Goal: Task Accomplishment & Management: Use online tool/utility

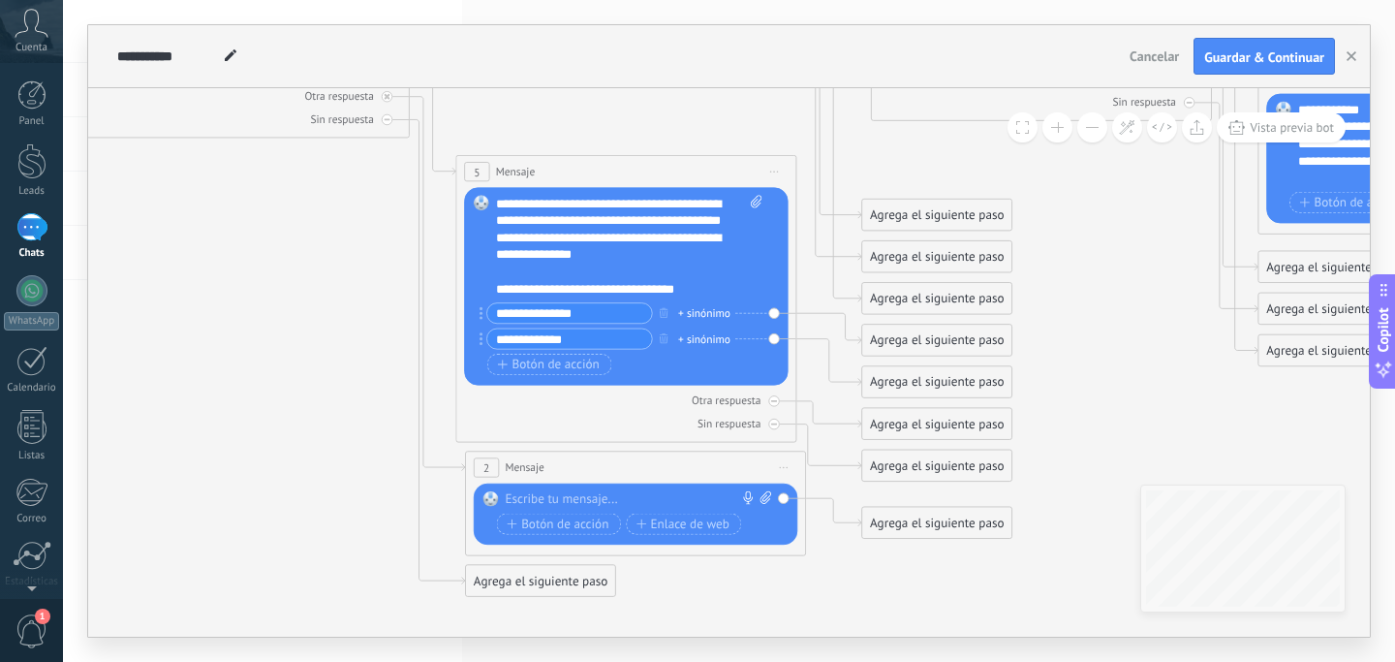
click at [387, 424] on icon at bounding box center [1204, 196] width 3525 height 1655
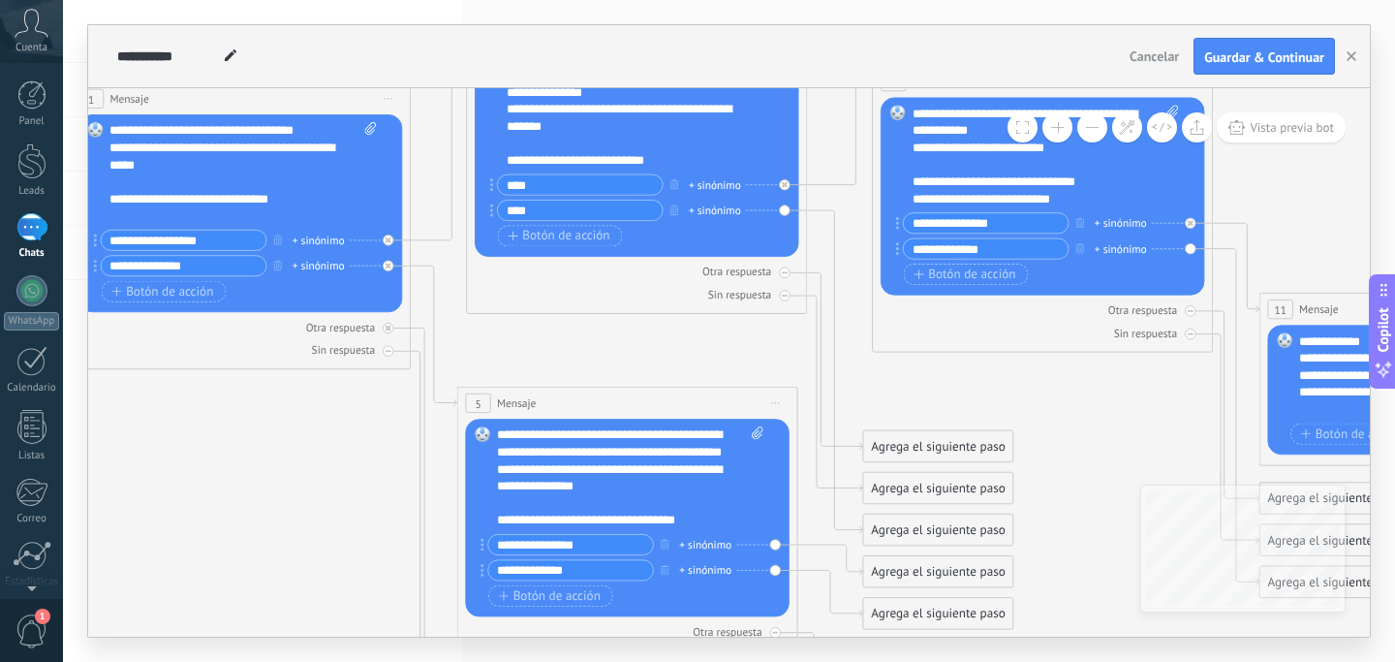
click at [545, 327] on icon at bounding box center [1205, 427] width 3525 height 1655
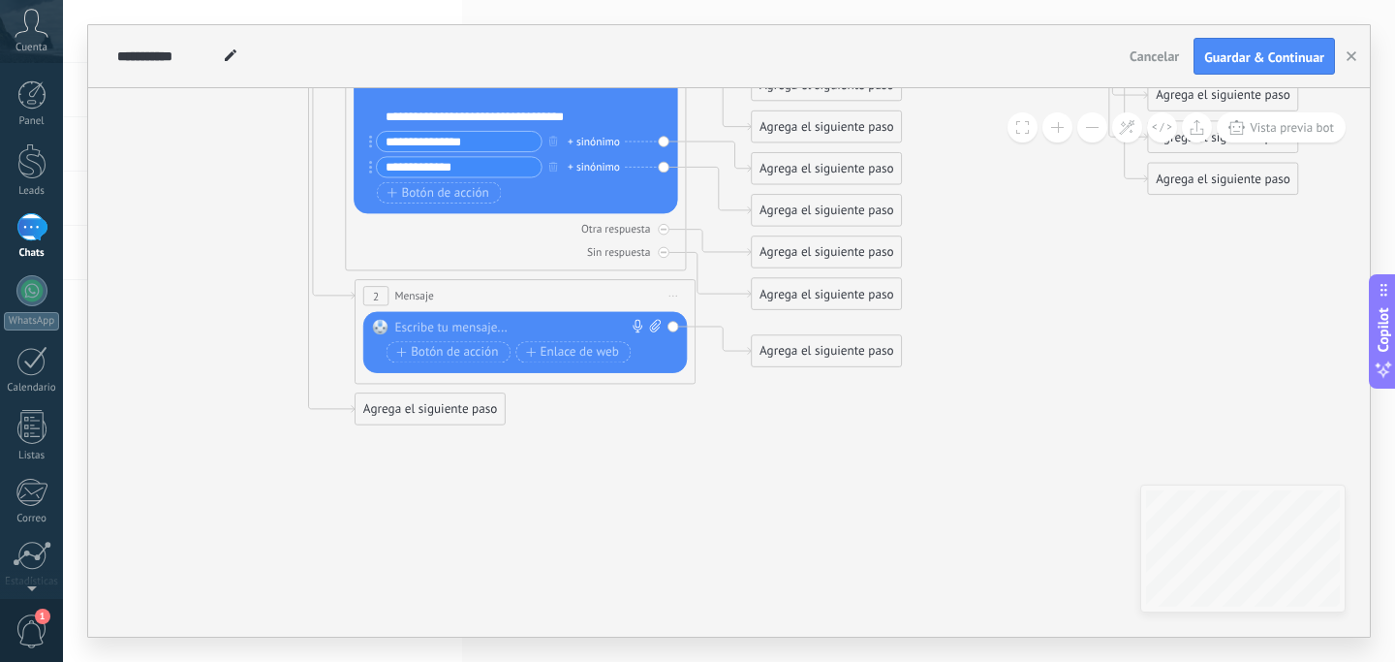
click at [815, 356] on div "Agrega el siguiente paso" at bounding box center [826, 351] width 149 height 28
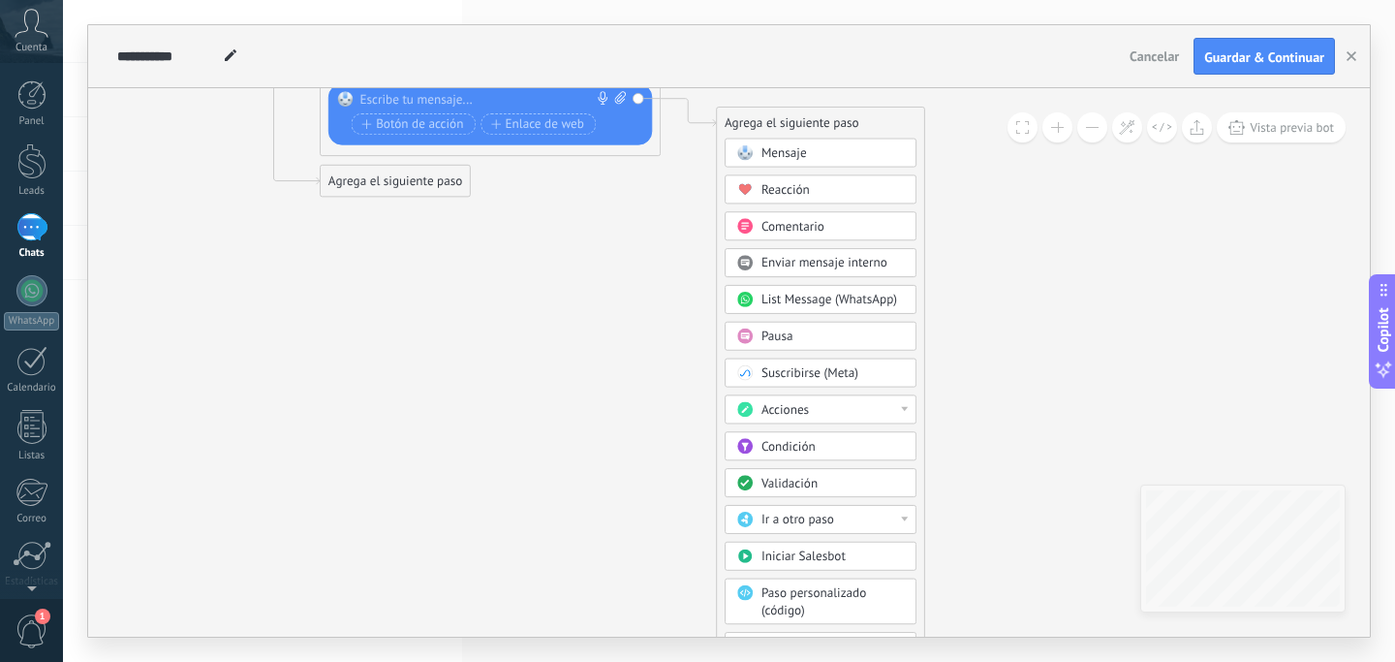
click at [838, 517] on div "Ir a otro paso" at bounding box center [833, 520] width 143 height 17
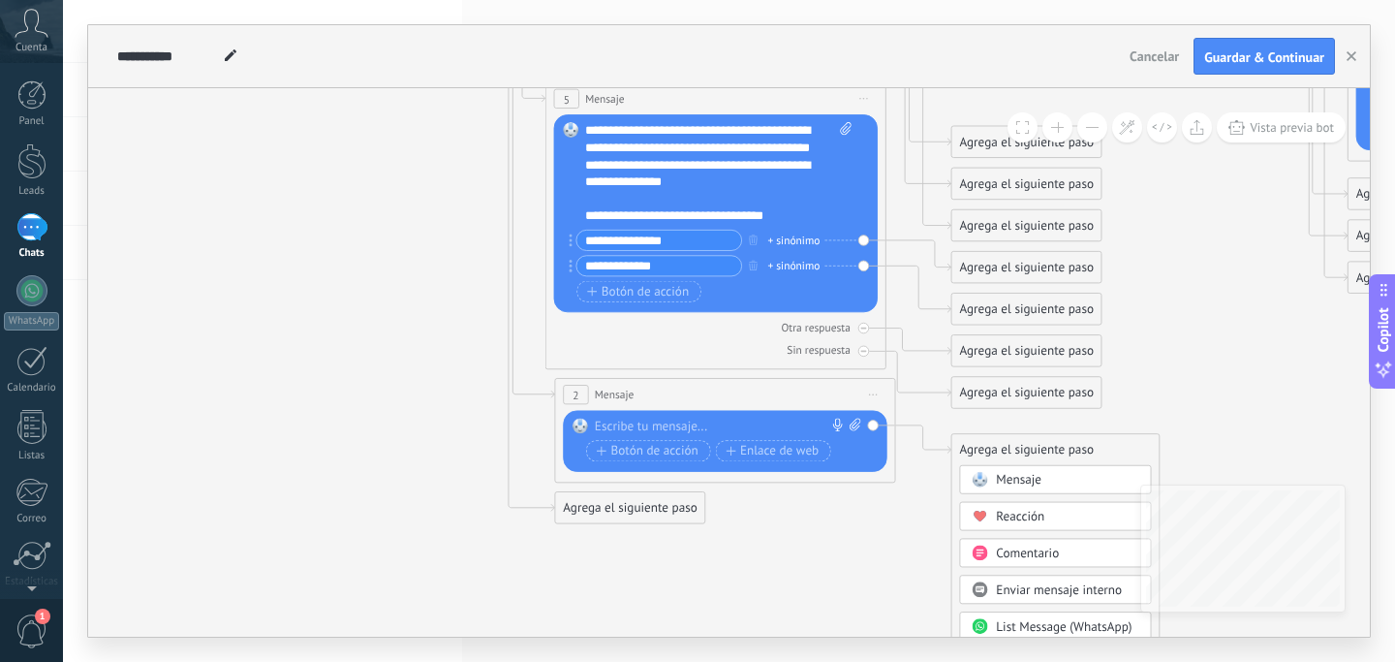
click at [405, 496] on icon at bounding box center [1293, 123] width 3525 height 1655
click at [699, 420] on div at bounding box center [721, 426] width 253 height 17
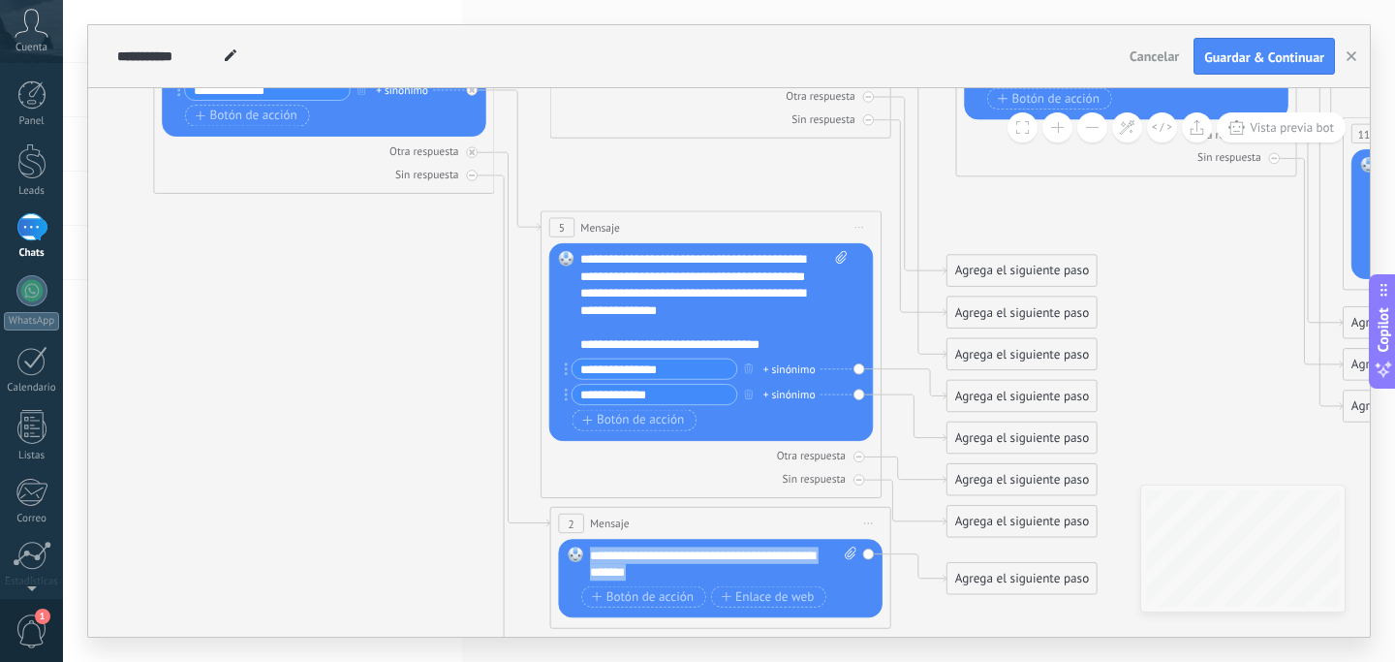
copy div "**********"
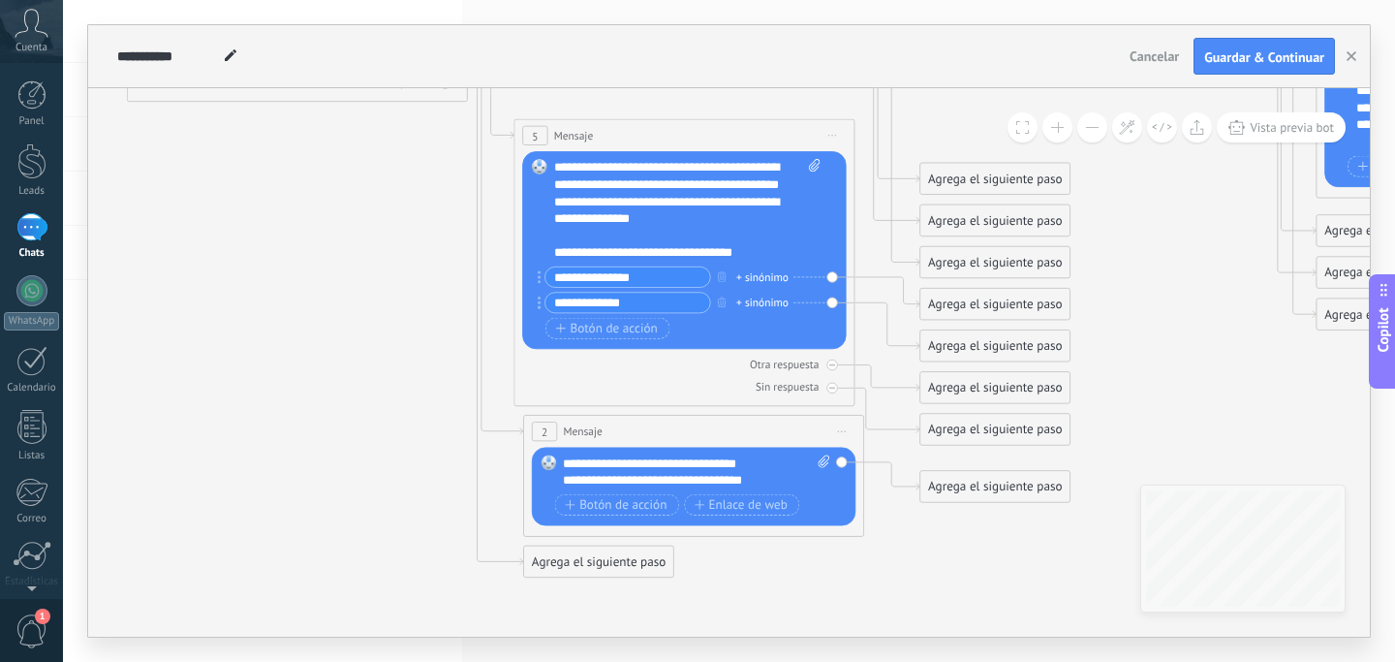
click at [948, 487] on div "Agrega el siguiente paso" at bounding box center [994, 487] width 149 height 28
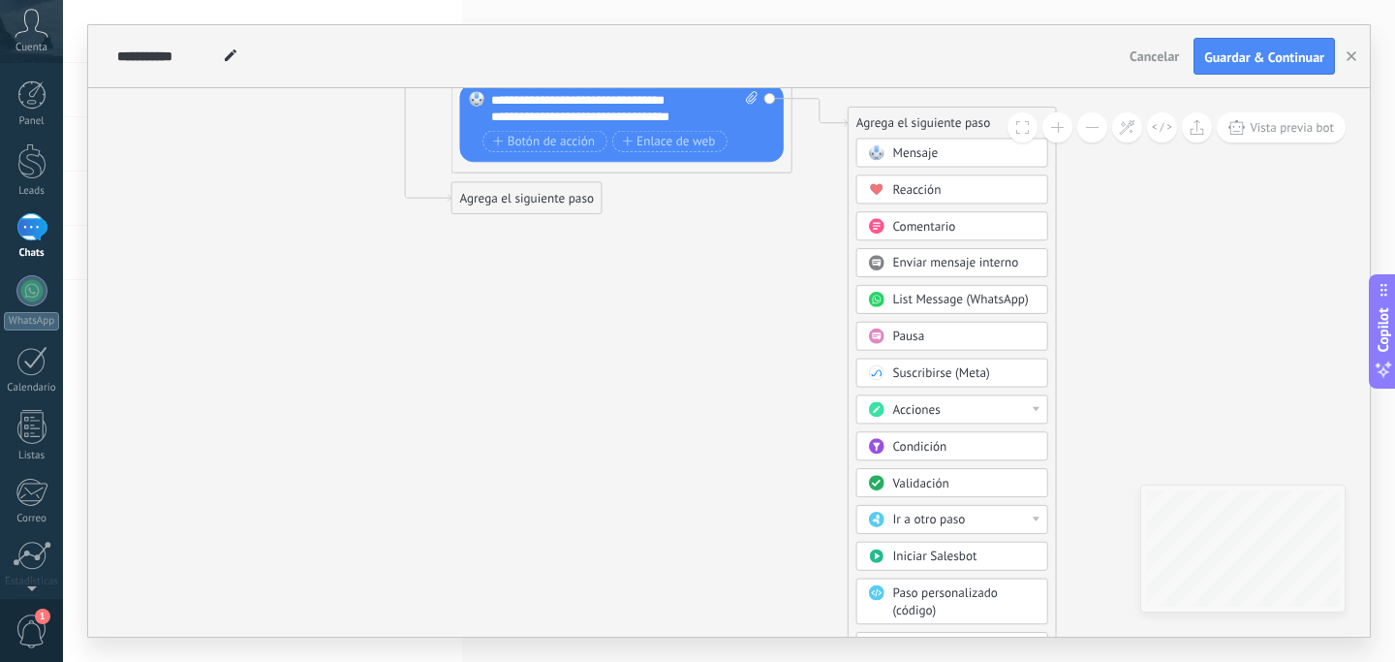
click at [950, 514] on span "Ir a otro paso" at bounding box center [929, 520] width 73 height 16
click at [949, 522] on div "1: Mensaje" at bounding box center [952, 520] width 190 height 29
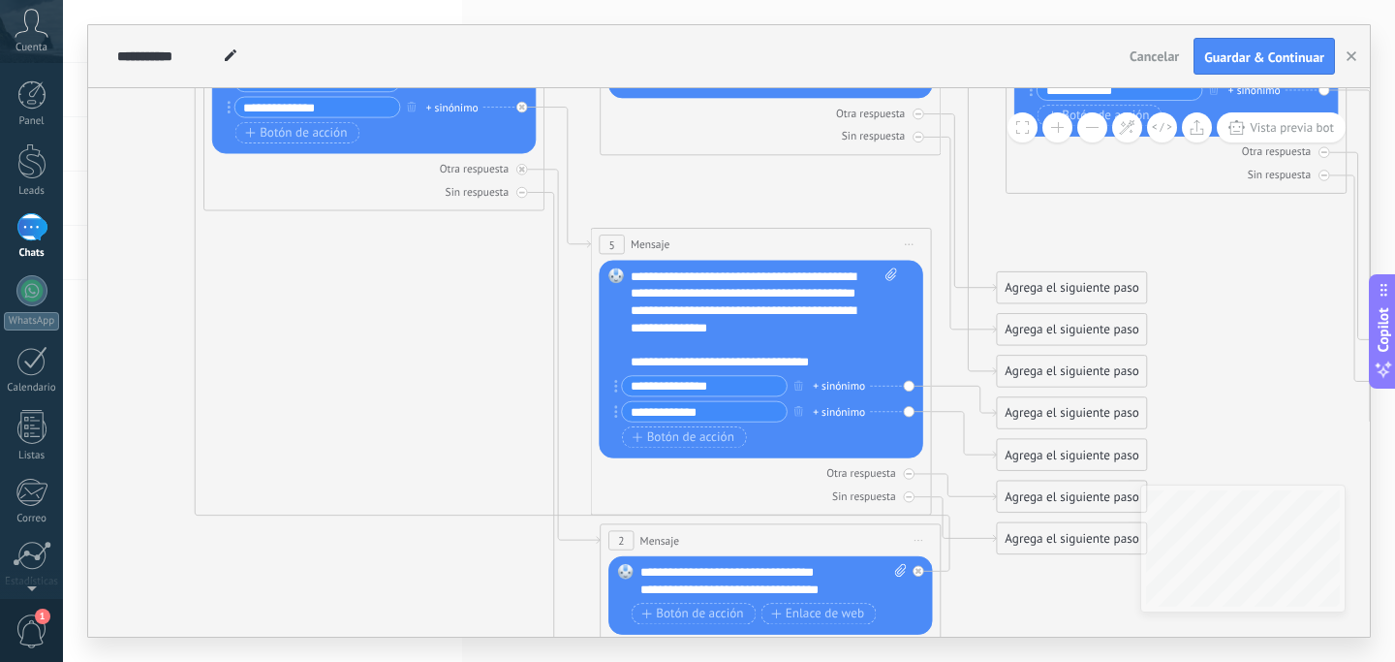
click at [451, 466] on icon at bounding box center [1339, 269] width 3525 height 1655
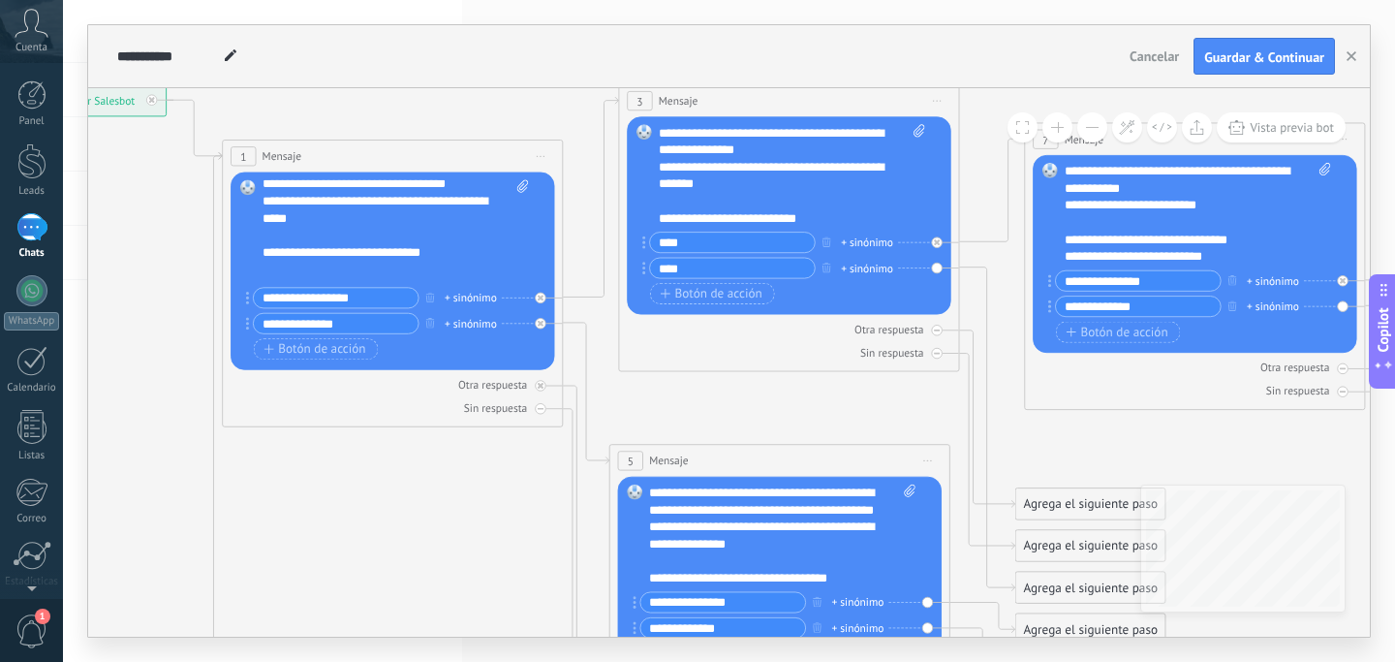
scroll to position [19, 0]
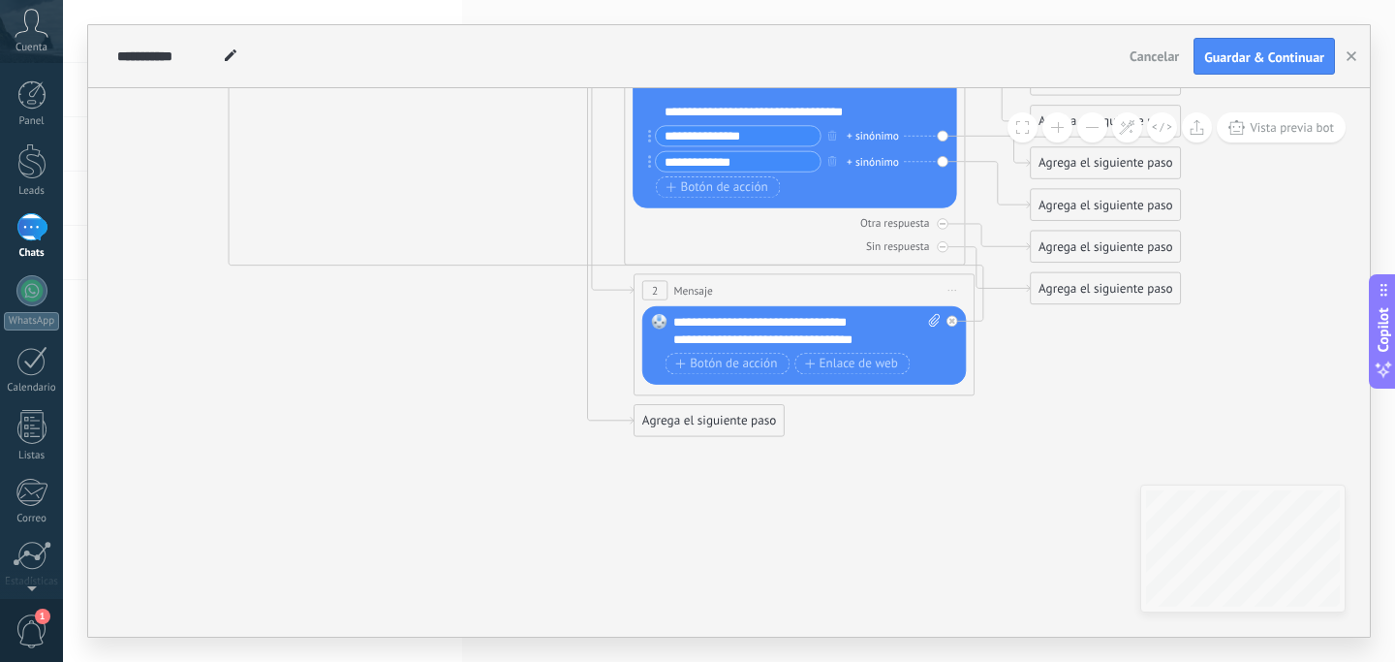
click at [770, 326] on div "**********" at bounding box center [806, 331] width 266 height 34
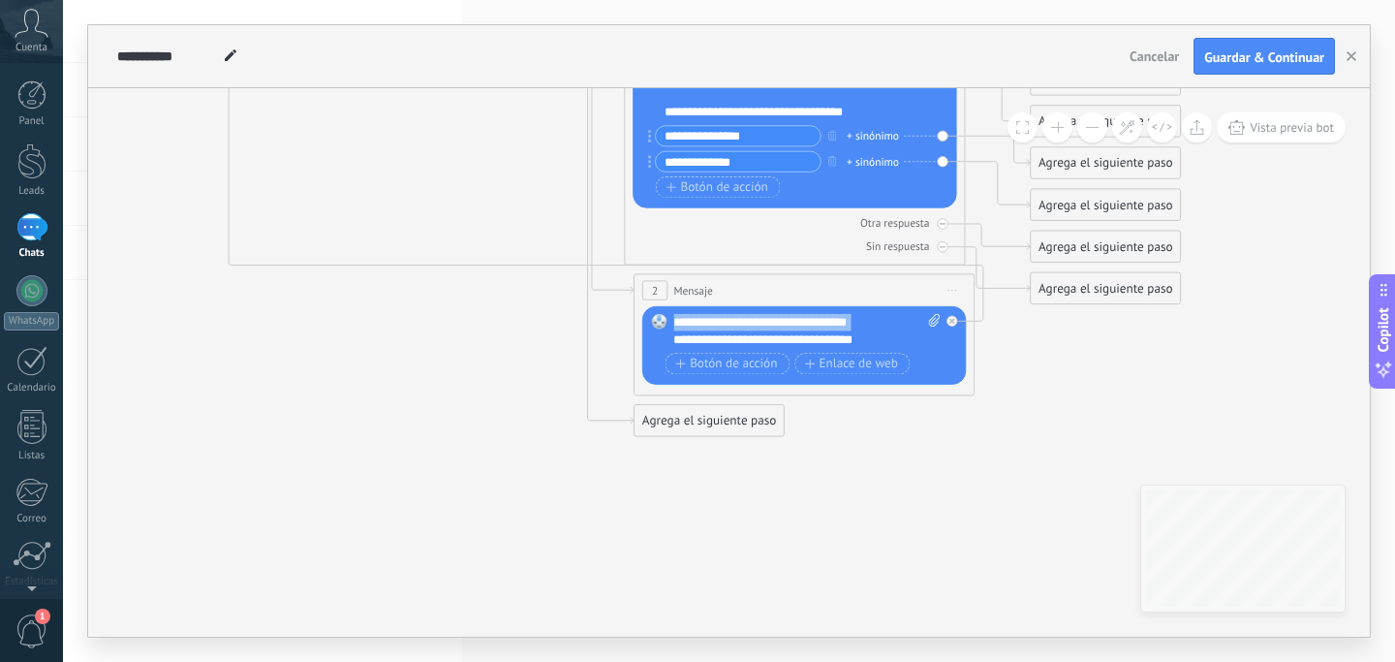
click at [770, 326] on div "**********" at bounding box center [806, 331] width 266 height 34
click at [880, 335] on div "**********" at bounding box center [798, 338] width 250 height 17
click at [720, 420] on div "Agrega el siguiente paso" at bounding box center [709, 421] width 149 height 28
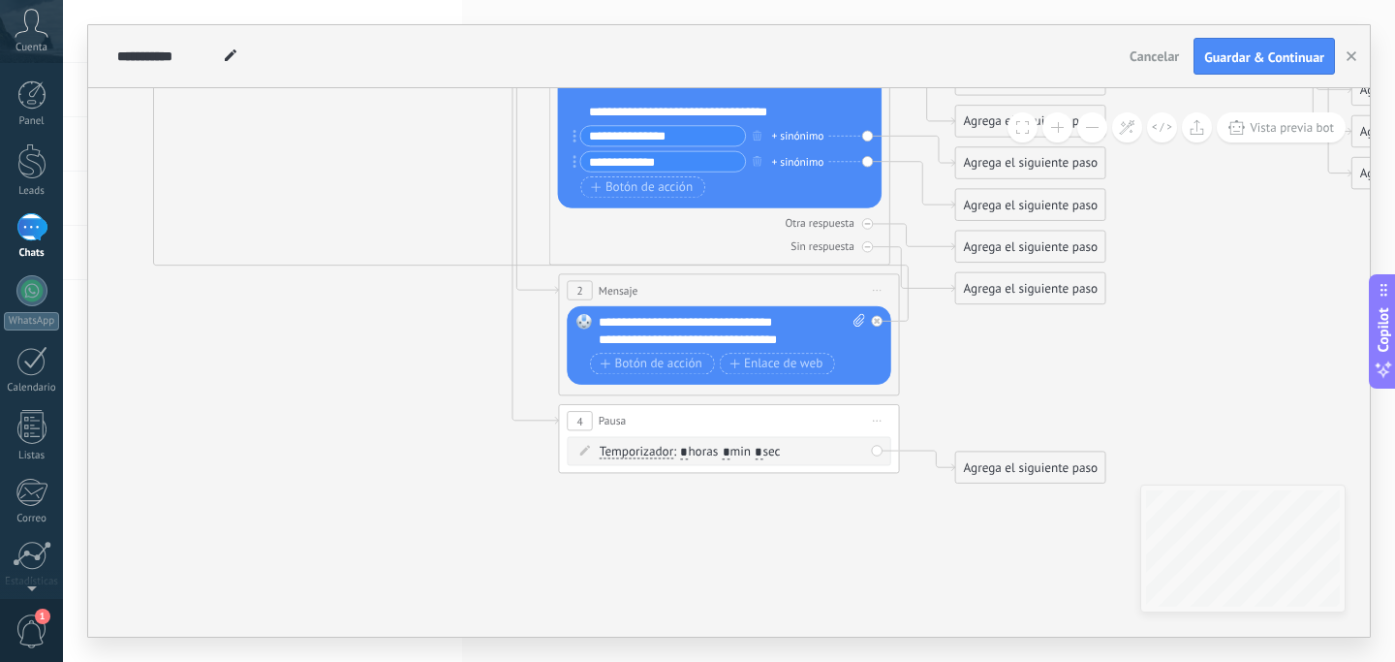
click at [462, 558] on icon at bounding box center [1298, 51] width 3525 height 1719
click at [875, 420] on icon at bounding box center [877, 421] width 9 height 2
click at [935, 526] on div "Borrar" at bounding box center [955, 531] width 169 height 29
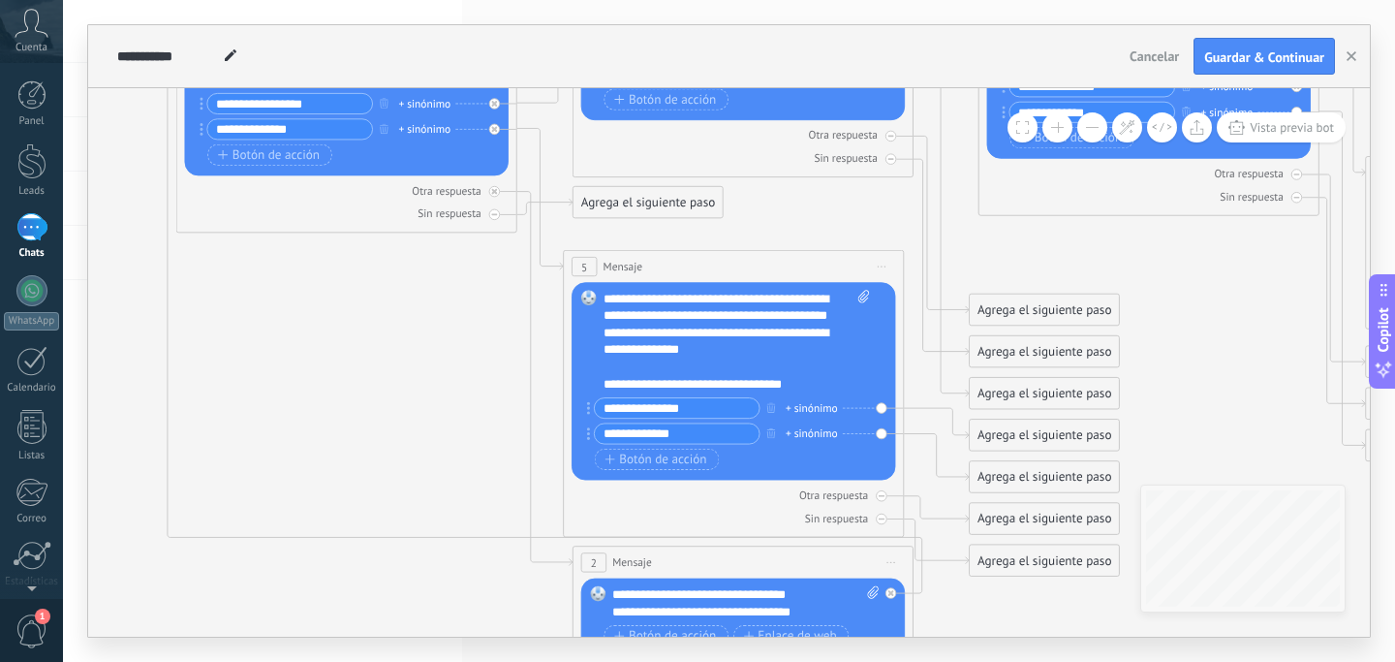
click at [689, 199] on div "Agrega el siguiente paso" at bounding box center [648, 203] width 149 height 28
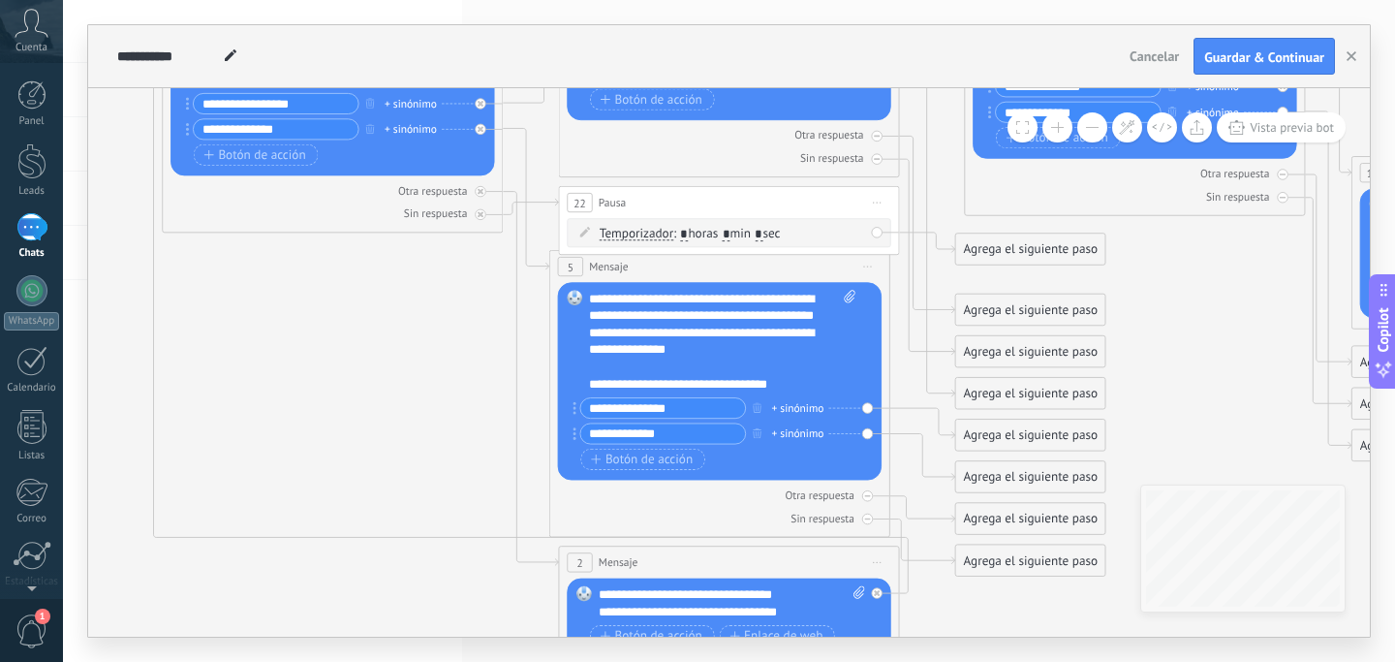
click at [881, 200] on span "Iniciar vista previa aquí Cambiar nombre Duplicar Borrar" at bounding box center [877, 202] width 27 height 25
click at [901, 307] on div "Borrar" at bounding box center [955, 313] width 169 height 29
drag, startPoint x: 574, startPoint y: 191, endPoint x: 372, endPoint y: 598, distance: 454.1
click at [372, 598] on div "Agrega el siguiente paso" at bounding box center [439, 611] width 149 height 28
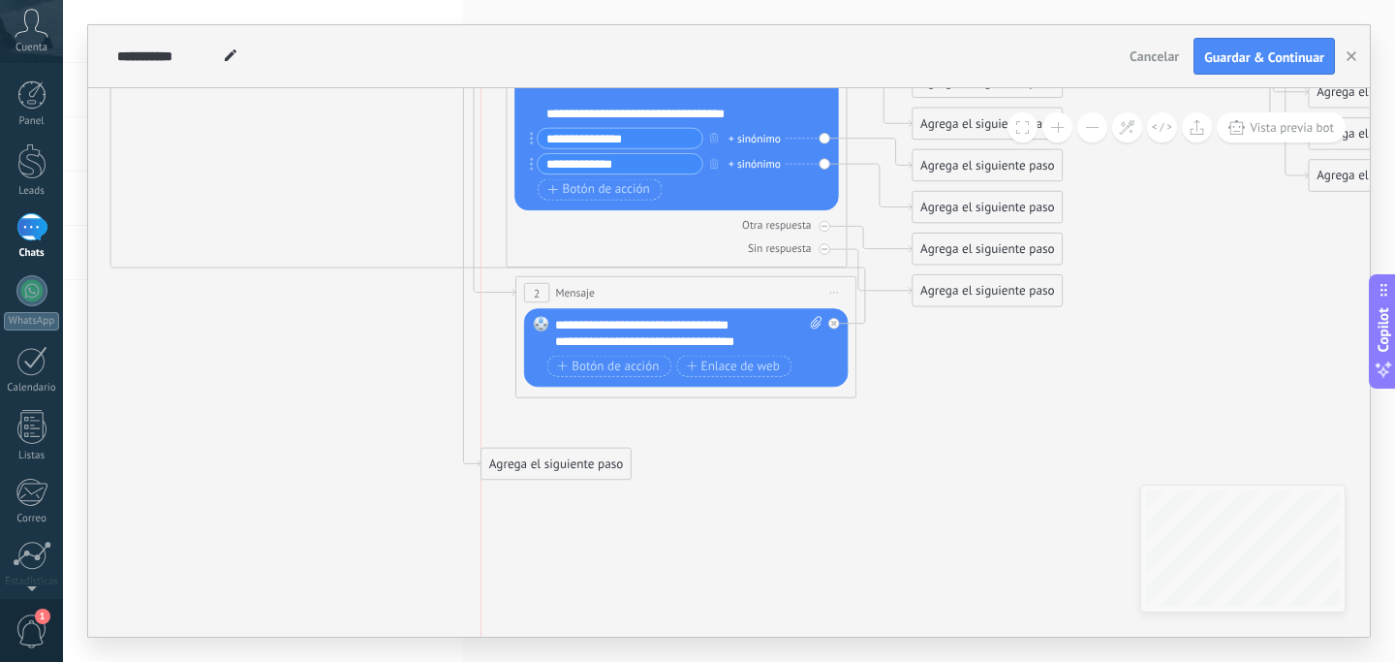
drag, startPoint x: 341, startPoint y: 333, endPoint x: 515, endPoint y: 456, distance: 213.4
click at [515, 456] on div "Agrega el siguiente paso" at bounding box center [556, 464] width 149 height 28
click at [535, 463] on div "Agrega el siguiente paso" at bounding box center [556, 464] width 149 height 28
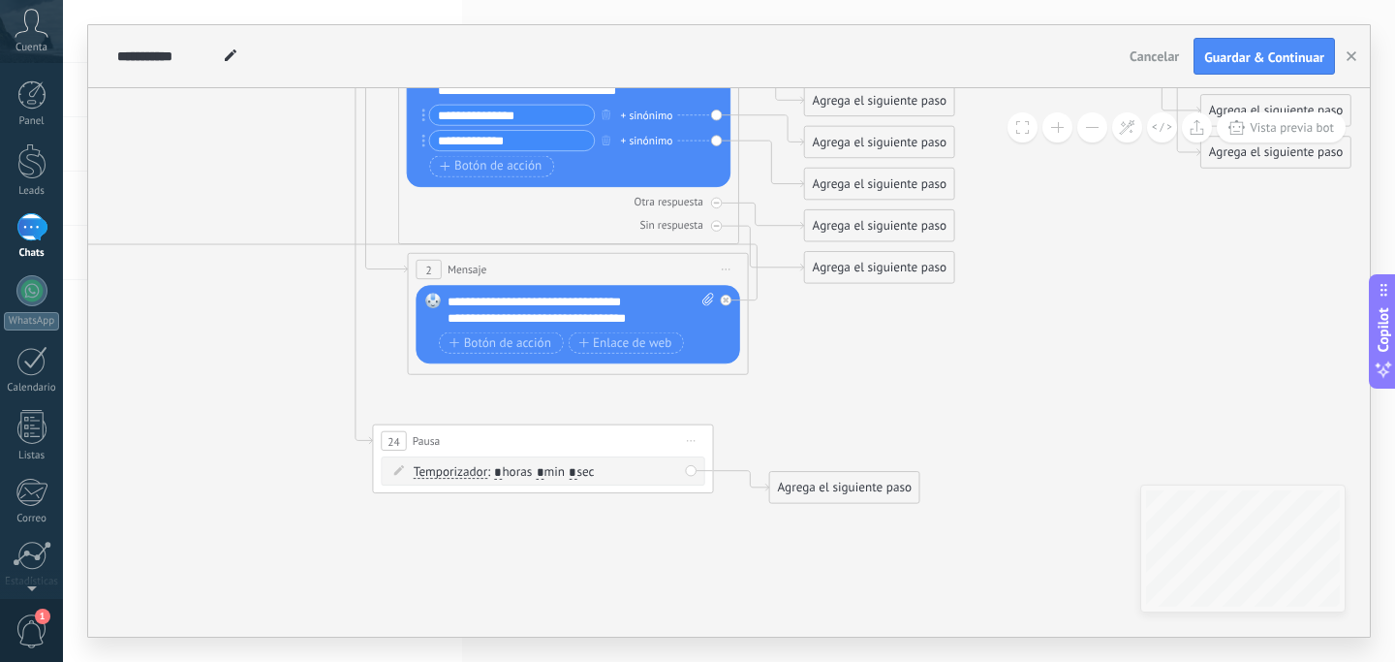
click at [462, 470] on span "Temporizador" at bounding box center [451, 472] width 74 height 14
click at [462, 470] on button "Temporizador" at bounding box center [511, 471] width 213 height 31
click at [664, 465] on div "Temporizador Temporizador Temporizador Temporizador : * horas * min * sec : Lu …" at bounding box center [546, 471] width 265 height 17
click at [544, 473] on input "*" at bounding box center [541, 472] width 8 height 14
type input "**"
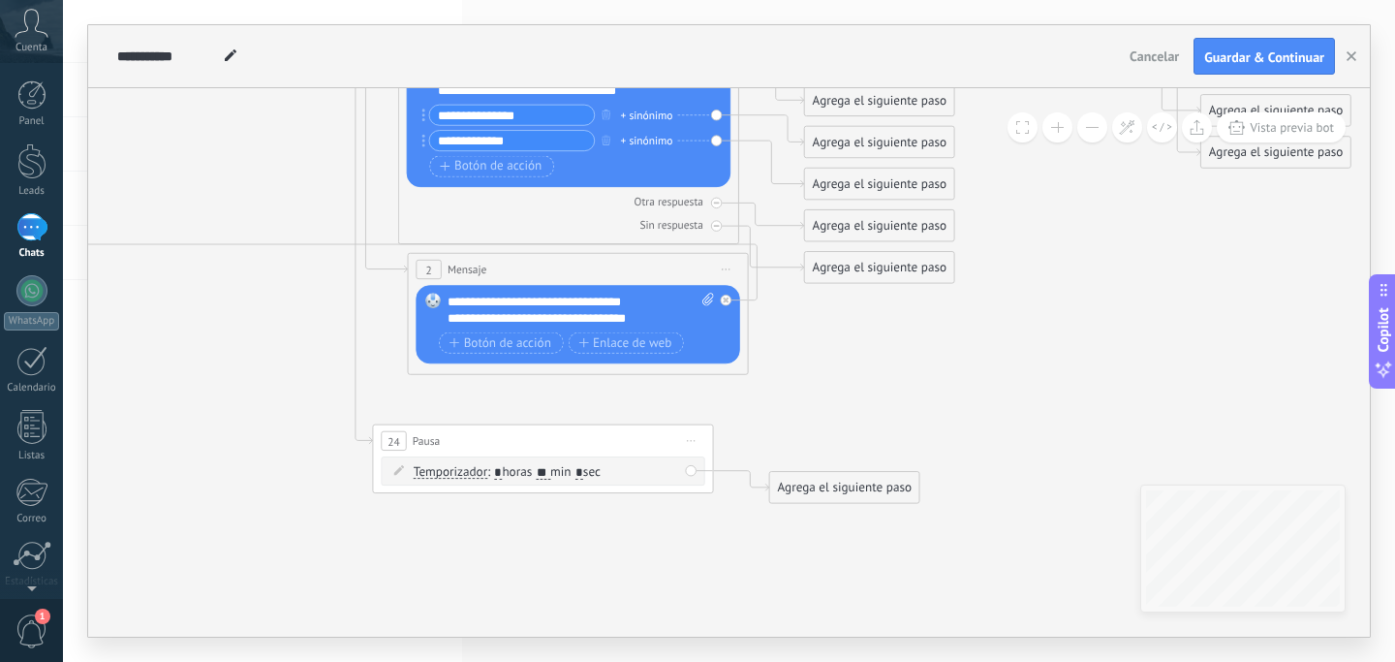
click at [806, 487] on div "Agrega el siguiente paso" at bounding box center [844, 488] width 149 height 28
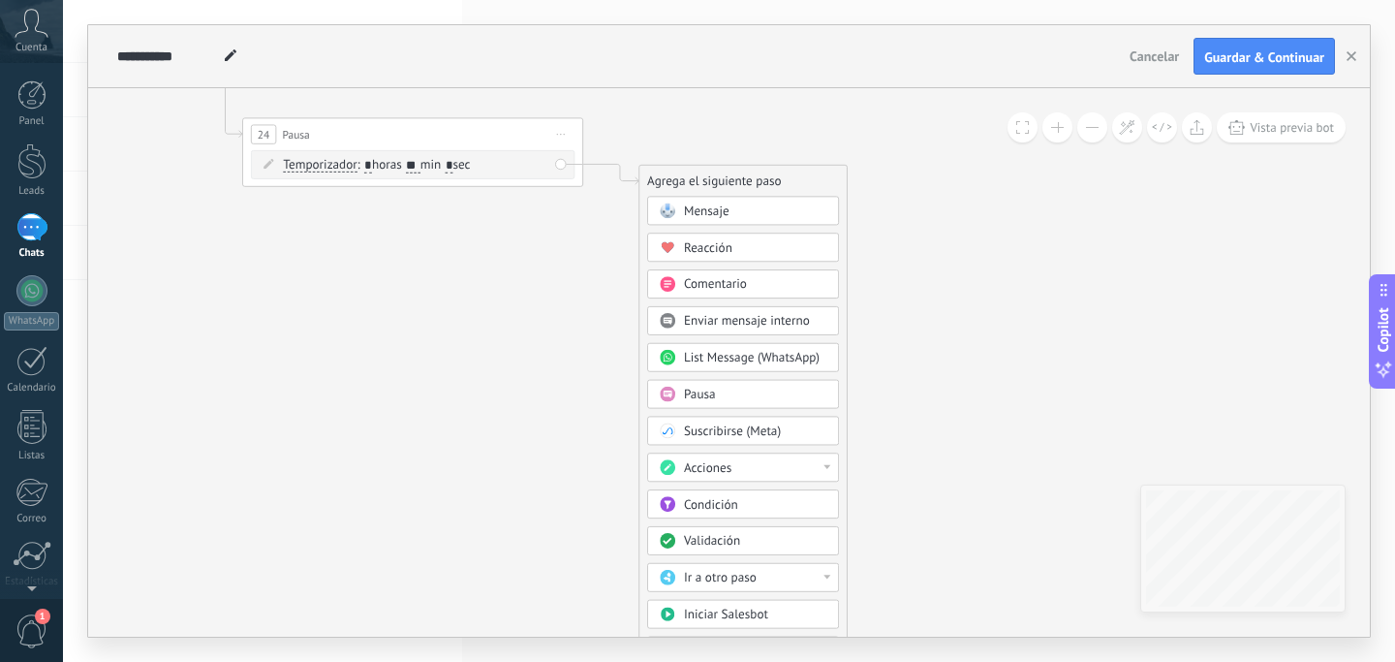
click at [733, 207] on div "Mensaje" at bounding box center [755, 210] width 143 height 17
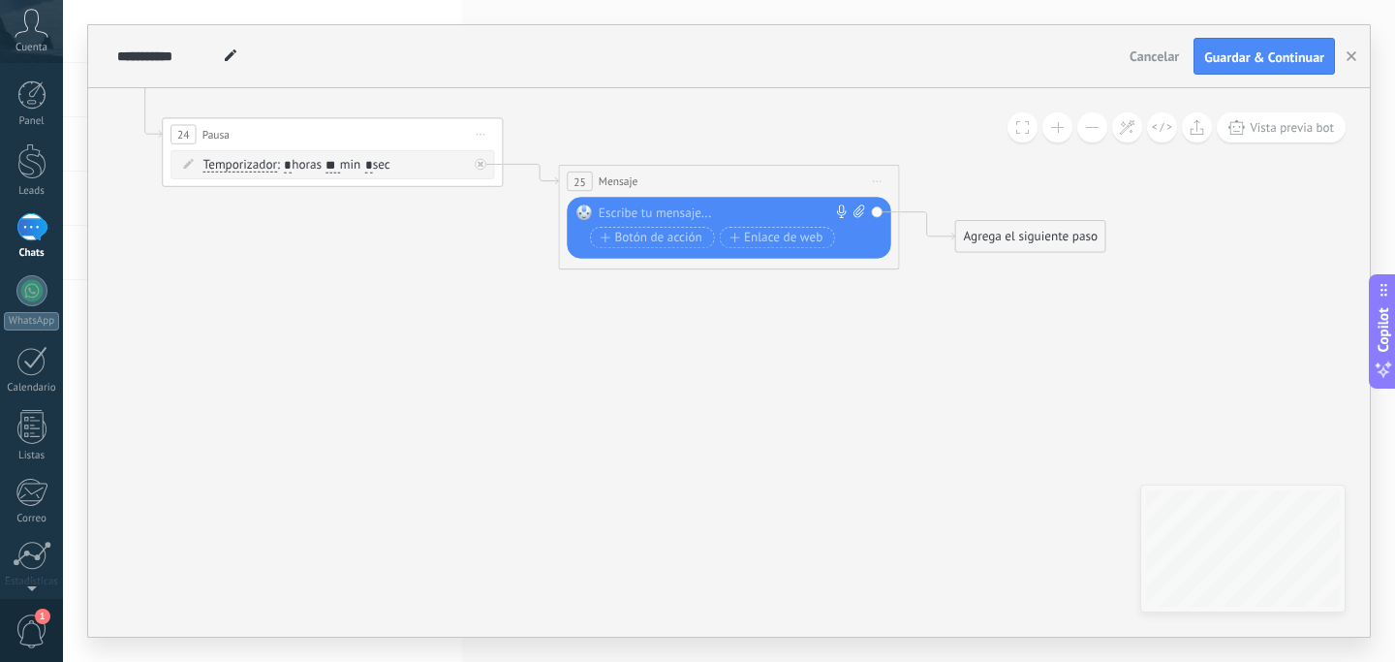
click at [709, 213] on div at bounding box center [725, 212] width 253 height 17
copy div "**********"
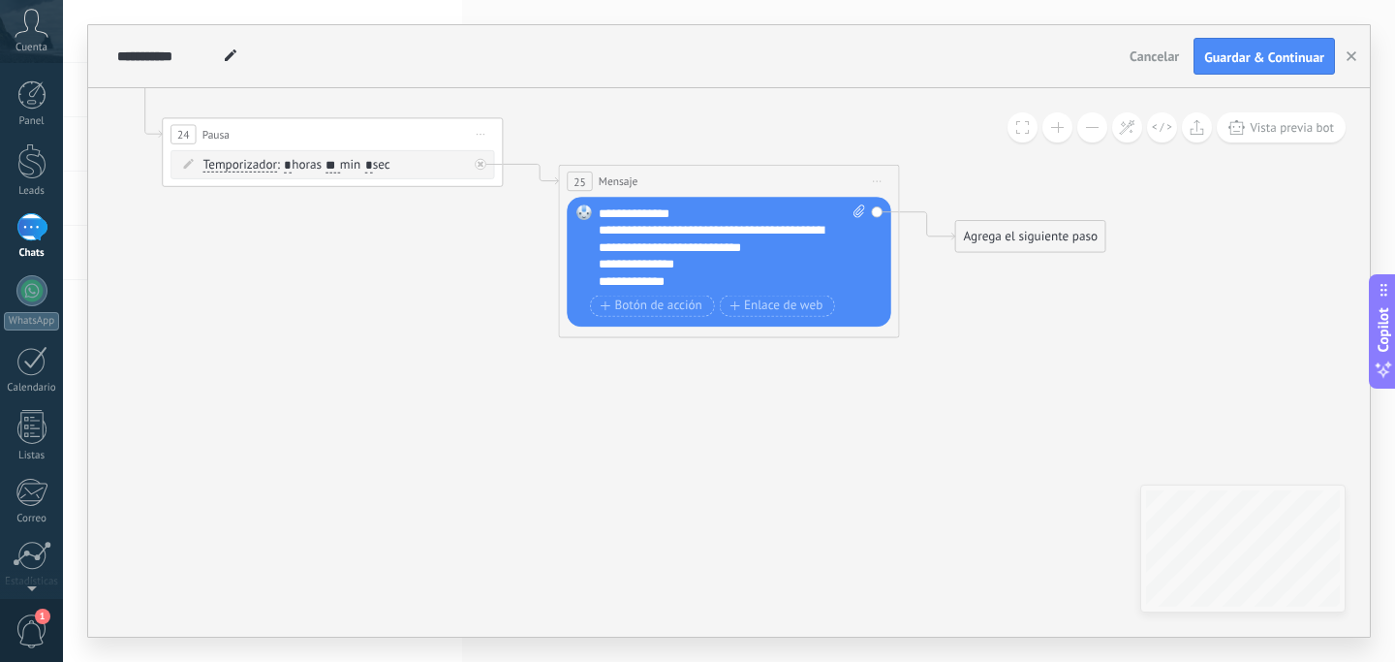
click at [691, 282] on div "**********" at bounding box center [724, 281] width 250 height 17
drag, startPoint x: 702, startPoint y: 266, endPoint x: 573, endPoint y: 260, distance: 130.0
click at [573, 260] on div "Reemplazar Quitar Convertir a mensaje de voz Arrastre la imagen aquí para adjun…" at bounding box center [729, 262] width 324 height 130
copy div "**********"
click at [637, 309] on span "Botón de acción" at bounding box center [652, 305] width 102 height 14
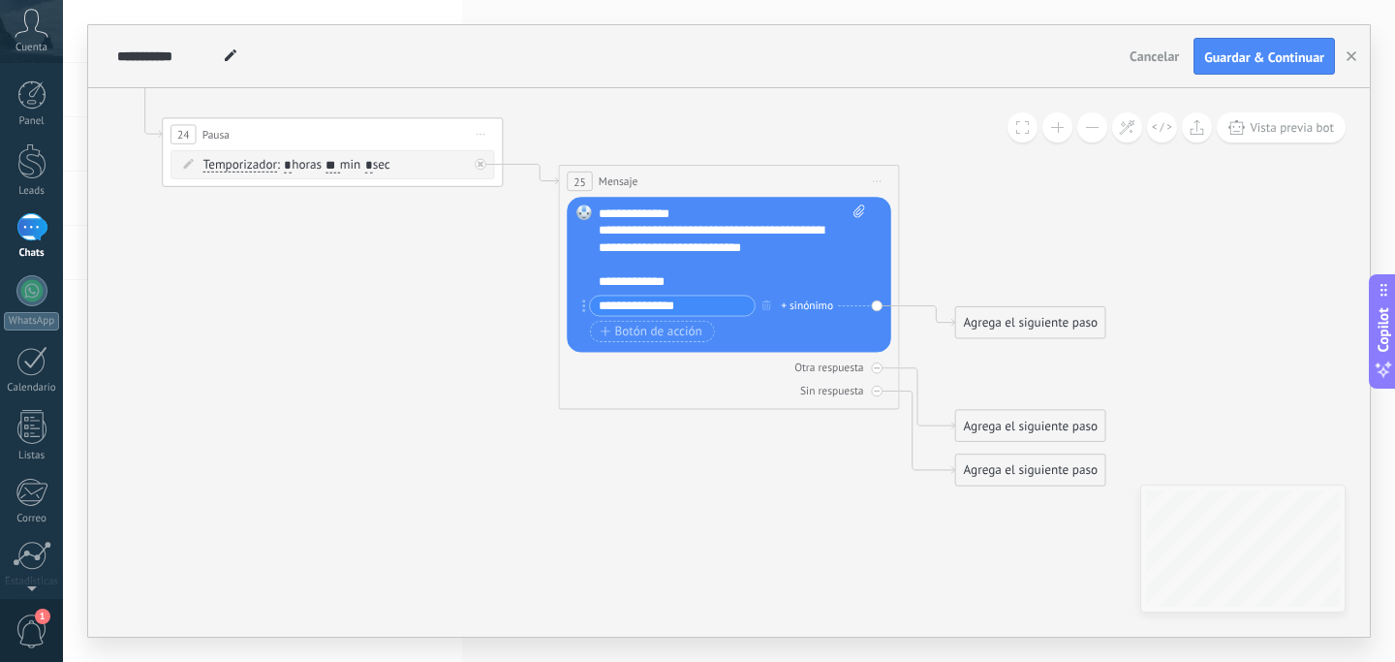
type input "**********"
drag, startPoint x: 694, startPoint y: 282, endPoint x: 593, endPoint y: 277, distance: 100.9
click at [593, 277] on div "Reemplazar Quitar Convertir a mensaje de voz Arrastre la imagen aquí para adjun…" at bounding box center [729, 274] width 324 height 155
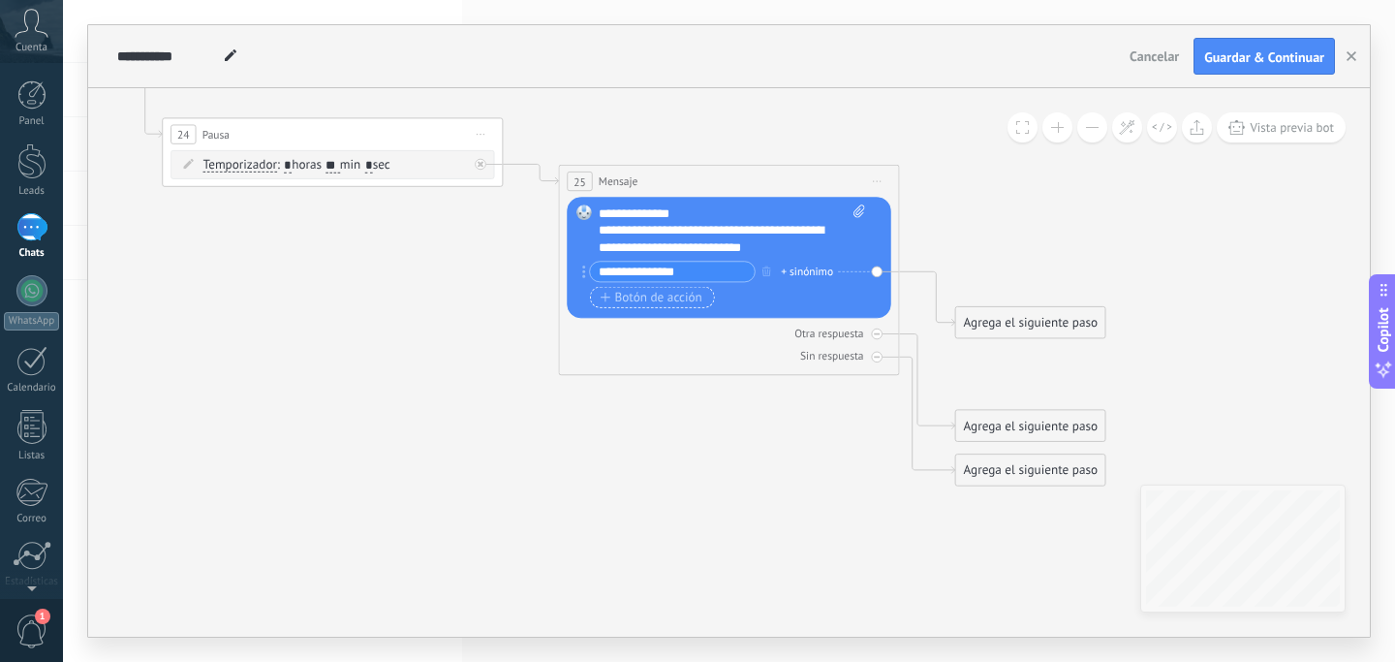
click at [628, 298] on span "Botón de acción" at bounding box center [652, 298] width 102 height 14
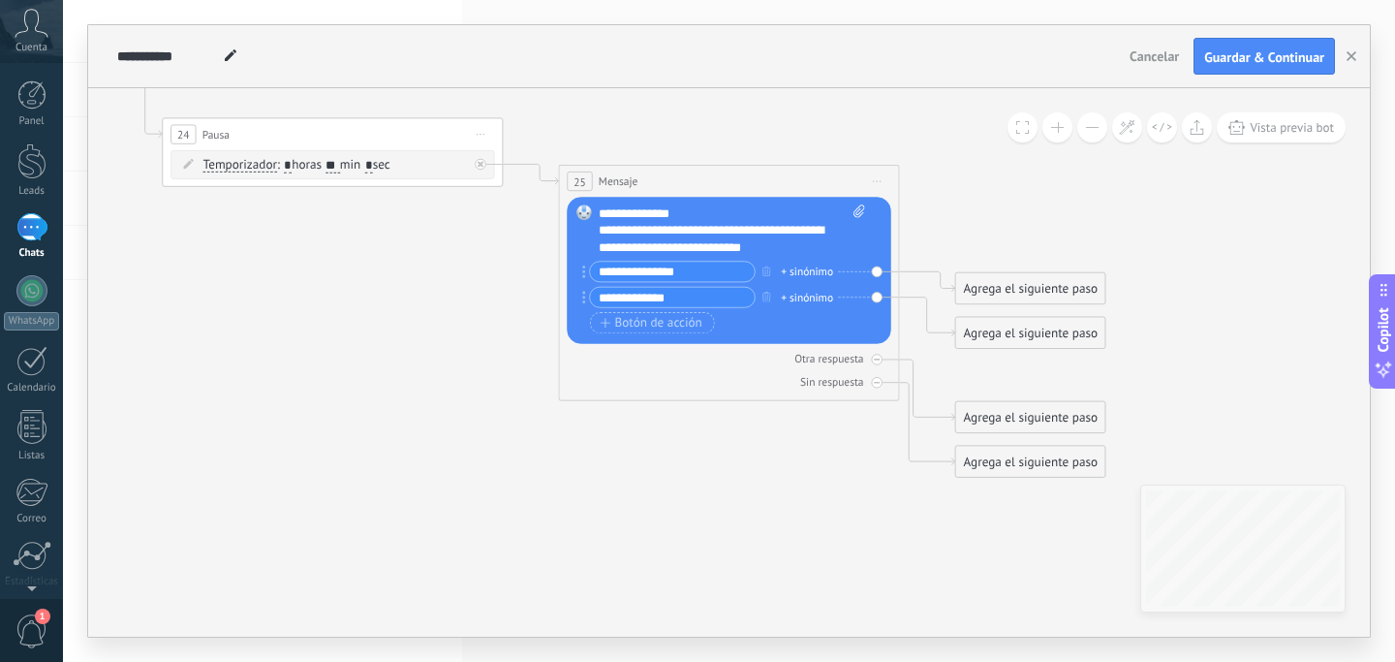
type input "**********"
click at [975, 451] on div "Agrega el siguiente paso" at bounding box center [1030, 462] width 149 height 28
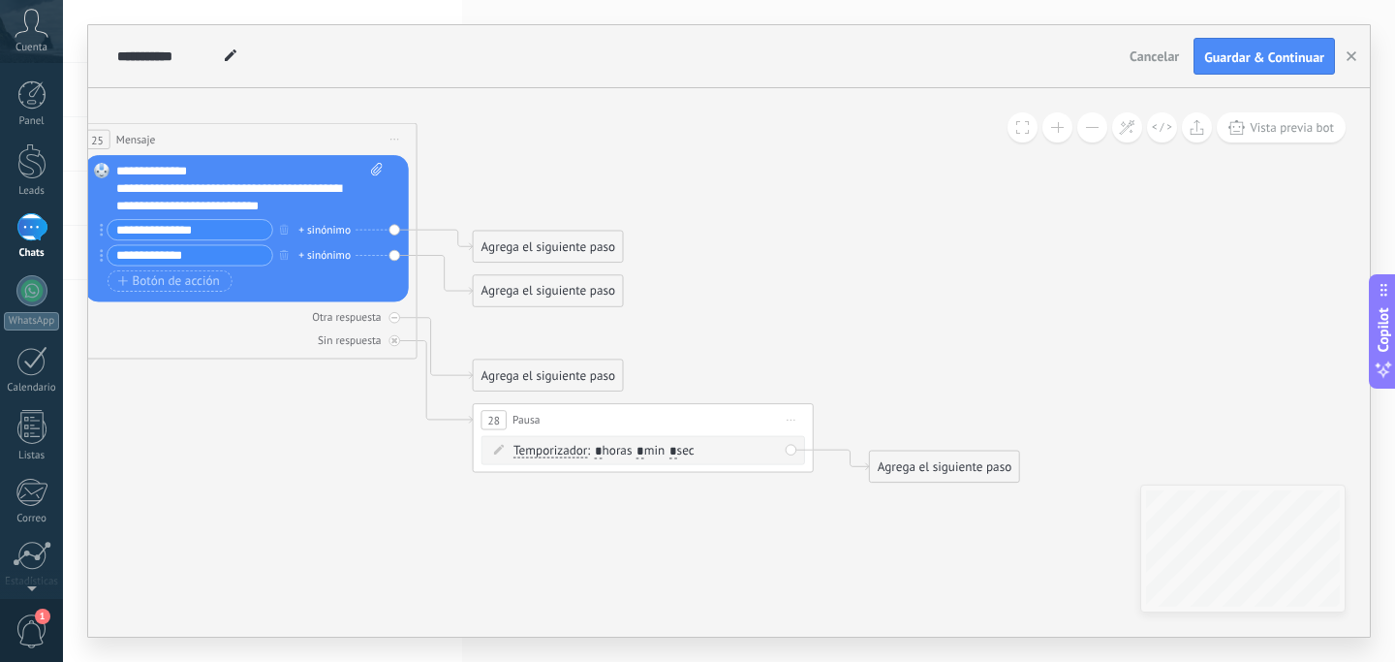
click at [950, 462] on div "Agrega el siguiente paso" at bounding box center [944, 466] width 149 height 28
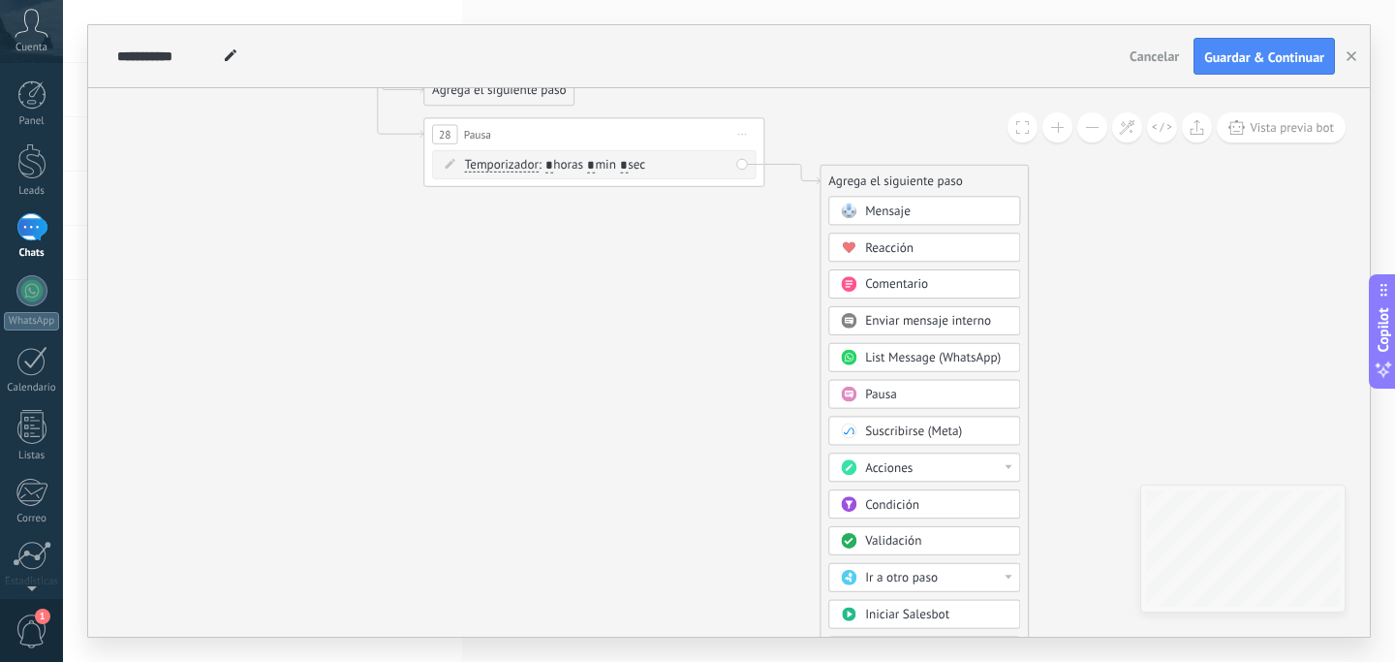
click at [862, 397] on span at bounding box center [848, 395] width 33 height 14
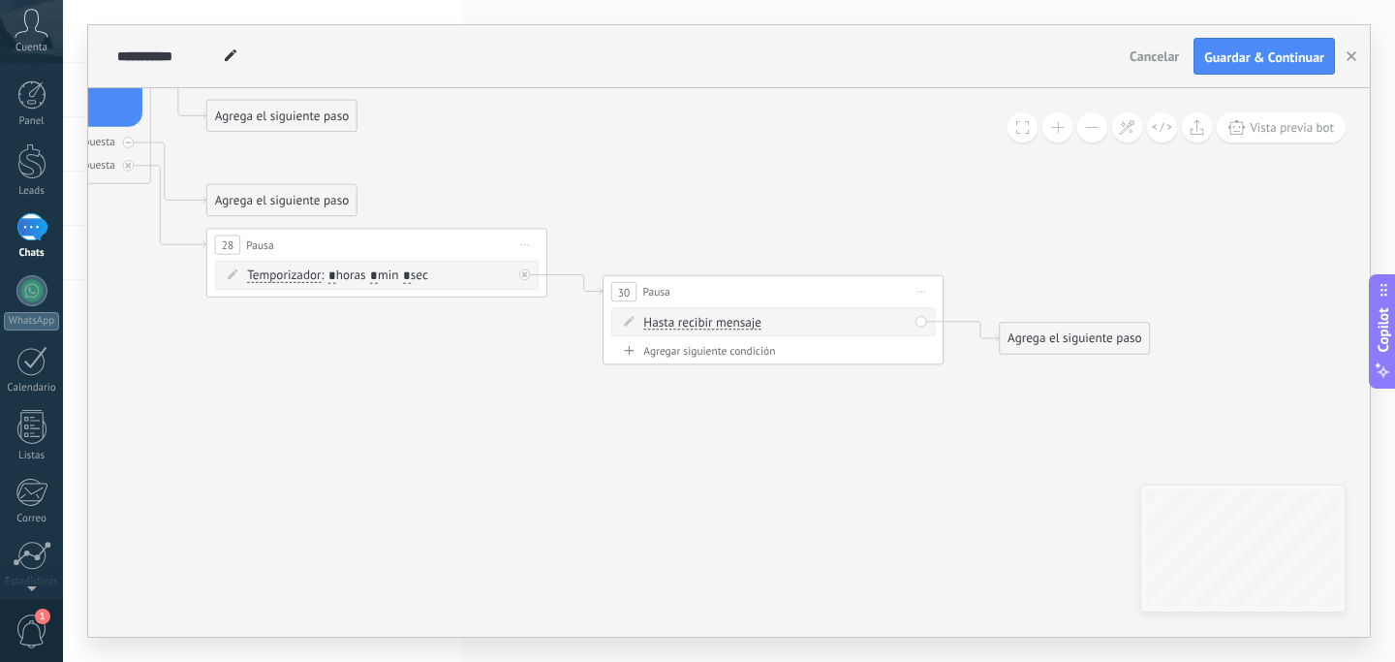
click at [1030, 328] on div "Agrega el siguiente paso" at bounding box center [1074, 339] width 149 height 28
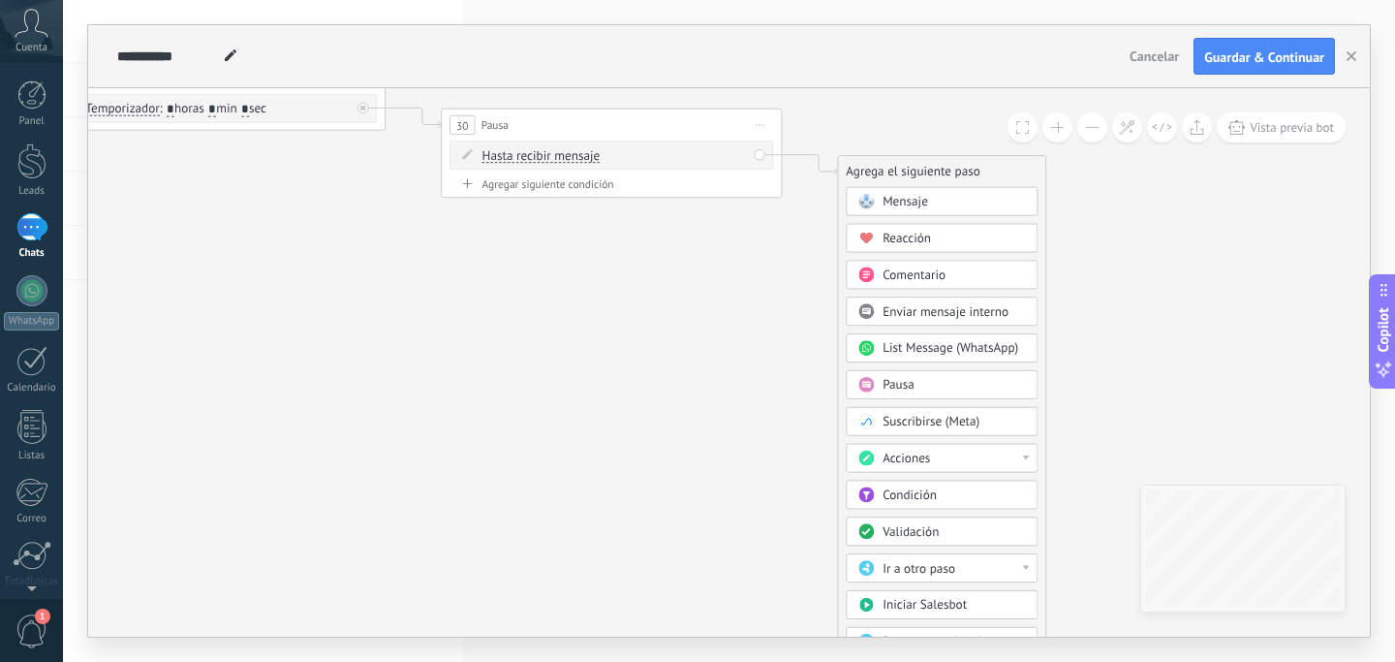
click at [924, 572] on span "Ir a otro paso" at bounding box center [919, 568] width 73 height 16
click at [924, 572] on div "1: Mensaje" at bounding box center [942, 568] width 190 height 29
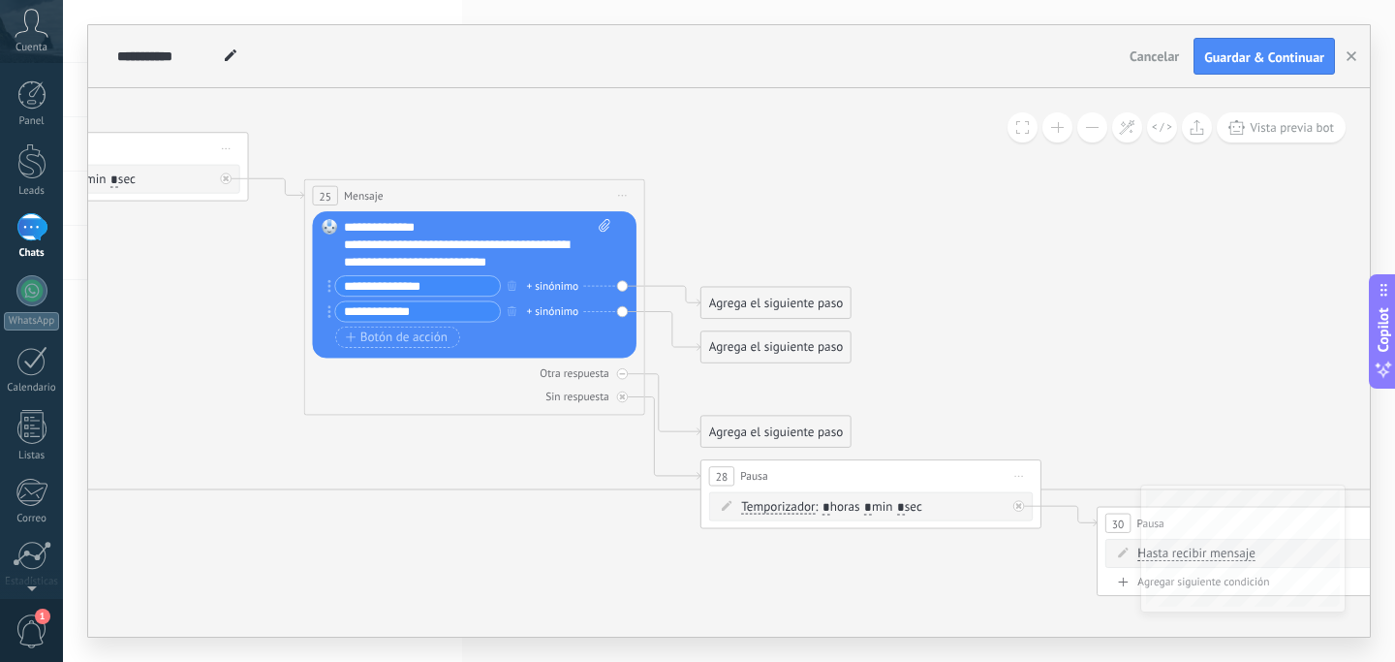
click at [754, 434] on div "Agrega el siguiente paso" at bounding box center [775, 432] width 149 height 28
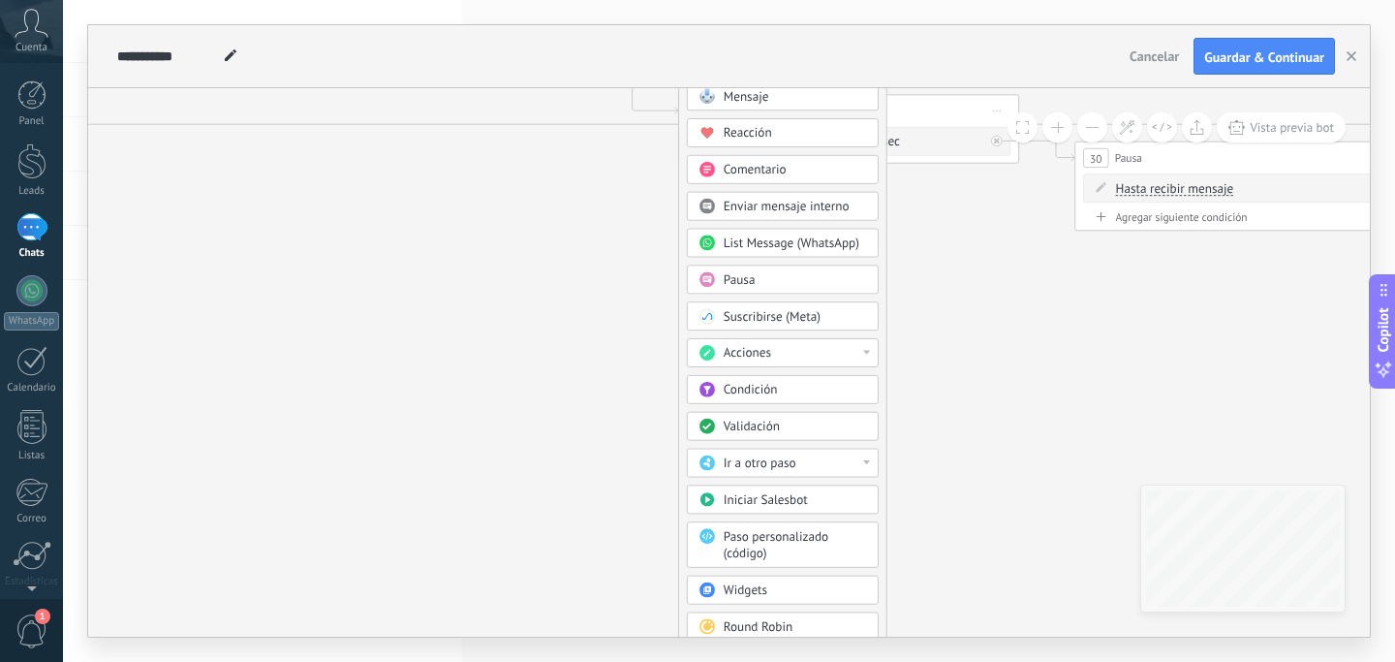
click at [785, 462] on span "Ir a otro paso" at bounding box center [760, 463] width 73 height 16
click at [772, 489] on div "2: Mensaje" at bounding box center [783, 492] width 190 height 29
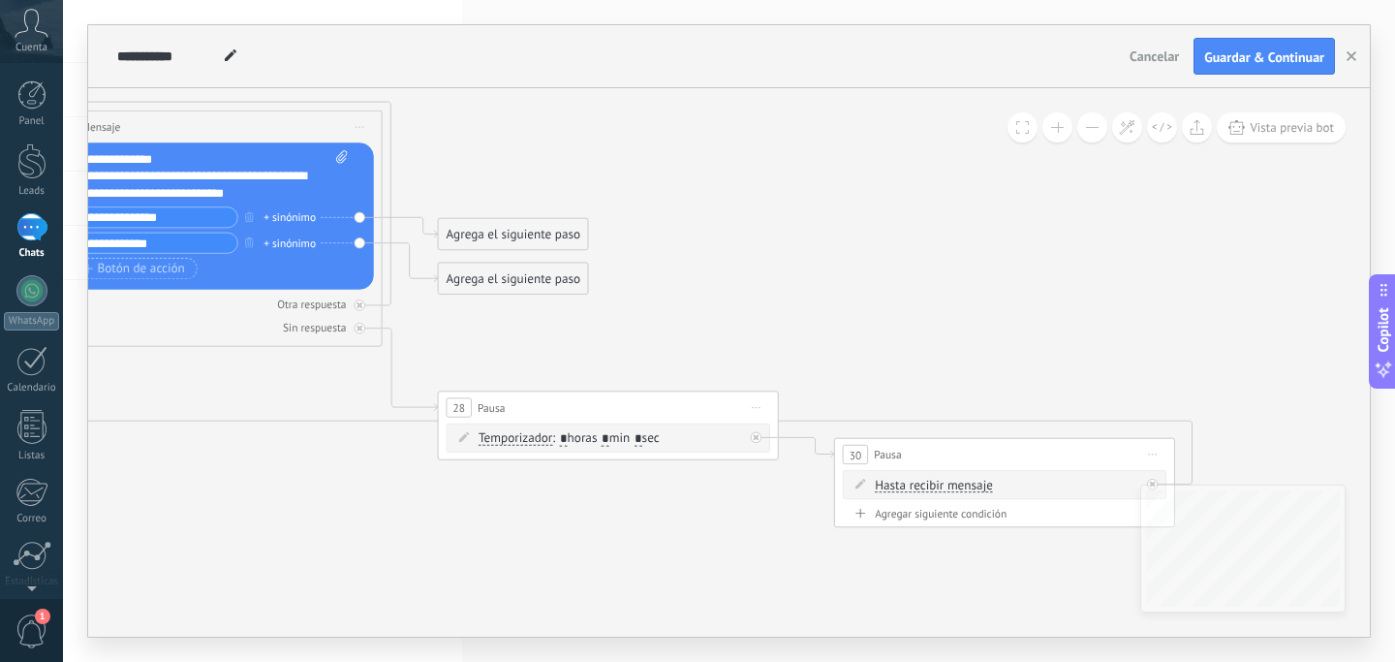
click at [609, 435] on input "*" at bounding box center [606, 439] width 8 height 14
type input "**"
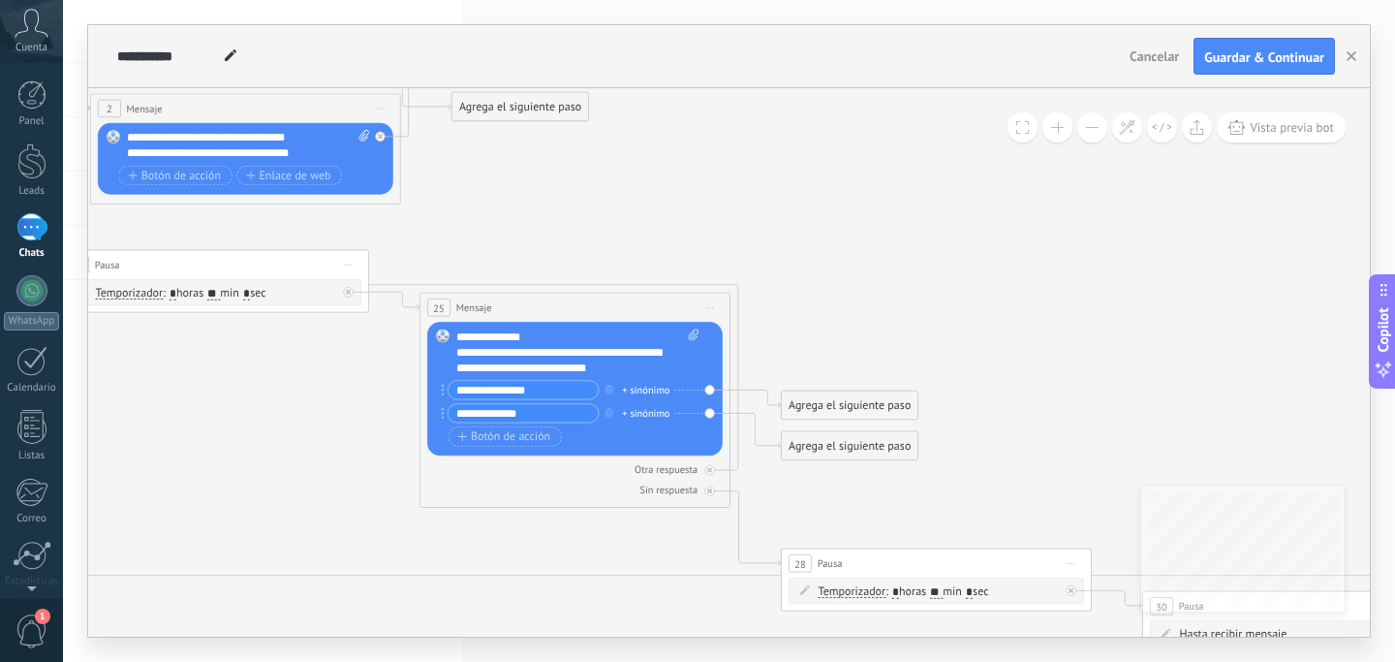
click at [343, 482] on icon at bounding box center [763, 84] width 3213 height 1954
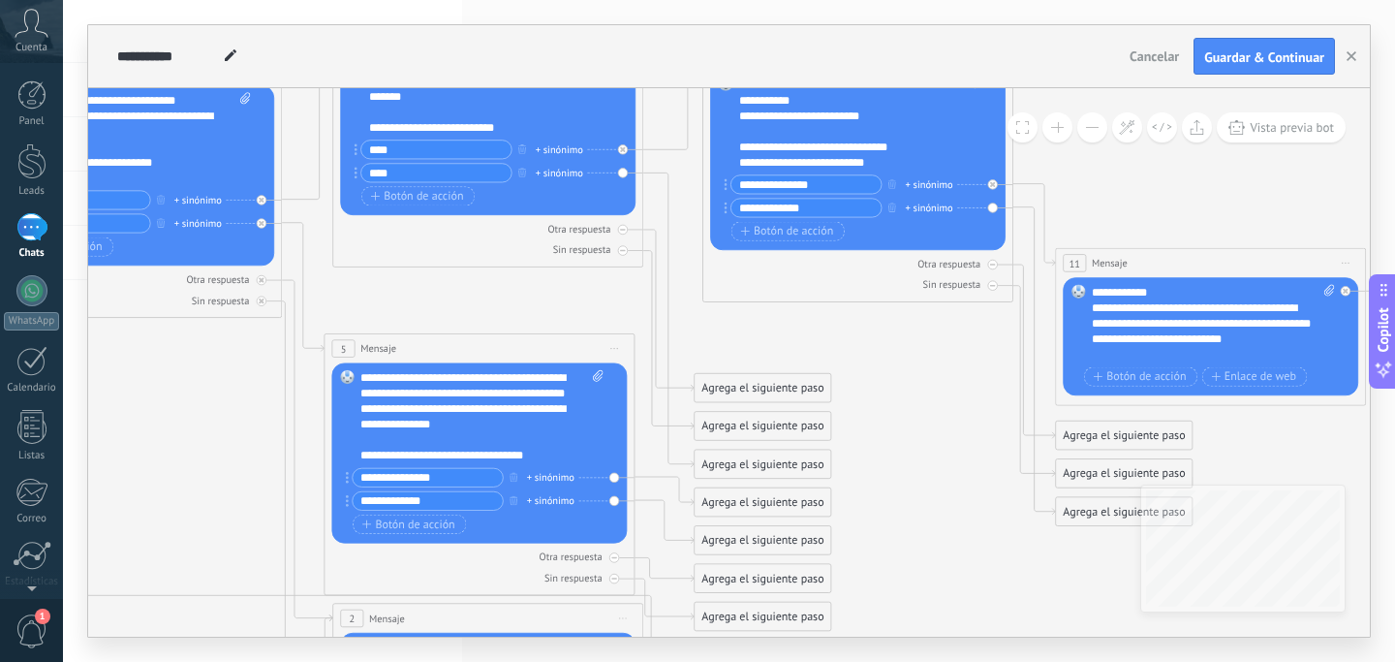
click at [747, 468] on div "Agrega el siguiente paso" at bounding box center [763, 463] width 137 height 25
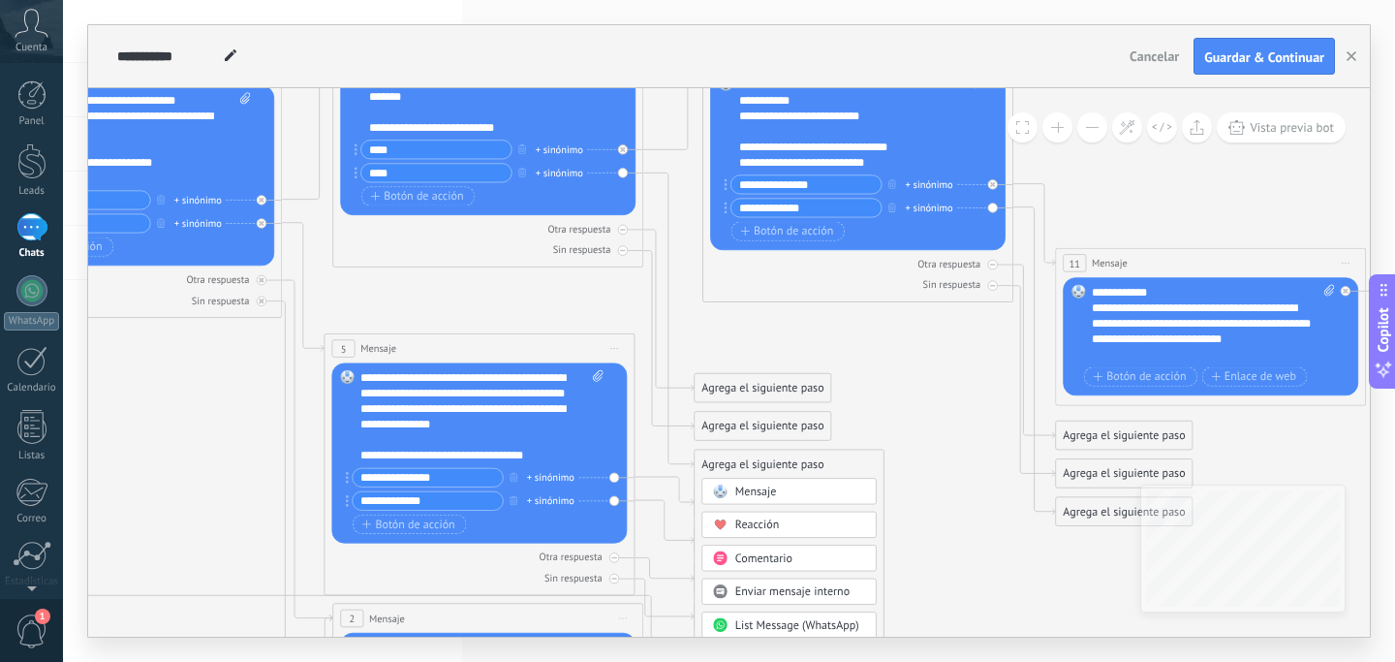
click at [753, 489] on span "Mensaje" at bounding box center [756, 491] width 42 height 15
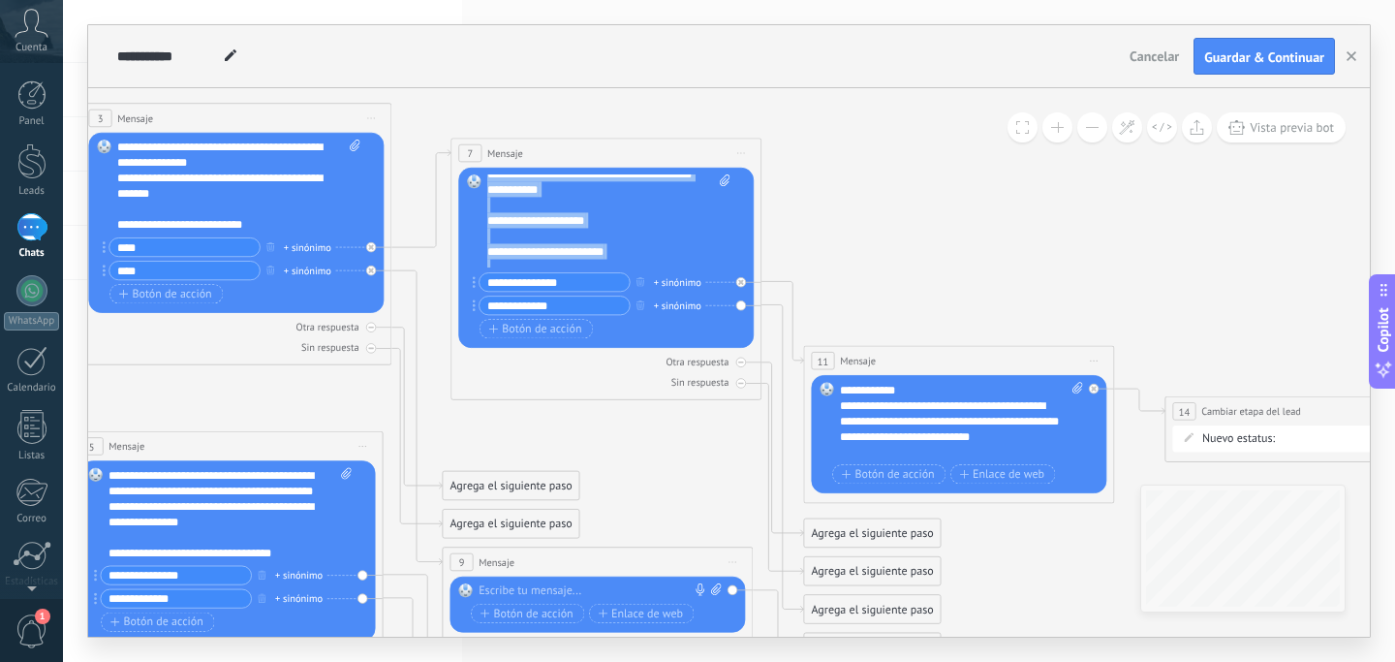
scroll to position [388, 0]
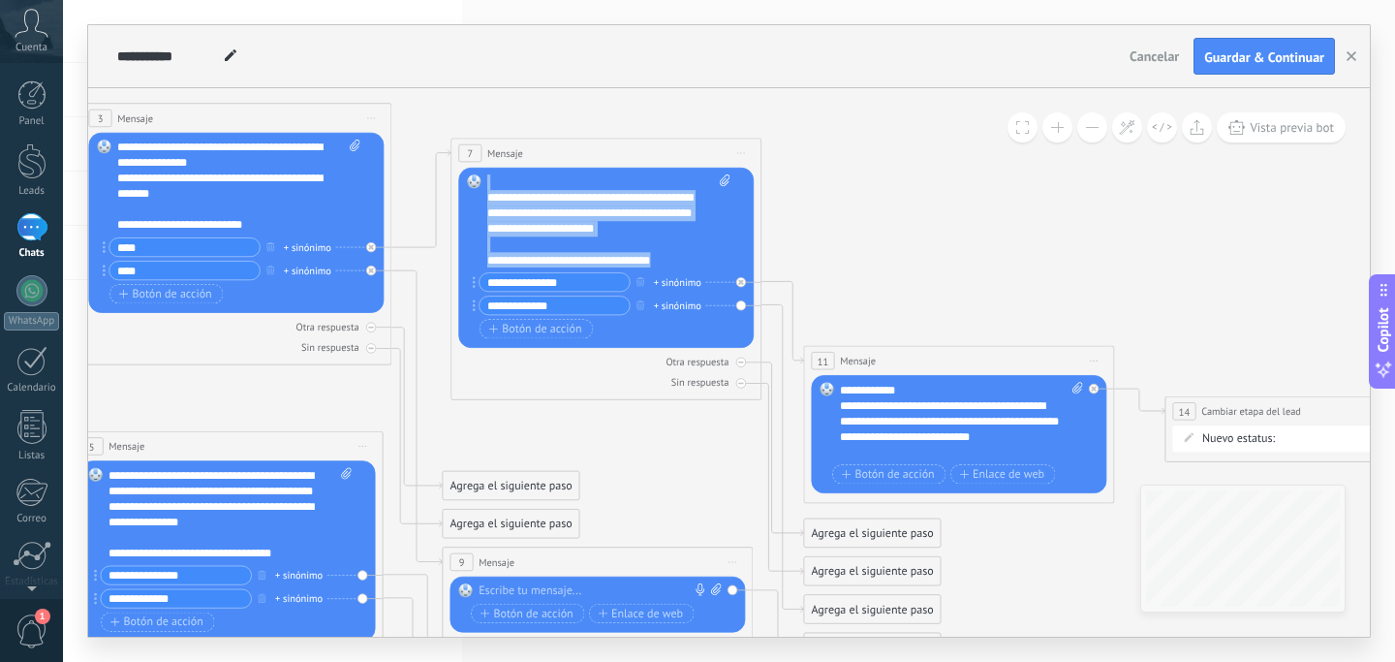
drag, startPoint x: 489, startPoint y: 185, endPoint x: 710, endPoint y: 261, distance: 233.5
click at [710, 261] on div "**********" at bounding box center [608, 220] width 243 height 93
copy div "**********"
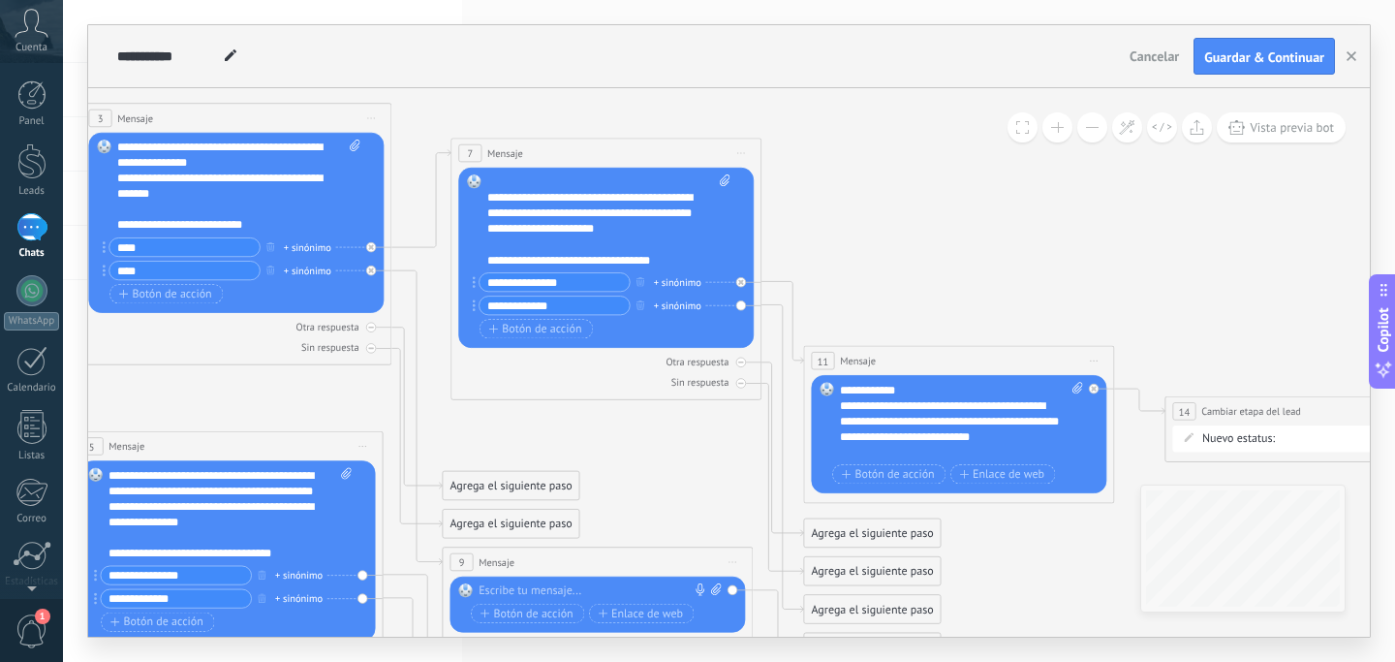
click at [566, 584] on div at bounding box center [594, 591] width 231 height 16
paste div
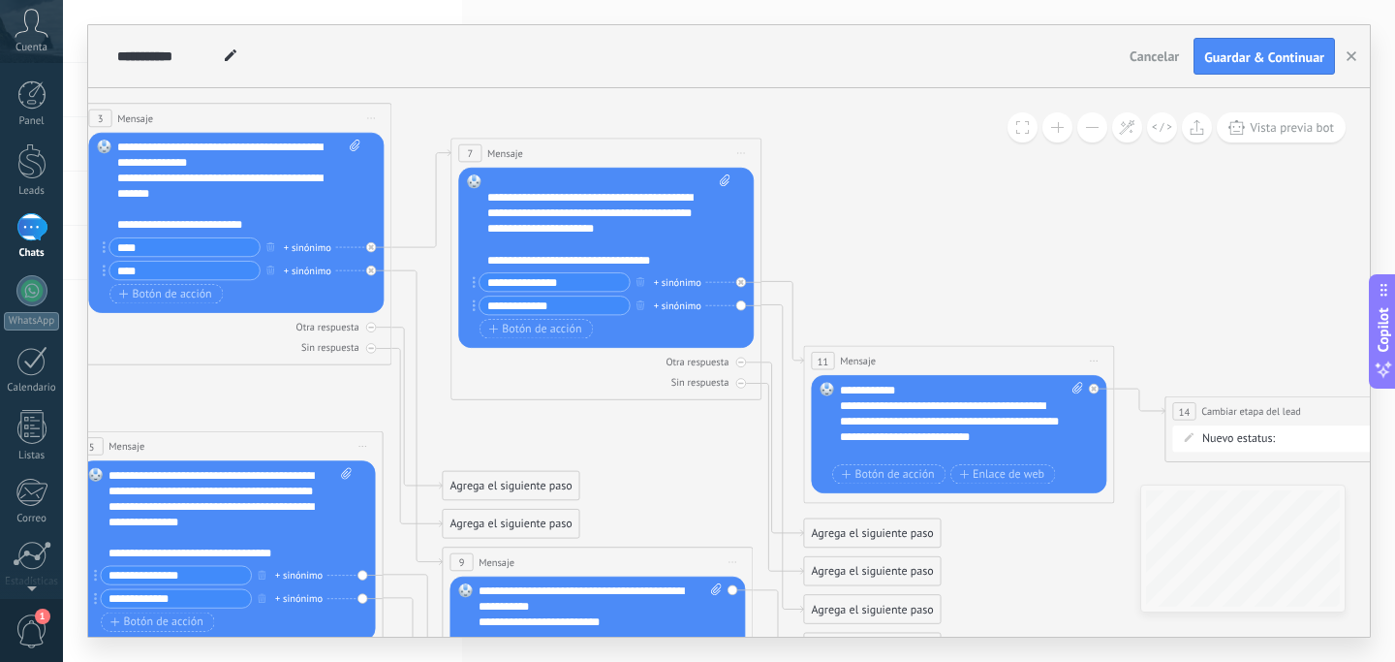
click at [512, 604] on div "**********" at bounding box center [600, 629] width 243 height 93
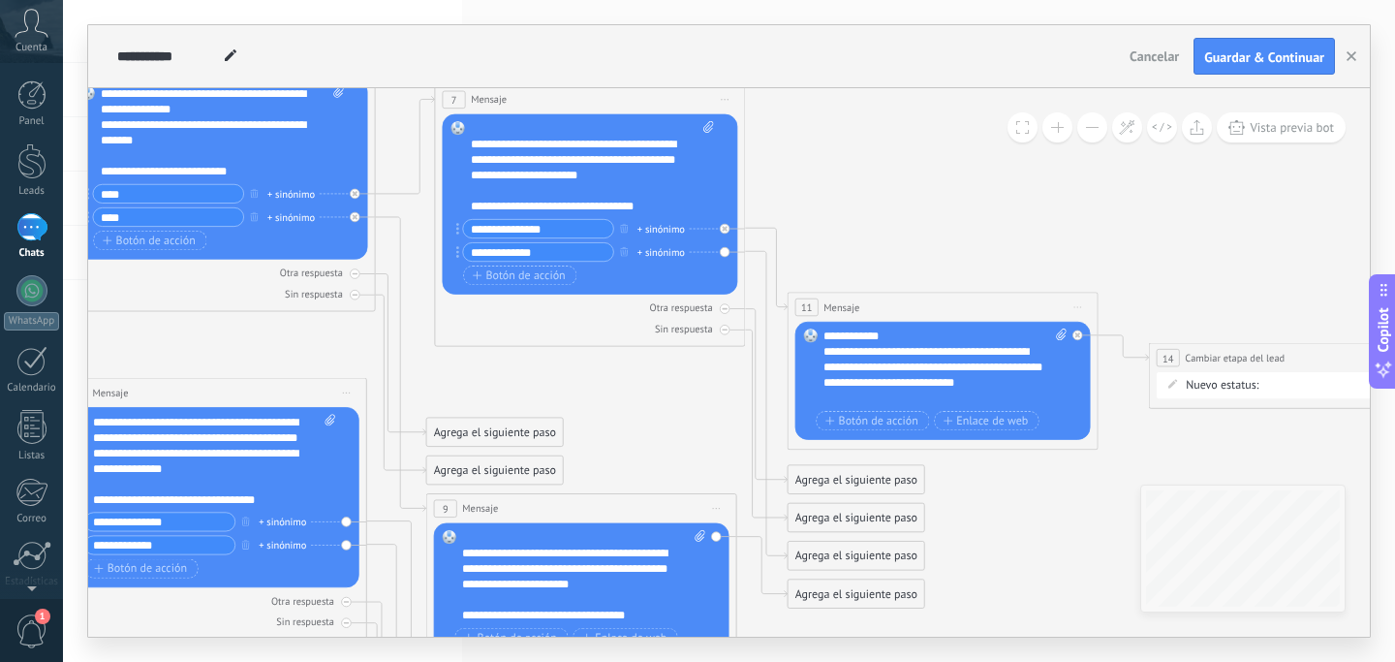
drag, startPoint x: 563, startPoint y: 231, endPoint x: 455, endPoint y: 225, distance: 107.7
click at [456, 225] on div "**********" at bounding box center [535, 228] width 158 height 19
click at [604, 387] on icon at bounding box center [738, 597] width 3213 height 1872
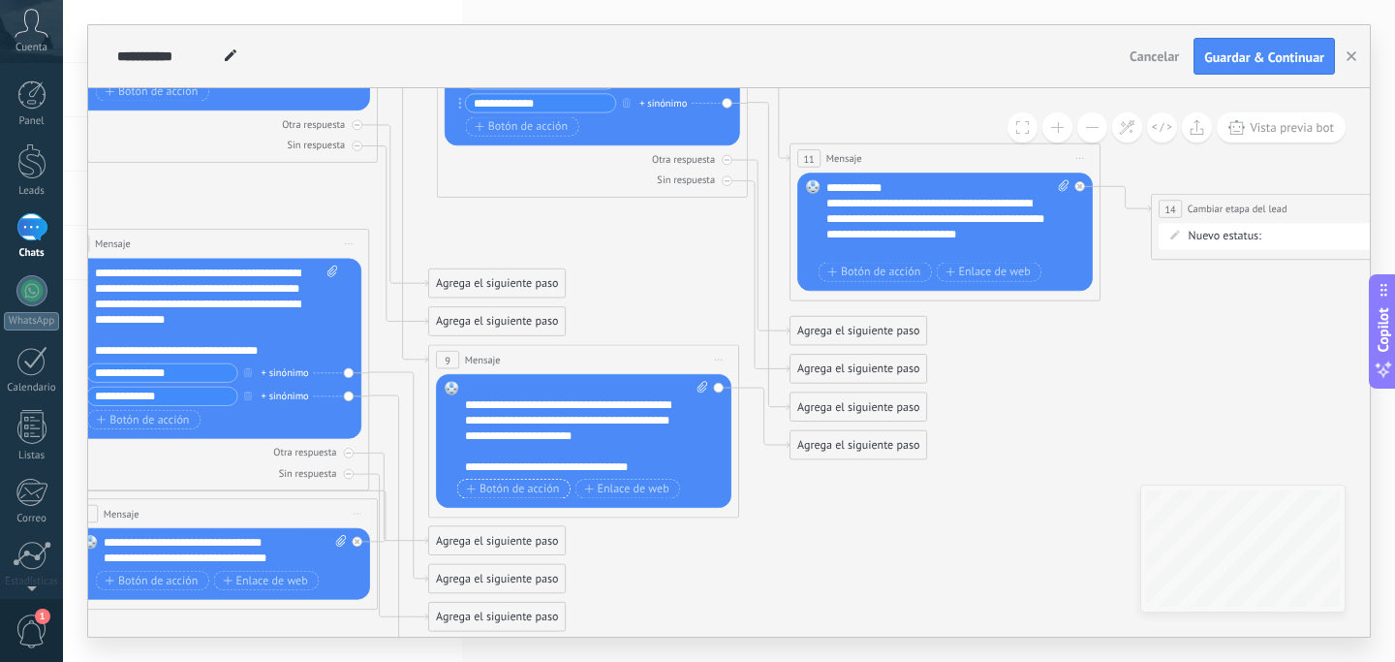
click at [520, 482] on span "Botón de acción" at bounding box center [512, 488] width 93 height 13
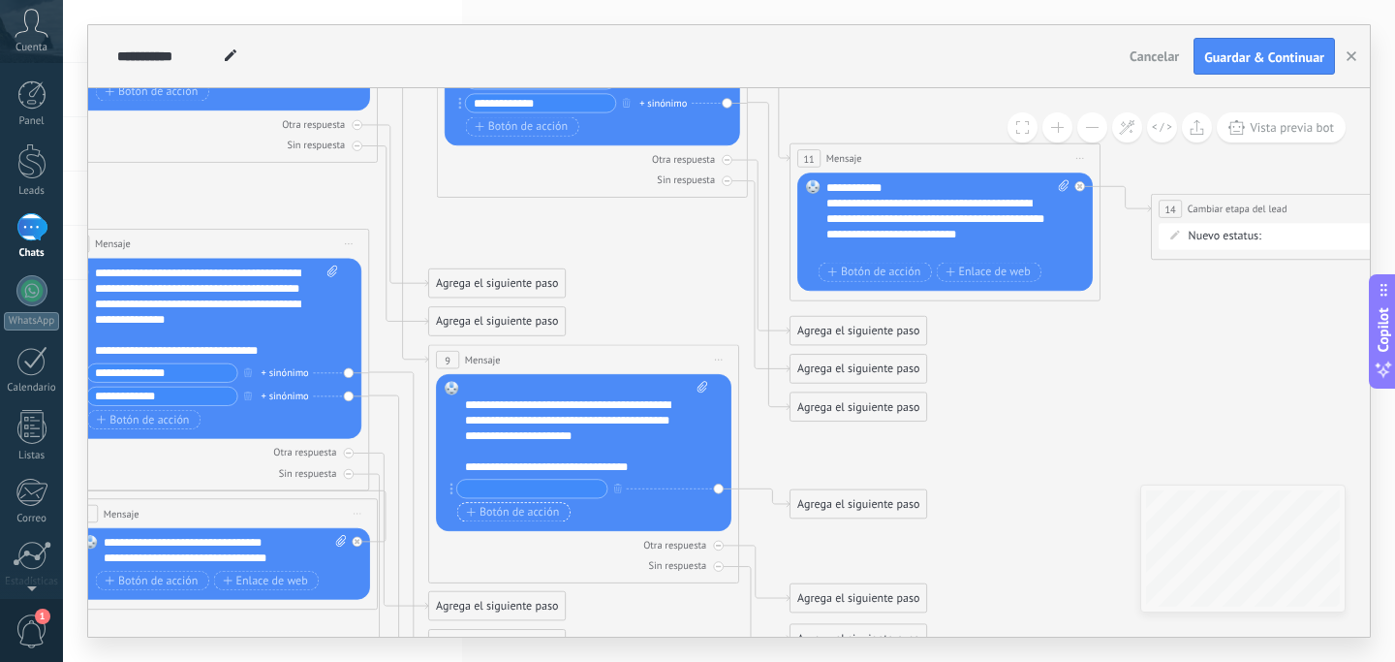
click at [520, 482] on input "text" at bounding box center [532, 488] width 150 height 17
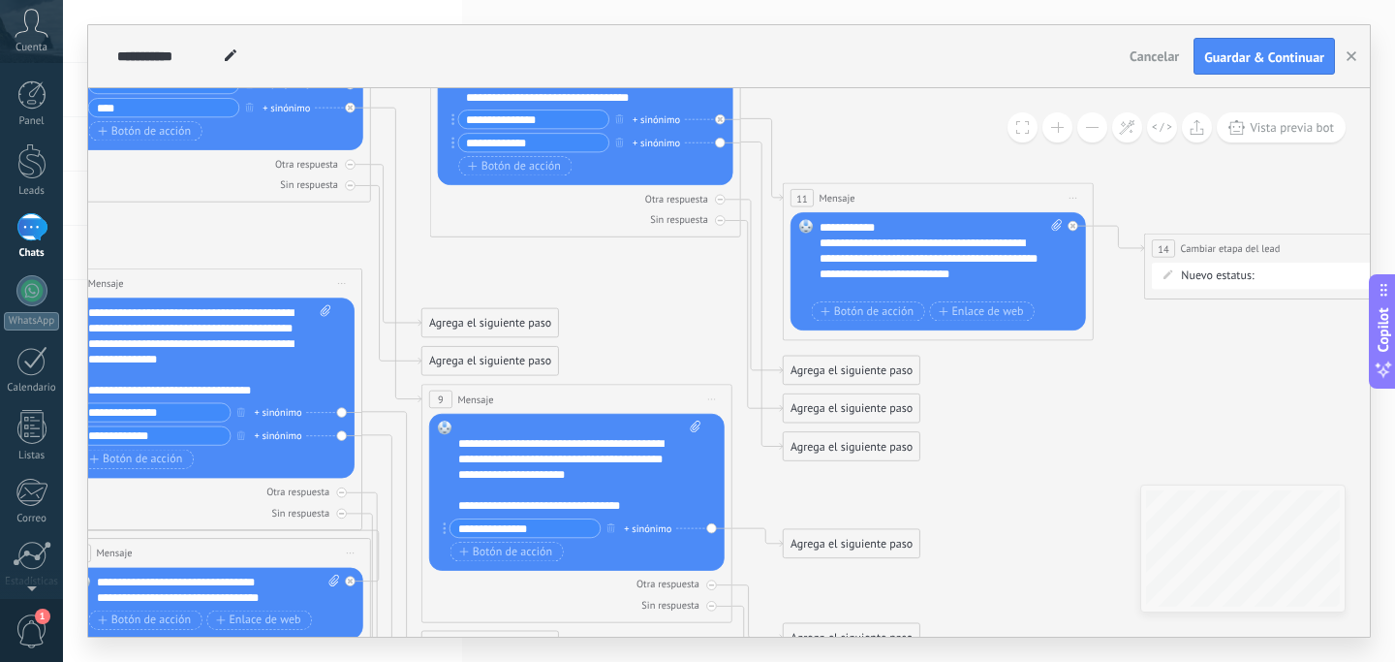
type input "**********"
drag, startPoint x: 567, startPoint y: 143, endPoint x: 445, endPoint y: 140, distance: 122.1
click at [445, 140] on div "Reemplazar Quitar Convertir a mensaje de voz Arrastre la imagen aquí para adjun…" at bounding box center [585, 95] width 295 height 180
click at [503, 553] on span "Botón de acción" at bounding box center [505, 551] width 93 height 13
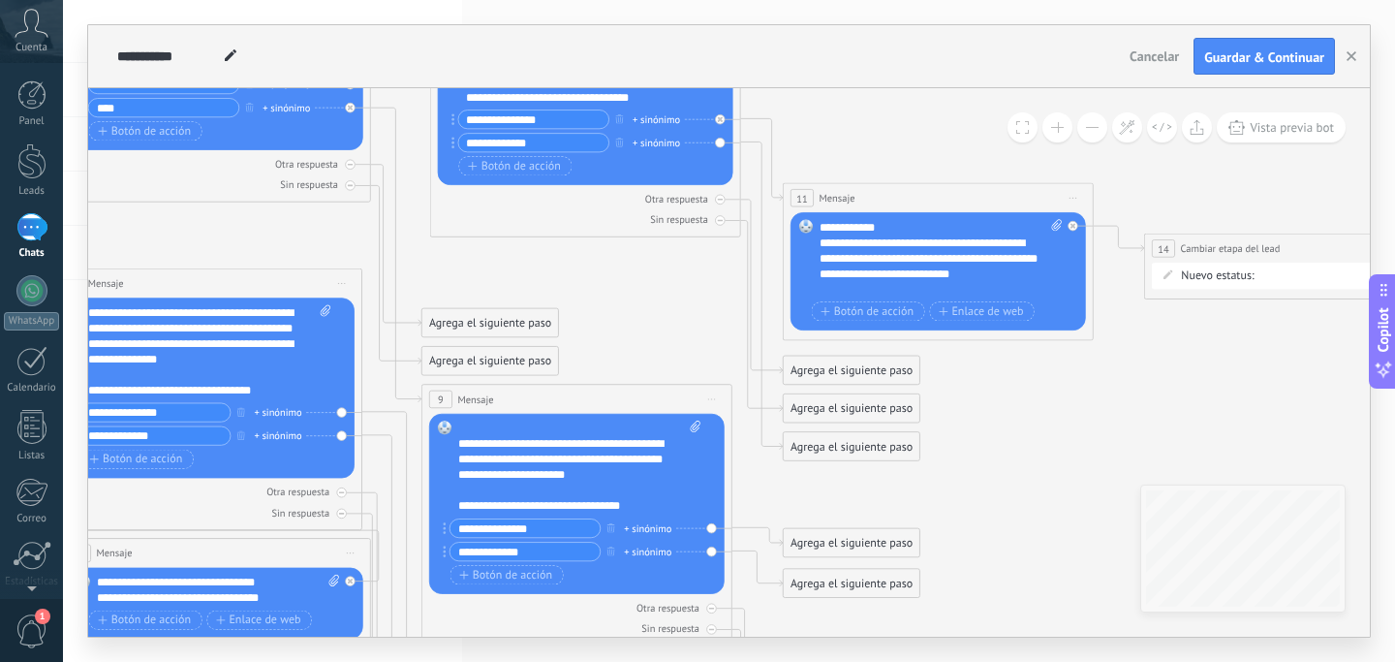
type input "**********"
click at [968, 520] on icon at bounding box center [733, 487] width 3213 height 1872
click at [875, 540] on div "Agrega el siguiente paso" at bounding box center [852, 542] width 137 height 25
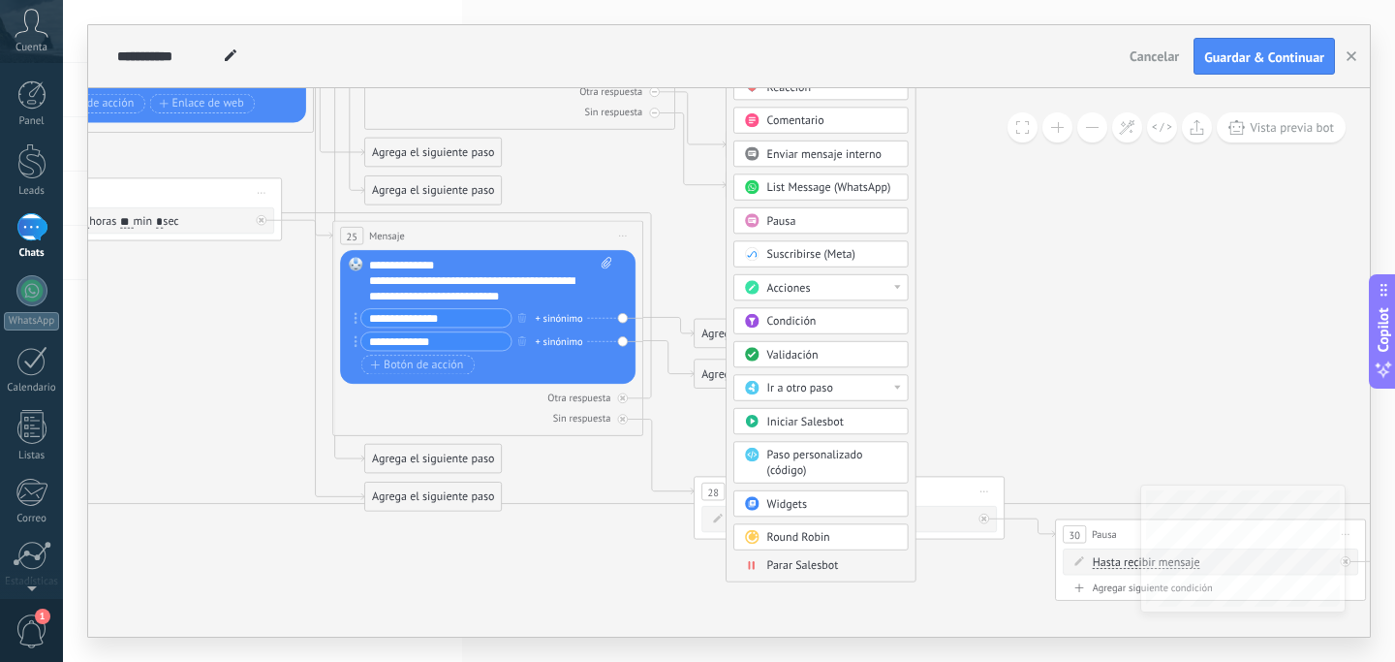
click at [864, 391] on div "Ir a otro paso" at bounding box center [832, 389] width 131 height 16
click at [829, 521] on div "11: Mensaje" at bounding box center [820, 521] width 173 height 26
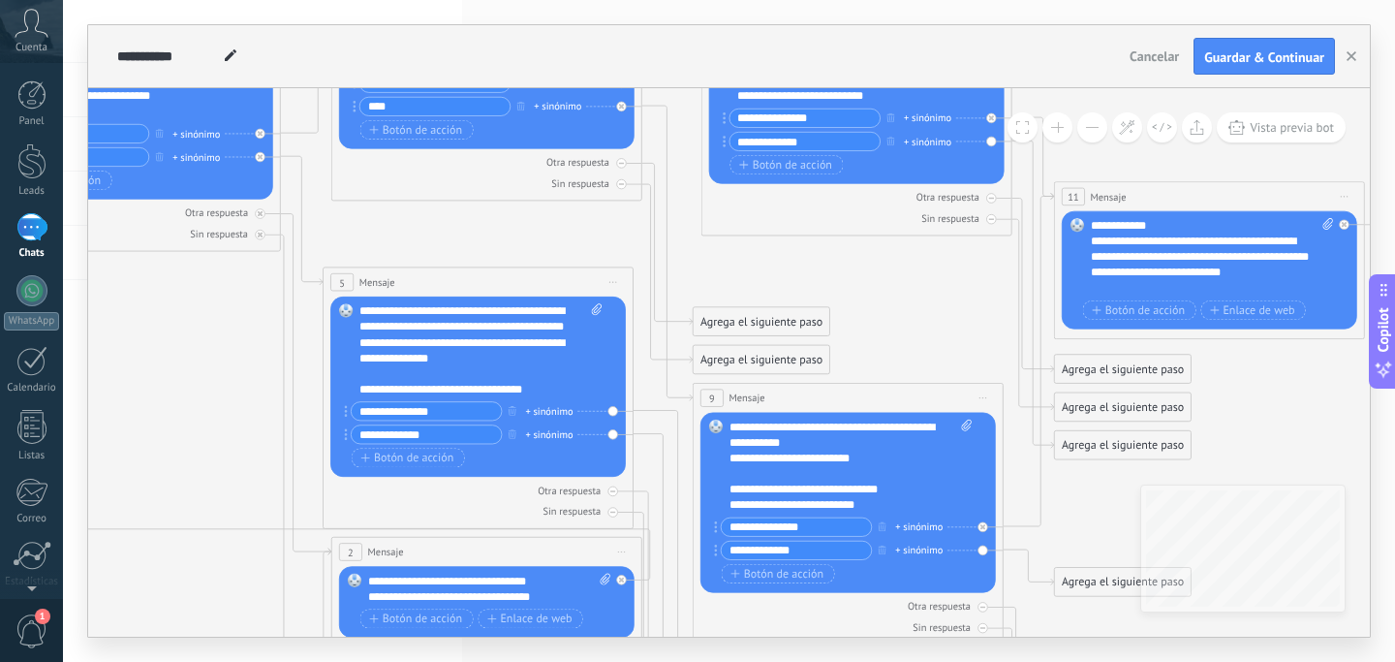
click at [818, 264] on icon at bounding box center [1004, 486] width 3213 height 1872
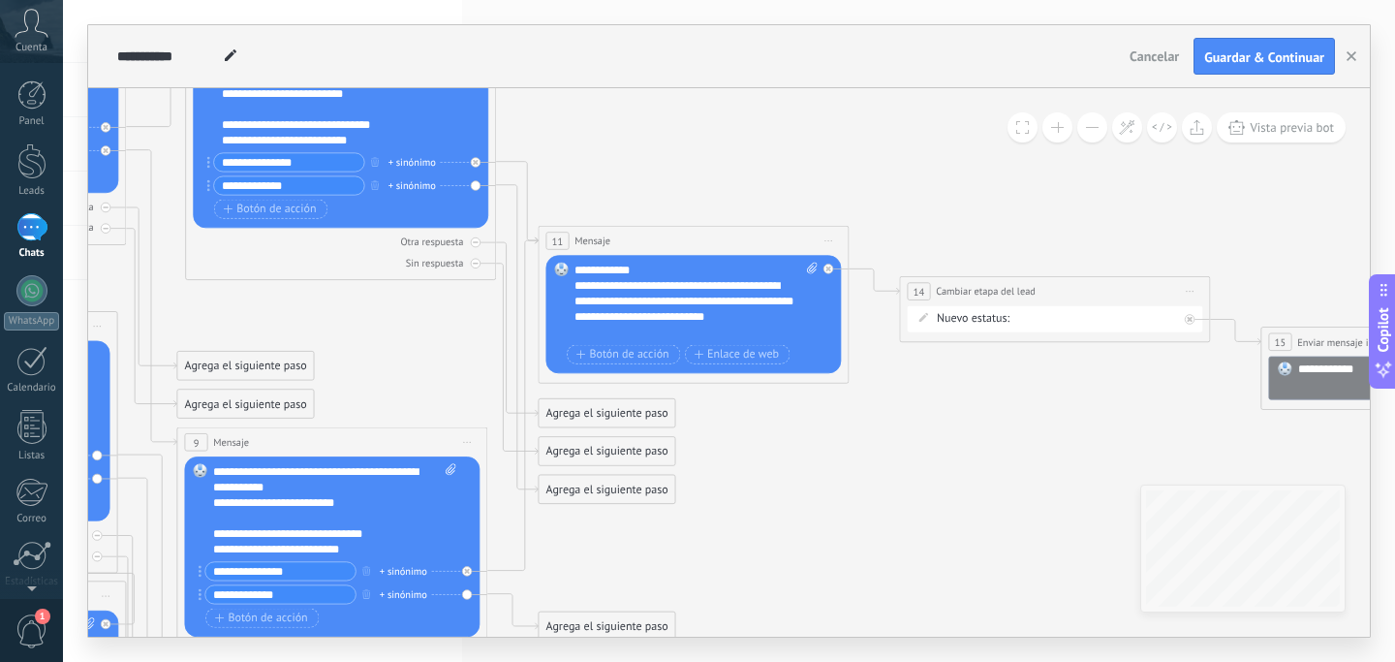
click at [588, 484] on div "Agrega el siguiente paso" at bounding box center [607, 489] width 137 height 25
click at [637, 514] on div "Mensaje" at bounding box center [644, 518] width 131 height 16
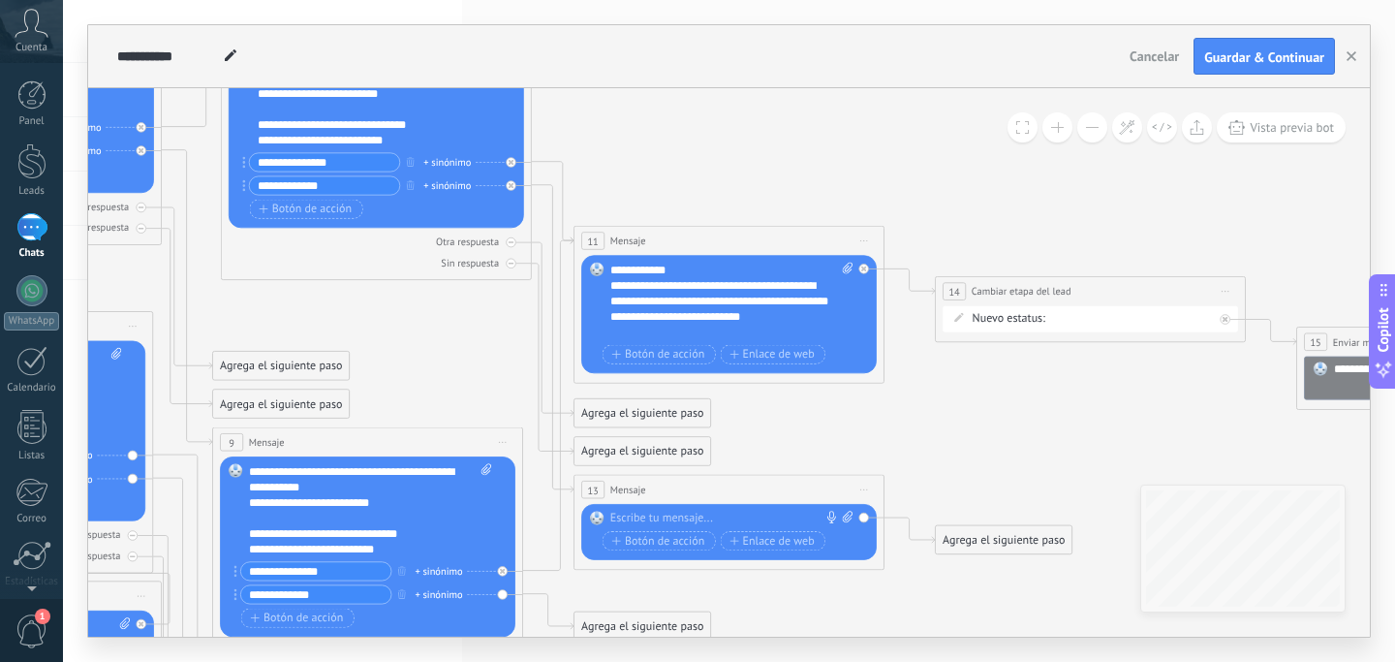
click at [637, 514] on div at bounding box center [725, 519] width 231 height 16
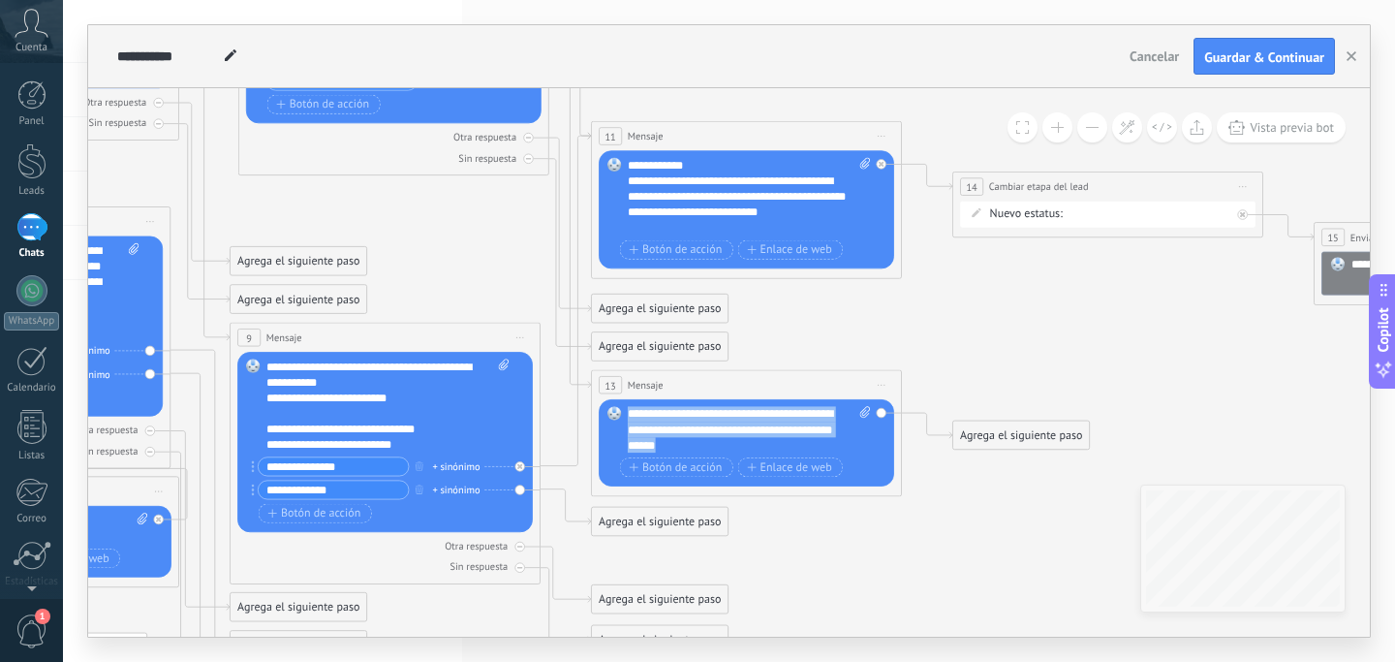
copy div "**********"
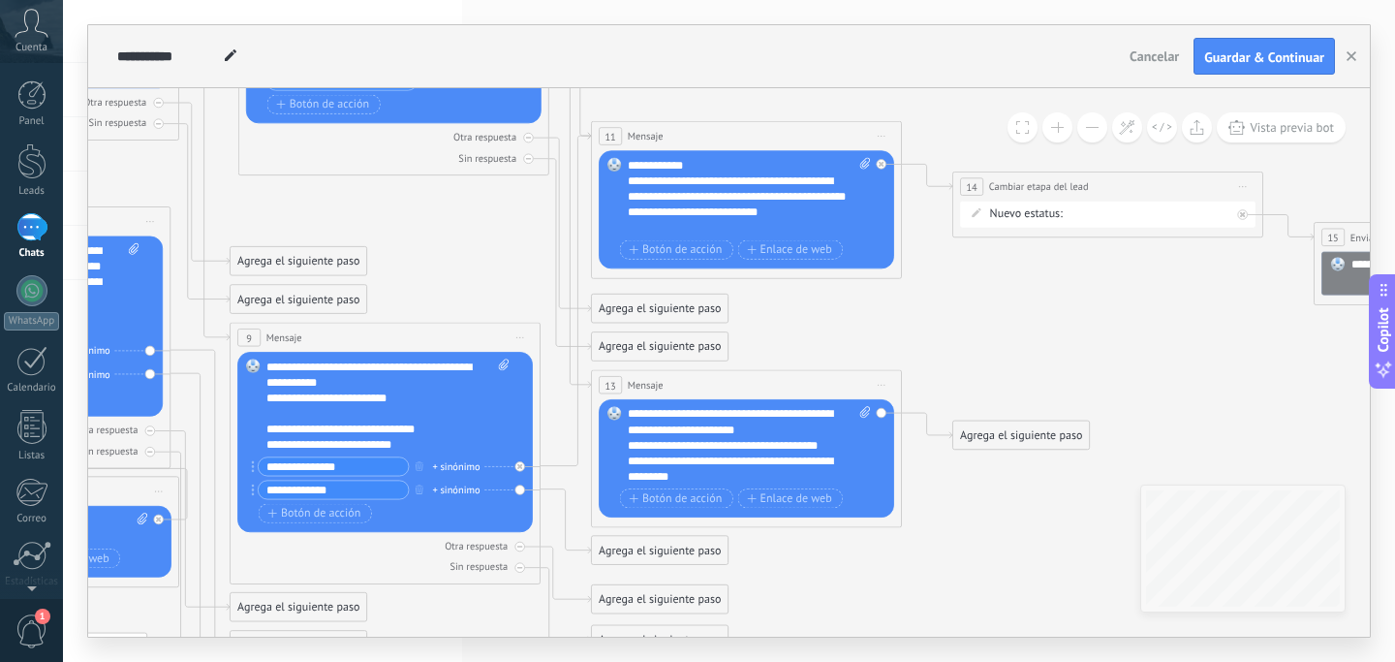
click at [686, 476] on div "**********" at bounding box center [742, 467] width 228 height 31
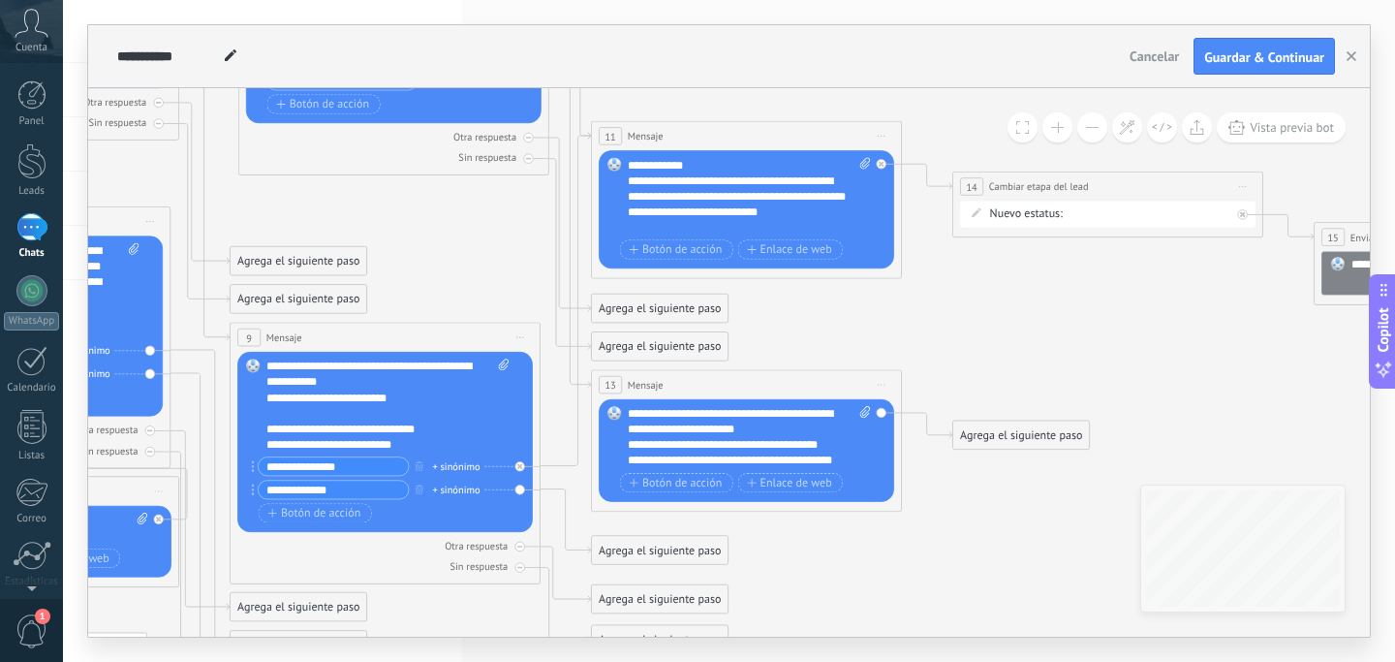
click at [968, 543] on icon at bounding box center [542, 425] width 3213 height 1872
click at [993, 440] on div "Agrega el siguiente paso" at bounding box center [1021, 434] width 137 height 25
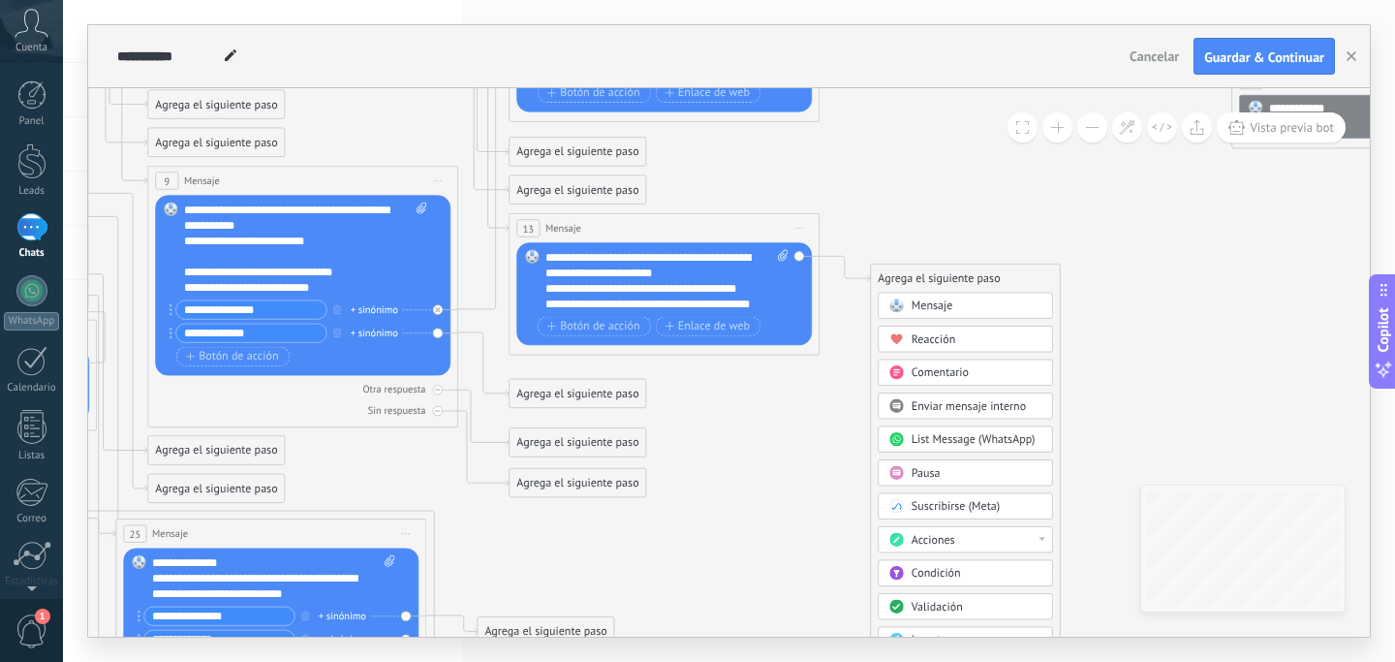
drag, startPoint x: 930, startPoint y: 480, endPoint x: 941, endPoint y: 544, distance: 65.8
click at [941, 544] on div "Mensaje Mensaje Mensaje Reacción Comentario Enviar mensaje interno" at bounding box center [965, 563] width 174 height 541
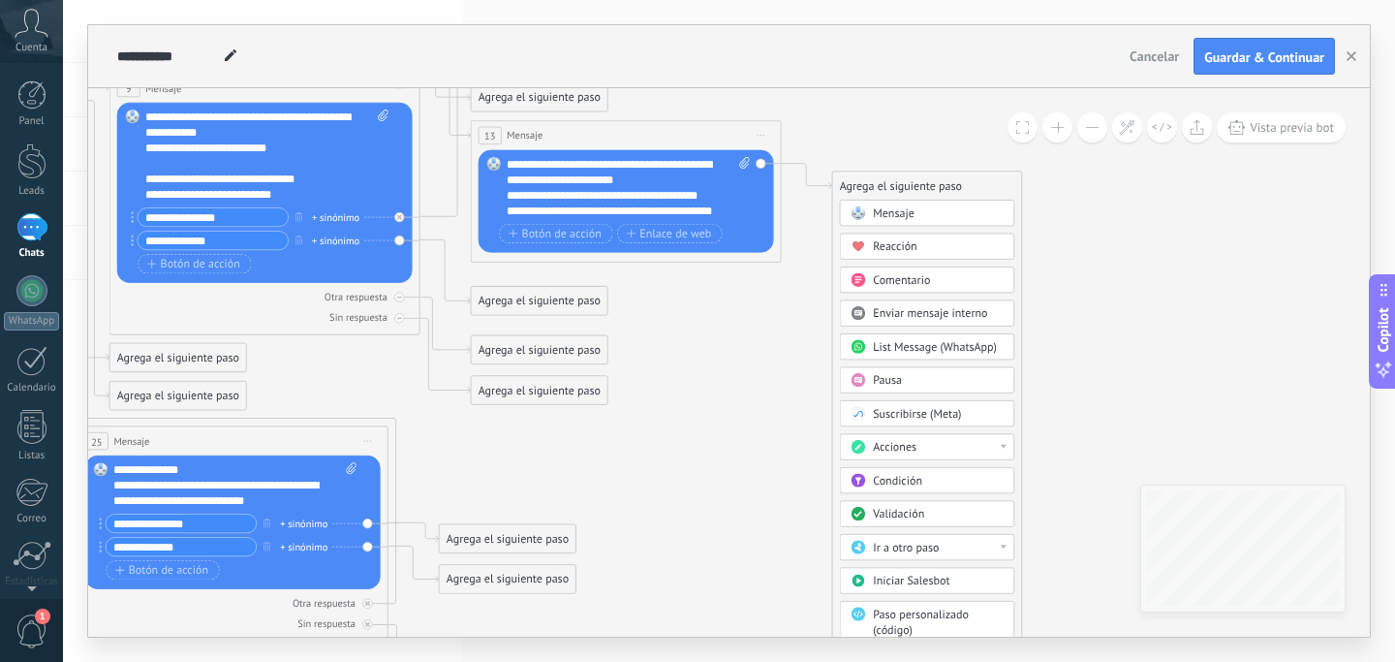
click at [948, 381] on div "Pausa" at bounding box center [938, 381] width 131 height 16
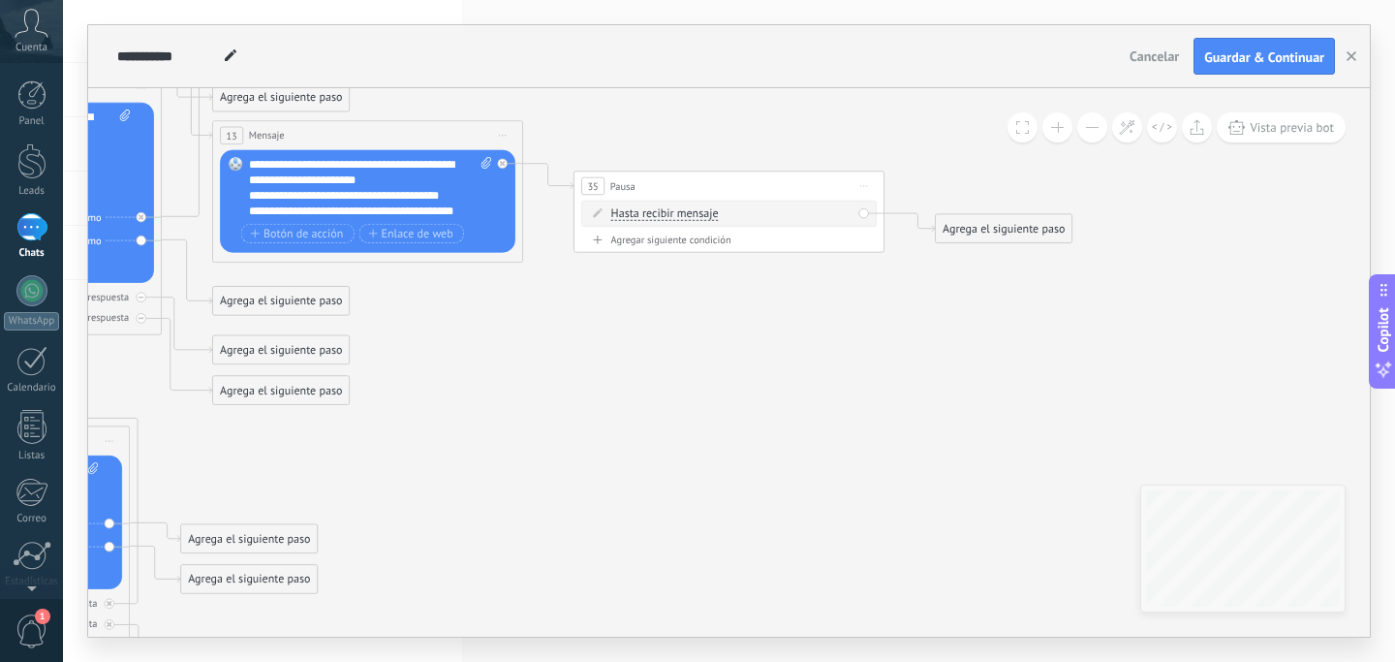
click at [986, 226] on div "Agrega el siguiente paso" at bounding box center [1004, 228] width 137 height 25
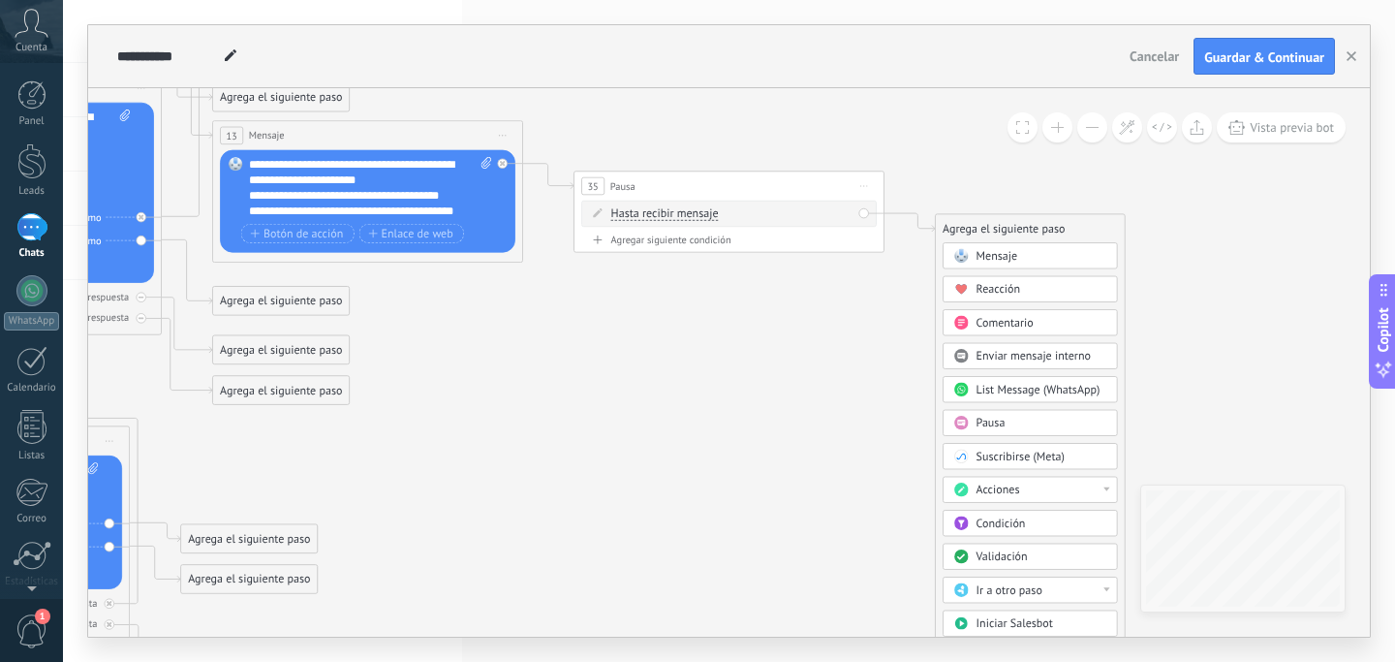
click at [983, 253] on span "Mensaje" at bounding box center [998, 256] width 42 height 15
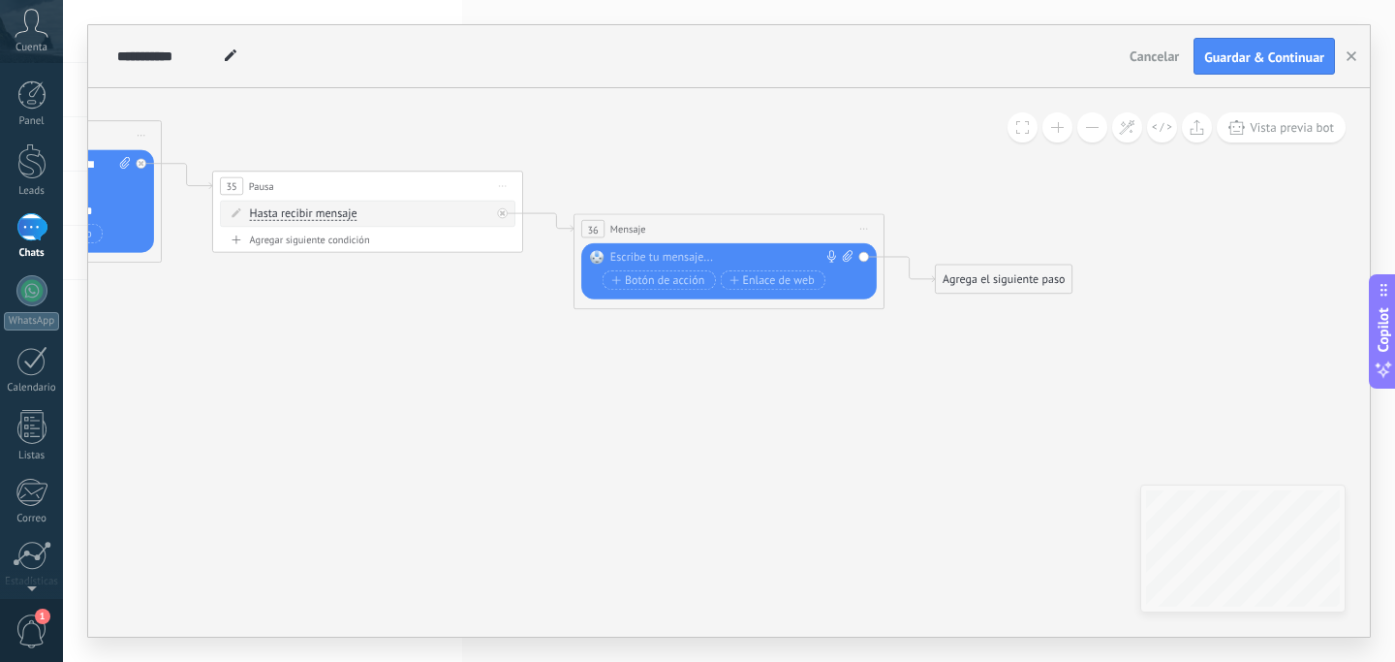
click at [765, 257] on div at bounding box center [725, 258] width 231 height 16
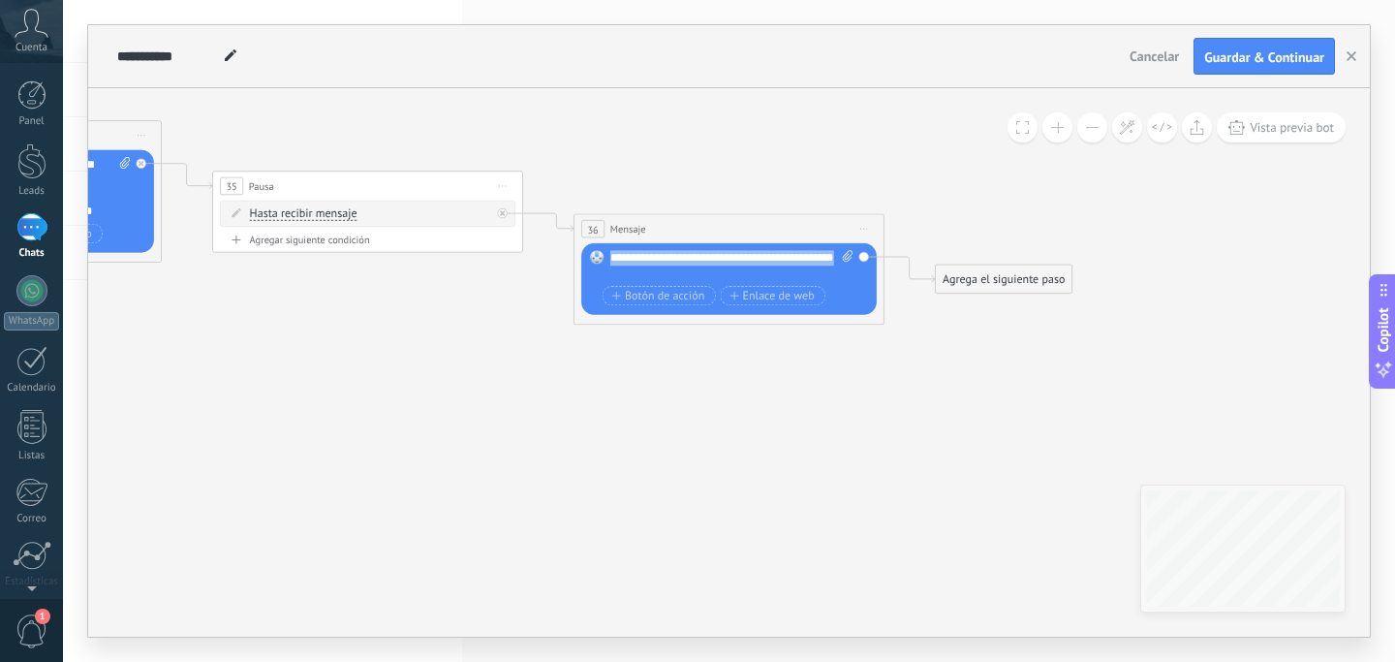
copy div "**********"
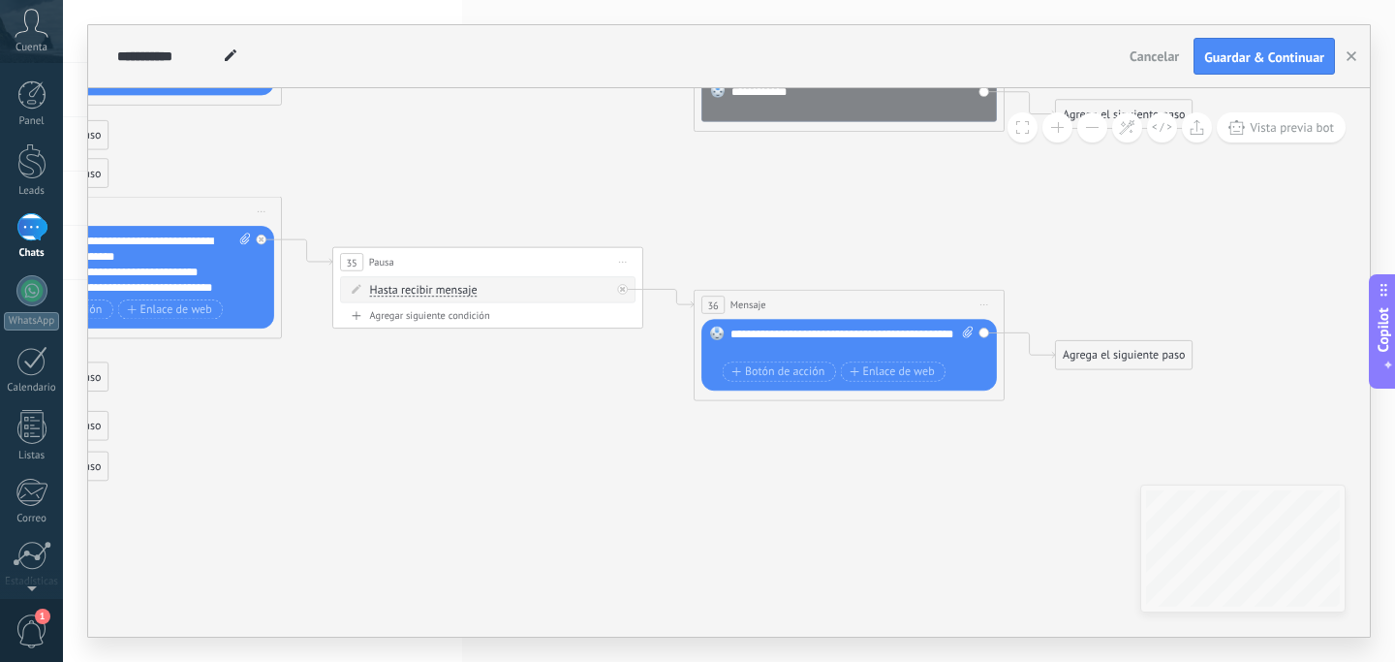
click at [811, 346] on div "**********" at bounding box center [852, 341] width 243 height 31
paste div
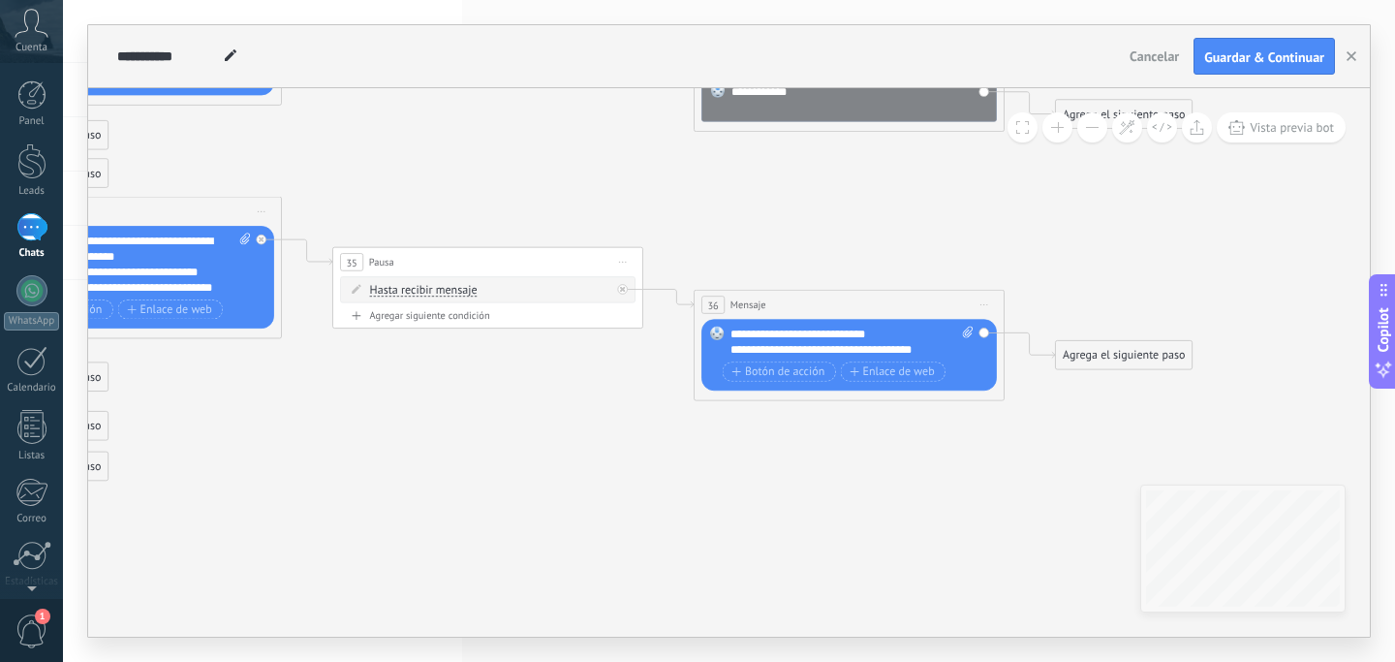
click at [1110, 353] on div "Agrega el siguiente paso" at bounding box center [1124, 354] width 137 height 25
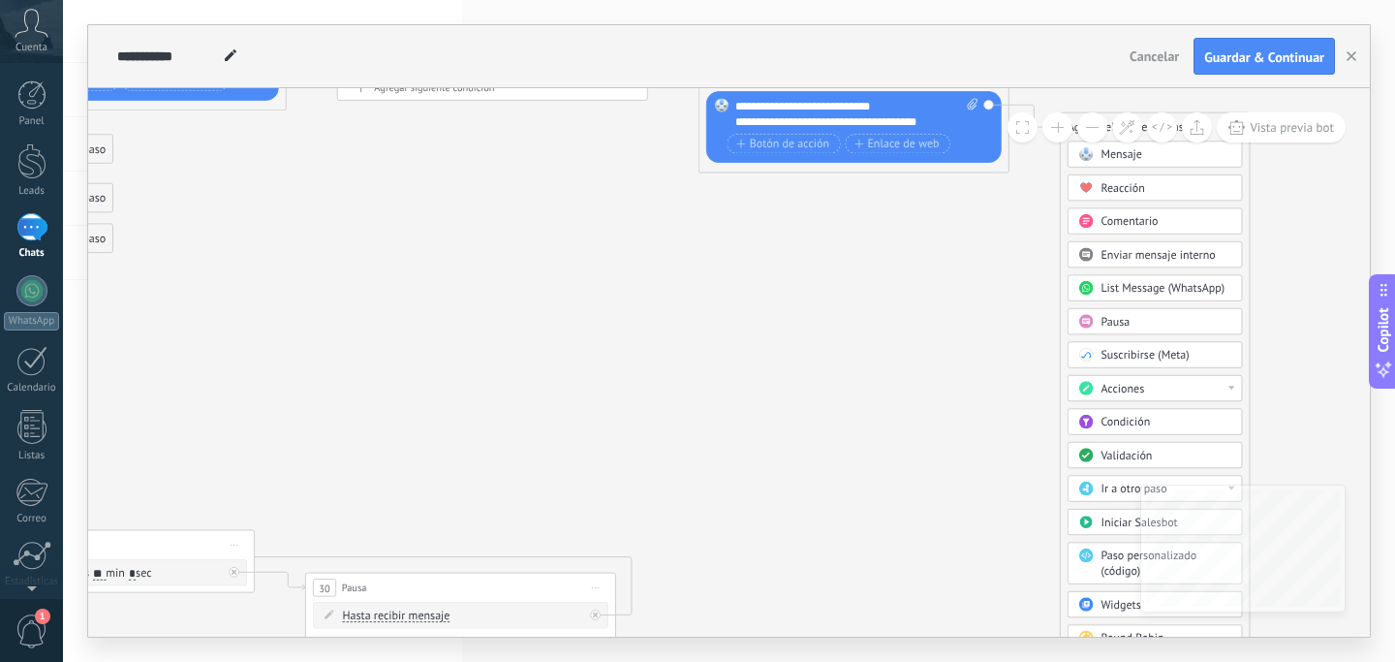
click at [1098, 489] on span at bounding box center [1086, 488] width 30 height 13
click at [1098, 489] on div "1: Mensaje" at bounding box center [1155, 489] width 173 height 26
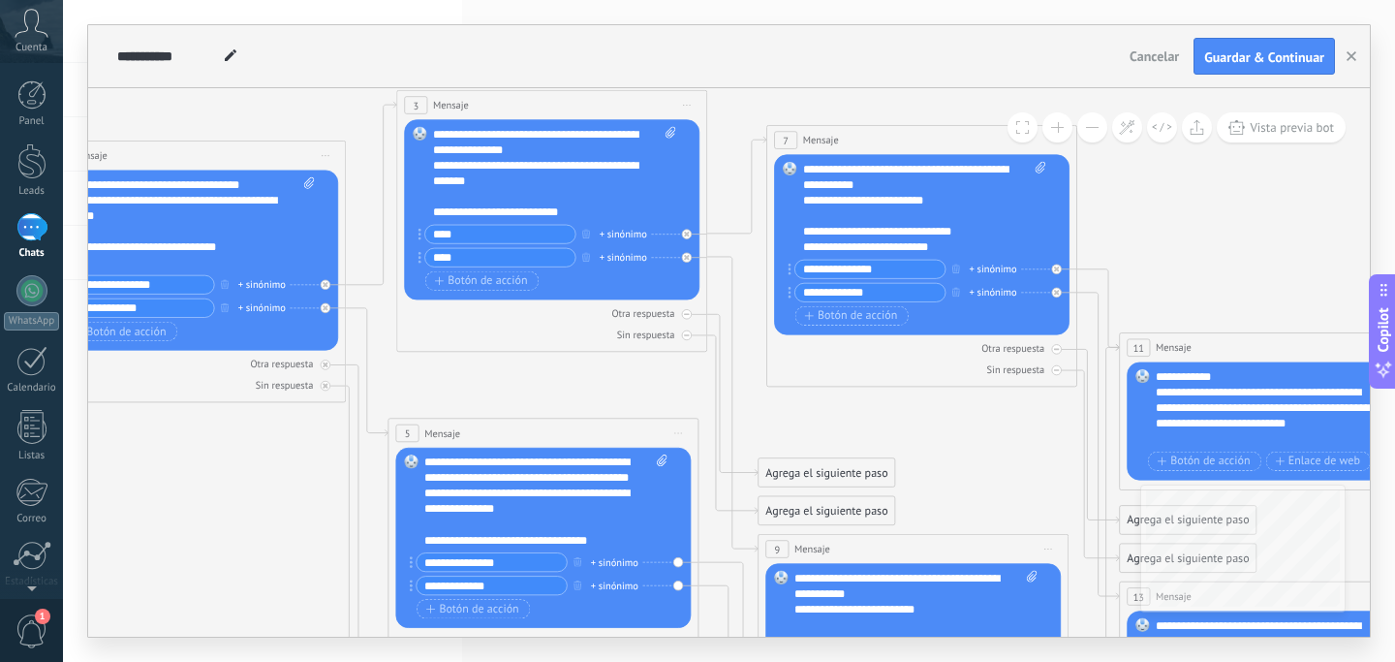
click at [799, 473] on div "Agrega el siguiente paso" at bounding box center [827, 472] width 137 height 25
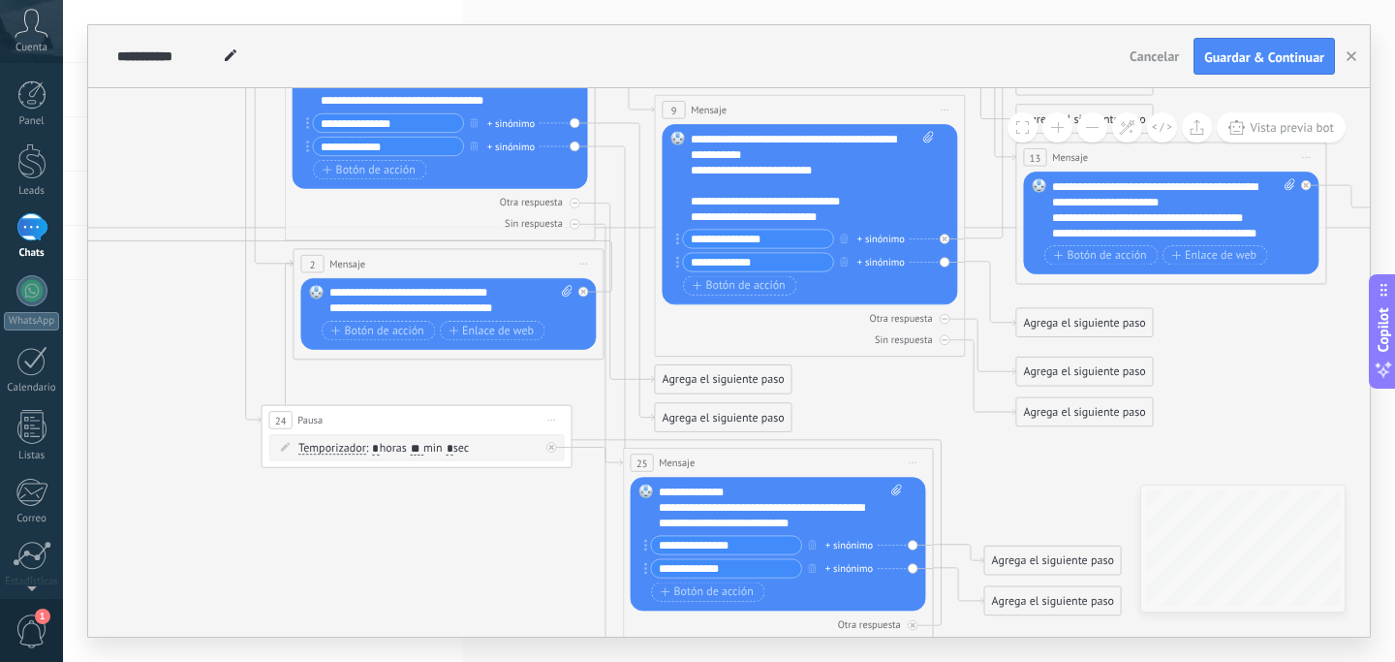
click at [515, 304] on div "**********" at bounding box center [450, 300] width 243 height 31
copy div "**********"
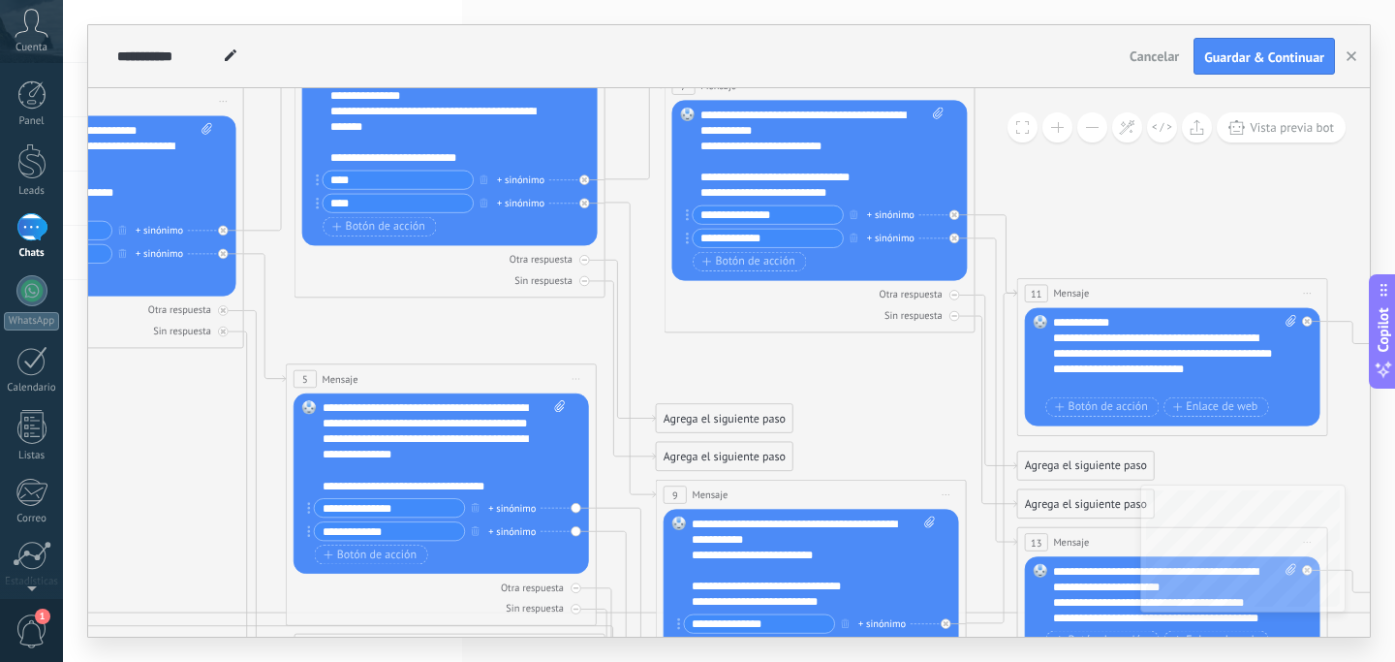
click at [728, 353] on icon at bounding box center [968, 624] width 3213 height 1954
click at [694, 420] on div "Agrega el siguiente paso" at bounding box center [724, 418] width 137 height 25
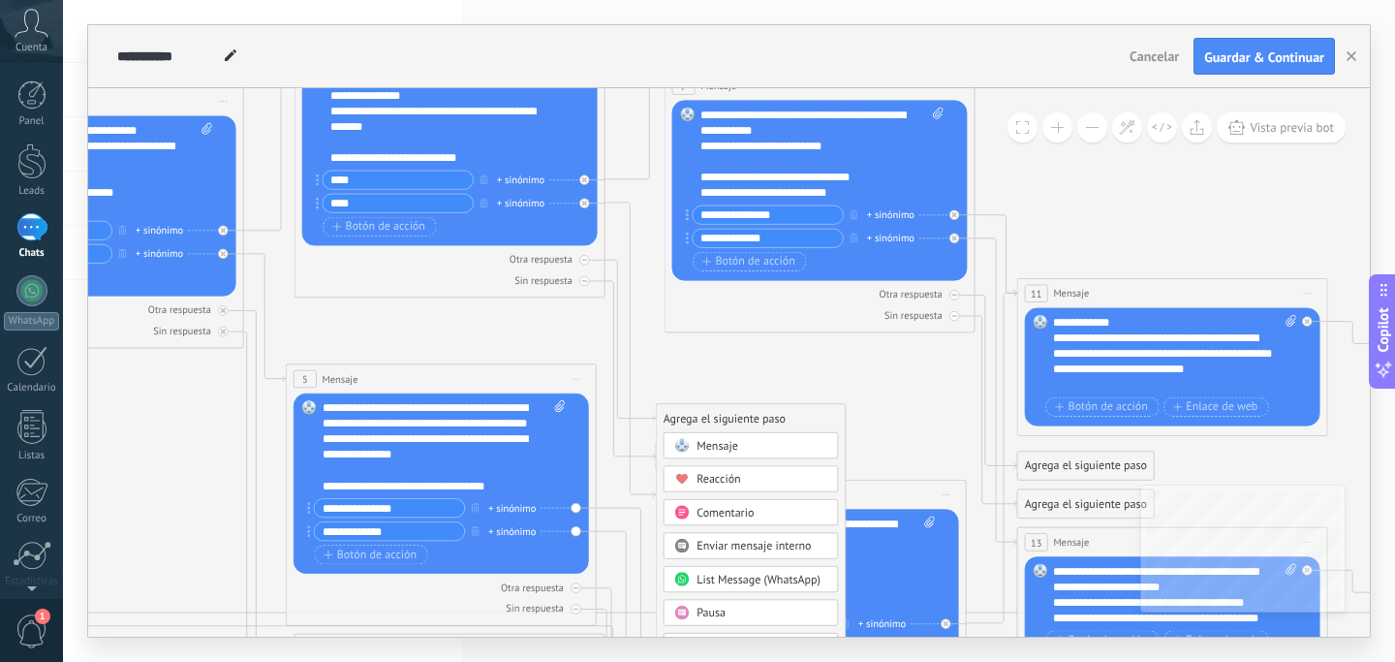
click at [722, 449] on span "Mensaje" at bounding box center [718, 445] width 42 height 15
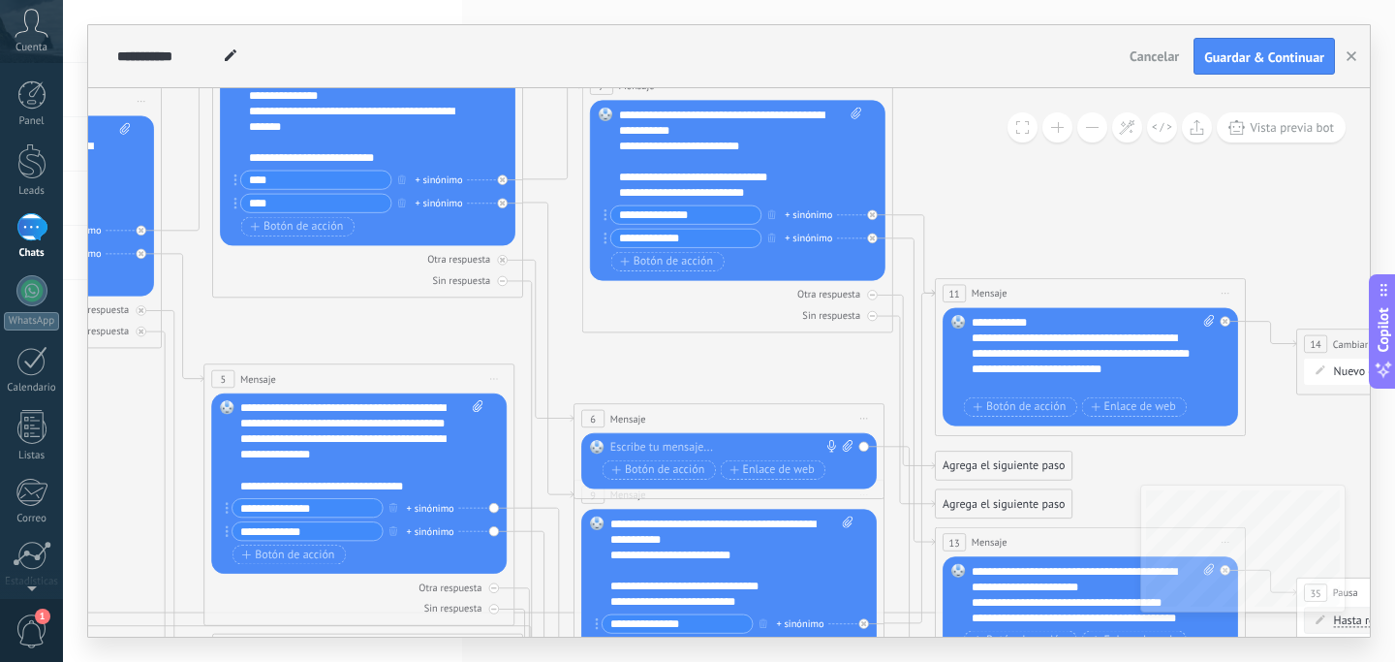
click at [709, 450] on div at bounding box center [725, 448] width 231 height 16
paste div
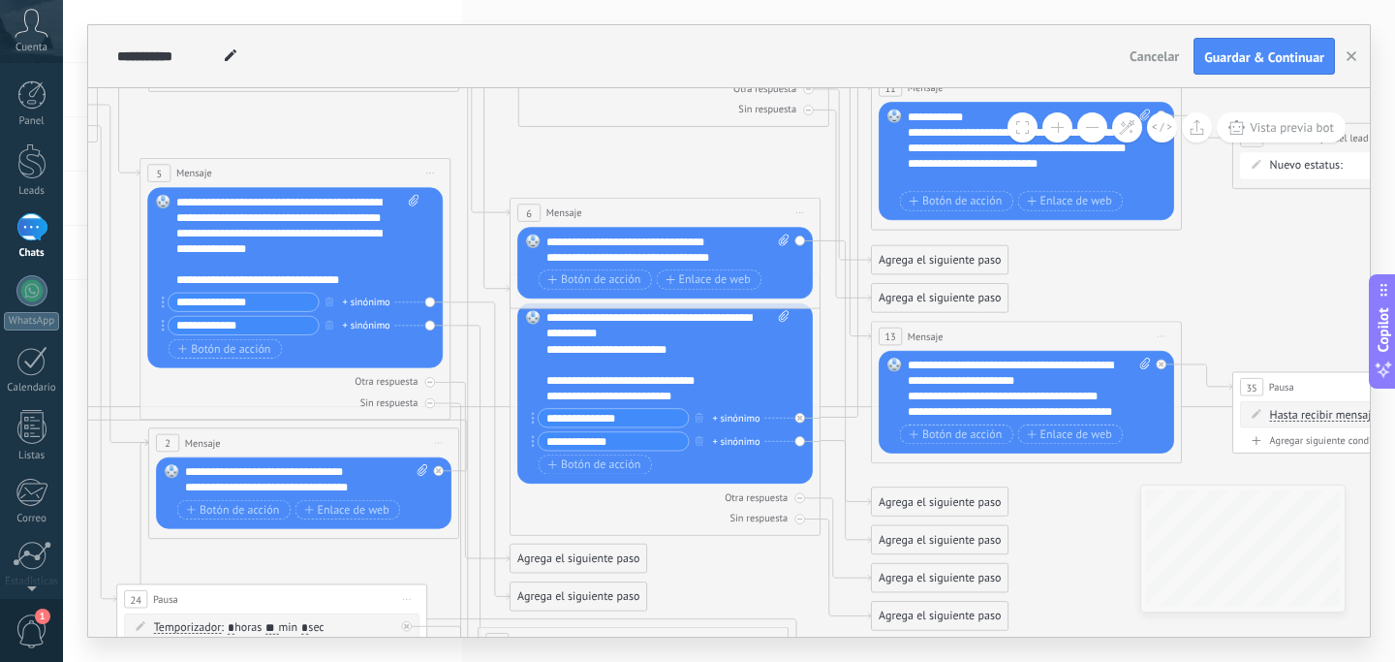
click at [891, 540] on div "Agrega el siguiente paso" at bounding box center [940, 539] width 137 height 25
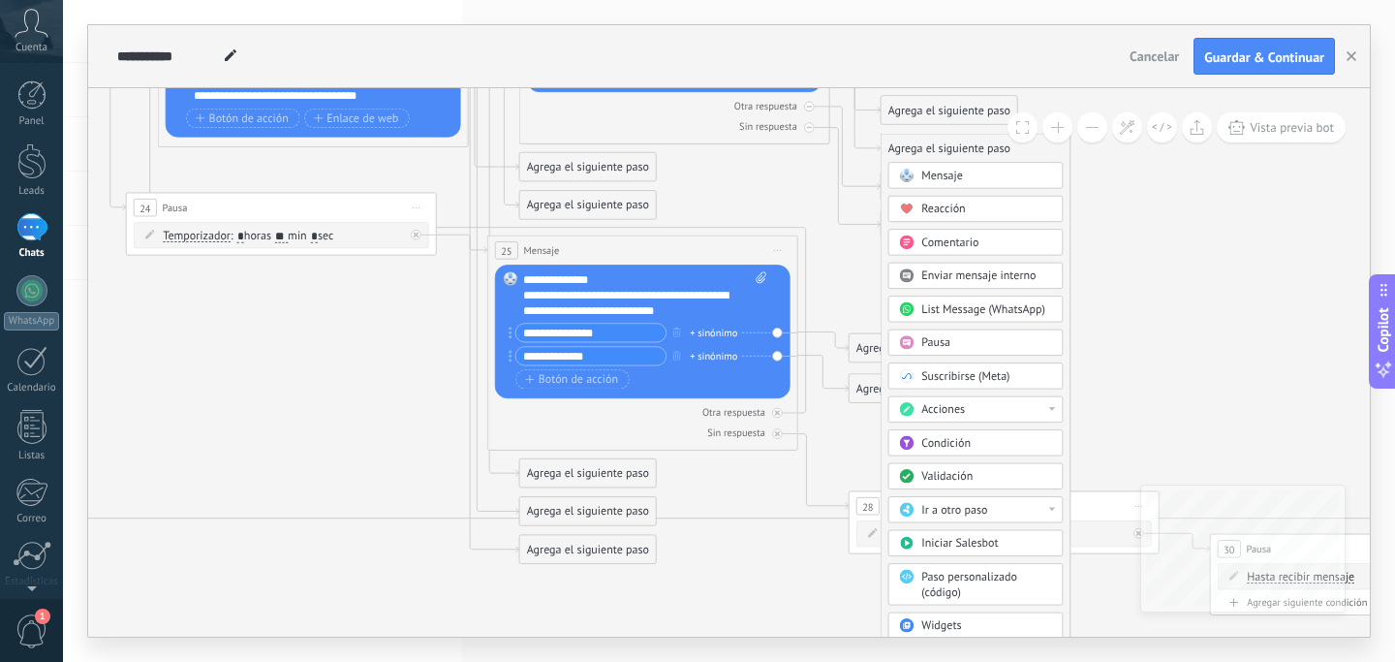
click at [938, 513] on span "Ir a otro paso" at bounding box center [954, 510] width 66 height 15
click at [938, 513] on div "1: Mensaje" at bounding box center [974, 510] width 173 height 26
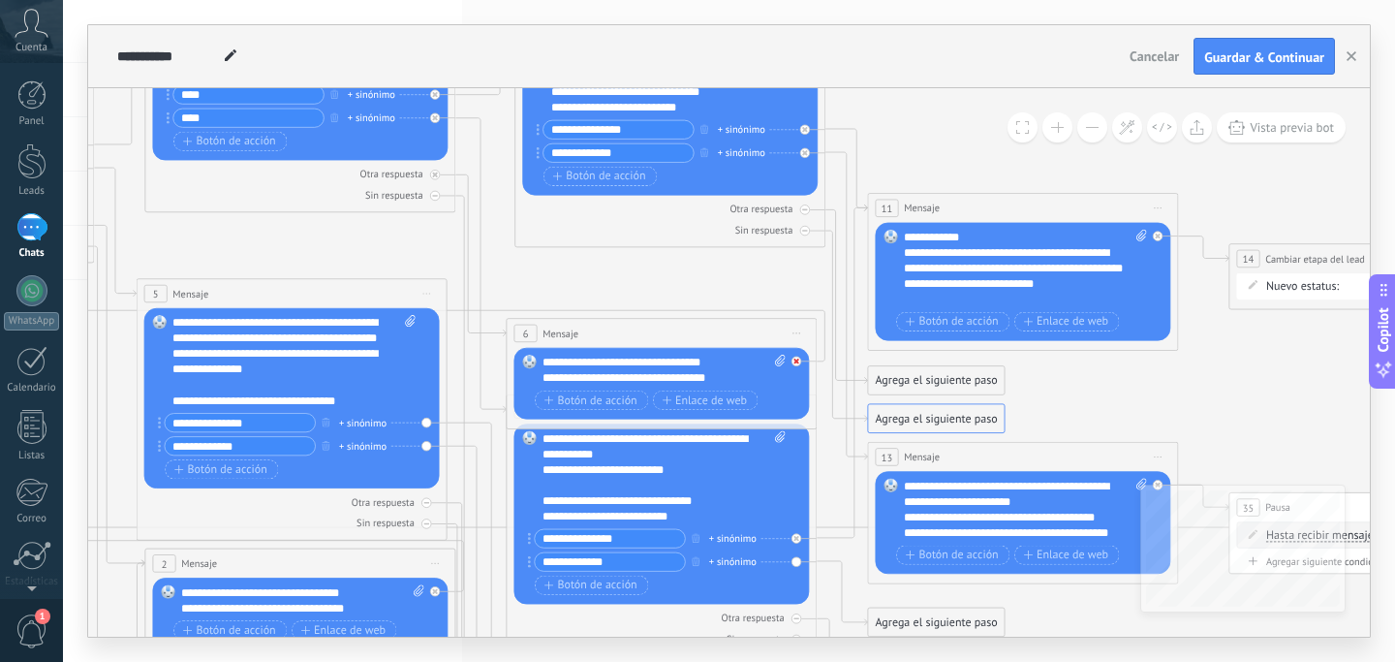
click at [800, 360] on div at bounding box center [797, 362] width 10 height 10
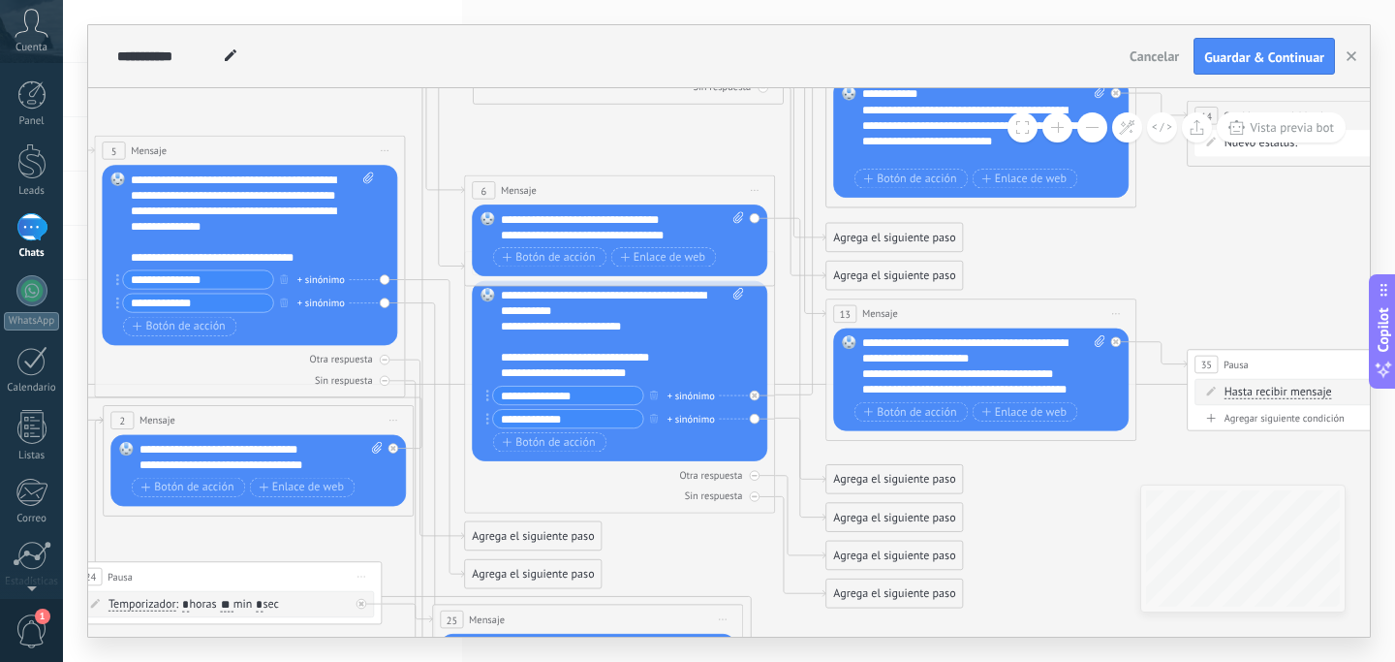
click at [855, 523] on div "Agrega el siguiente paso" at bounding box center [894, 517] width 137 height 25
click at [637, 145] on icon at bounding box center [777, 355] width 3213 height 1873
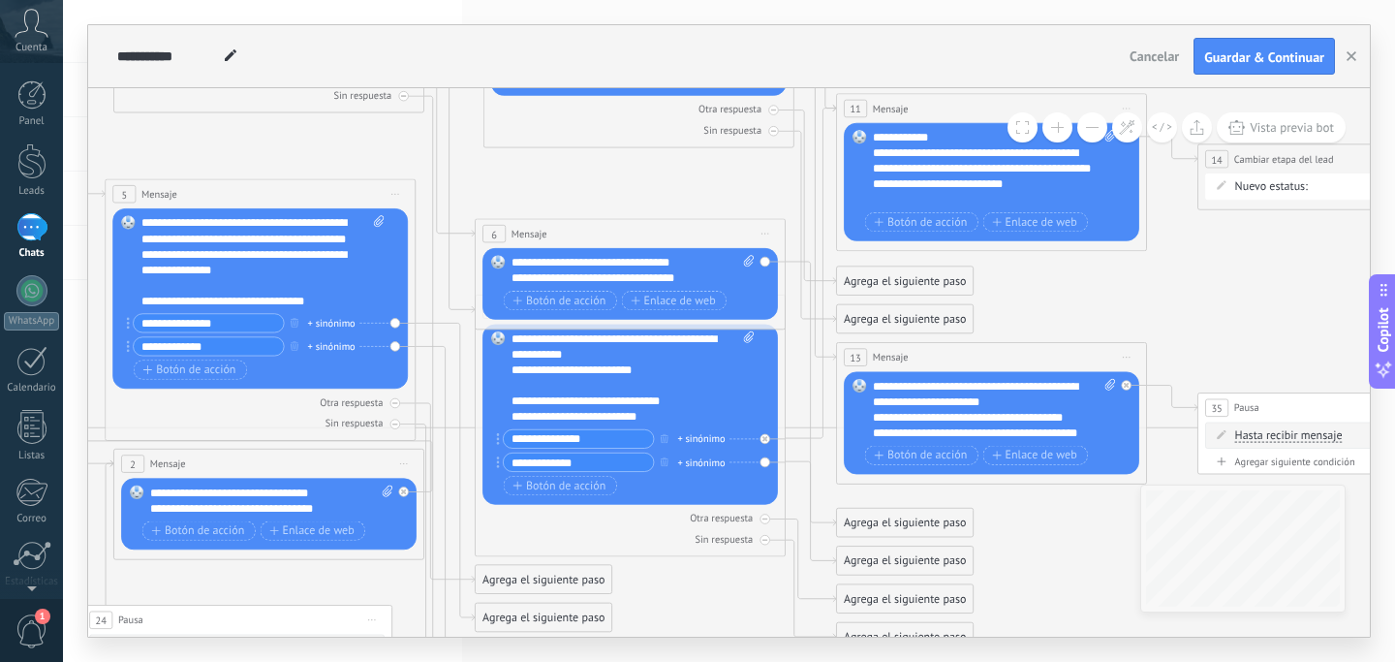
click at [885, 557] on div "Agrega el siguiente paso" at bounding box center [905, 560] width 137 height 25
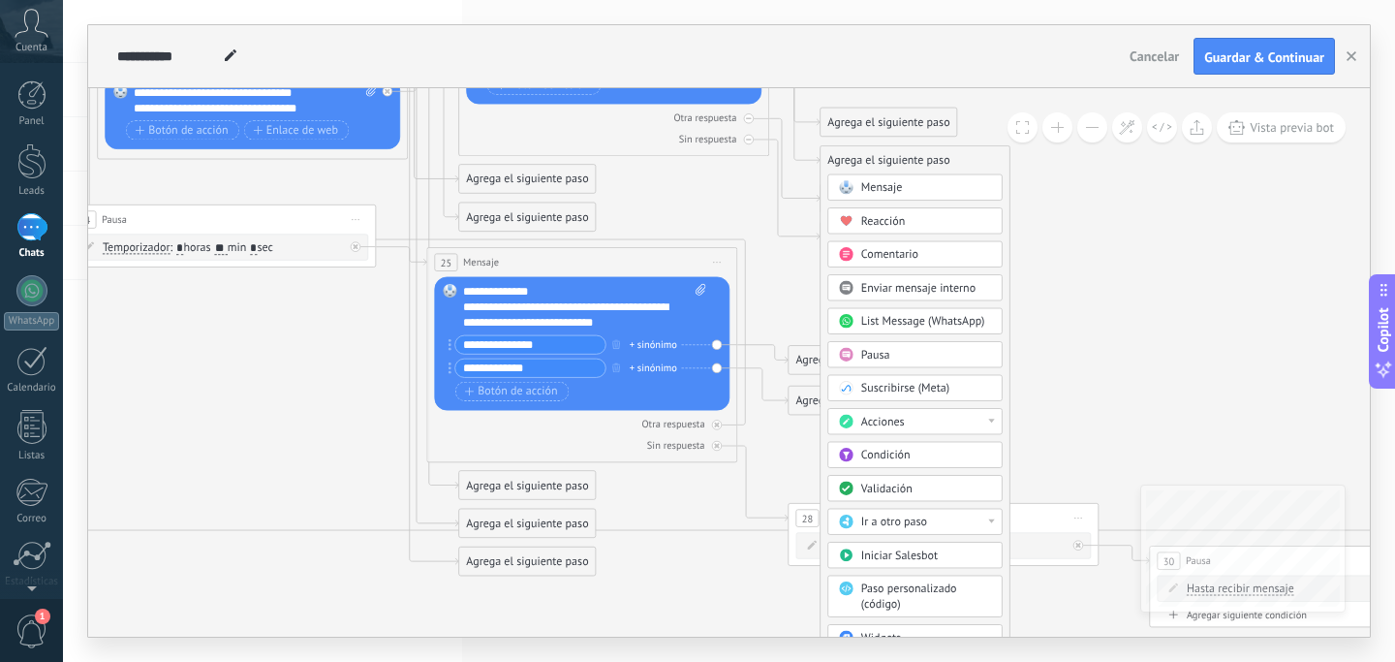
click at [898, 518] on span "Ir a otro paso" at bounding box center [894, 521] width 66 height 15
click at [891, 564] on div "3: Mensaje" at bounding box center [914, 575] width 173 height 26
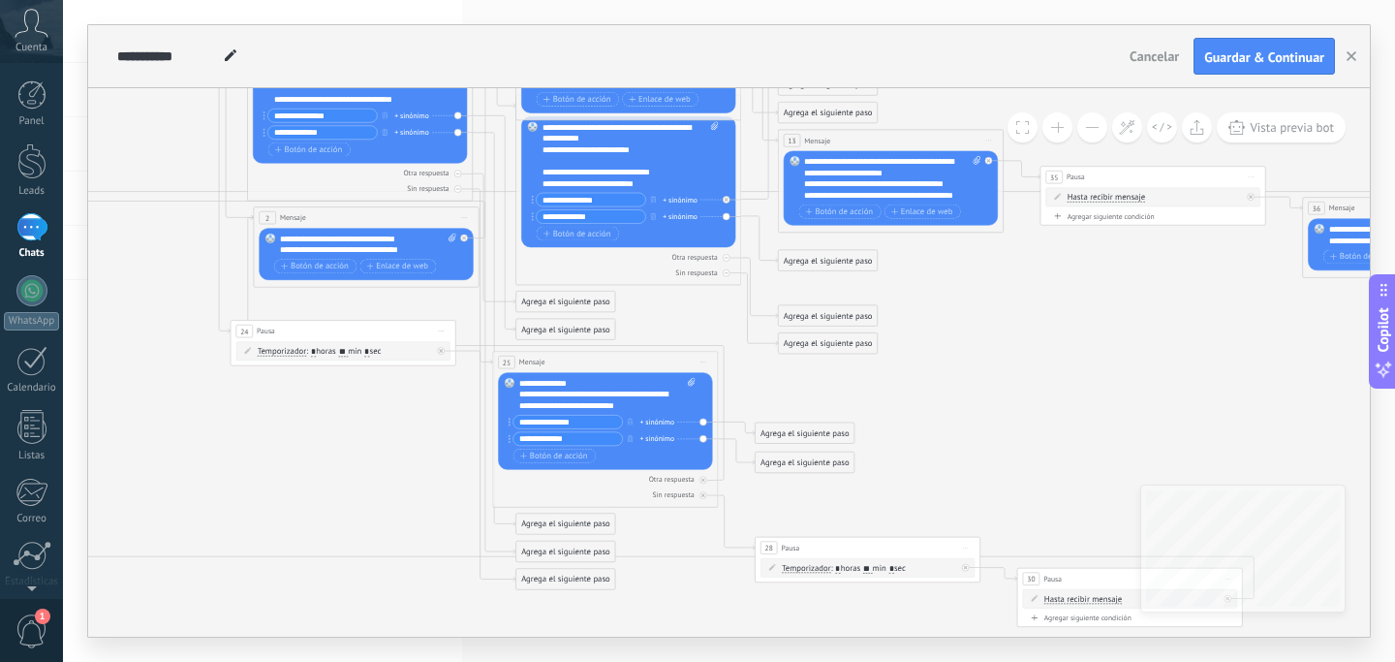
click at [537, 581] on div "Agrega el siguiente paso" at bounding box center [565, 579] width 99 height 18
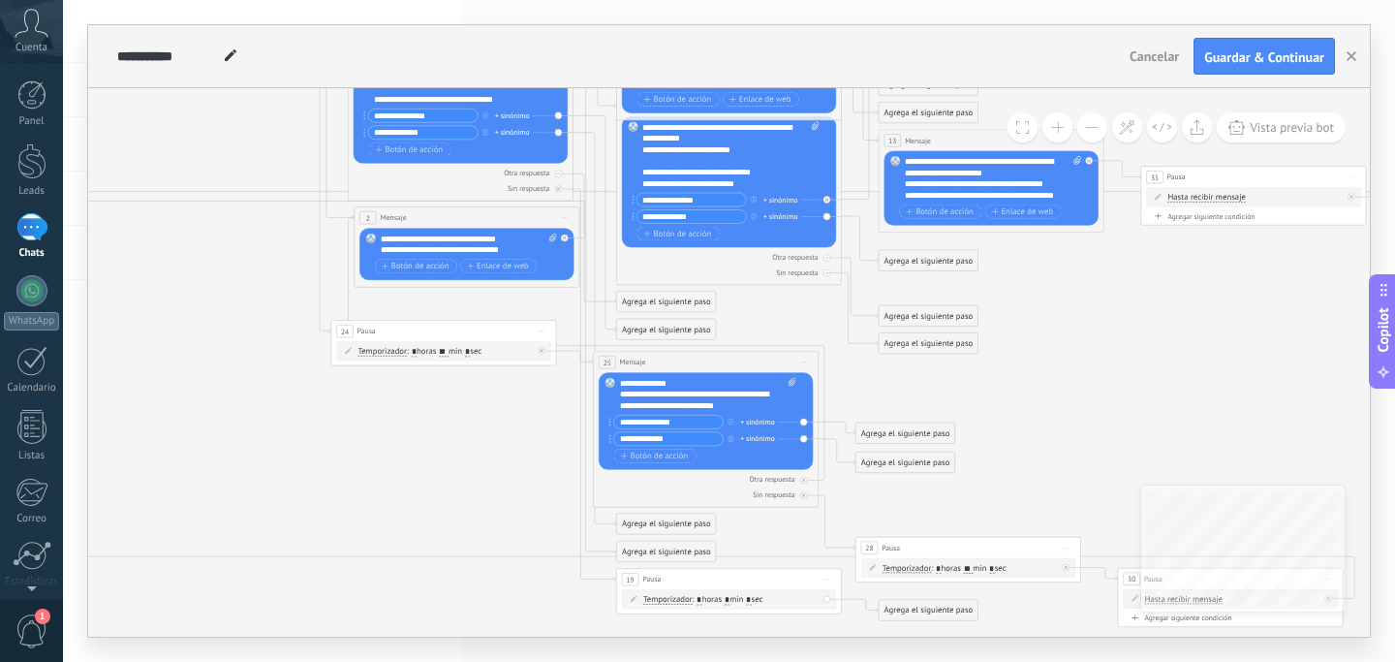
click at [578, 599] on icon at bounding box center [843, 200] width 2332 height 1418
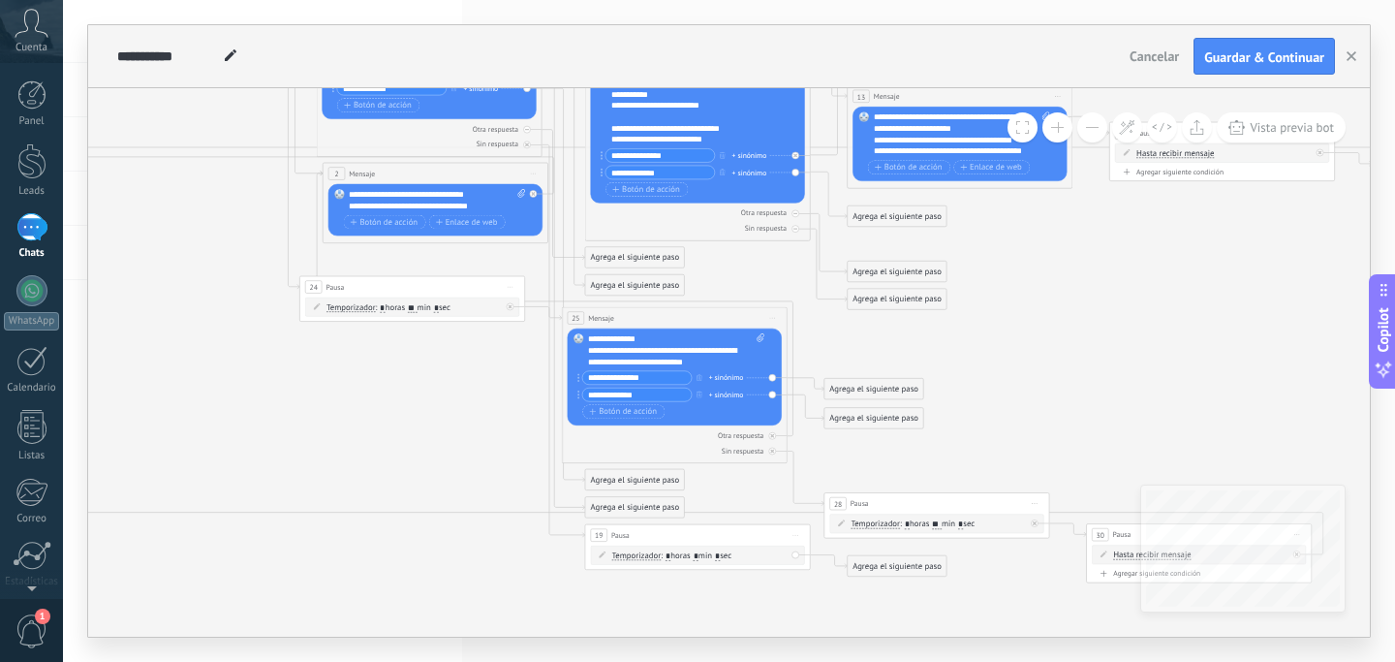
click at [699, 555] on input "*" at bounding box center [696, 555] width 5 height 9
type input "**"
click at [889, 568] on div "Agrega el siguiente paso" at bounding box center [897, 566] width 99 height 18
click at [636, 350] on div "**********" at bounding box center [676, 350] width 176 height 34
drag, startPoint x: 718, startPoint y: 360, endPoint x: 571, endPoint y: 341, distance: 148.5
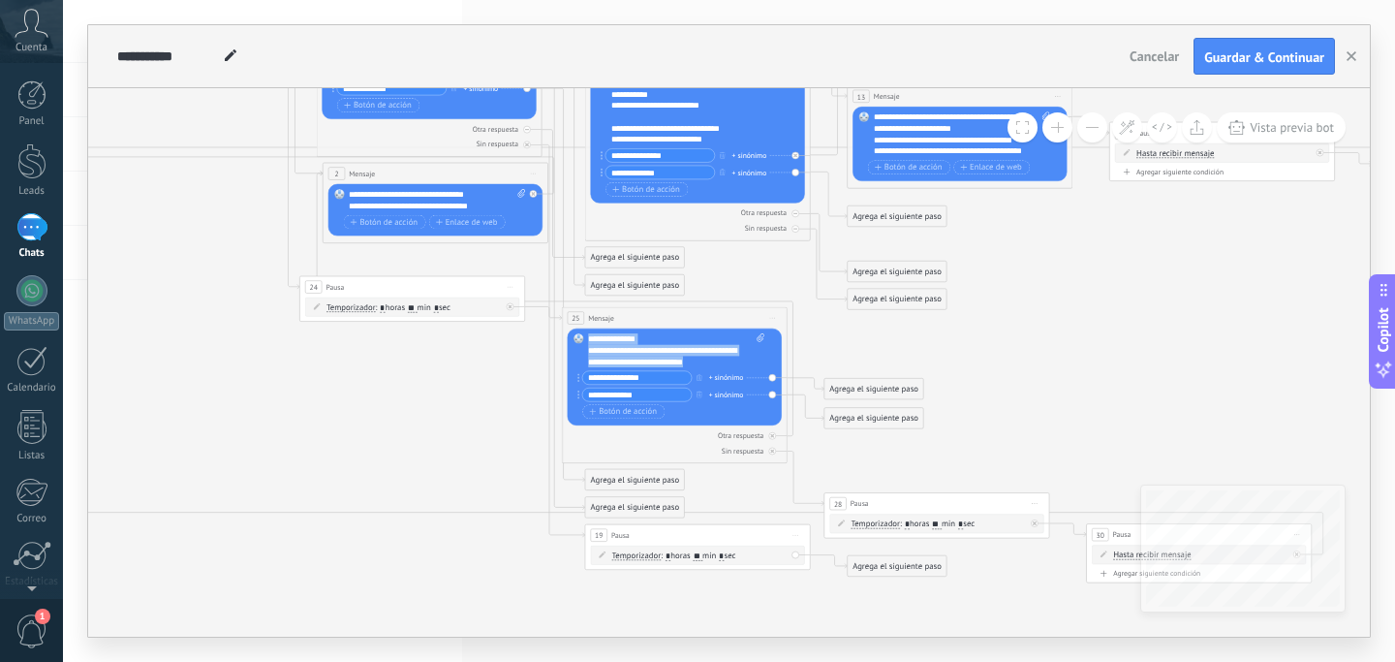
click at [571, 341] on div "Reemplazar Quitar Convertir a mensaje de voz Arrastre la imagen aquí para adjun…" at bounding box center [675, 376] width 214 height 97
copy div "**********"
click at [1055, 387] on icon at bounding box center [811, 156] width 2332 height 1418
click at [914, 559] on div "Agrega el siguiente paso" at bounding box center [897, 566] width 99 height 18
click at [906, 583] on span "Mensaje" at bounding box center [892, 585] width 30 height 11
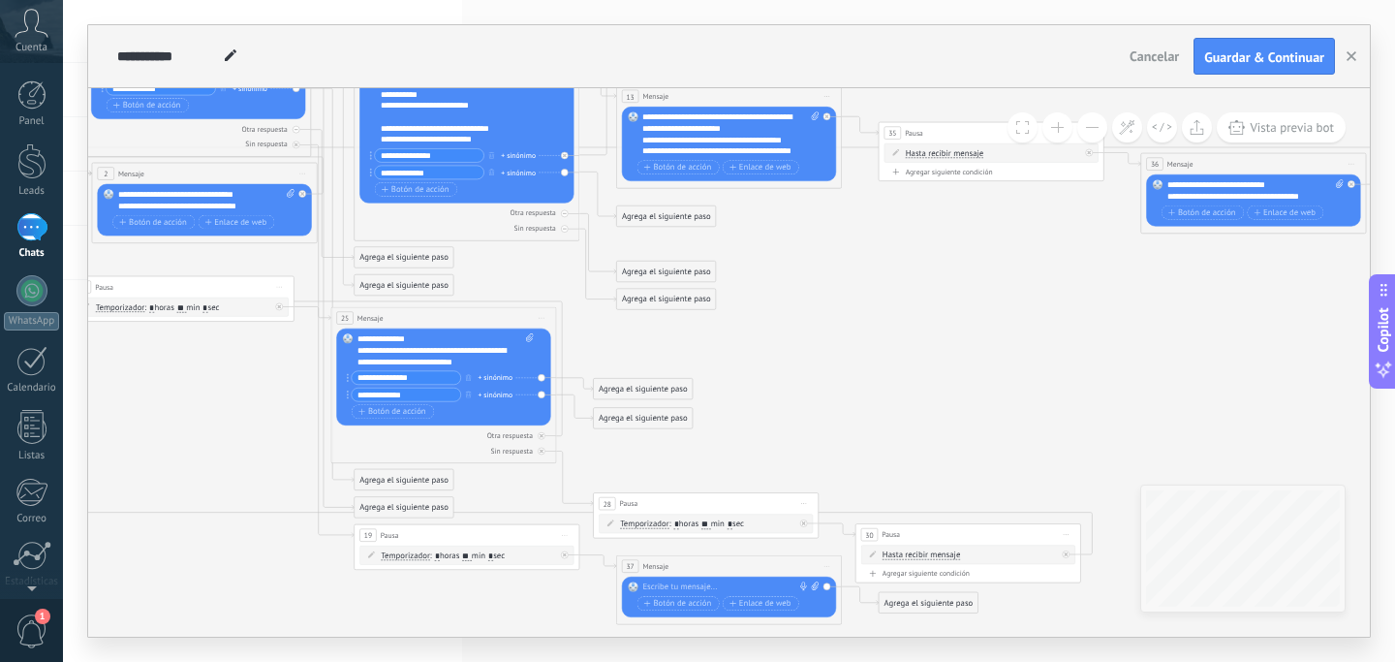
click at [733, 585] on div at bounding box center [726, 587] width 168 height 12
paste div
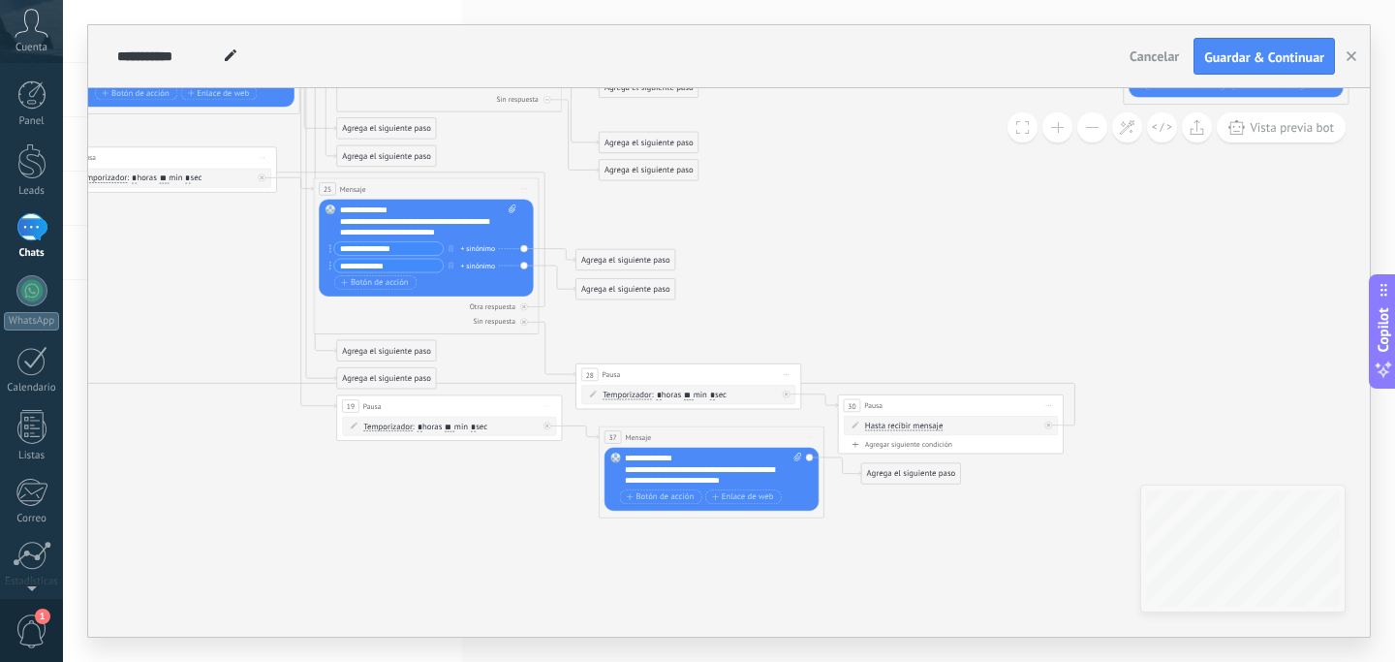
drag, startPoint x: 406, startPoint y: 250, endPoint x: 327, endPoint y: 245, distance: 78.6
click at [327, 245] on div "Reemplazar Quitar Convertir a mensaje de voz Arrastre la imagen aquí para adjun…" at bounding box center [426, 248] width 214 height 97
click at [402, 249] on input "**********" at bounding box center [388, 248] width 109 height 13
drag, startPoint x: 402, startPoint y: 249, endPoint x: 311, endPoint y: 248, distance: 91.1
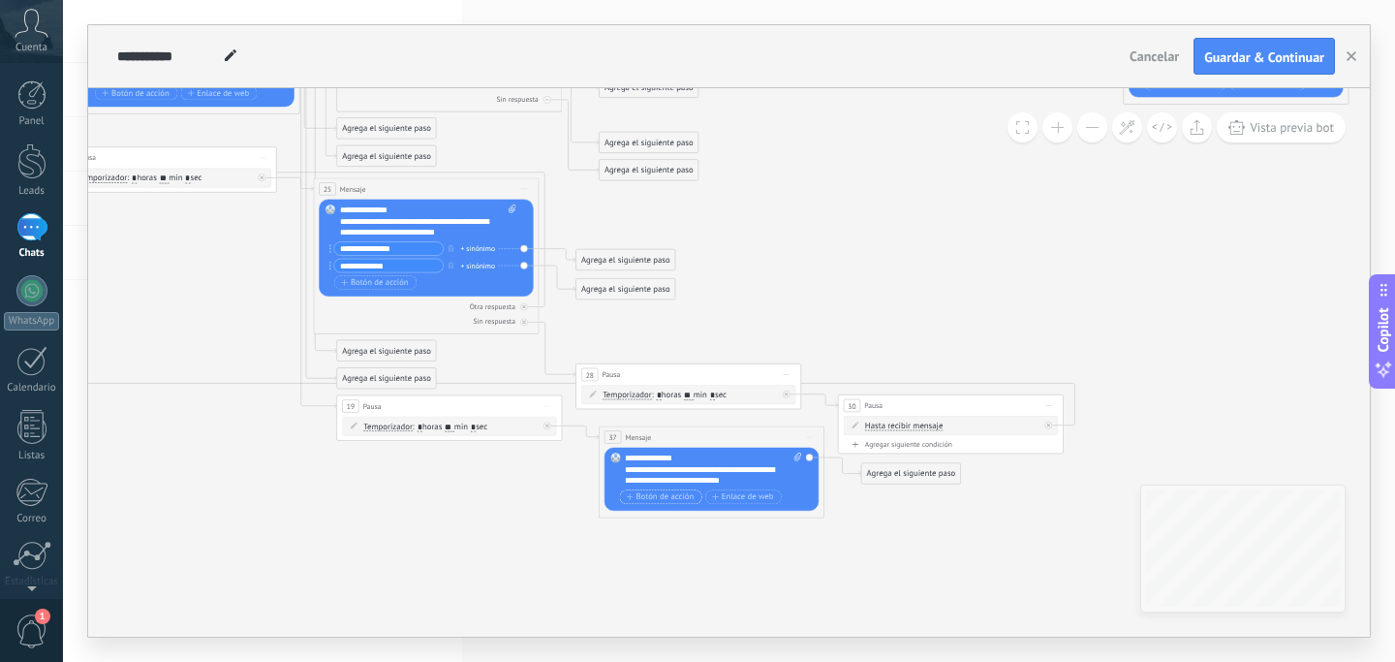
click at [658, 501] on span "Botón de acción" at bounding box center [661, 496] width 68 height 9
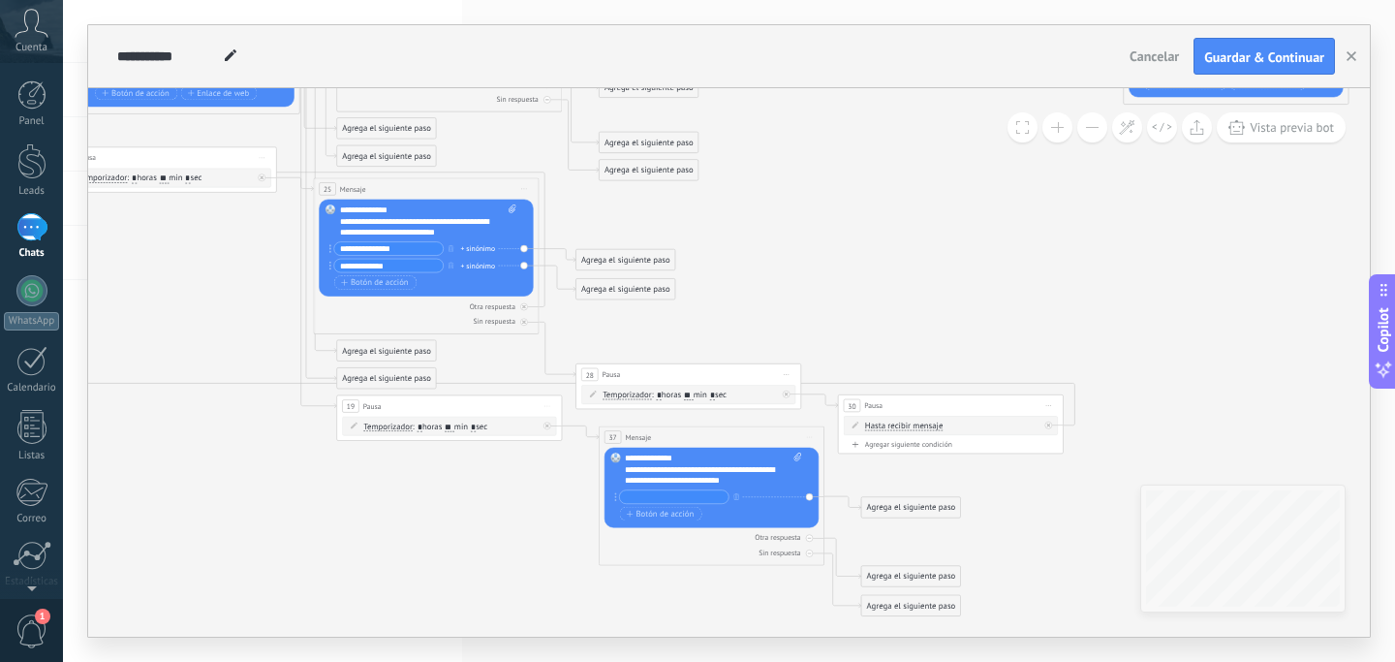
click at [649, 504] on div "+ sinónimo" at bounding box center [710, 497] width 181 height 16
click at [645, 499] on input "text" at bounding box center [674, 496] width 109 height 13
paste input "**********"
type input "**********"
drag, startPoint x: 410, startPoint y: 266, endPoint x: 297, endPoint y: 259, distance: 112.7
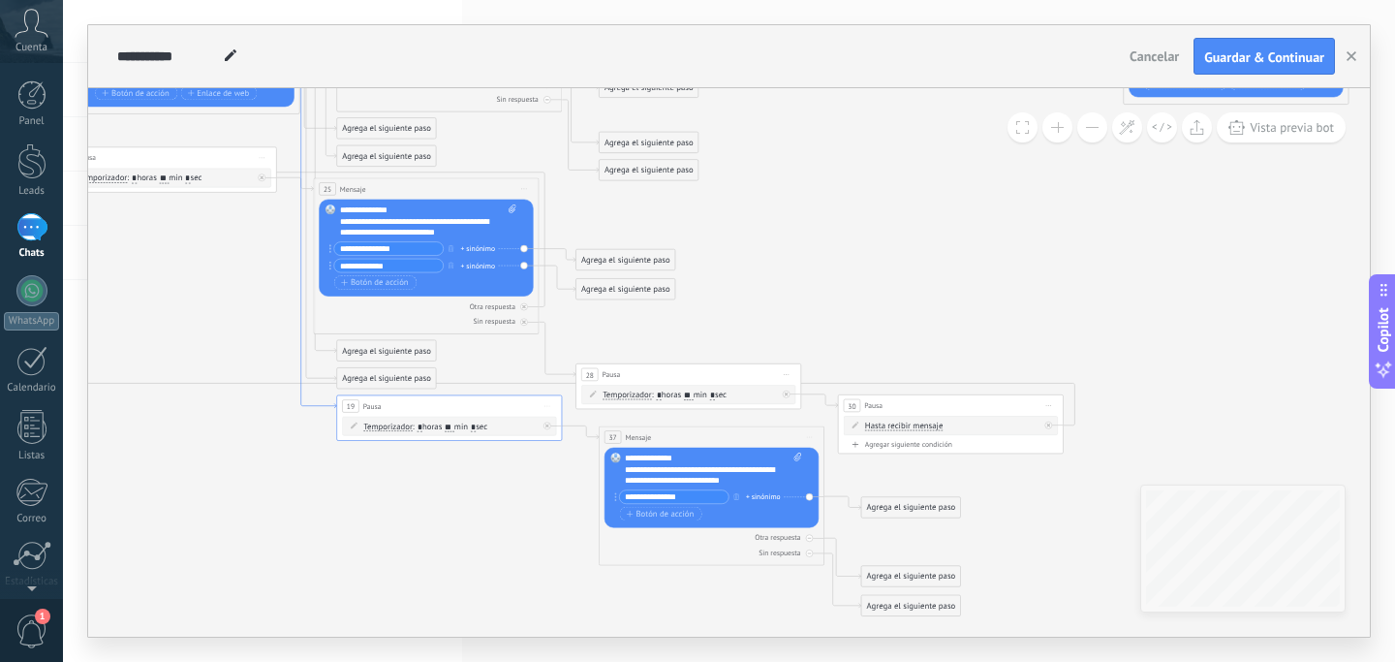
click at [650, 511] on span "Botón de acción" at bounding box center [661, 514] width 68 height 9
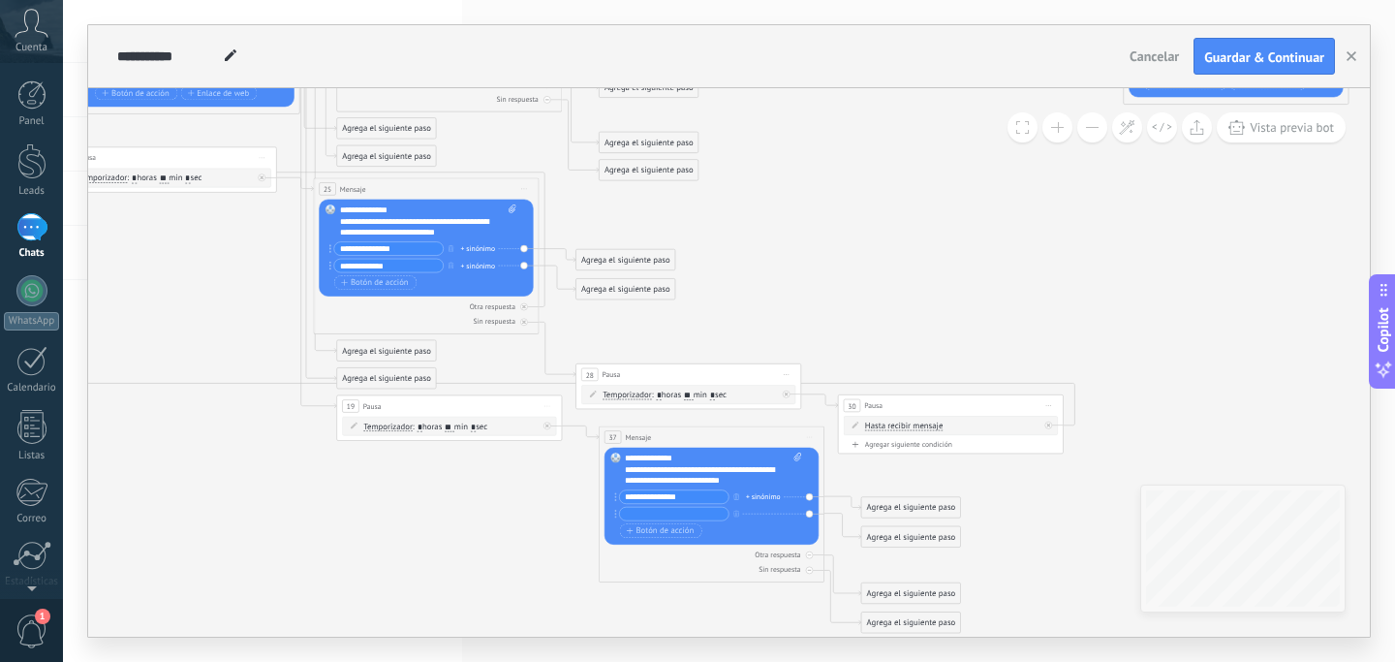
type input "**********"
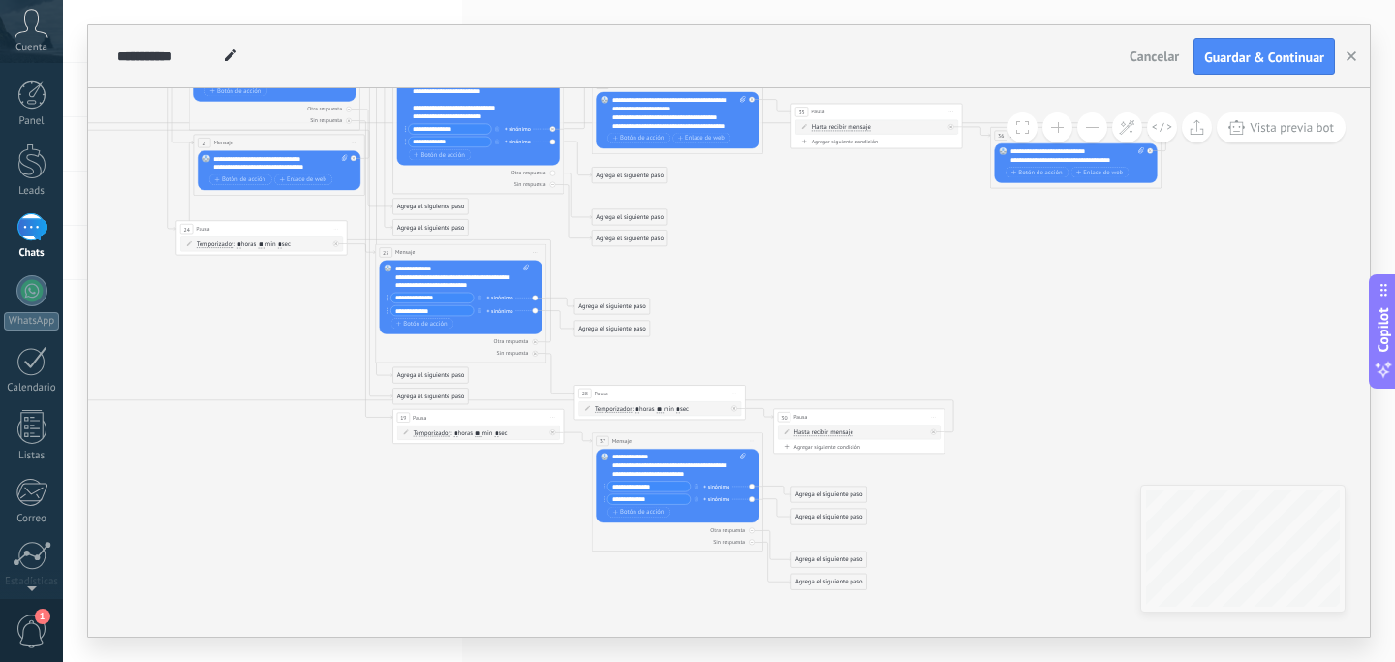
type input "**********"
click at [816, 491] on div "Agrega el siguiente paso" at bounding box center [830, 494] width 76 height 15
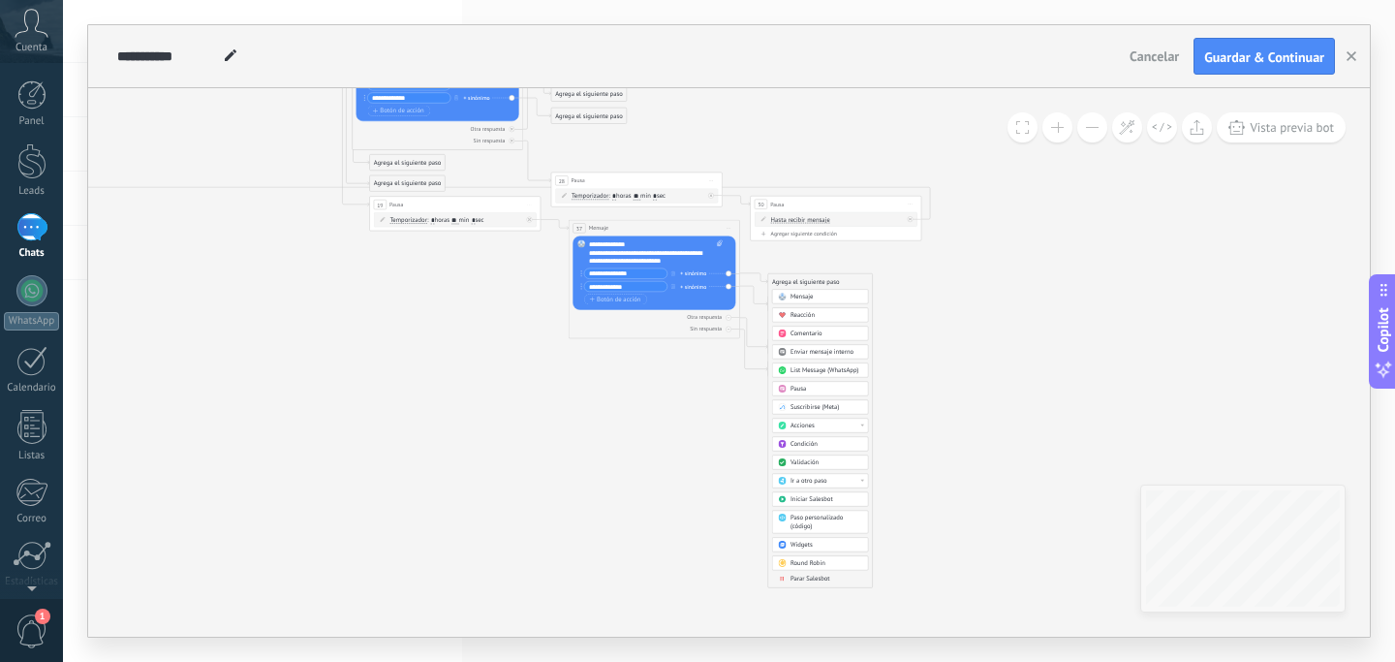
click at [825, 478] on span "Ir a otro paso" at bounding box center [809, 481] width 37 height 8
click at [819, 507] on div "3: Mensaje" at bounding box center [820, 510] width 96 height 15
click at [787, 301] on div "Agrega el siguiente paso" at bounding box center [806, 303] width 76 height 15
click at [825, 320] on div "Mensaje" at bounding box center [827, 319] width 72 height 9
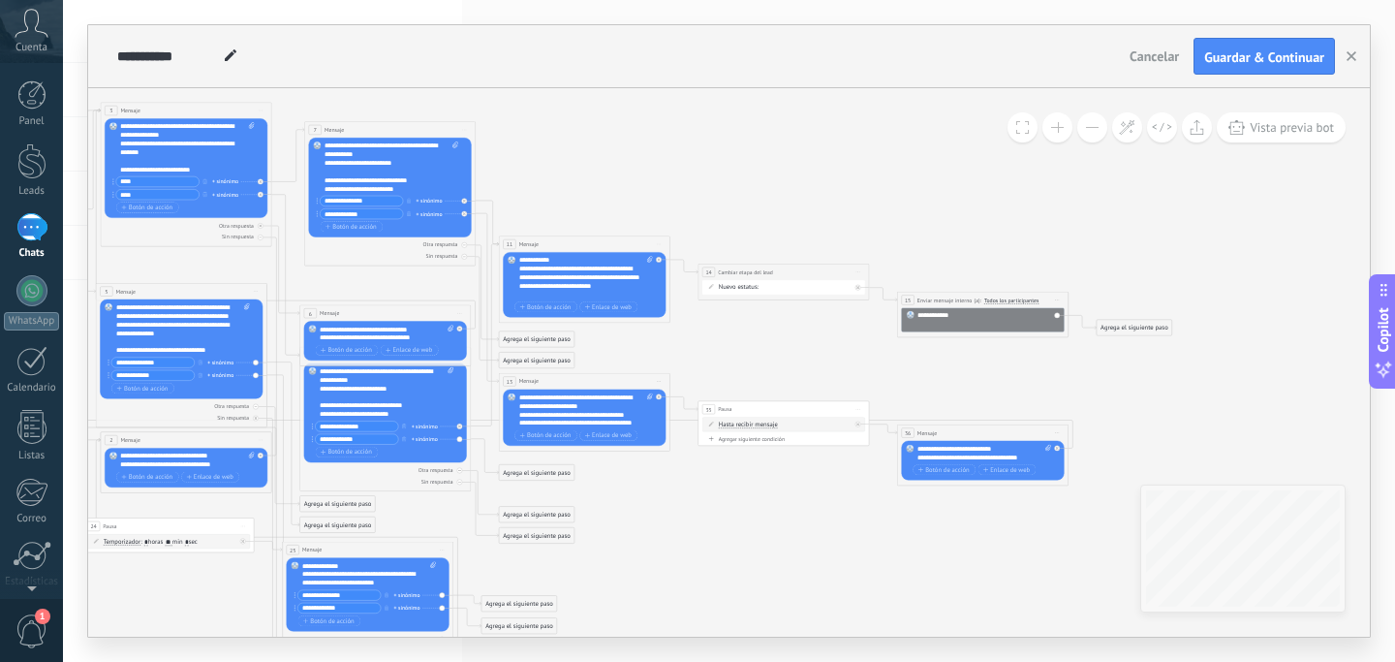
click at [563, 408] on div "**********" at bounding box center [586, 410] width 134 height 34
copy div "**********"
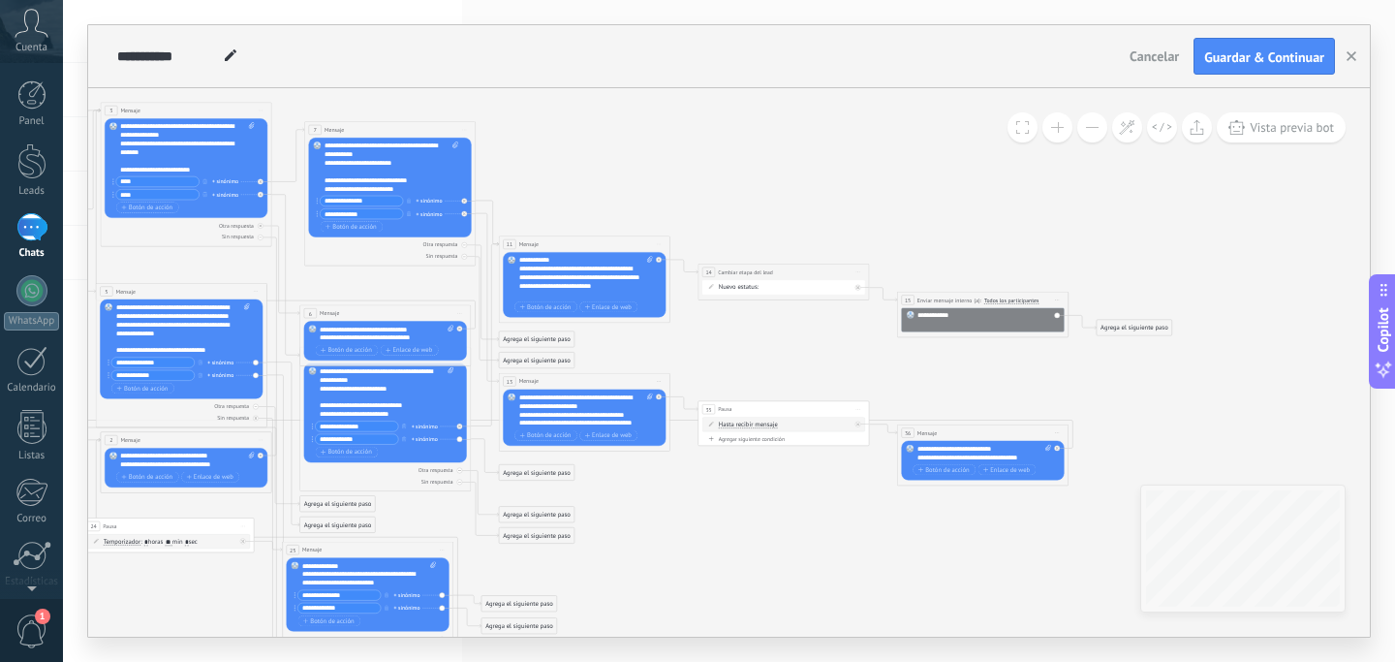
click at [703, 481] on icon at bounding box center [471, 654] width 1771 height 1532
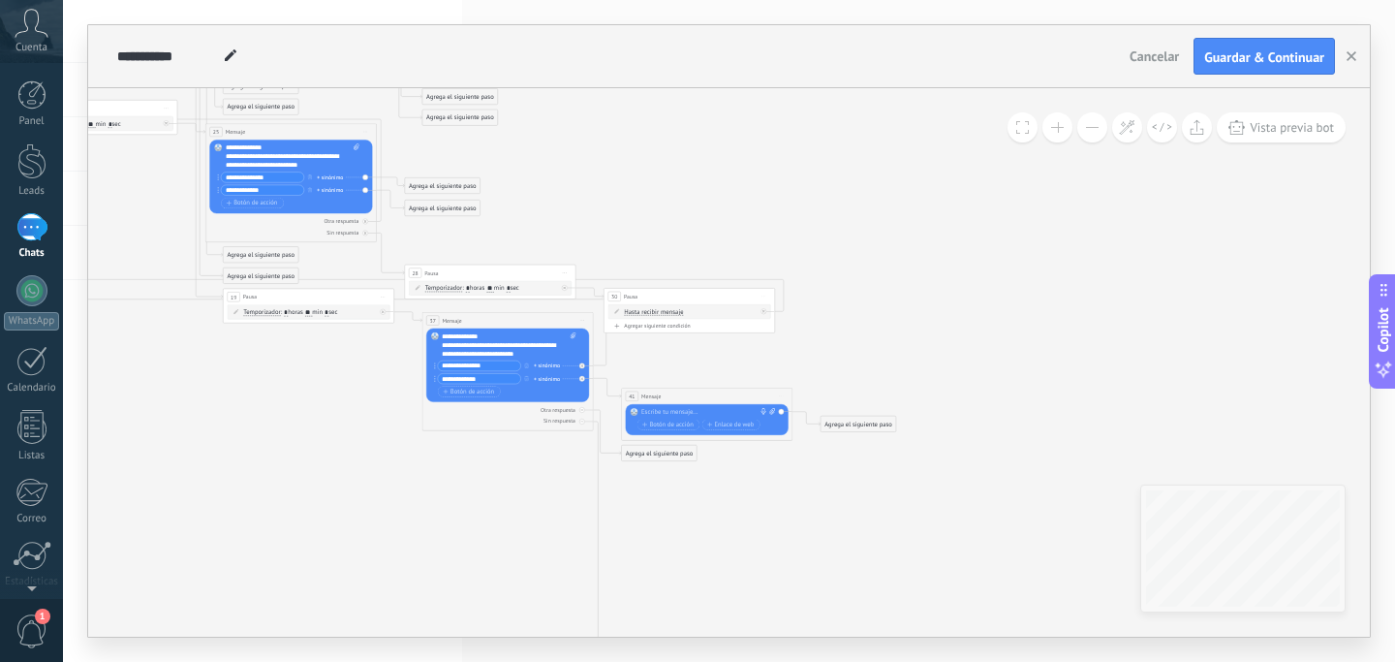
click at [687, 408] on div at bounding box center [704, 412] width 127 height 9
paste div
click at [838, 419] on div "Agrega el siguiente paso" at bounding box center [859, 424] width 76 height 15
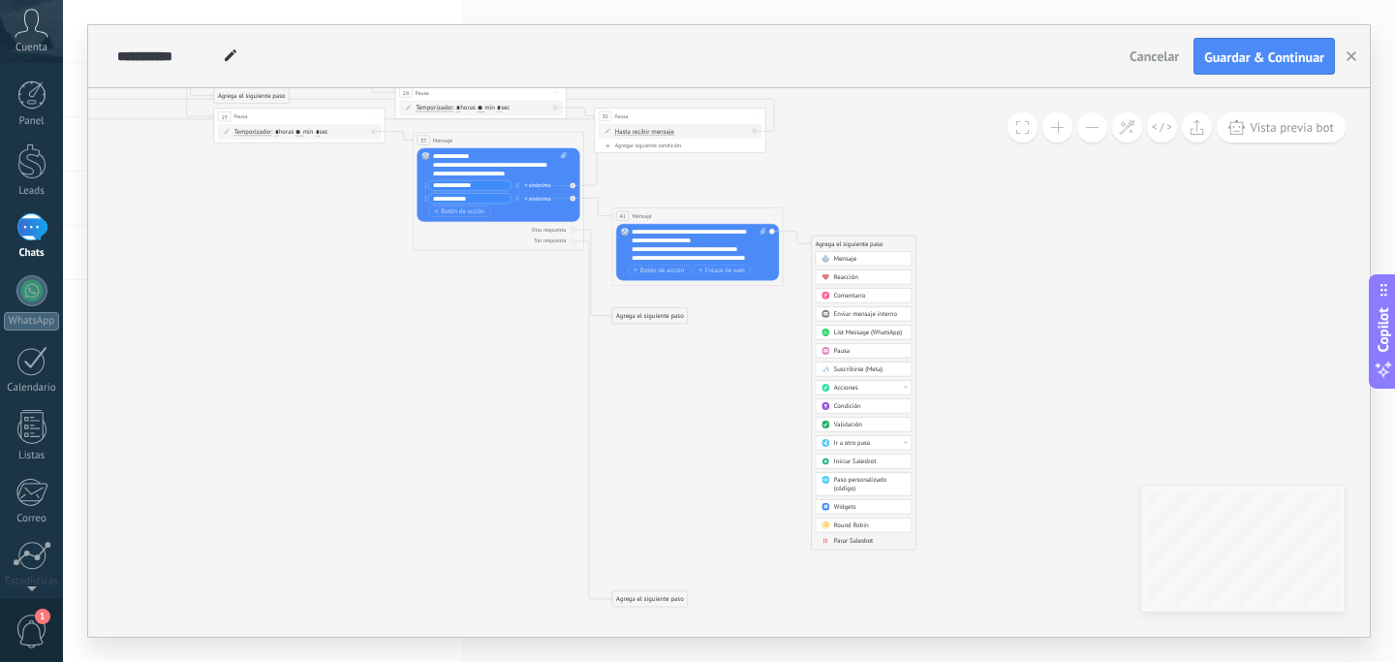
click at [835, 351] on span "Pausa" at bounding box center [842, 351] width 16 height 8
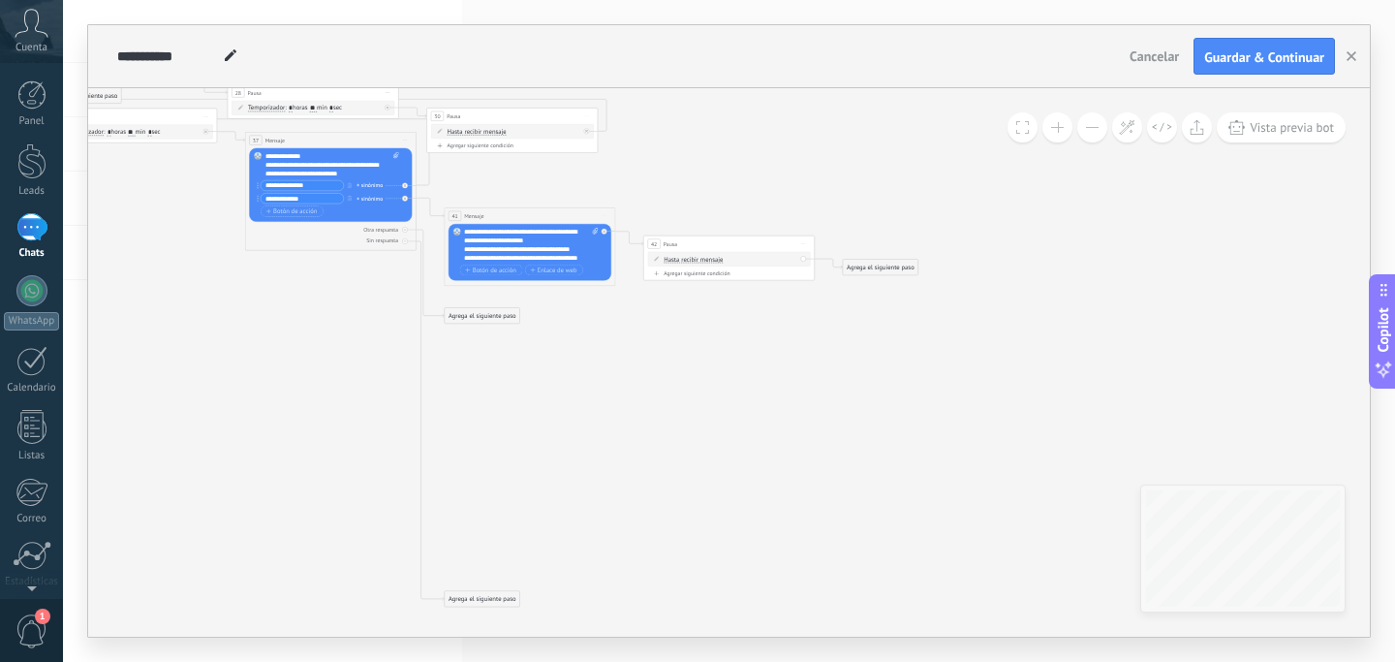
click at [807, 348] on icon at bounding box center [217, 56] width 1771 height 1532
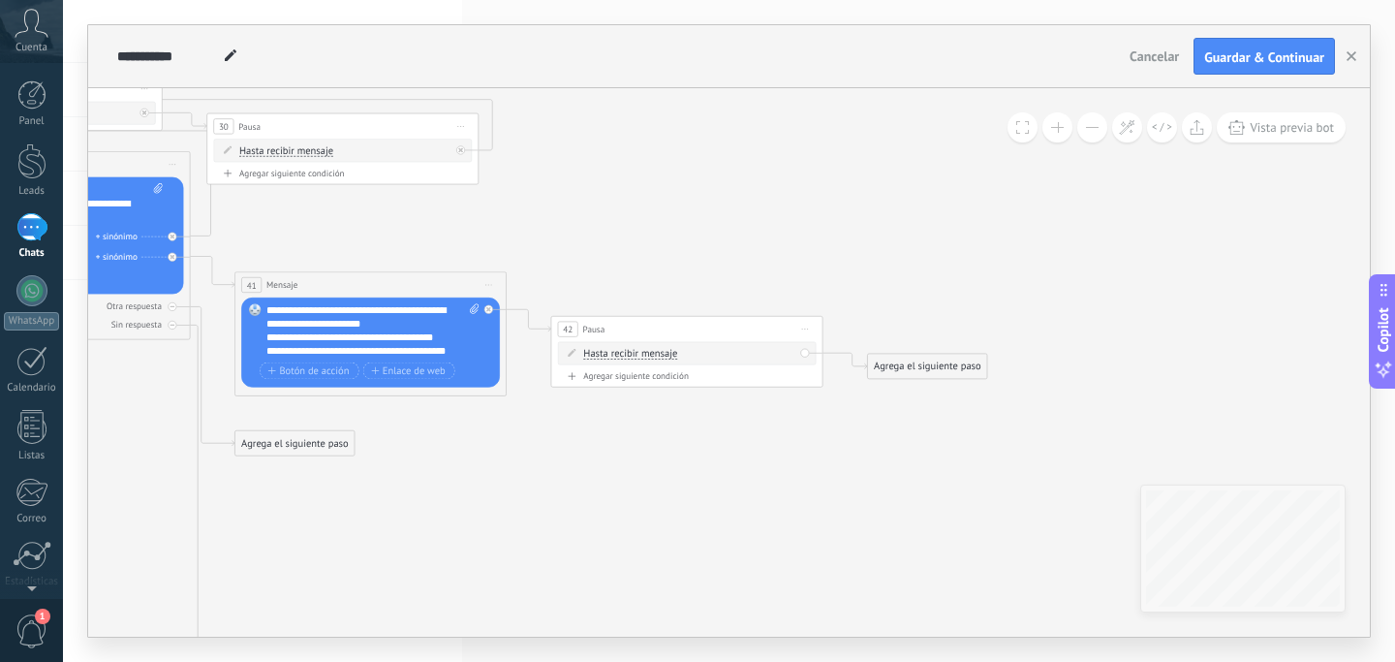
click at [892, 362] on div "Agrega el siguiente paso" at bounding box center [927, 367] width 119 height 22
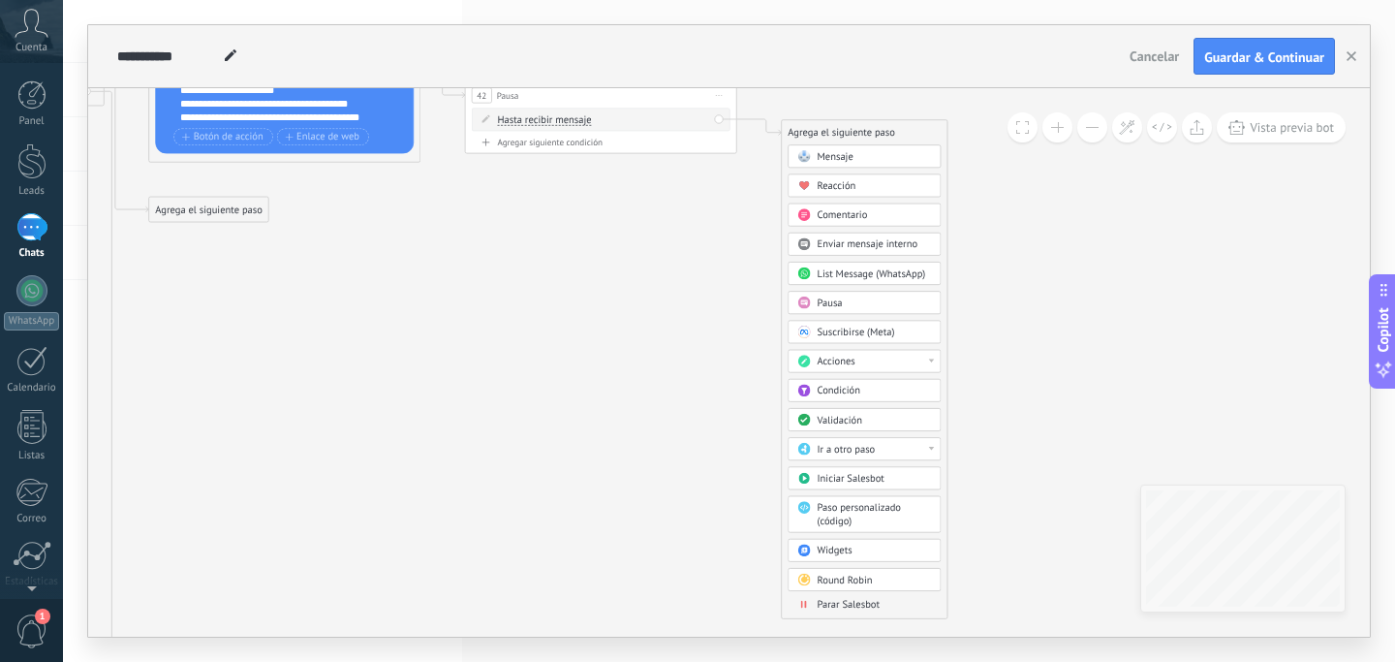
click at [866, 452] on span "Ir a otro paso" at bounding box center [847, 449] width 58 height 13
click at [847, 542] on div "36: Mensaje" at bounding box center [865, 537] width 152 height 23
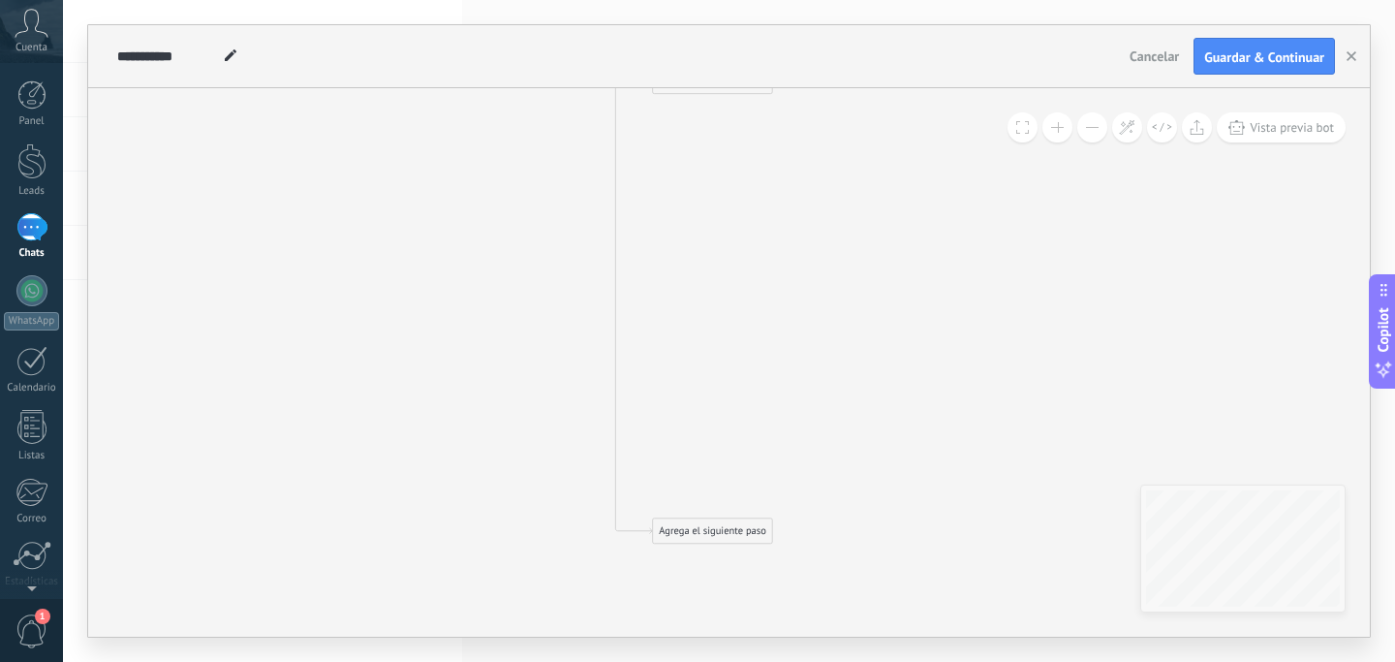
click at [697, 524] on div "Agrega el siguiente paso" at bounding box center [712, 531] width 119 height 22
click at [846, 530] on icon at bounding box center [847, 530] width 7 height 1
click at [883, 618] on div "Borrar" at bounding box center [909, 619] width 135 height 23
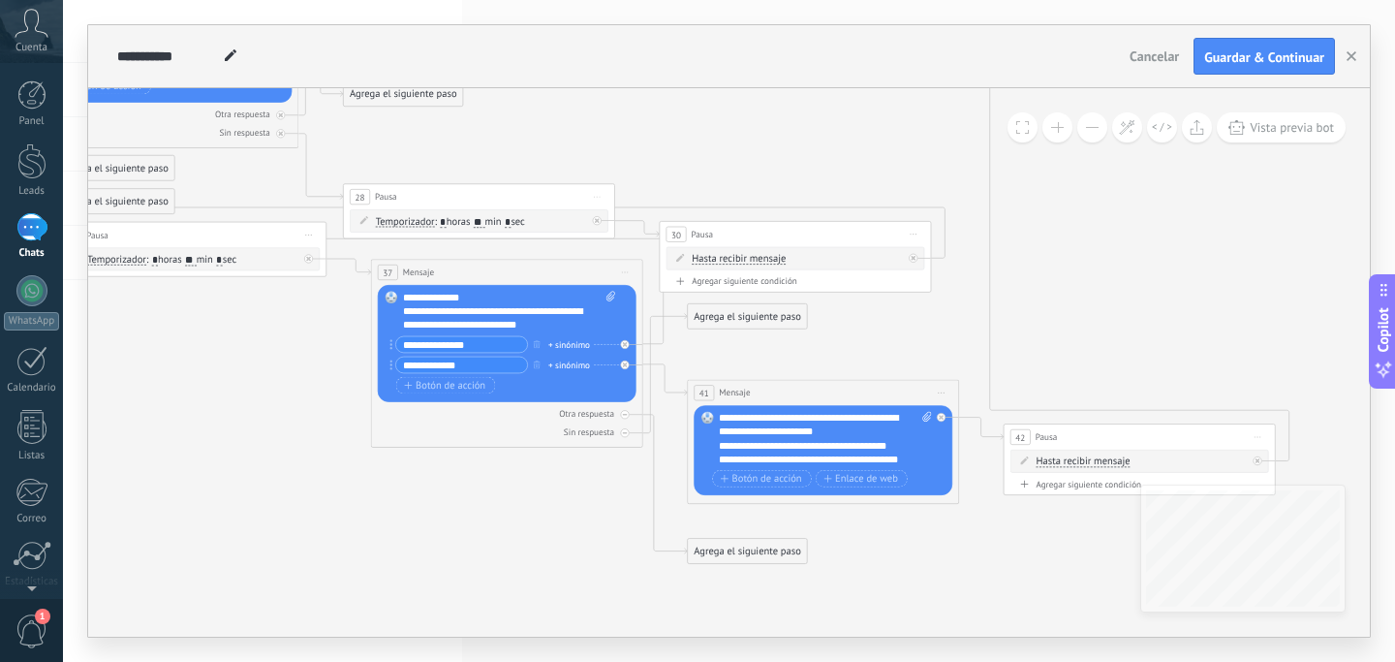
click at [722, 309] on div "Agrega el siguiente paso" at bounding box center [747, 316] width 119 height 22
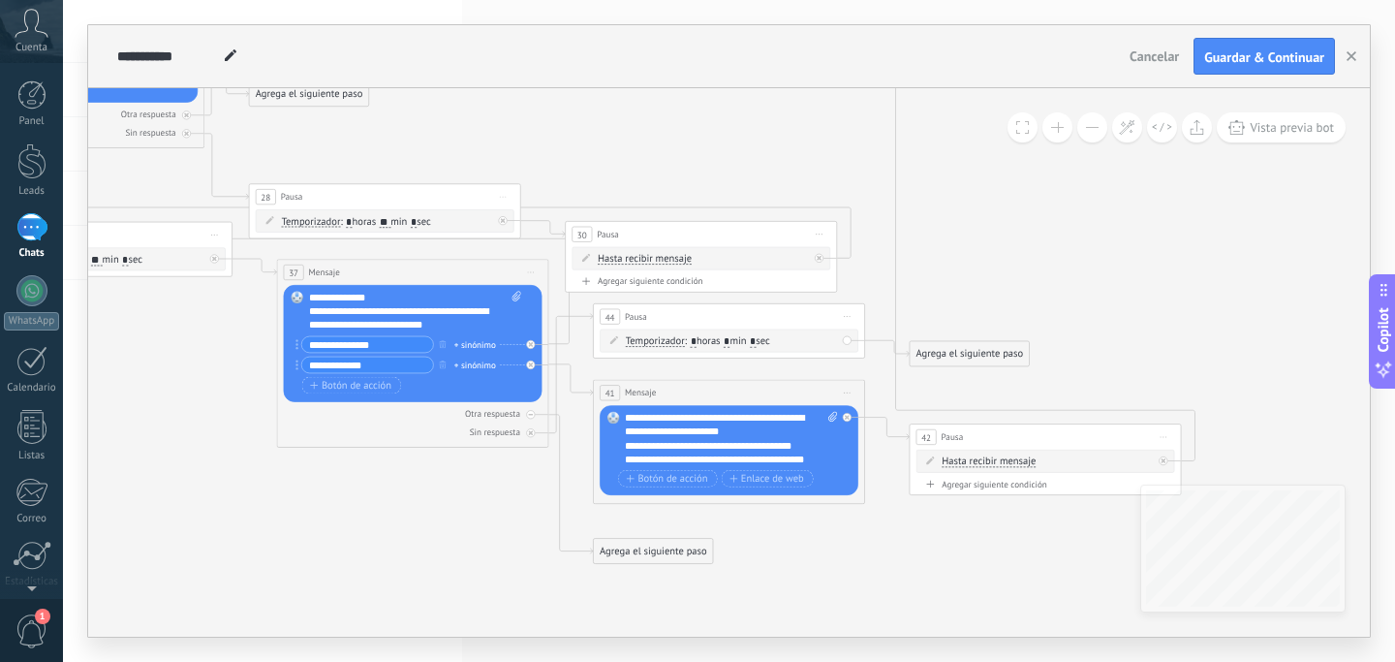
click at [730, 339] on input "*" at bounding box center [727, 341] width 6 height 11
type input "**"
click at [942, 346] on div "Agrega el siguiente paso" at bounding box center [969, 354] width 119 height 22
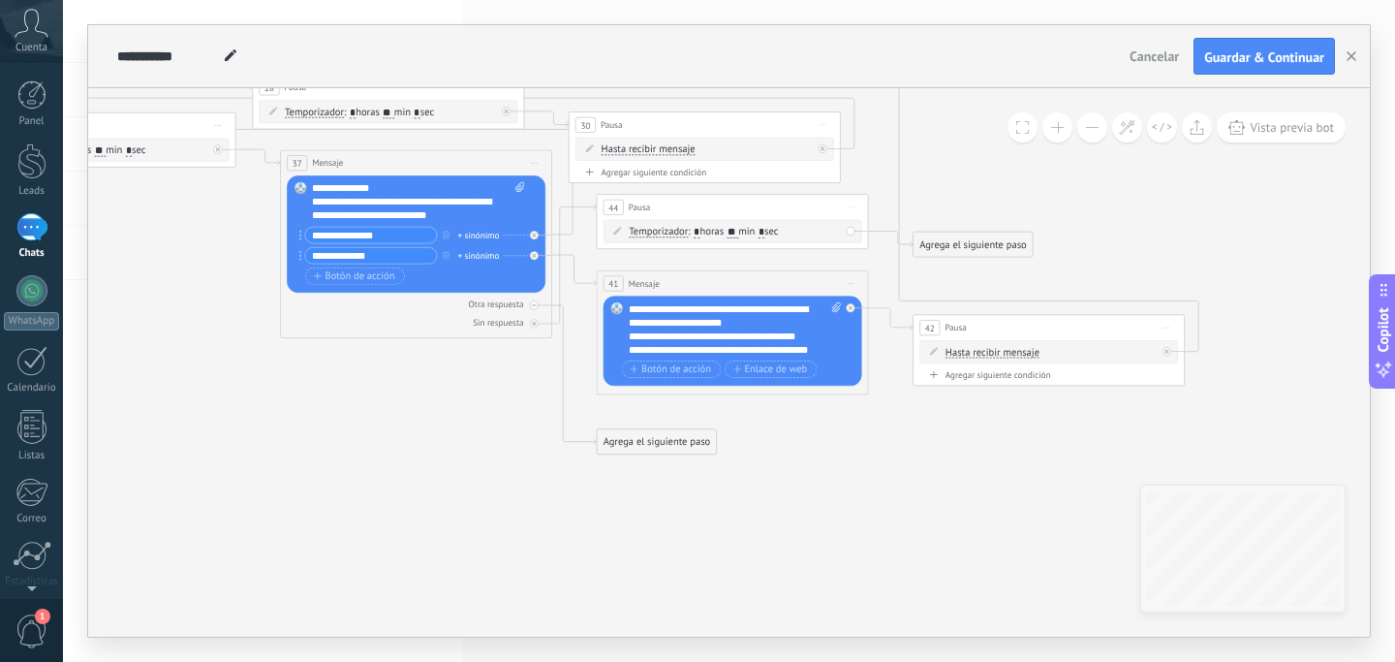
click at [958, 252] on div "Agrega el siguiente paso" at bounding box center [973, 244] width 119 height 22
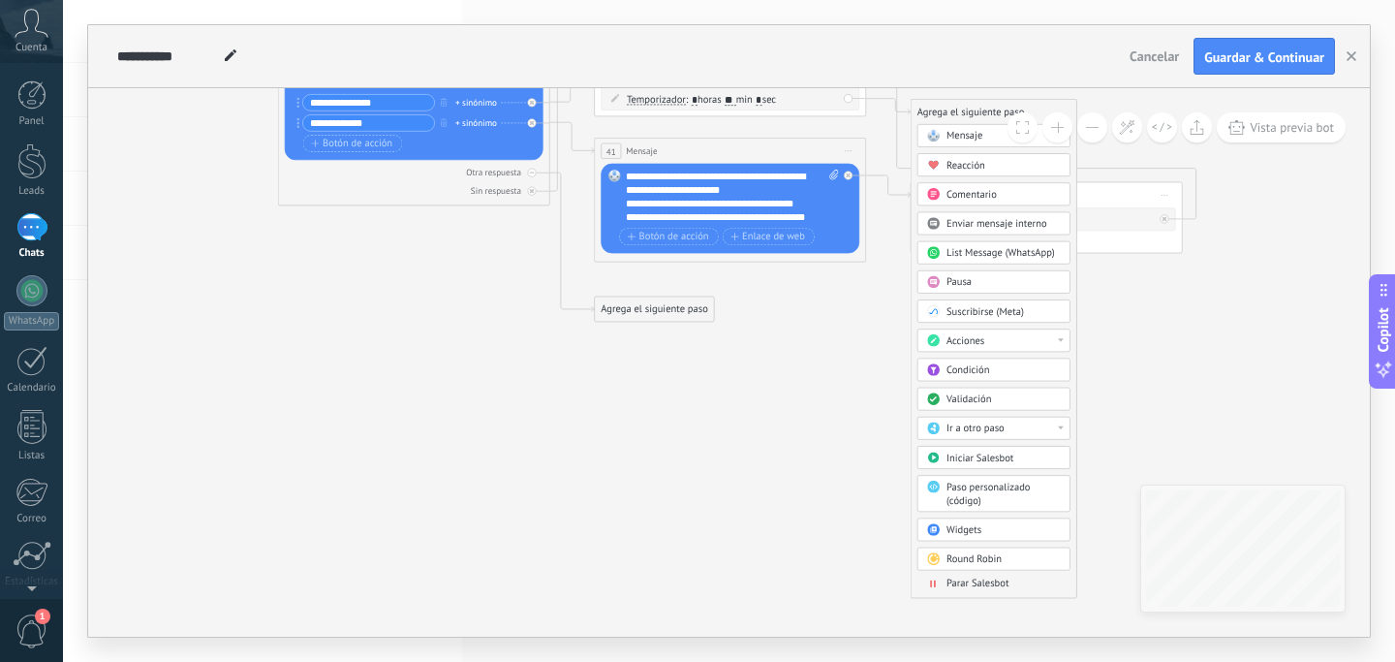
click at [975, 429] on span "Ir a otro paso" at bounding box center [976, 428] width 58 height 13
click at [959, 544] on div "42: Pausa" at bounding box center [993, 548] width 152 height 23
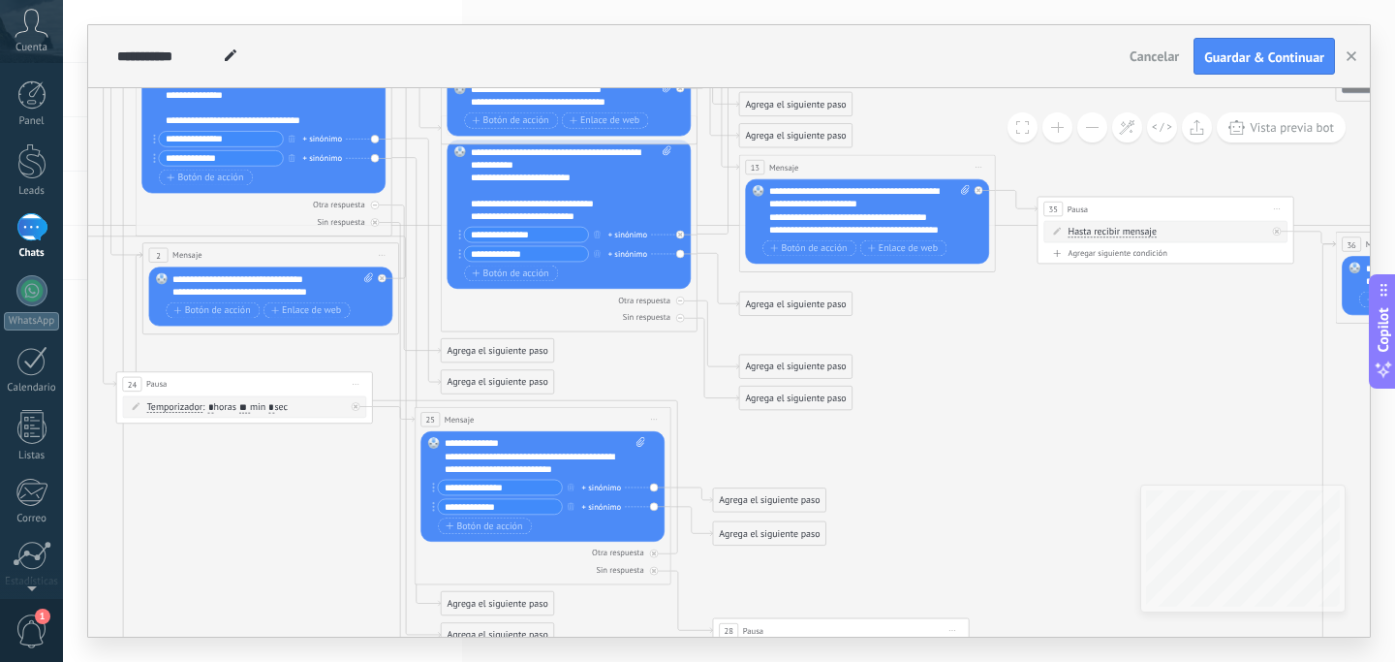
click at [240, 283] on div "**********" at bounding box center [272, 284] width 201 height 25
click at [319, 281] on div "**********" at bounding box center [272, 284] width 201 height 25
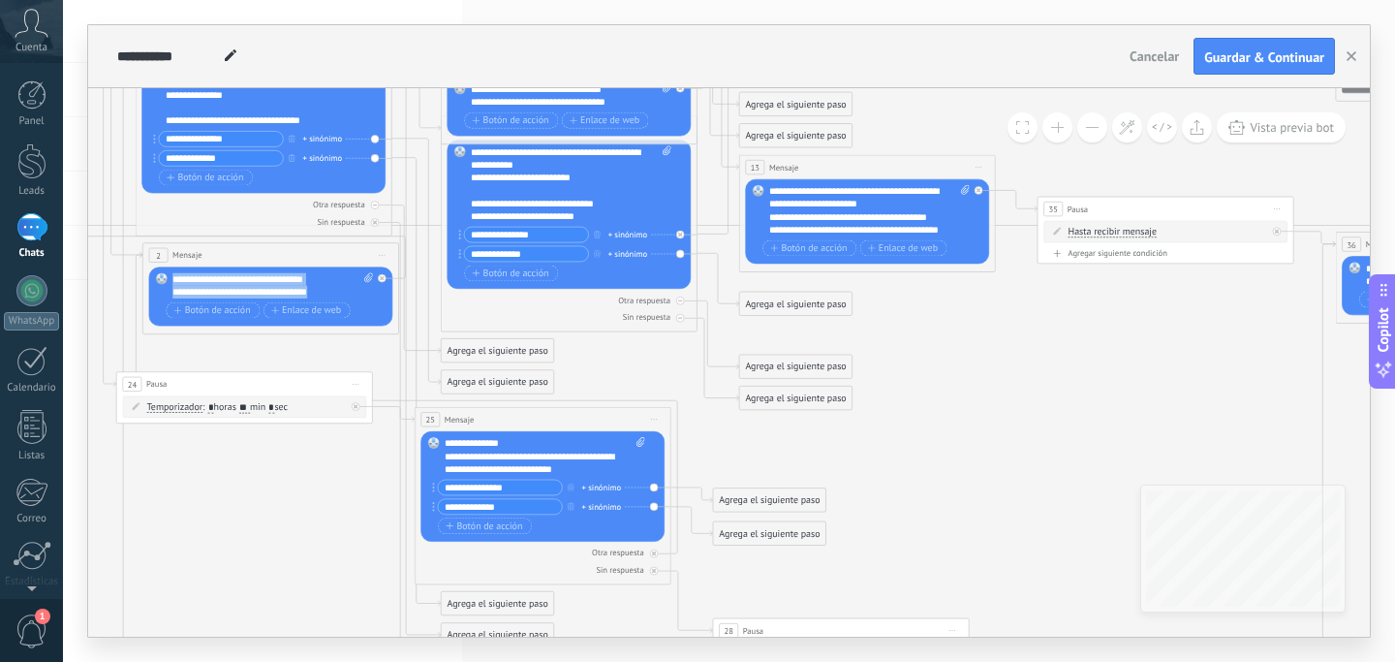
drag, startPoint x: 326, startPoint y: 290, endPoint x: 163, endPoint y: 280, distance: 164.0
click at [163, 280] on div "Reemplazar Quitar Convertir a mensaje de voz Arrastre la imagen aquí para adjun…" at bounding box center [271, 296] width 244 height 59
copy div "**********"
click at [266, 497] on icon at bounding box center [698, 362] width 2652 height 1869
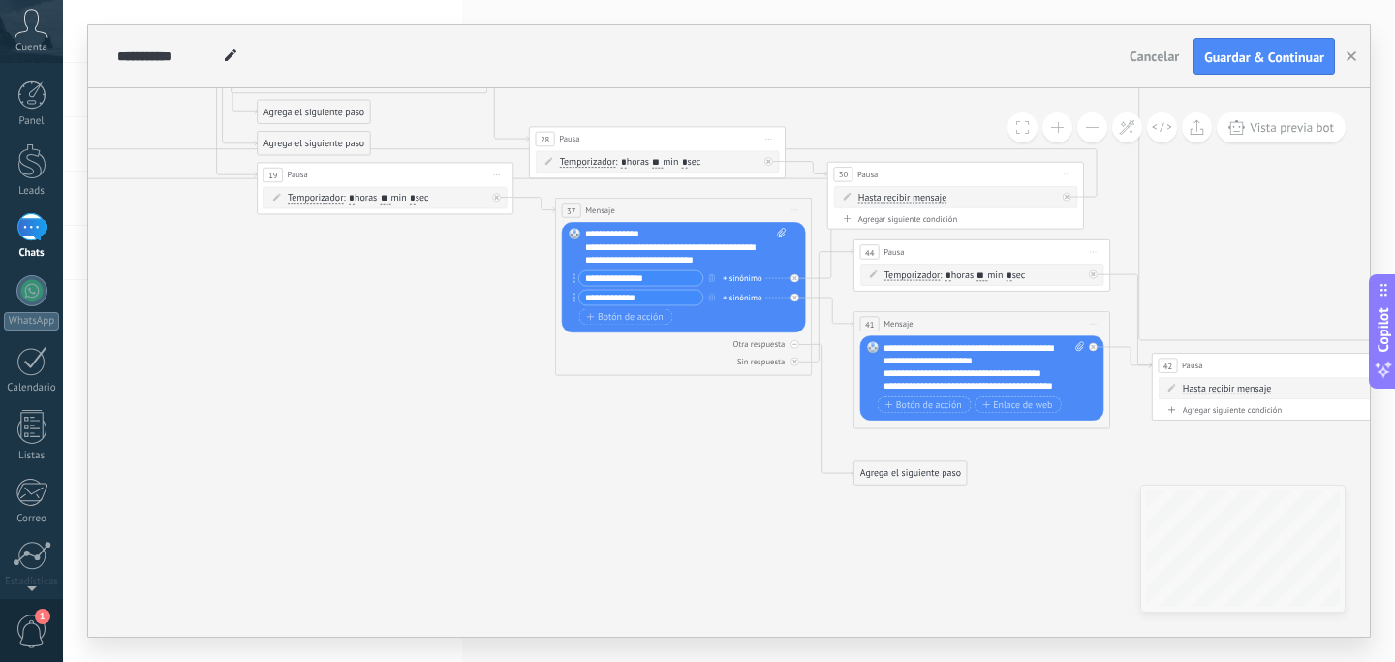
click at [900, 470] on div "Agrega el siguiente paso" at bounding box center [911, 472] width 112 height 21
click at [900, 497] on span "Mensaje" at bounding box center [904, 495] width 34 height 13
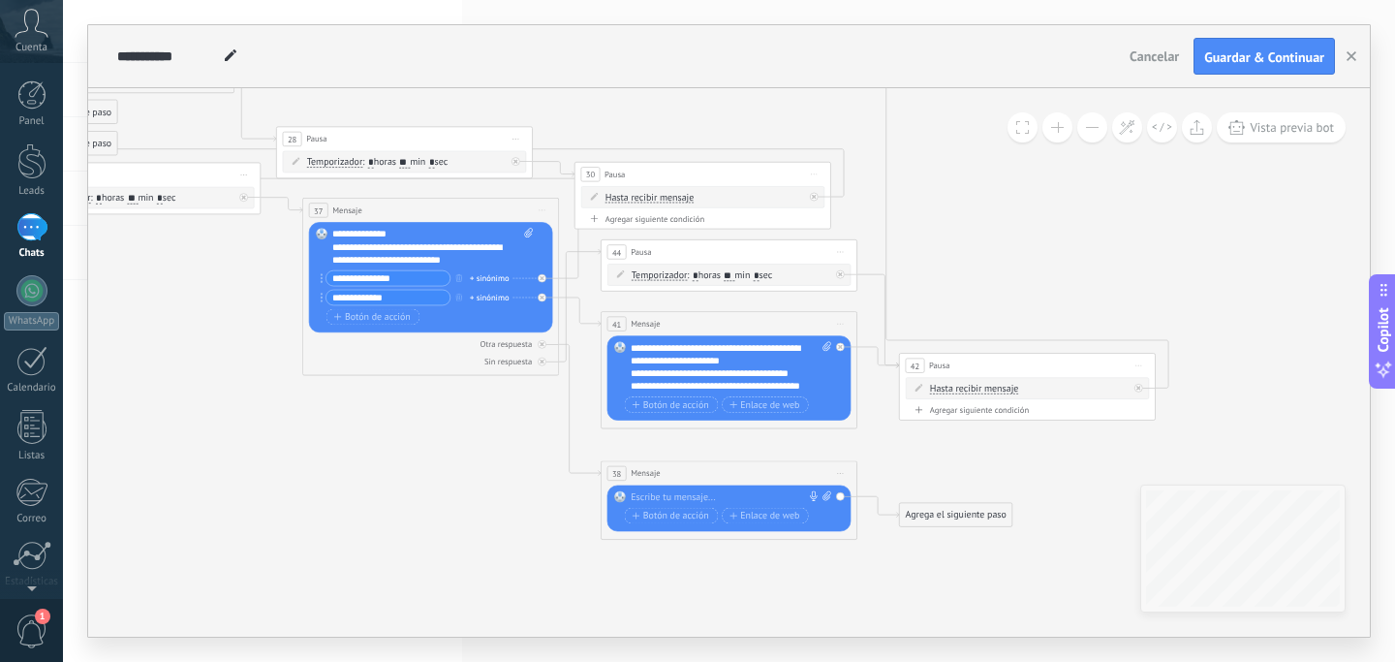
click at [704, 503] on div "Reemplazar Quitar Convertir a mensaje de voz Arrastre la imagen aquí para adjun…" at bounding box center [731, 509] width 201 height 36
click at [709, 499] on div at bounding box center [726, 497] width 191 height 13
paste div
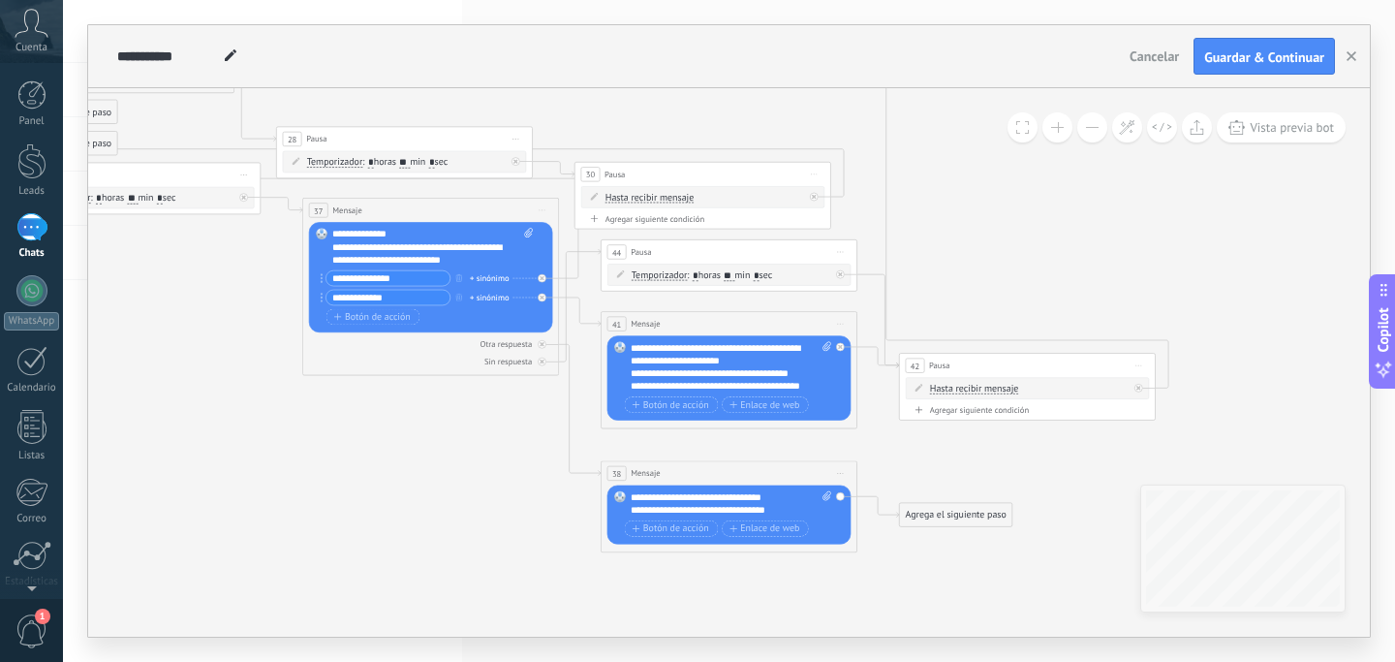
click at [945, 512] on div "Agrega el siguiente paso" at bounding box center [956, 515] width 112 height 21
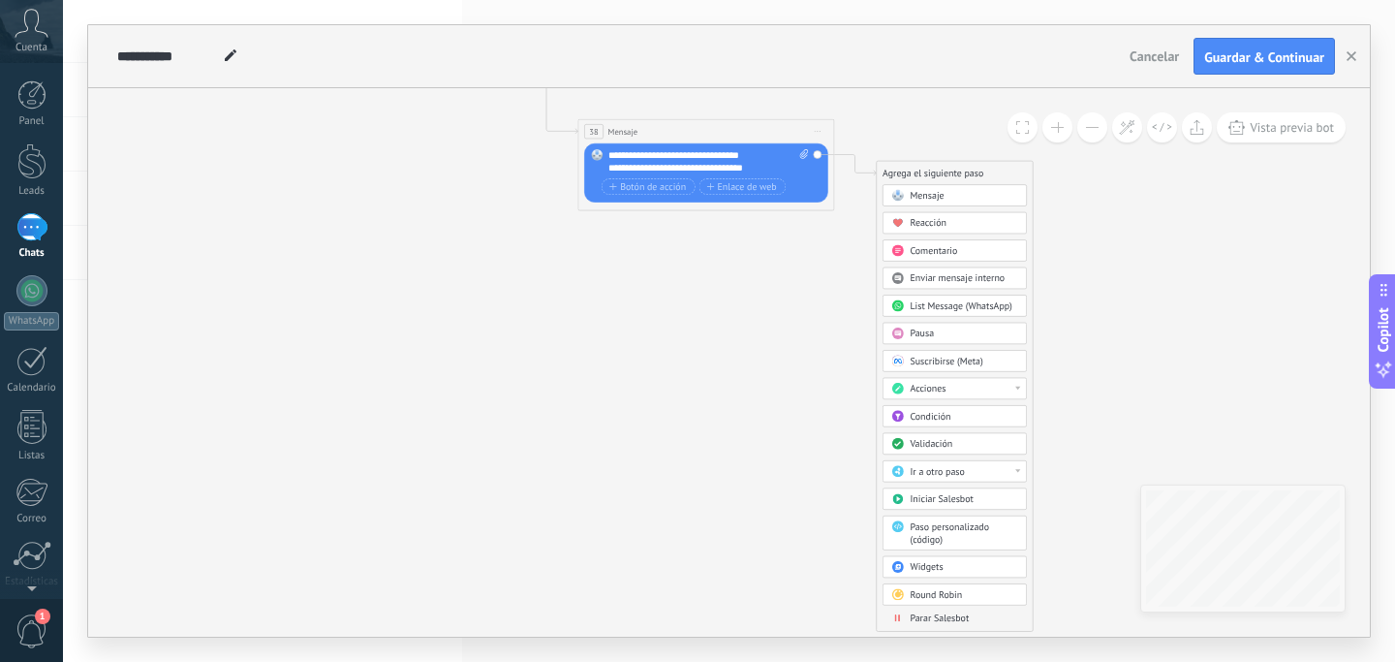
click at [948, 472] on span "Ir a otro paso" at bounding box center [937, 471] width 54 height 13
click at [947, 550] on div "37: Mensaje" at bounding box center [955, 549] width 143 height 22
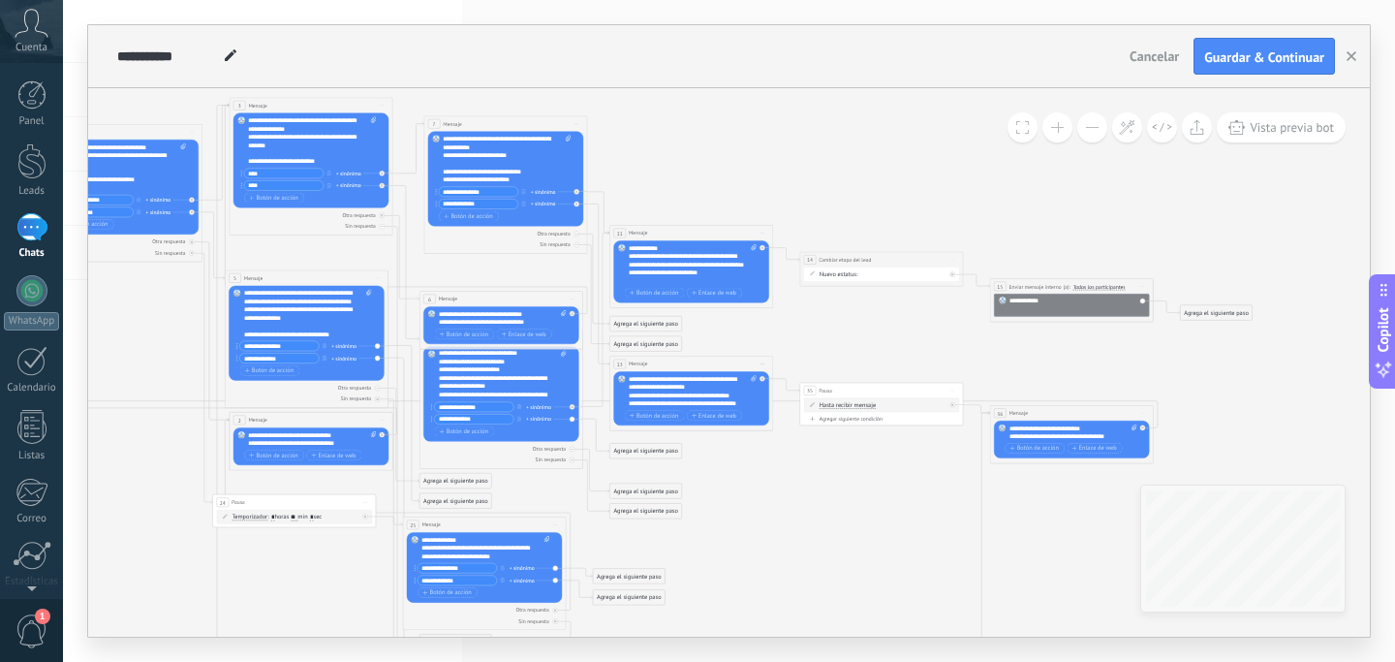
scroll to position [83, 0]
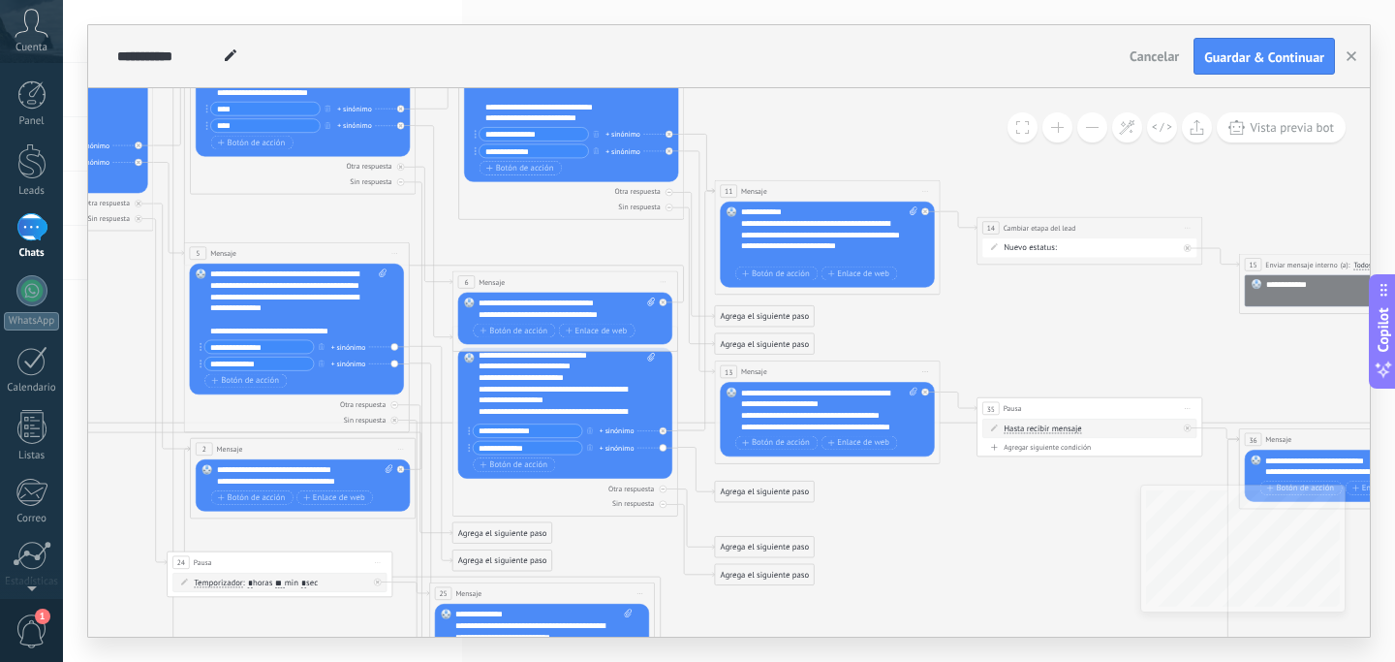
click at [543, 308] on div "**********" at bounding box center [567, 308] width 176 height 22
copy div "**********"
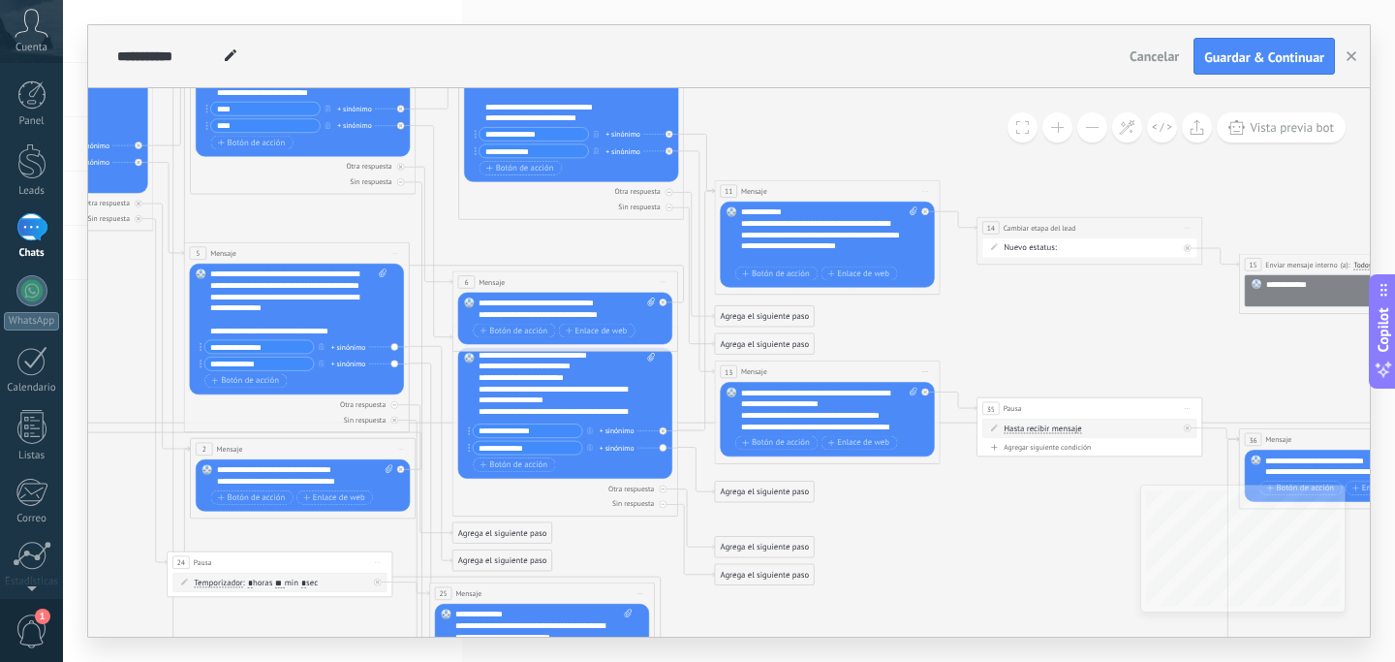
click at [129, 519] on icon at bounding box center [680, 567] width 2332 height 1691
click at [489, 532] on div "Agrega el siguiente paso" at bounding box center [501, 532] width 99 height 18
click at [494, 551] on span "Mensaje" at bounding box center [497, 552] width 30 height 11
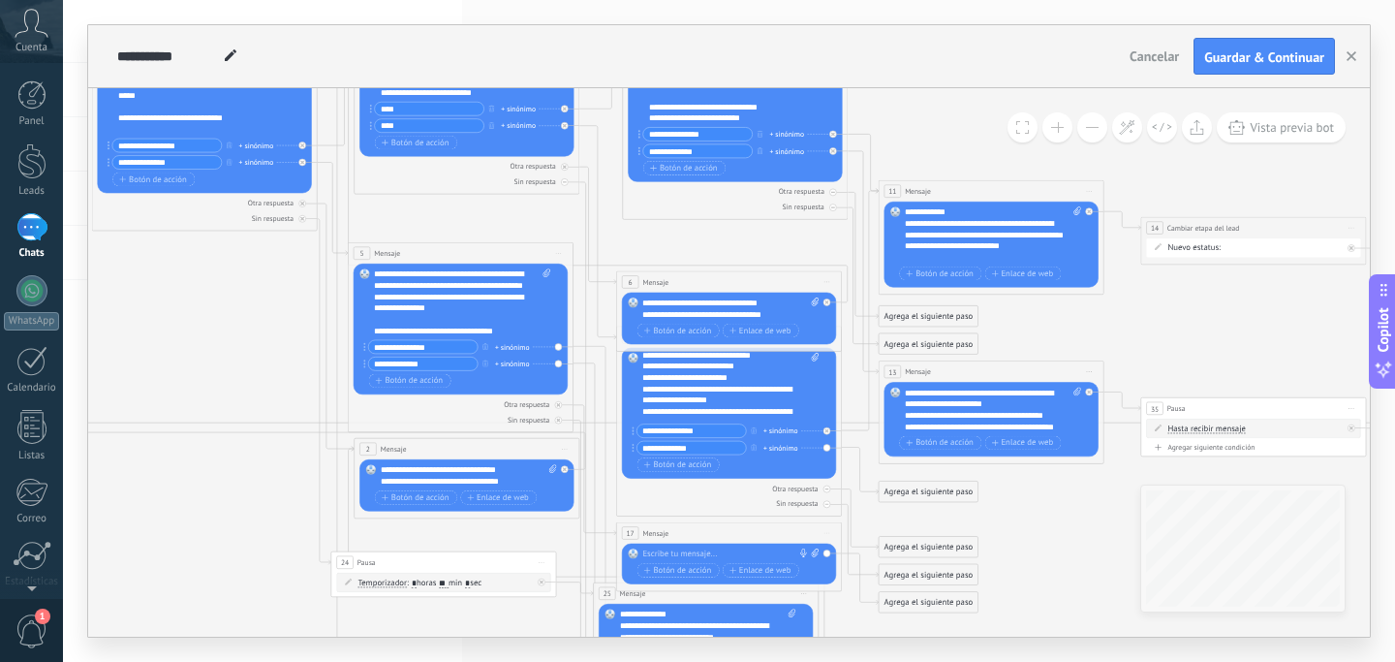
click at [664, 550] on div at bounding box center [726, 554] width 168 height 12
paste div
click at [1010, 549] on icon at bounding box center [843, 533] width 2332 height 1622
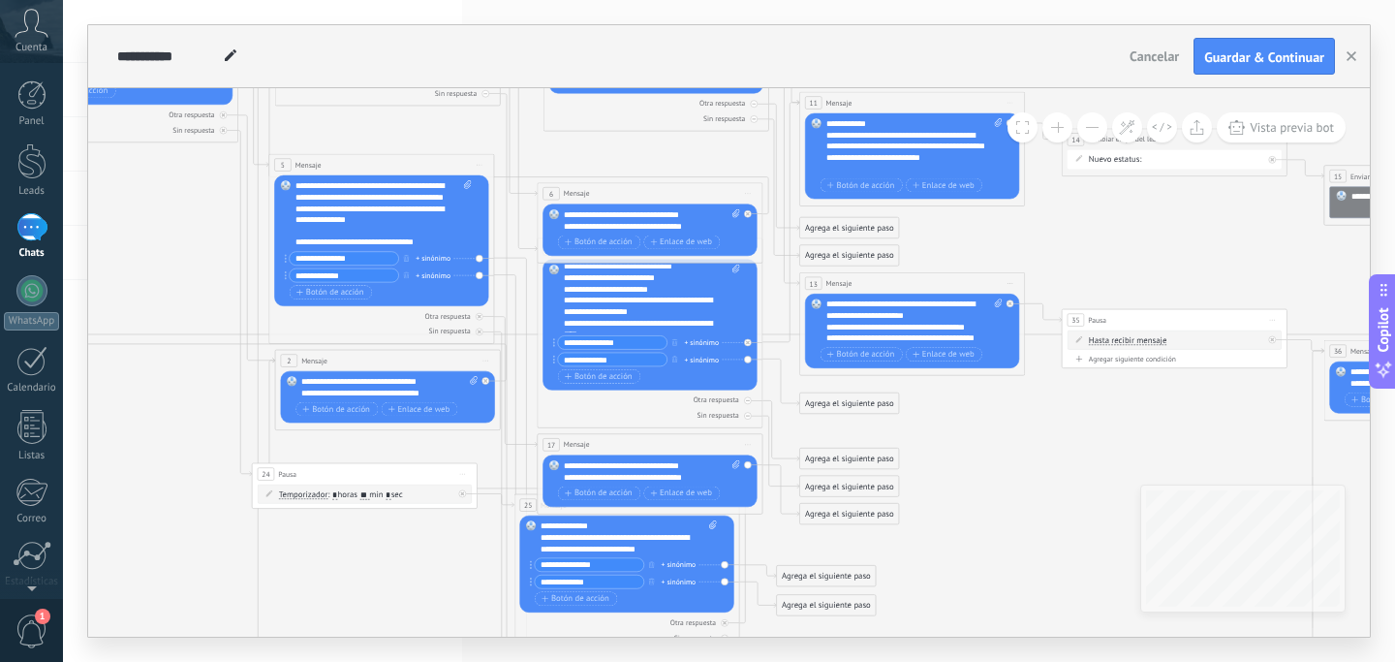
click at [823, 515] on div "Agrega el siguiente paso" at bounding box center [849, 514] width 99 height 18
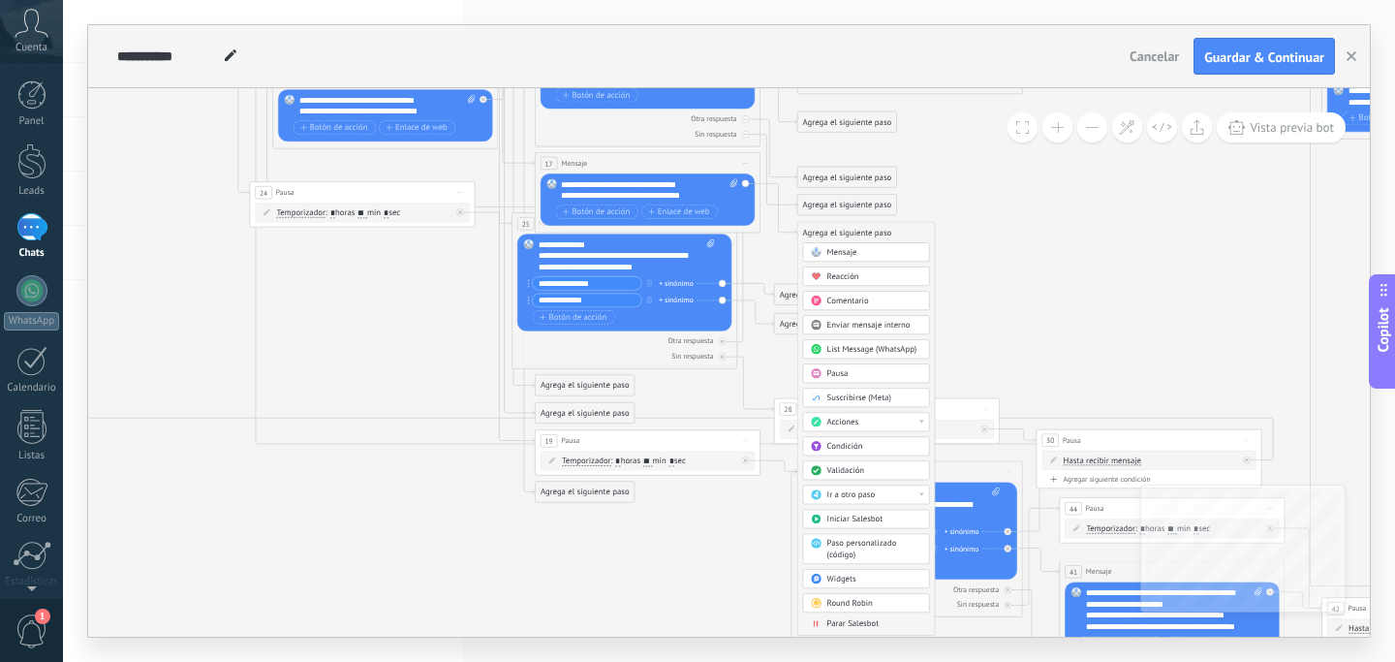
click at [852, 493] on span "Ir a otro paso" at bounding box center [851, 494] width 48 height 11
click at [854, 547] on div "5: Mensaje" at bounding box center [866, 552] width 126 height 19
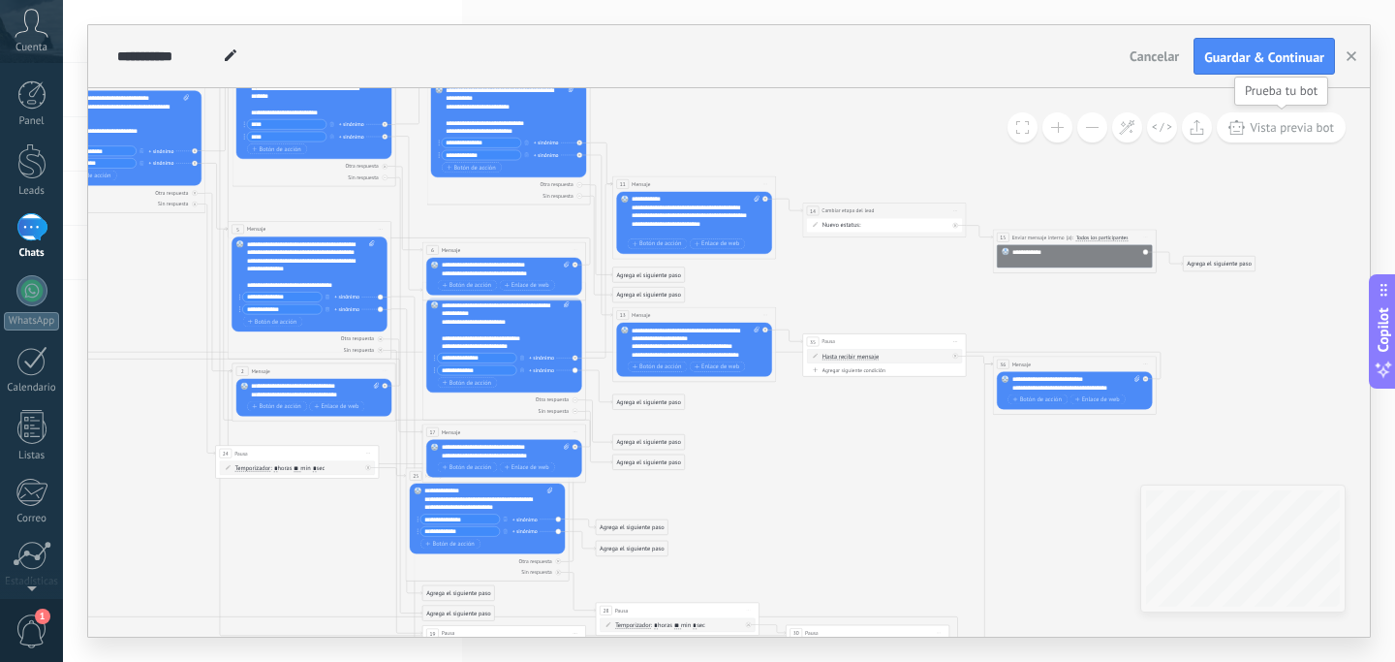
click at [1256, 128] on span "Vista previa bot" at bounding box center [1292, 127] width 84 height 16
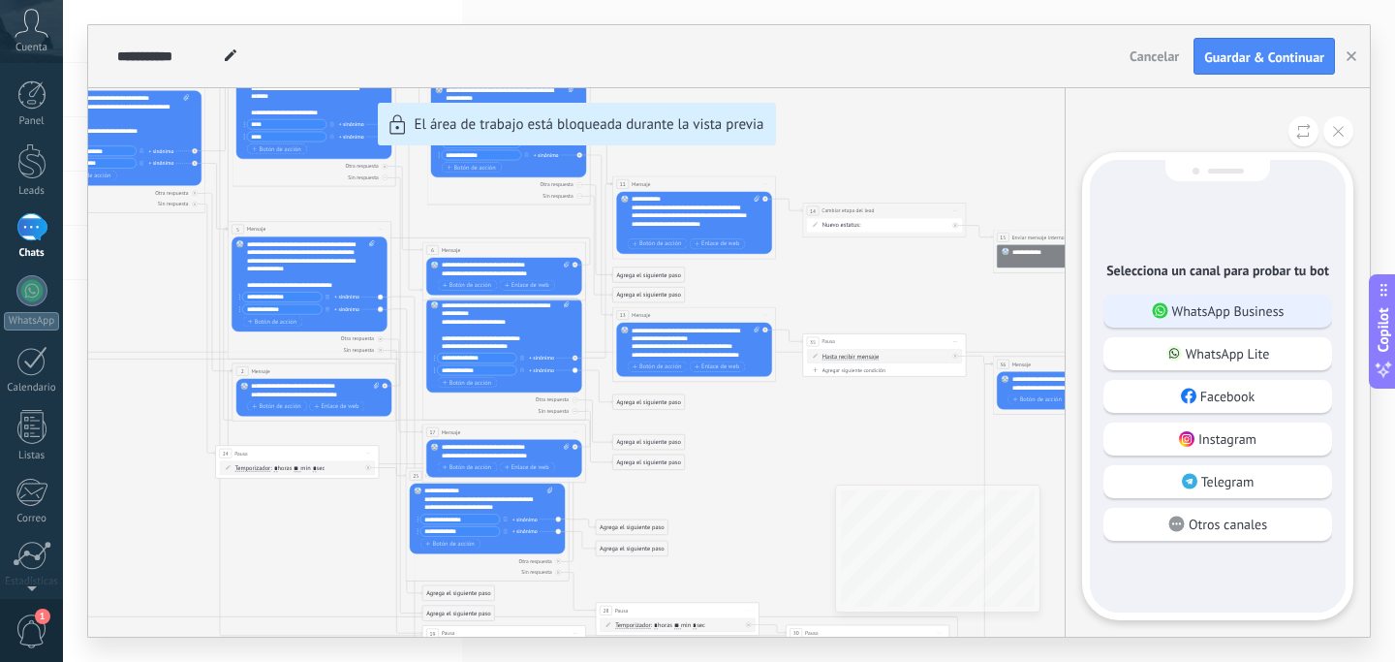
click at [1133, 310] on div "WhatsApp Business" at bounding box center [1218, 311] width 229 height 33
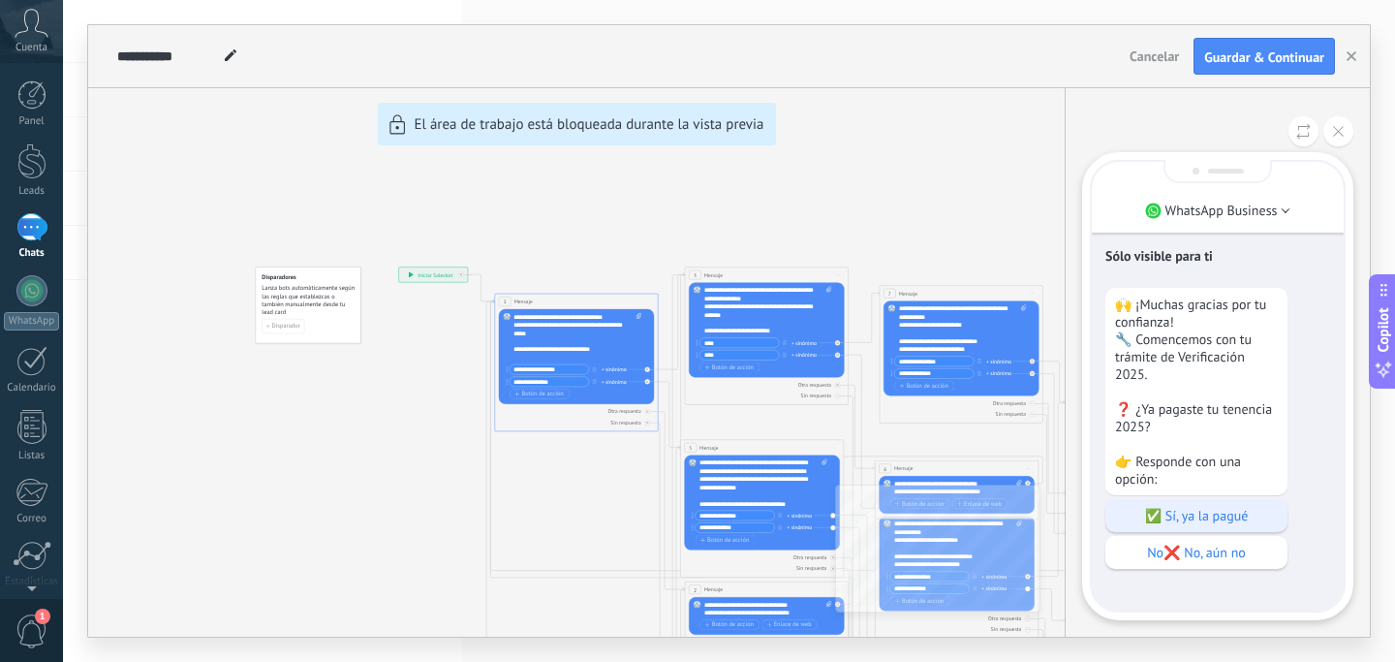
click at [1136, 521] on p "✅ Sí, ya la pagué" at bounding box center [1196, 515] width 163 height 17
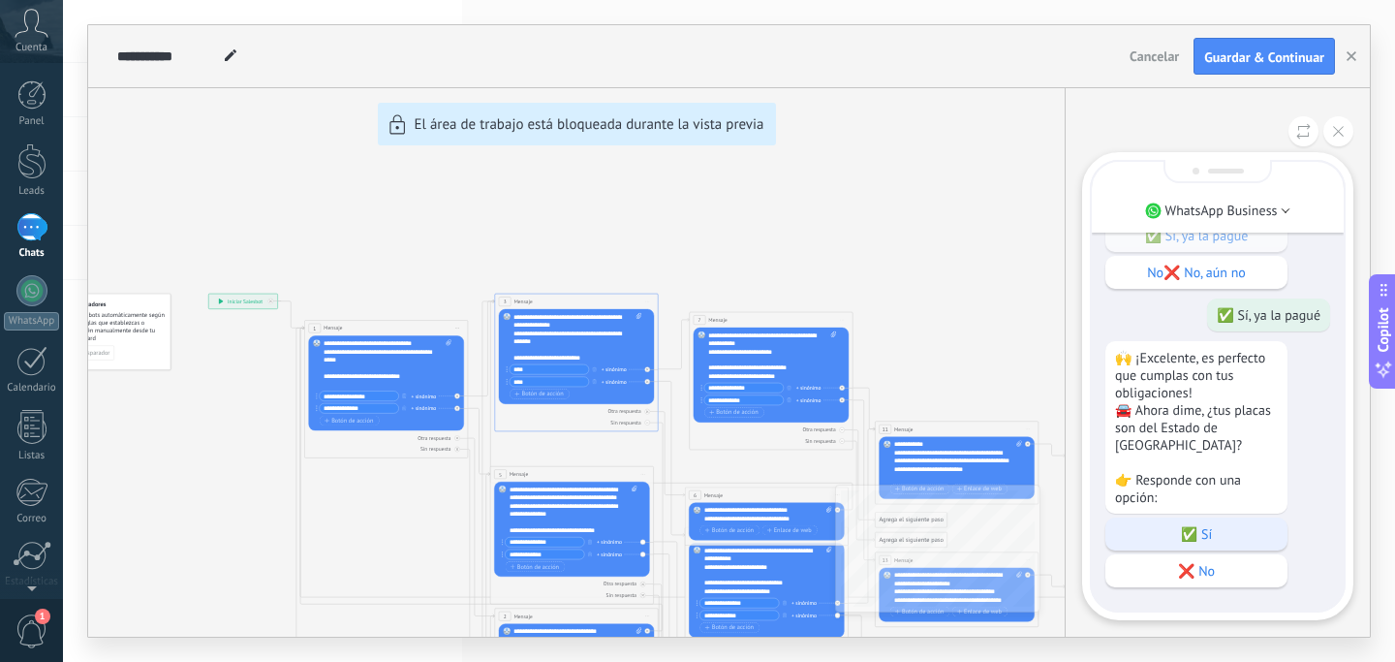
click at [1141, 527] on p "✅ Sí" at bounding box center [1196, 533] width 163 height 17
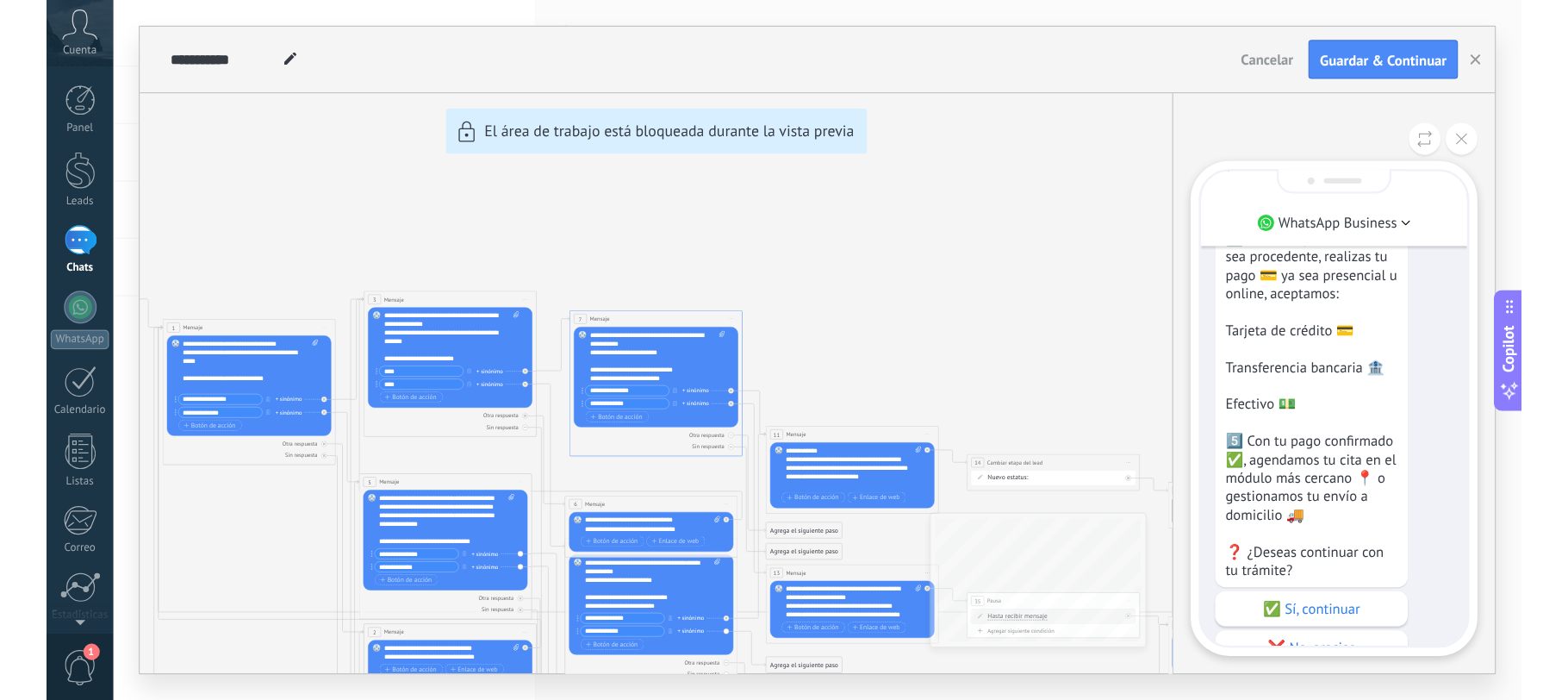
scroll to position [0, 0]
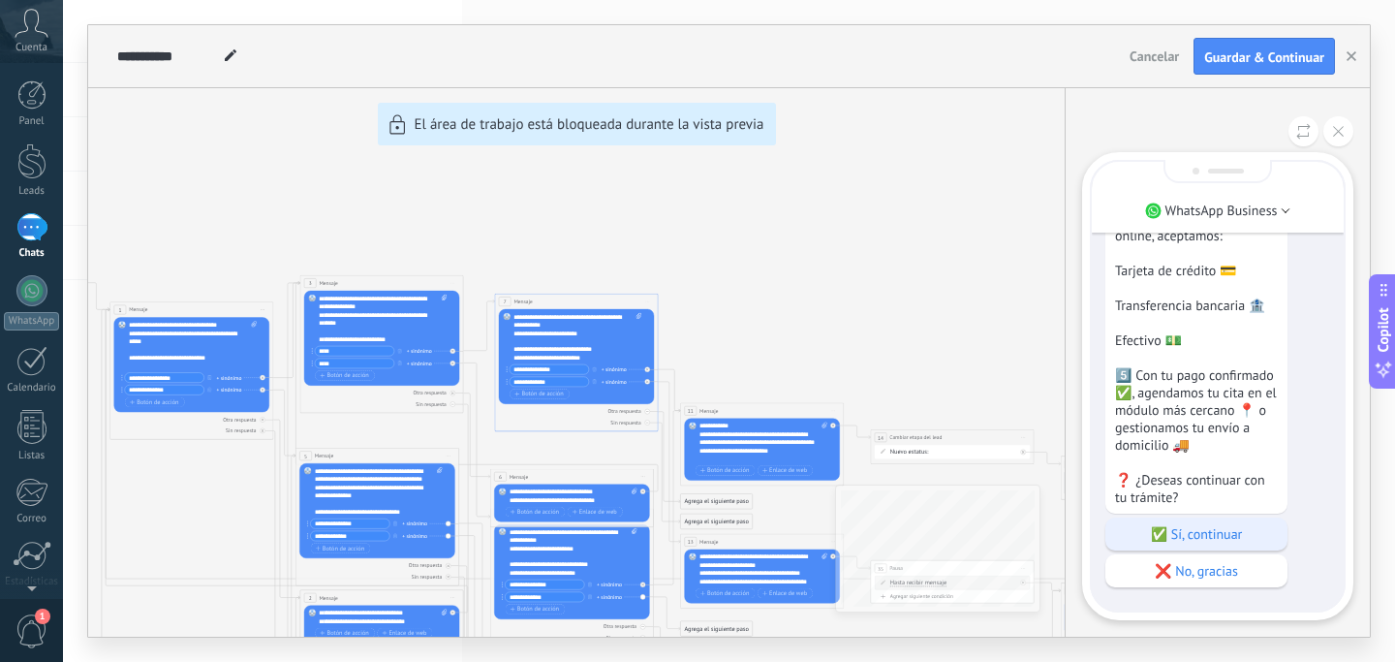
click at [1166, 527] on p "✅ Sí, continuar" at bounding box center [1196, 533] width 163 height 17
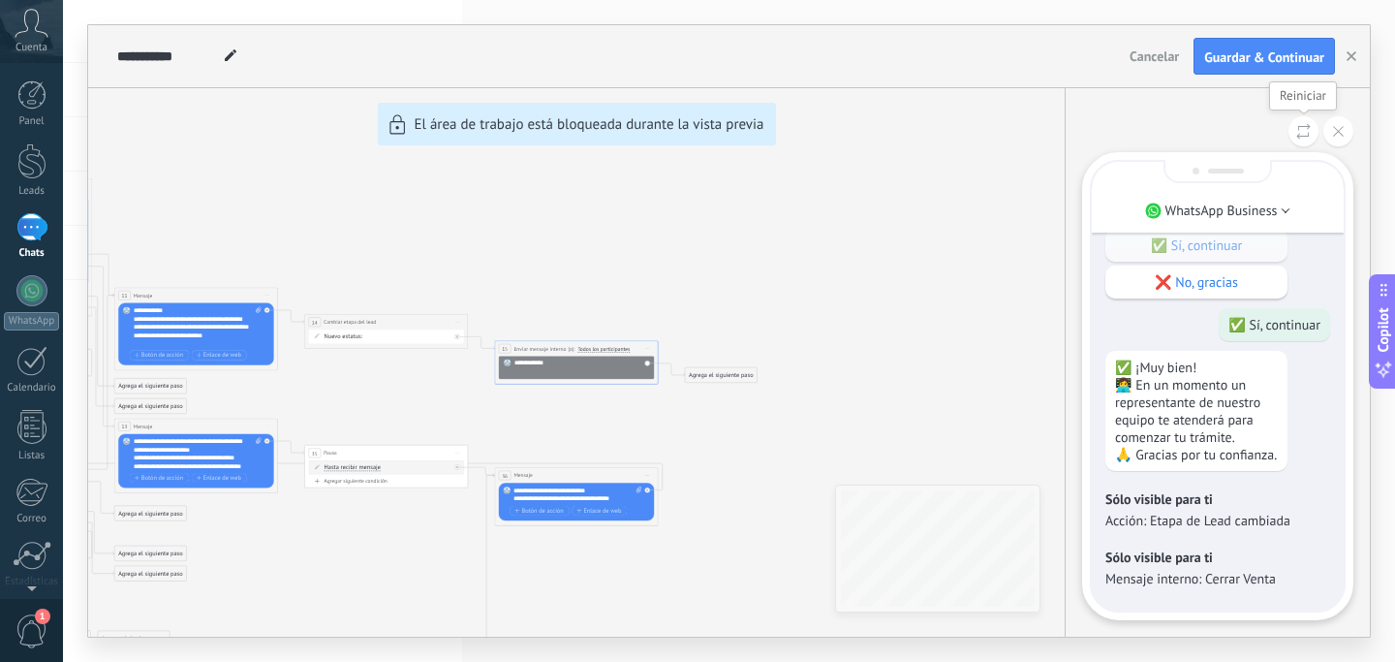
click at [1306, 129] on icon at bounding box center [1303, 131] width 15 height 16
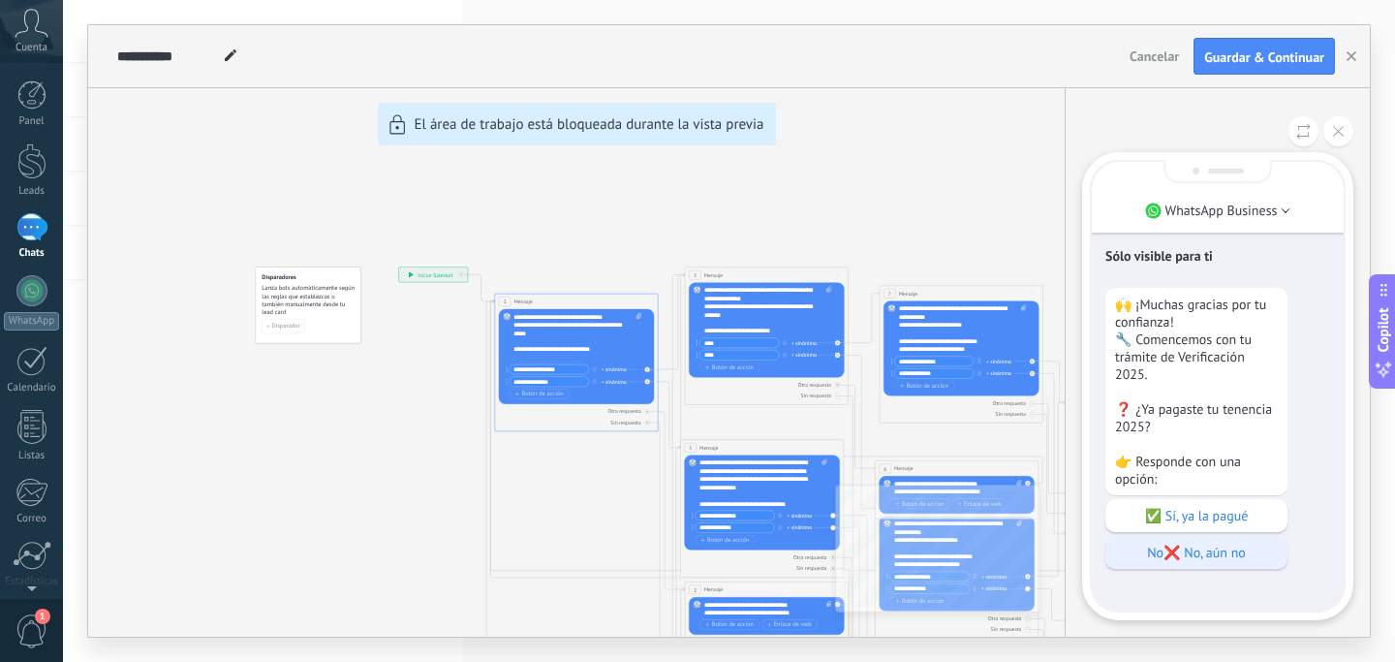
click at [1147, 556] on p "No❌ No, aún no" at bounding box center [1196, 552] width 163 height 17
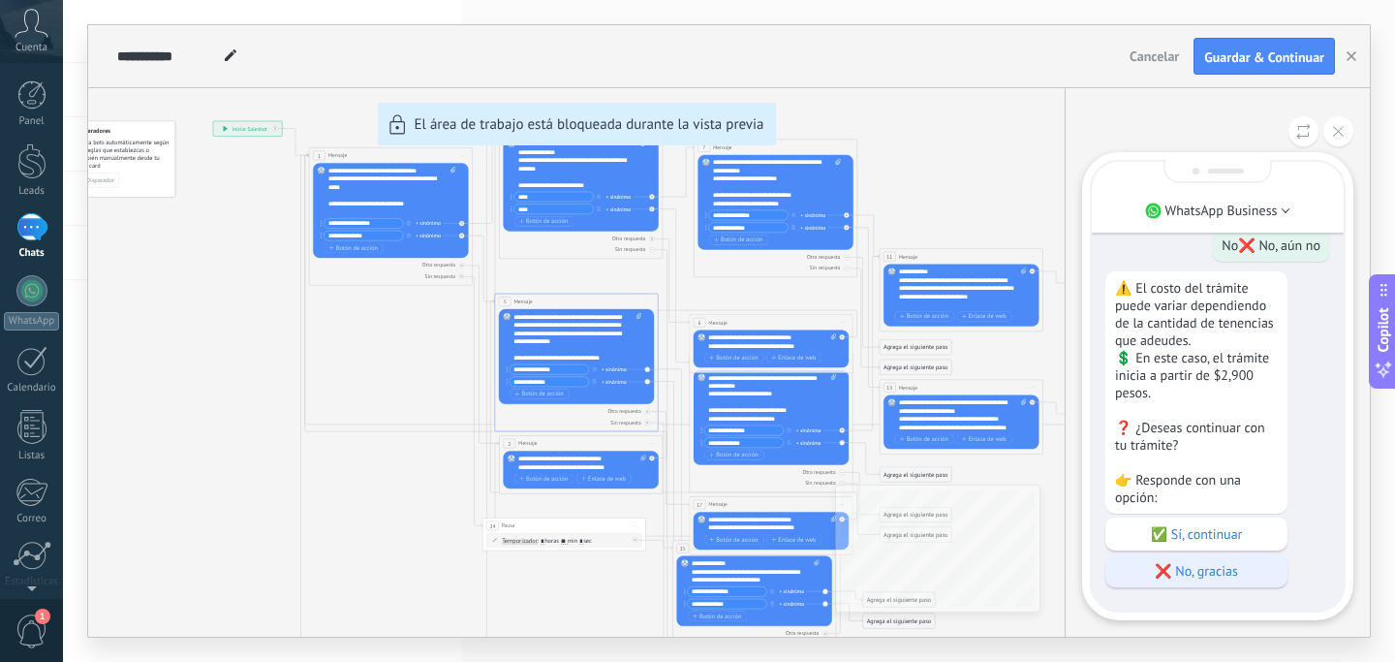
click at [1165, 573] on p "❌ No, gracias" at bounding box center [1196, 570] width 163 height 17
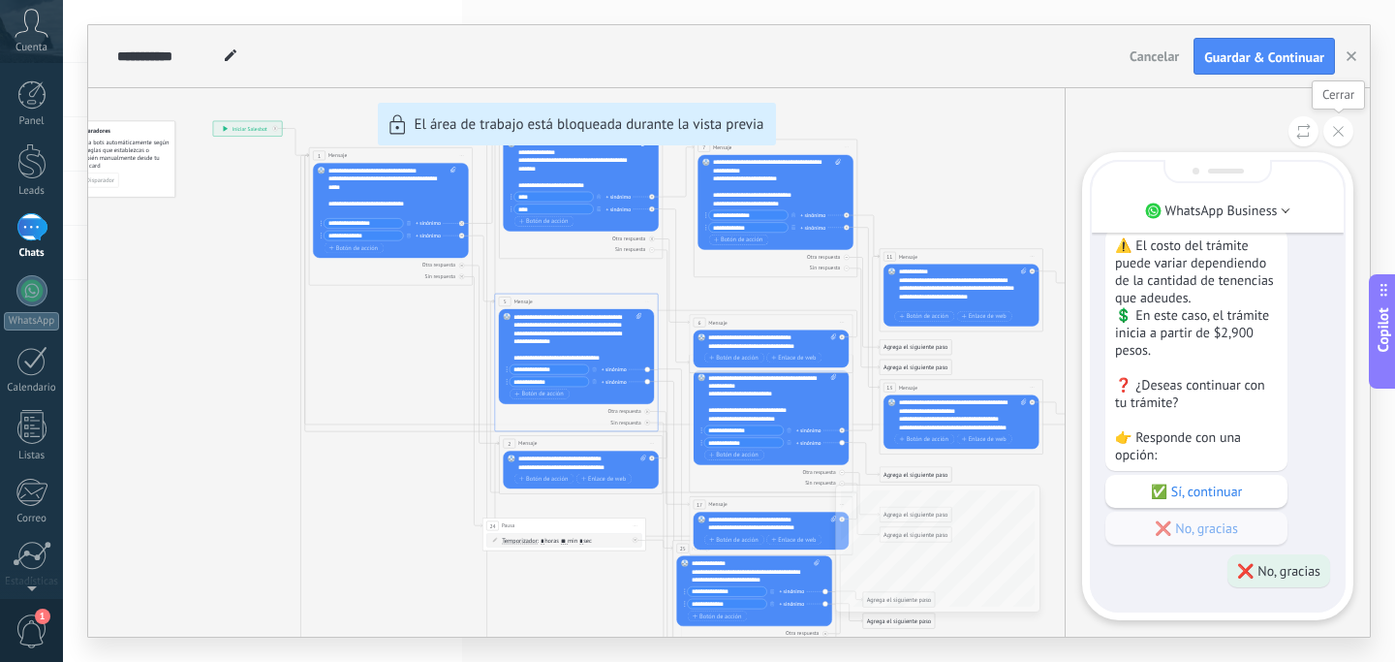
click at [1331, 131] on button at bounding box center [1338, 131] width 30 height 30
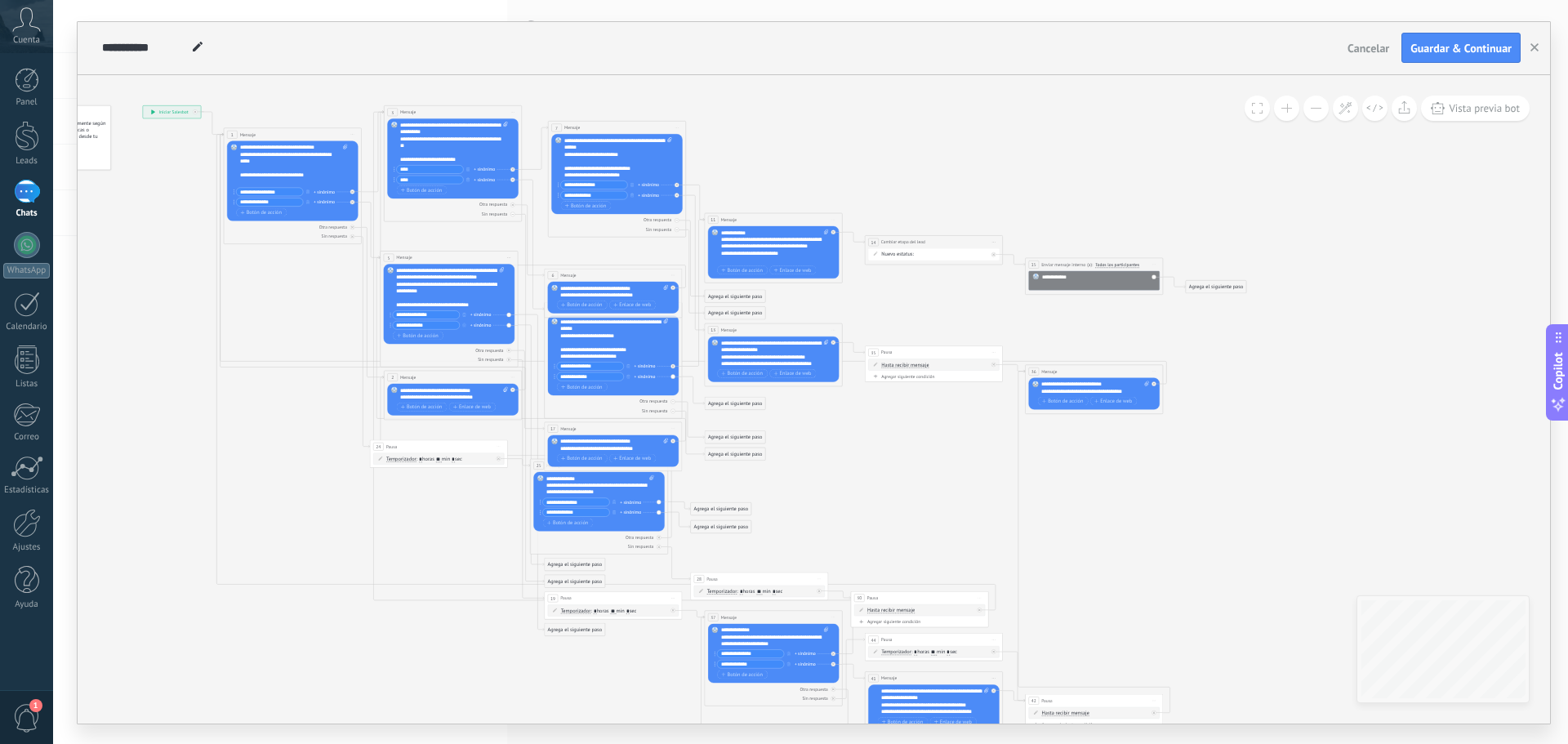
click at [497, 554] on icon at bounding box center [683, 429] width 1426 height 991
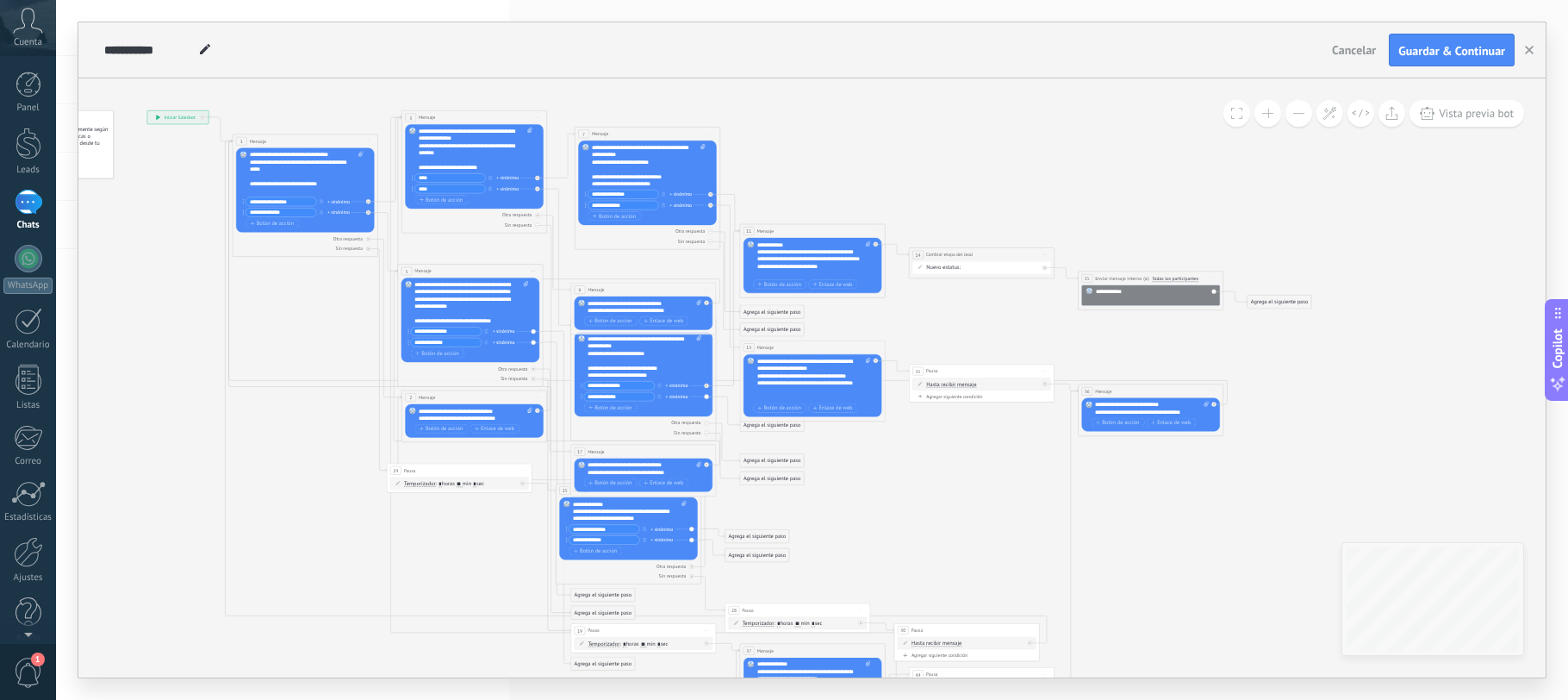
click at [1273, 114] on button at bounding box center [1268, 113] width 27 height 27
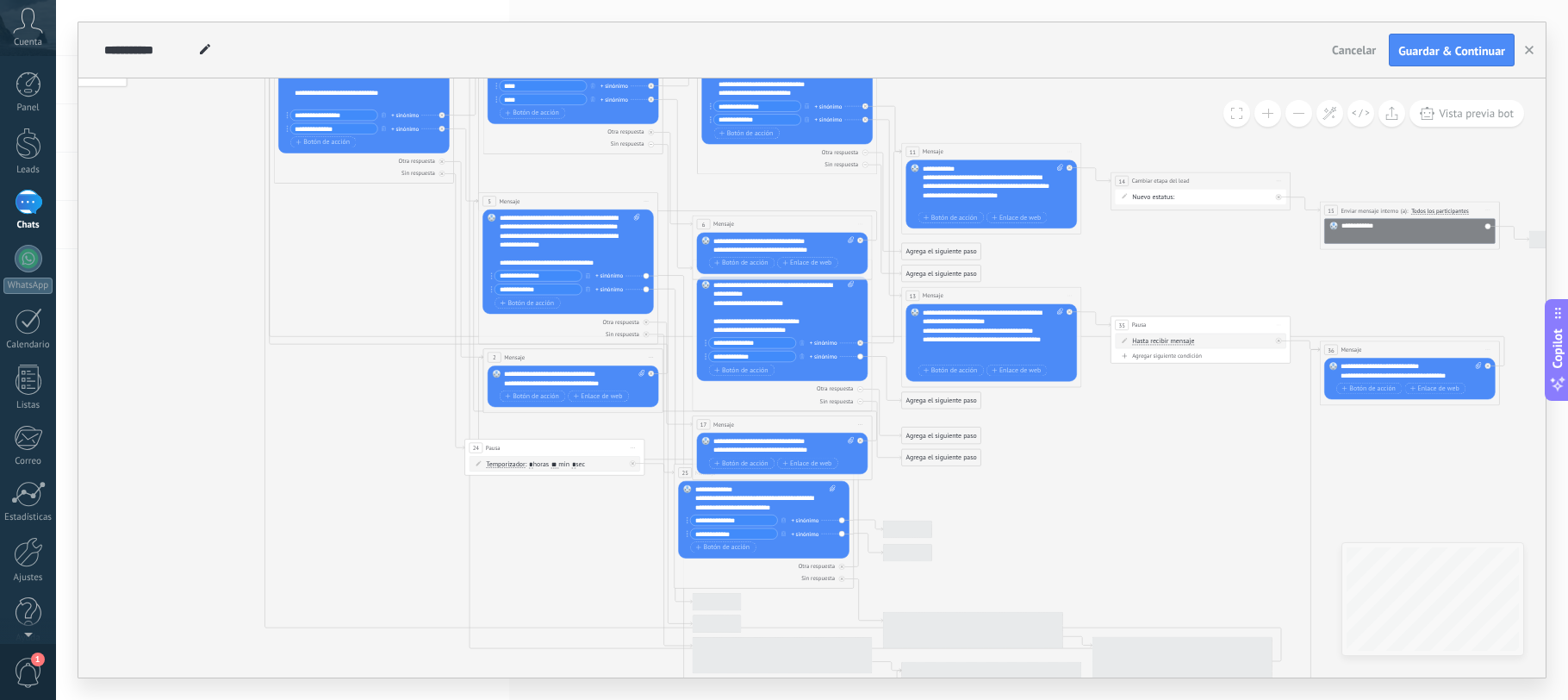
drag, startPoint x: 156, startPoint y: 513, endPoint x: 335, endPoint y: 248, distance: 319.8
click at [335, 248] on icon at bounding box center [873, 424] width 1861 height 1293
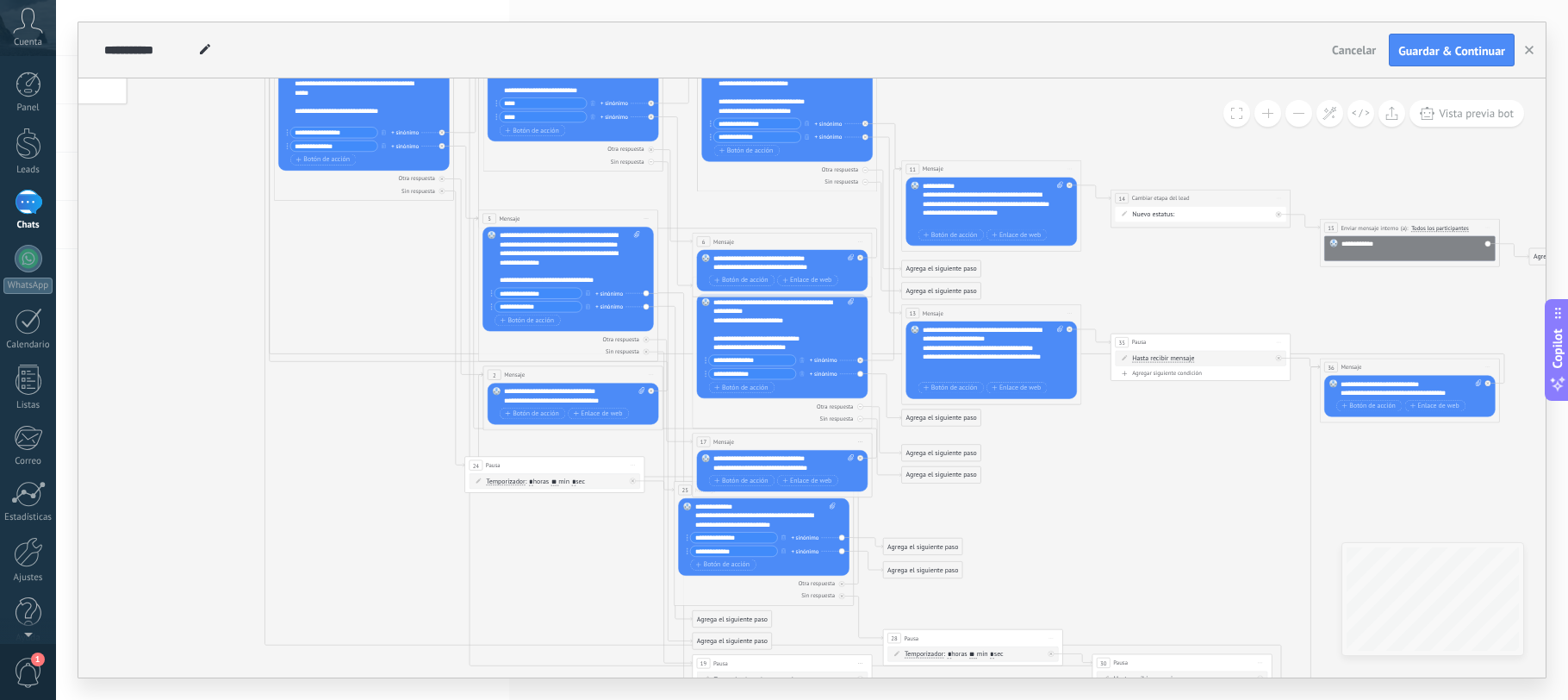
click at [715, 641] on div "Agrega el siguiente paso" at bounding box center [732, 640] width 79 height 14
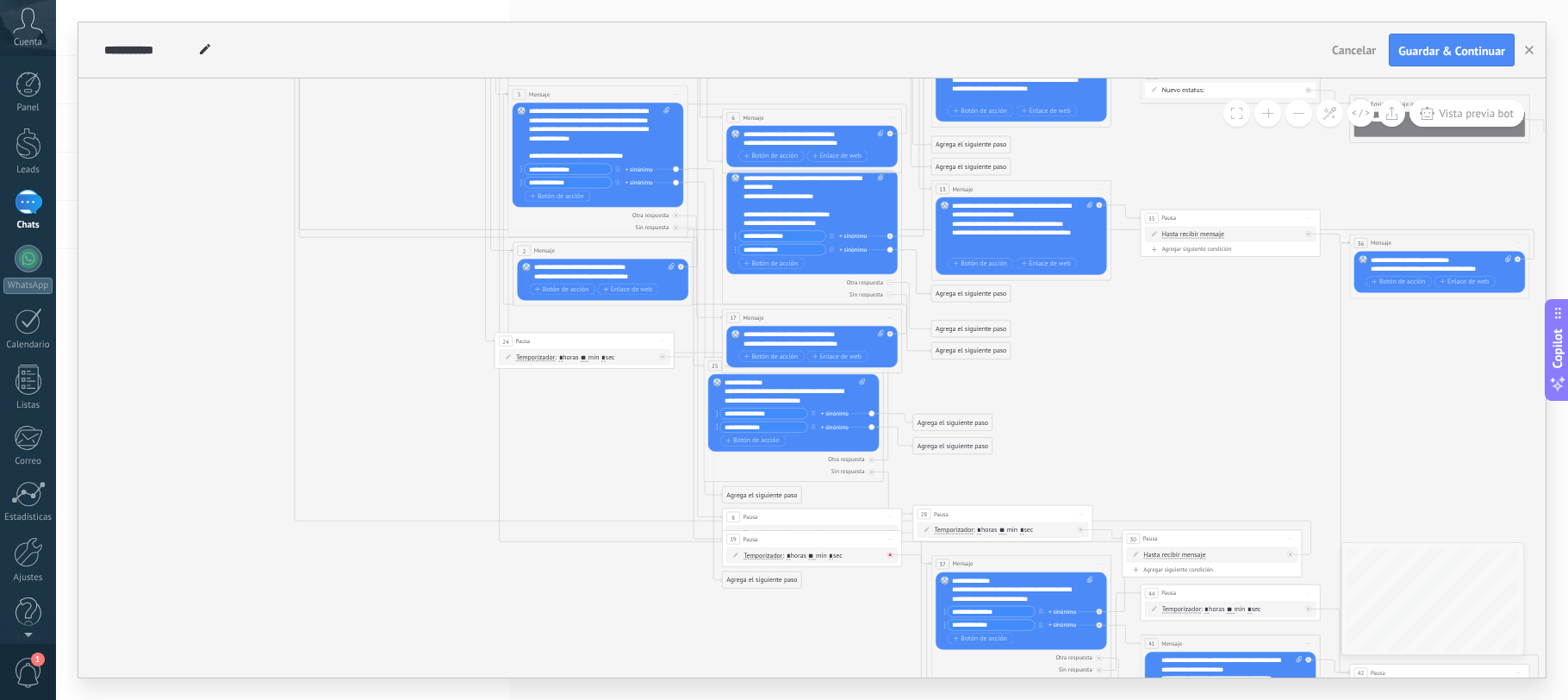
click at [893, 556] on div at bounding box center [893, 552] width 11 height 12
click at [853, 559] on div "Temporizador Temporizador Temporizador Temporizador : * horas ** min * sec : Lu…" at bounding box center [813, 555] width 140 height 9
click at [864, 509] on div "8 Pausa ***** Iniciar vista previa aquí Cambiar nombre Duplicar Borrar" at bounding box center [813, 517] width 180 height 16
click at [894, 517] on span "Iniciar vista previa aquí Cambiar nombre Duplicar Borrar" at bounding box center [890, 517] width 14 height 13
click at [906, 572] on div "Borrar" at bounding box center [931, 575] width 89 height 15
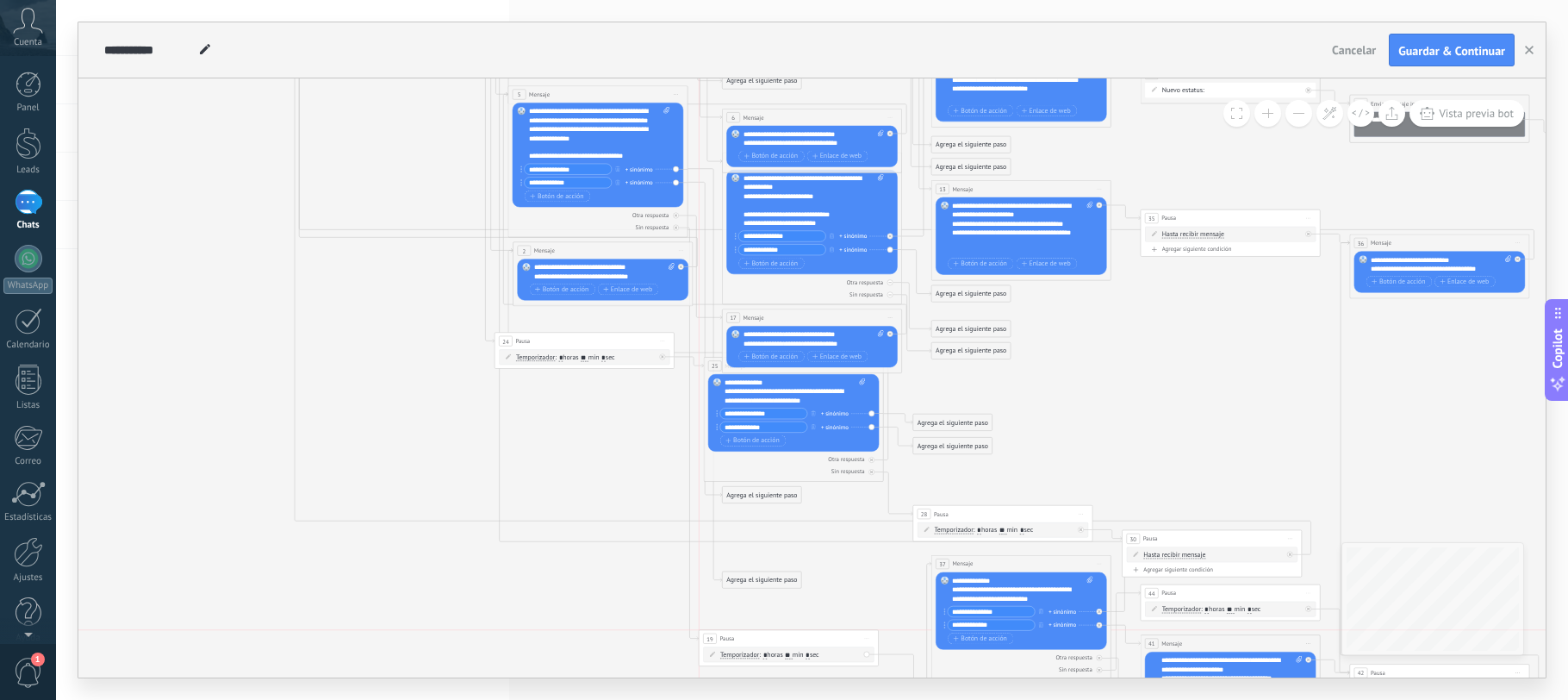
drag, startPoint x: 787, startPoint y: 539, endPoint x: 762, endPoint y: 635, distance: 99.2
click at [762, 635] on div "19 Pausa ***** Iniciar vista previa aquí Cambiar nombre Duplicar Borrar" at bounding box center [789, 638] width 180 height 16
click at [804, 605] on icon at bounding box center [904, 350] width 1861 height 1358
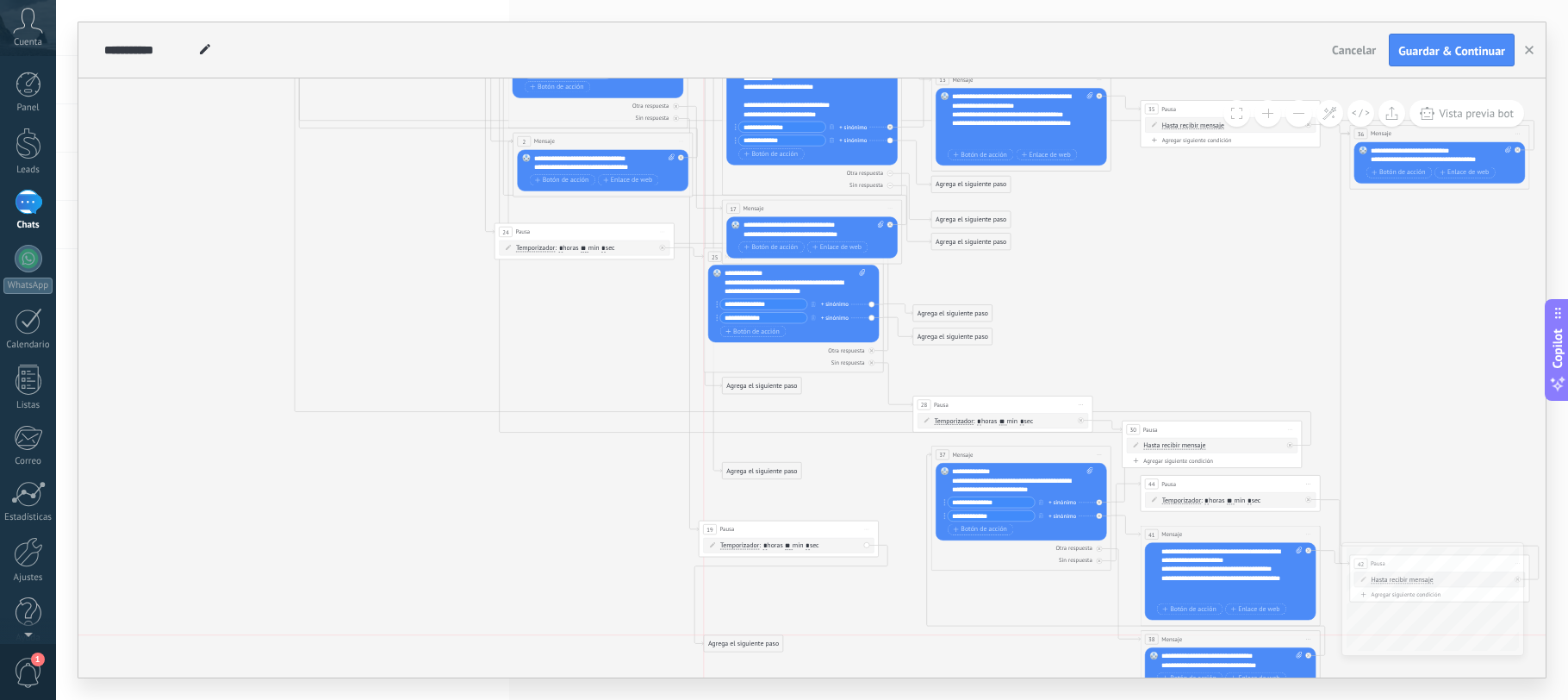
drag, startPoint x: 995, startPoint y: 605, endPoint x: 765, endPoint y: 646, distance: 233.6
click at [765, 646] on div "Agrega el siguiente paso" at bounding box center [744, 643] width 79 height 14
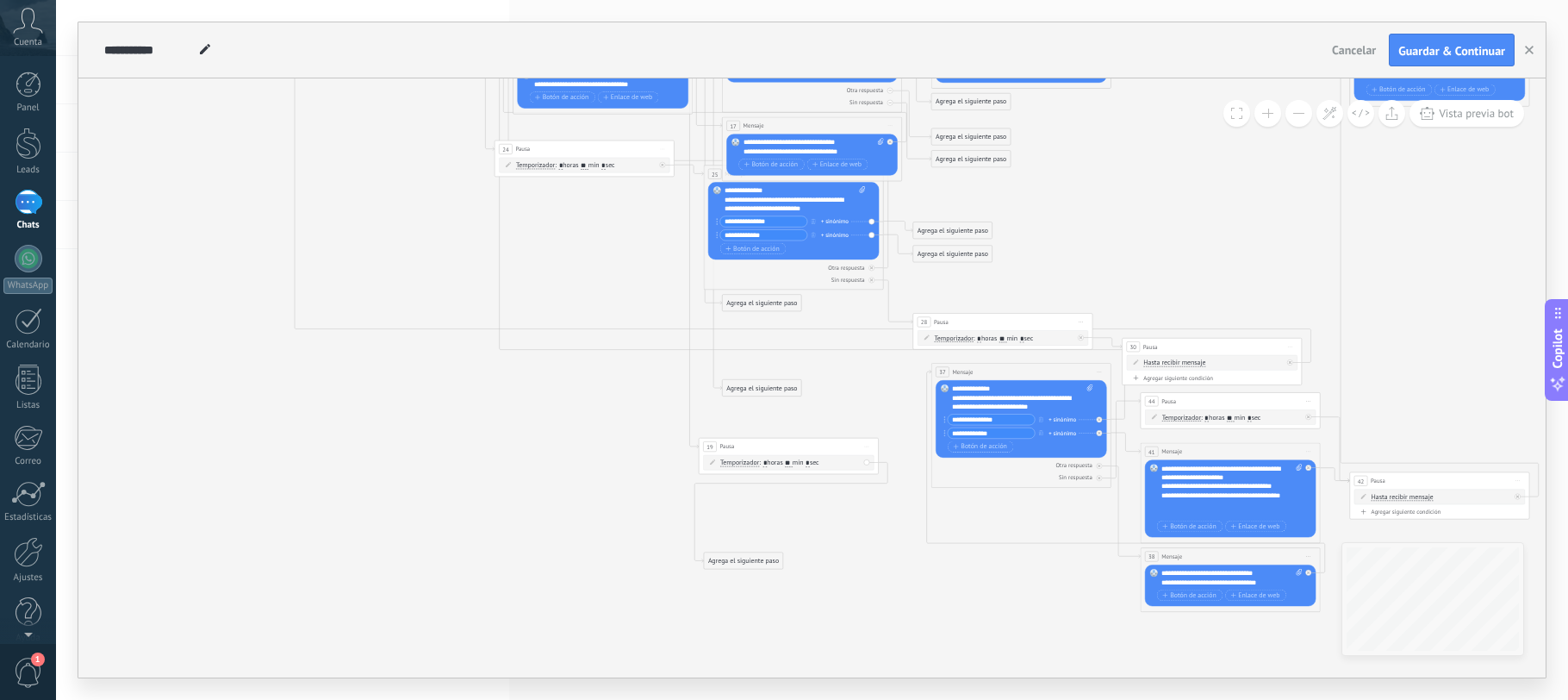
click at [760, 568] on icon at bounding box center [904, 157] width 1861 height 1358
click at [763, 562] on div "Agrega el siguiente paso" at bounding box center [744, 560] width 79 height 14
drag, startPoint x: 1047, startPoint y: 406, endPoint x: 953, endPoint y: 382, distance: 97.0
click at [953, 382] on div "Reemplazar Quitar Convertir a mensaje de voz Arrastre la imagen aquí para adjun…" at bounding box center [1021, 418] width 171 height 77
copy div "**********"
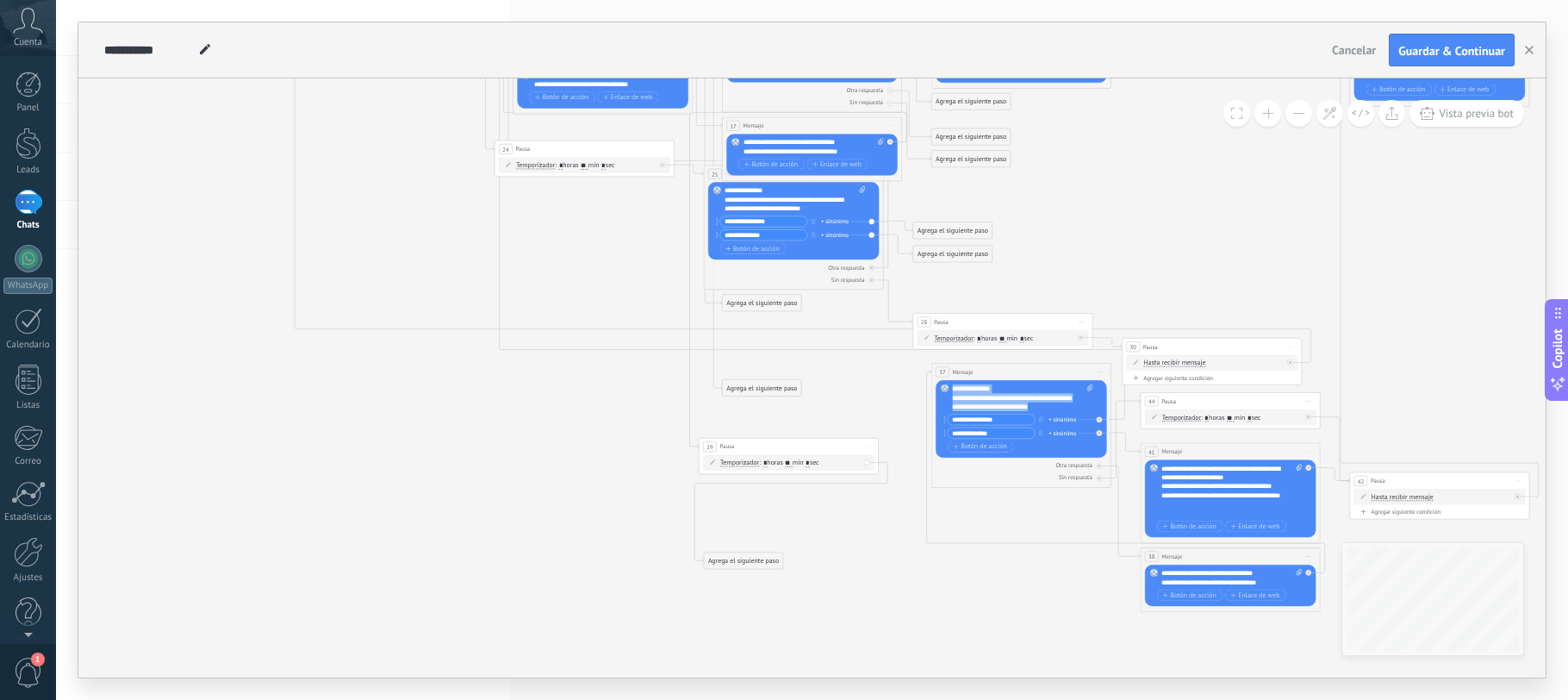
click at [756, 561] on div "Agrega el siguiente paso" at bounding box center [744, 560] width 79 height 14
click at [761, 575] on div "Mensaje" at bounding box center [765, 576] width 76 height 9
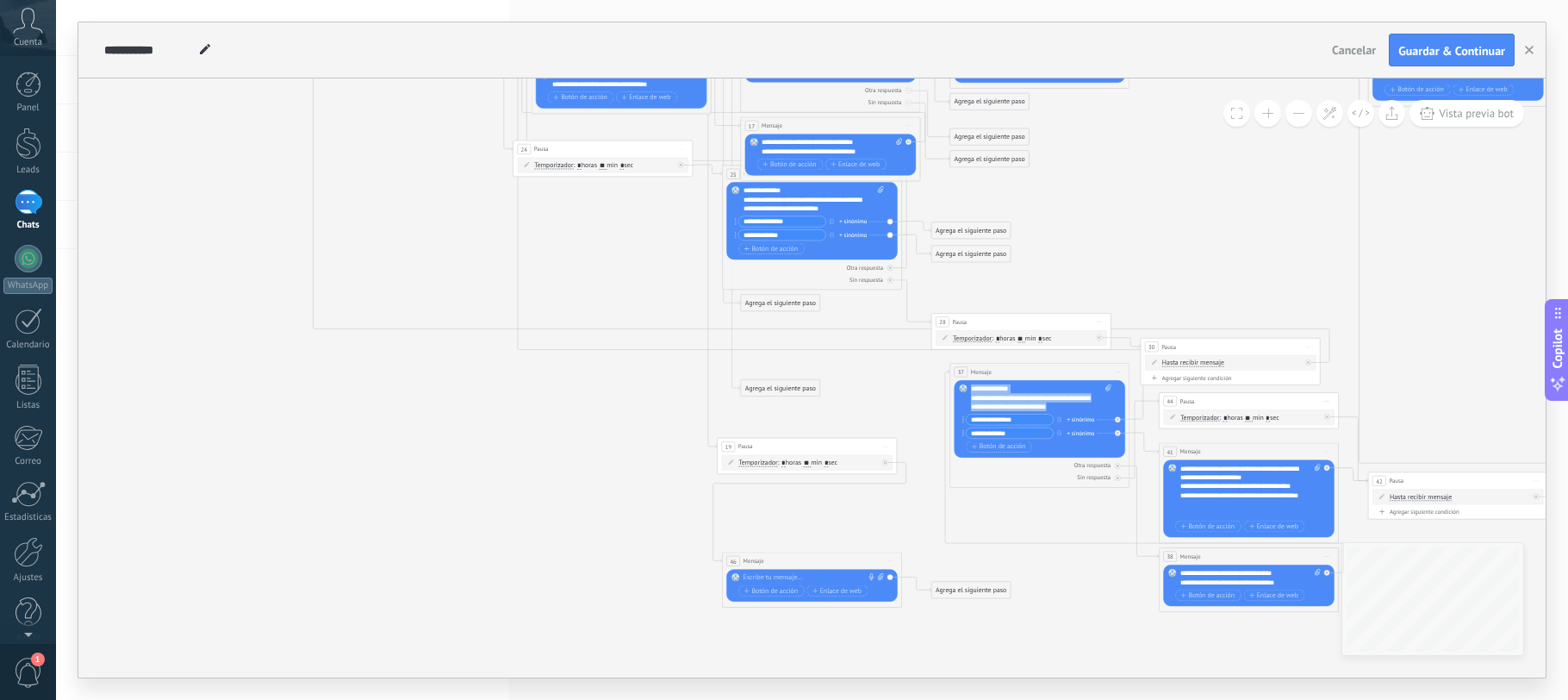
click at [765, 576] on div at bounding box center [810, 577] width 133 height 9
paste div
click at [824, 536] on icon at bounding box center [921, 157] width 1861 height 1358
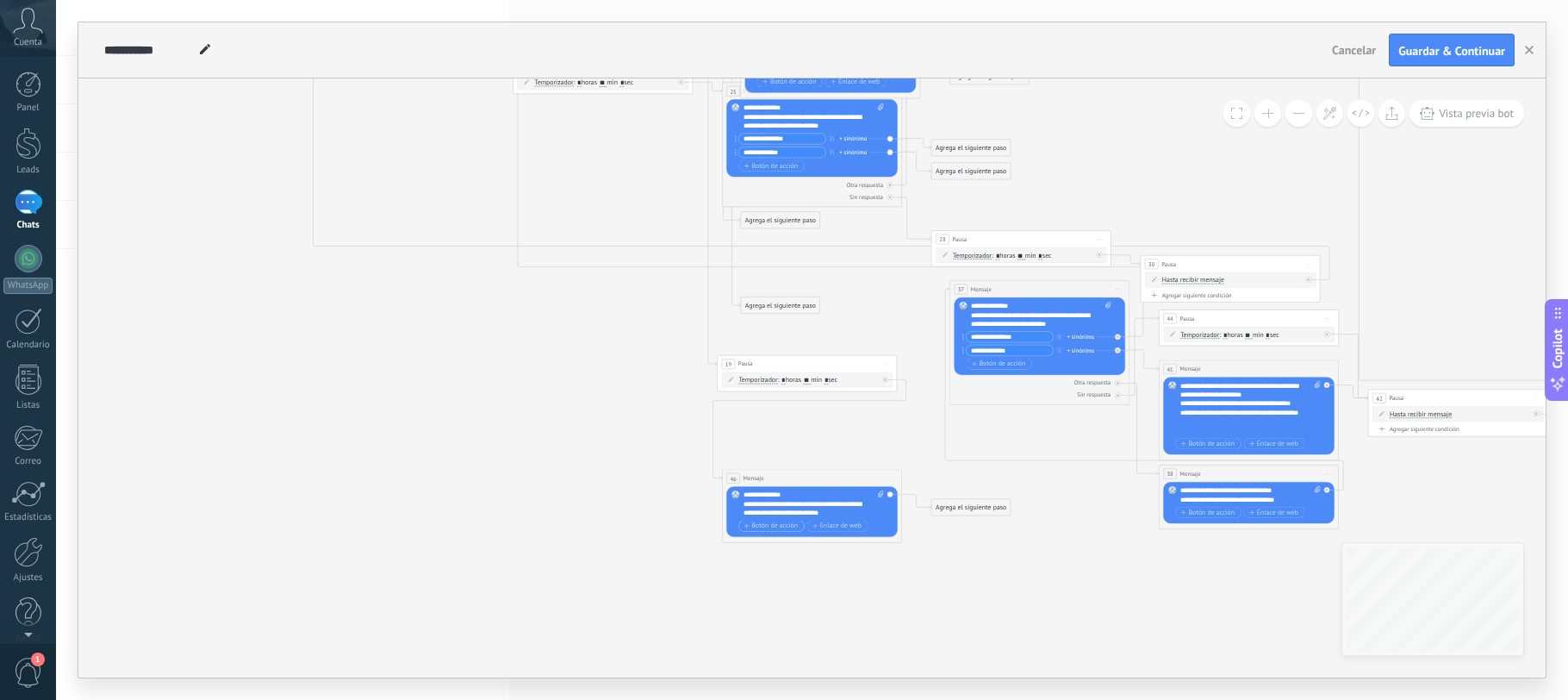
click at [771, 522] on span "Botón de acción" at bounding box center [771, 526] width 53 height 7
drag, startPoint x: 1023, startPoint y: 333, endPoint x: 944, endPoint y: 334, distance: 79.0
click at [781, 522] on input "text" at bounding box center [782, 526] width 87 height 11
paste input "**********"
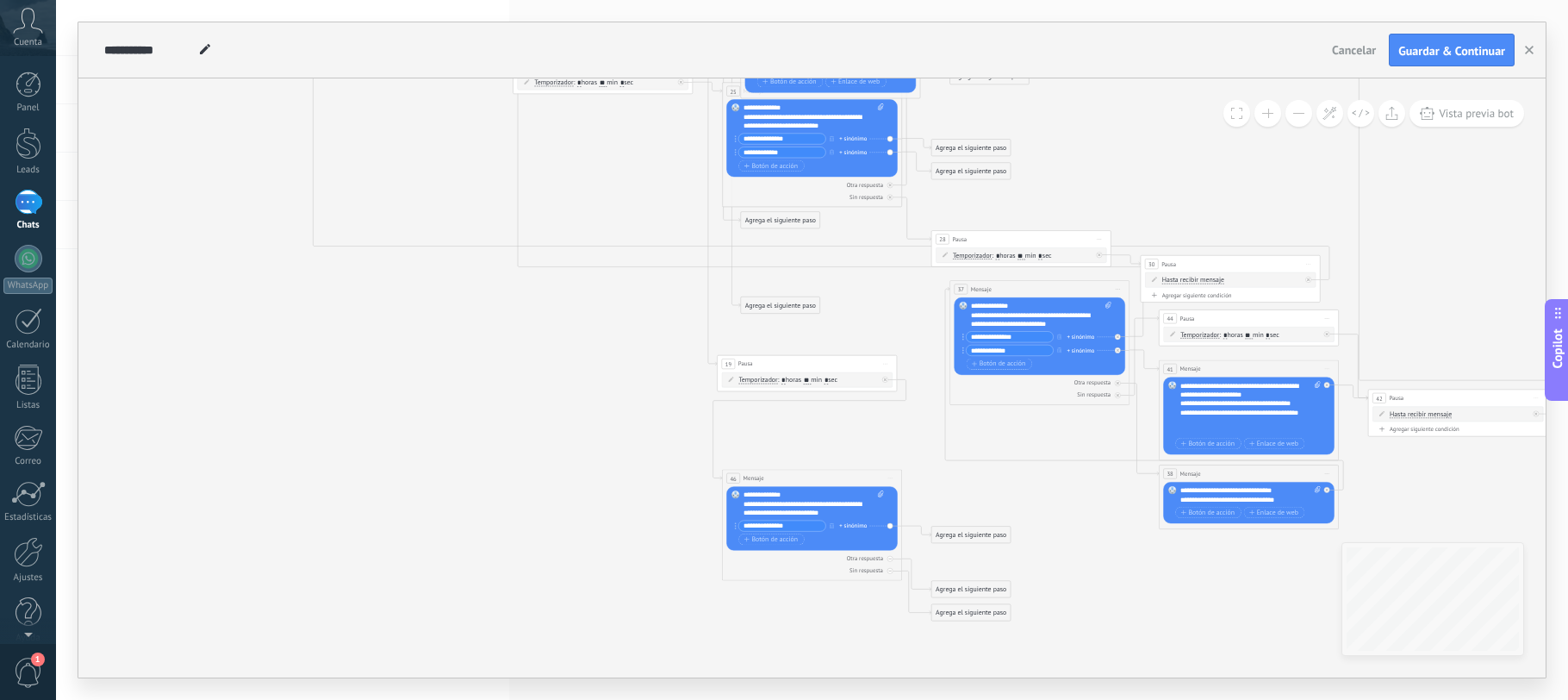
type input "**********"
drag, startPoint x: 1013, startPoint y: 349, endPoint x: 904, endPoint y: 334, distance: 110.0
click at [792, 539] on span "Botón de acción" at bounding box center [771, 540] width 53 height 7
type input "**********"
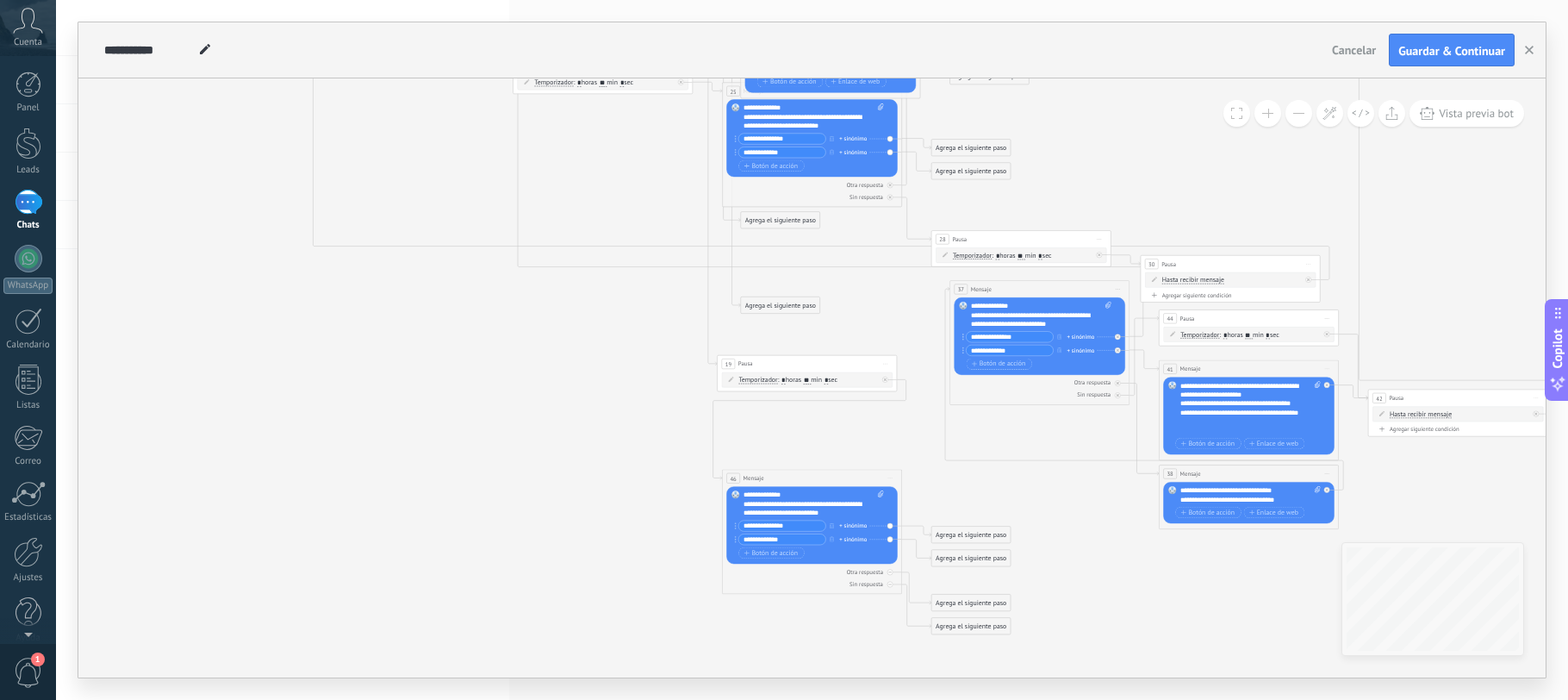
click at [958, 502] on icon at bounding box center [921, 127] width 1861 height 1463
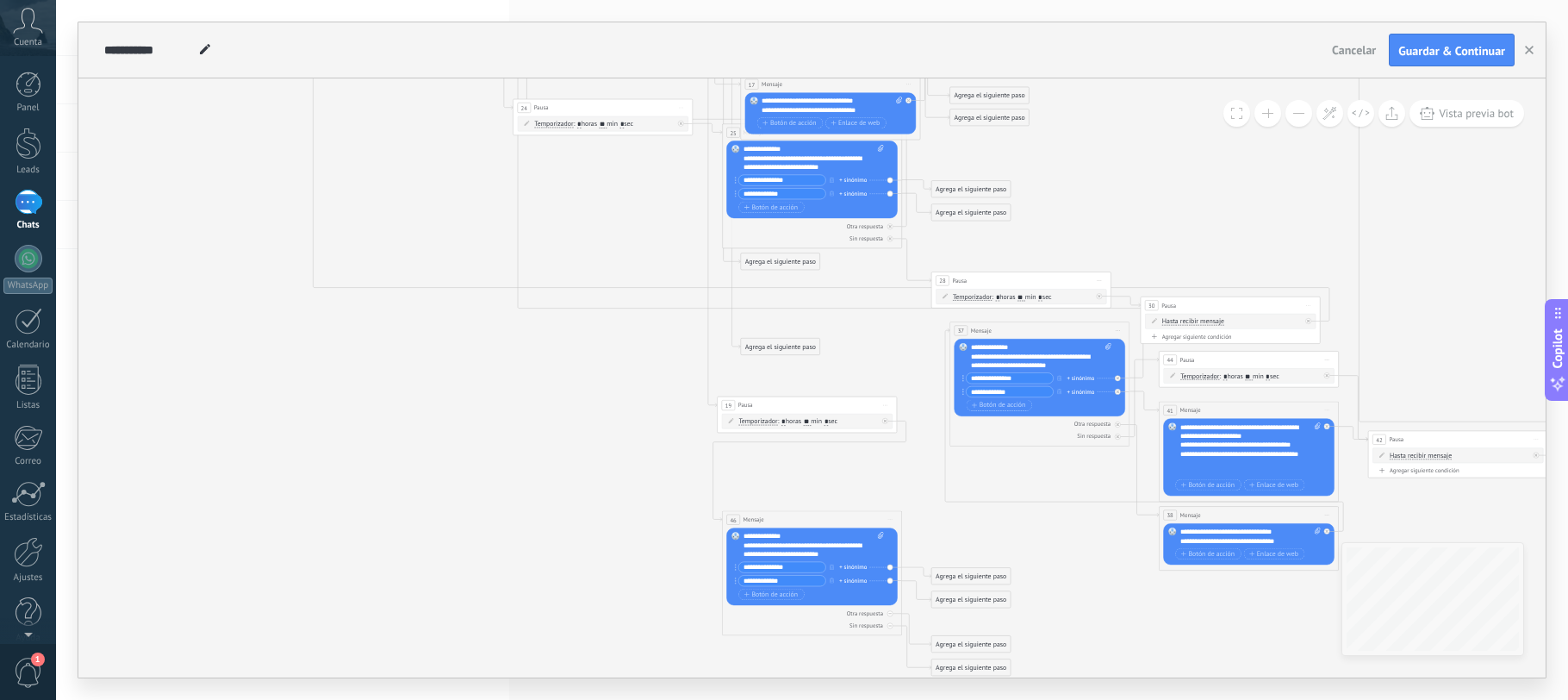
click at [970, 573] on div "Agrega el siguiente paso" at bounding box center [970, 575] width 79 height 14
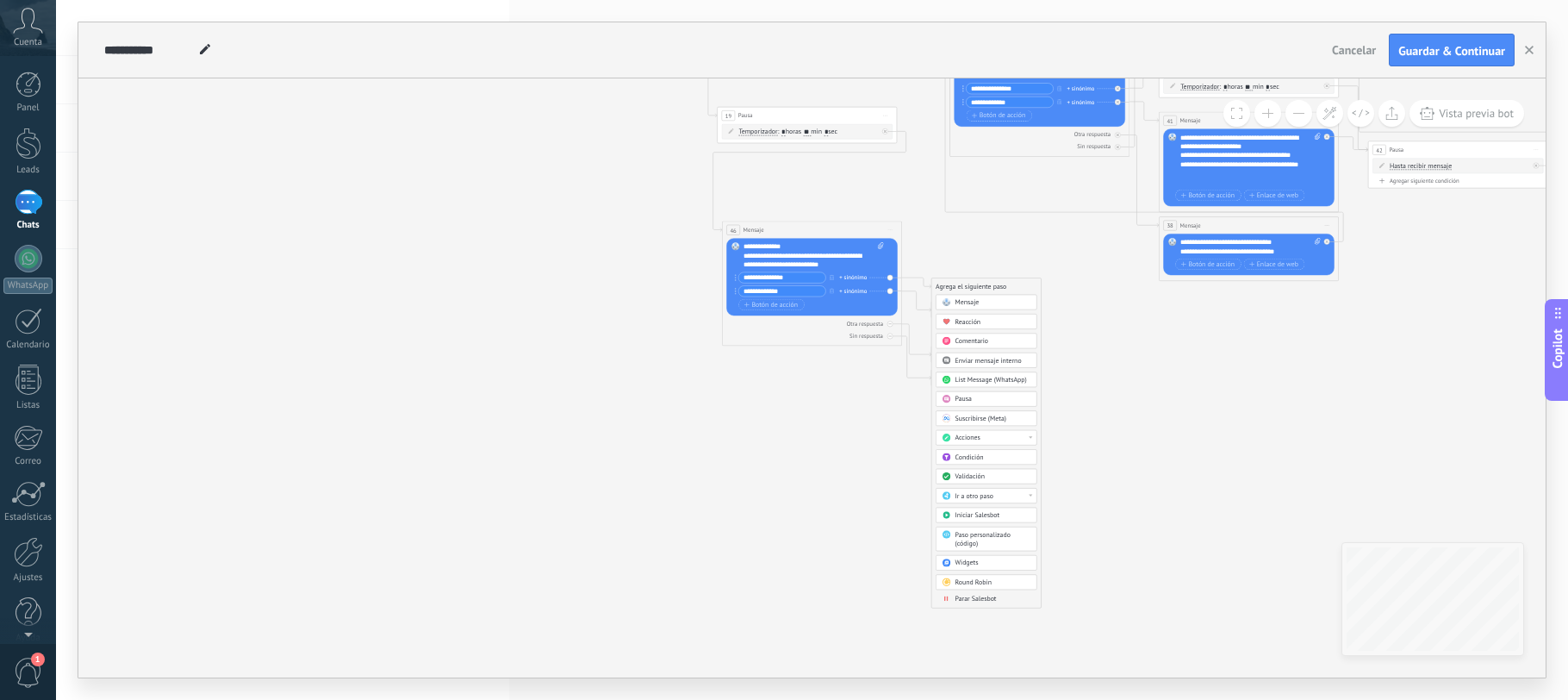
click at [992, 495] on span "Ir a otro paso" at bounding box center [974, 495] width 38 height 9
click at [979, 541] on div "5: Mensaje" at bounding box center [986, 542] width 100 height 15
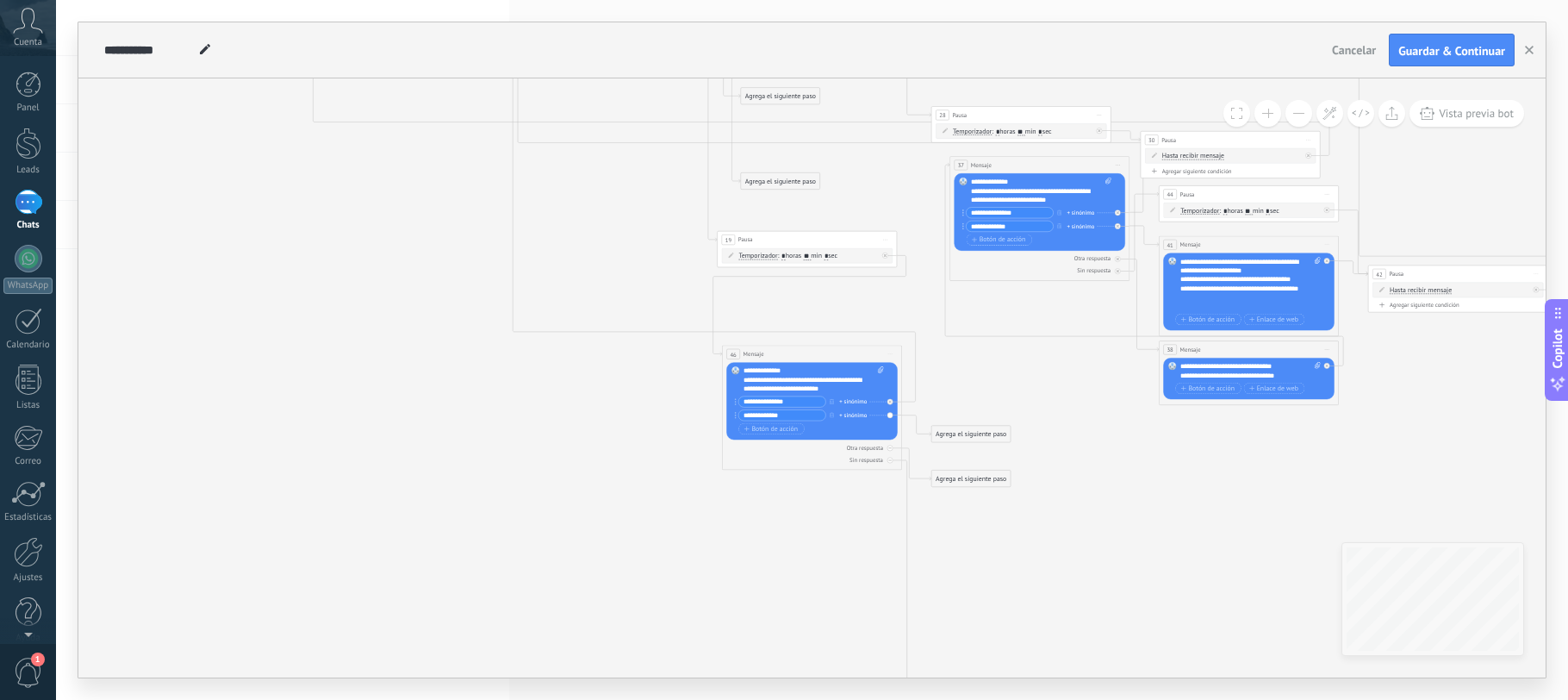
click at [989, 438] on div "Agrega el siguiente paso" at bounding box center [970, 434] width 79 height 14
click at [1316, 509] on icon at bounding box center [921, 3] width 1861 height 1463
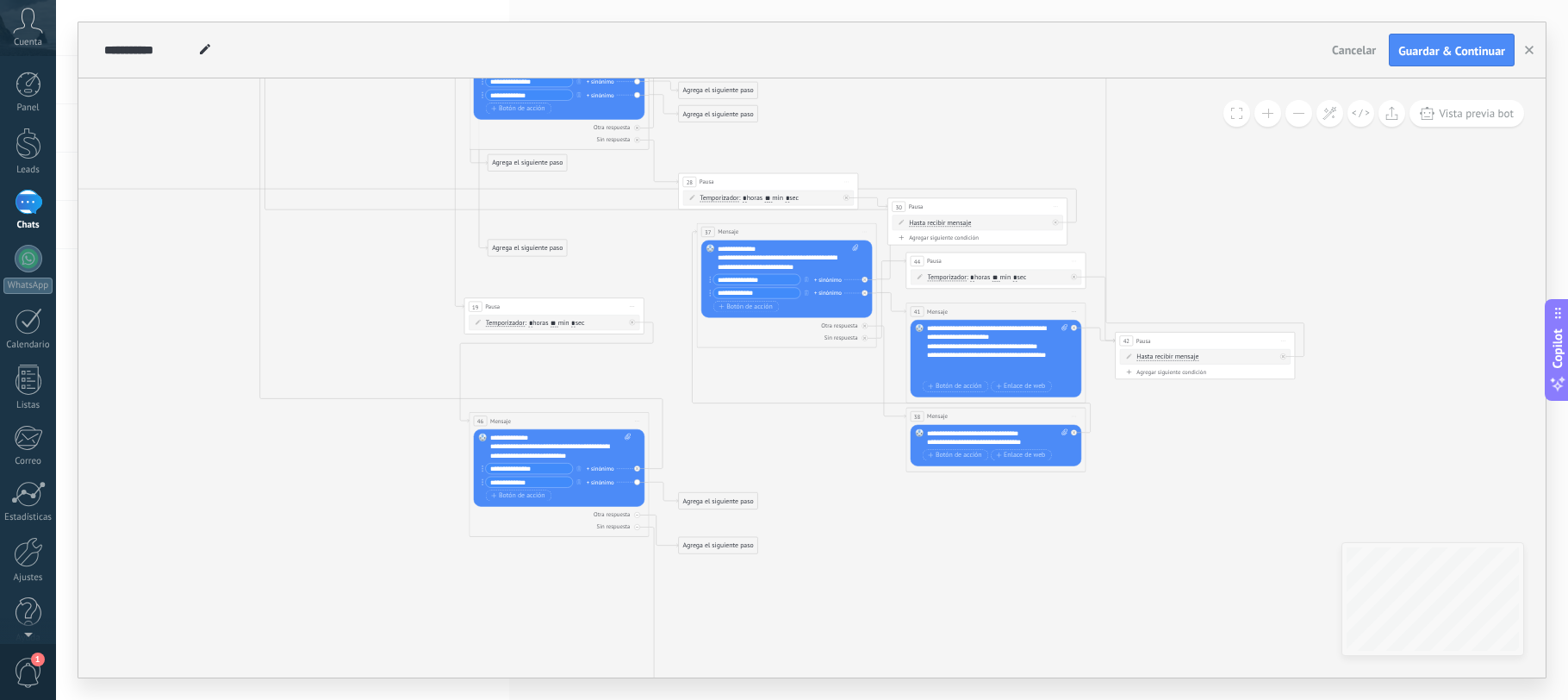
drag, startPoint x: 1212, startPoint y: 573, endPoint x: 981, endPoint y: 608, distance: 233.6
click at [981, 608] on icon at bounding box center [669, 70] width 1861 height 1463
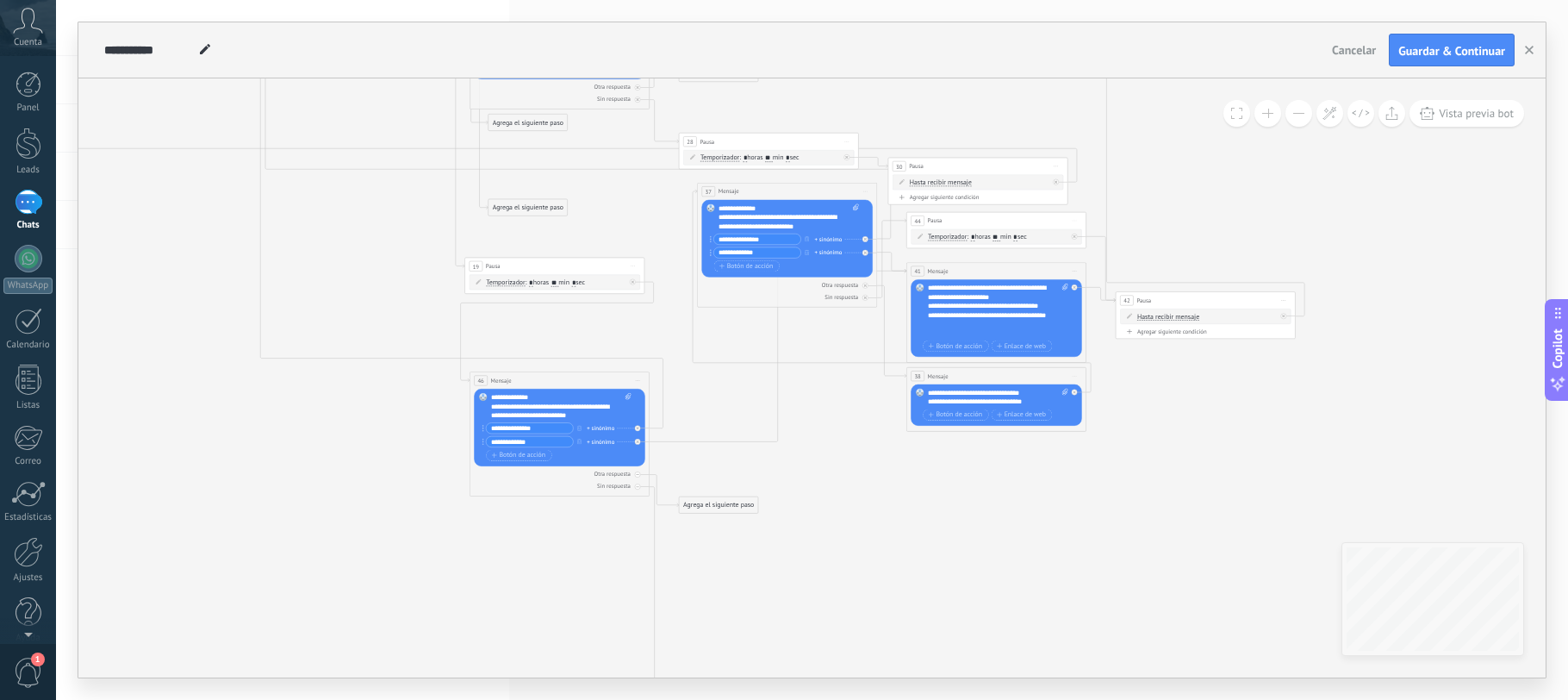
click at [960, 396] on div "**********" at bounding box center [998, 398] width 141 height 18
copy div "**********"
click at [812, 482] on icon at bounding box center [669, 29] width 1861 height 1463
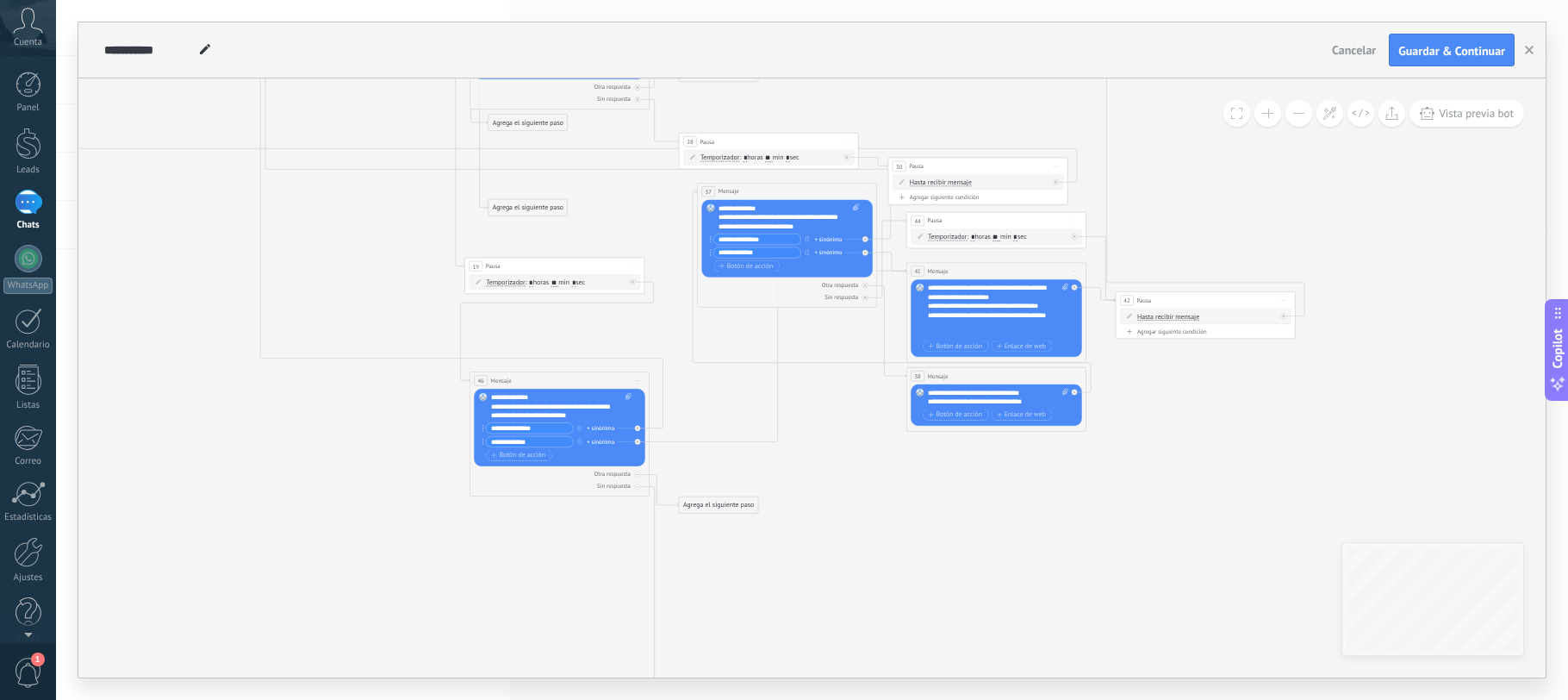
click at [725, 499] on div "Agrega el siguiente paso" at bounding box center [718, 504] width 79 height 14
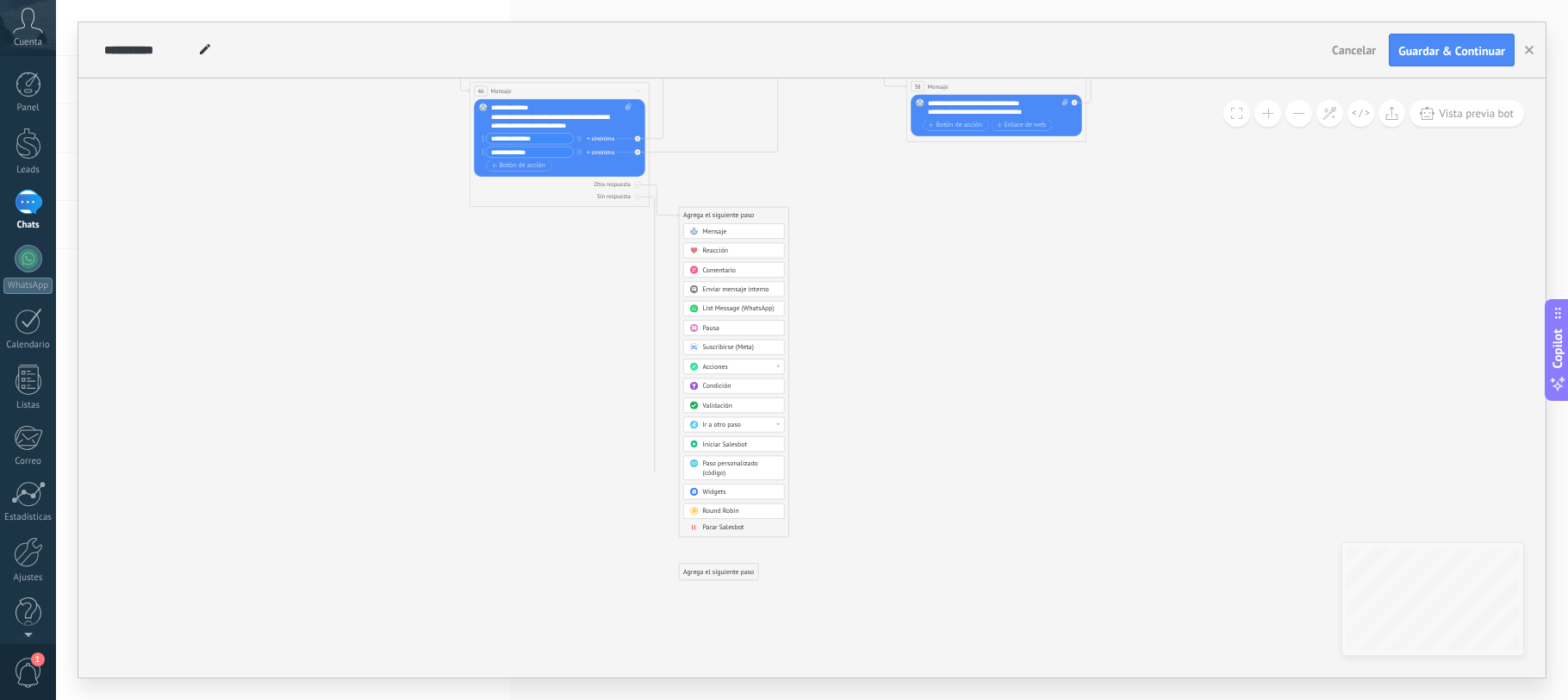
click at [736, 228] on div "Mensaje" at bounding box center [741, 231] width 76 height 9
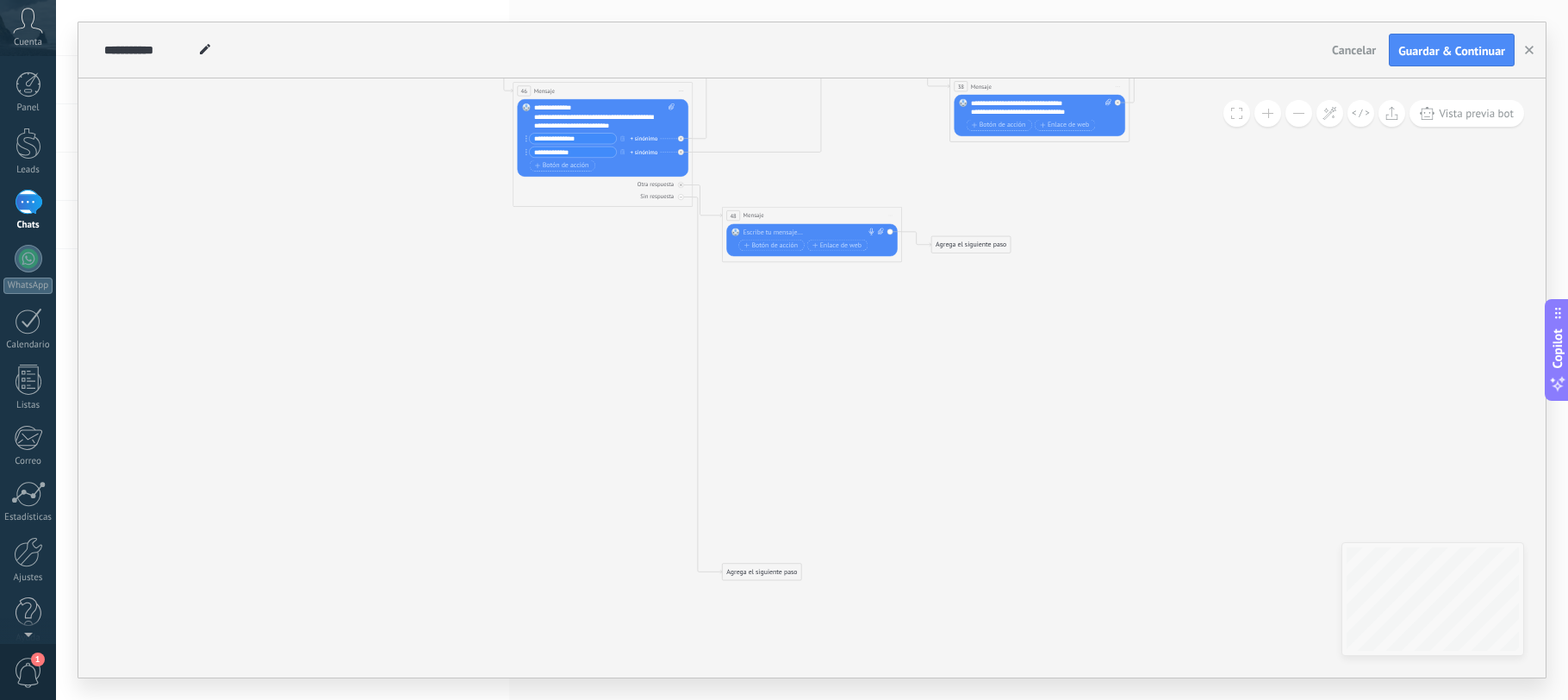
click at [769, 232] on div at bounding box center [810, 232] width 133 height 9
paste div
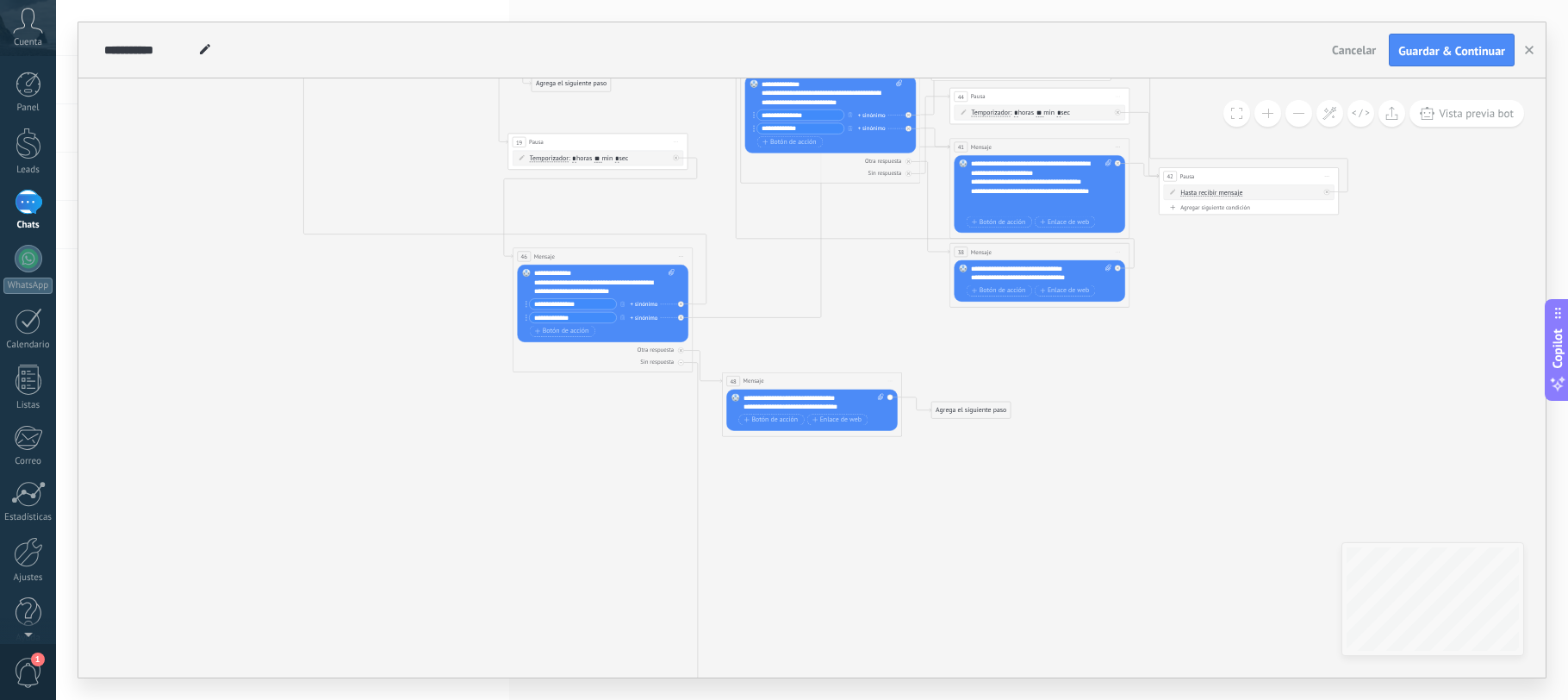
click at [900, 333] on icon at bounding box center [712, 72] width 1861 height 1796
click at [953, 411] on div "Agrega el siguiente paso" at bounding box center [970, 409] width 79 height 14
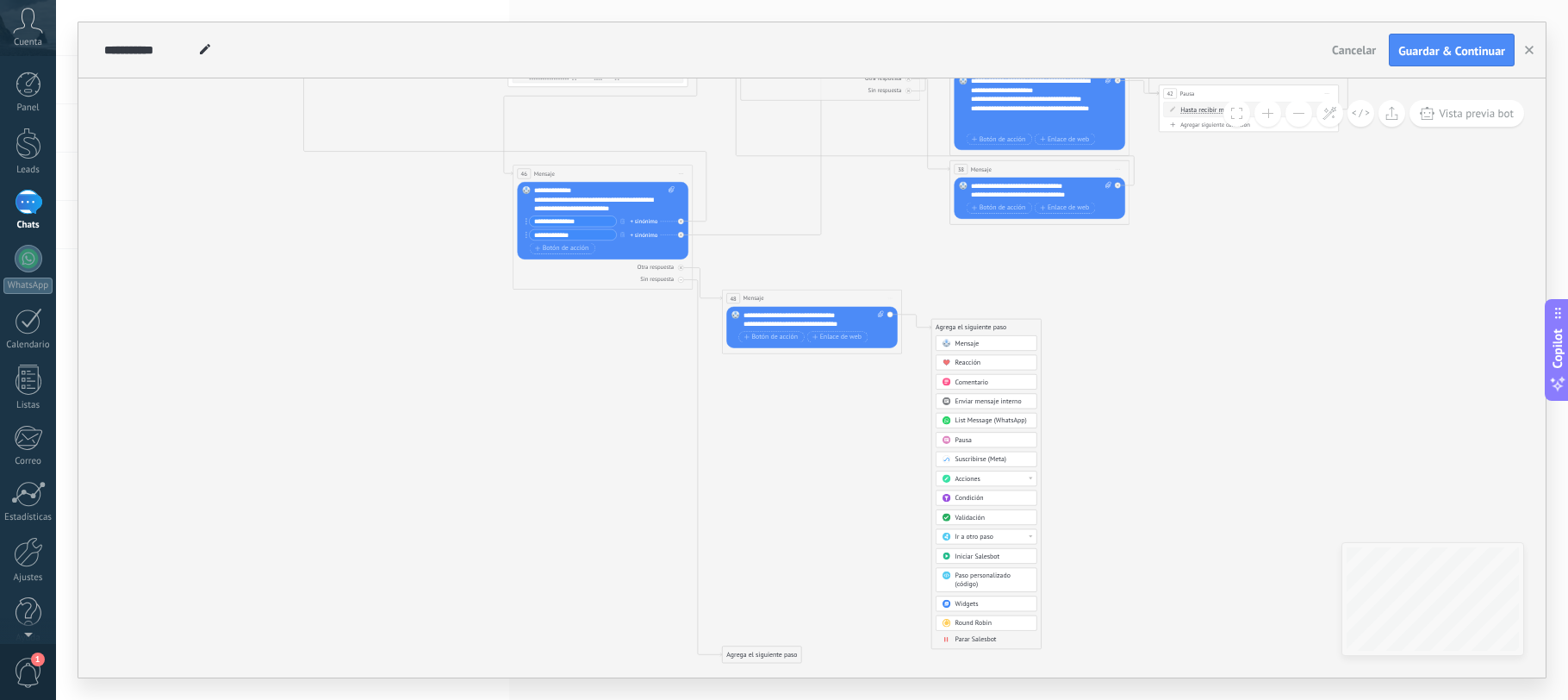
click at [990, 535] on span "Ir a otro paso" at bounding box center [974, 537] width 38 height 9
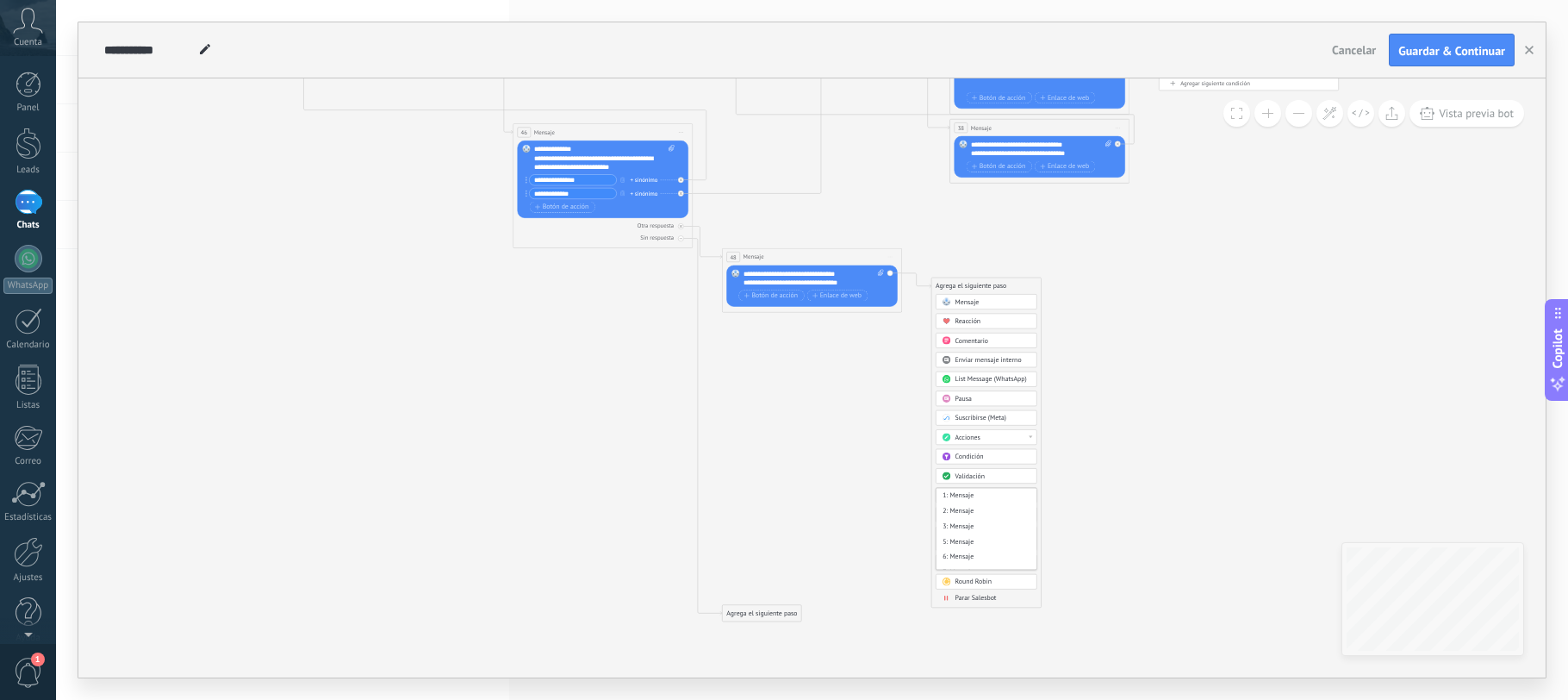
scroll to position [577, 0]
click at [969, 561] on div "46: Mensaje" at bounding box center [986, 560] width 100 height 15
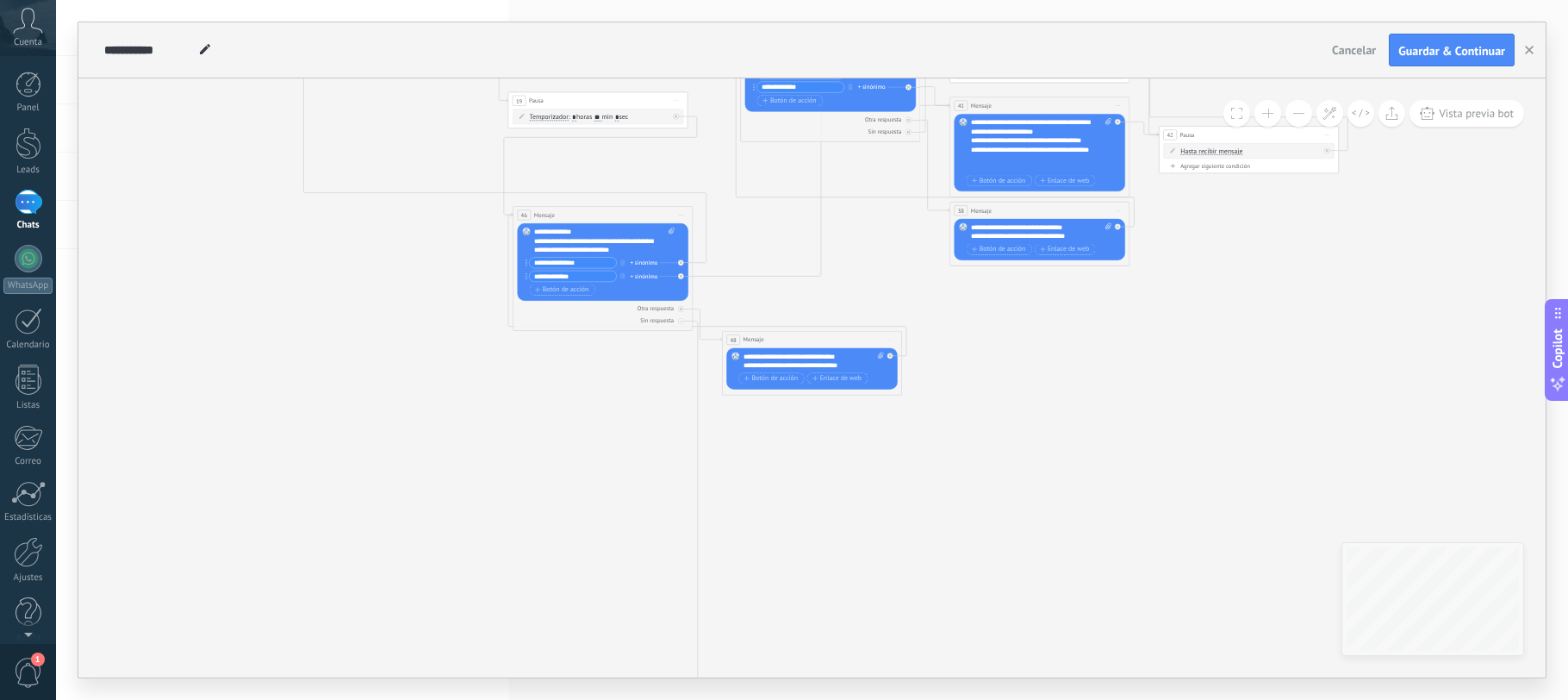
click at [512, 428] on icon at bounding box center [712, 30] width 1861 height 1796
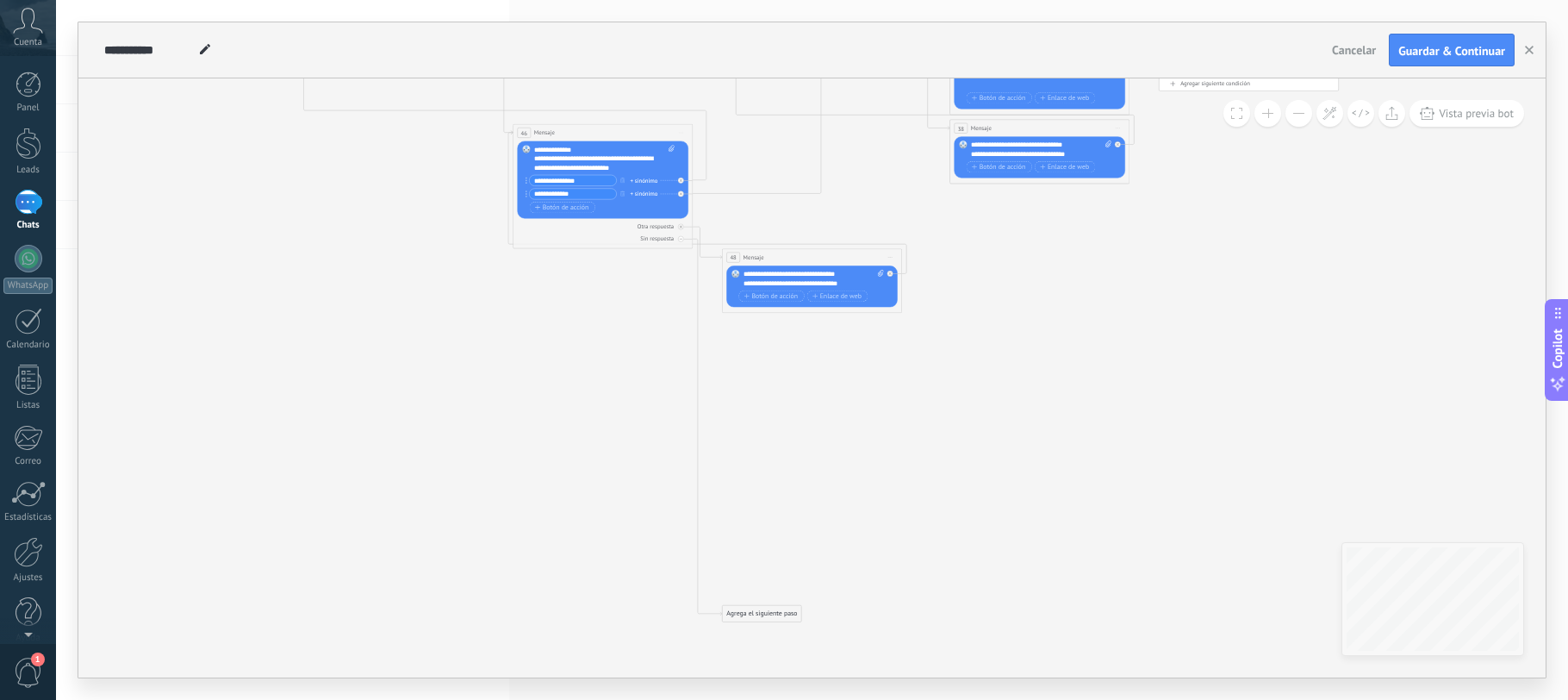
click at [758, 614] on div "Agrega el siguiente paso" at bounding box center [762, 614] width 79 height 14
drag, startPoint x: 816, startPoint y: 630, endPoint x: 825, endPoint y: 631, distance: 9.1
click at [816, 630] on span ": * horas * min * sec" at bounding box center [810, 630] width 56 height 9
type input "**"
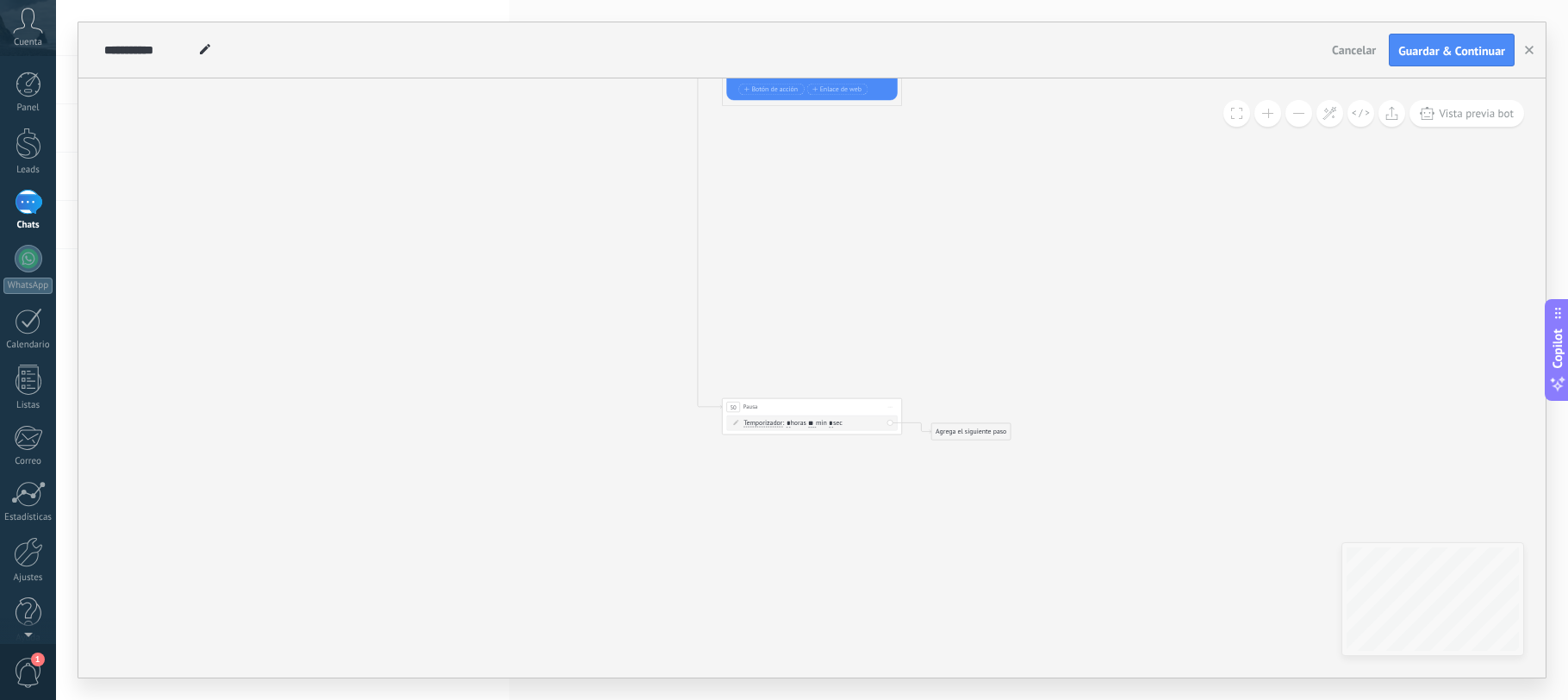
click at [981, 435] on div "Agrega el siguiente paso" at bounding box center [970, 431] width 79 height 14
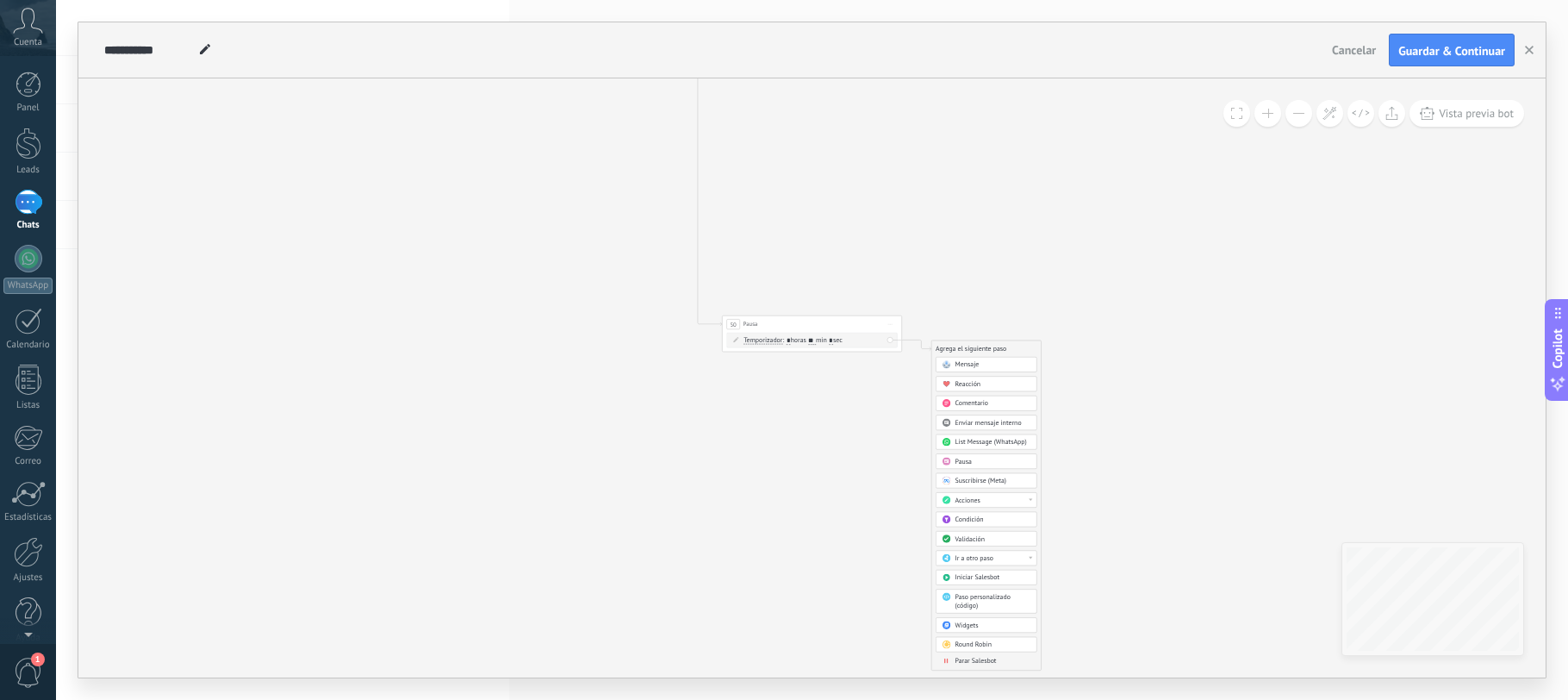
click at [993, 558] on span "Ir a otro paso" at bounding box center [974, 559] width 38 height 9
click at [972, 567] on div "42: Pausa" at bounding box center [986, 567] width 100 height 15
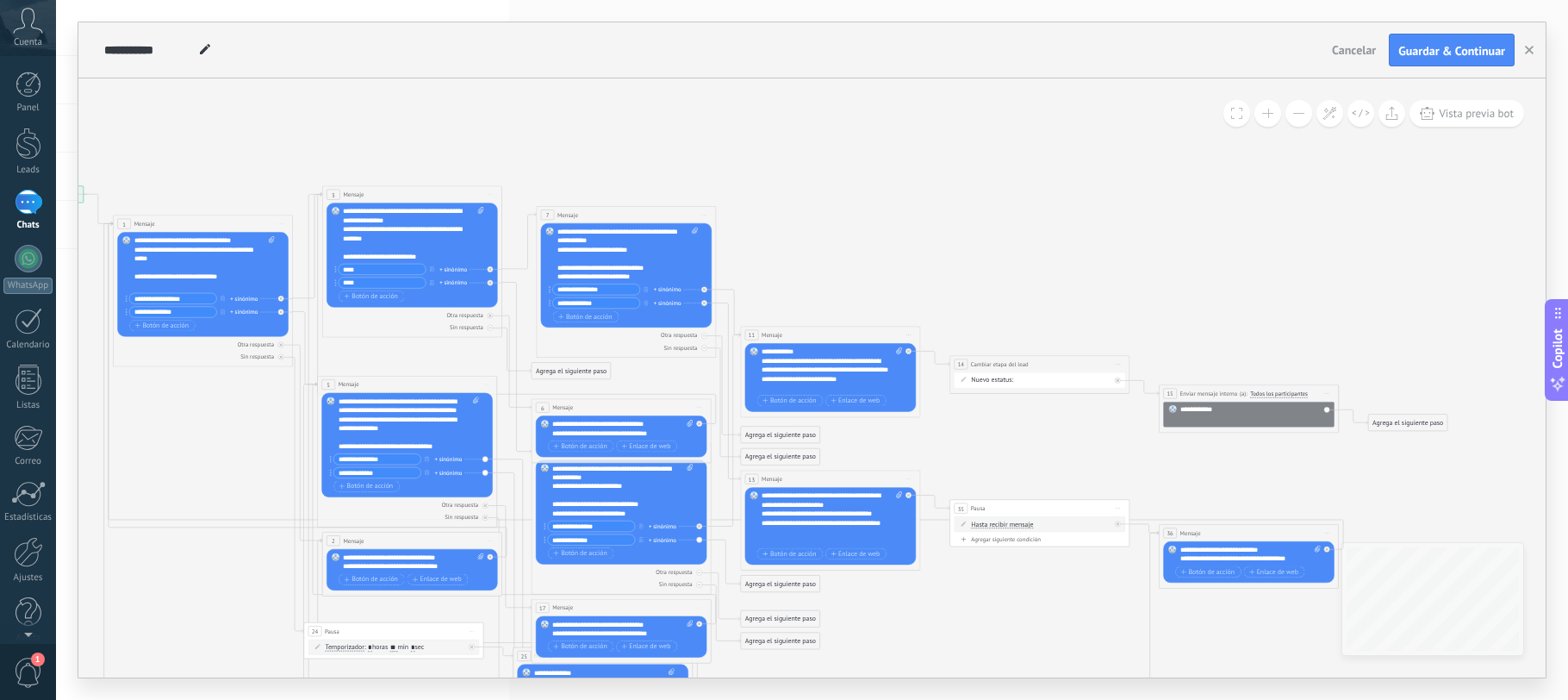
drag, startPoint x: 557, startPoint y: 372, endPoint x: 623, endPoint y: 111, distance: 269.2
click at [623, 111] on div "Agrega el siguiente paso" at bounding box center [636, 109] width 79 height 14
click at [643, 110] on div "Agrega el siguiente paso" at bounding box center [637, 109] width 79 height 14
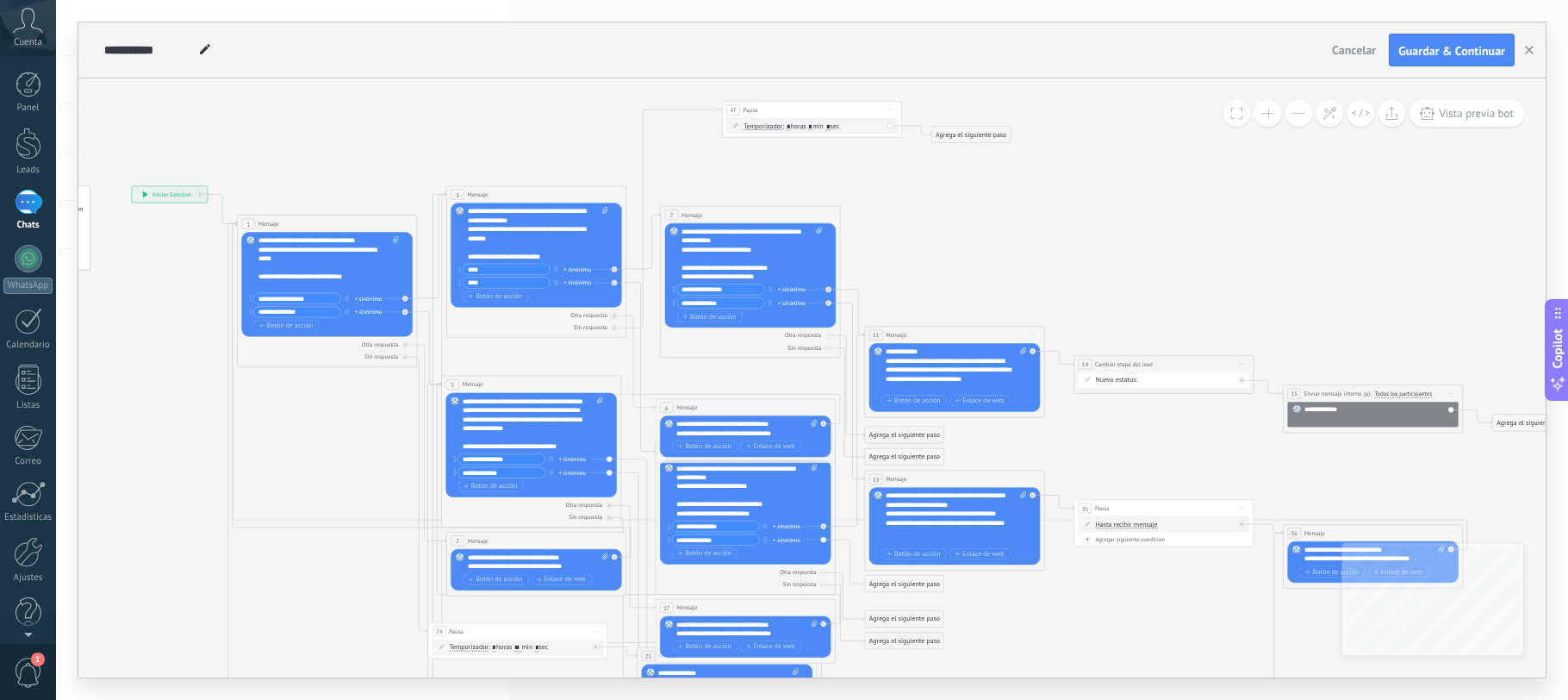
click at [813, 125] on input "*" at bounding box center [810, 127] width 4 height 7
type input "**"
click at [977, 127] on div "Agrega el siguiente paso" at bounding box center [970, 134] width 79 height 14
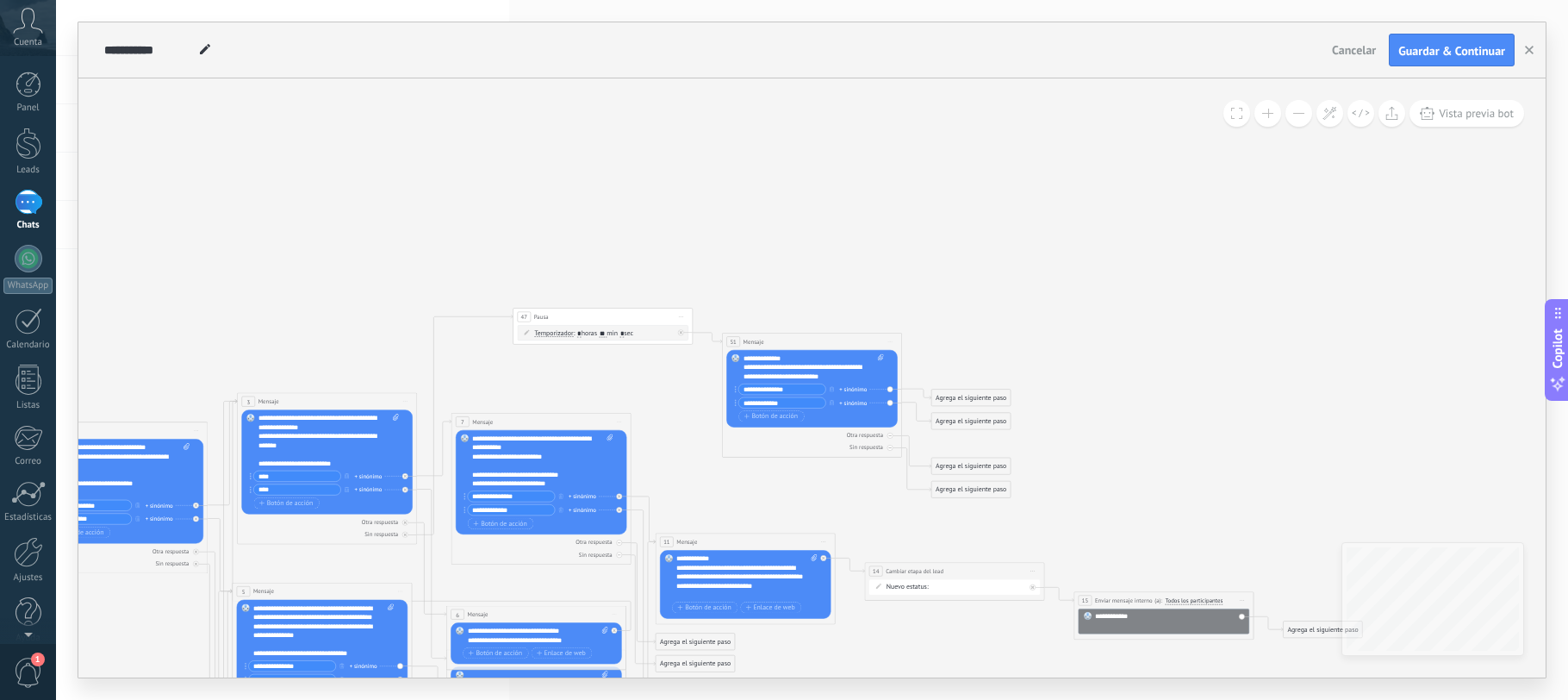
click at [968, 397] on div "Agrega el siguiente paso" at bounding box center [970, 398] width 79 height 14
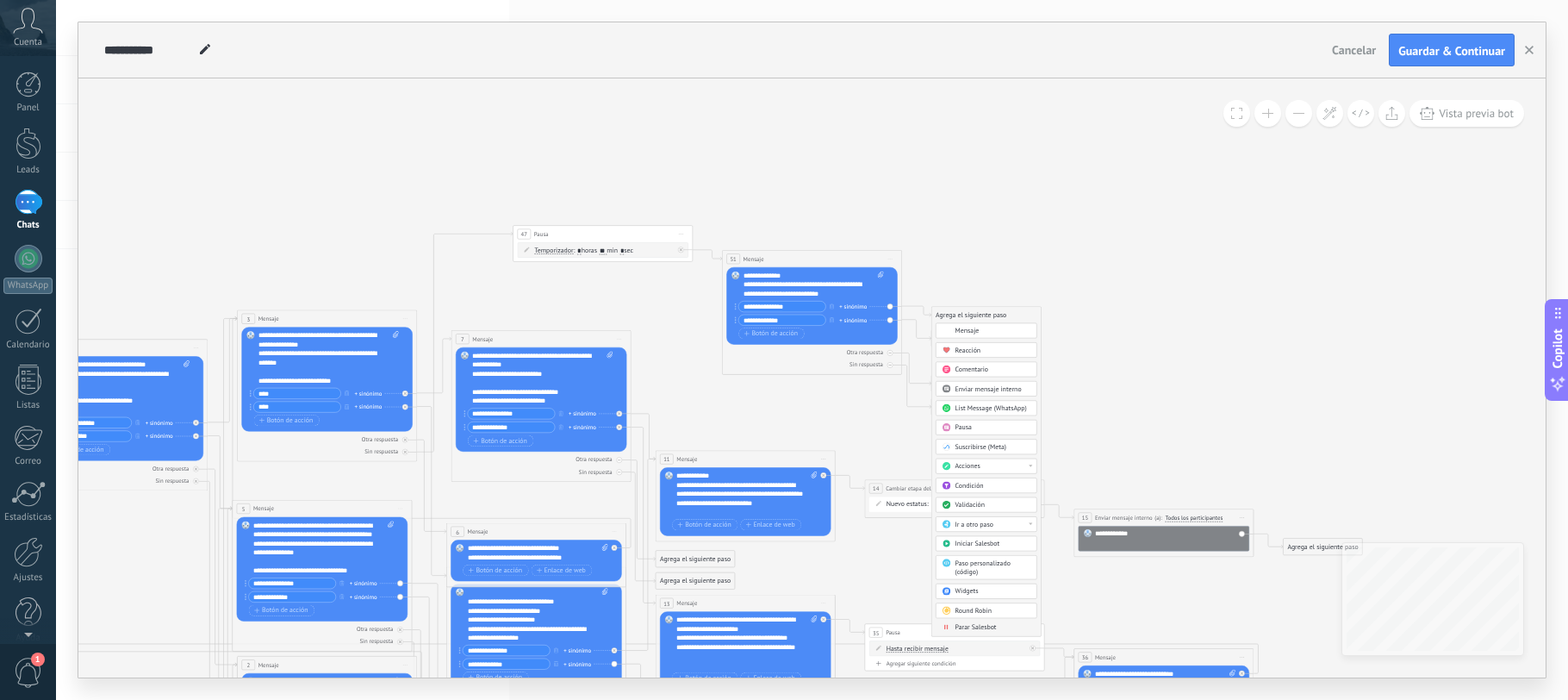
click at [984, 526] on span "Ir a otro paso" at bounding box center [974, 524] width 38 height 9
click at [966, 552] on div "3: Mensaje" at bounding box center [986, 554] width 100 height 15
click at [981, 339] on div "Agrega el siguiente paso" at bounding box center [970, 338] width 79 height 14
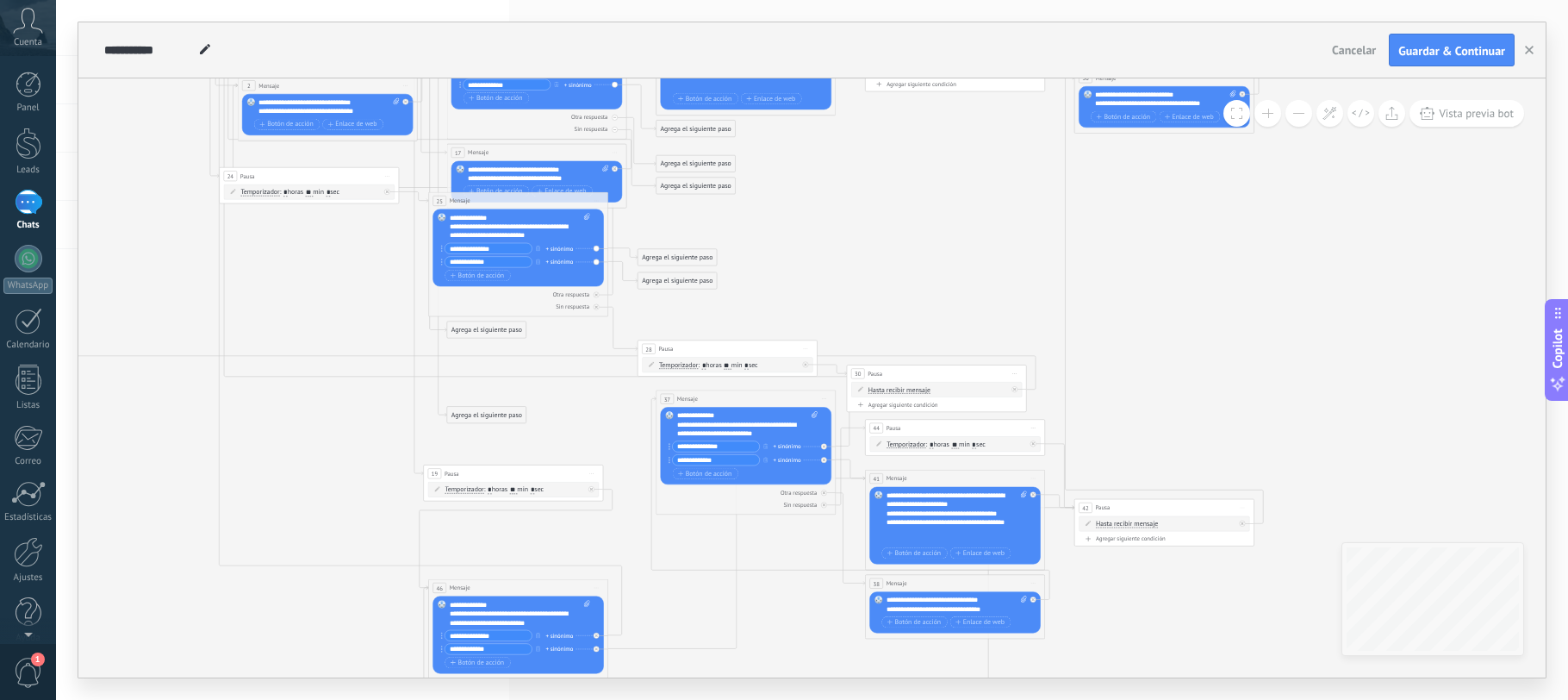
click at [902, 264] on icon at bounding box center [628, 353] width 1861 height 1864
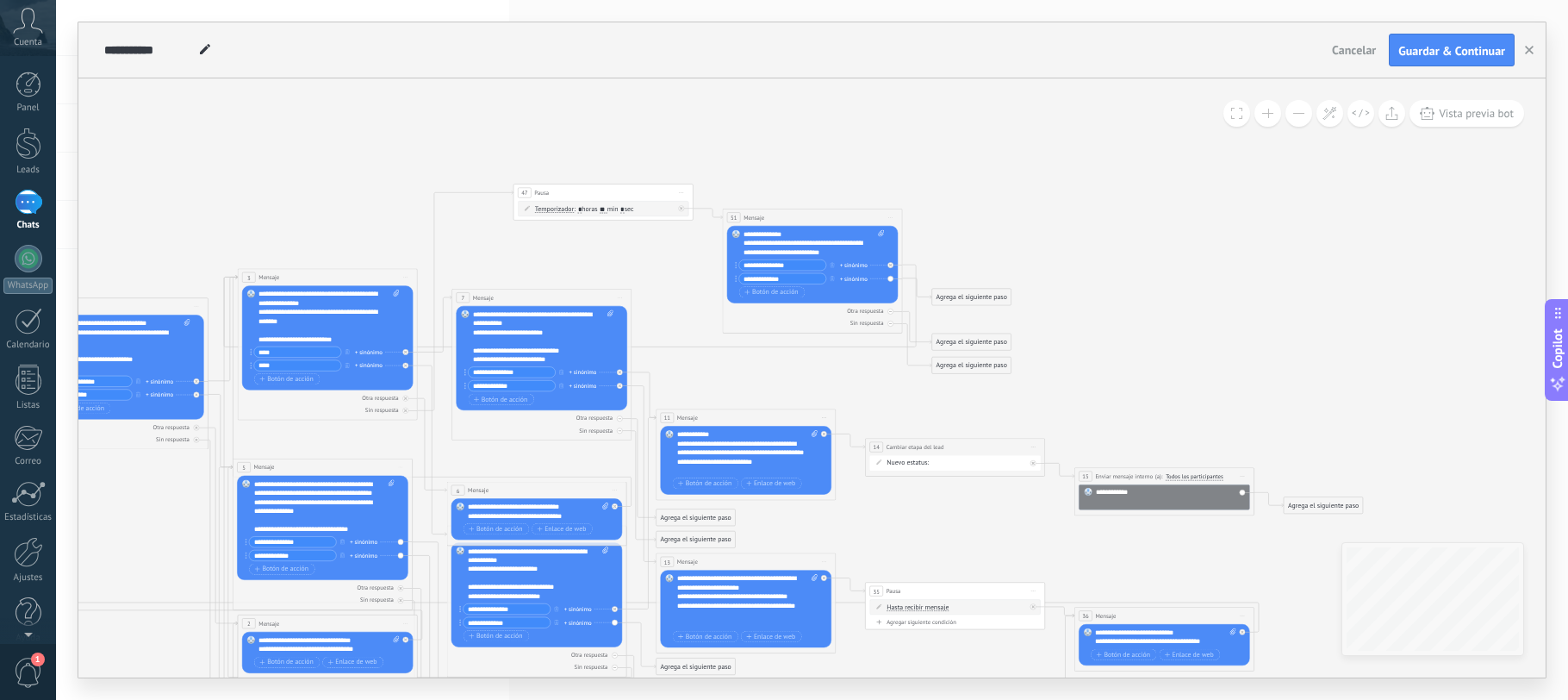
click at [966, 297] on div "Agrega el siguiente paso" at bounding box center [971, 297] width 79 height 14
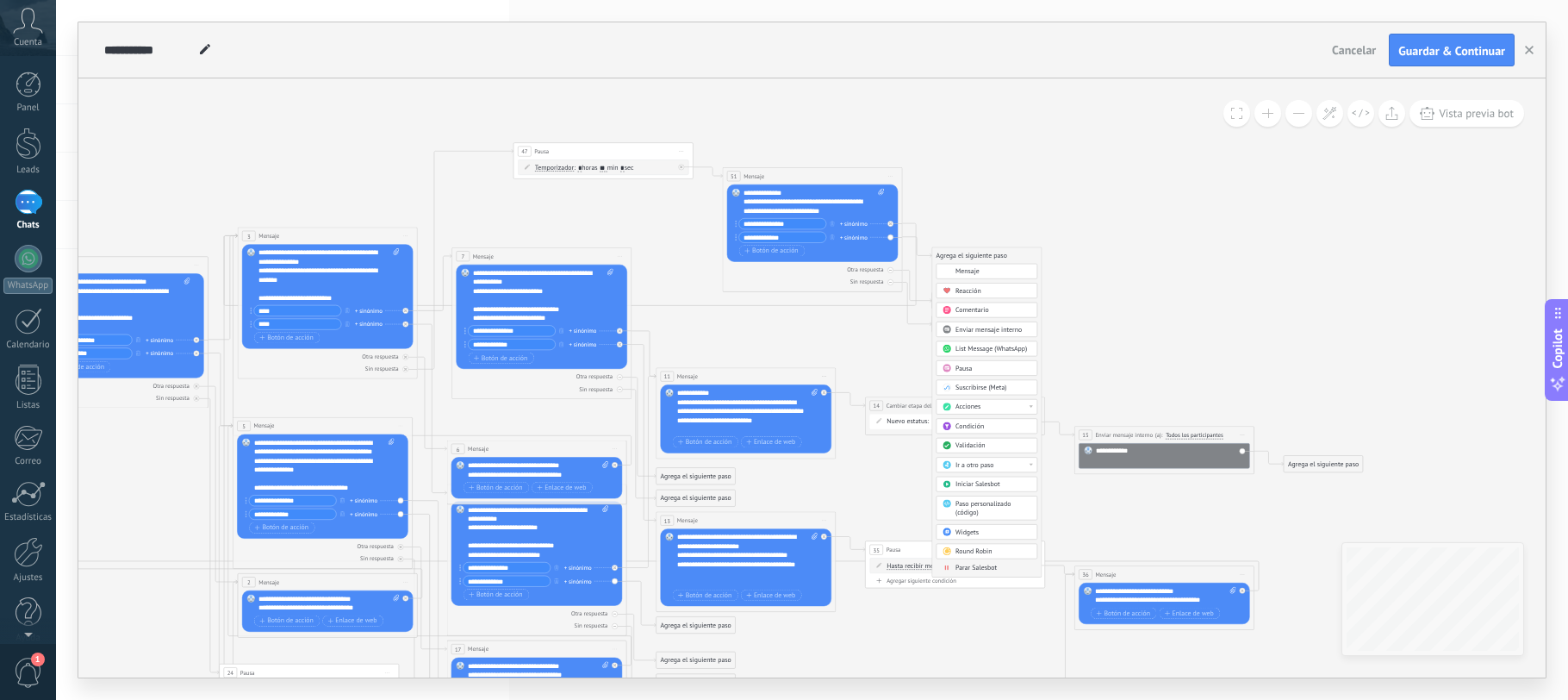
click at [980, 467] on span "Ir a otro paso" at bounding box center [974, 465] width 38 height 9
click at [970, 487] on div "41: Mensaje" at bounding box center [986, 488] width 100 height 15
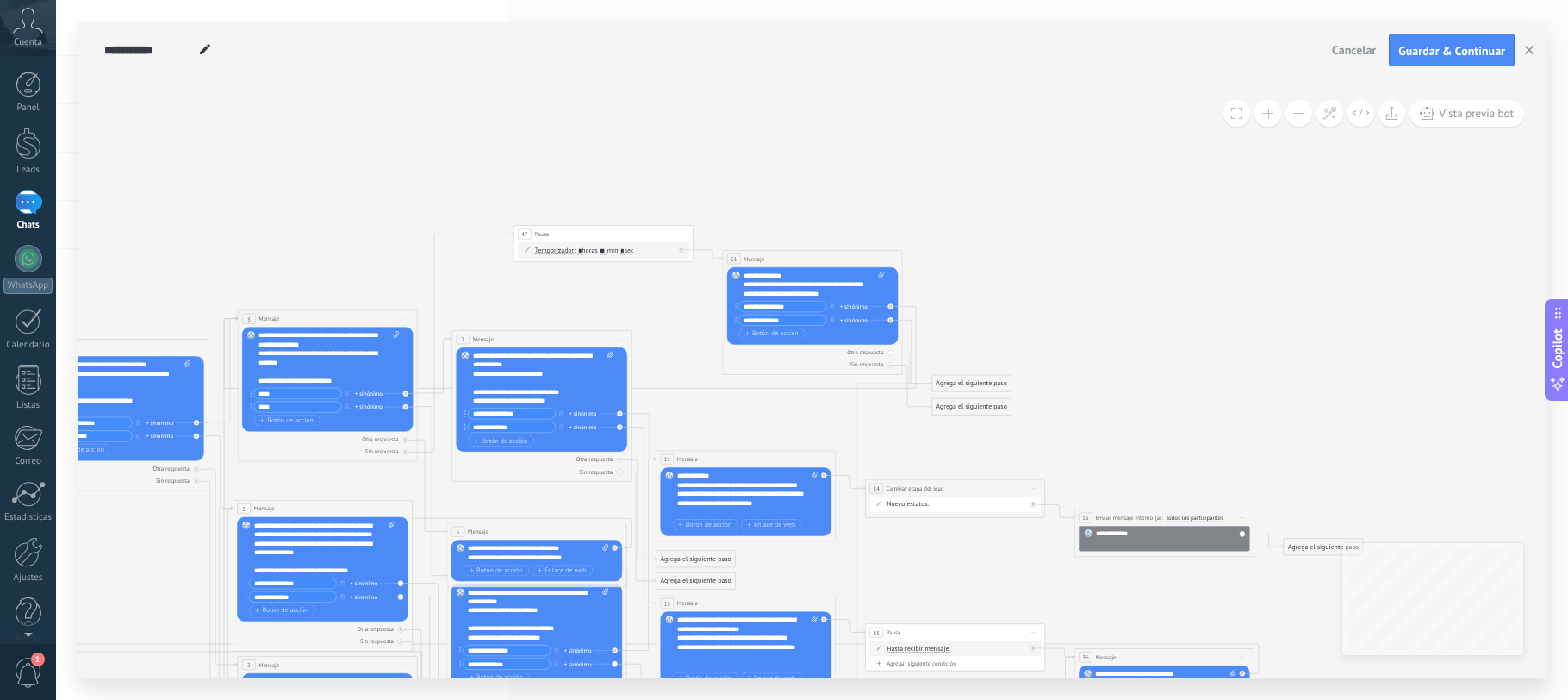
click at [981, 385] on div "Agrega el siguiente paso" at bounding box center [971, 382] width 79 height 14
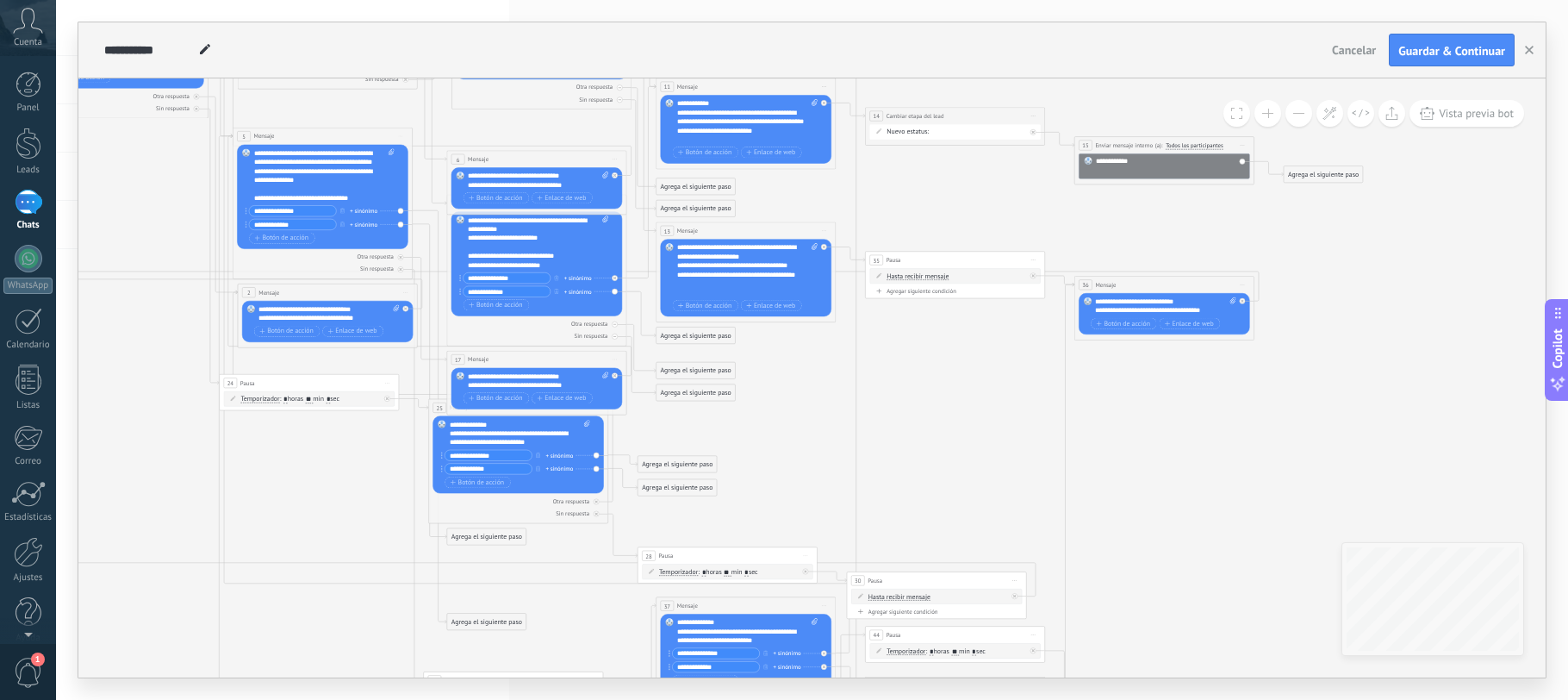
click at [551, 386] on div "**********" at bounding box center [538, 381] width 141 height 18
click at [552, 385] on div "**********" at bounding box center [538, 381] width 141 height 18
click at [577, 385] on div "**********" at bounding box center [538, 381] width 141 height 18
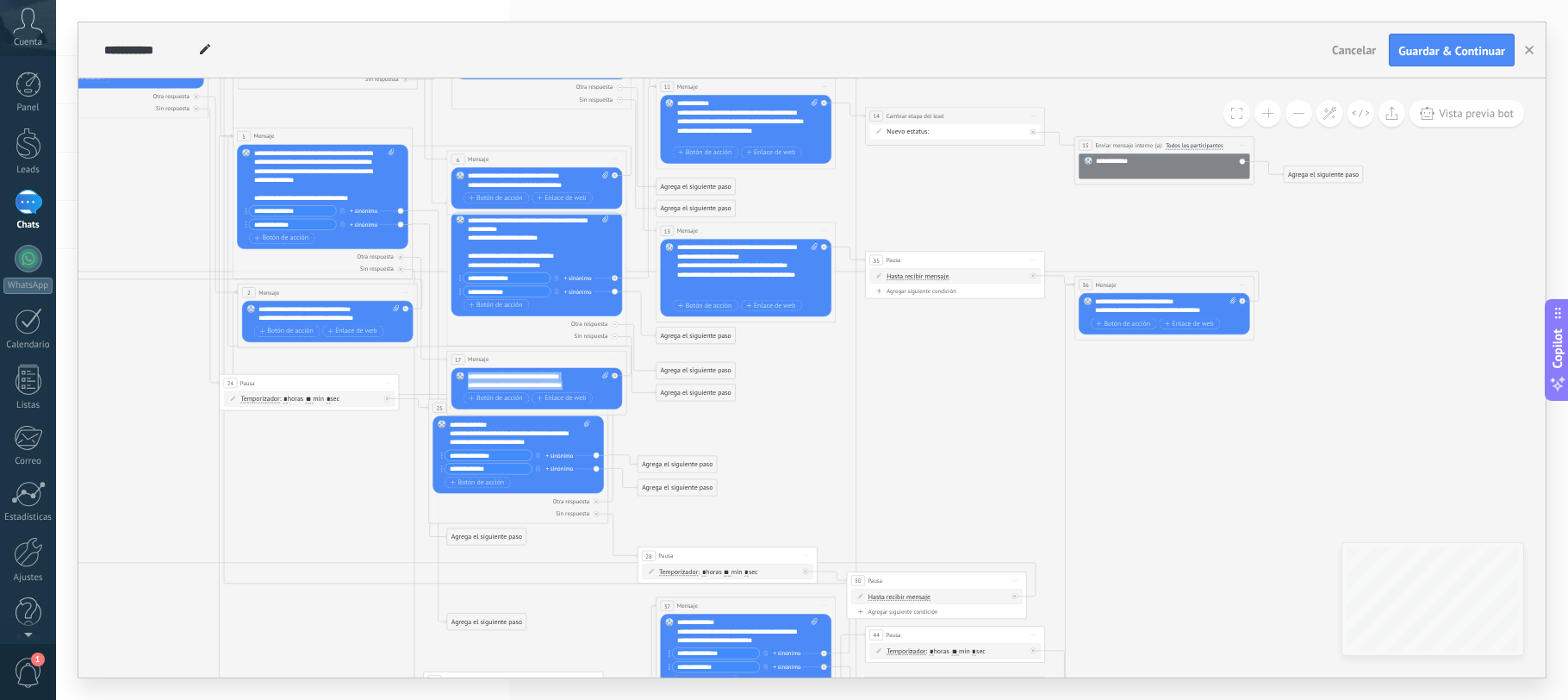
drag, startPoint x: 577, startPoint y: 385, endPoint x: 479, endPoint y: 365, distance: 100.0
click at [479, 365] on div "17 Mensaje ******* (a): Todos los contactos - canales seleccionados Todos los c…" at bounding box center [537, 382] width 180 height 65
copy div "**********"
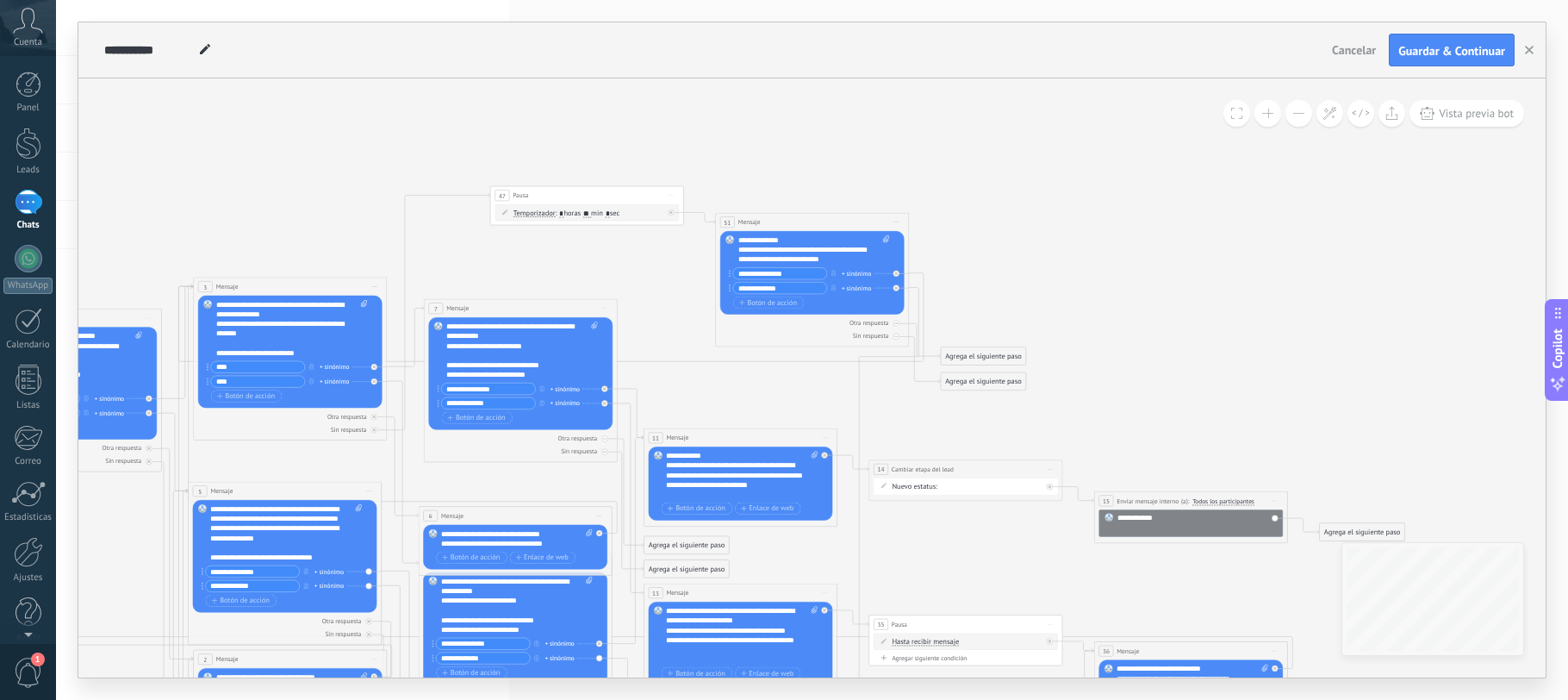
click at [961, 357] on div "Agrega el siguiente paso" at bounding box center [984, 356] width 85 height 16
click at [969, 352] on div "Agrega el siguiente paso" at bounding box center [984, 356] width 85 height 16
click at [972, 369] on span "Mensaje" at bounding box center [978, 374] width 26 height 10
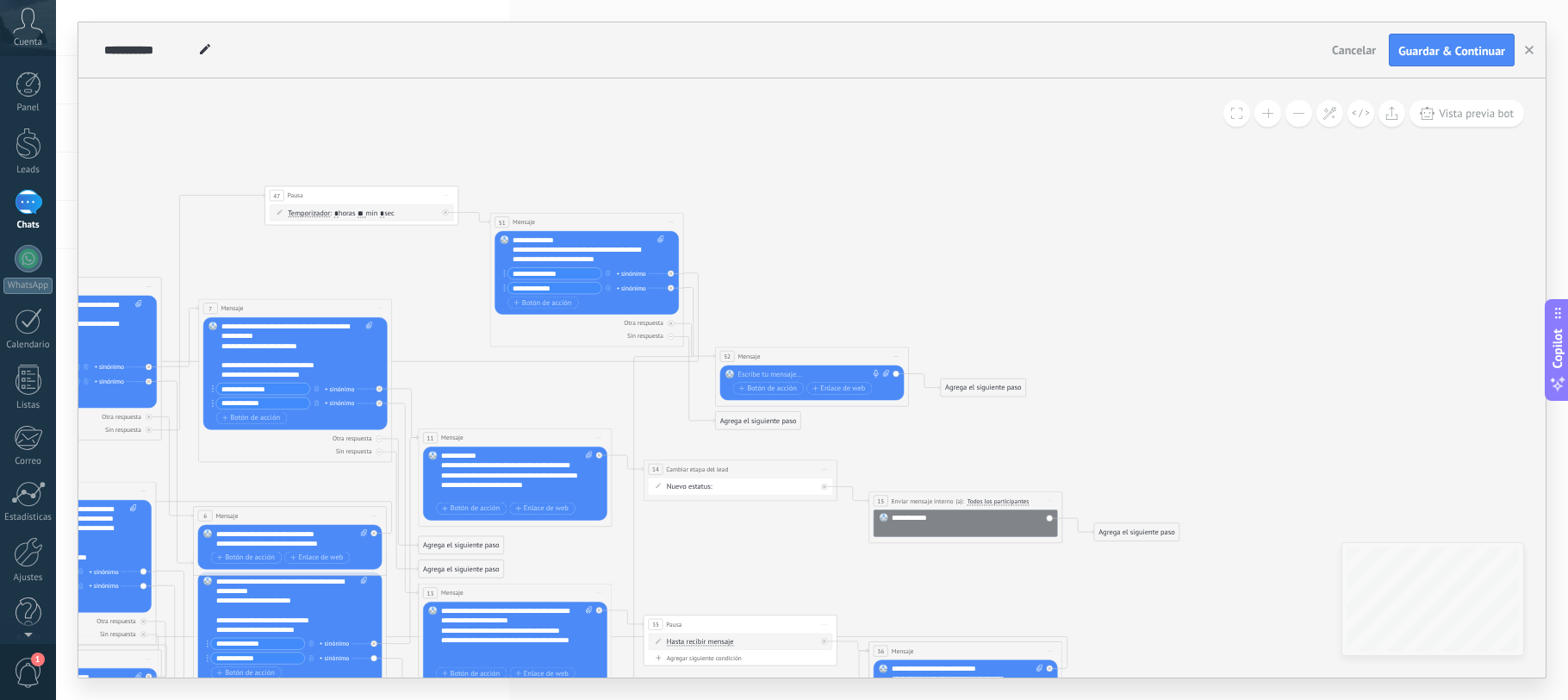
click at [836, 375] on div at bounding box center [809, 374] width 144 height 10
paste div
click at [953, 390] on div "Agrega el siguiente paso" at bounding box center [984, 388] width 85 height 16
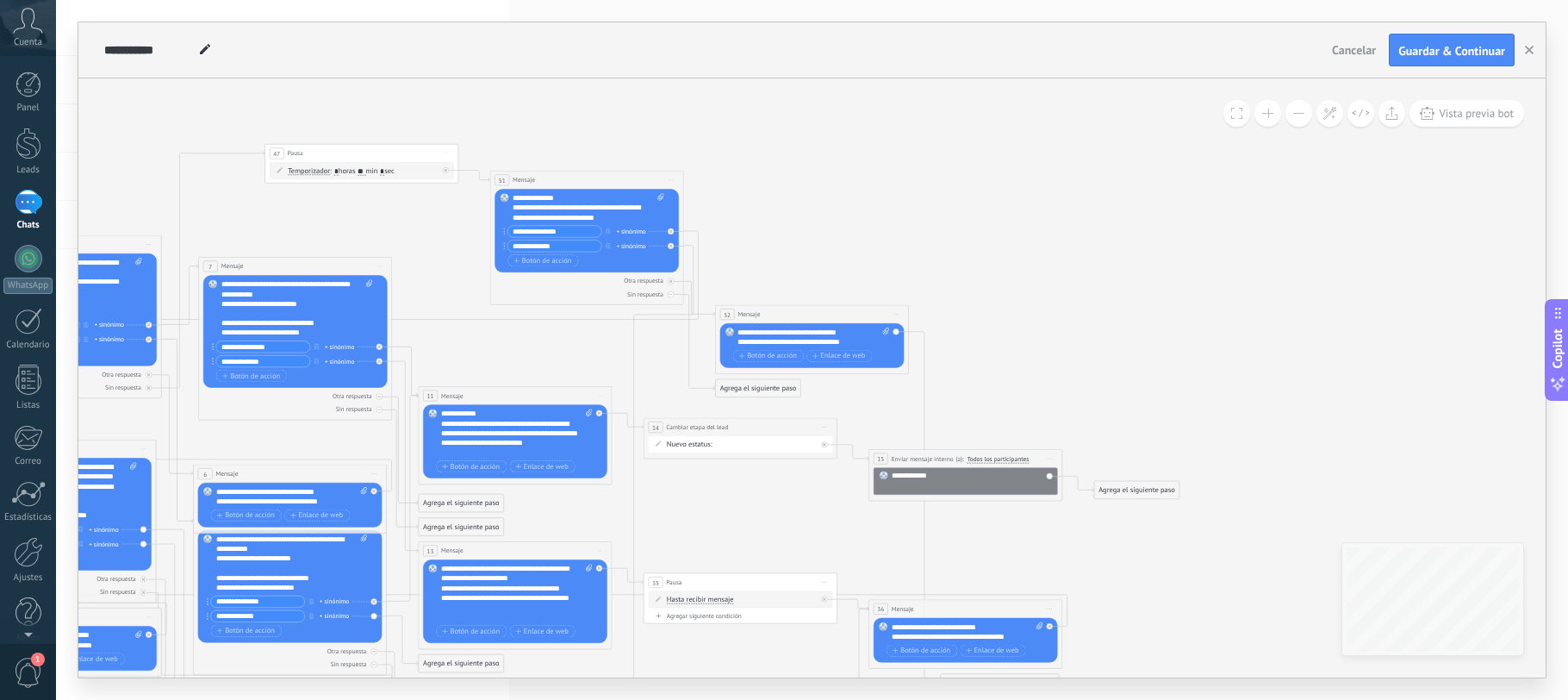
click at [897, 333] on div "Reemplazar Quitar Convertir a mensaje de voz Arrastre la imagen aquí para adjun…" at bounding box center [812, 345] width 184 height 44
click at [897, 314] on icon at bounding box center [897, 314] width 5 height 1
click at [923, 373] on div "Borrar" at bounding box center [941, 377] width 96 height 16
click at [749, 207] on div "Agrega el siguiente paso" at bounding box center [759, 212] width 85 height 16
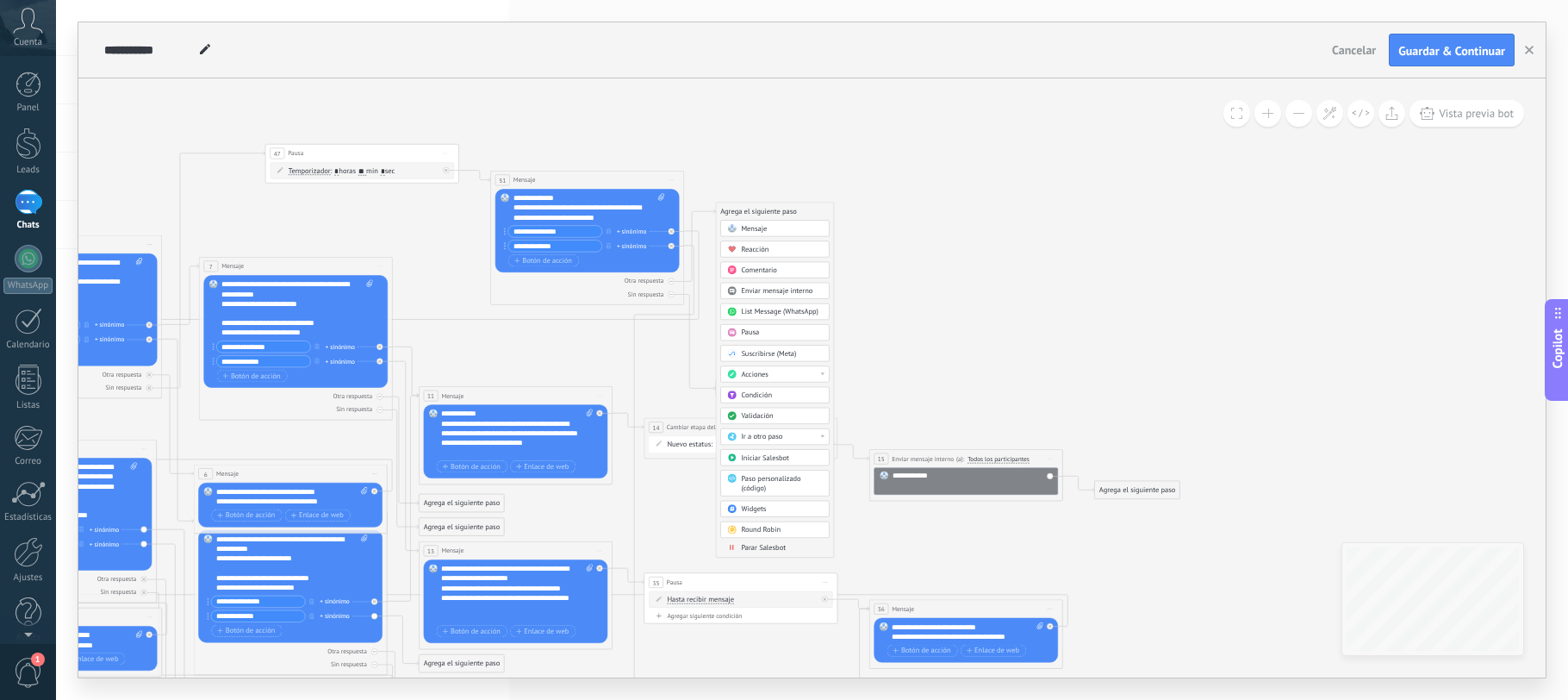
click at [772, 229] on div "Mensaje" at bounding box center [781, 229] width 81 height 10
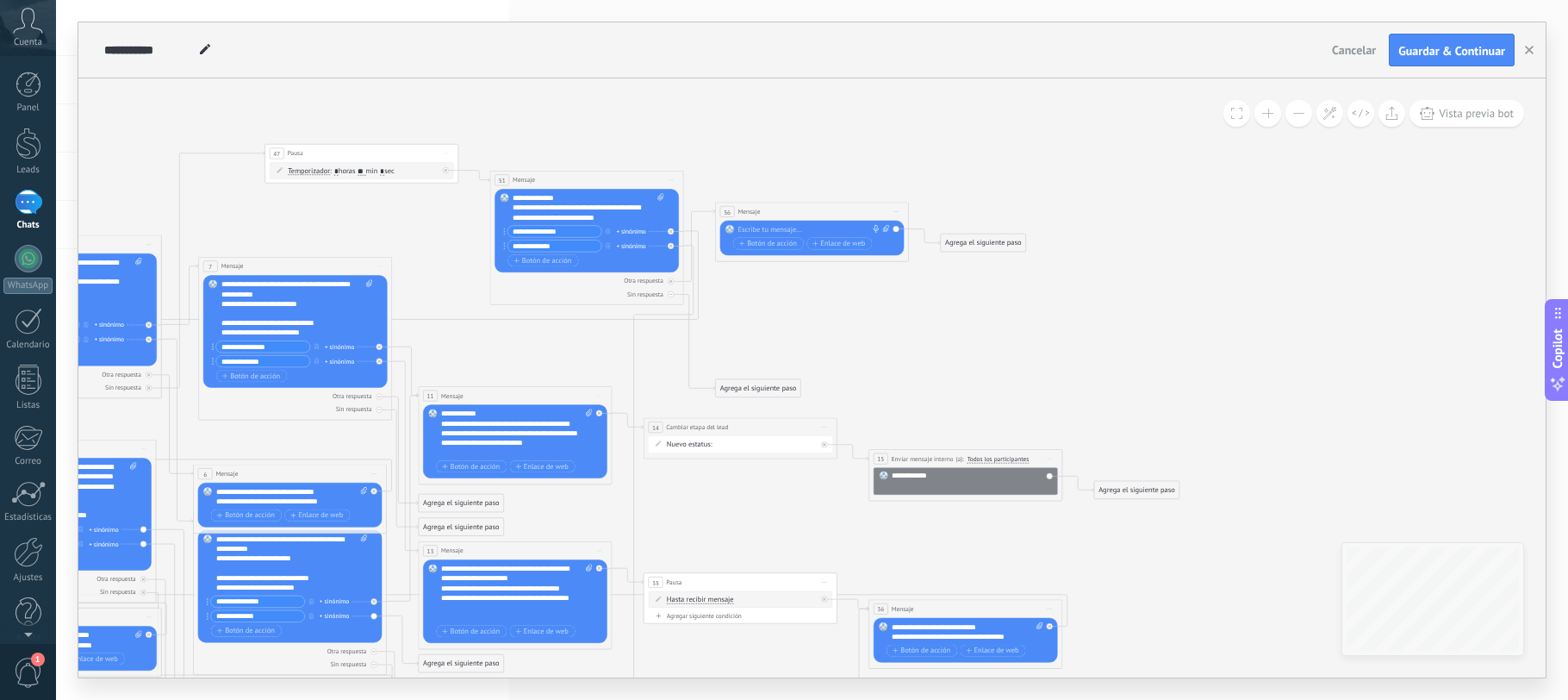
click at [779, 229] on div at bounding box center [809, 229] width 144 height 10
paste div
click at [949, 239] on div "Agrega el siguiente paso" at bounding box center [984, 243] width 85 height 16
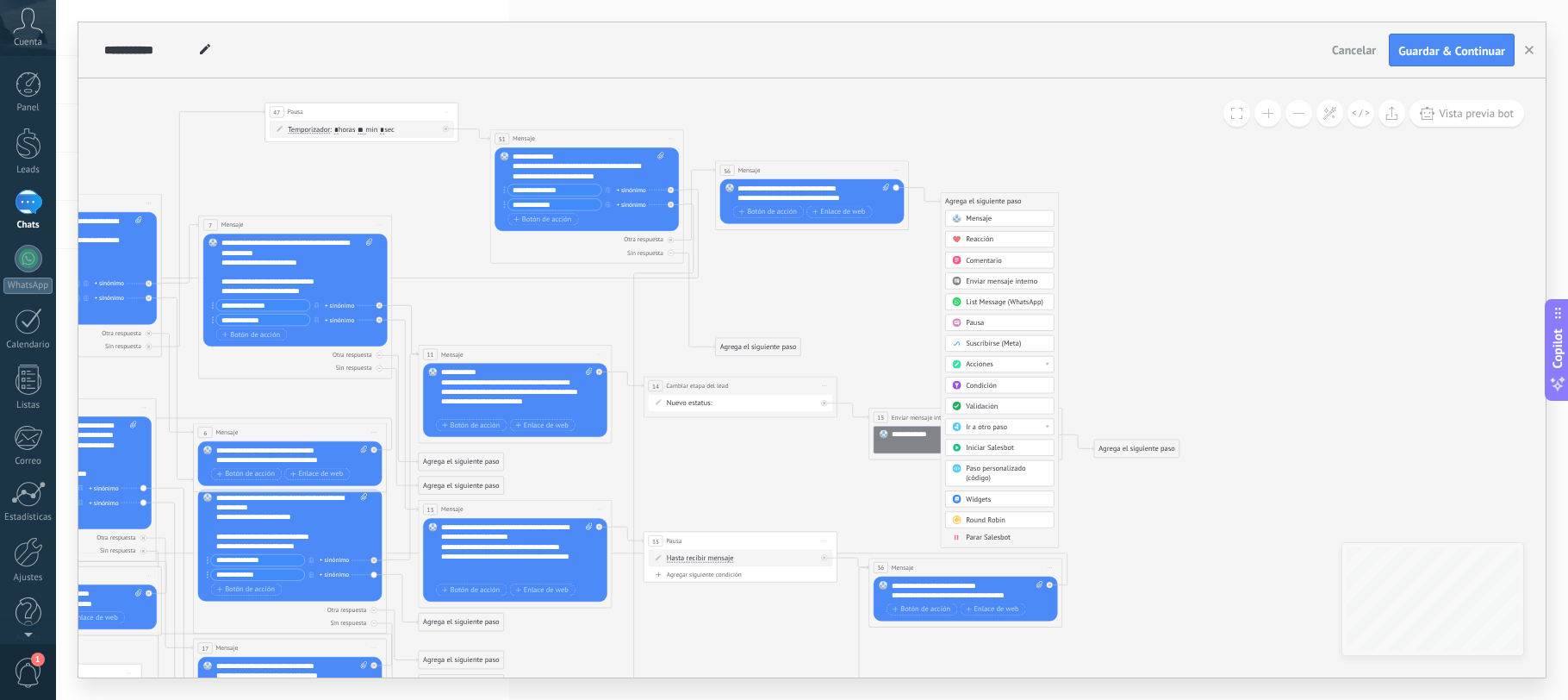
click at [991, 426] on span "Ir a otro paso" at bounding box center [986, 427] width 42 height 10
click at [985, 511] on div "51: Mensaje" at bounding box center [1000, 512] width 108 height 16
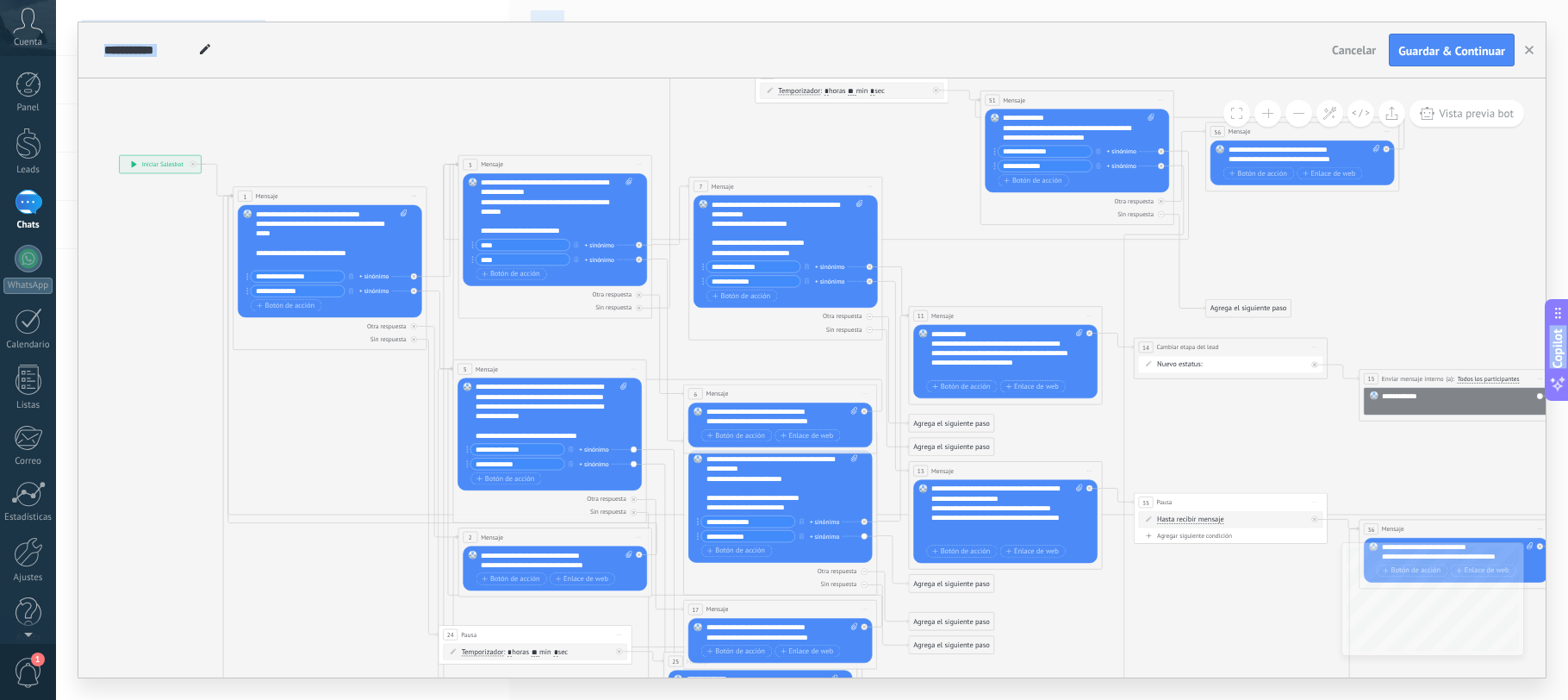
drag, startPoint x: 944, startPoint y: 601, endPoint x: 1434, endPoint y: 728, distance: 506.2
click at [1434, 699] on html ".abccls-1,.abccls-2{fill-rule:evenodd}.abccls-2{fill:#fff} .abfcls-1{fill:none}…" at bounding box center [784, 350] width 1568 height 700
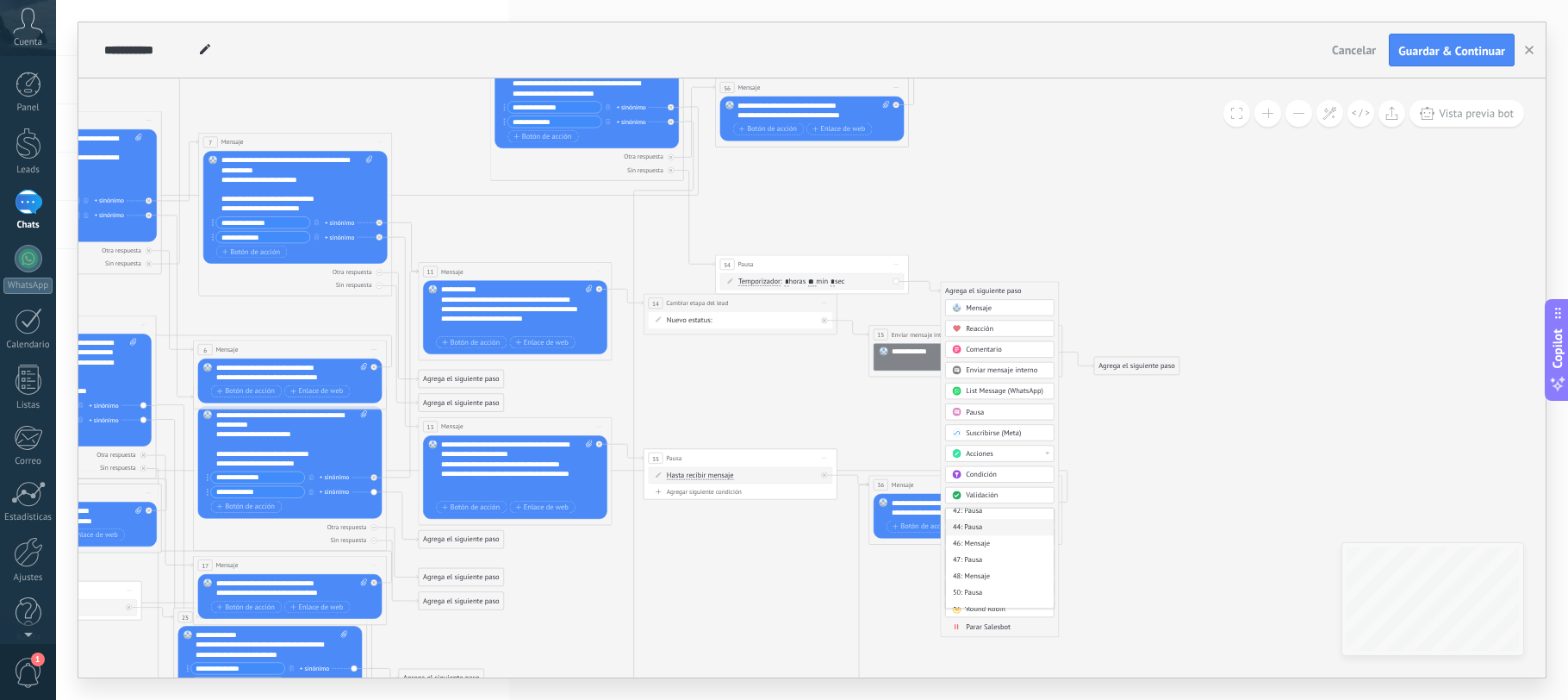
scroll to position [651, 0]
click at [984, 515] on div "42: Pausa" at bounding box center [1000, 512] width 108 height 16
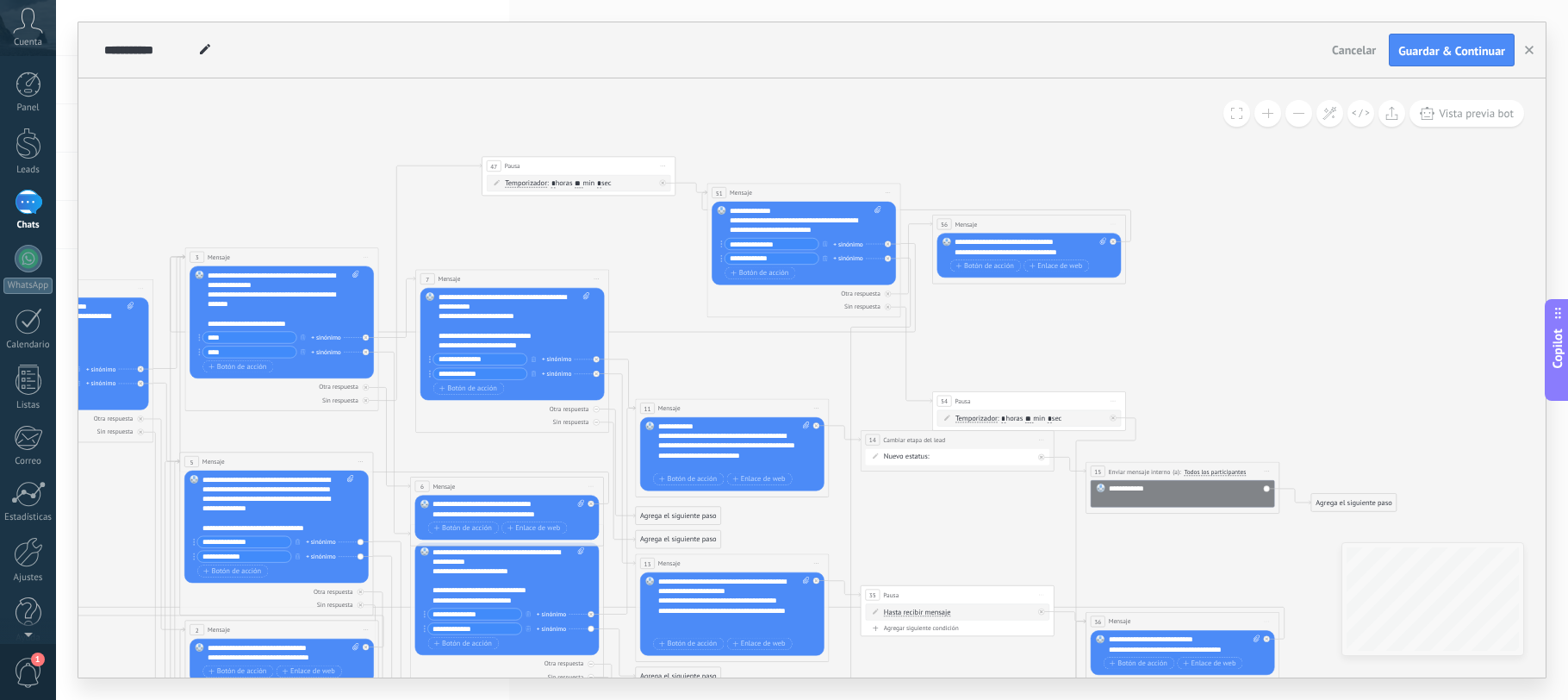
drag, startPoint x: 936, startPoint y: 445, endPoint x: 1334, endPoint y: 235, distance: 450.0
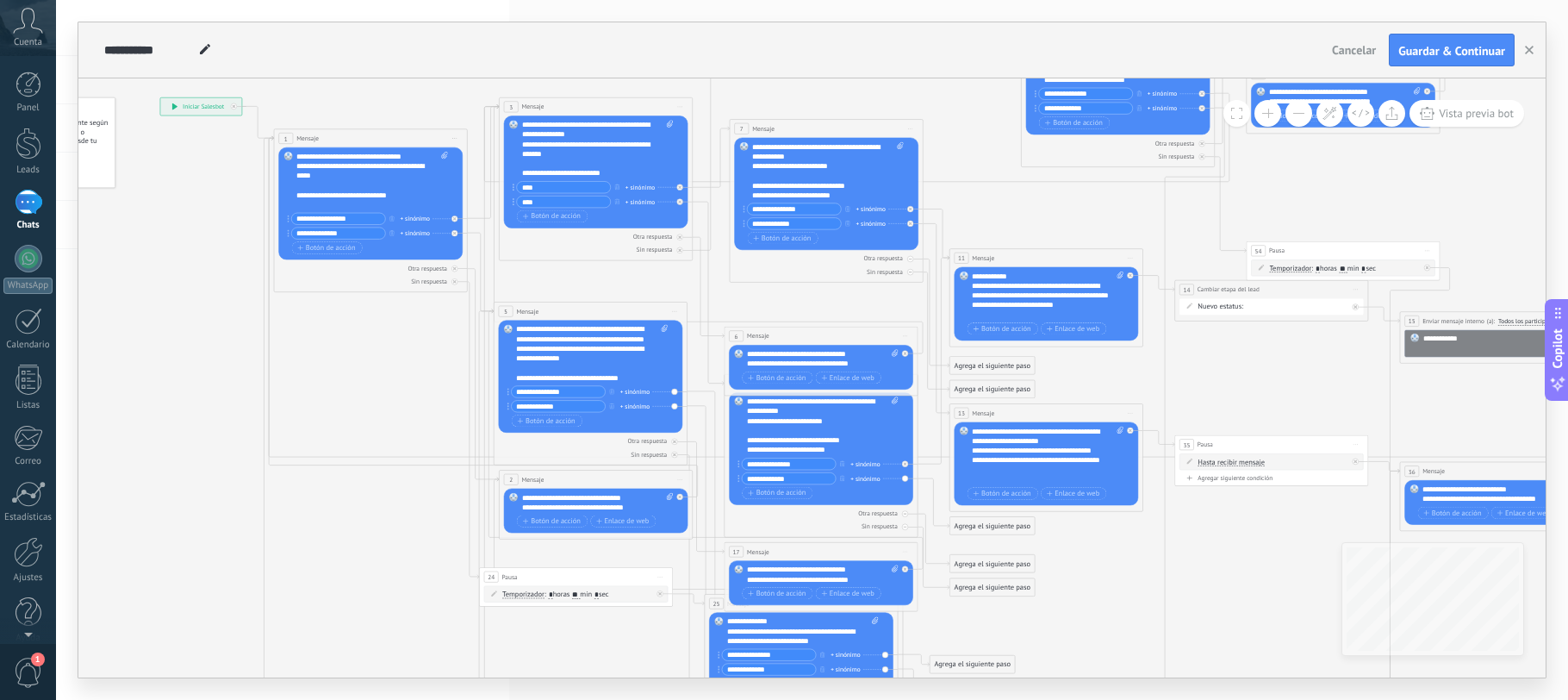
drag, startPoint x: 834, startPoint y: 288, endPoint x: 967, endPoint y: 236, distance: 142.8
click at [970, 365] on div "Agrega el siguiente paso" at bounding box center [993, 366] width 85 height 16
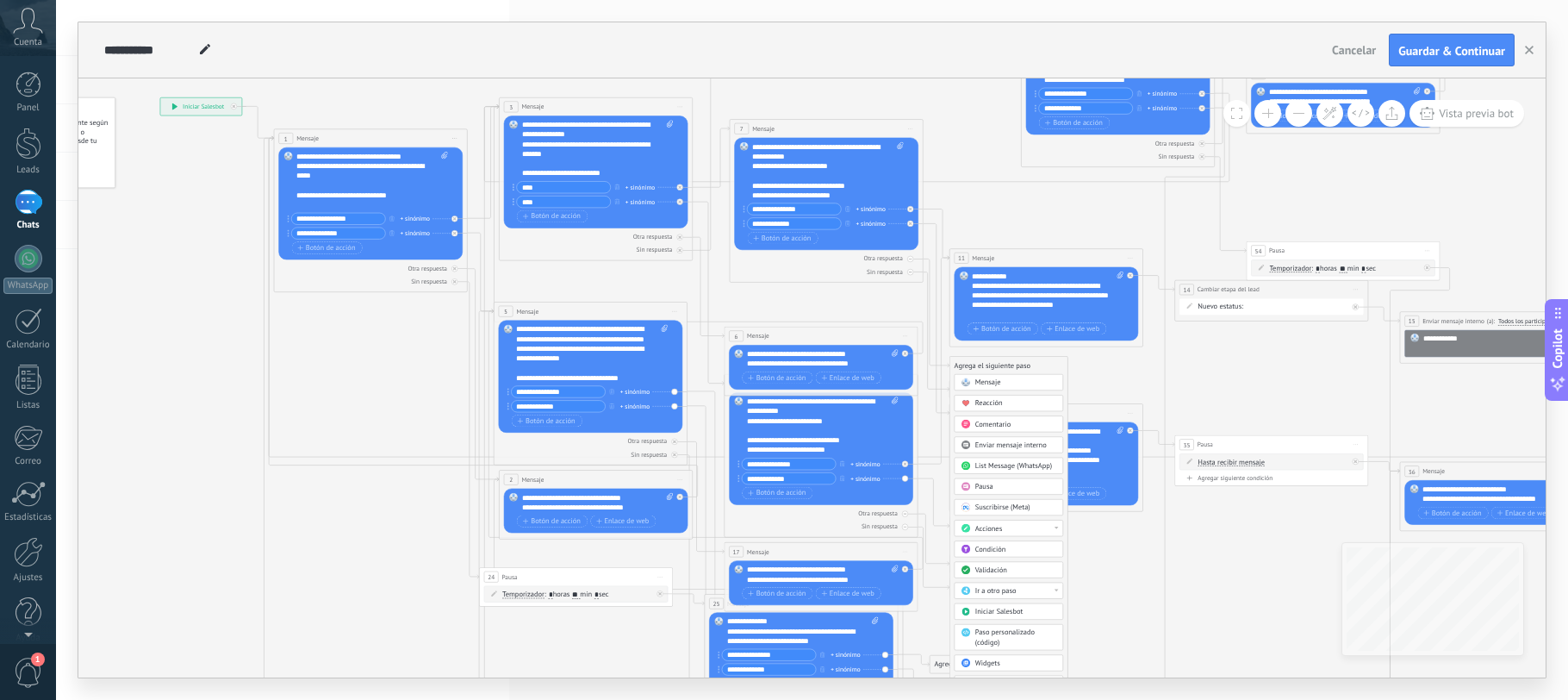
click at [978, 382] on span "Mensaje" at bounding box center [988, 382] width 26 height 10
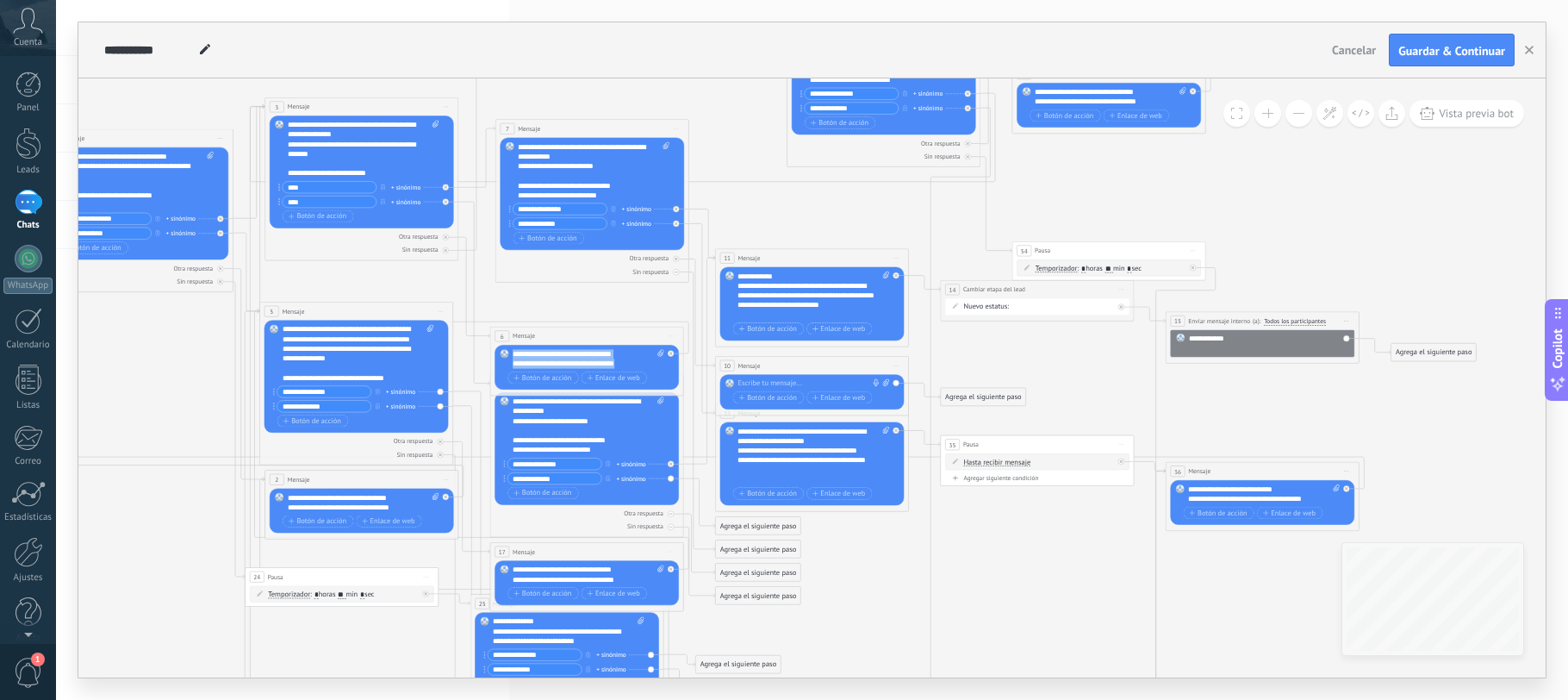
drag, startPoint x: 628, startPoint y: 361, endPoint x: 510, endPoint y: 354, distance: 118.2
click at [510, 354] on div "Reemplazar Quitar Convertir a mensaje de voz Arrastre la imagen aquí para adjun…" at bounding box center [586, 367] width 184 height 44
copy div "**********"
click at [771, 385] on div at bounding box center [809, 383] width 144 height 10
click at [753, 382] on div at bounding box center [809, 383] width 144 height 10
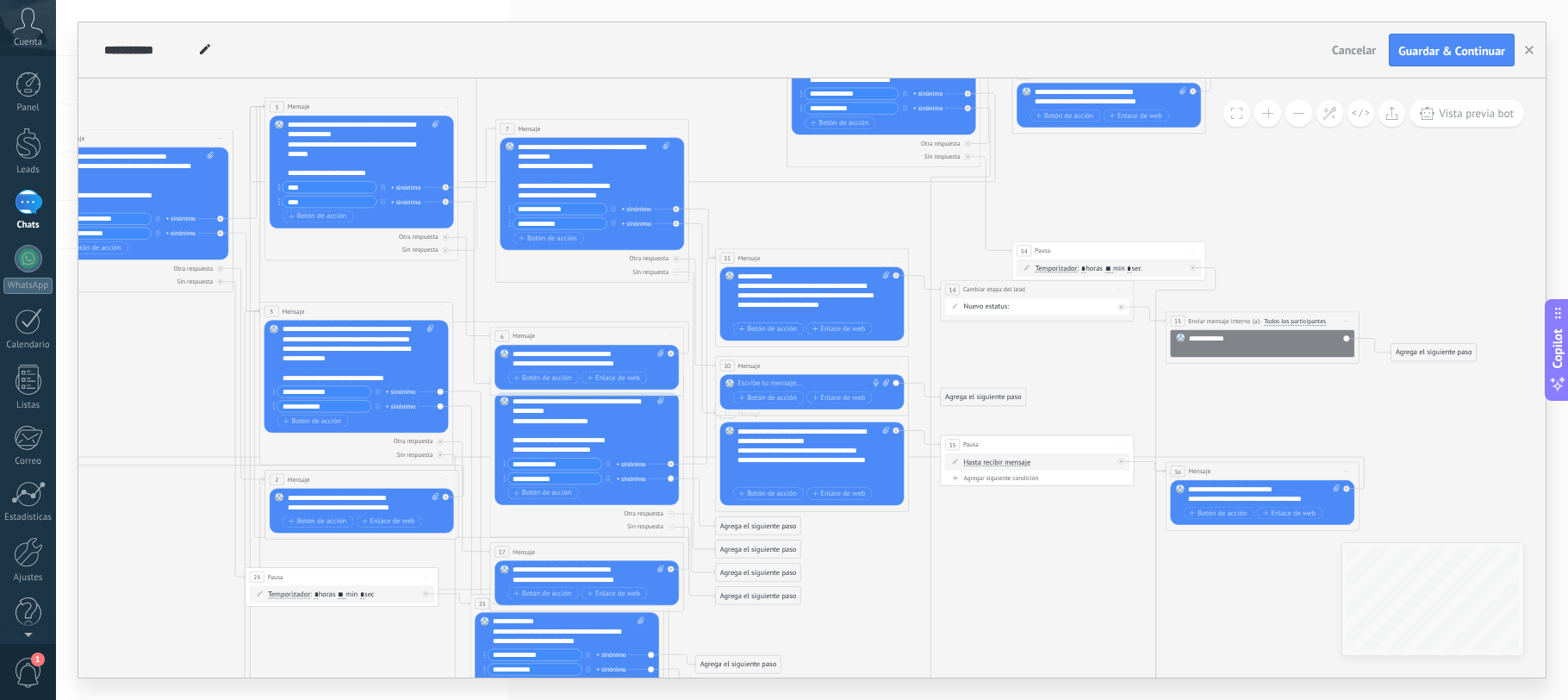
paste div
click at [951, 401] on div "Agrega el siguiente paso" at bounding box center [984, 397] width 85 height 16
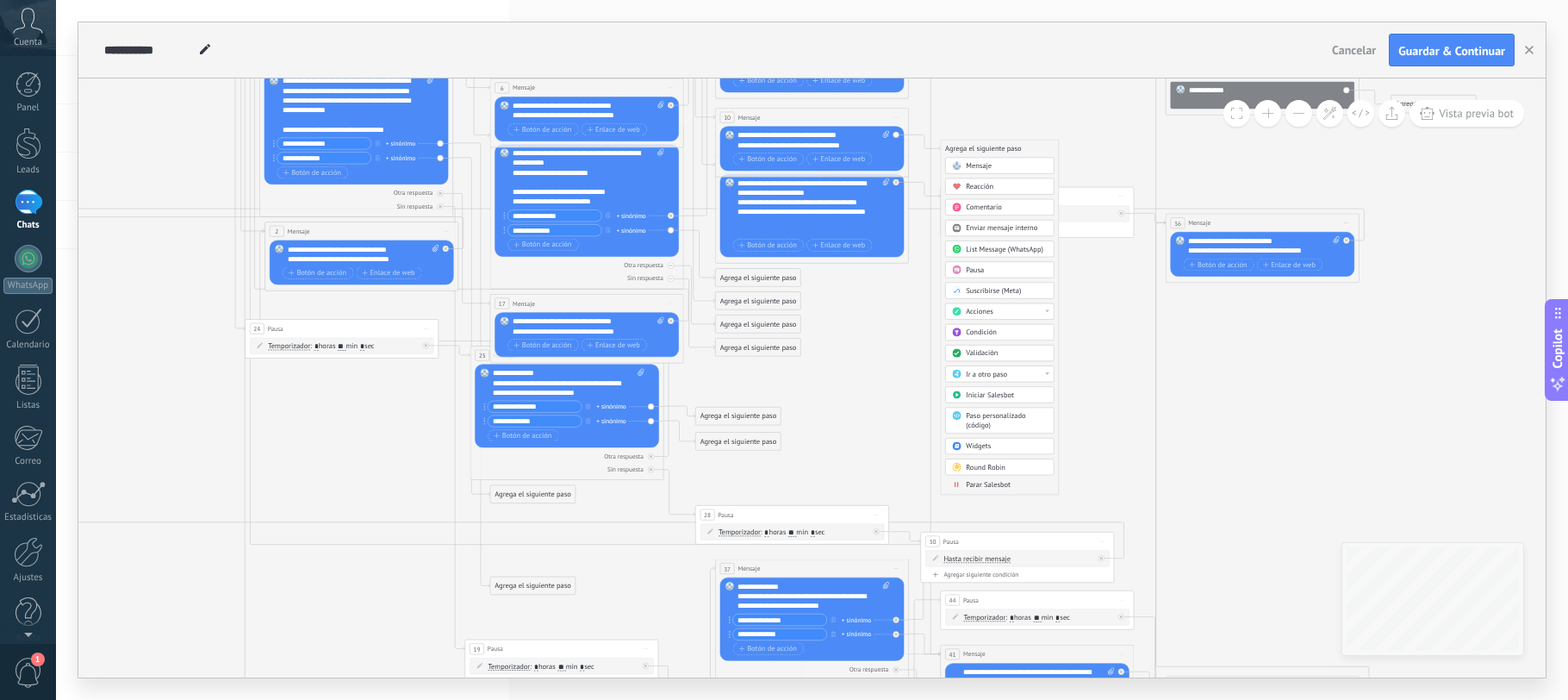
click at [995, 374] on span "Ir a otro paso" at bounding box center [986, 374] width 42 height 10
click at [990, 452] on div "7: Mensaje" at bounding box center [1000, 456] width 108 height 16
click at [888, 389] on icon at bounding box center [685, 519] width 2003 height 2006
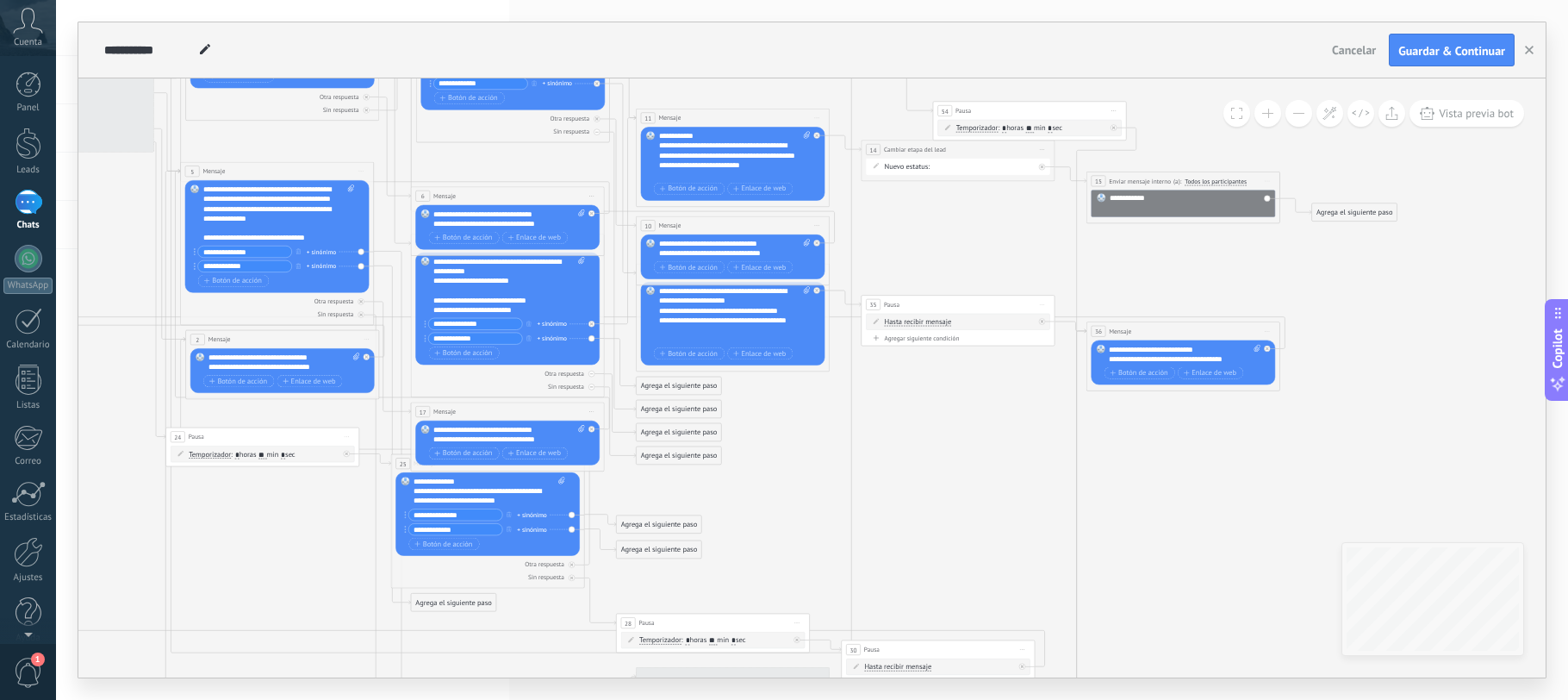
drag, startPoint x: 790, startPoint y: 124, endPoint x: 711, endPoint y: 67, distance: 97.4
click at [711, 67] on div "**********" at bounding box center [812, 350] width 1467 height 655
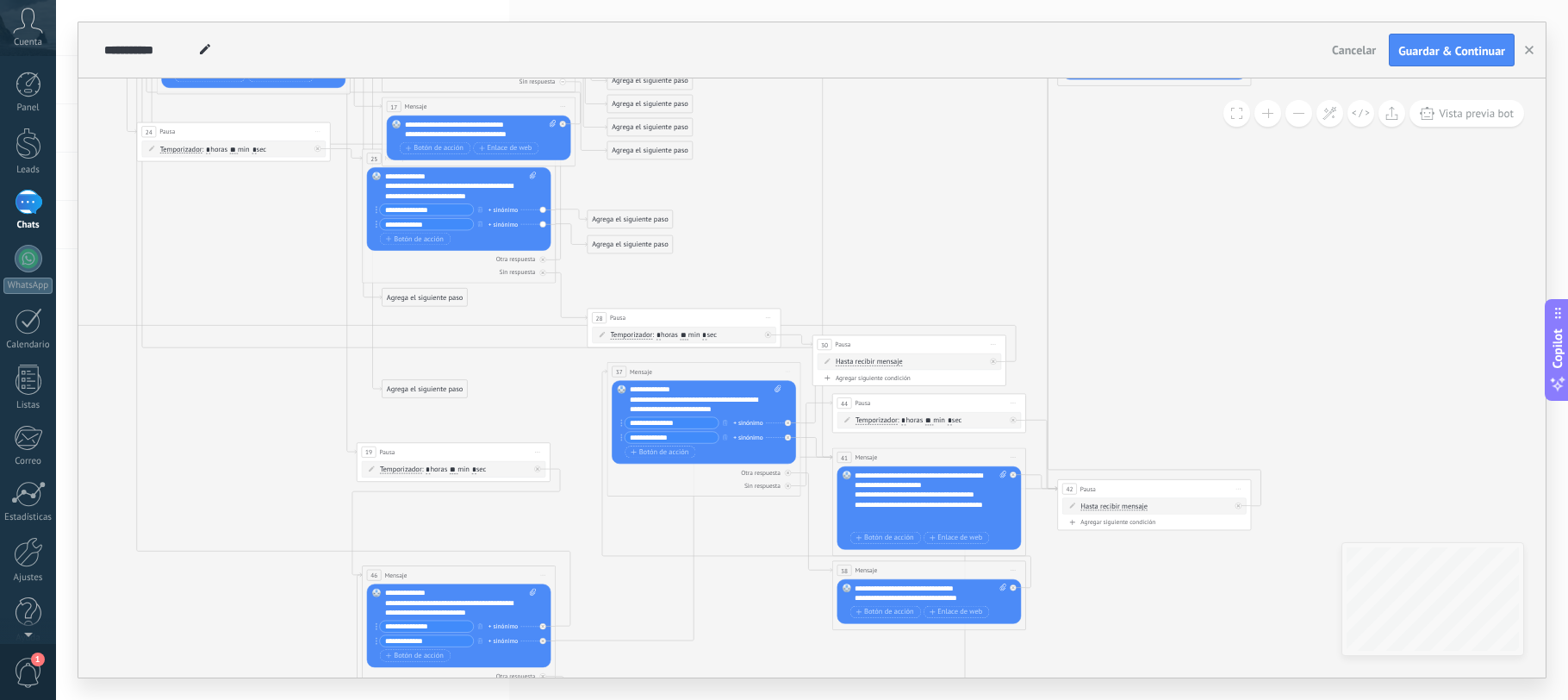
drag, startPoint x: 810, startPoint y: 546, endPoint x: 777, endPoint y: 262, distance: 285.9
click at [777, 262] on icon at bounding box center [576, 322] width 2003 height 2006
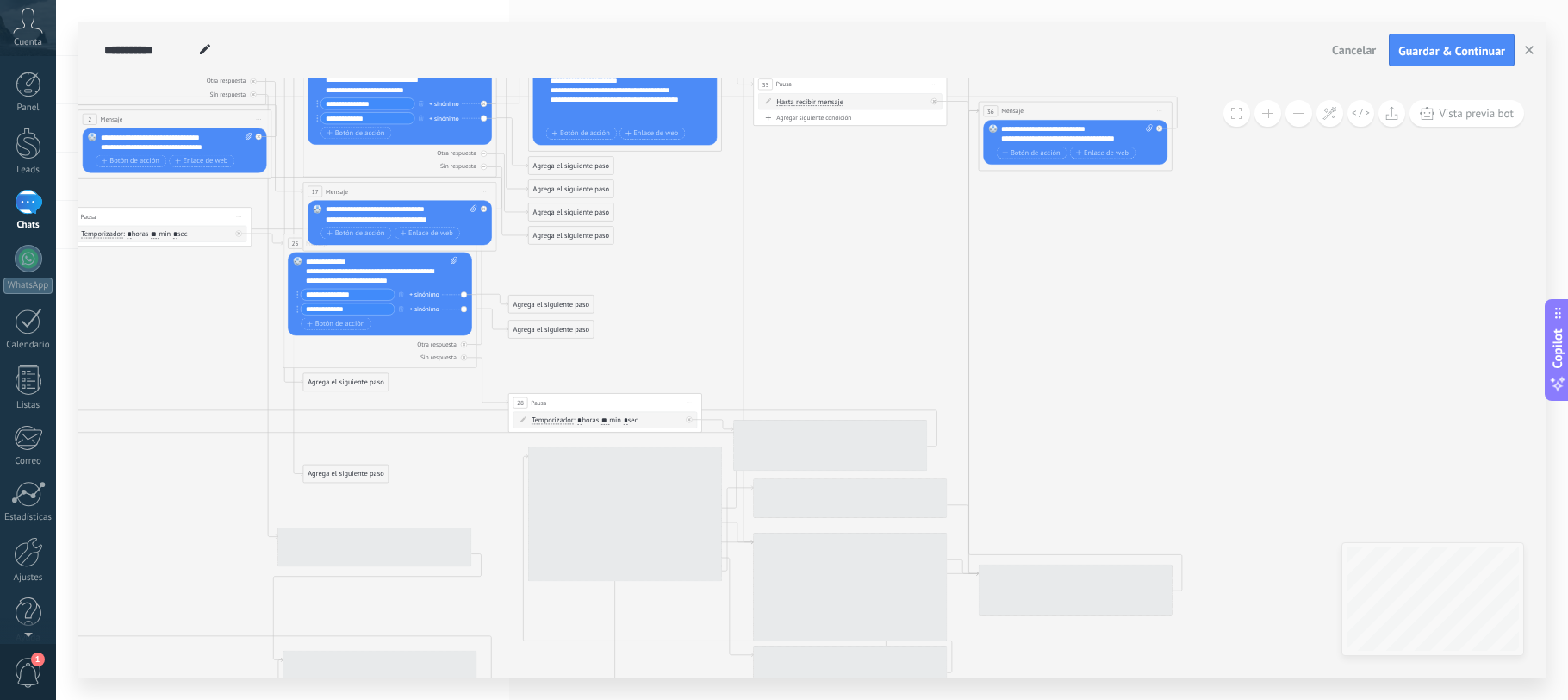
drag, startPoint x: 857, startPoint y: 501, endPoint x: 779, endPoint y: 250, distance: 262.8
click at [778, 251] on icon at bounding box center [498, 406] width 2003 height 2006
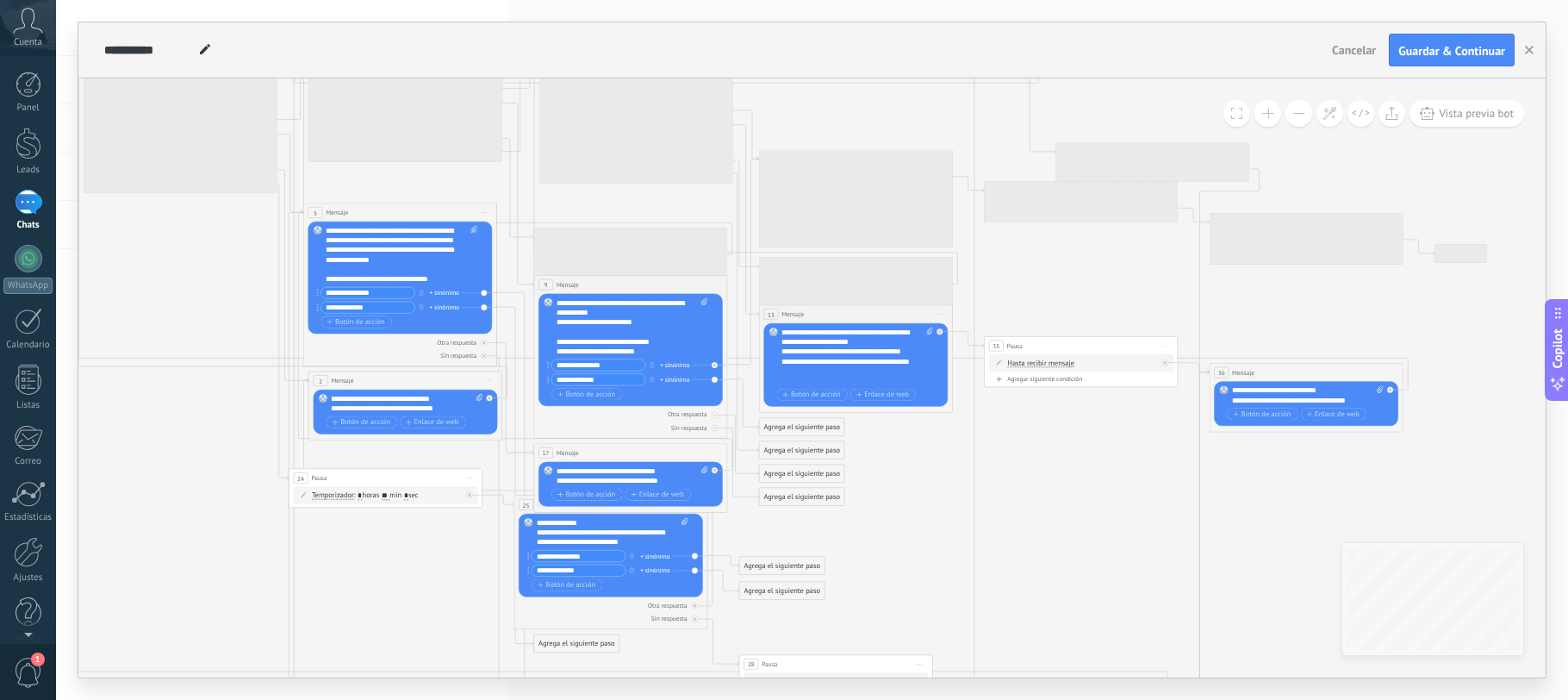
drag, startPoint x: 838, startPoint y: 320, endPoint x: 1068, endPoint y: 588, distance: 353.2
click at [1068, 588] on icon at bounding box center [729, 668] width 2003 height 2006
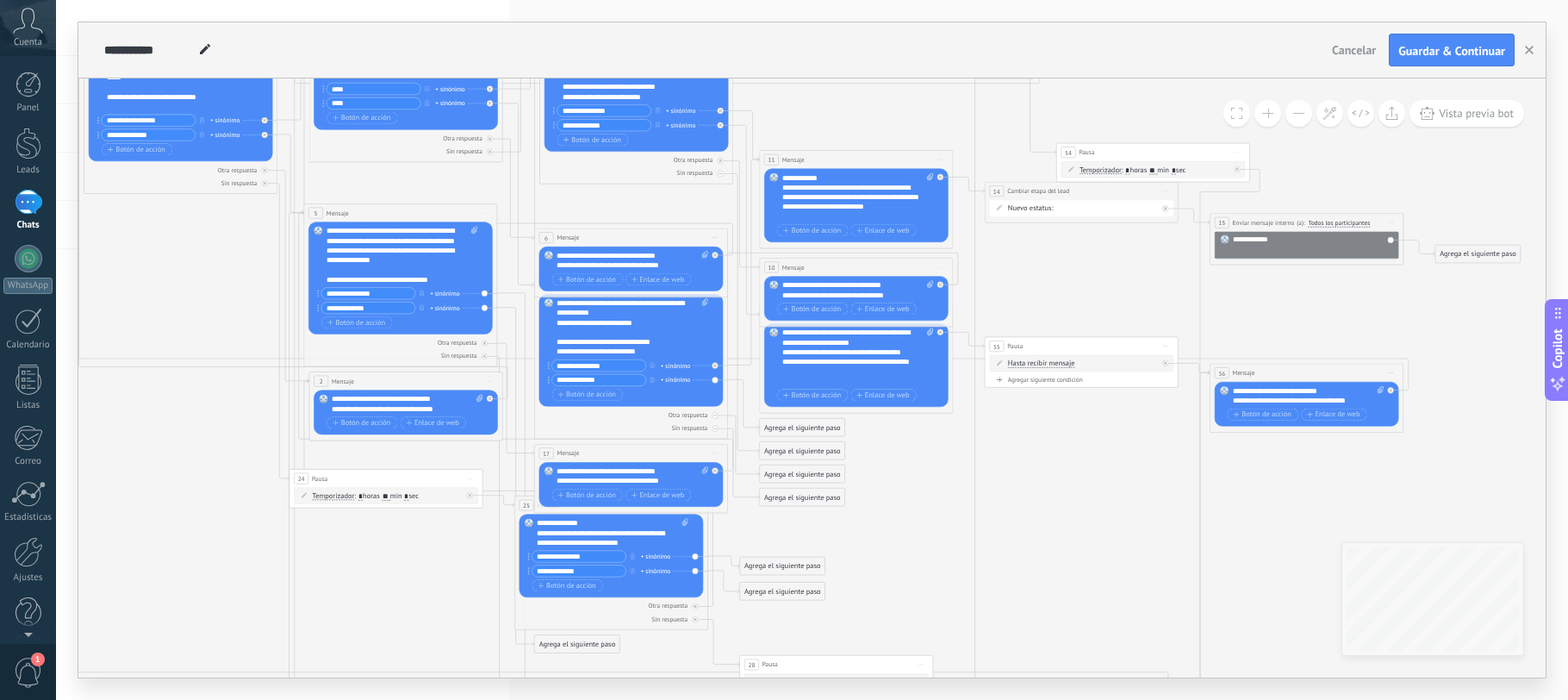
click at [195, 290] on icon at bounding box center [729, 668] width 2003 height 2006
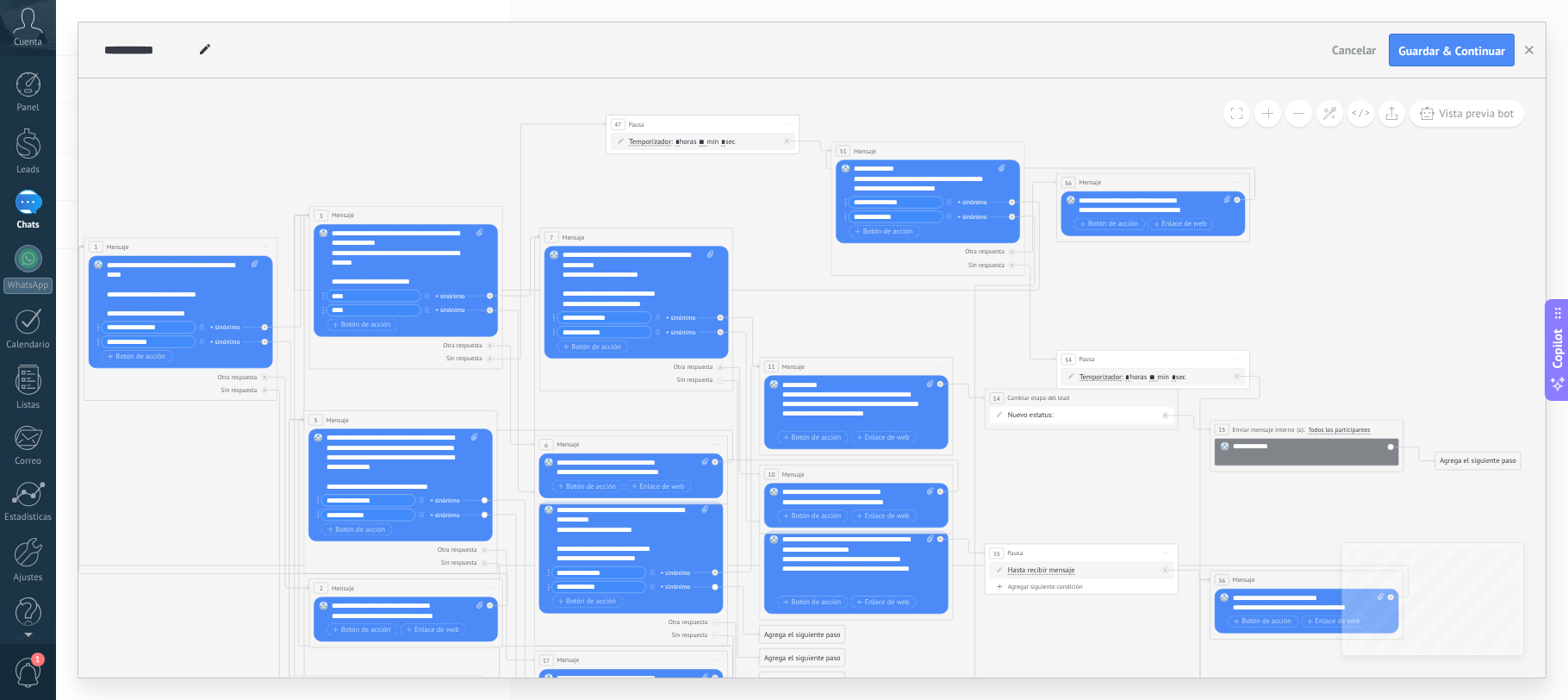
scroll to position [17, 0]
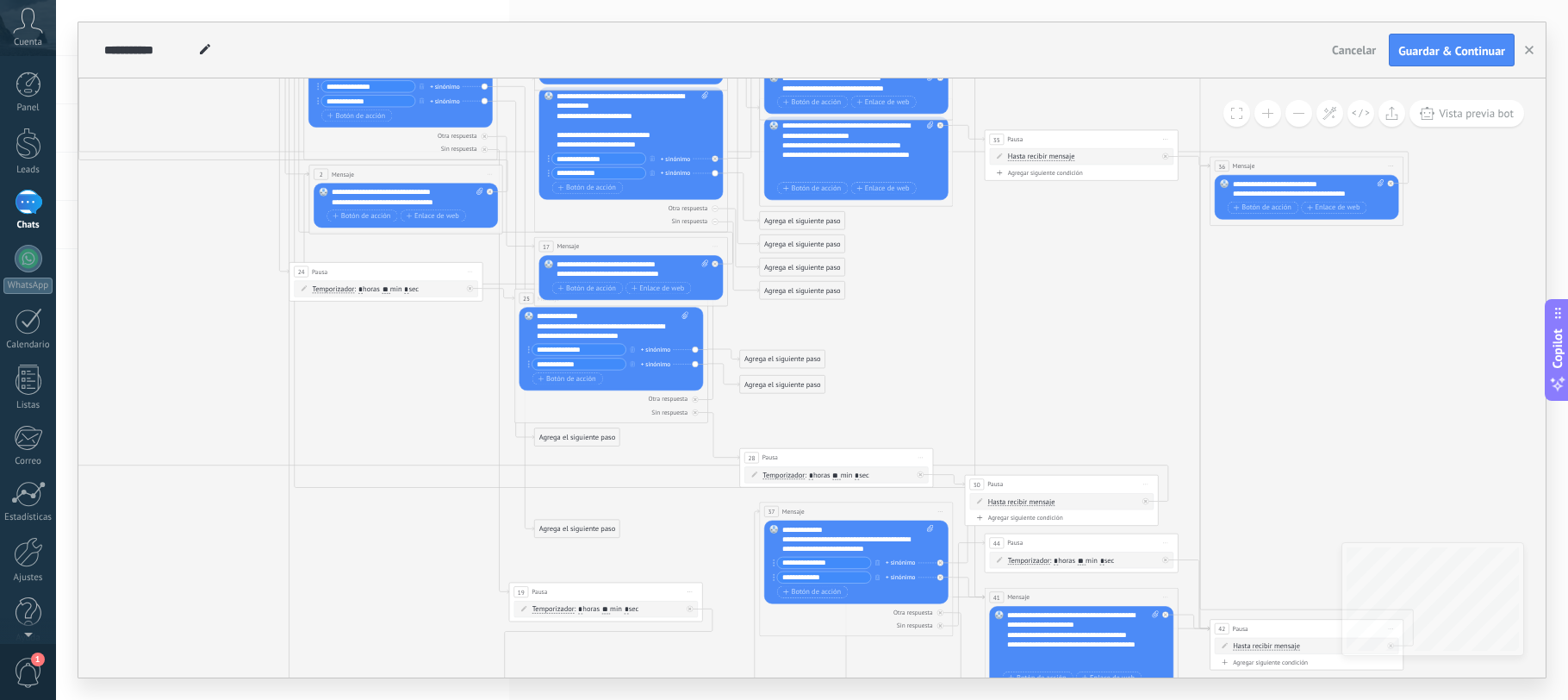
click at [788, 218] on div "Agrega el siguiente paso" at bounding box center [803, 221] width 85 height 16
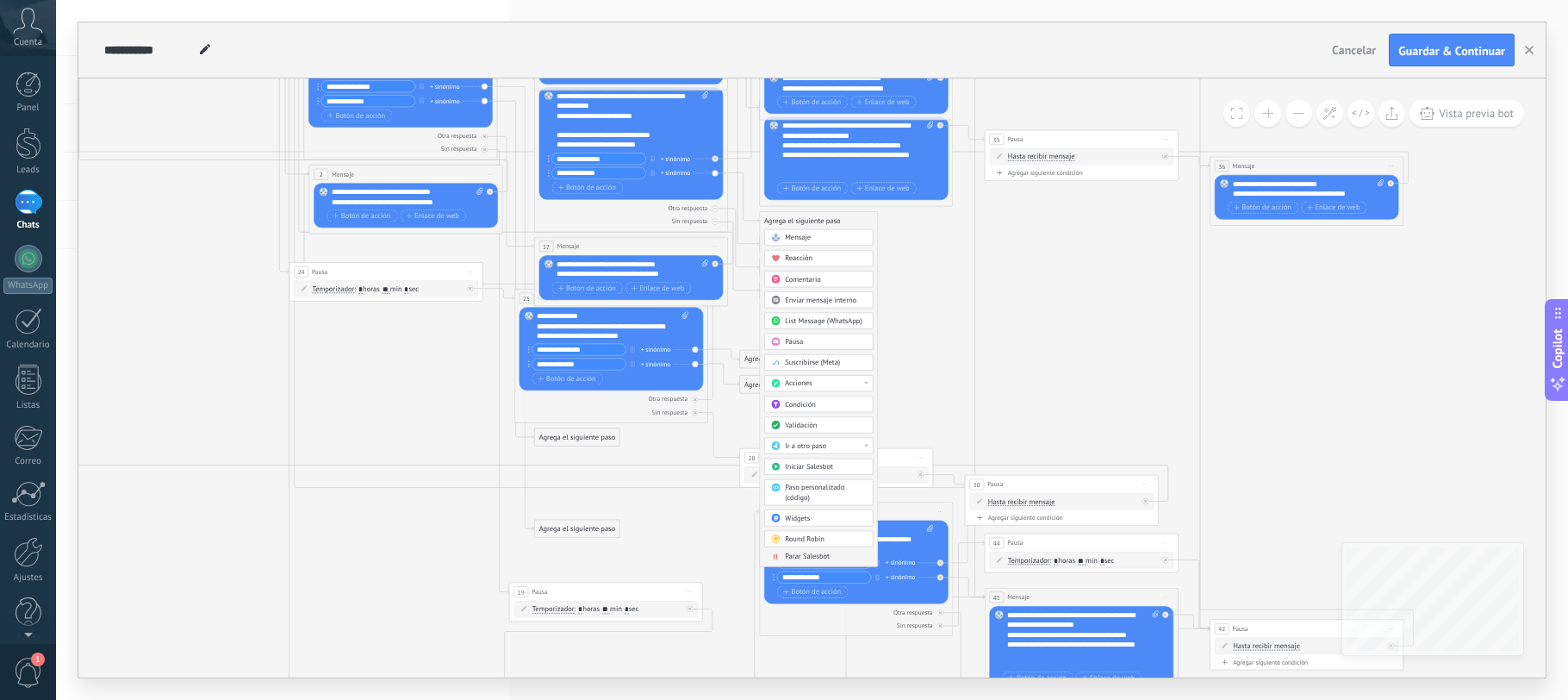
click at [799, 218] on div "Agrega el siguiente paso" at bounding box center [819, 221] width 118 height 16
click at [938, 237] on icon at bounding box center [729, 462] width 2003 height 2006
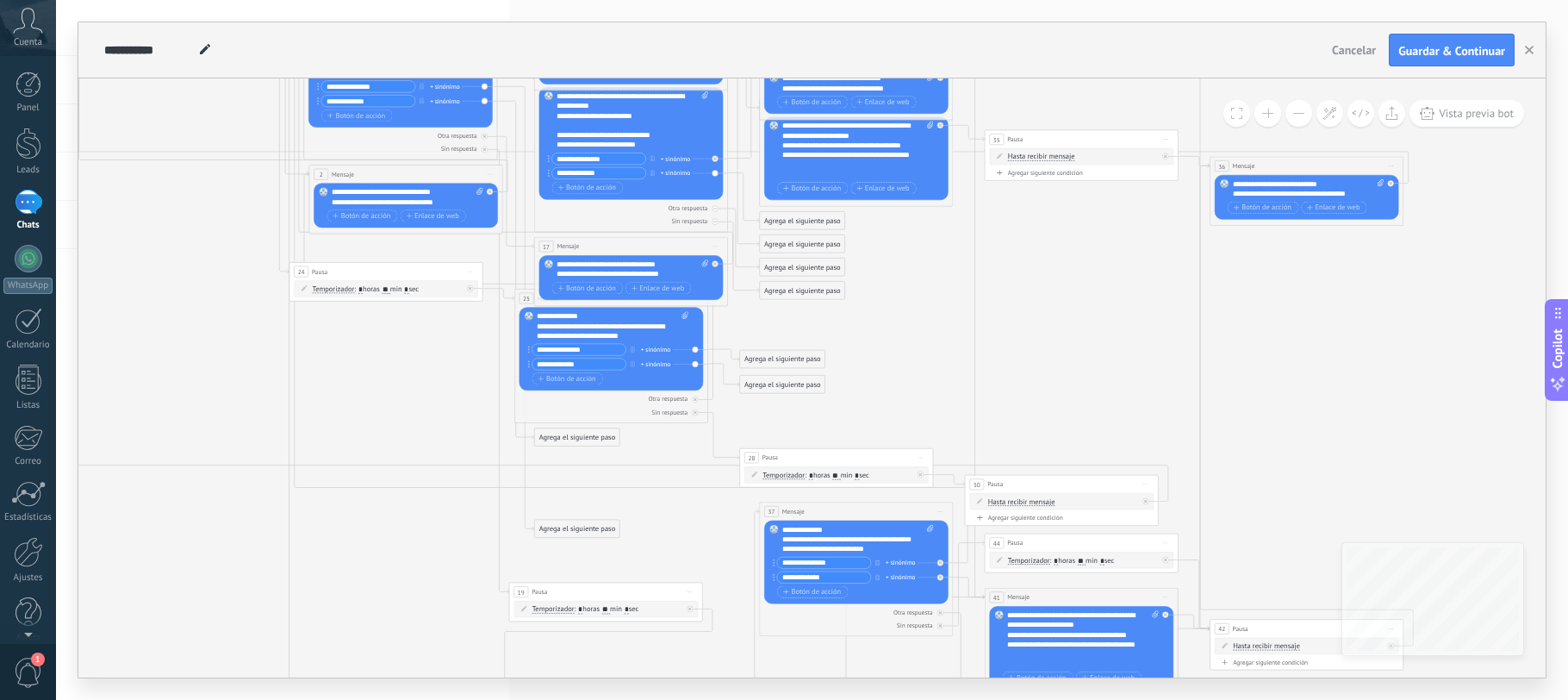
click at [778, 222] on div "Agrega el siguiente paso" at bounding box center [803, 221] width 85 height 16
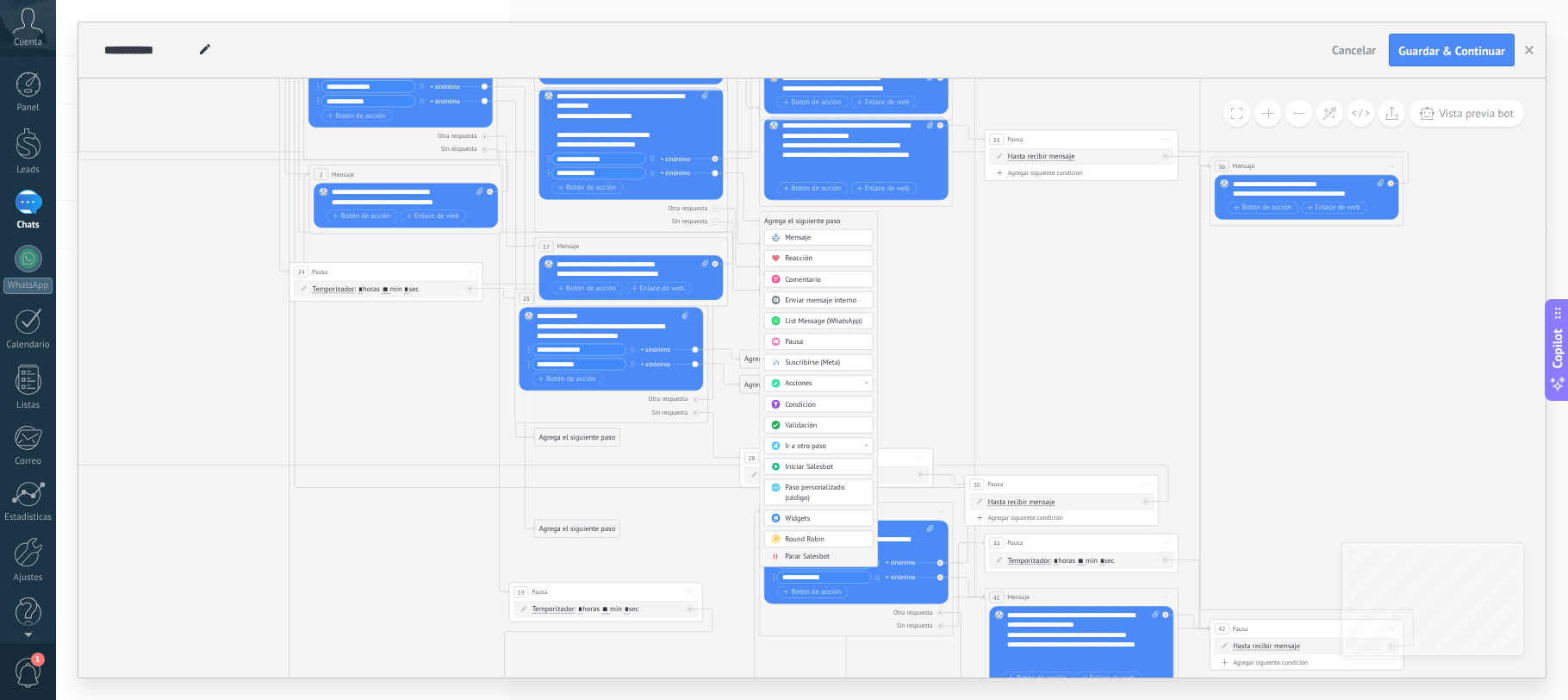
click at [821, 439] on div "Ir a otro paso" at bounding box center [818, 446] width 109 height 16
click at [810, 518] on div "41: Mensaje" at bounding box center [818, 520] width 108 height 16
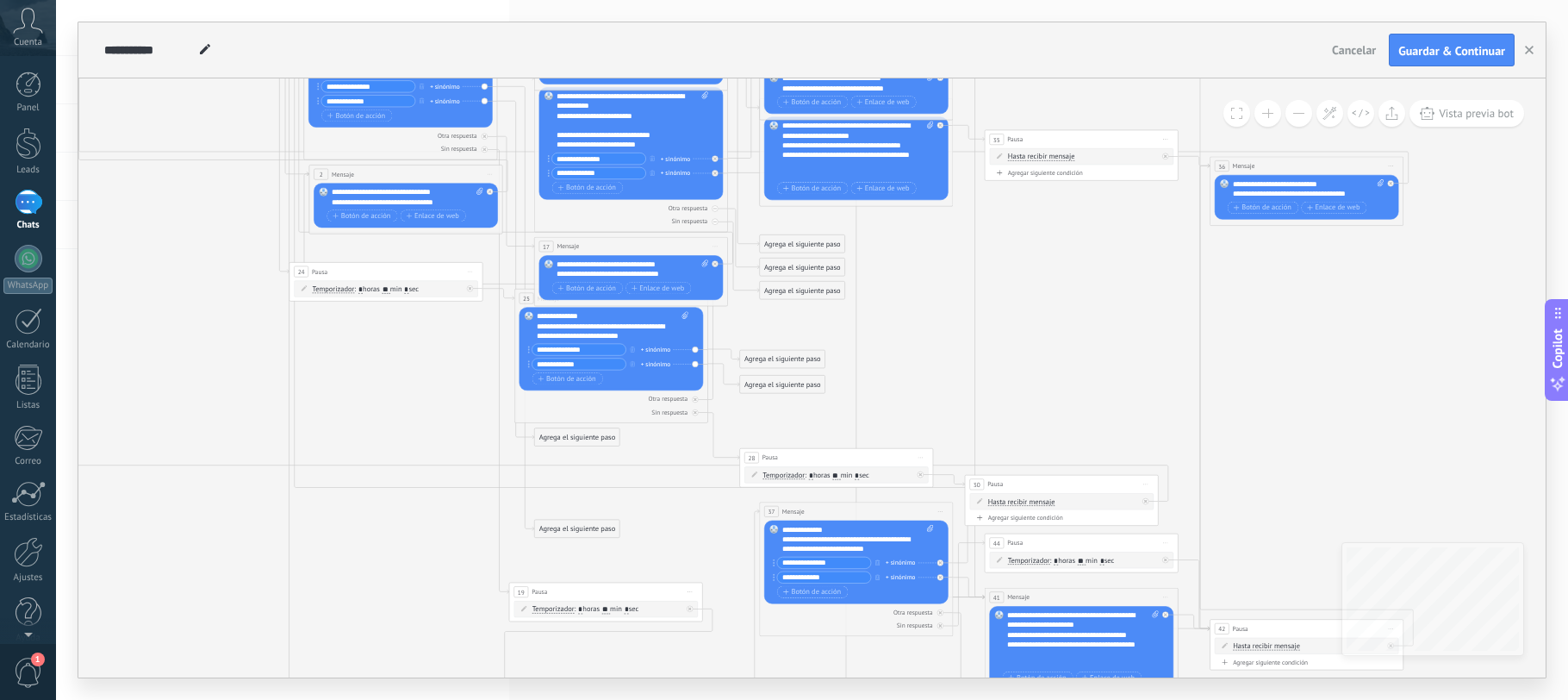
click at [770, 265] on div "Agrega el siguiente paso" at bounding box center [803, 268] width 85 height 16
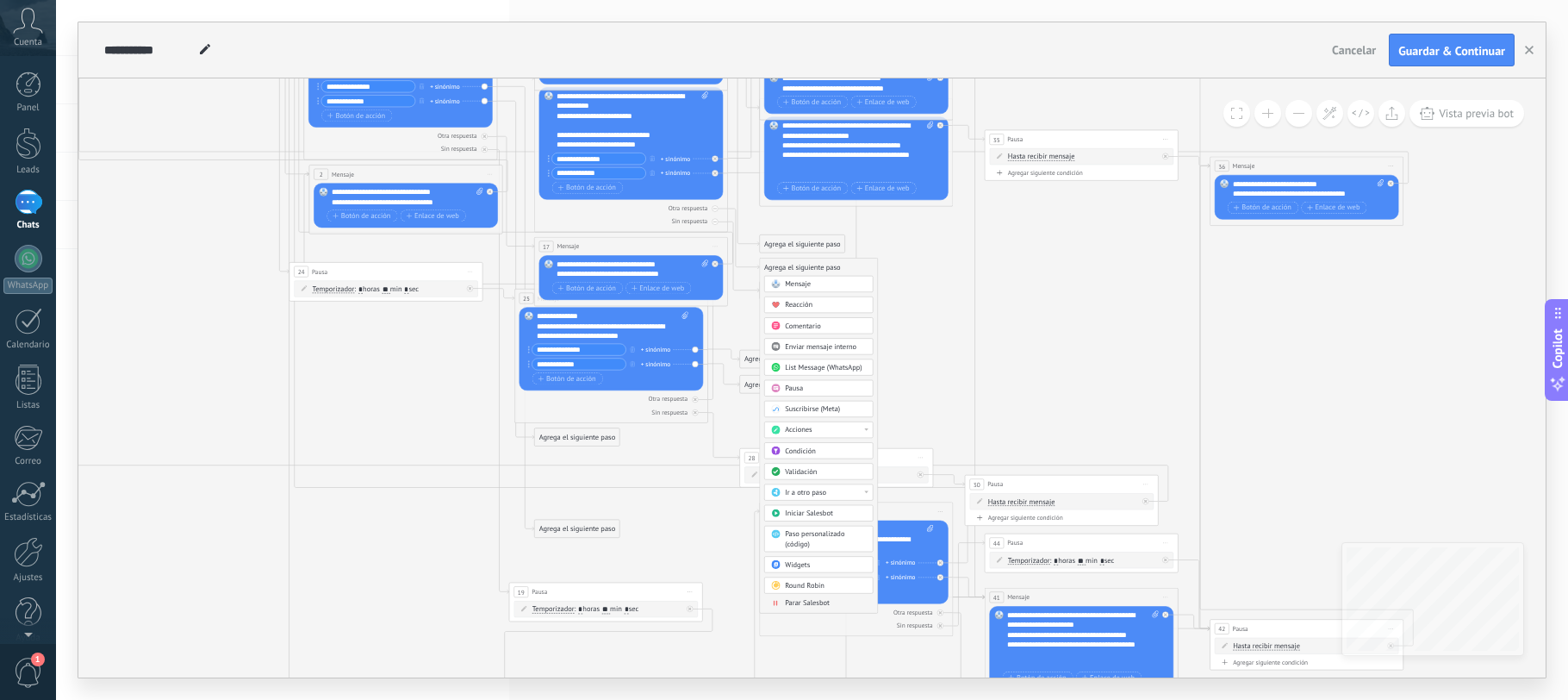
click at [798, 283] on span "Mensaje" at bounding box center [798, 284] width 26 height 10
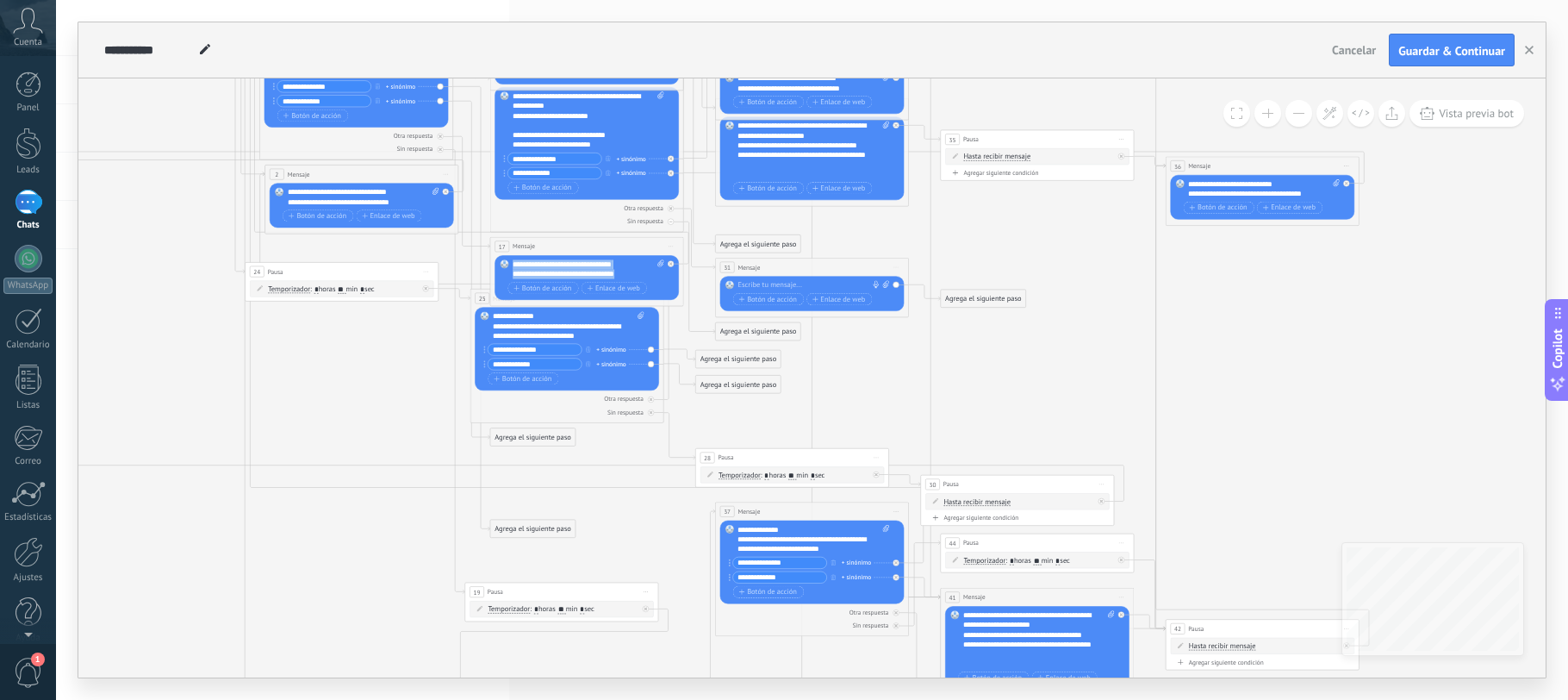
drag, startPoint x: 631, startPoint y: 273, endPoint x: 511, endPoint y: 261, distance: 120.6
click at [511, 261] on div "Reemplazar Quitar Convertir a mensaje de voz Arrastre la imagen aquí para adjun…" at bounding box center [586, 278] width 184 height 44
copy div "**********"
click at [752, 282] on div at bounding box center [809, 285] width 144 height 10
paste div
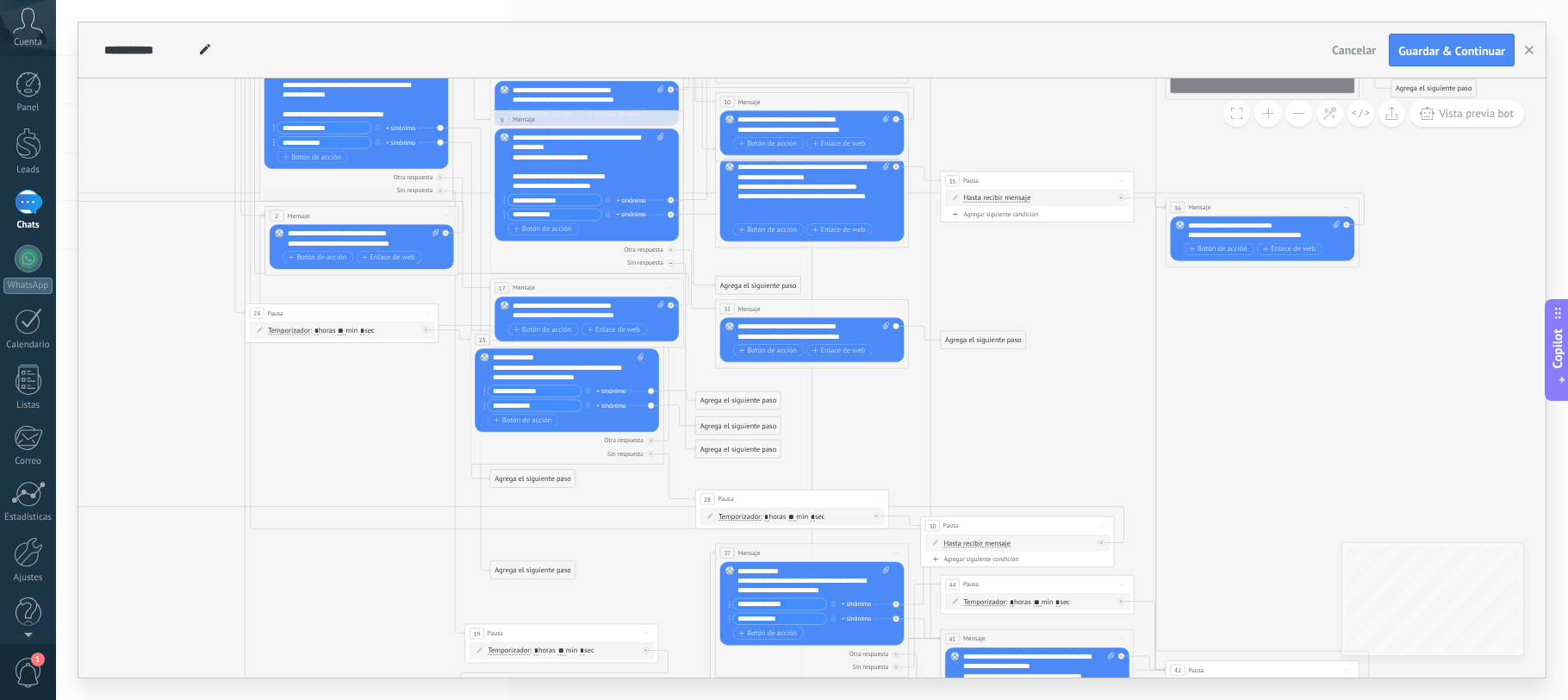
drag, startPoint x: 563, startPoint y: 253, endPoint x: 565, endPoint y: 263, distance: 10.2
click at [564, 271] on div "9 Mensaje ******* (a): Todos los contactos - canales seleccionados Todos los co…" at bounding box center [587, 191] width 194 height 163
click at [567, 253] on div "Otra respuesta" at bounding box center [586, 249] width 184 height 10
click at [700, 325] on icon at bounding box center [685, 503] width 2003 height 2006
click at [889, 276] on icon at bounding box center [685, 503] width 2003 height 2006
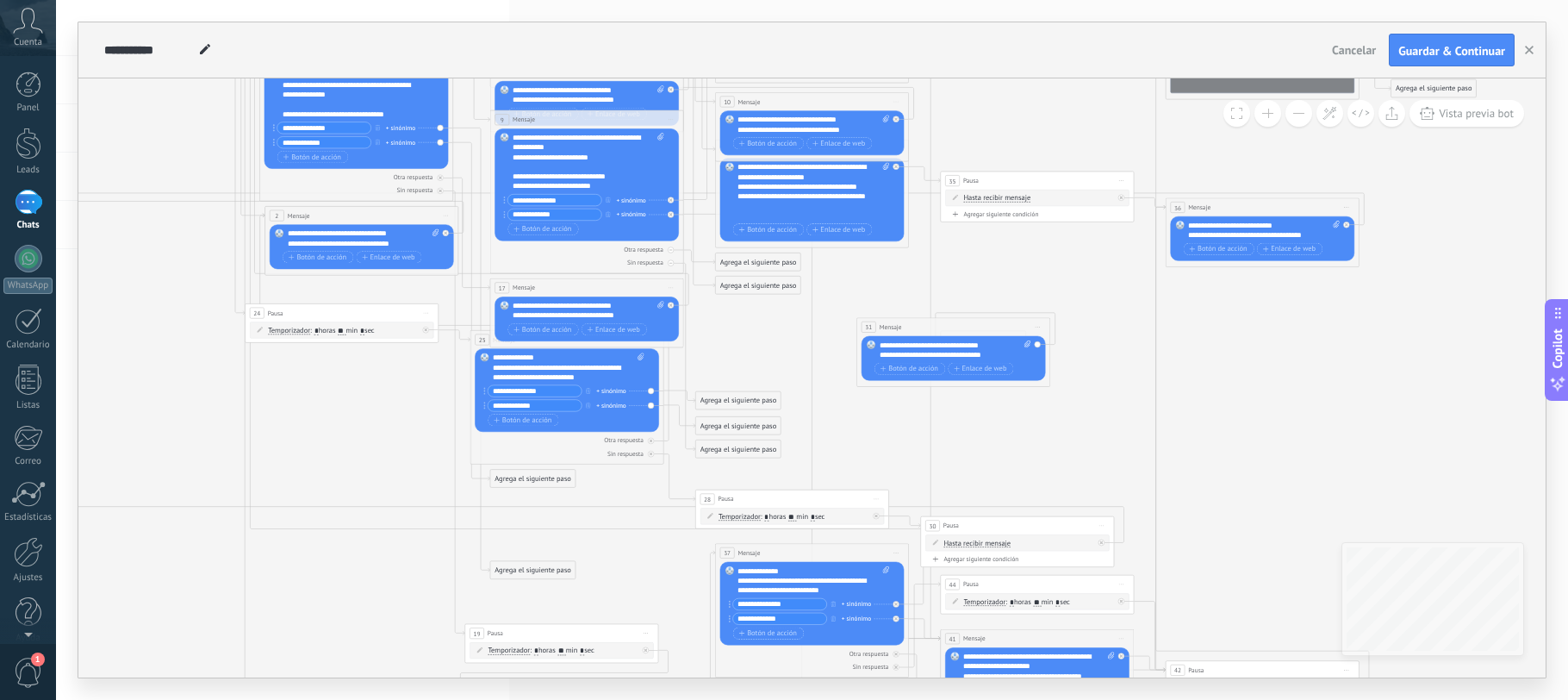
drag, startPoint x: 844, startPoint y: 310, endPoint x: 984, endPoint y: 328, distance: 141.2
click at [985, 328] on div "31 Mensaje ******* (a): Todos los contactos - canales seleccionados Todos los c…" at bounding box center [953, 326] width 193 height 18
click at [1036, 327] on span "Iniciar vista previa aquí Cambiar nombre Duplicar [GEOGRAPHIC_DATA]" at bounding box center [1037, 326] width 15 height 14
click at [979, 350] on div "**********" at bounding box center [945, 354] width 134 height 10
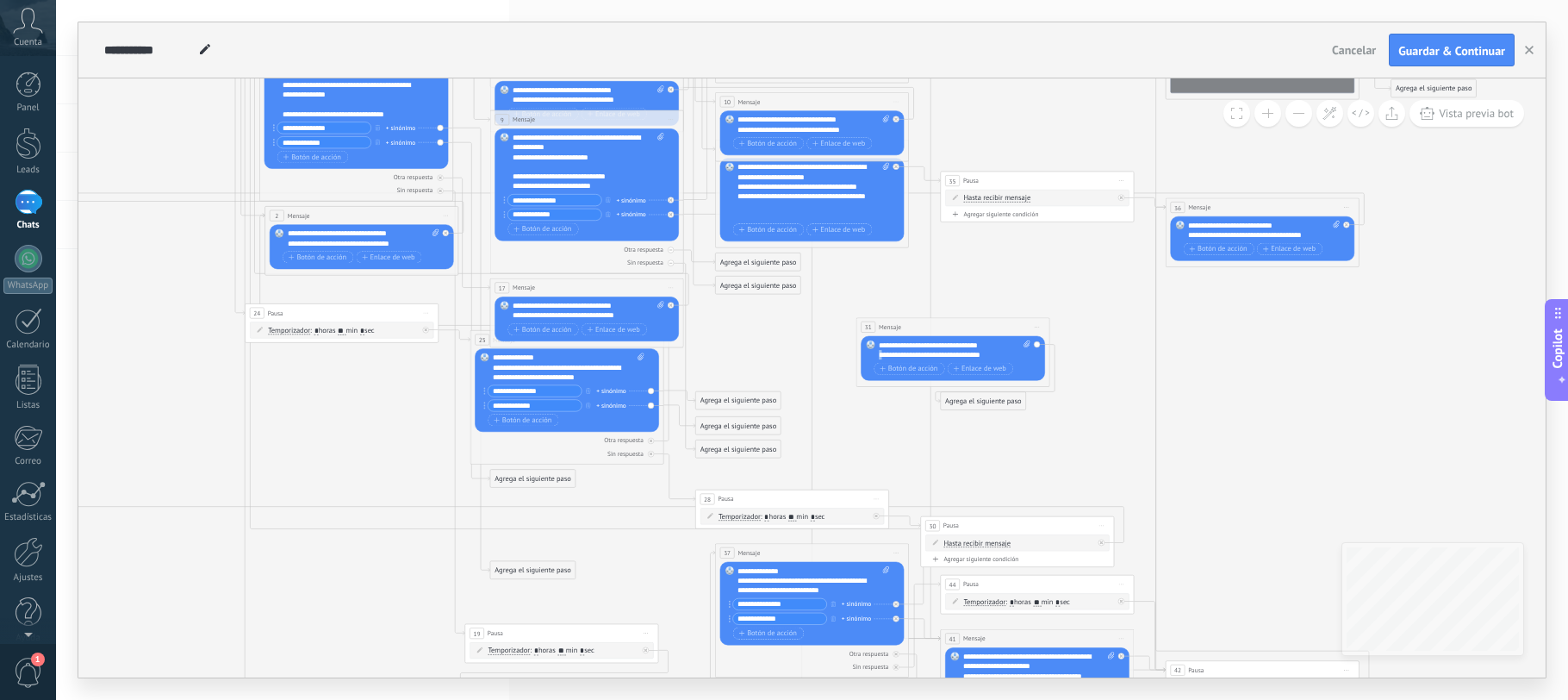
click at [979, 350] on div "**********" at bounding box center [945, 354] width 134 height 10
click at [979, 349] on div "**********" at bounding box center [954, 350] width 152 height 19
copy div "**********"
click at [1039, 326] on icon at bounding box center [1038, 326] width 5 height 1
click at [1055, 388] on div "Borrar" at bounding box center [1082, 390] width 96 height 16
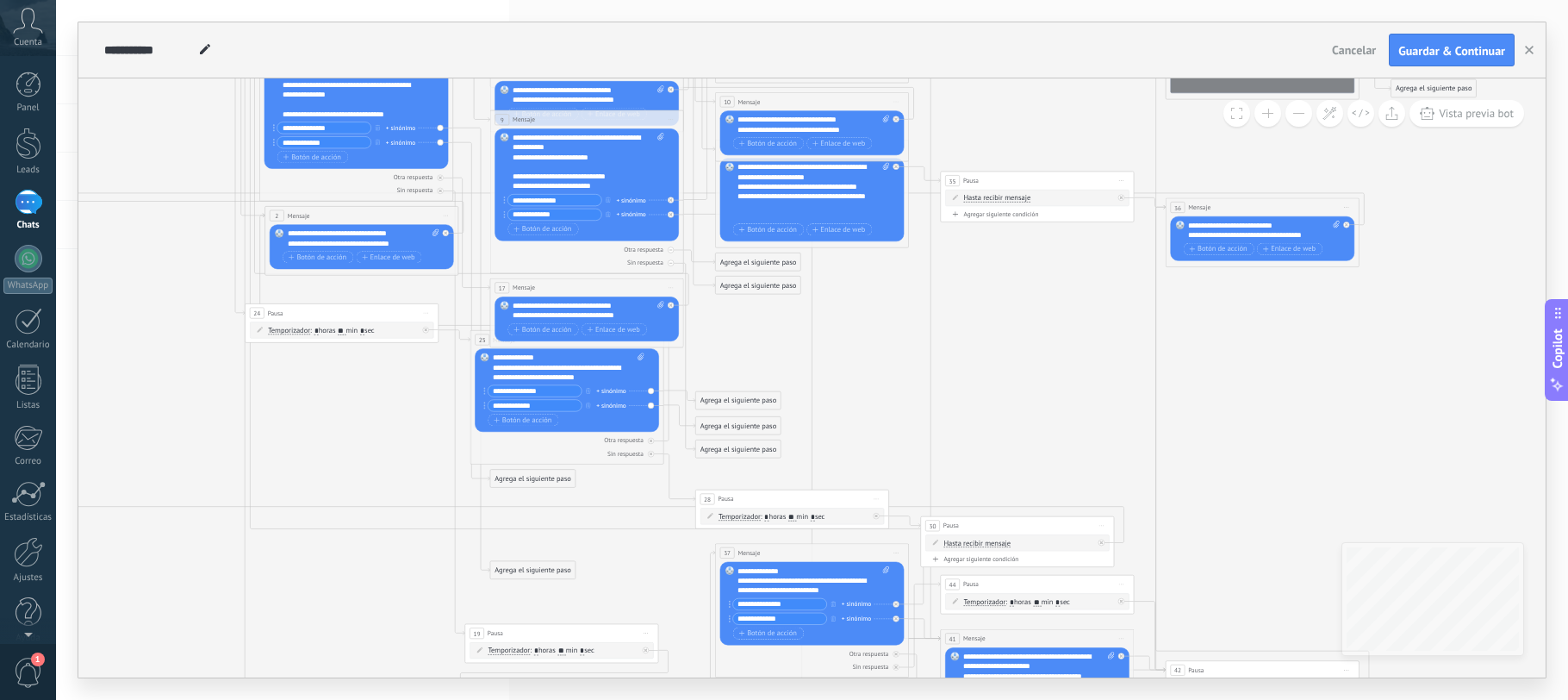
click at [729, 261] on div "Agrega el siguiente paso" at bounding box center [759, 262] width 85 height 16
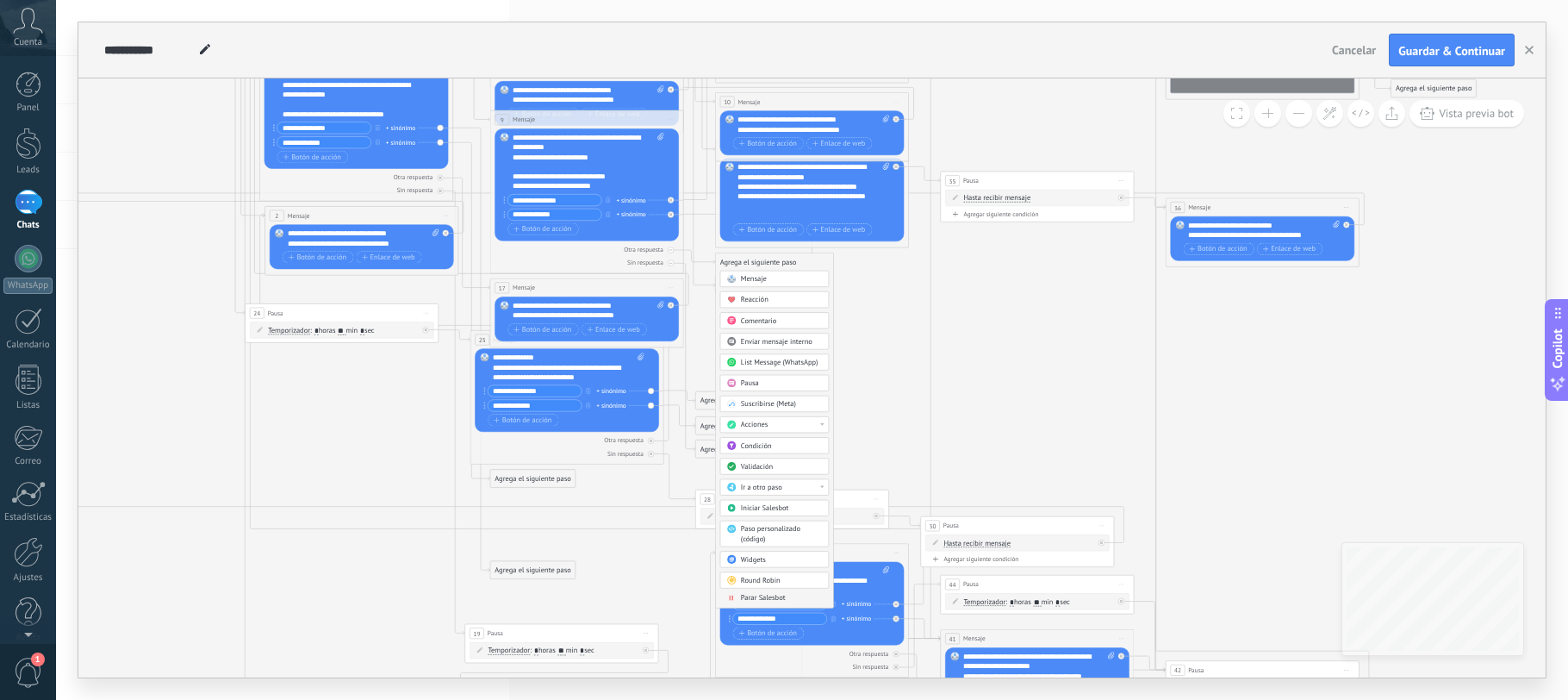
click at [743, 278] on span "Mensaje" at bounding box center [753, 278] width 26 height 10
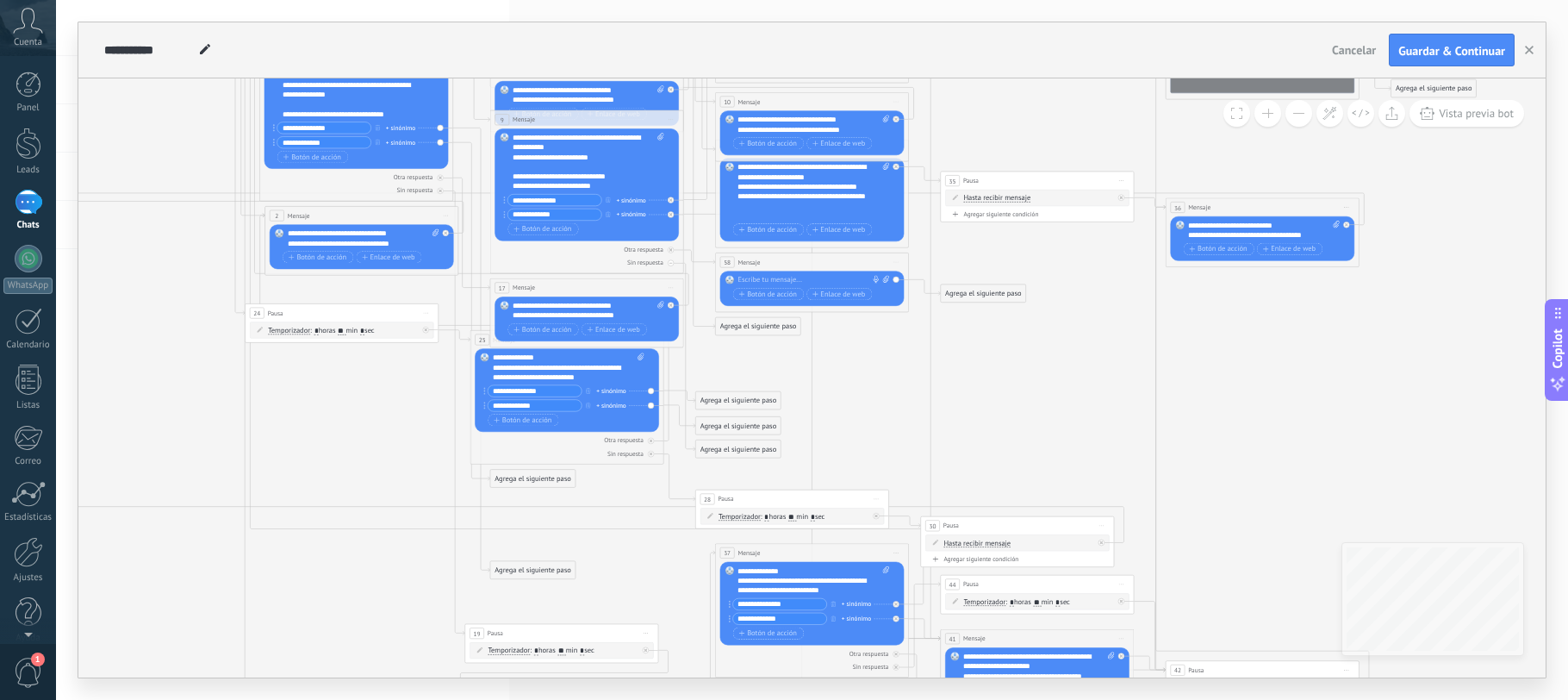
click at [749, 278] on div at bounding box center [809, 280] width 144 height 10
paste div
click at [967, 328] on icon at bounding box center [685, 503] width 2003 height 2006
click at [586, 249] on div "Otra respuesta" at bounding box center [586, 249] width 184 height 10
click at [852, 354] on icon at bounding box center [685, 503] width 2003 height 2006
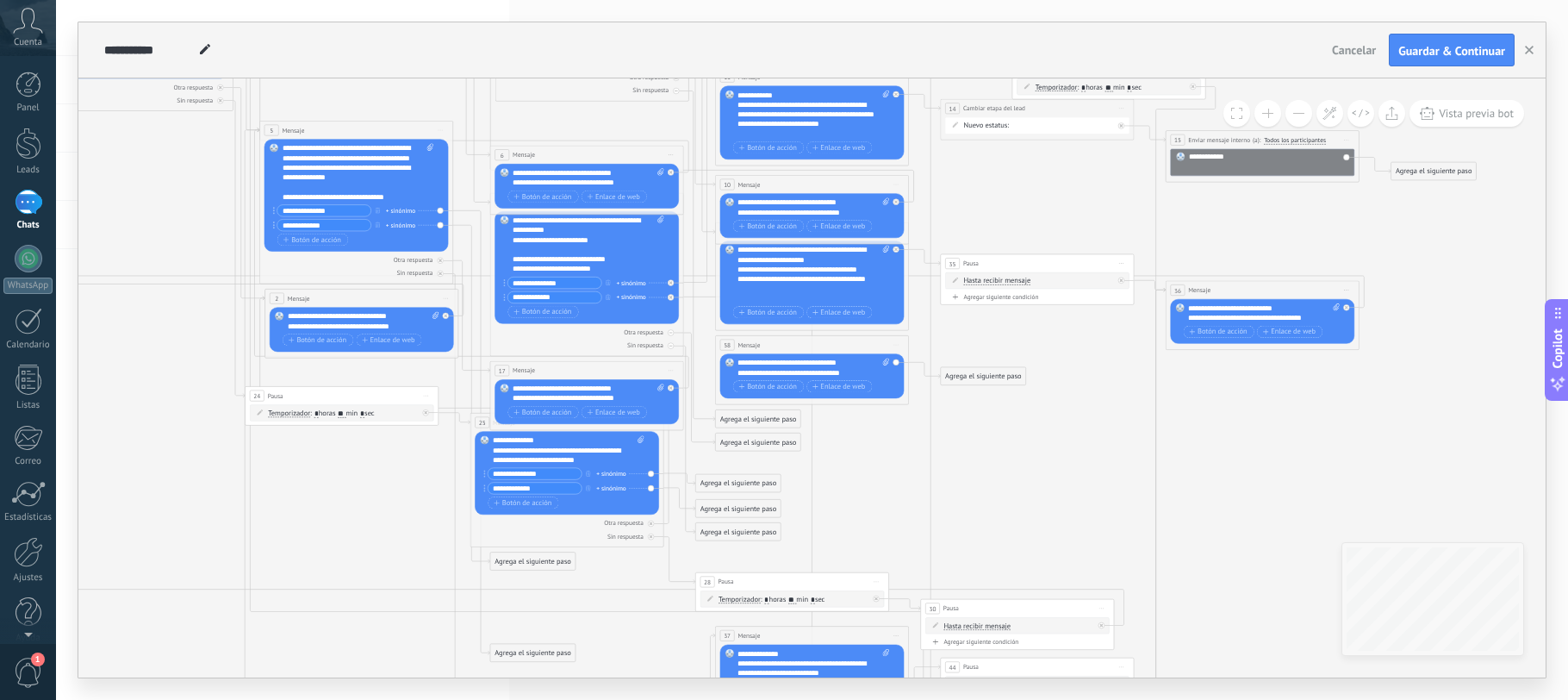
click at [550, 153] on div "6 Mensaje ******* (a): Todos los contactos - canales seleccionados Todos los co…" at bounding box center [586, 155] width 193 height 18
click at [539, 327] on div "Otra respuesta" at bounding box center [586, 332] width 184 height 10
click at [957, 374] on div "Agrega el siguiente paso" at bounding box center [984, 376] width 85 height 16
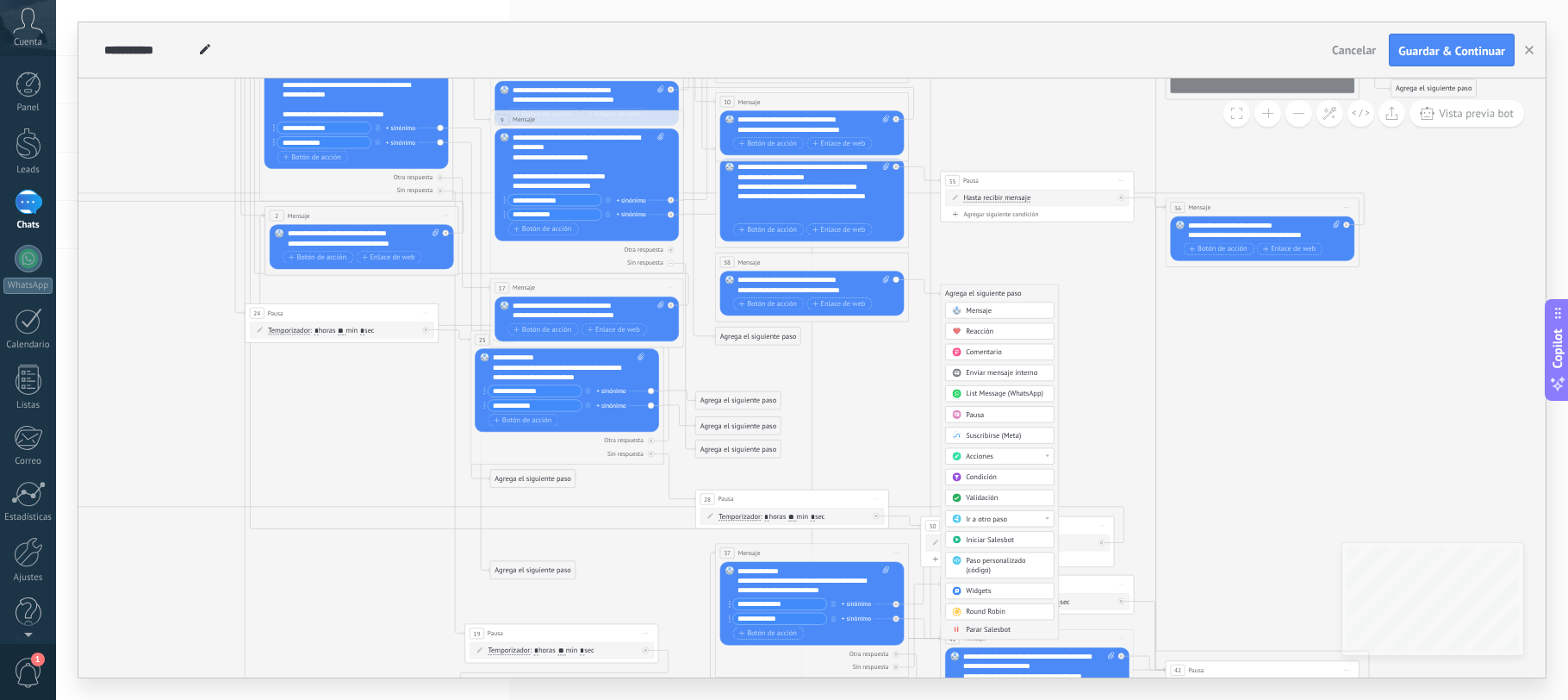
click at [992, 514] on span "Ir a otro paso" at bounding box center [986, 519] width 42 height 10
click at [985, 596] on div "9: Mensaje" at bounding box center [1000, 599] width 108 height 16
click at [983, 335] on icon at bounding box center [685, 503] width 2003 height 2006
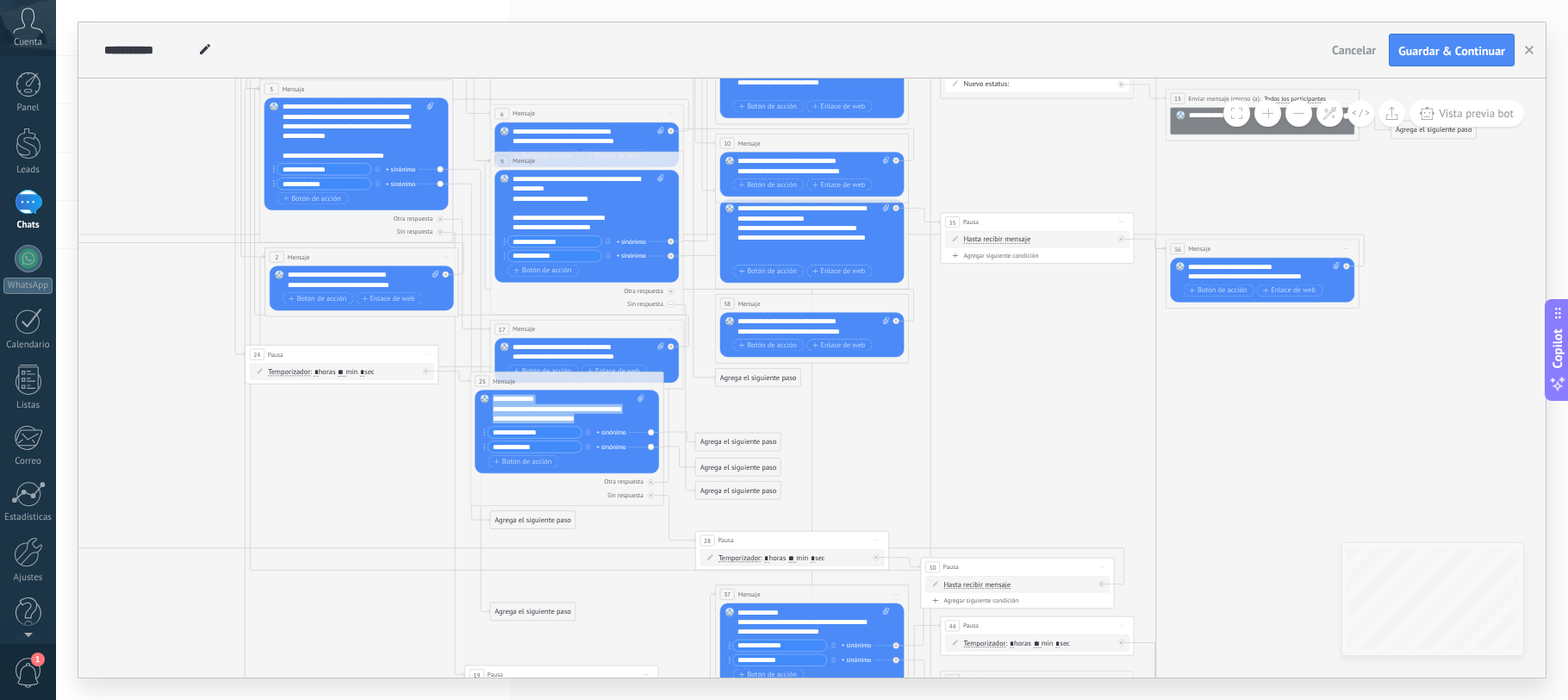
drag, startPoint x: 495, startPoint y: 398, endPoint x: 612, endPoint y: 420, distance: 119.1
click at [612, 420] on div "**********" at bounding box center [568, 408] width 152 height 29
copy div "**********"
drag, startPoint x: 793, startPoint y: 412, endPoint x: 782, endPoint y: 408, distance: 11.7
click at [792, 412] on icon at bounding box center [685, 544] width 2003 height 2006
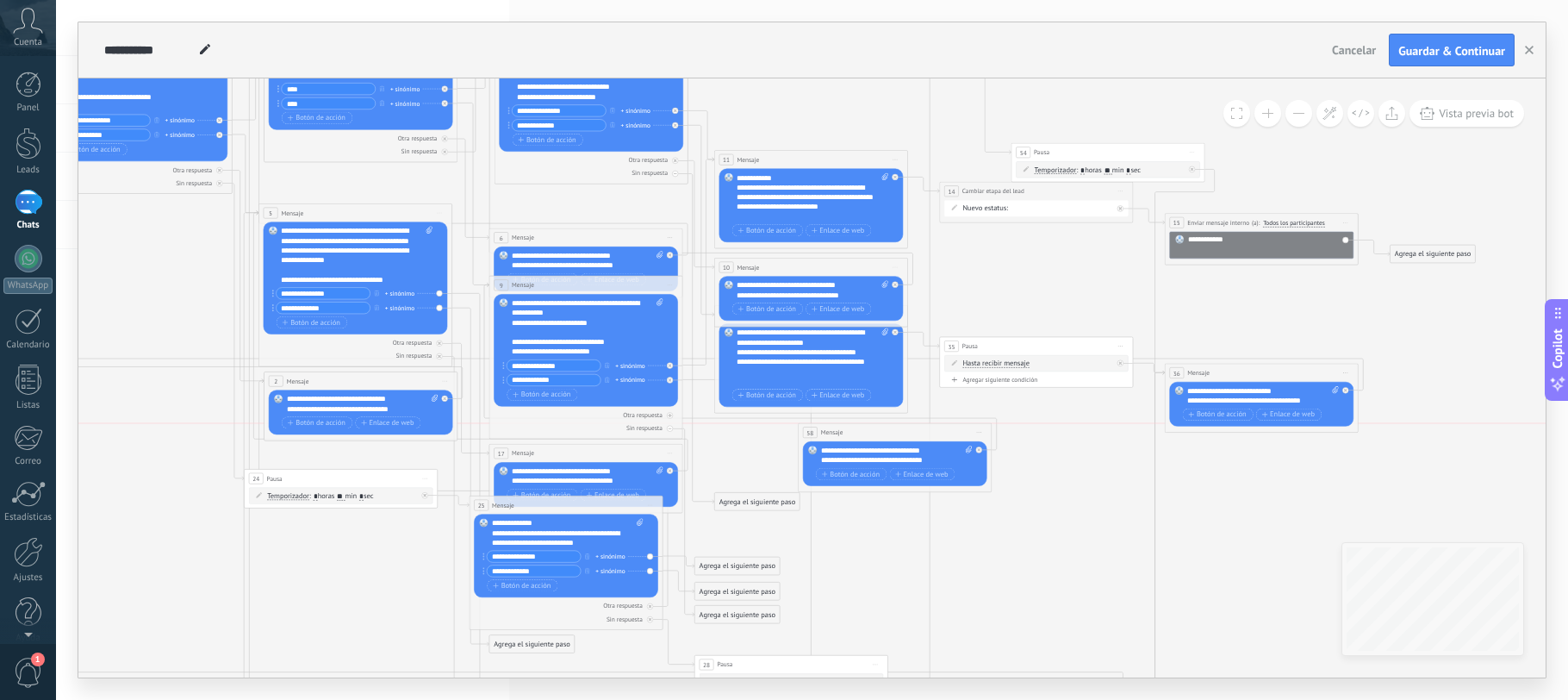
drag, startPoint x: 835, startPoint y: 426, endPoint x: 919, endPoint y: 429, distance: 84.1
click at [919, 429] on div "58 Mensaje ******* (a): Todos los contactos - canales seleccionados Todos los c…" at bounding box center [895, 432] width 193 height 18
click at [1050, 486] on icon at bounding box center [684, 668] width 2003 height 2006
click at [747, 464] on icon at bounding box center [684, 668] width 2003 height 2006
click at [554, 541] on div "**********" at bounding box center [567, 532] width 152 height 29
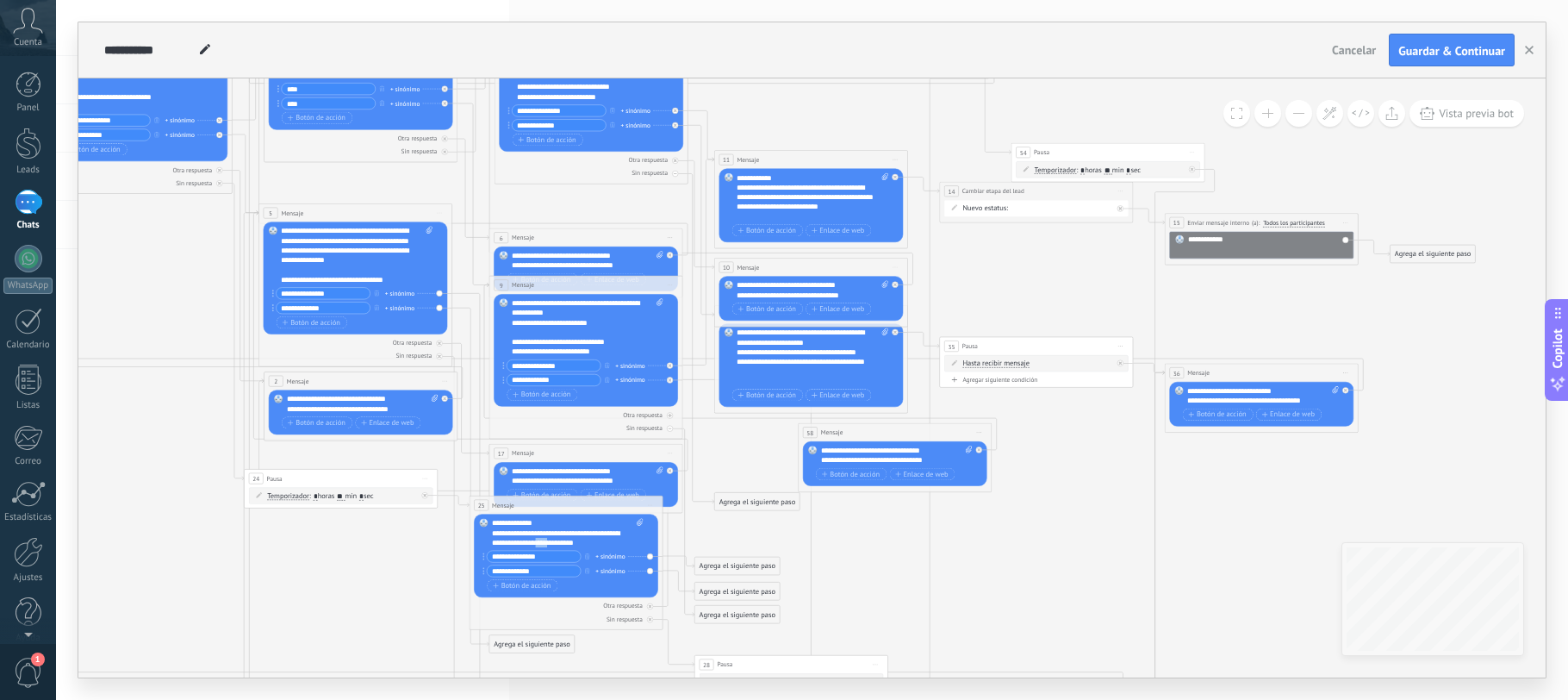
click at [555, 541] on div "**********" at bounding box center [567, 532] width 152 height 29
click at [557, 540] on div "**********" at bounding box center [567, 532] width 152 height 29
copy div "**********"
click at [762, 541] on icon at bounding box center [684, 668] width 2003 height 2006
click at [741, 503] on div "Agrega el siguiente paso" at bounding box center [758, 502] width 85 height 16
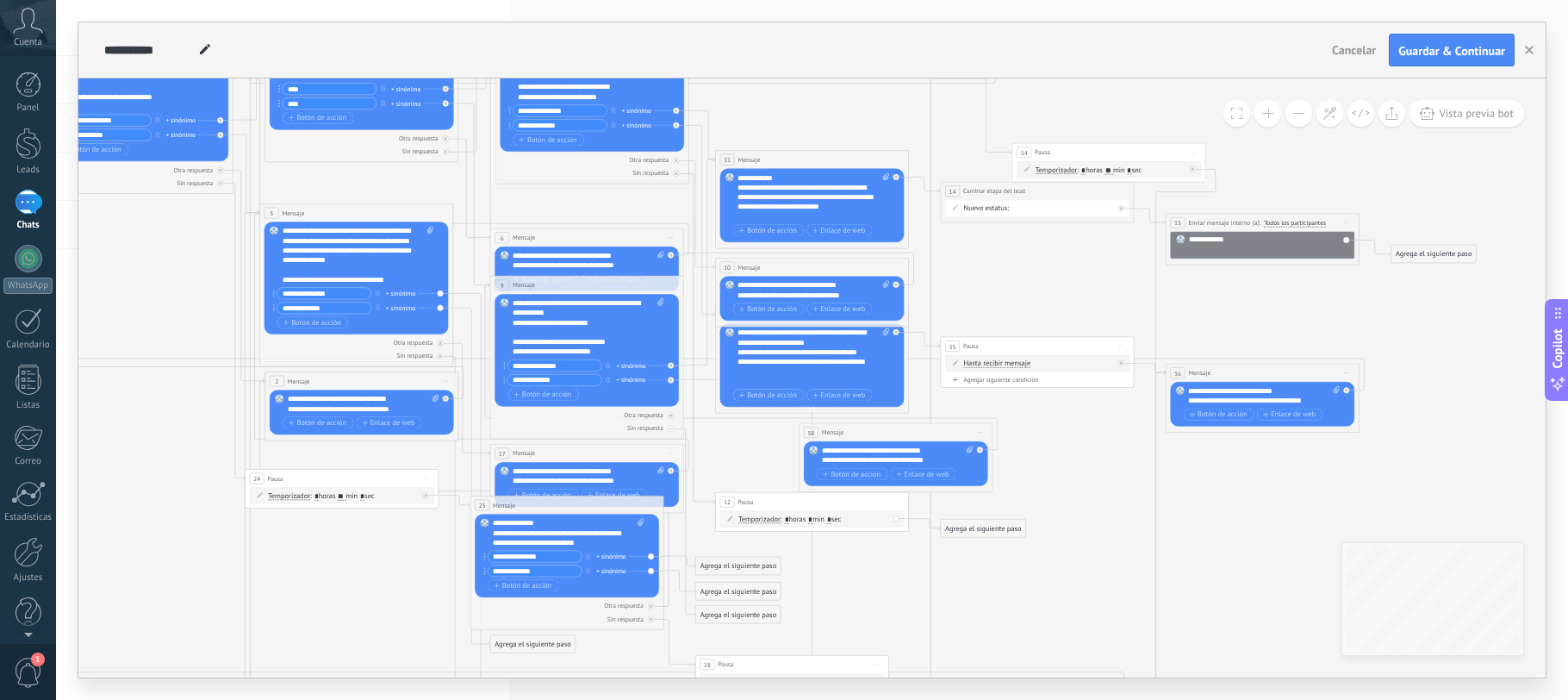
click at [813, 518] on input "*" at bounding box center [810, 519] width 4 height 8
type input "**"
click at [951, 524] on div "Agrega el siguiente paso" at bounding box center [984, 528] width 85 height 16
click at [991, 546] on span "Mensaje" at bounding box center [978, 544] width 26 height 10
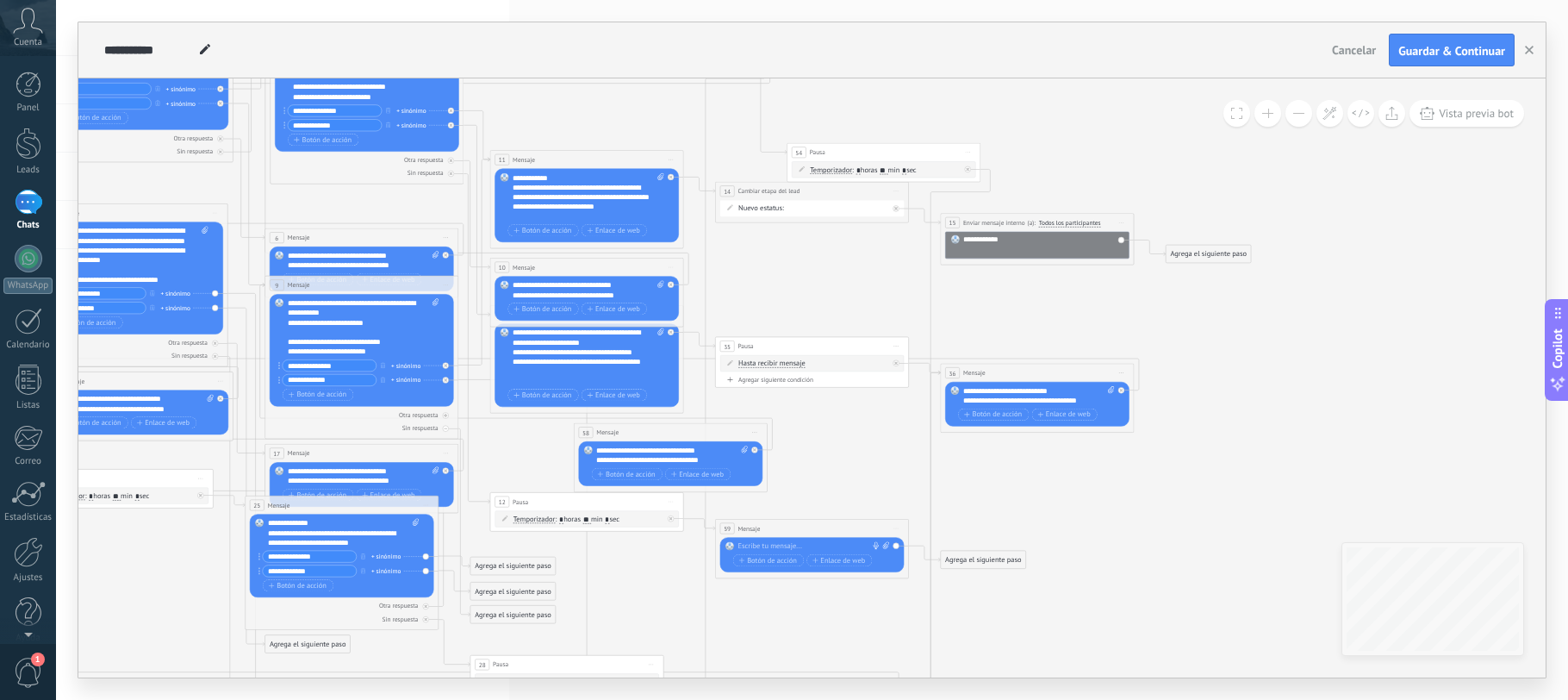
click at [807, 550] on div at bounding box center [809, 545] width 144 height 10
paste div
drag, startPoint x: 323, startPoint y: 558, endPoint x: 173, endPoint y: 541, distance: 151.0
click at [753, 579] on span "Botón de acción" at bounding box center [768, 579] width 58 height 8
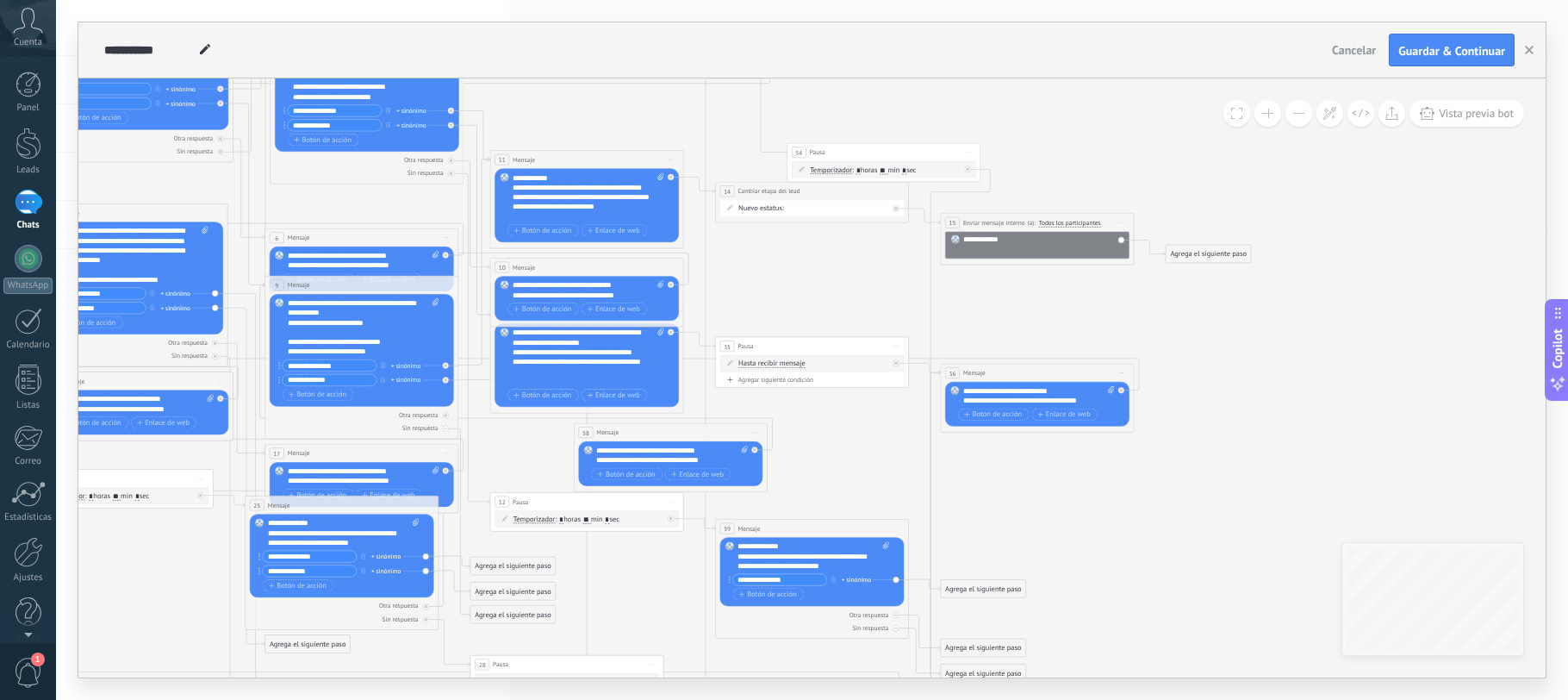
type input "**********"
drag, startPoint x: 318, startPoint y: 571, endPoint x: 201, endPoint y: 563, distance: 117.3
click at [743, 595] on icon "button" at bounding box center [742, 594] width 6 height 5
type input "**********"
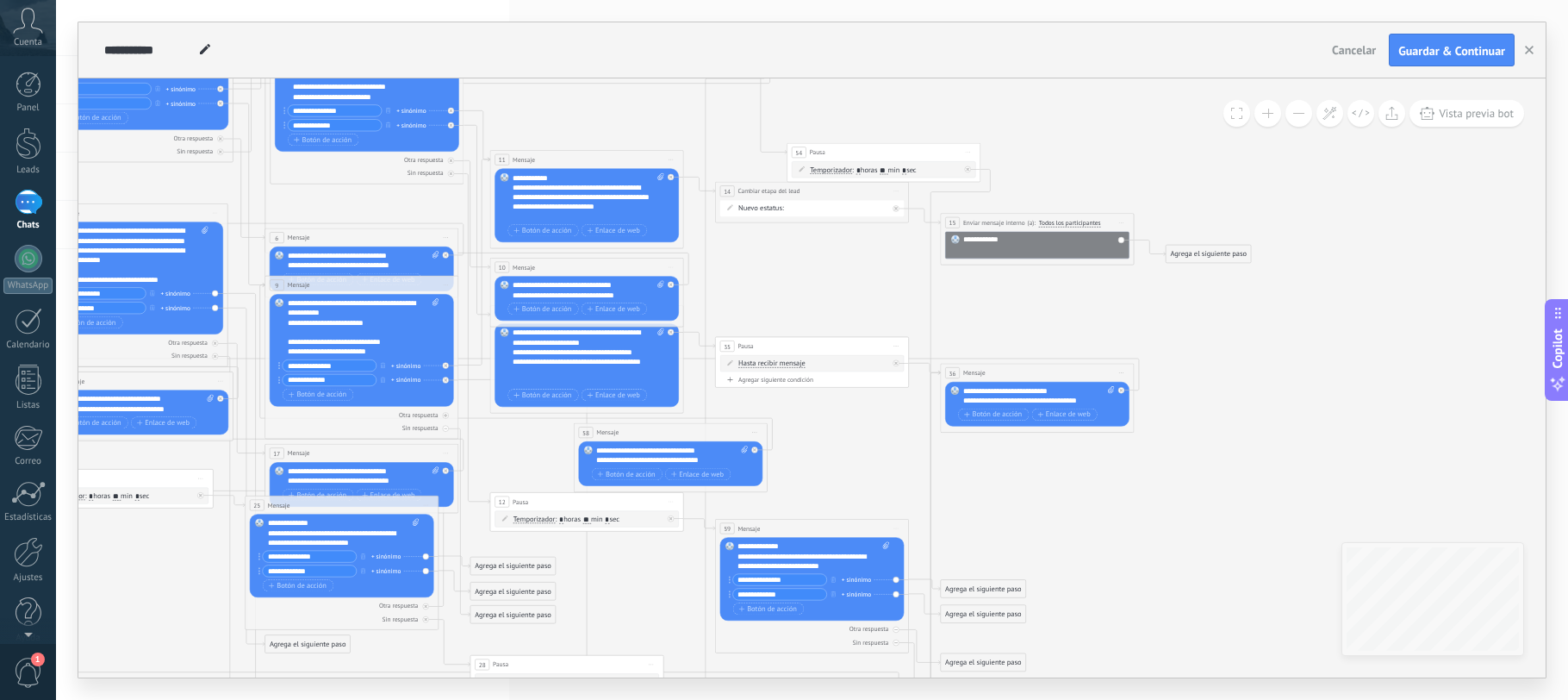
click at [821, 499] on icon at bounding box center [460, 668] width 2003 height 2006
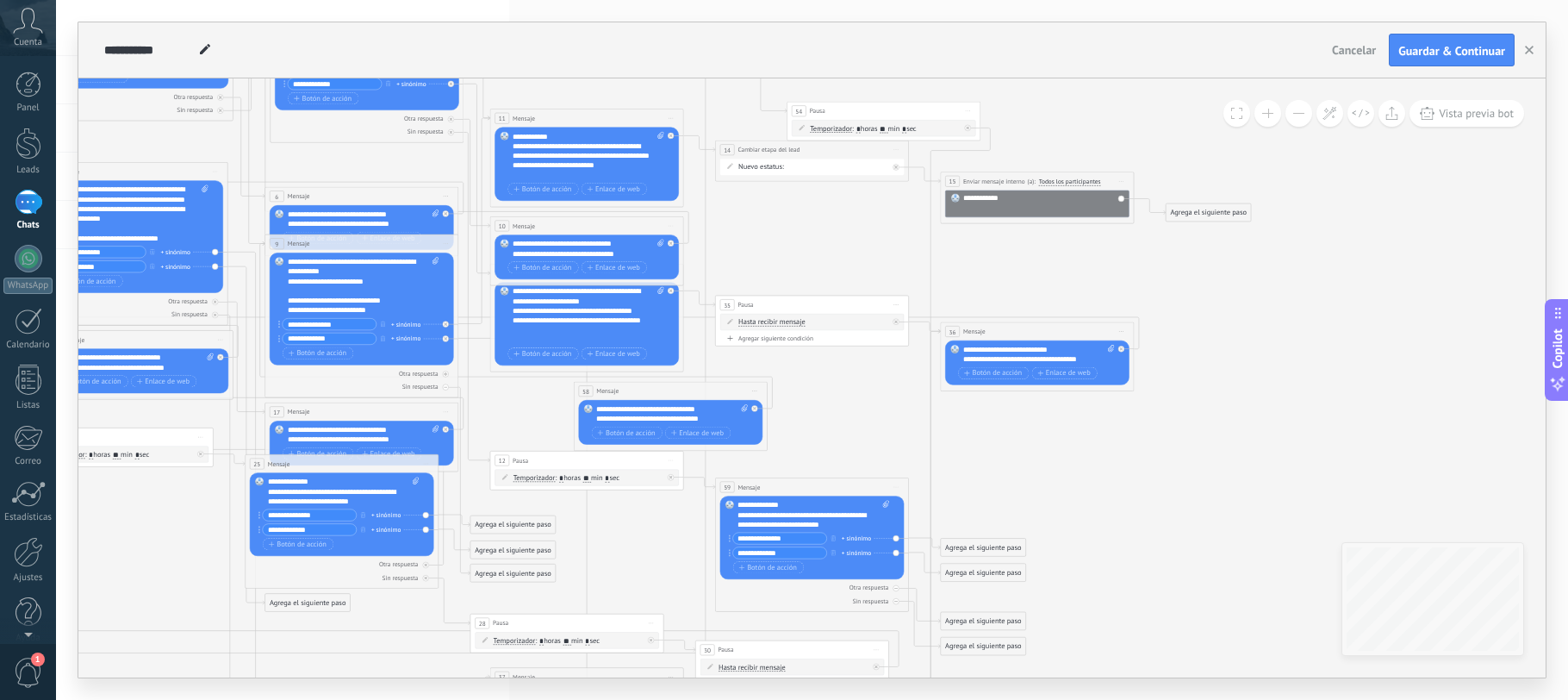
click at [969, 543] on div "Agrega el siguiente paso" at bounding box center [984, 547] width 85 height 16
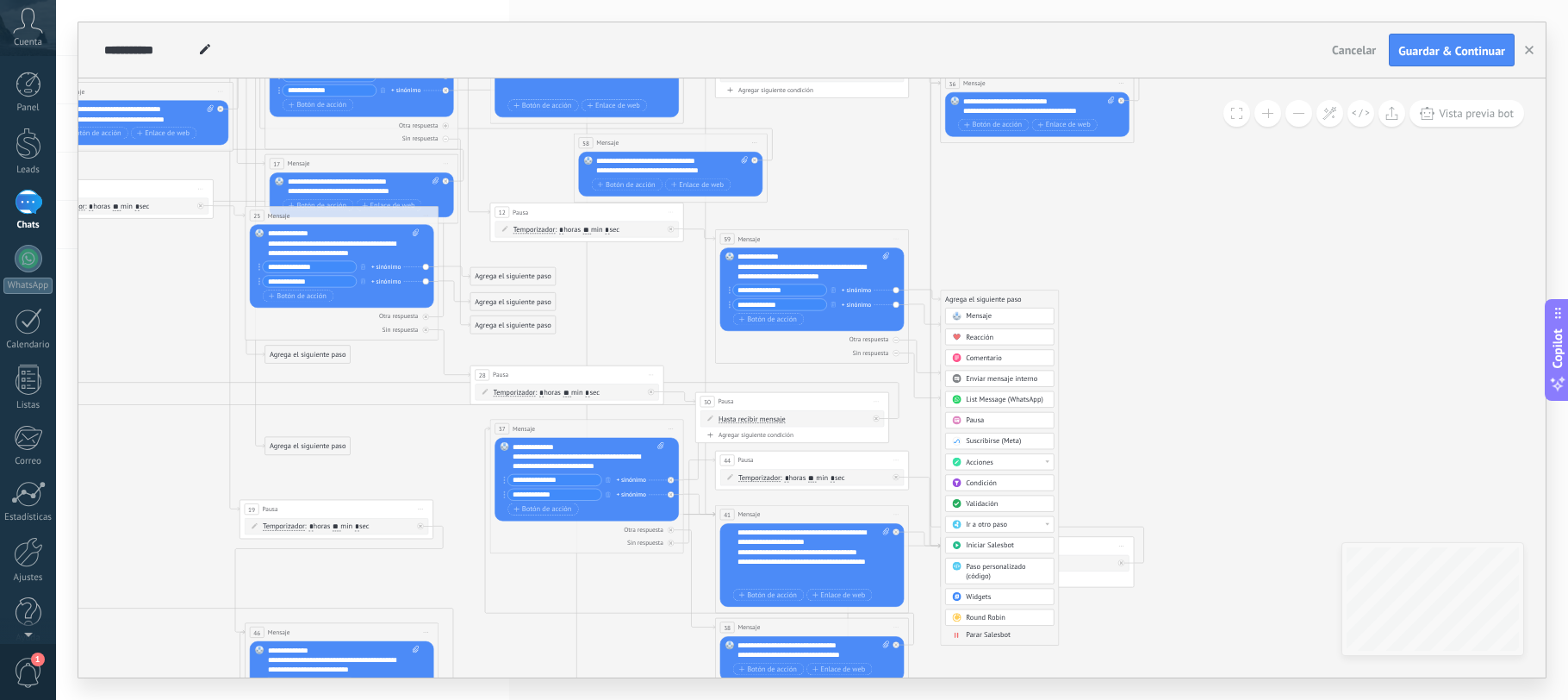
click at [990, 520] on span "Ir a otro paso" at bounding box center [986, 524] width 42 height 10
click at [991, 601] on div "7: Mensaje" at bounding box center [1000, 607] width 108 height 16
click at [976, 318] on div "Agrega el siguiente paso" at bounding box center [984, 325] width 85 height 16
click at [982, 551] on span "Ir a otro paso" at bounding box center [986, 550] width 42 height 10
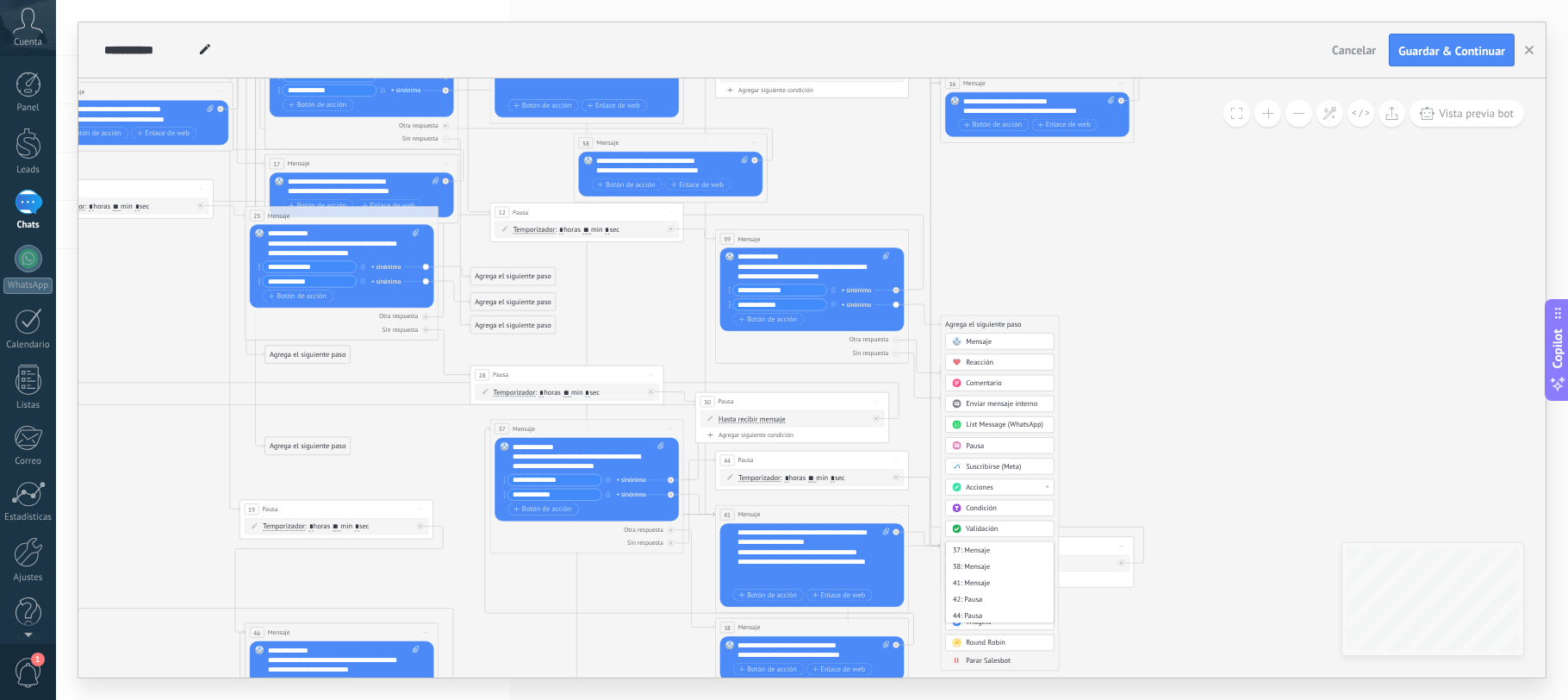
click at [979, 583] on div "41: Mensaje" at bounding box center [1000, 583] width 108 height 16
click at [989, 401] on div "Agrega el siguiente paso" at bounding box center [984, 398] width 85 height 16
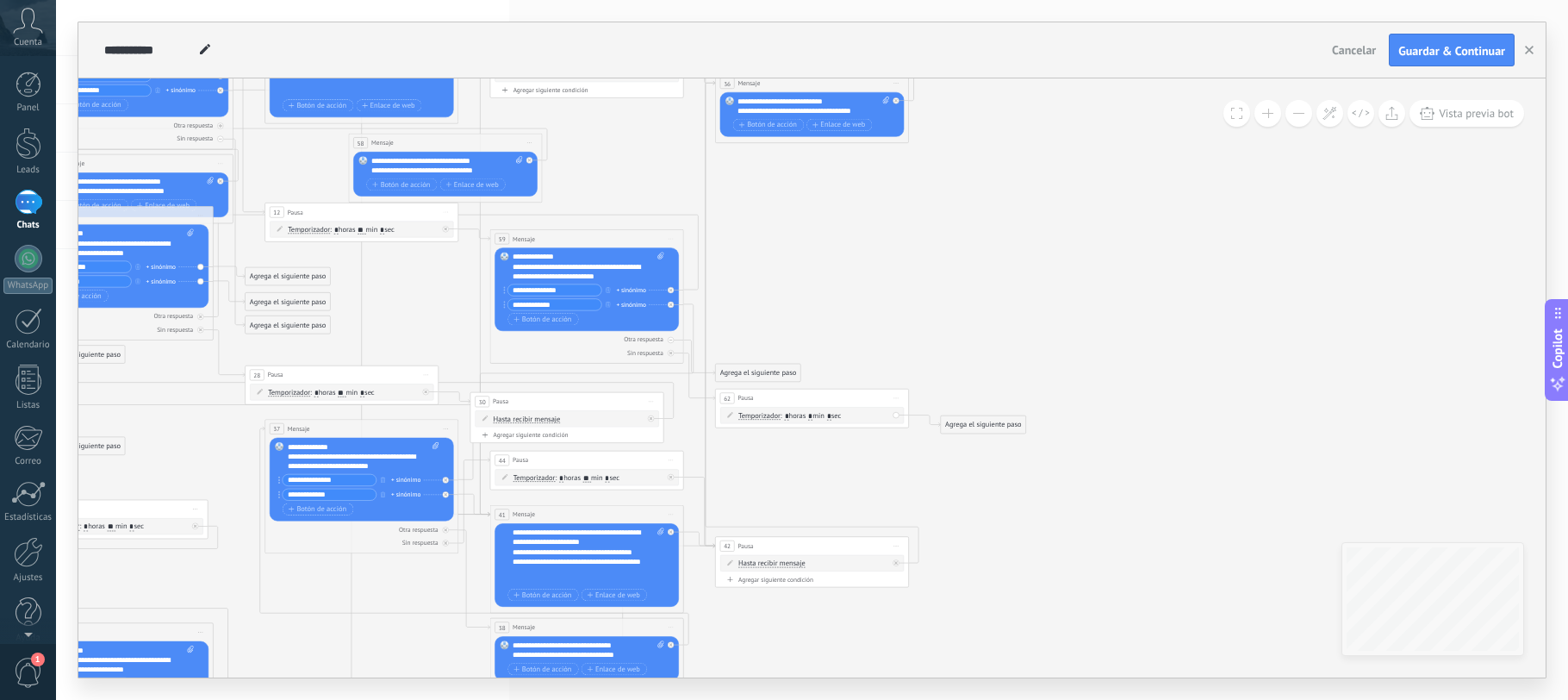
click at [818, 414] on span ": * horas * min * sec" at bounding box center [811, 415] width 60 height 10
click at [813, 414] on input "*" at bounding box center [810, 415] width 4 height 8
type input "**"
click at [954, 422] on div "Agrega el siguiente paso" at bounding box center [984, 425] width 85 height 16
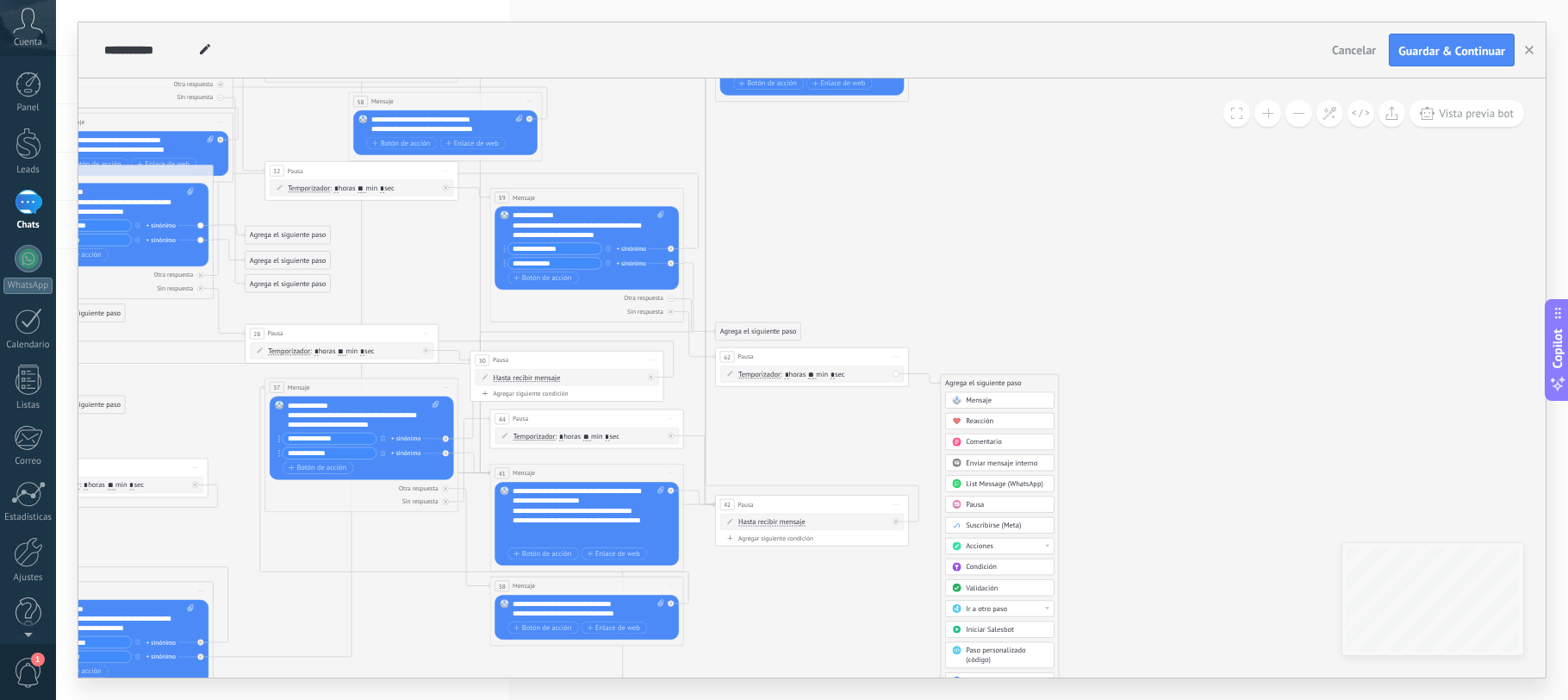
click at [1006, 607] on span "Ir a otro paso" at bounding box center [986, 608] width 42 height 10
click at [985, 640] on div "42: Pausa" at bounding box center [1000, 643] width 108 height 16
click at [961, 456] on icon at bounding box center [235, 337] width 2003 height 2006
click at [744, 328] on div "Agrega el siguiente paso" at bounding box center [759, 331] width 85 height 16
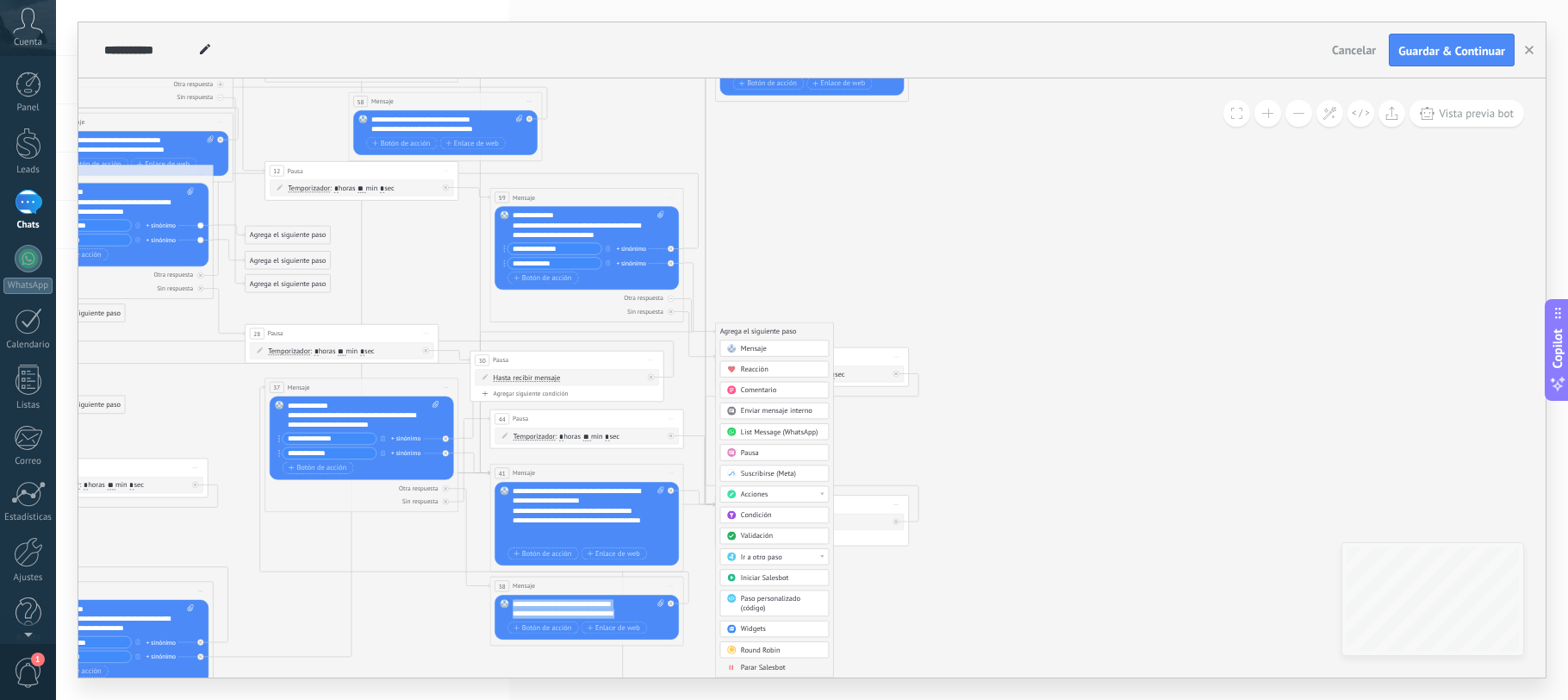
drag, startPoint x: 629, startPoint y: 614, endPoint x: 490, endPoint y: 589, distance: 141.2
click at [490, 589] on div "38 Mensaje ******* (a): Todos los contactos - canales seleccionados Todos los c…" at bounding box center [587, 611] width 194 height 69
copy div "**********"
click at [829, 245] on icon at bounding box center [235, 337] width 2003 height 2006
click at [768, 328] on div "Agrega el siguiente paso" at bounding box center [759, 331] width 85 height 16
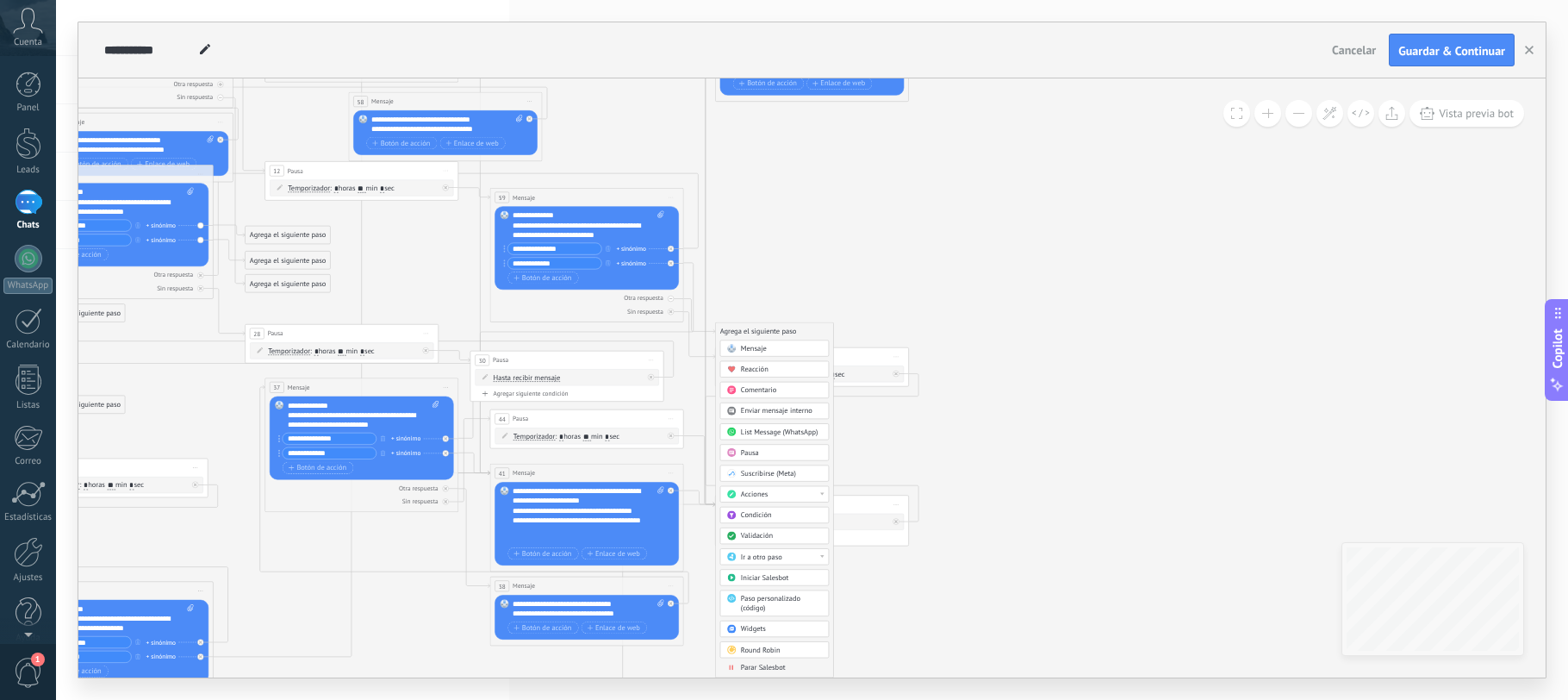
click at [770, 346] on div "Mensaje" at bounding box center [781, 349] width 81 height 10
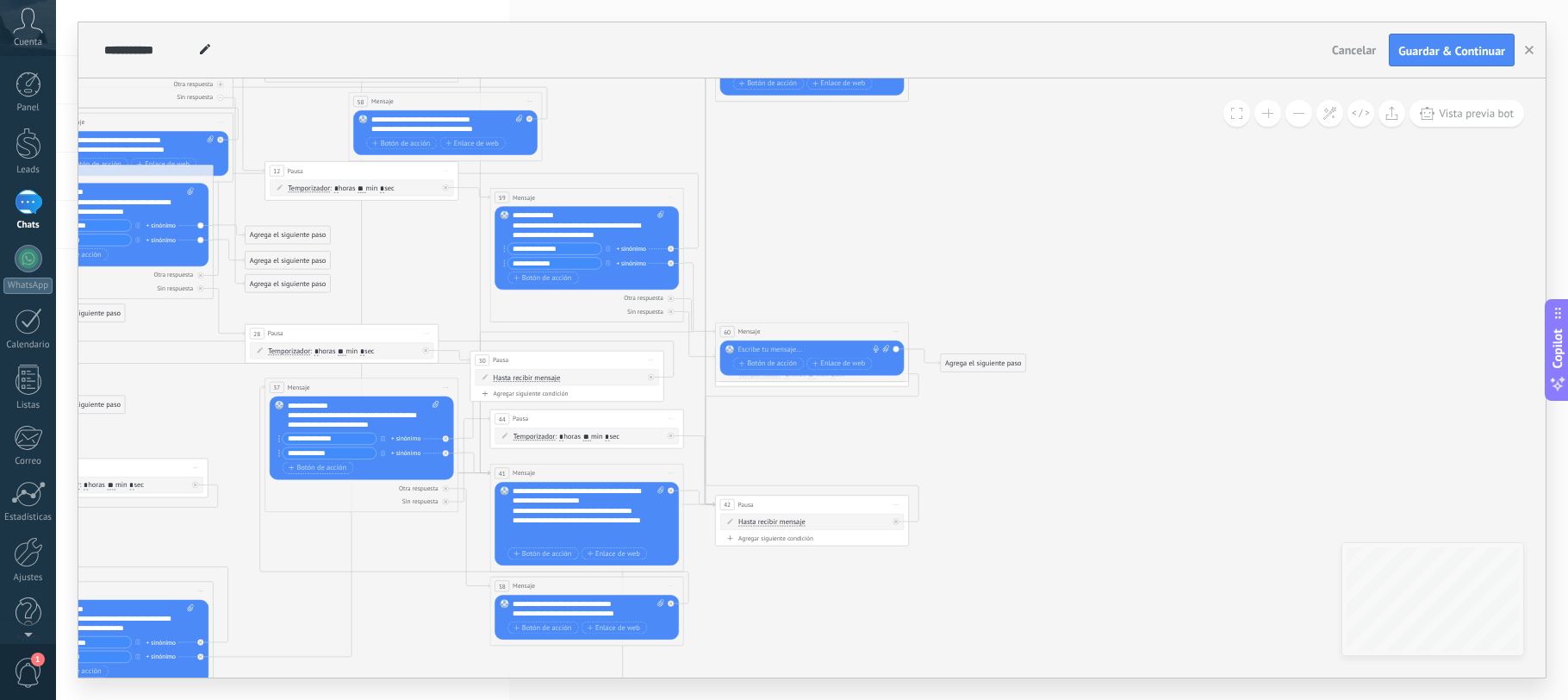
click at [775, 355] on div "Reemplazar Quitar Convertir a mensaje de voz Arrastre la imagen aquí para adjun…" at bounding box center [813, 358] width 151 height 27
click at [776, 349] on div at bounding box center [809, 350] width 144 height 10
paste div
click at [947, 358] on div "Agrega el siguiente paso" at bounding box center [984, 363] width 85 height 16
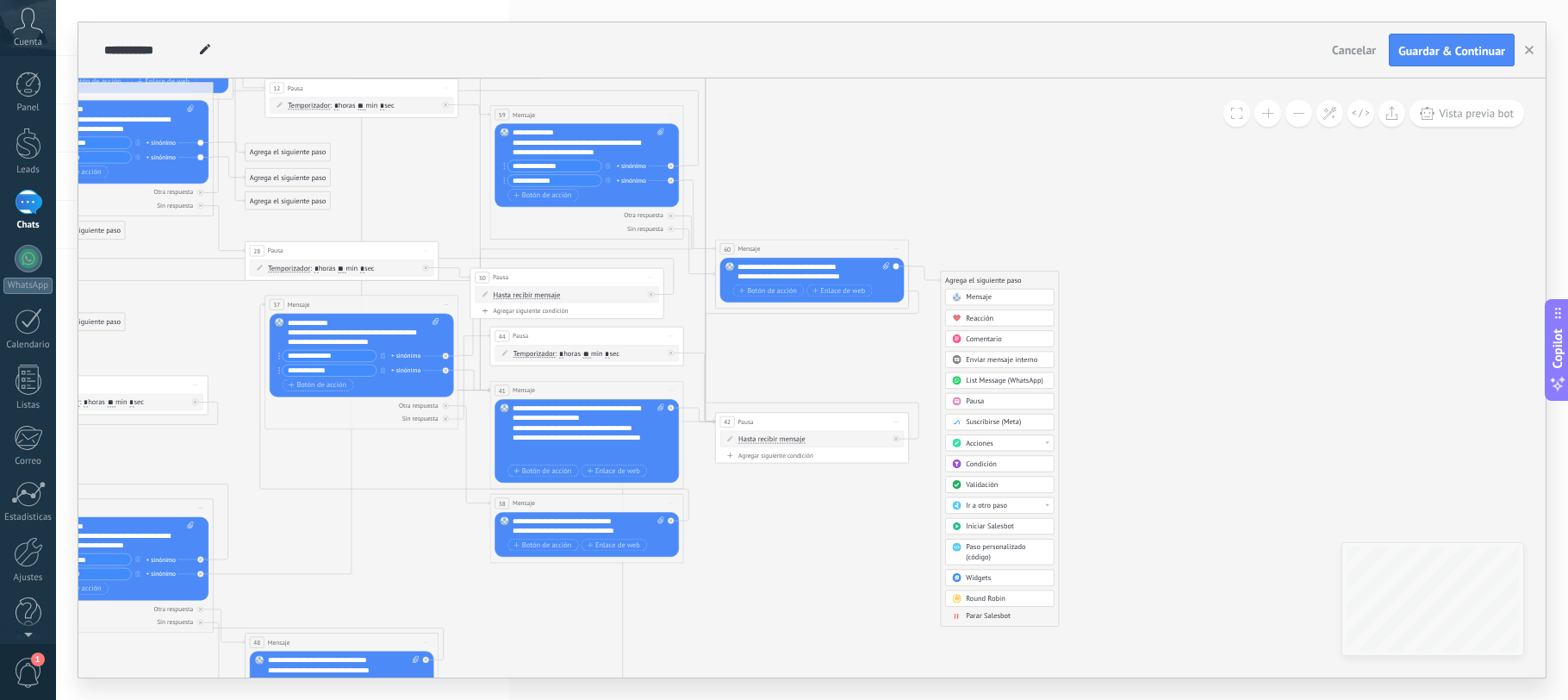
click at [995, 505] on span "Ir a otro paso" at bounding box center [986, 505] width 42 height 10
click at [988, 576] on div "59: Mensaje" at bounding box center [1000, 575] width 108 height 16
click at [985, 372] on icon at bounding box center [235, 254] width 2003 height 2006
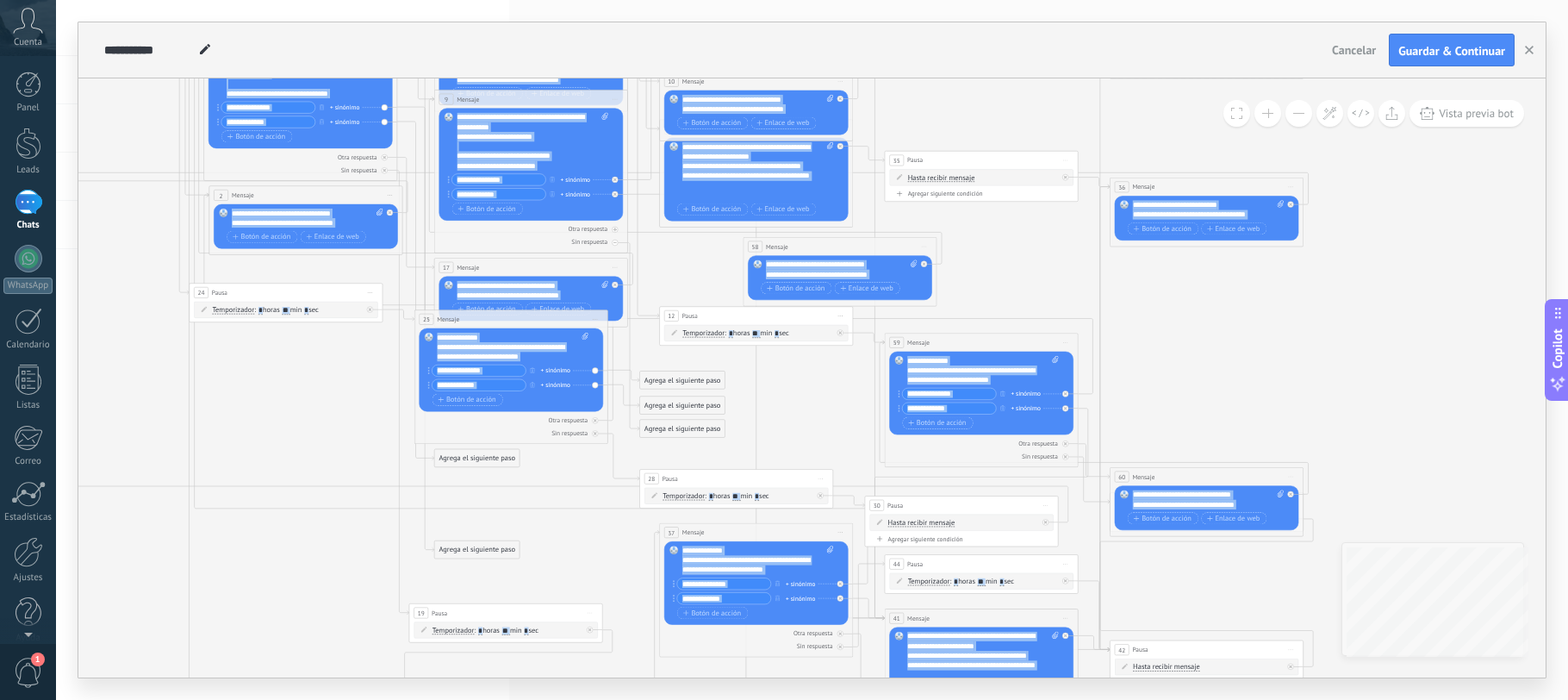
click at [1387, 625] on div "**********" at bounding box center [812, 377] width 1467 height 599
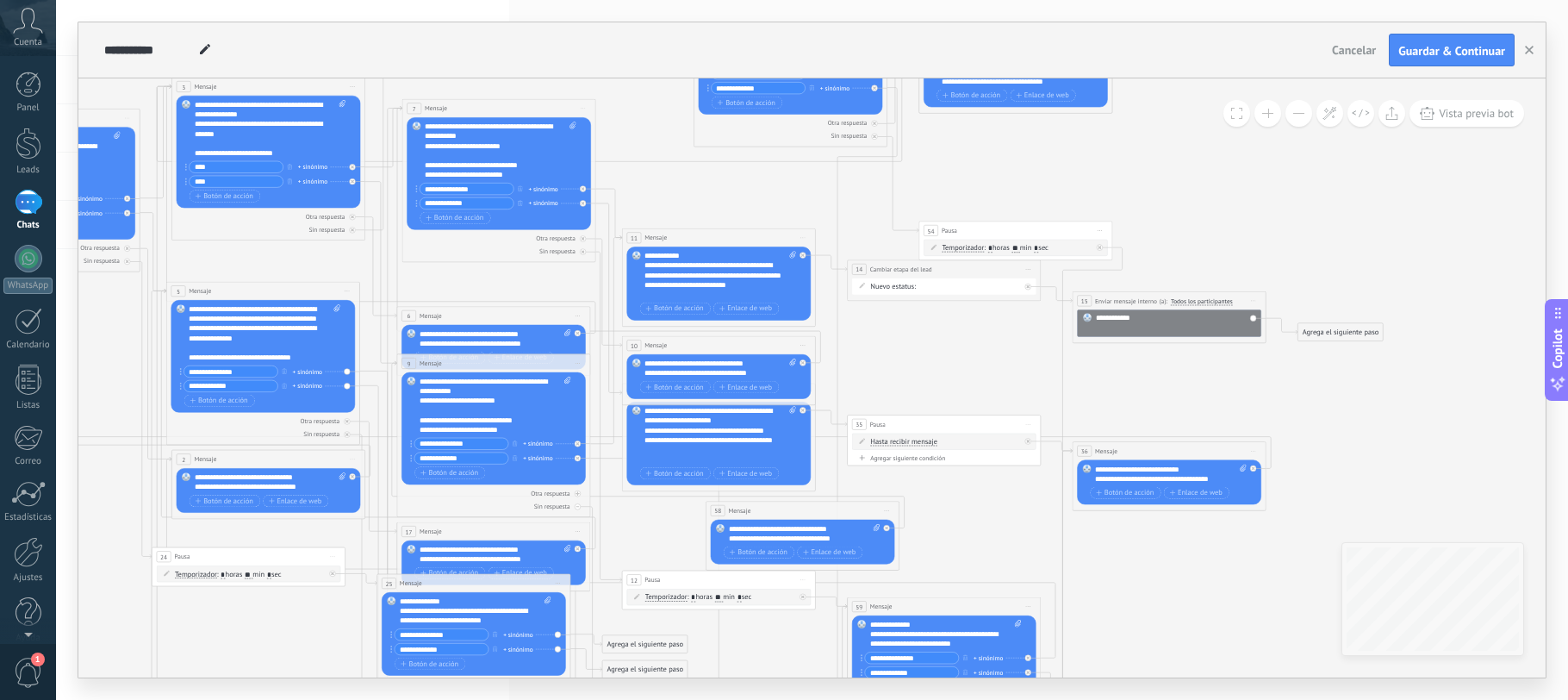
drag, startPoint x: 1406, startPoint y: 286, endPoint x: 1385, endPoint y: 505, distance: 220.0
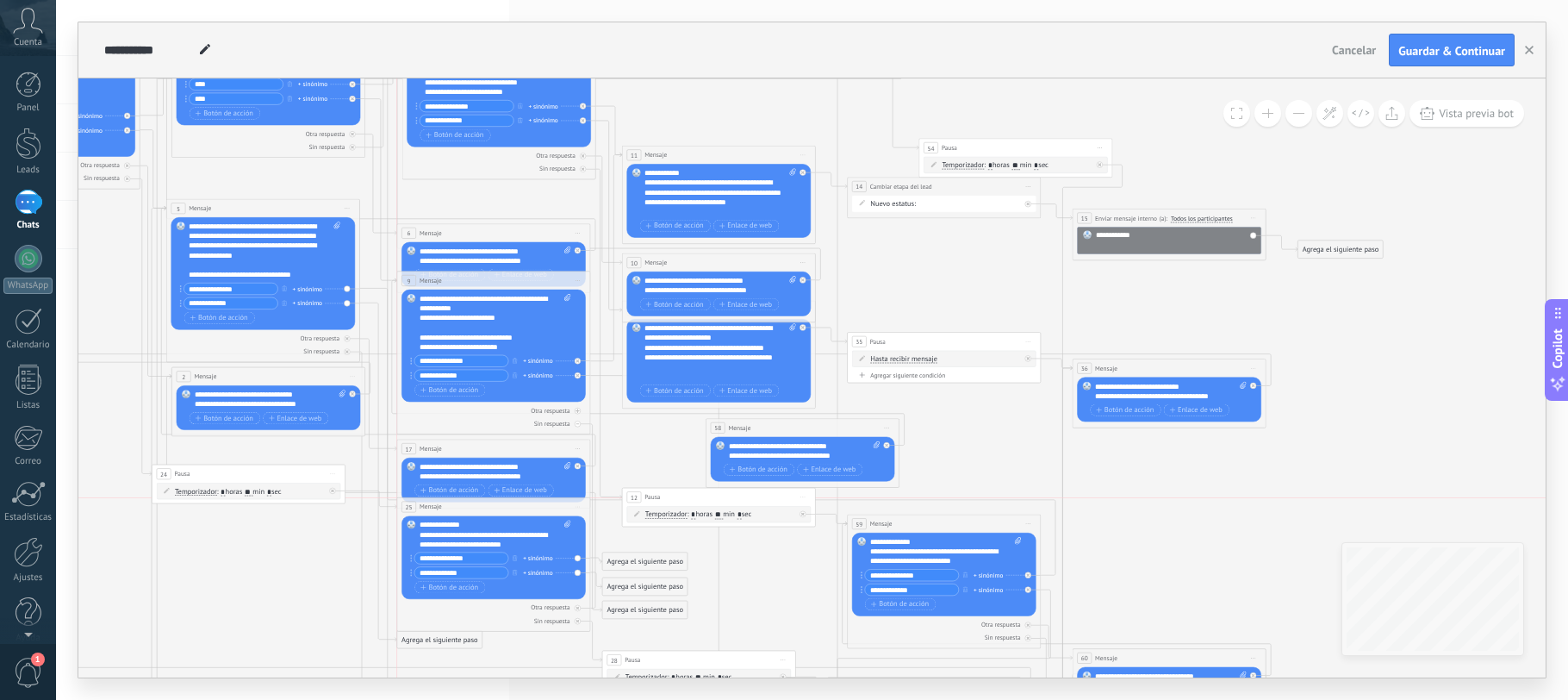
drag, startPoint x: 517, startPoint y: 493, endPoint x: 537, endPoint y: 501, distance: 21.5
click at [537, 501] on div "25 Mensaje ******* (a): Todos los contactos - canales seleccionados Todos los c…" at bounding box center [494, 507] width 193 height 18
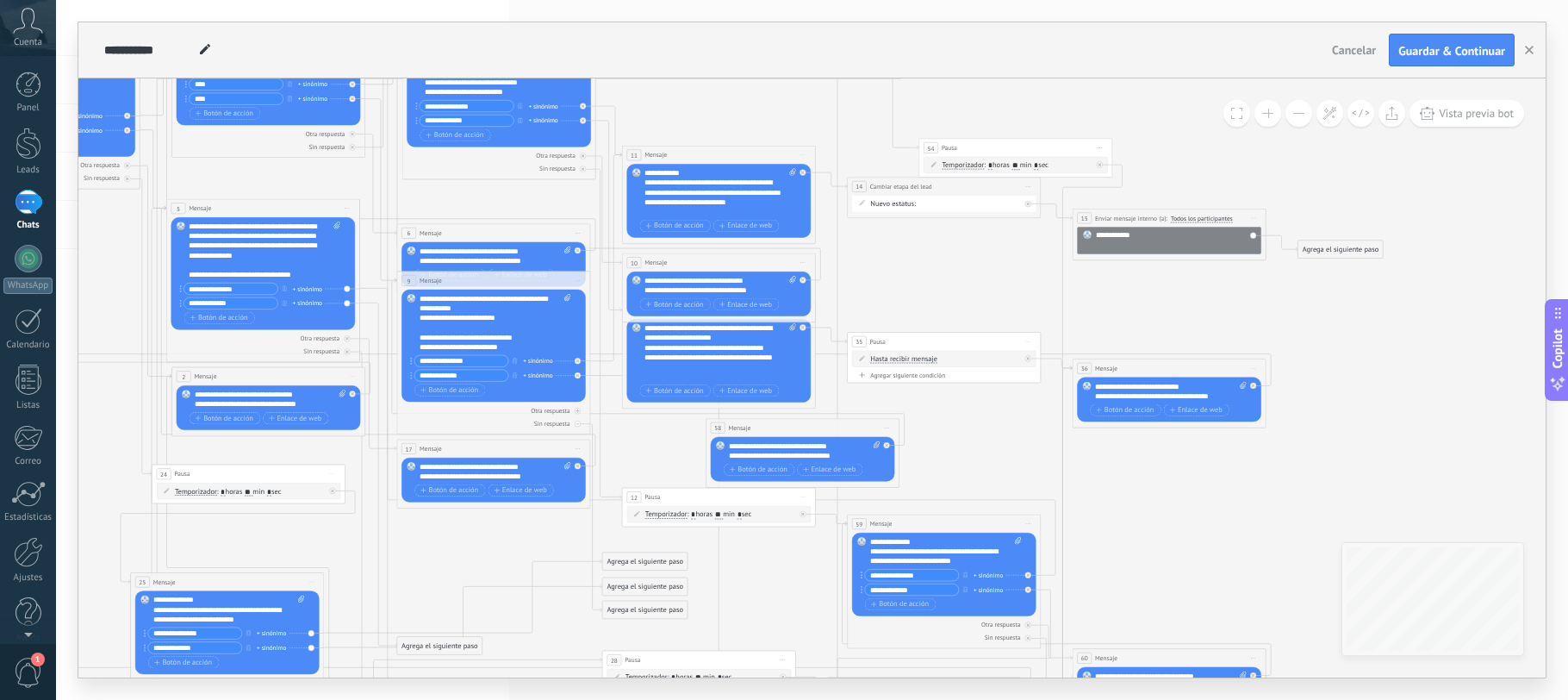
drag, startPoint x: 500, startPoint y: 511, endPoint x: 235, endPoint y: 583, distance: 274.6
click at [235, 583] on div "25 Mensaje ******* (a): Todos los contactos - canales seleccionados Todos los c…" at bounding box center [227, 582] width 193 height 18
click at [293, 530] on icon at bounding box center [592, 664] width 2003 height 2006
click at [429, 547] on icon at bounding box center [592, 663] width 2003 height 2006
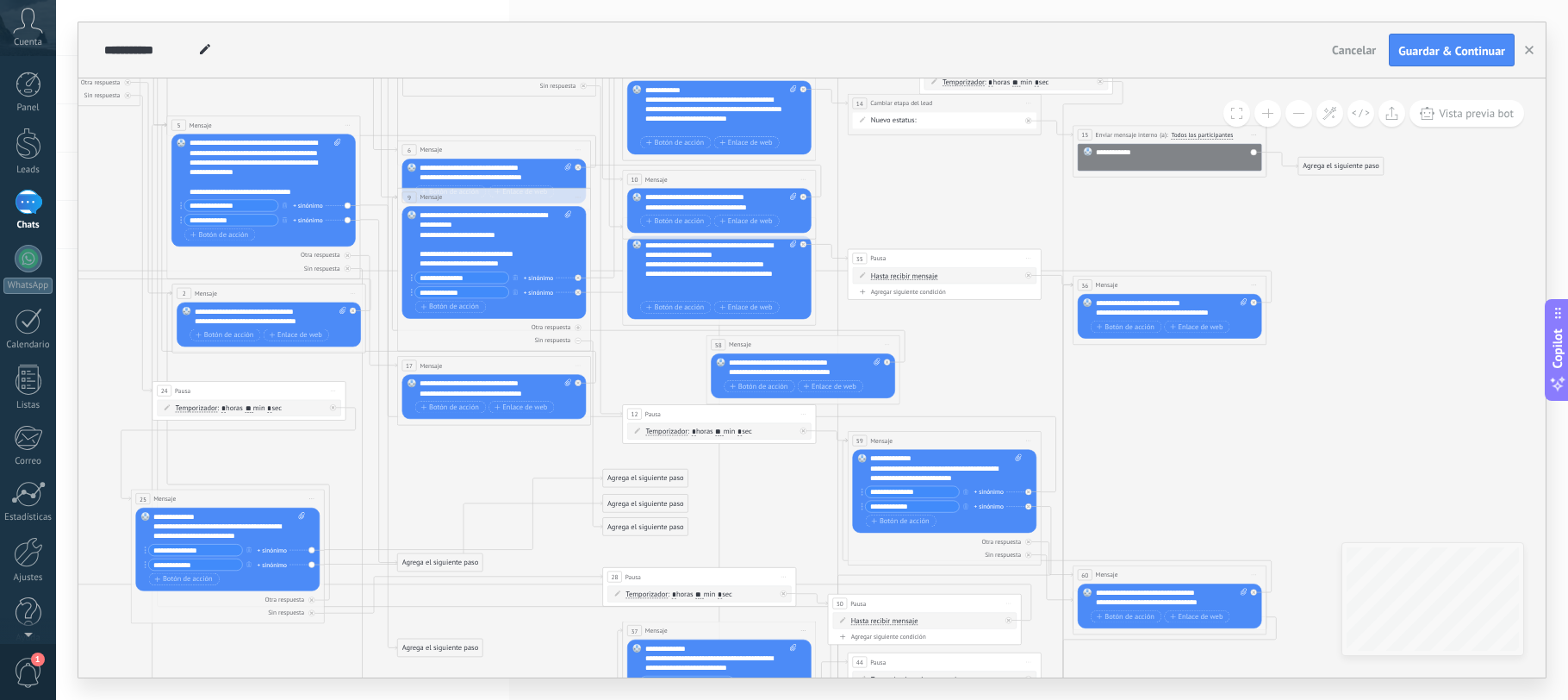
click at [428, 557] on div "Agrega el siguiente paso" at bounding box center [441, 562] width 85 height 16
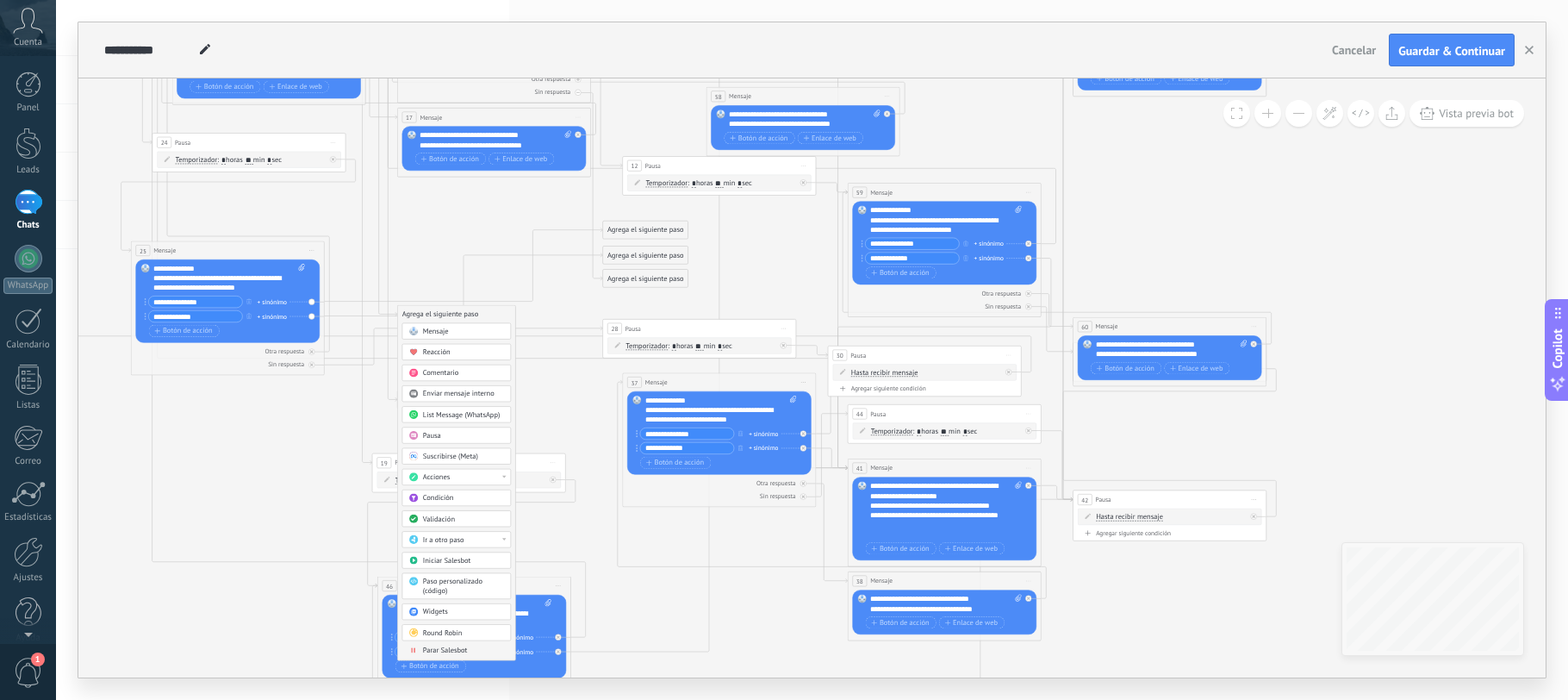
click at [454, 539] on span "Ir a otro paso" at bounding box center [444, 540] width 42 height 10
click at [443, 562] on div "42: Pausa" at bounding box center [455, 564] width 108 height 16
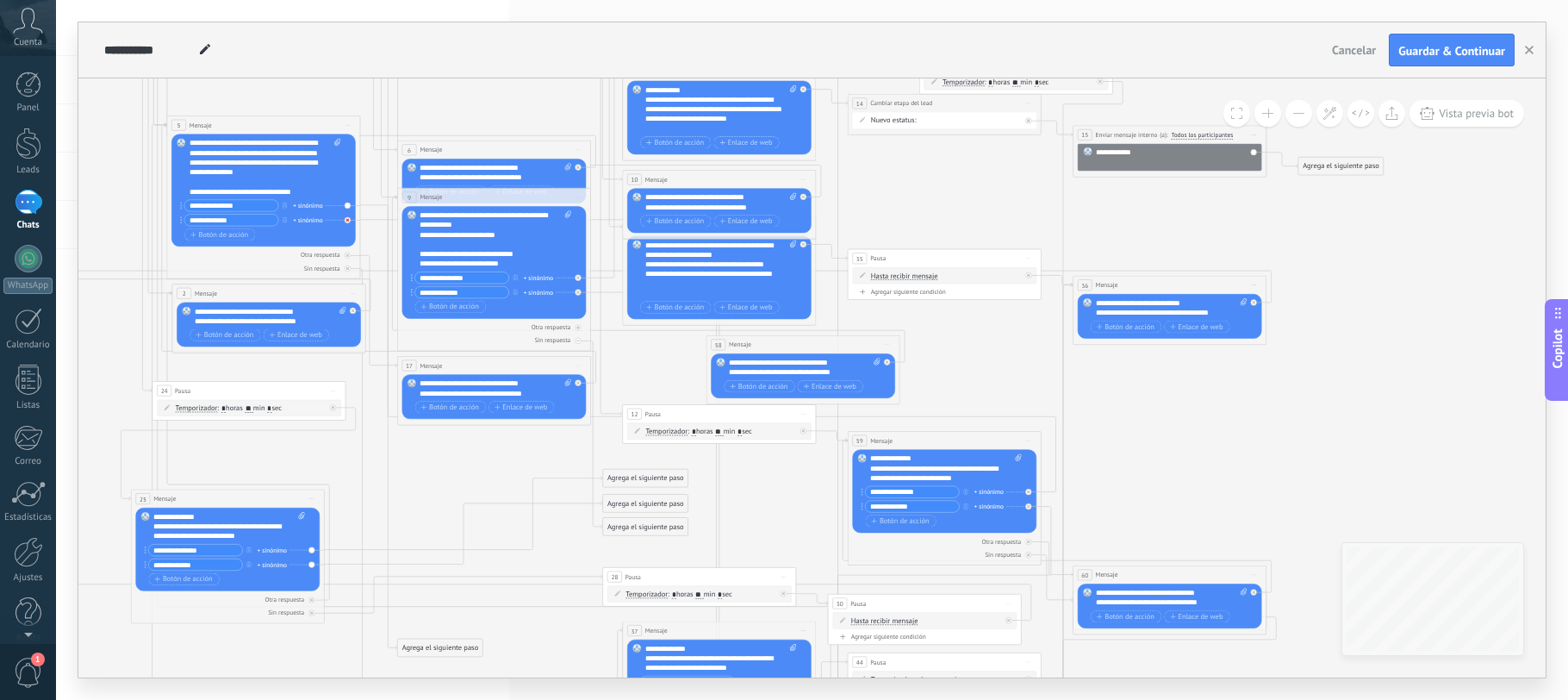
click at [350, 220] on div at bounding box center [350, 216] width 12 height 12
click at [402, 462] on div "Agrega el siguiente paso" at bounding box center [441, 463] width 85 height 16
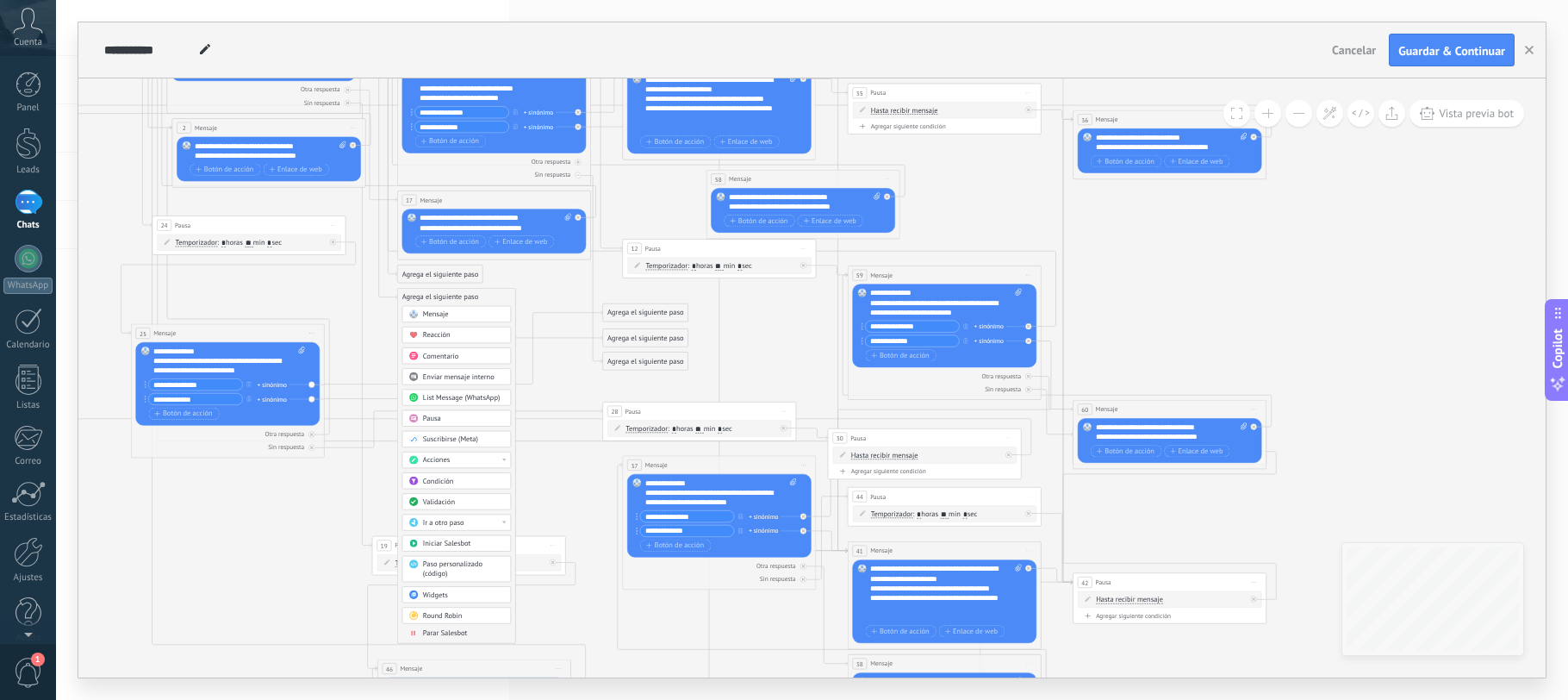
click at [469, 520] on div "Ir a otro paso" at bounding box center [463, 522] width 81 height 10
click at [440, 542] on div "41: Mensaje" at bounding box center [455, 540] width 108 height 16
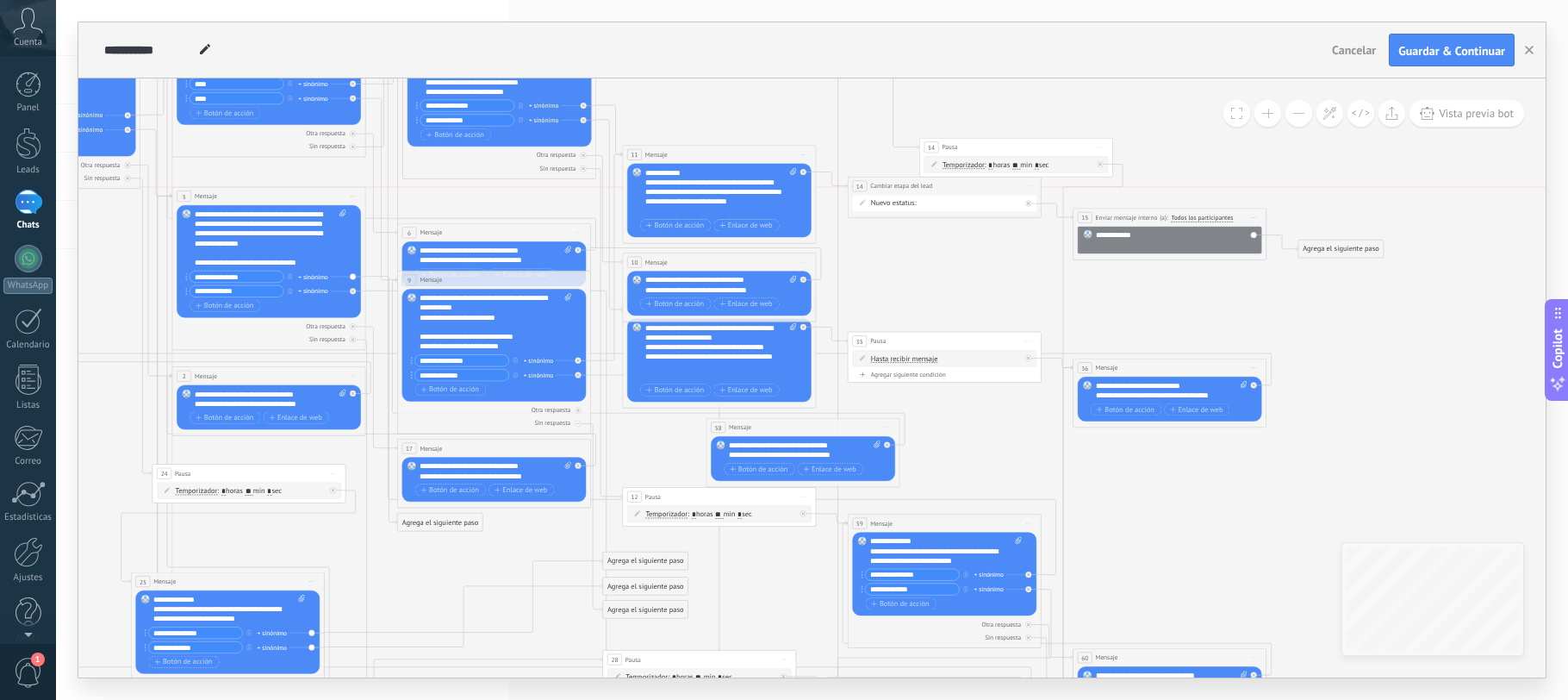
drag, startPoint x: 216, startPoint y: 206, endPoint x: 222, endPoint y: 197, distance: 10.8
click at [222, 197] on div "5 Mensaje ******* (a): Todos los contactos - canales seleccionados Todos los co…" at bounding box center [269, 196] width 193 height 18
click at [448, 522] on div "Agrega el siguiente paso" at bounding box center [441, 522] width 85 height 16
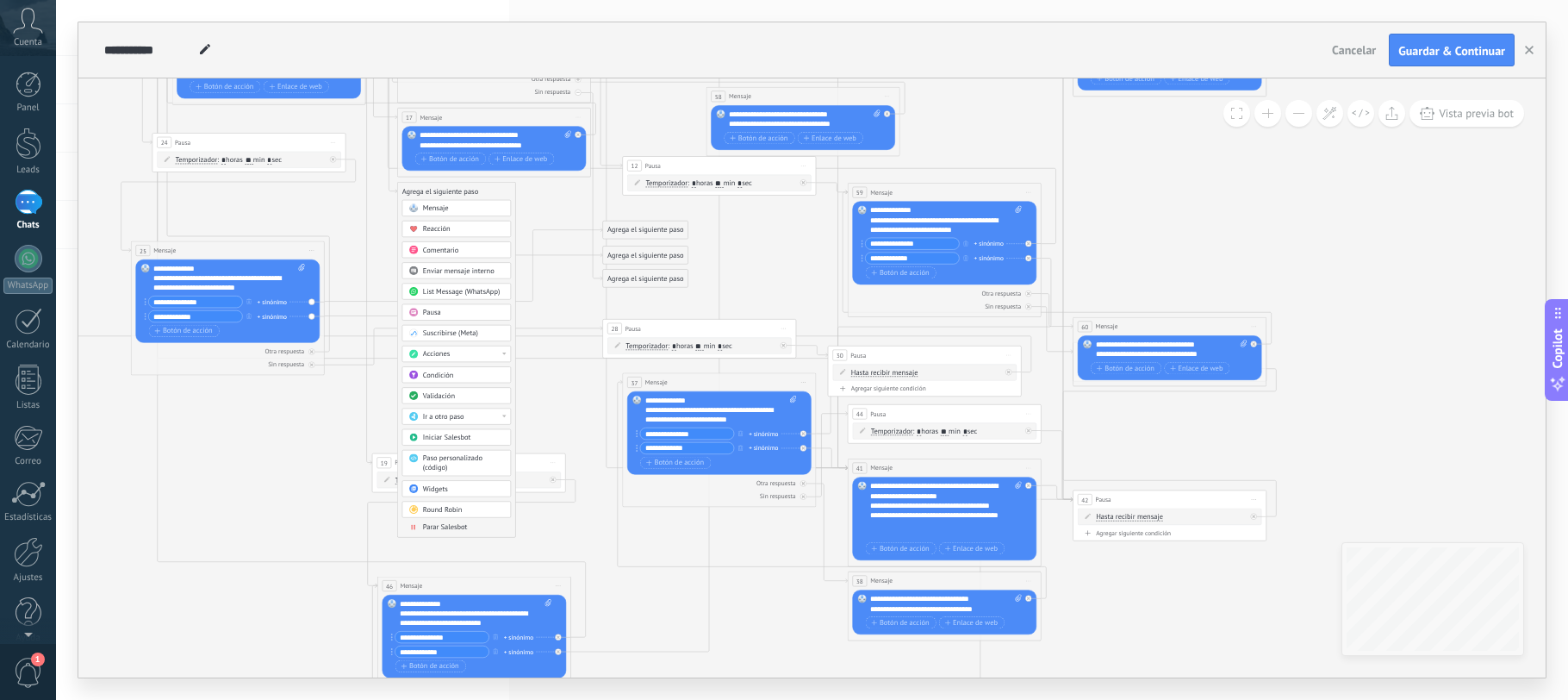
click at [471, 417] on div "Ir a otro paso" at bounding box center [463, 416] width 81 height 10
click at [441, 484] on div "11: Mensaje" at bounding box center [455, 487] width 108 height 16
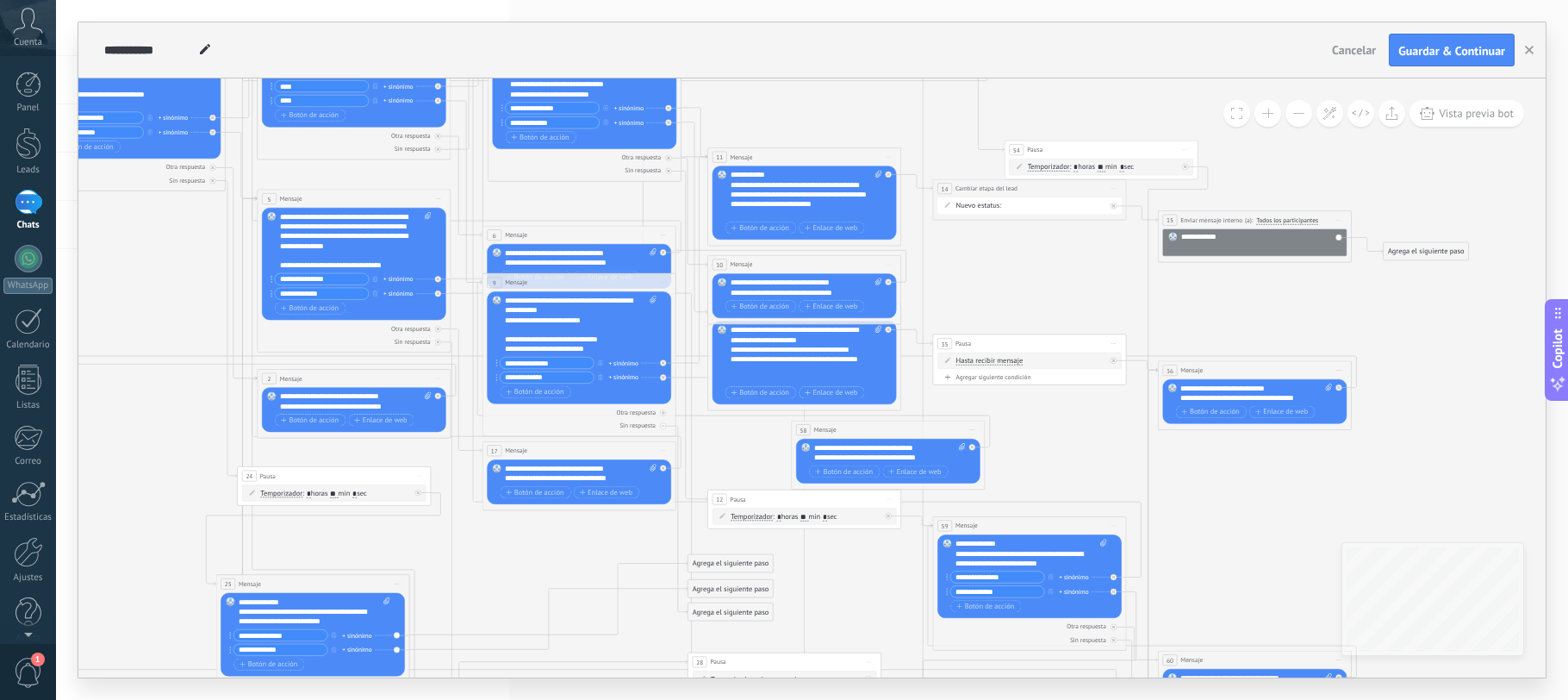
drag, startPoint x: 125, startPoint y: 286, endPoint x: 210, endPoint y: 288, distance: 85.0
click at [210, 288] on icon at bounding box center [678, 665] width 2003 height 2006
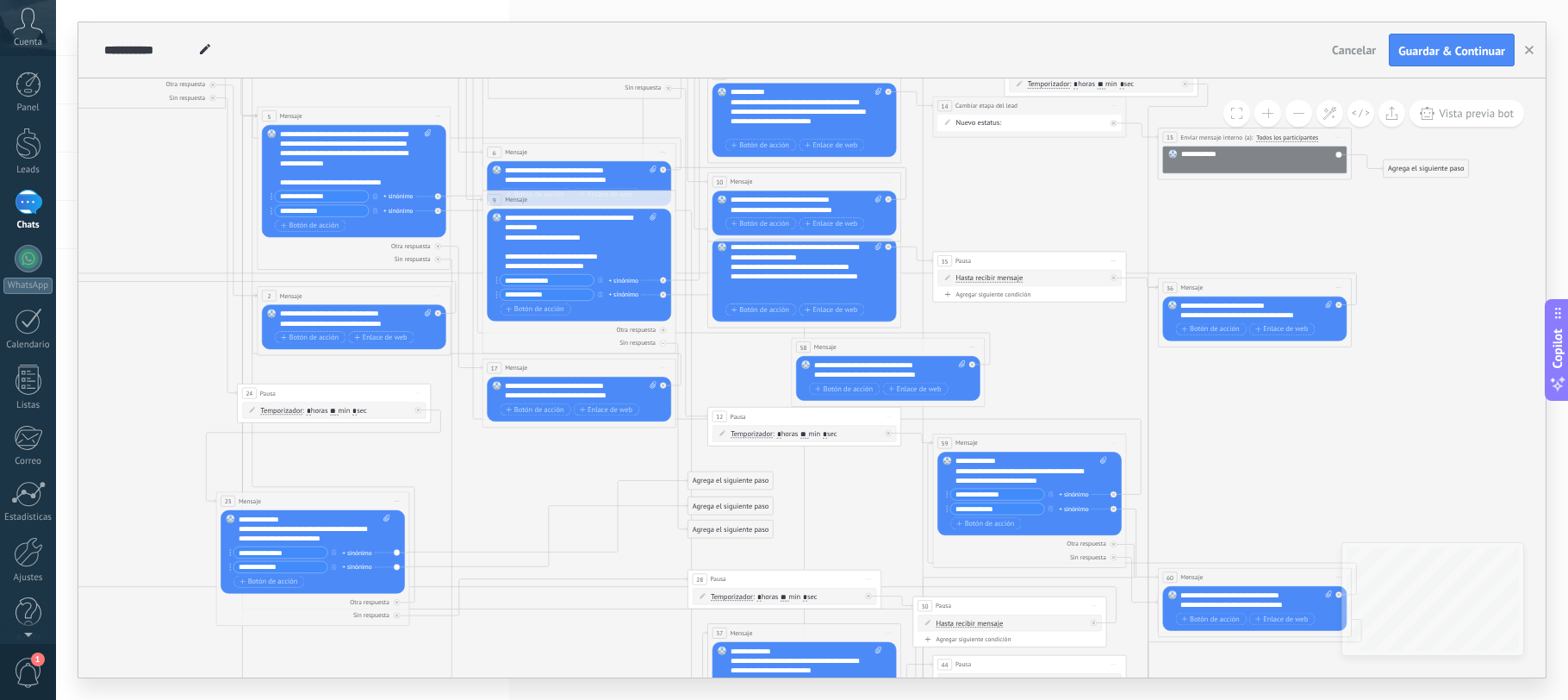
click at [709, 481] on div "Agrega el siguiente paso" at bounding box center [731, 481] width 85 height 16
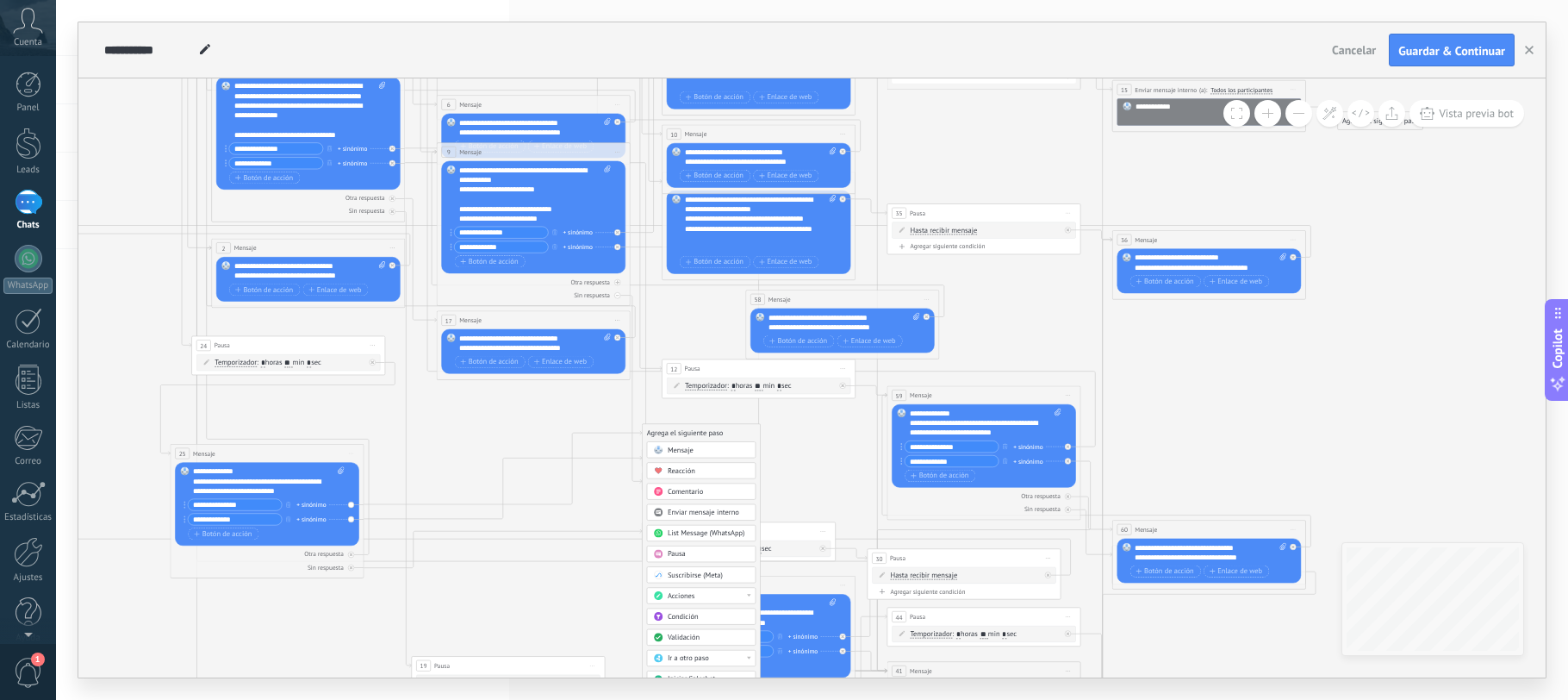
drag, startPoint x: 156, startPoint y: 349, endPoint x: 194, endPoint y: 188, distance: 165.4
click at [108, 132] on icon at bounding box center [631, 535] width 2003 height 2006
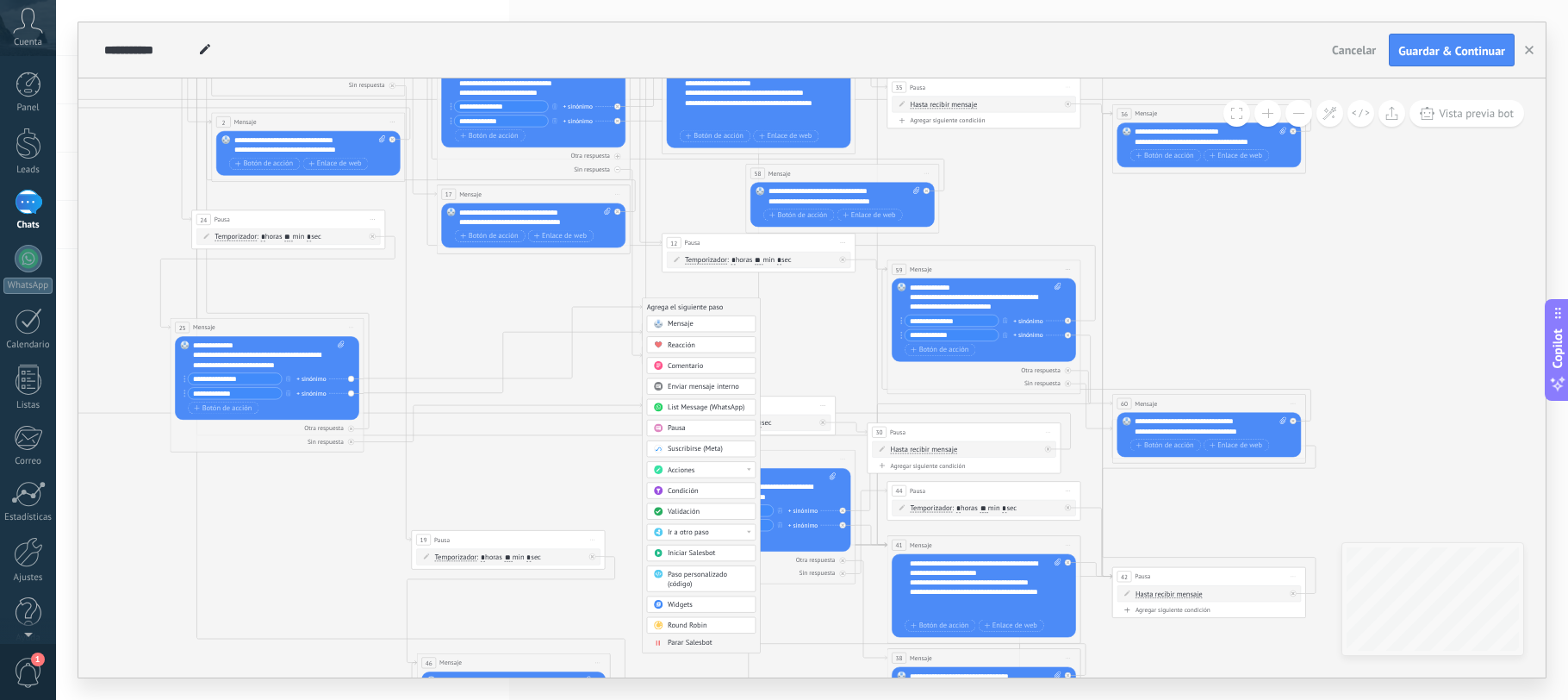
click at [699, 529] on span "Ir a otro paso" at bounding box center [688, 532] width 42 height 10
click at [699, 529] on div "1: Mensaje" at bounding box center [701, 532] width 108 height 16
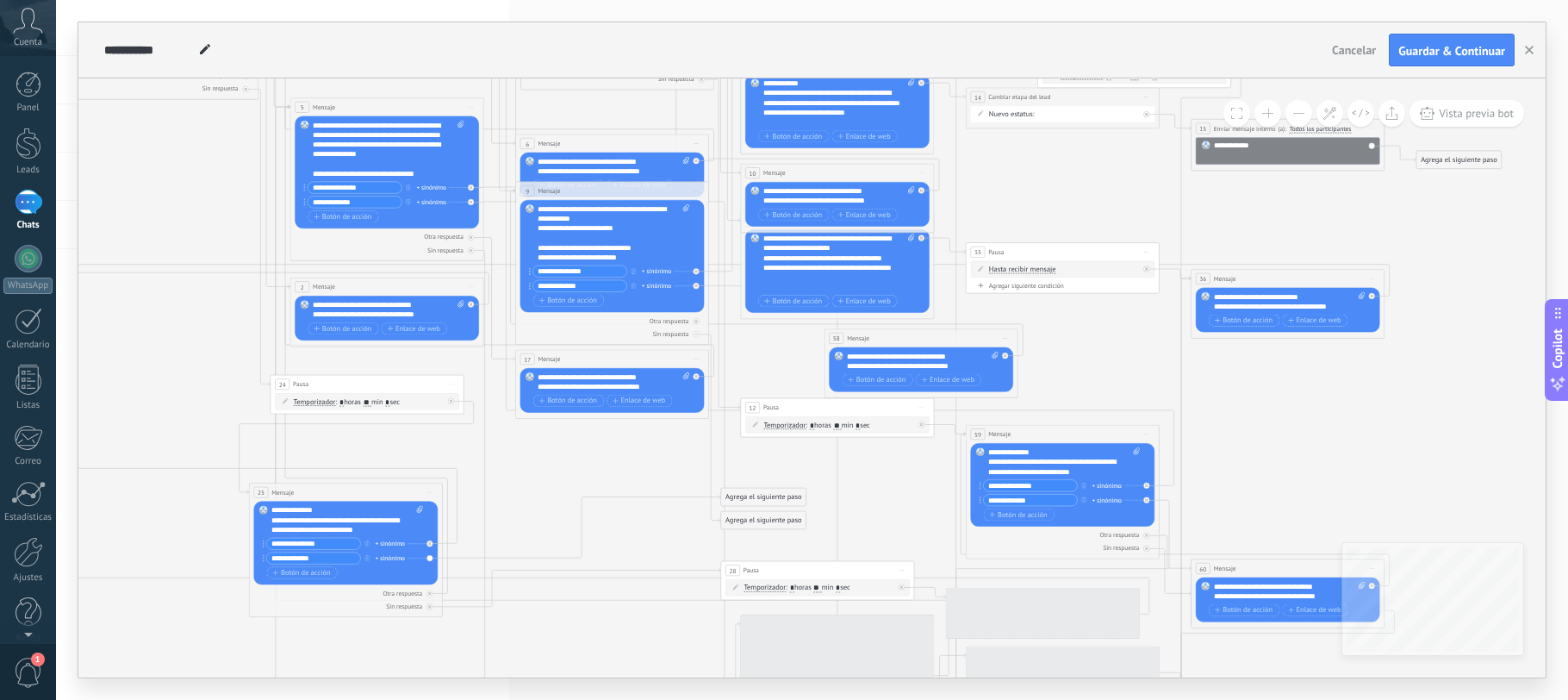
drag, startPoint x: 159, startPoint y: 476, endPoint x: 235, endPoint y: 187, distance: 298.8
click at [235, 187] on icon at bounding box center [711, 574] width 2003 height 2006
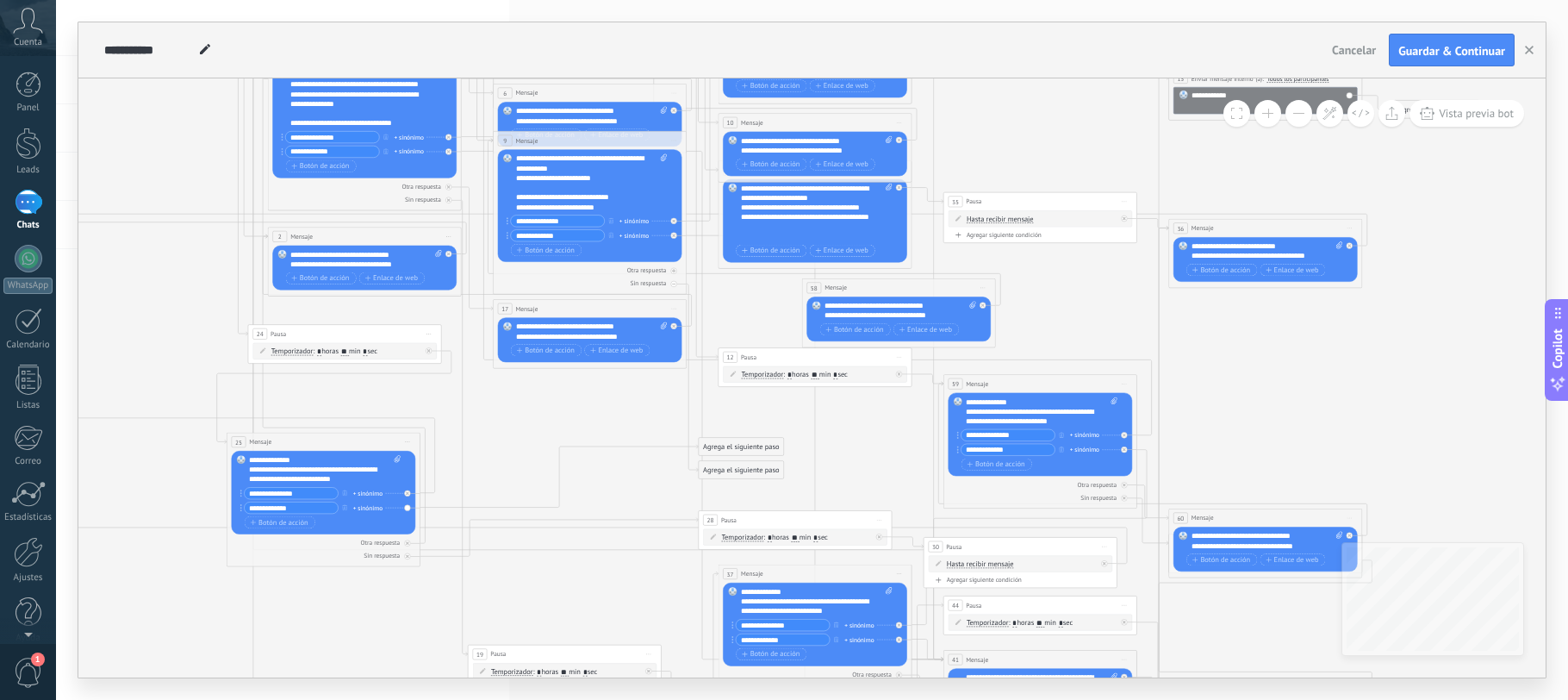
drag, startPoint x: 616, startPoint y: 649, endPoint x: 461, endPoint y: 523, distance: 199.8
click at [594, 598] on icon at bounding box center [688, 523] width 2003 height 2006
click at [736, 444] on div "Agrega el siguiente paso" at bounding box center [742, 446] width 85 height 16
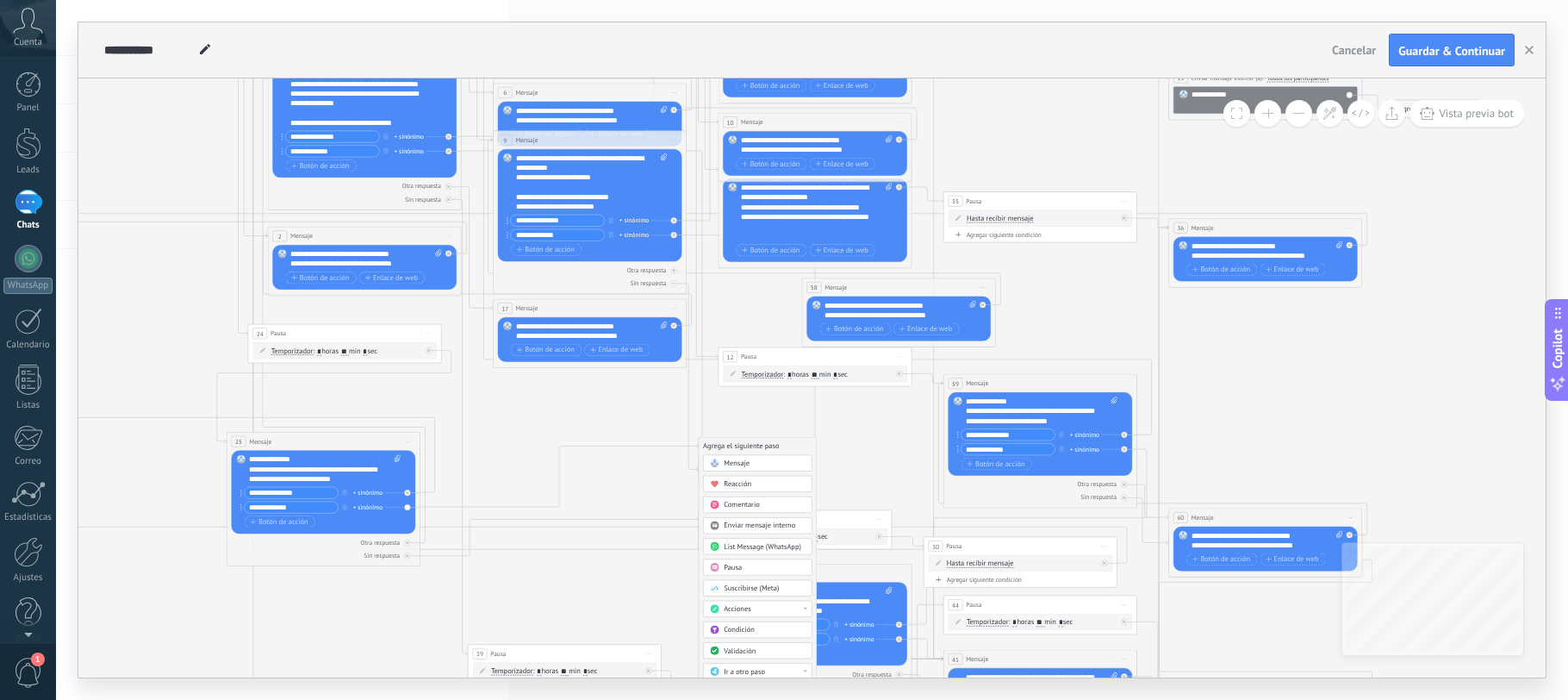
click at [528, 428] on icon at bounding box center [688, 523] width 2003 height 2006
click at [725, 445] on div "Agrega el siguiente paso" at bounding box center [742, 446] width 85 height 16
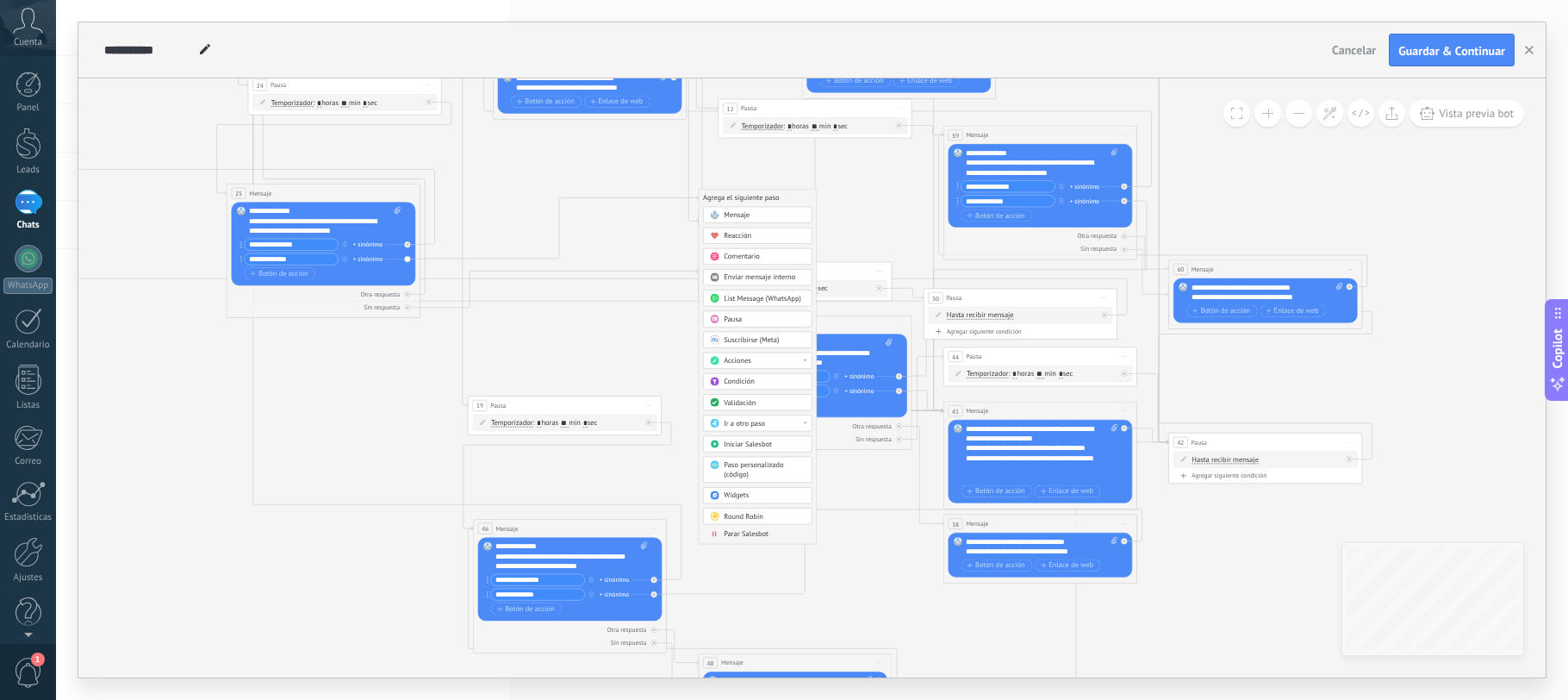
click at [760, 419] on span "Ir a otro paso" at bounding box center [744, 423] width 42 height 10
click at [733, 481] on div "41: Mensaje" at bounding box center [758, 482] width 108 height 16
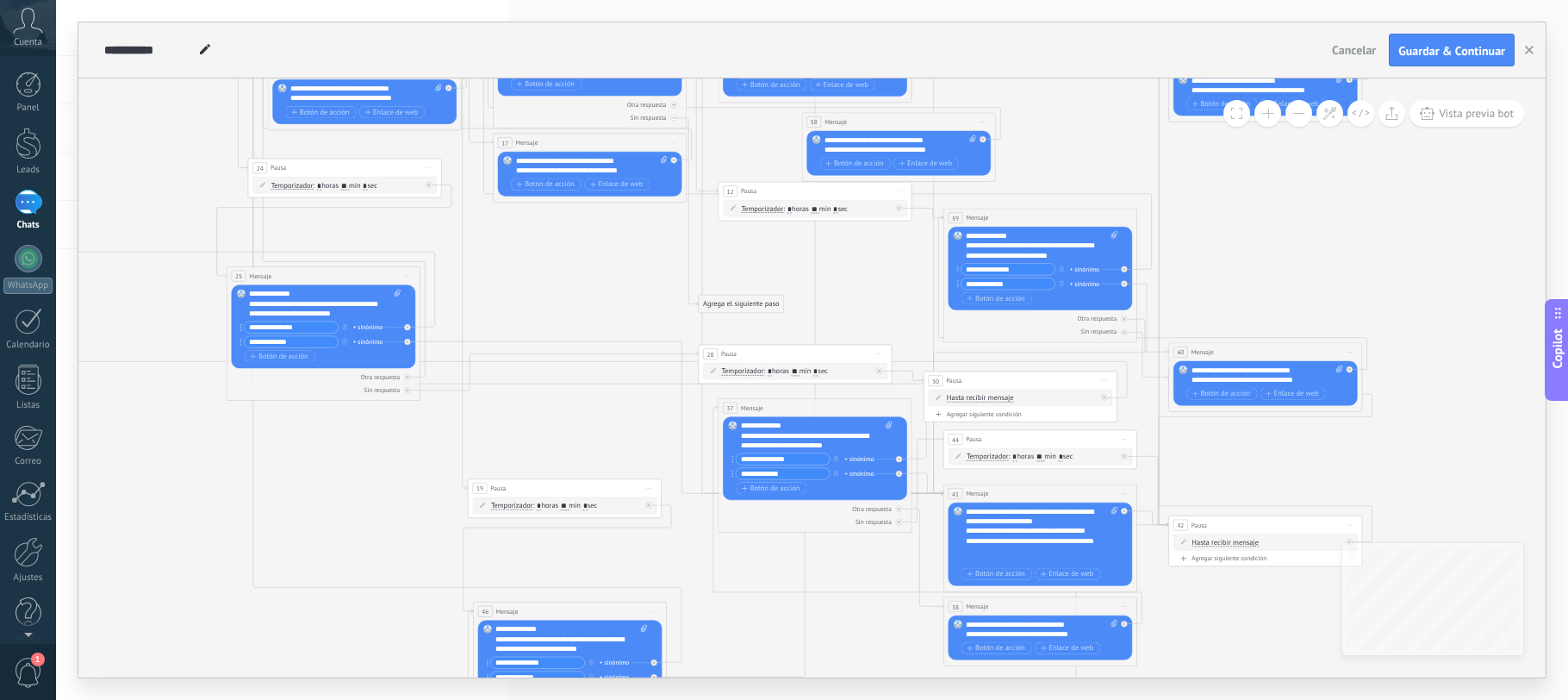
click at [551, 290] on icon at bounding box center [688, 358] width 2003 height 2006
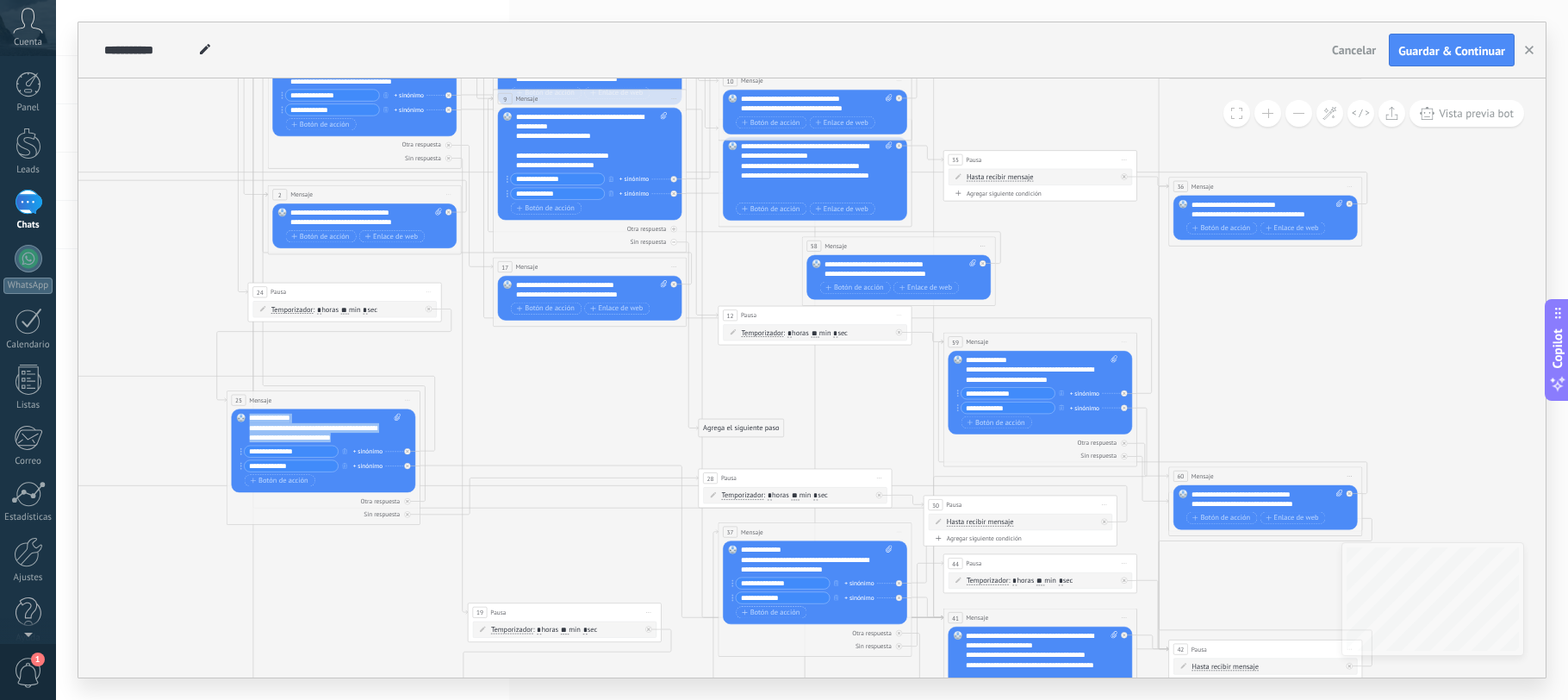
drag, startPoint x: 355, startPoint y: 439, endPoint x: 176, endPoint y: 397, distance: 183.9
copy div "**********"
click at [623, 380] on icon at bounding box center [688, 482] width 2003 height 2006
click at [720, 423] on div "Agrega el siguiente paso" at bounding box center [742, 428] width 85 height 16
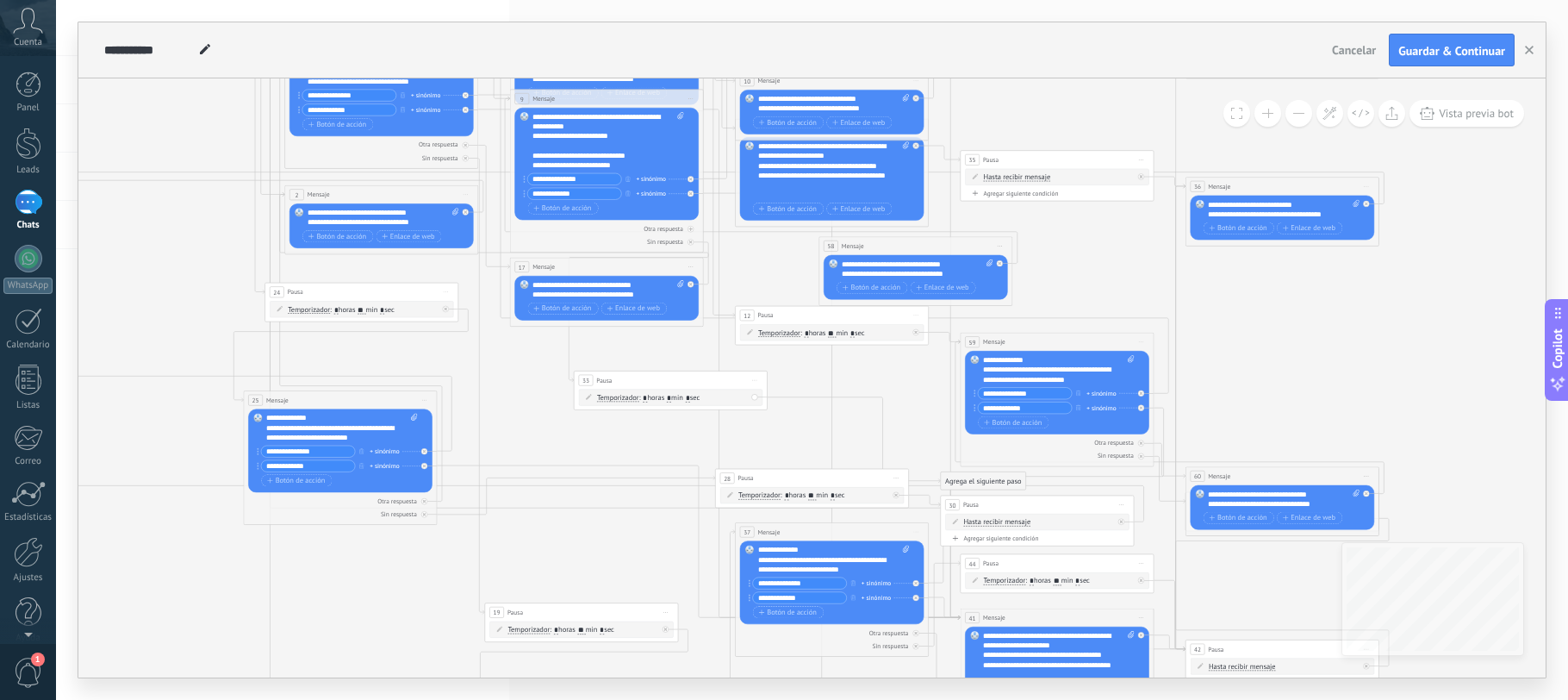
drag, startPoint x: 759, startPoint y: 424, endPoint x: 617, endPoint y: 375, distance: 150.2
click at [617, 375] on div "33 Pausa ***** Iniciar vista previa aquí Cambiar nombre Duplicar [GEOGRAPHIC_DA…" at bounding box center [670, 381] width 193 height 18
drag, startPoint x: 960, startPoint y: 477, endPoint x: 802, endPoint y: 390, distance: 180.4
click at [802, 390] on div "Agrega el siguiente paso" at bounding box center [831, 394] width 85 height 16
click at [808, 390] on div "Agrega el siguiente paso" at bounding box center [831, 394] width 85 height 16
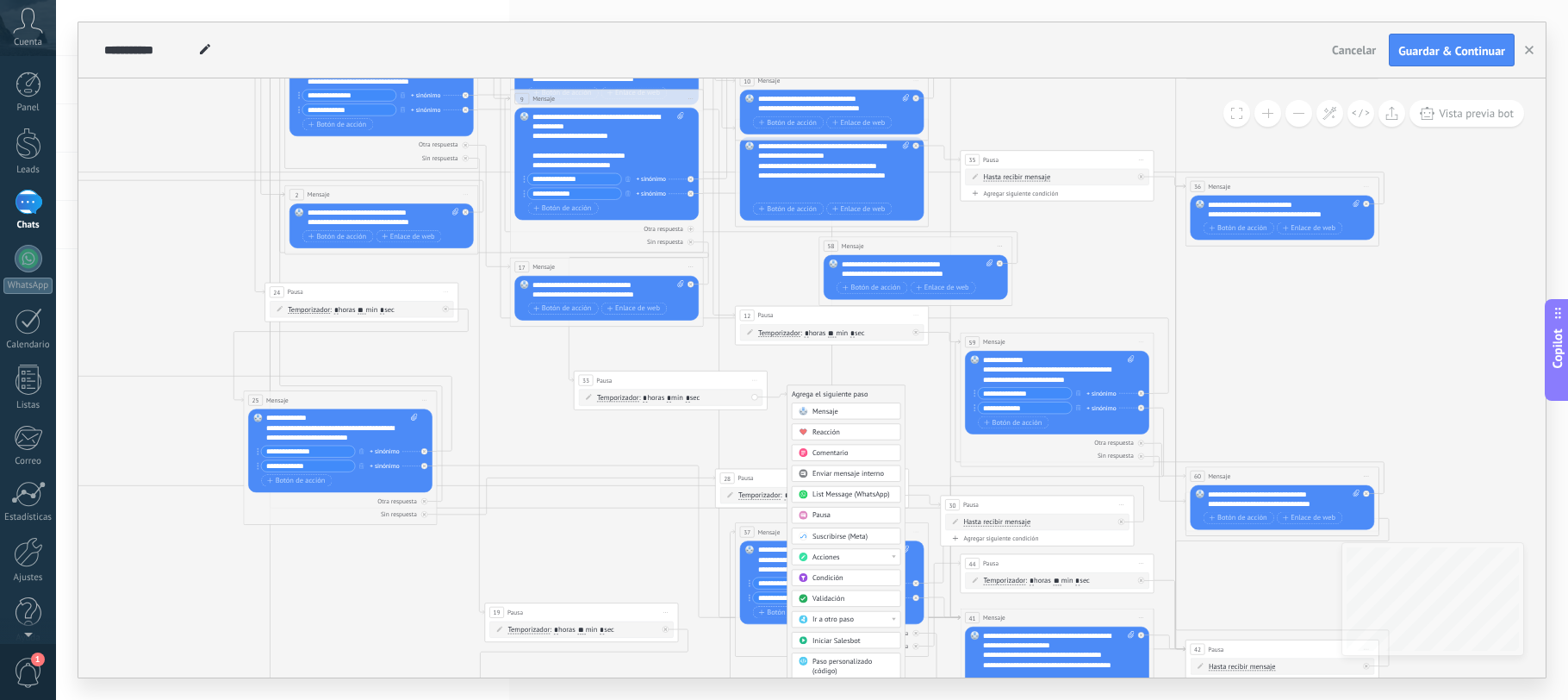
click at [818, 409] on span "Mensaje" at bounding box center [825, 411] width 26 height 10
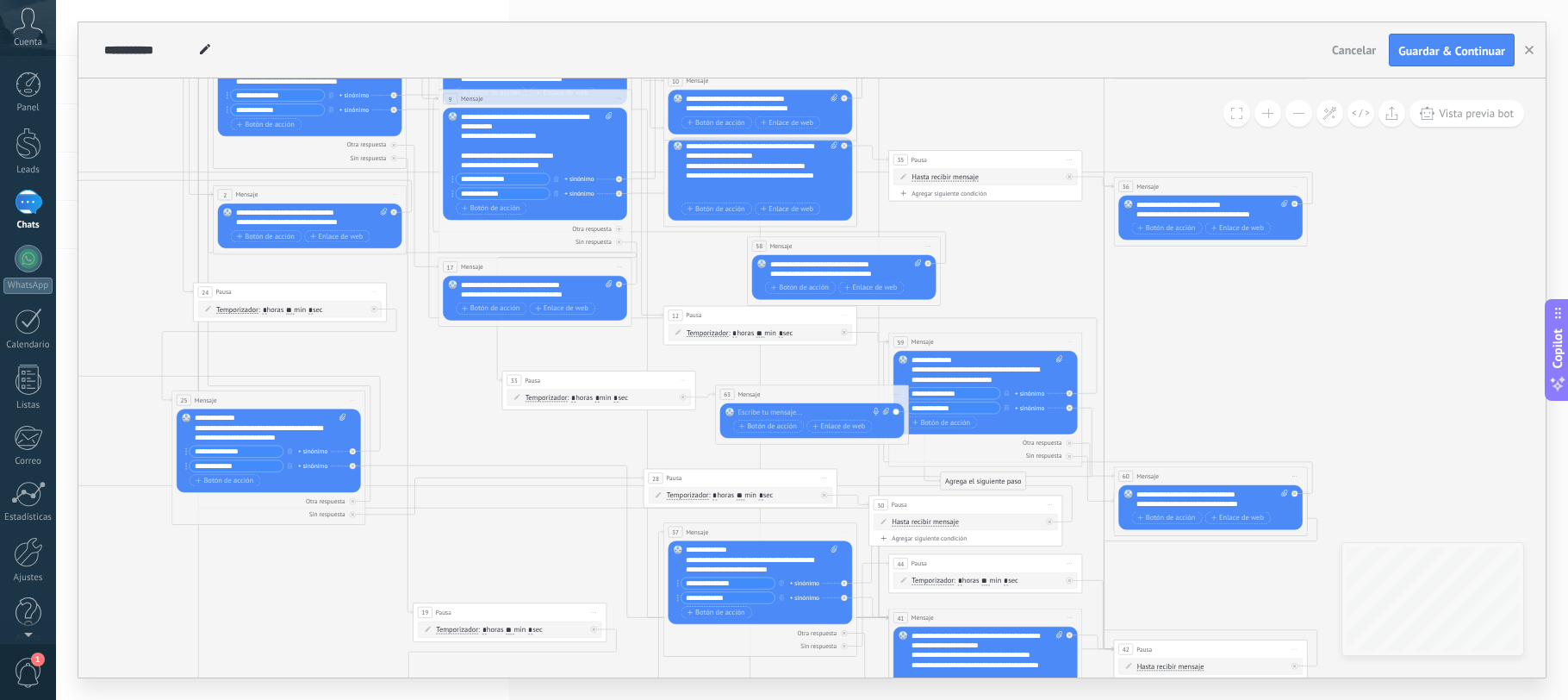
click at [797, 411] on div at bounding box center [809, 412] width 144 height 10
paste div
drag, startPoint x: 570, startPoint y: 380, endPoint x: 501, endPoint y: 380, distance: 69.0
click at [484, 384] on div "33 Pausa ***** Iniciar vista previa aquí Cambiar nombre Duplicar [GEOGRAPHIC_DA…" at bounding box center [515, 384] width 193 height 18
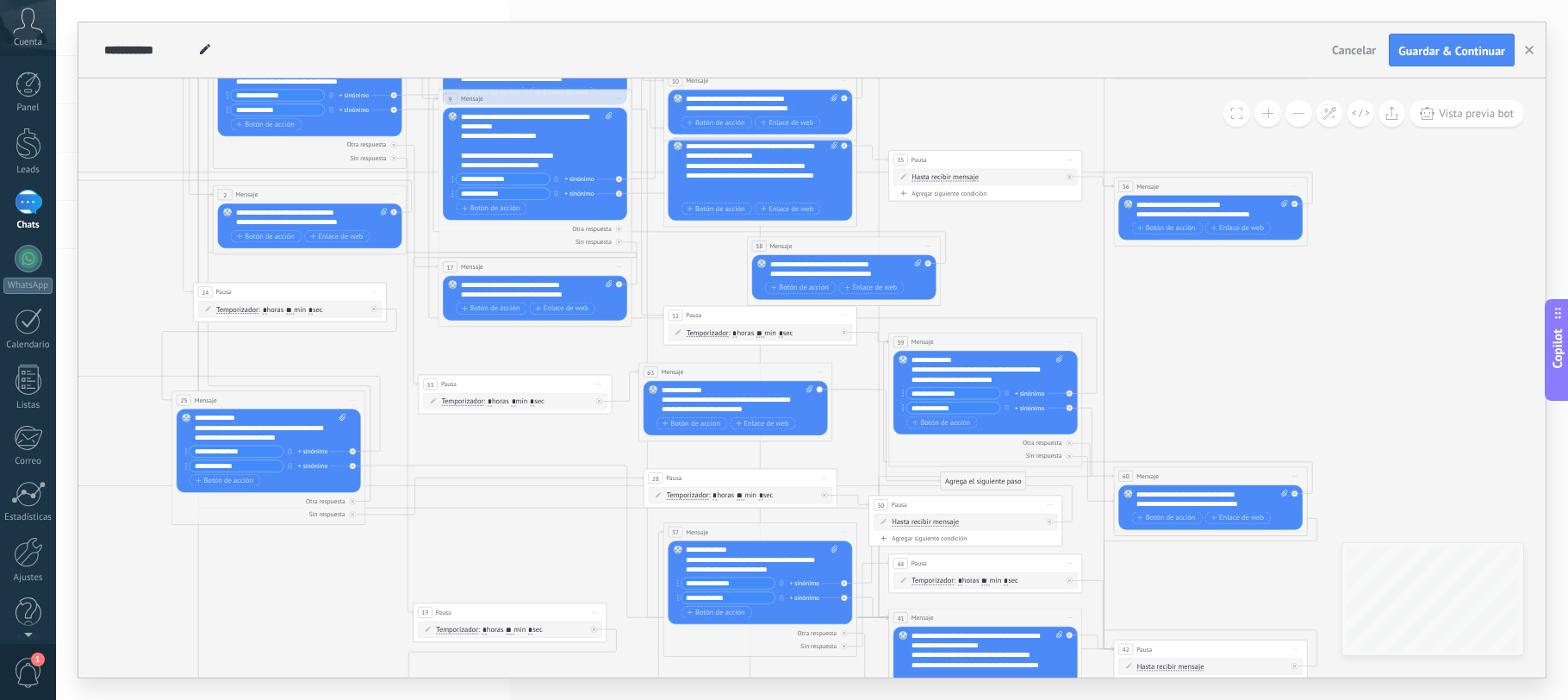
drag, startPoint x: 773, startPoint y: 394, endPoint x: 712, endPoint y: 373, distance: 64.5
click at [712, 373] on div "63 Mensaje ******* (a): Todos los contactos - canales seleccionados Todos los c…" at bounding box center [736, 372] width 193 height 18
drag, startPoint x: 257, startPoint y: 451, endPoint x: 141, endPoint y: 452, distance: 116.0
click at [697, 421] on span "Botón de acción" at bounding box center [691, 422] width 58 height 8
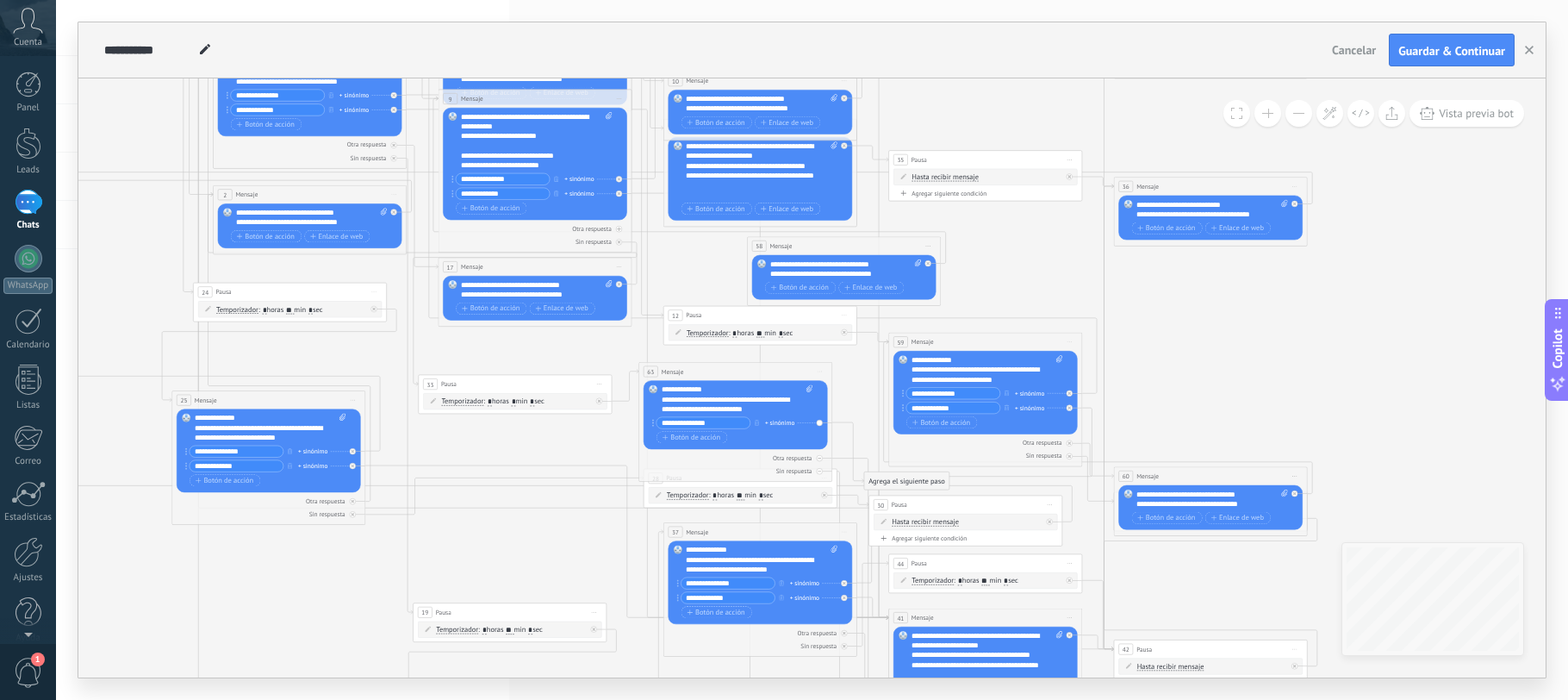
type input "**********"
drag, startPoint x: 238, startPoint y: 471, endPoint x: 129, endPoint y: 462, distance: 109.4
click at [697, 435] on span "Botón de acción" at bounding box center [691, 437] width 58 height 8
type input "**********"
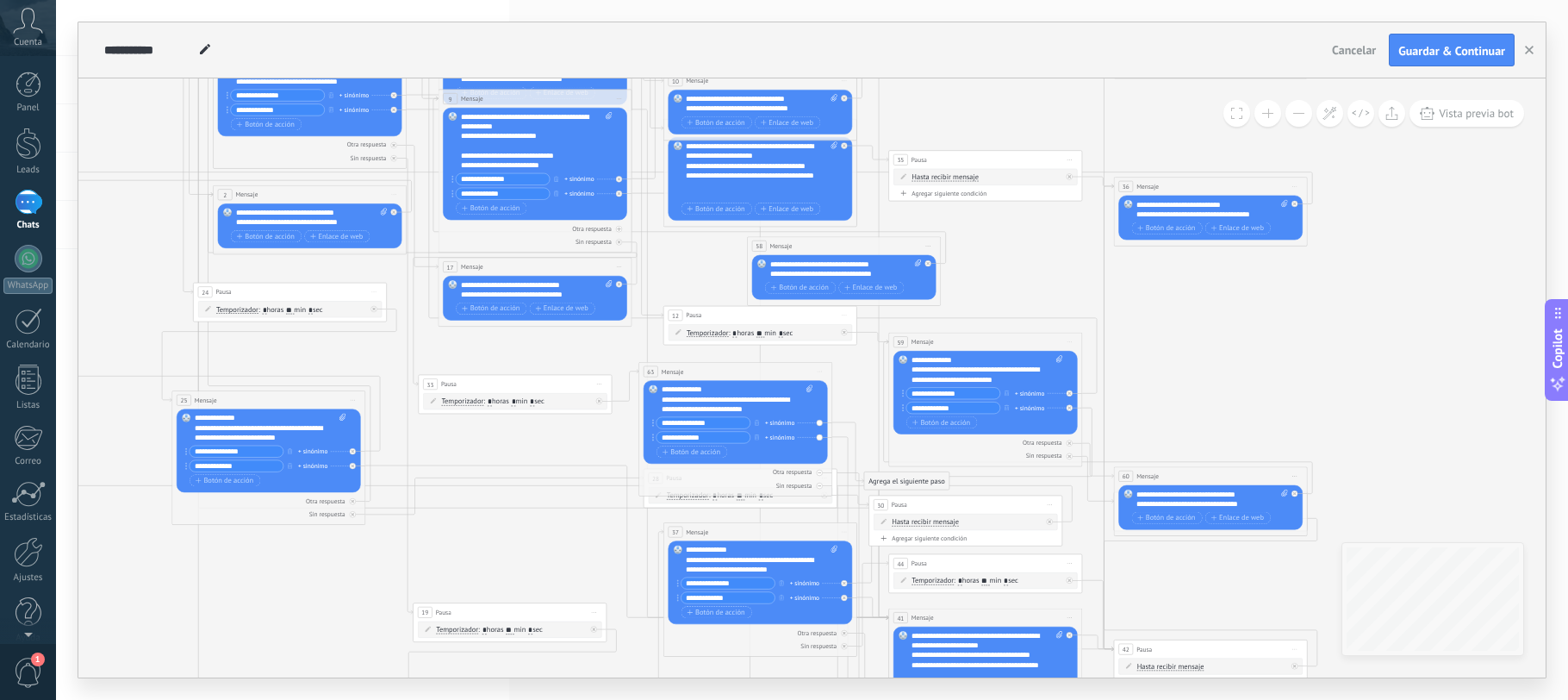
click at [851, 386] on icon at bounding box center [633, 482] width 2003 height 2006
drag, startPoint x: 875, startPoint y: 478, endPoint x: 1194, endPoint y: 281, distance: 374.9
click at [1194, 281] on div "Agrega el siguiente paso" at bounding box center [1226, 285] width 85 height 16
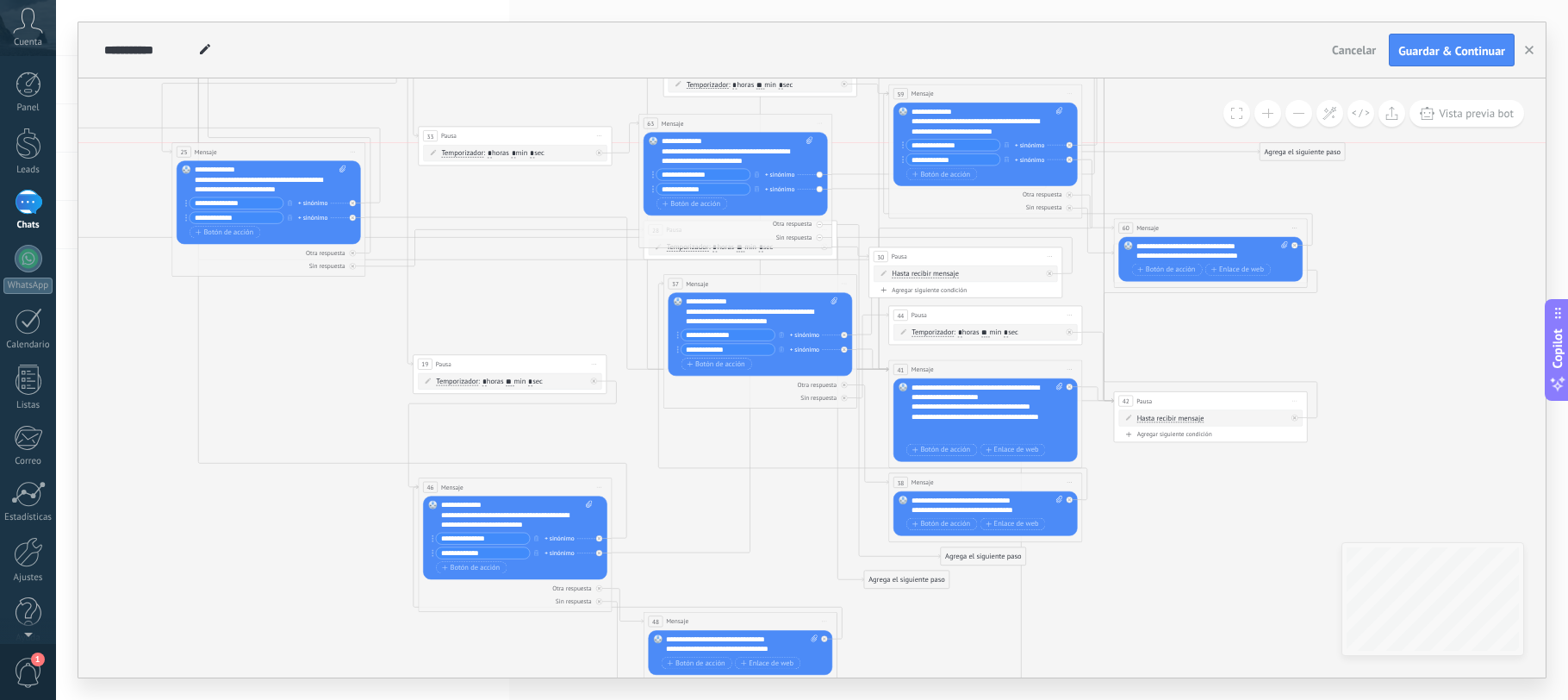
drag, startPoint x: 898, startPoint y: 555, endPoint x: 1291, endPoint y: 142, distance: 570.1
click at [1291, 144] on div "Agrega el siguiente paso" at bounding box center [1302, 152] width 85 height 16
drag, startPoint x: 884, startPoint y: 583, endPoint x: 1202, endPoint y: 200, distance: 497.8
click at [1202, 200] on div "Agrega el siguiente paso" at bounding box center [1226, 195] width 85 height 16
drag, startPoint x: 1202, startPoint y: 200, endPoint x: 1265, endPoint y: 182, distance: 65.5
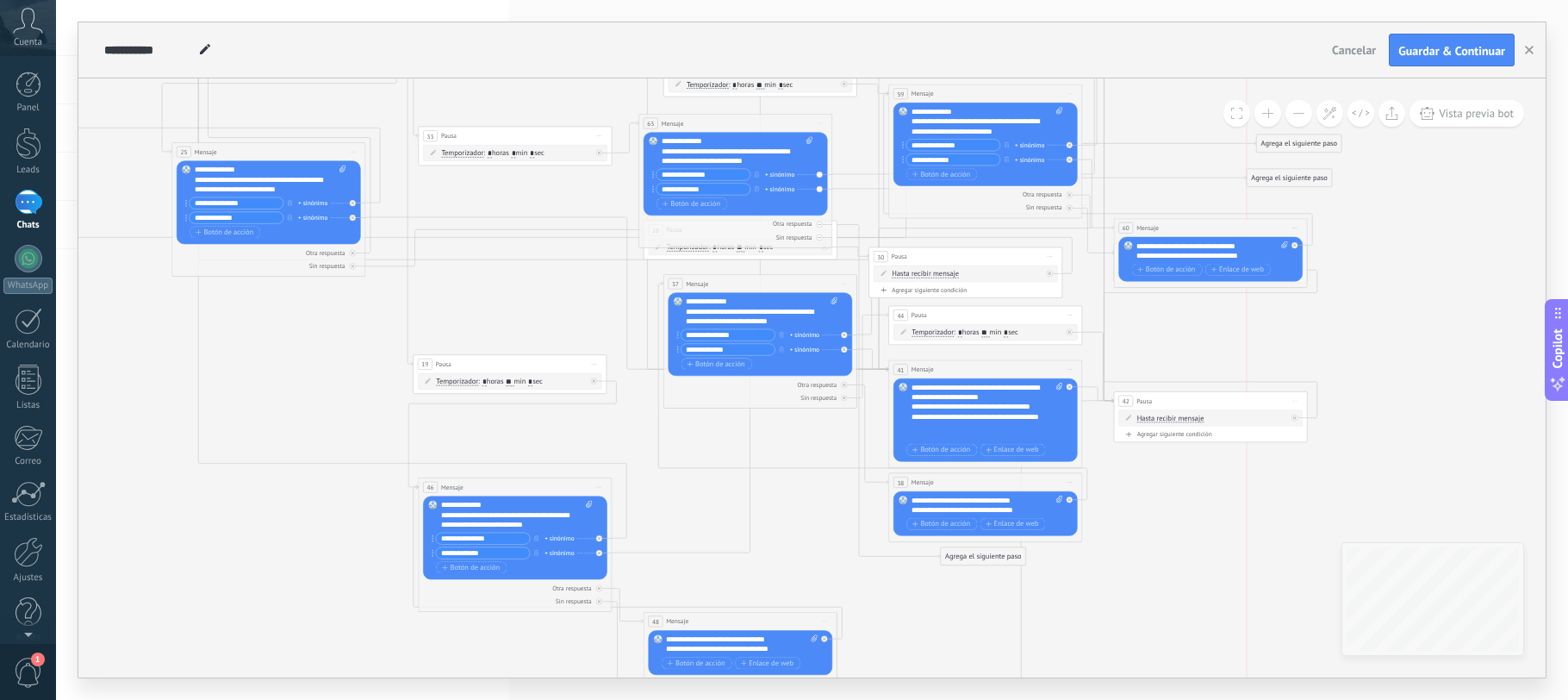
click at [1265, 182] on div "Agrega el siguiente paso" at bounding box center [1290, 178] width 85 height 16
drag, startPoint x: 981, startPoint y: 560, endPoint x: 1379, endPoint y: 208, distance: 531.3
click at [1382, 208] on div "Agrega el siguiente paso" at bounding box center [1383, 206] width 85 height 16
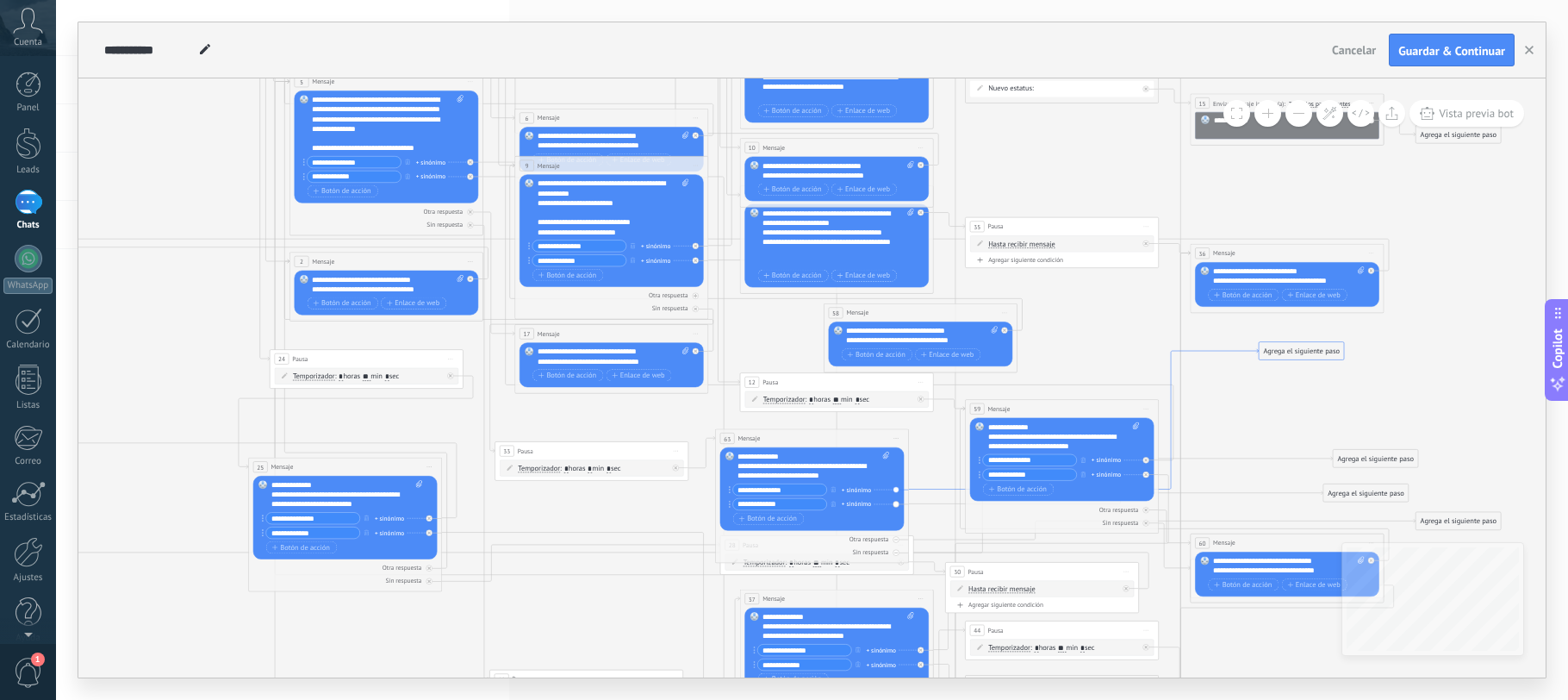
drag, startPoint x: 1149, startPoint y: 321, endPoint x: 1222, endPoint y: 346, distance: 77.2
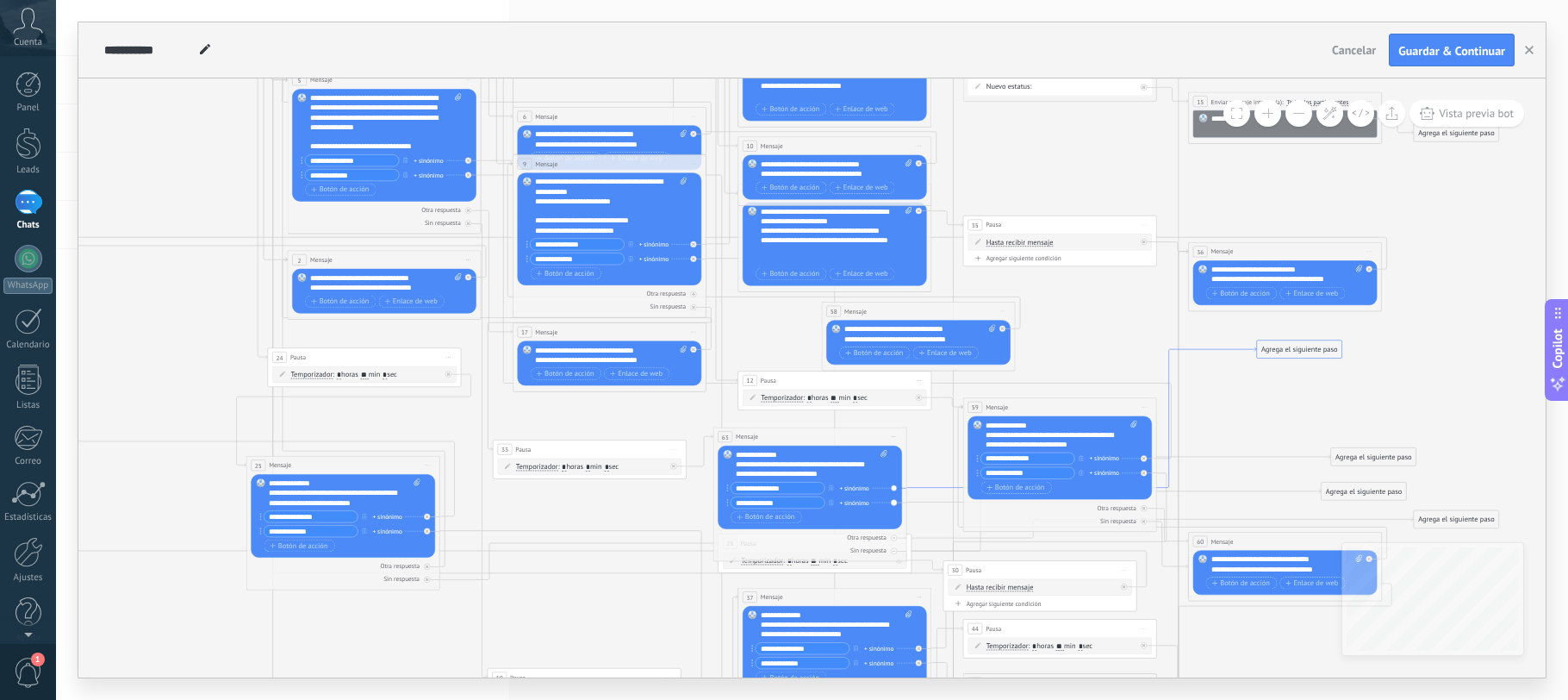
click at [1170, 332] on icon at bounding box center [708, 546] width 2003 height 2006
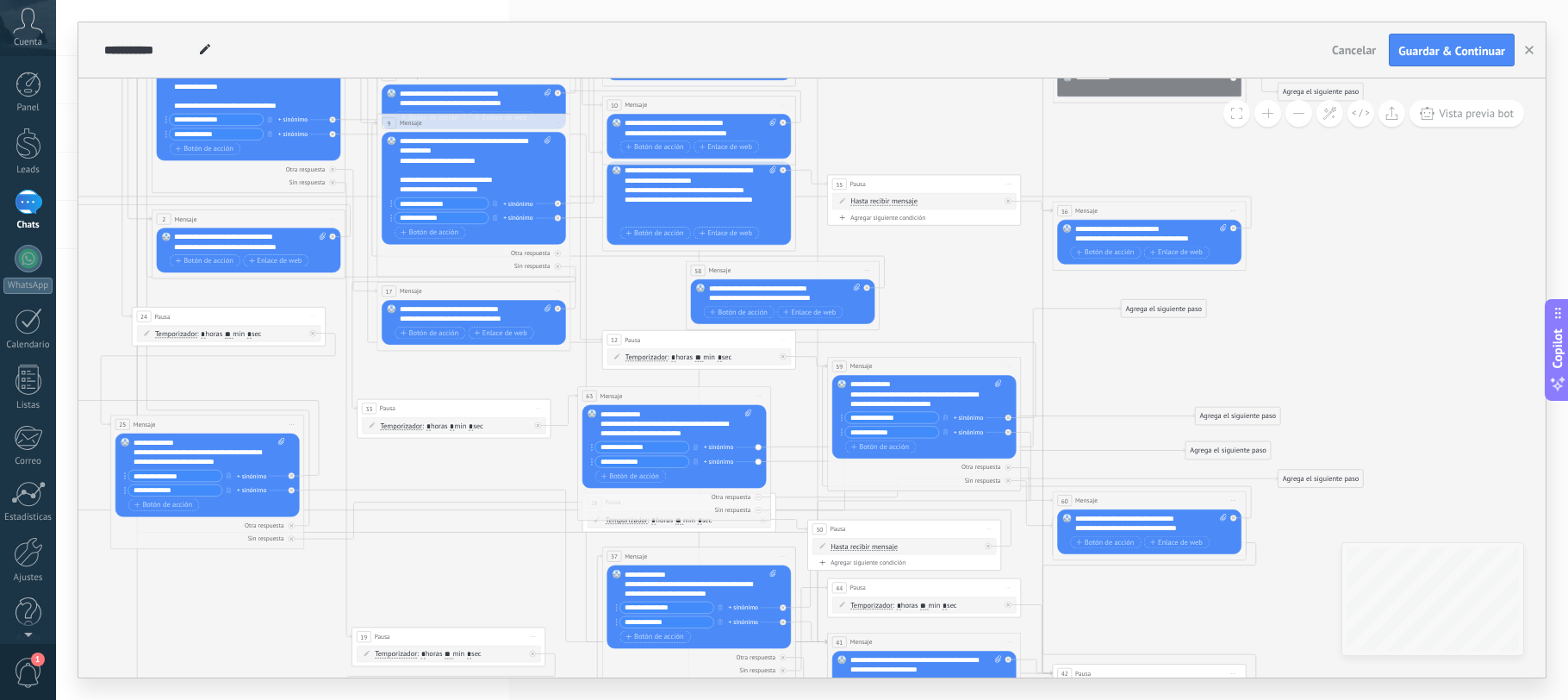
drag, startPoint x: 1140, startPoint y: 374, endPoint x: 1128, endPoint y: 357, distance: 20.8
click at [1129, 361] on icon at bounding box center [572, 506] width 2003 height 2006
drag, startPoint x: 1158, startPoint y: 307, endPoint x: 1244, endPoint y: 363, distance: 102.6
click at [1244, 363] on div "Agrega el siguiente paso" at bounding box center [1250, 366] width 85 height 16
click at [1213, 362] on div "Agrega el siguiente paso" at bounding box center [1250, 366] width 85 height 16
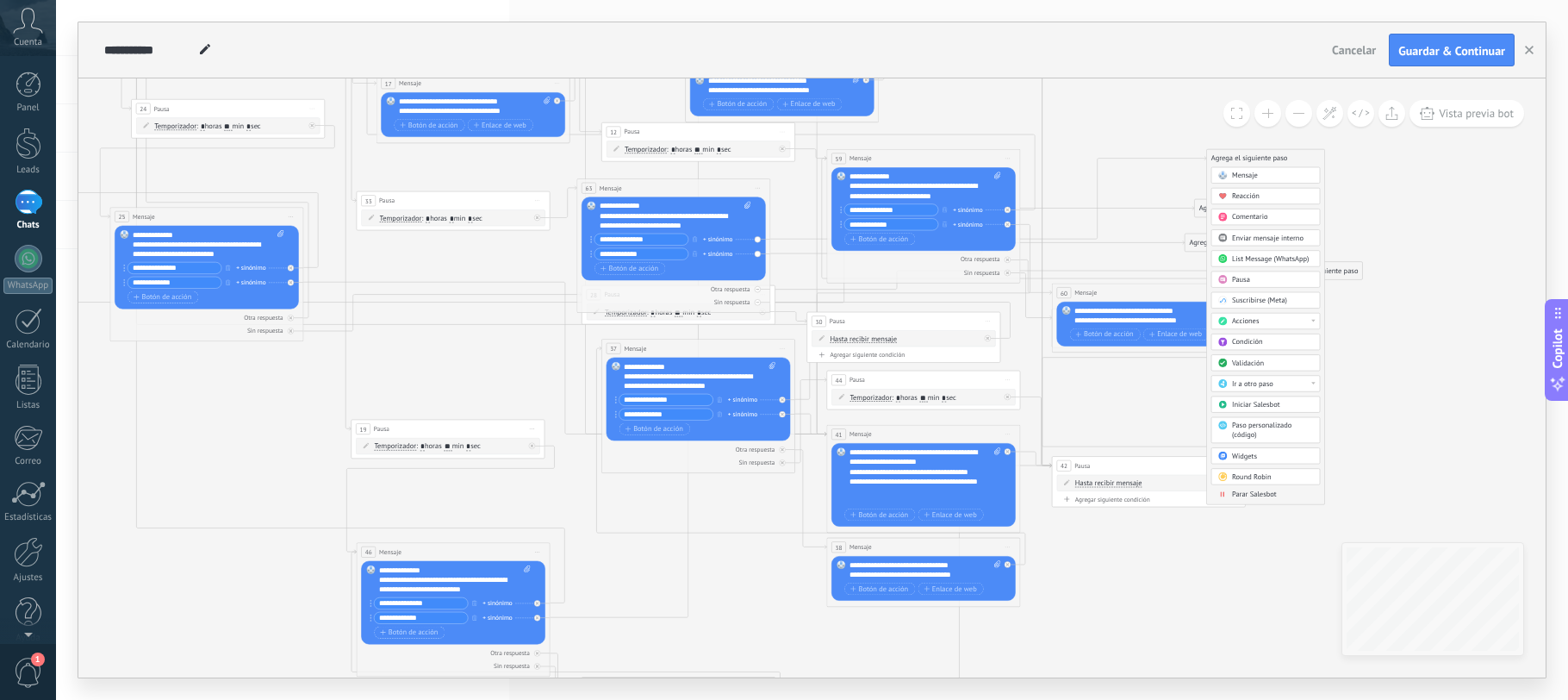
click at [1264, 381] on span "Ir a otro paso" at bounding box center [1252, 383] width 42 height 10
click at [1245, 451] on div "9: Mensaje" at bounding box center [1265, 453] width 108 height 16
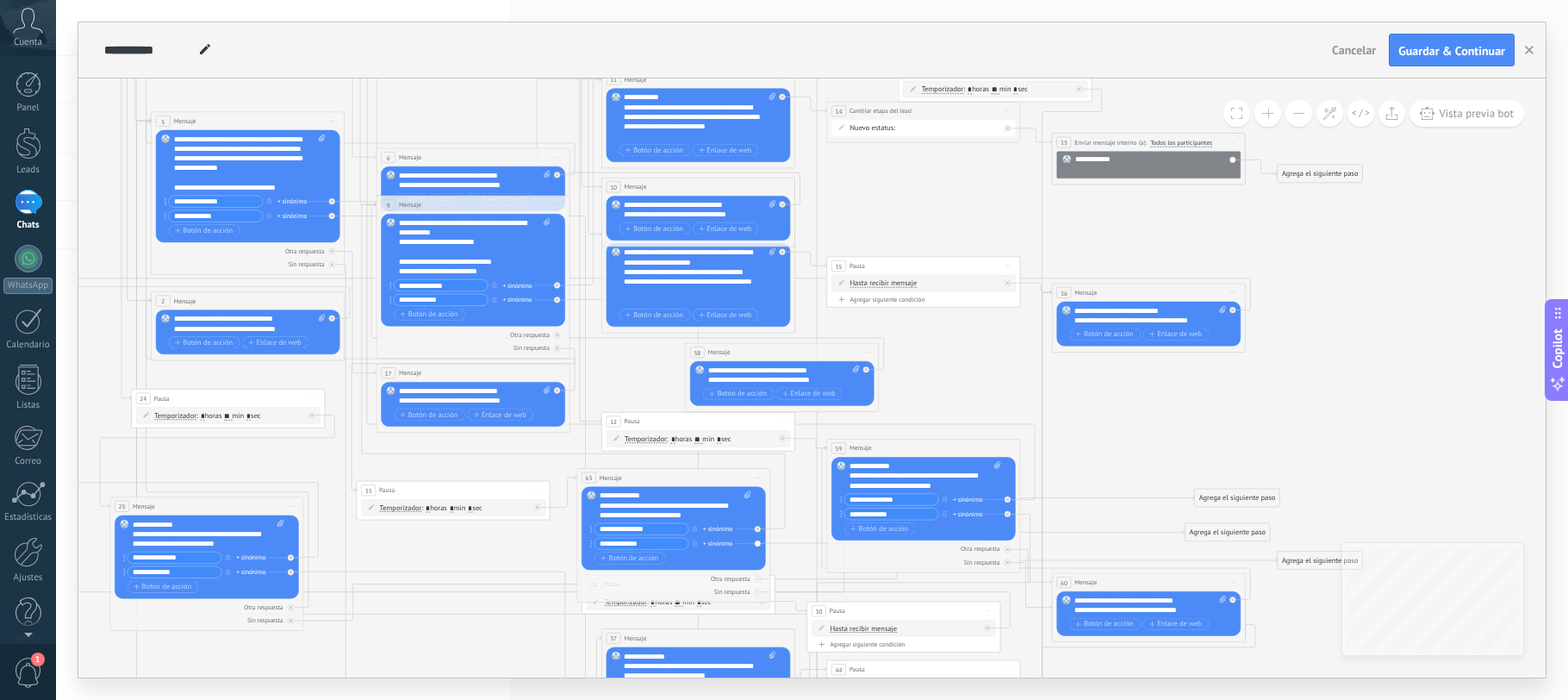
click at [1209, 489] on div "Agrega el siguiente paso" at bounding box center [1238, 497] width 85 height 16
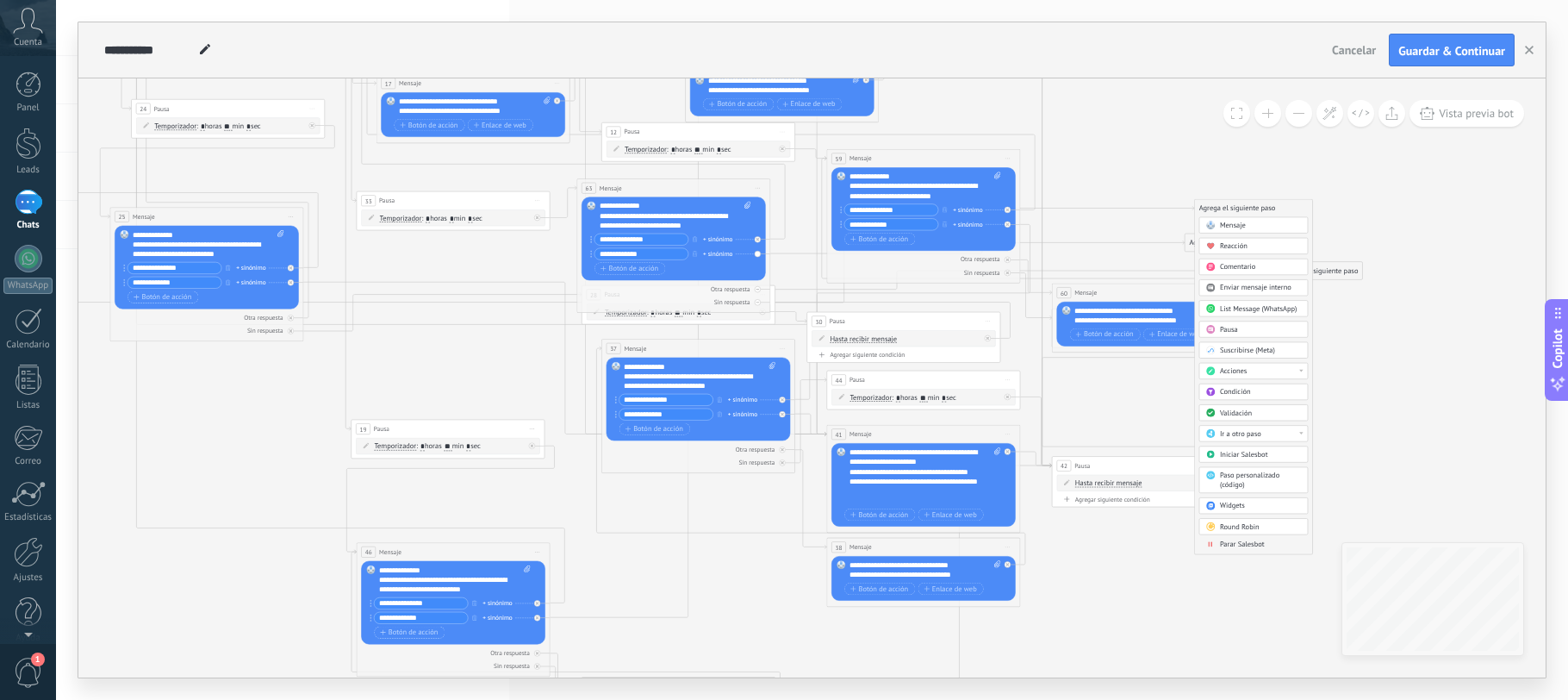
click at [1256, 433] on span "Ir a otro paso" at bounding box center [1241, 433] width 42 height 10
click at [1232, 510] on div "41: Mensaje" at bounding box center [1253, 512] width 108 height 16
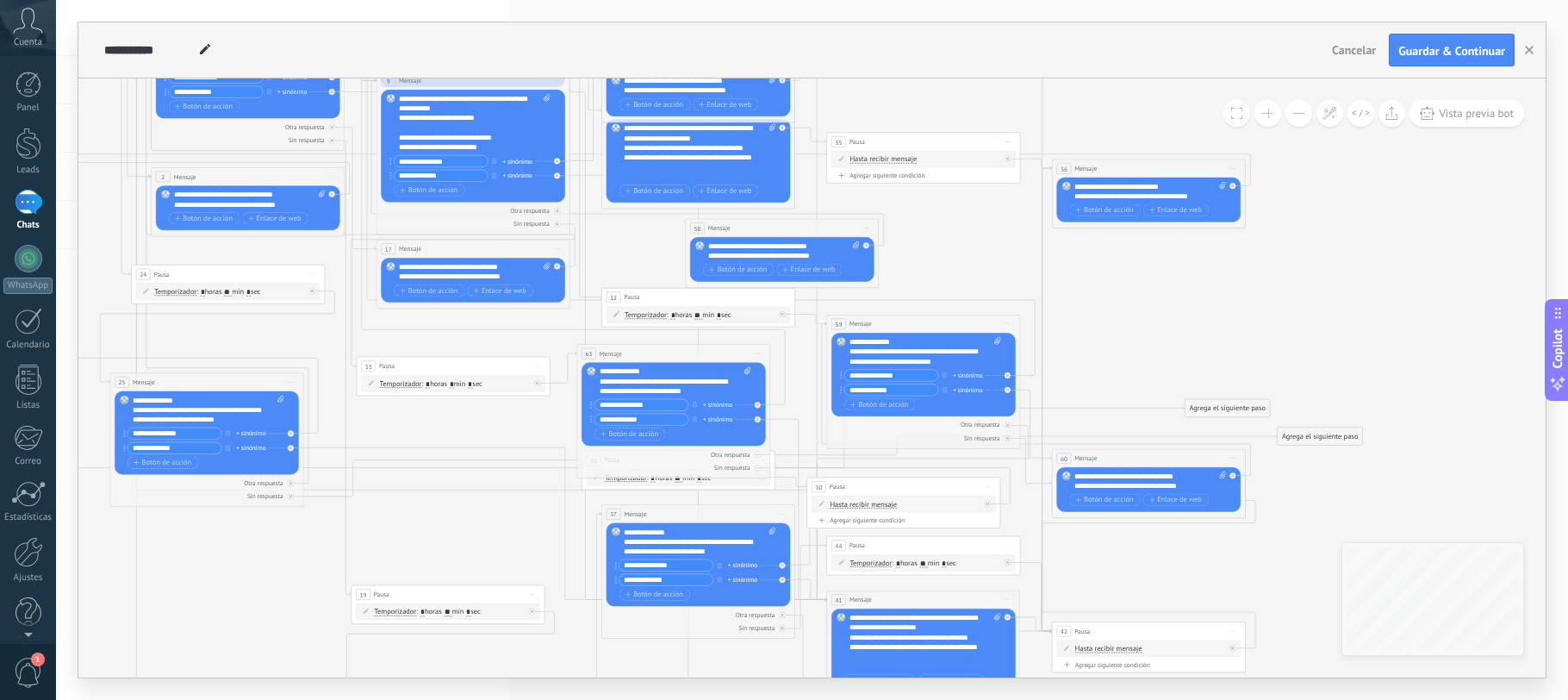
click at [1200, 406] on div "Agrega el siguiente paso" at bounding box center [1227, 408] width 85 height 16
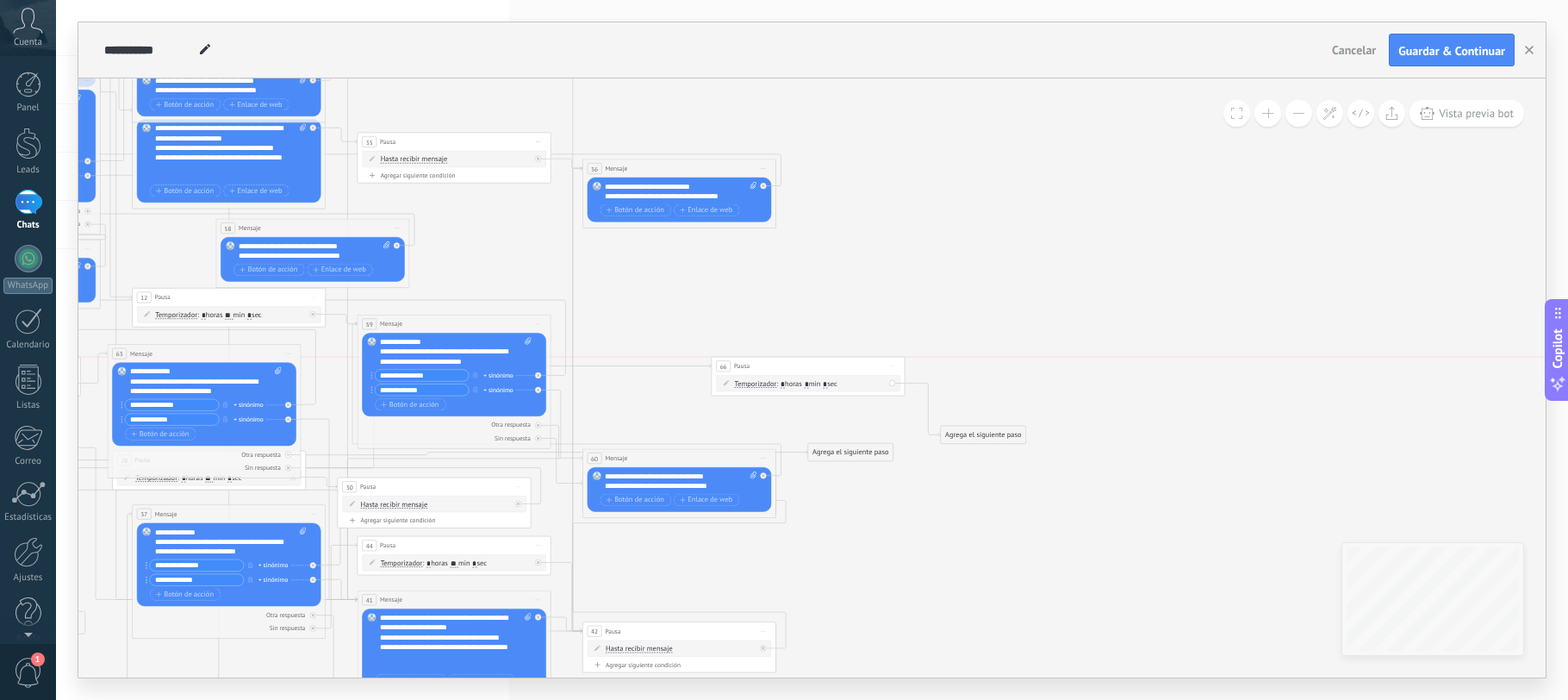
drag, startPoint x: 897, startPoint y: 407, endPoint x: 893, endPoint y: 364, distance: 43.2
click at [893, 364] on span "Iniciar vista previa aquí Cambiar nombre Duplicar [GEOGRAPHIC_DATA]" at bounding box center [892, 366] width 15 height 14
click at [1098, 398] on icon at bounding box center [168, 463] width 2135 height 2006
click at [1002, 426] on div "Agrega el siguiente paso Mensaje Mensaje Mensaje Reacción Comentario Enviar men…" at bounding box center [983, 435] width 86 height 18
click at [815, 382] on span ": * horas * min * sec" at bounding box center [807, 383] width 60 height 10
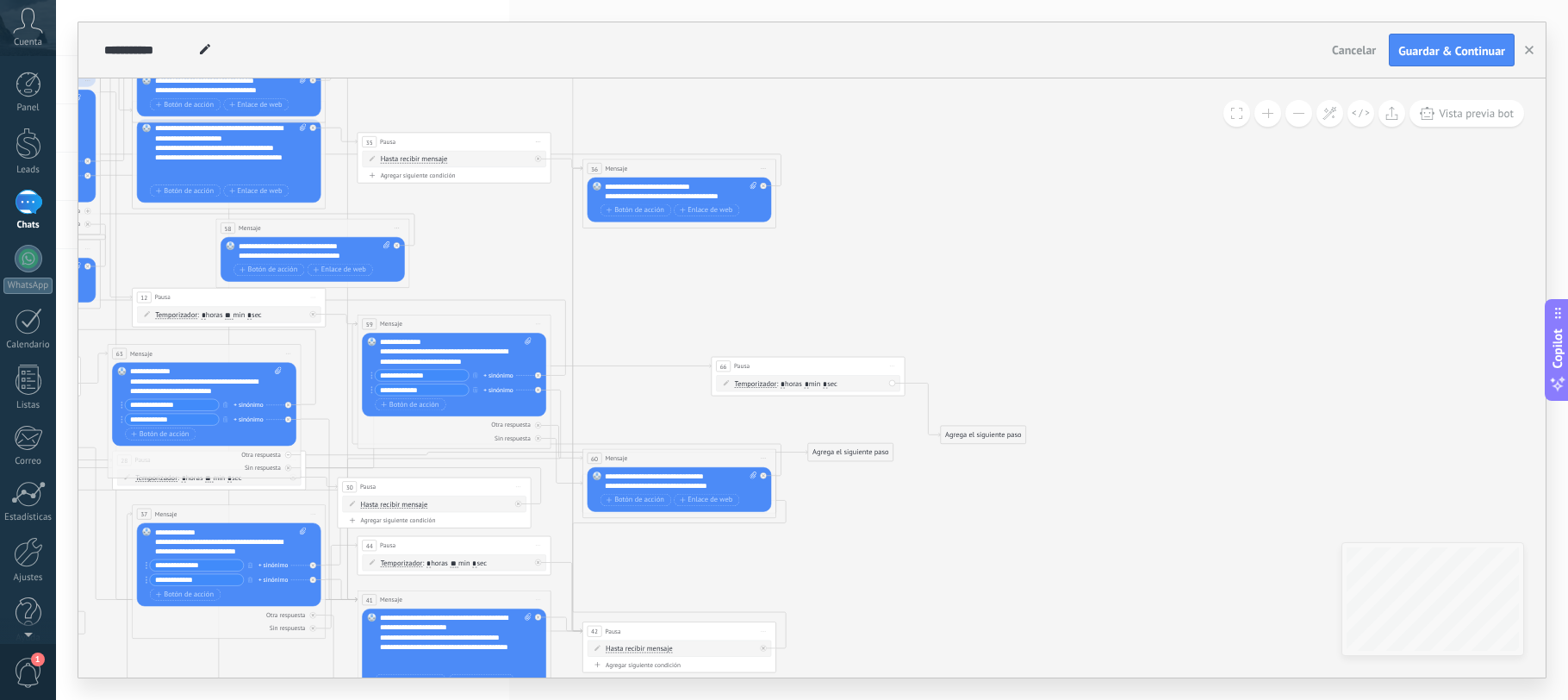
click at [809, 384] on input "*" at bounding box center [807, 383] width 4 height 8
type input "**"
click at [951, 405] on icon at bounding box center [168, 463] width 2135 height 2006
click at [968, 432] on div "Agrega el siguiente paso" at bounding box center [984, 435] width 85 height 16
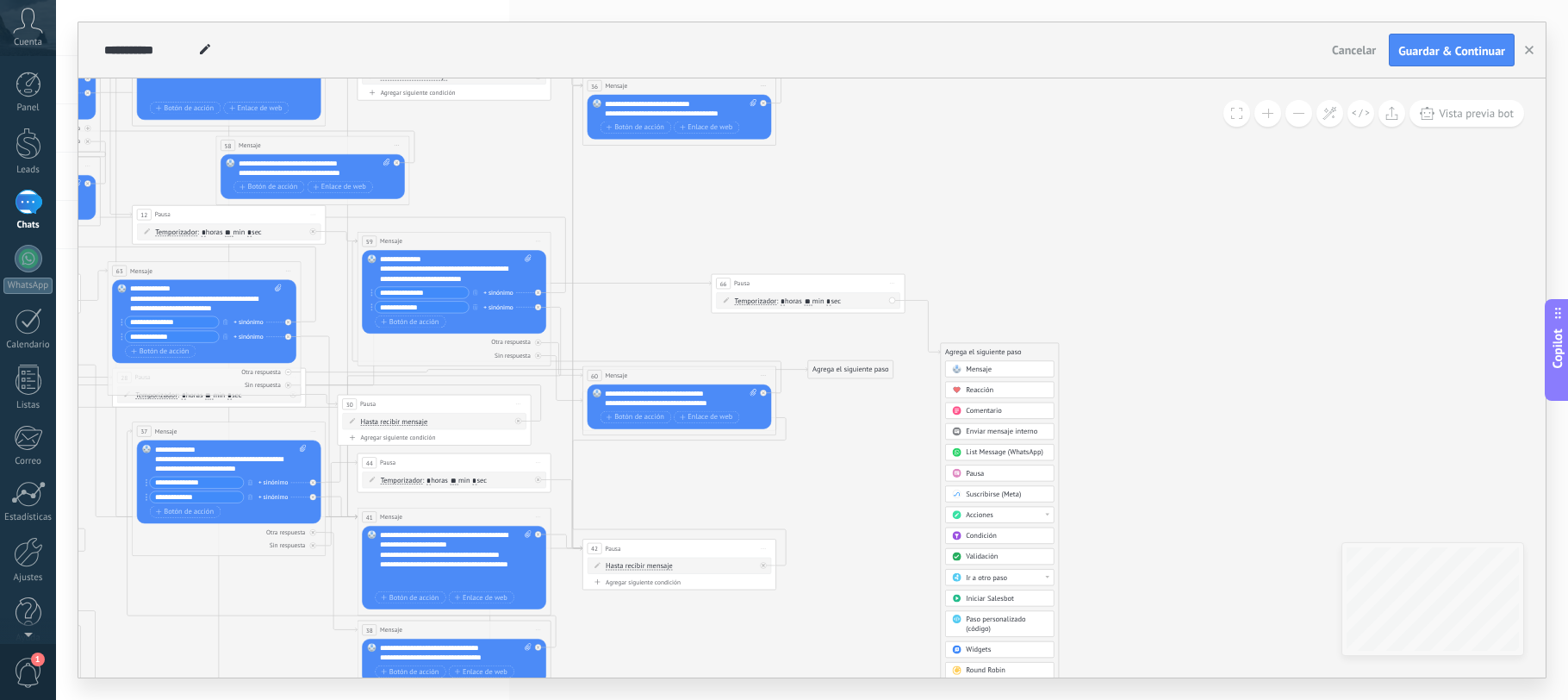
click at [982, 583] on div "Ir a otro paso" at bounding box center [1000, 576] width 109 height 16
click at [984, 621] on div "42: Pausa" at bounding box center [1000, 622] width 108 height 16
click at [838, 368] on div "Agrega el siguiente paso" at bounding box center [851, 370] width 85 height 16
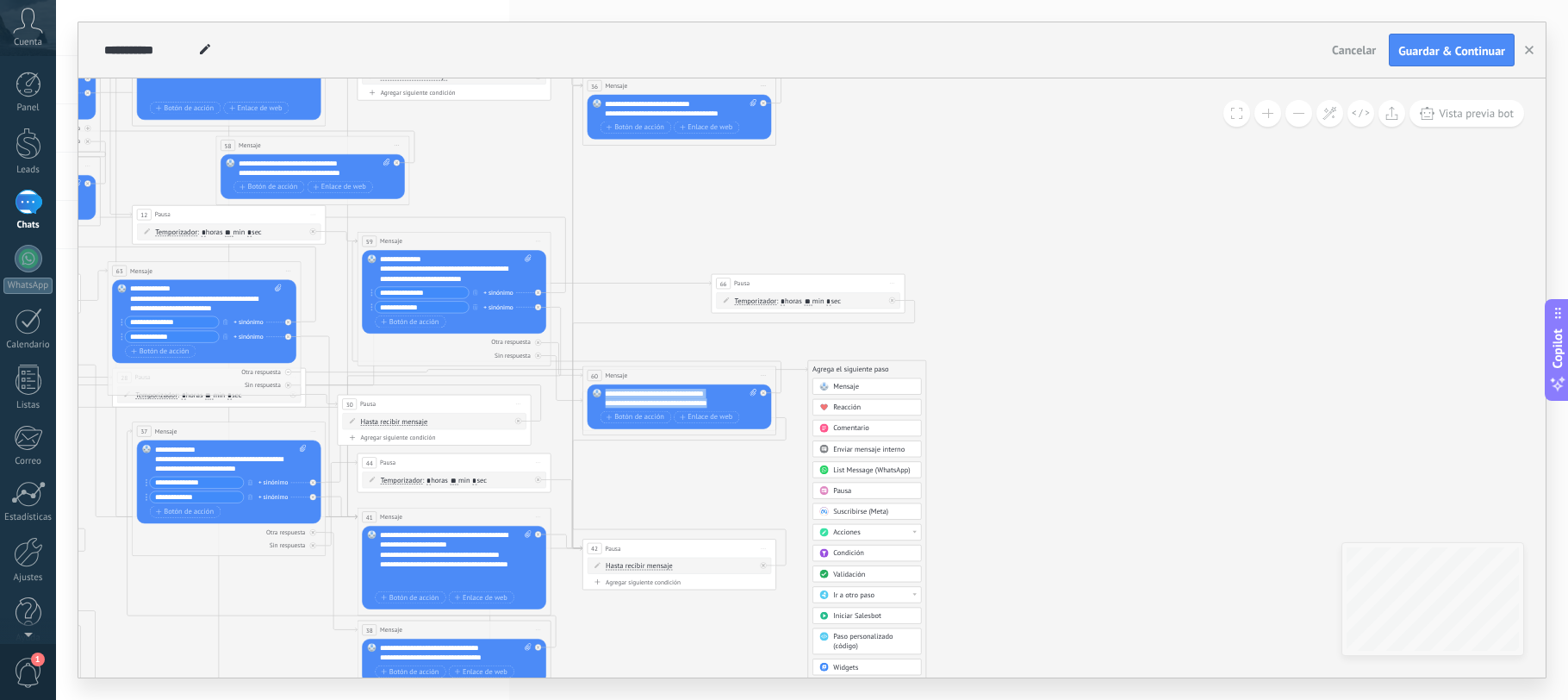
drag, startPoint x: 721, startPoint y: 406, endPoint x: 604, endPoint y: 394, distance: 117.6
click at [605, 394] on div "**********" at bounding box center [680, 398] width 152 height 19
copy div "**********"
click at [845, 373] on div "Agrega el siguiente paso" at bounding box center [851, 370] width 85 height 16
click at [880, 384] on div "Mensaje" at bounding box center [873, 386] width 81 height 10
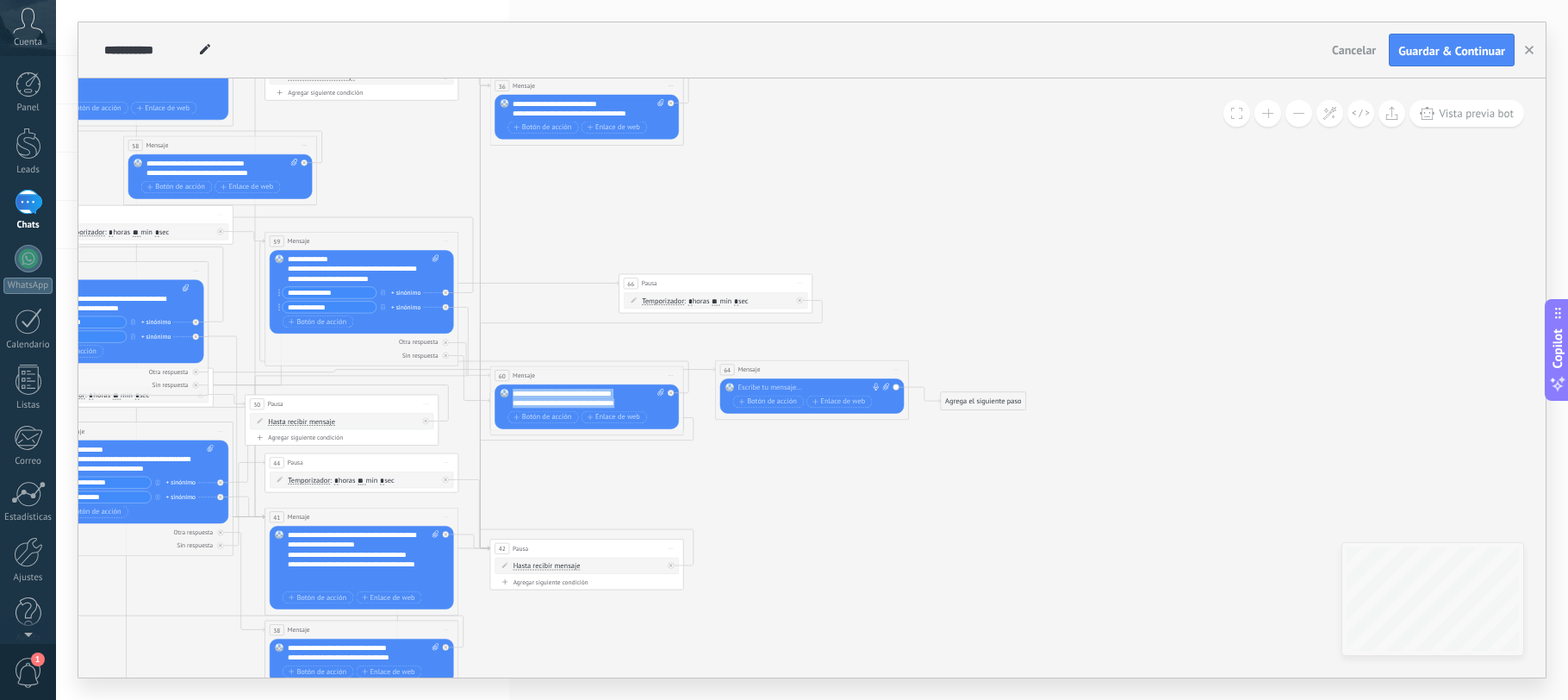
click at [819, 382] on div "Reemplazar Quitar Convertir a mensaje de voz Arrastre la imagen aquí para adjun…" at bounding box center [812, 395] width 184 height 35
click at [819, 385] on div at bounding box center [809, 387] width 144 height 10
paste div
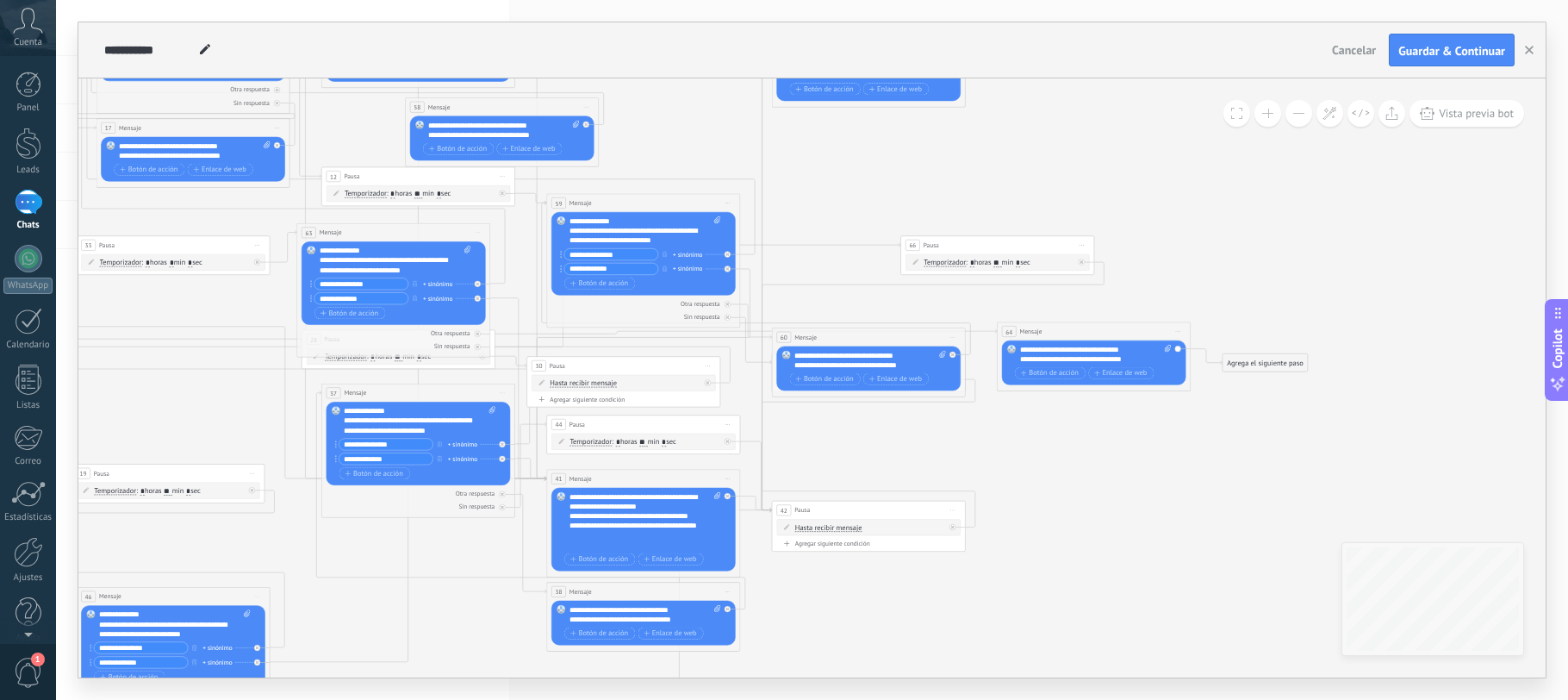
drag, startPoint x: 555, startPoint y: 334, endPoint x: 837, endPoint y: 294, distance: 284.8
click at [837, 294] on icon at bounding box center [404, 343] width 2227 height 2006
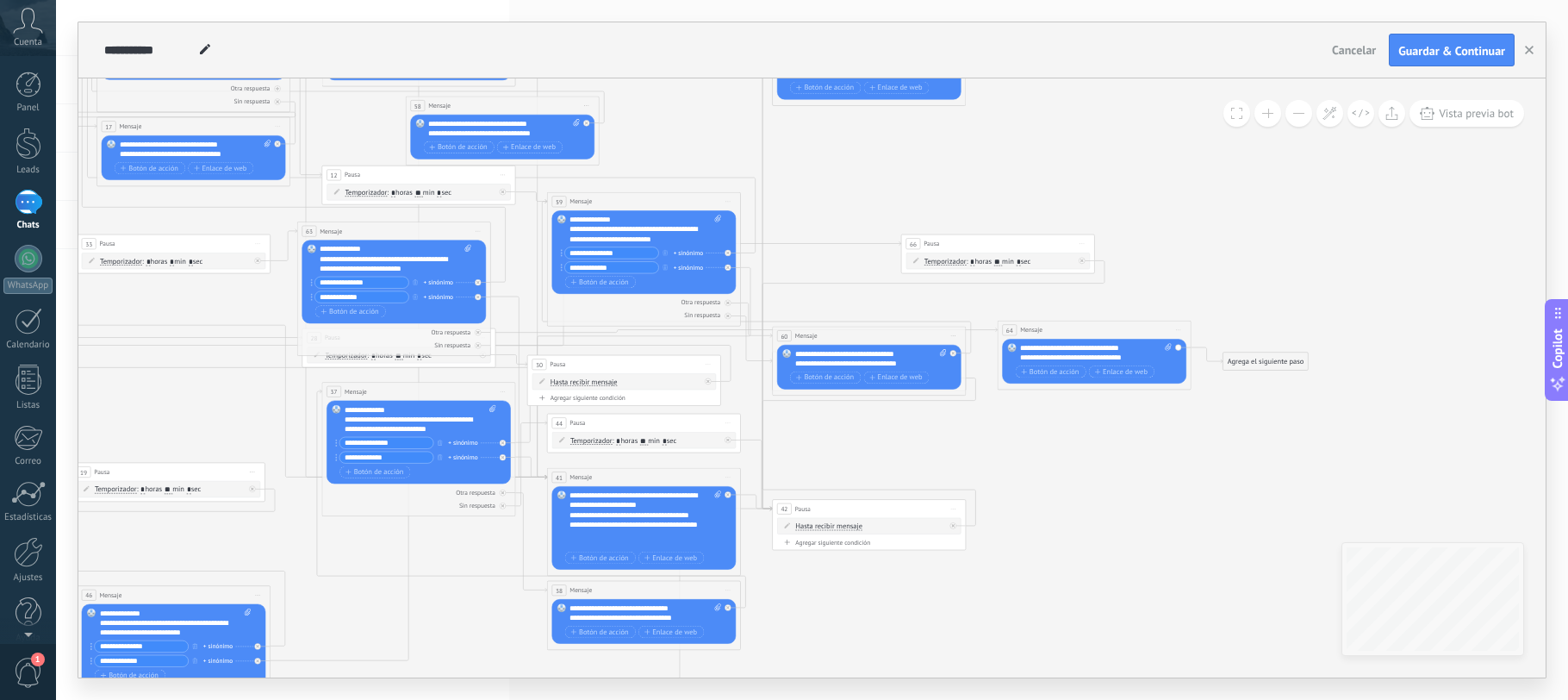
click at [1247, 361] on div "Agrega el siguiente paso" at bounding box center [1266, 361] width 85 height 16
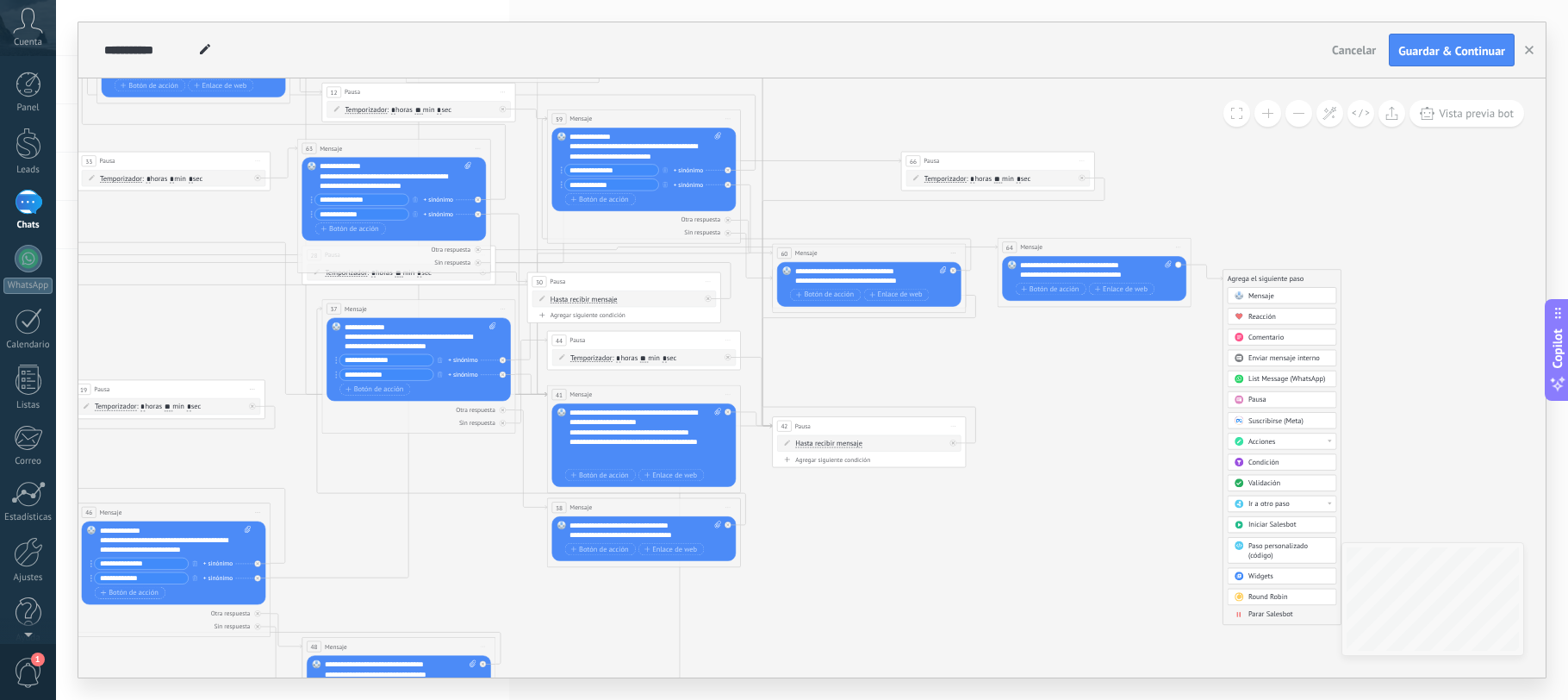
click at [1279, 503] on span "Ir a otro paso" at bounding box center [1269, 503] width 42 height 10
click at [1271, 570] on div "63: Mensaje" at bounding box center [1282, 573] width 108 height 16
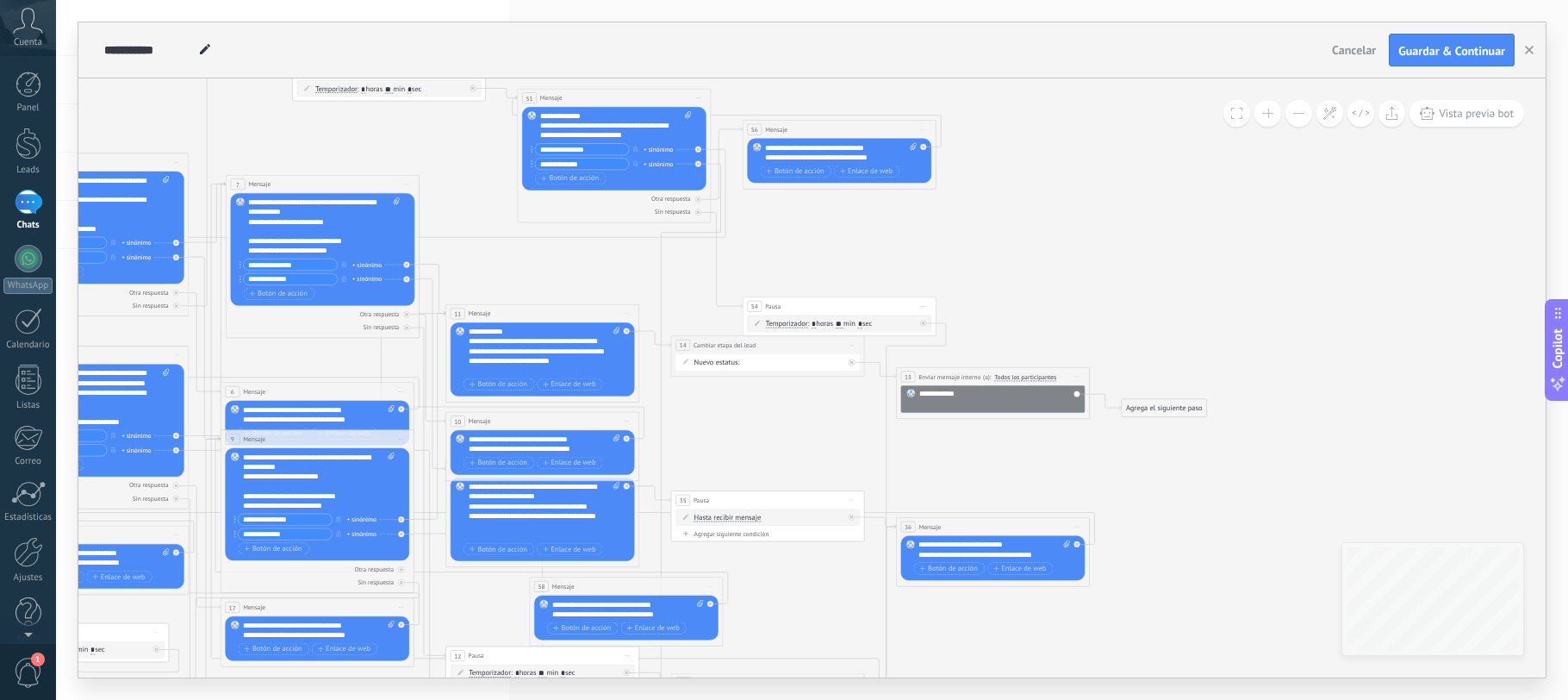
drag, startPoint x: 1040, startPoint y: 346, endPoint x: 1098, endPoint y: 322, distance: 62.8
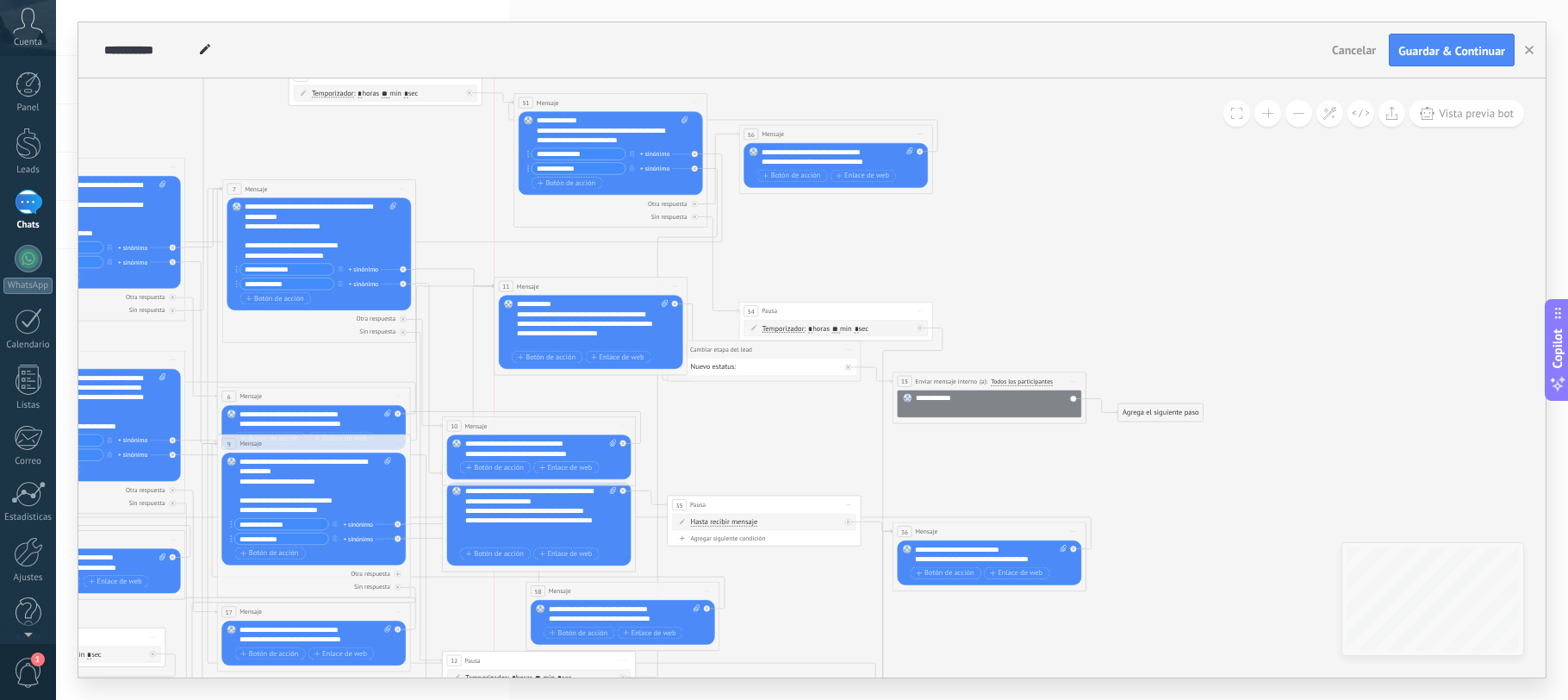
drag, startPoint x: 562, startPoint y: 318, endPoint x: 614, endPoint y: 289, distance: 59.5
click at [614, 289] on div "11 Mensaje ******* (a): Todos los contactos - canales seleccionados Todos los c…" at bounding box center [591, 286] width 193 height 18
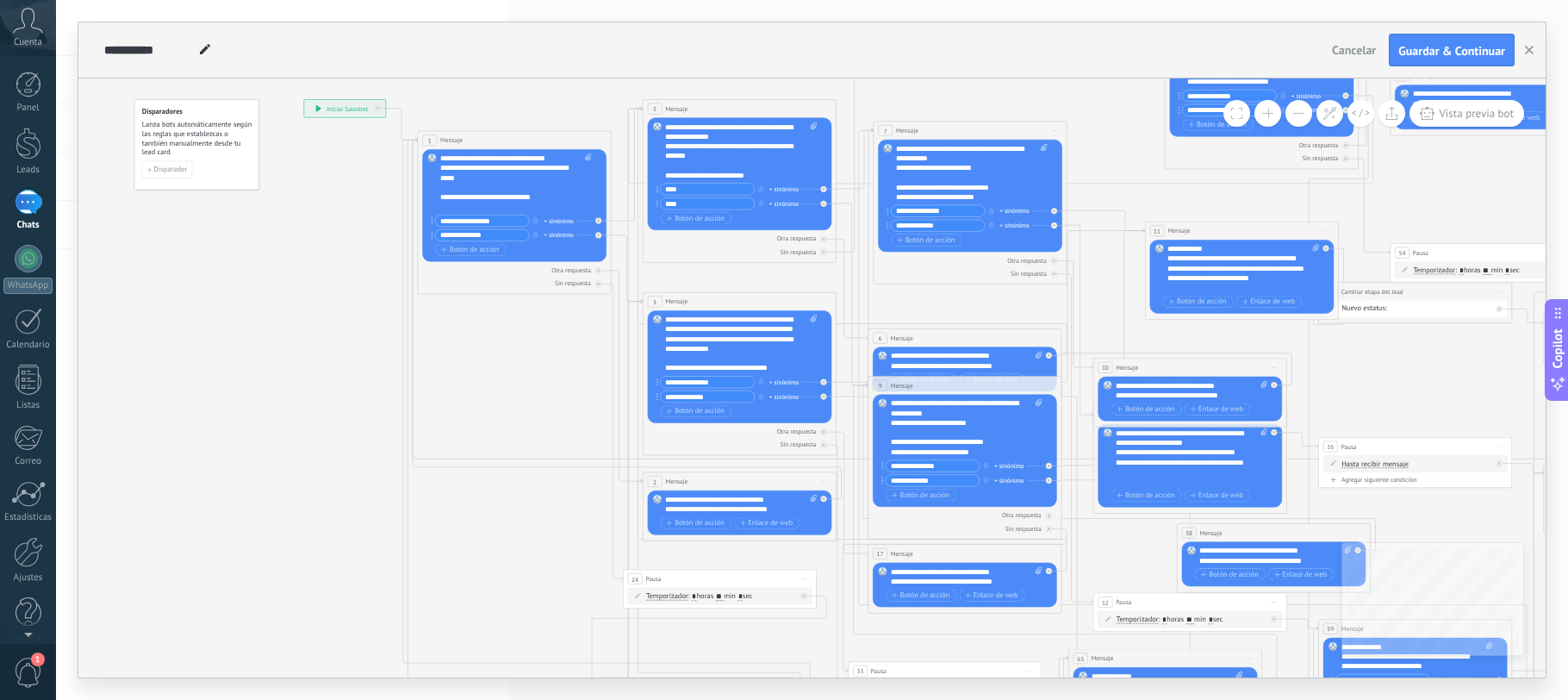
drag, startPoint x: 465, startPoint y: 314, endPoint x: 1100, endPoint y: 256, distance: 637.6
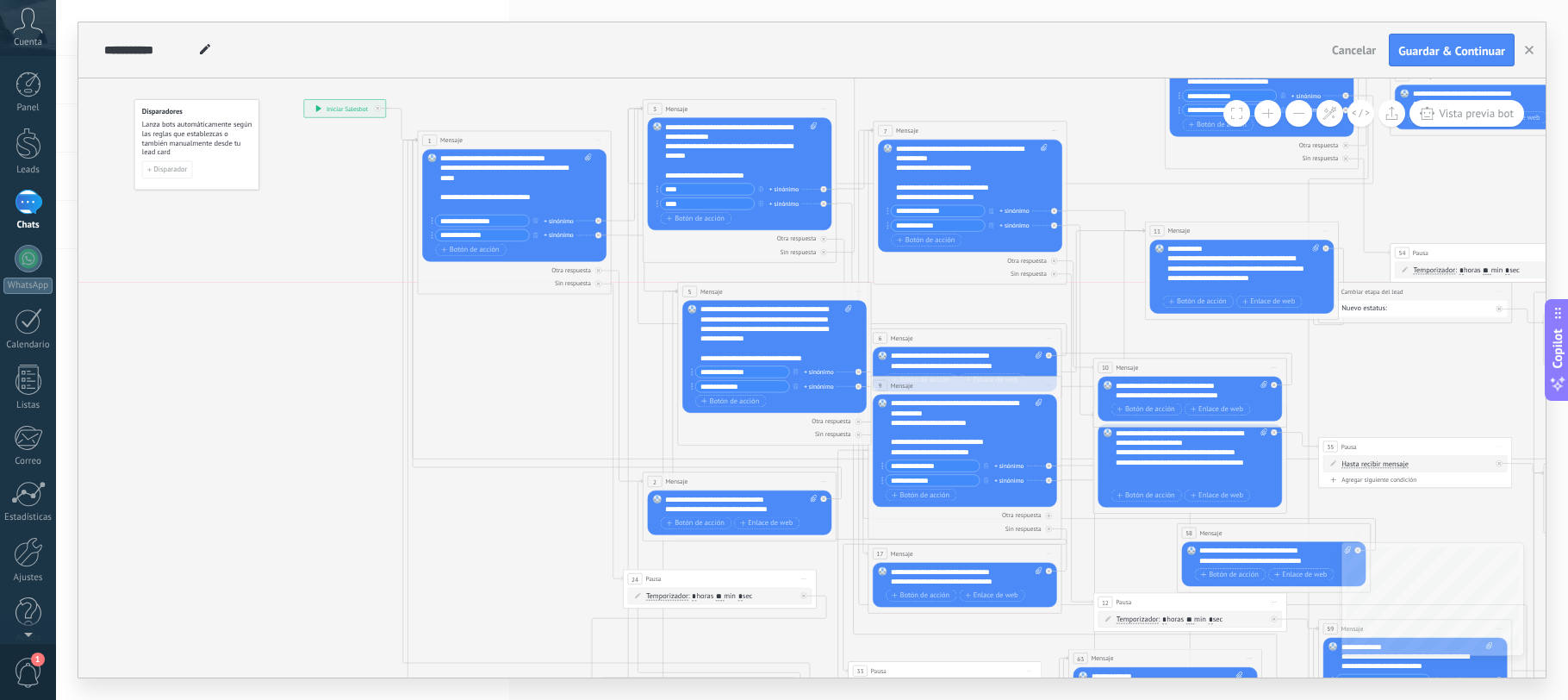
drag, startPoint x: 712, startPoint y: 295, endPoint x: 697, endPoint y: 299, distance: 15.5
click at [743, 290] on div "5 Mensaje ******* (a): Todos los contactos - canales seleccionados Todos los co…" at bounding box center [774, 292] width 193 height 18
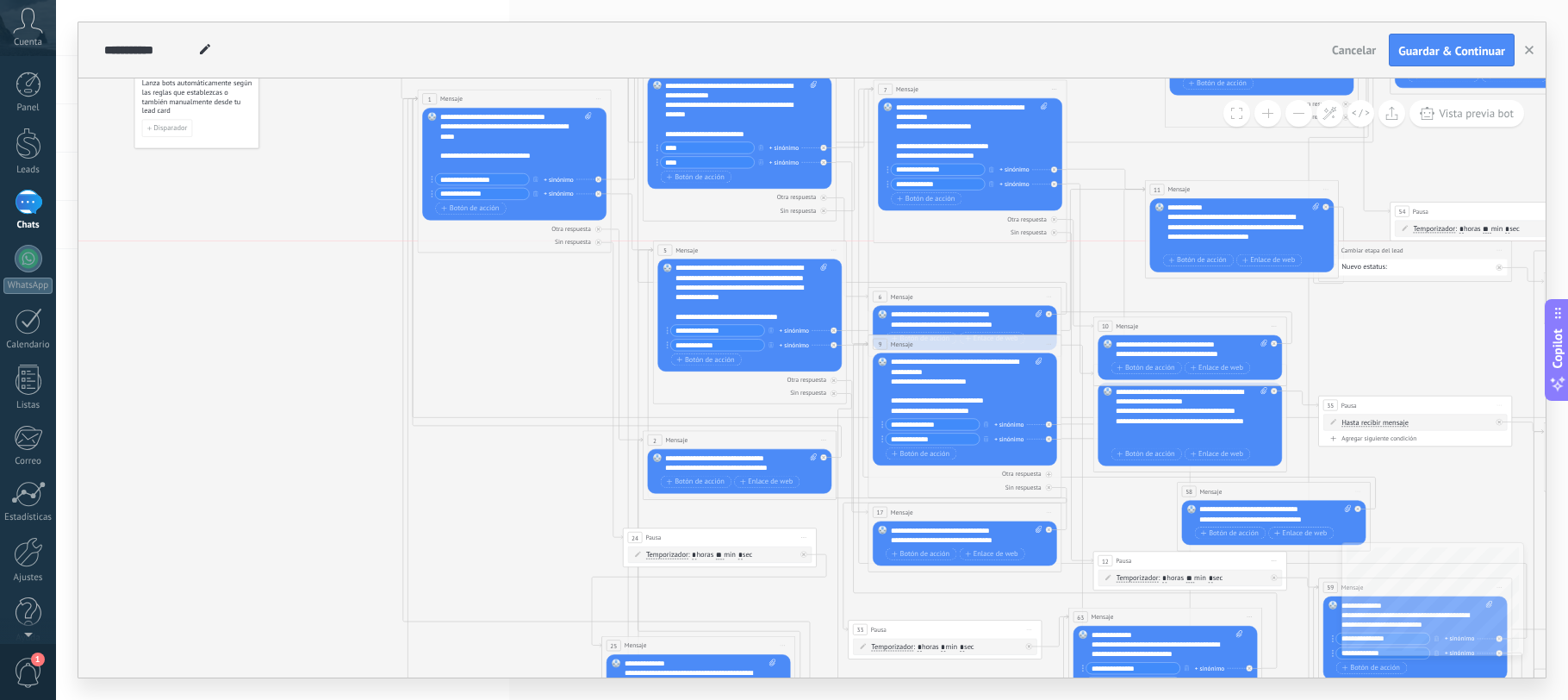
drag, startPoint x: 761, startPoint y: 245, endPoint x: 738, endPoint y: 246, distance: 23.0
click at [738, 246] on div "5 Mensaje ******* (a): Todos los contactos - canales seleccionados Todos los co…" at bounding box center [749, 250] width 193 height 18
click at [1467, 120] on span "Vista previa bot" at bounding box center [1476, 113] width 75 height 14
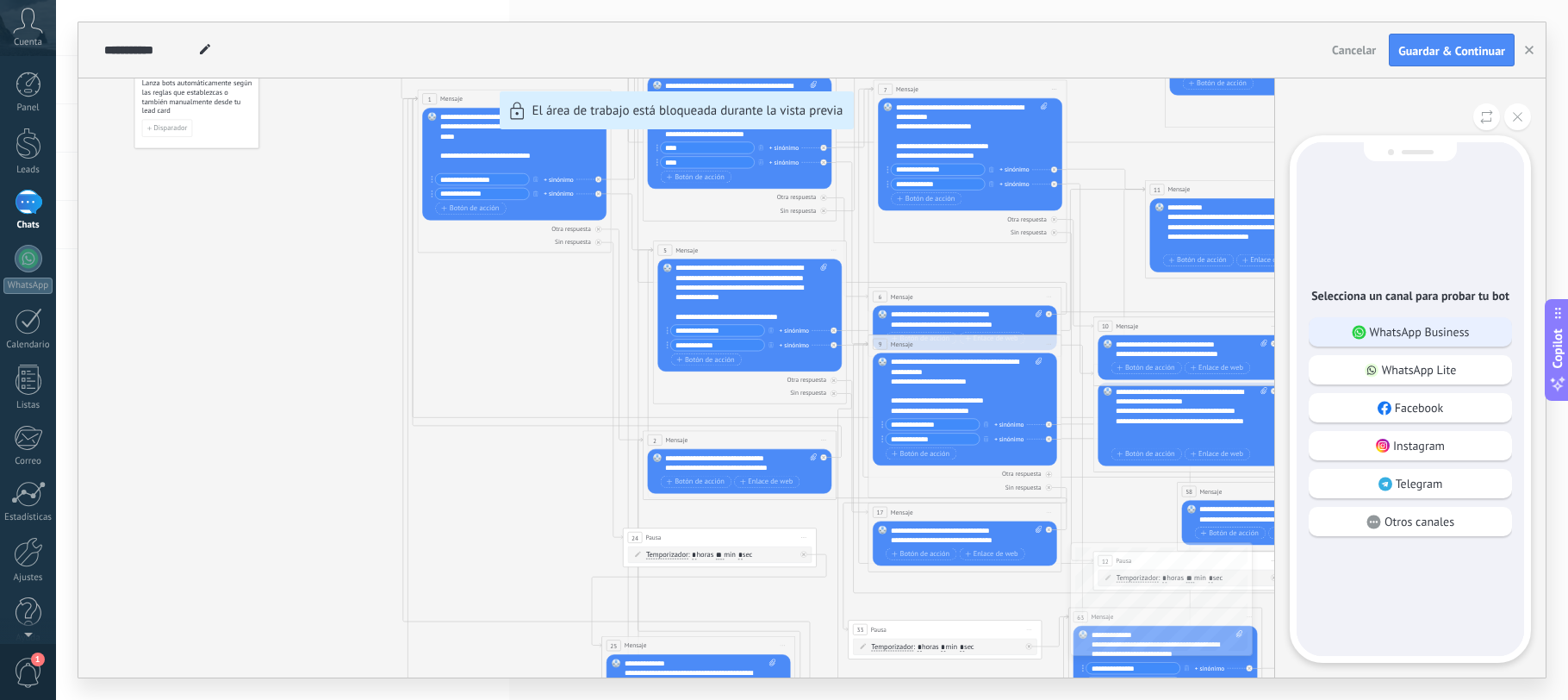
click at [1451, 334] on p "WhatsApp Business" at bounding box center [1419, 331] width 100 height 15
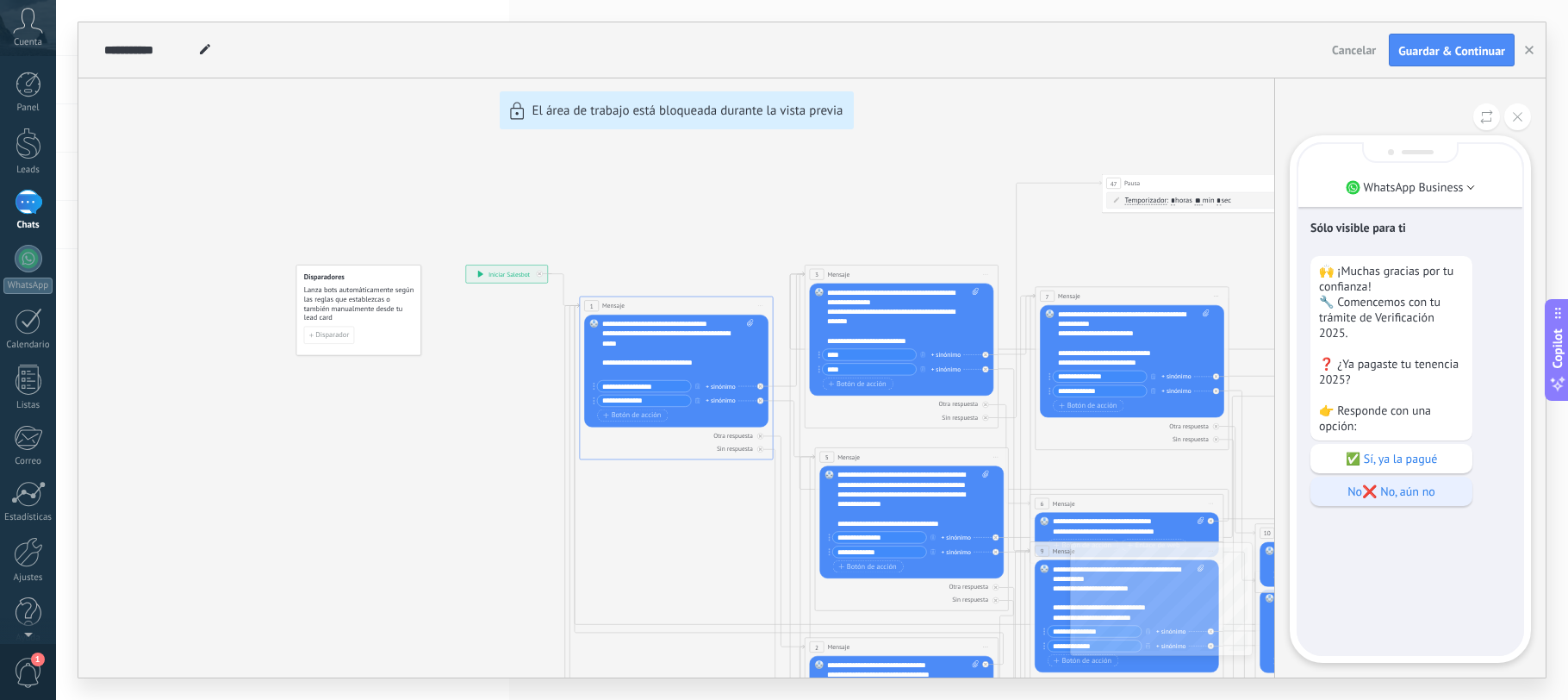
click at [1421, 499] on p "No❌ No, aún no" at bounding box center [1391, 491] width 145 height 15
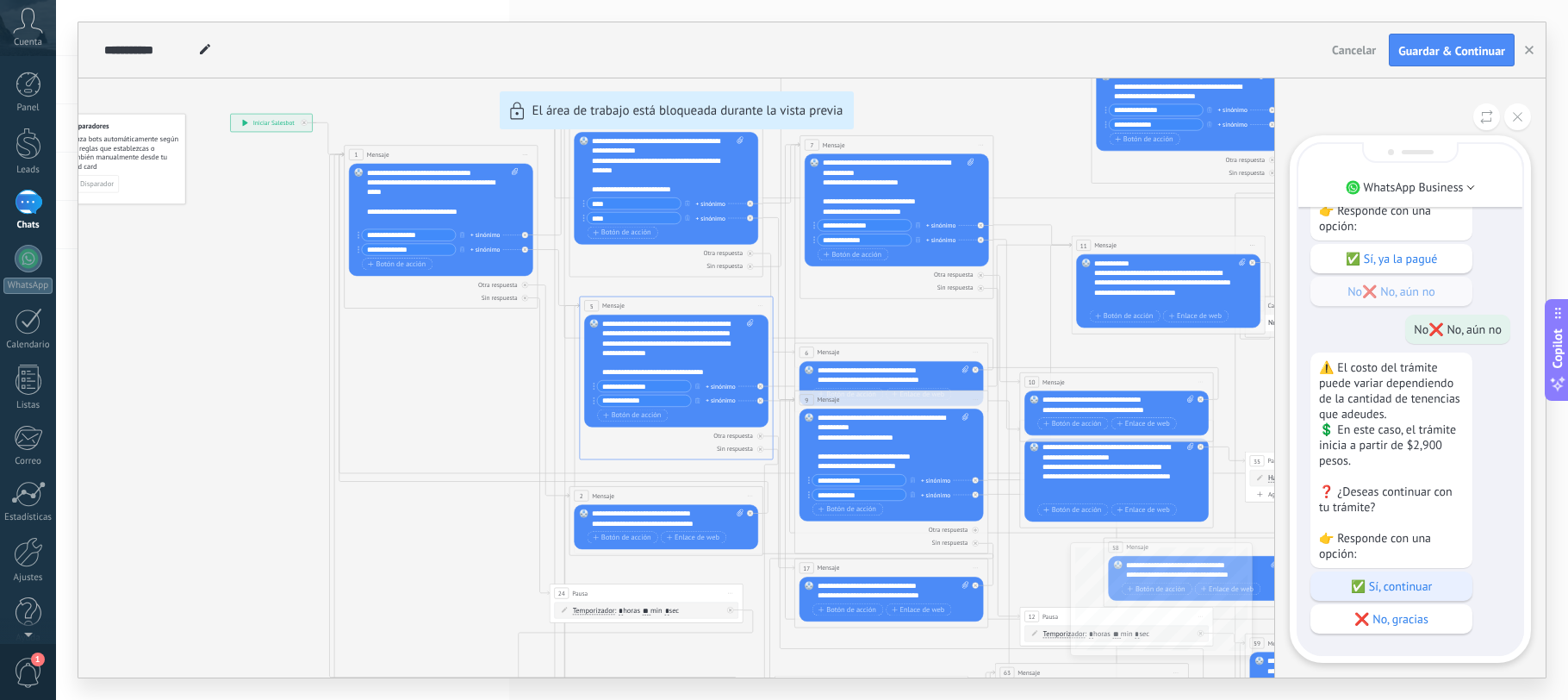
click at [1387, 587] on p "✅ Sí, continuar" at bounding box center [1391, 585] width 145 height 15
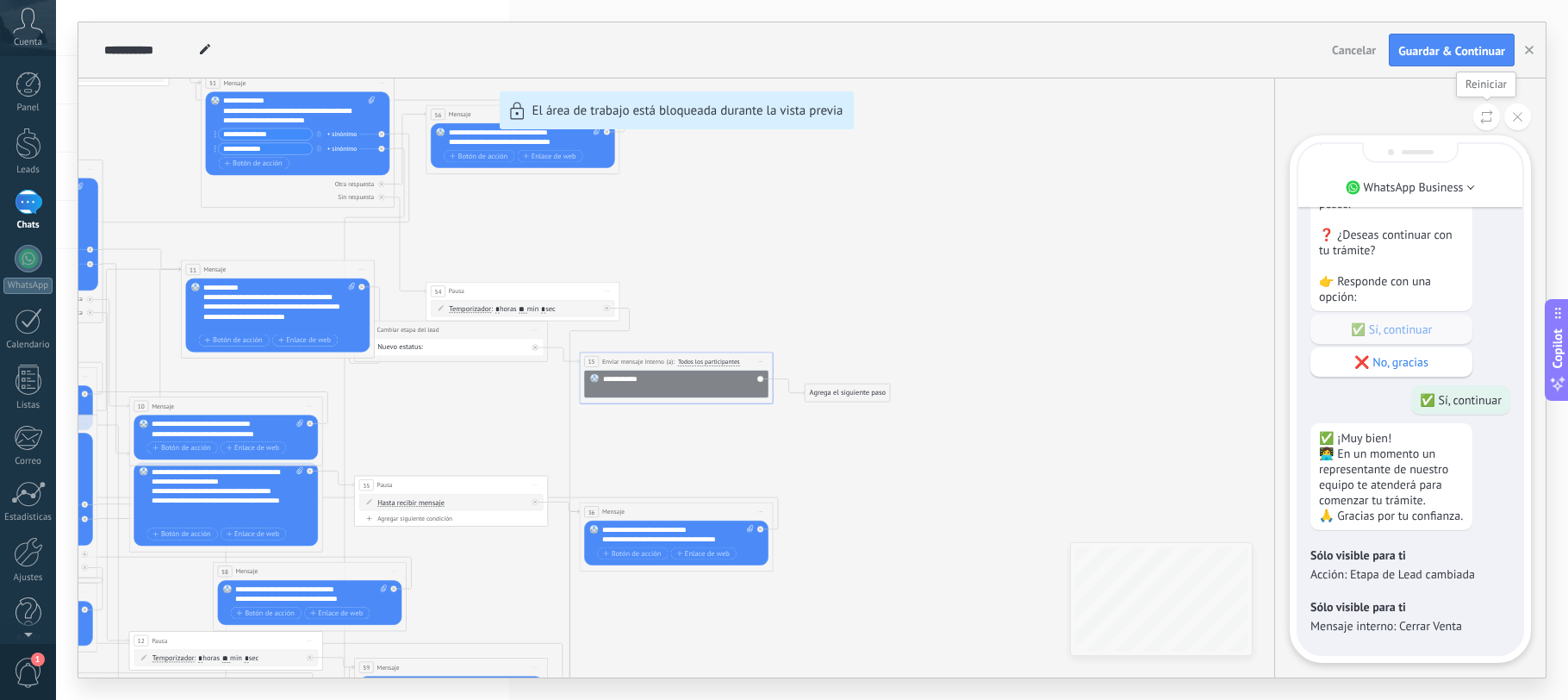
click at [1490, 124] on icon at bounding box center [1486, 117] width 13 height 14
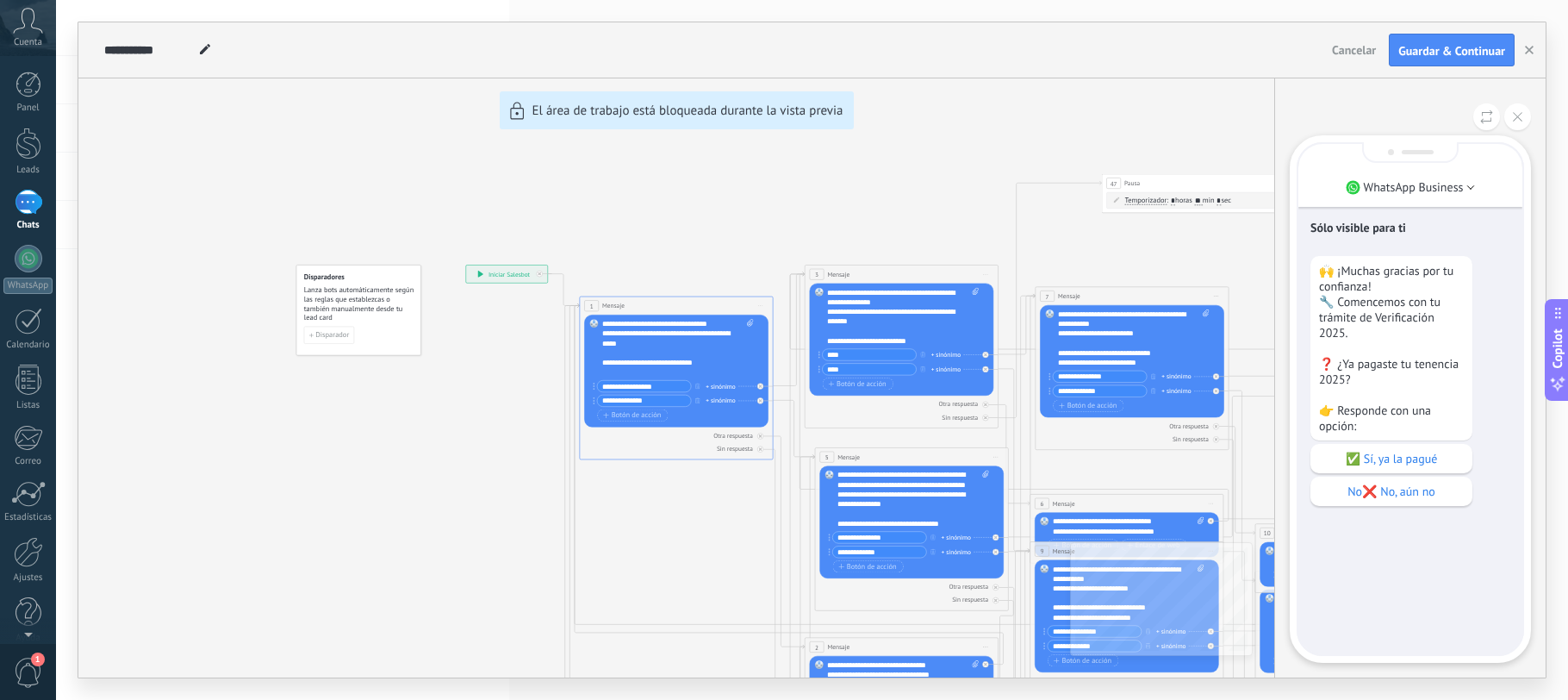
click at [1409, 466] on p "✅ Sí, ya la pagué" at bounding box center [1391, 458] width 145 height 15
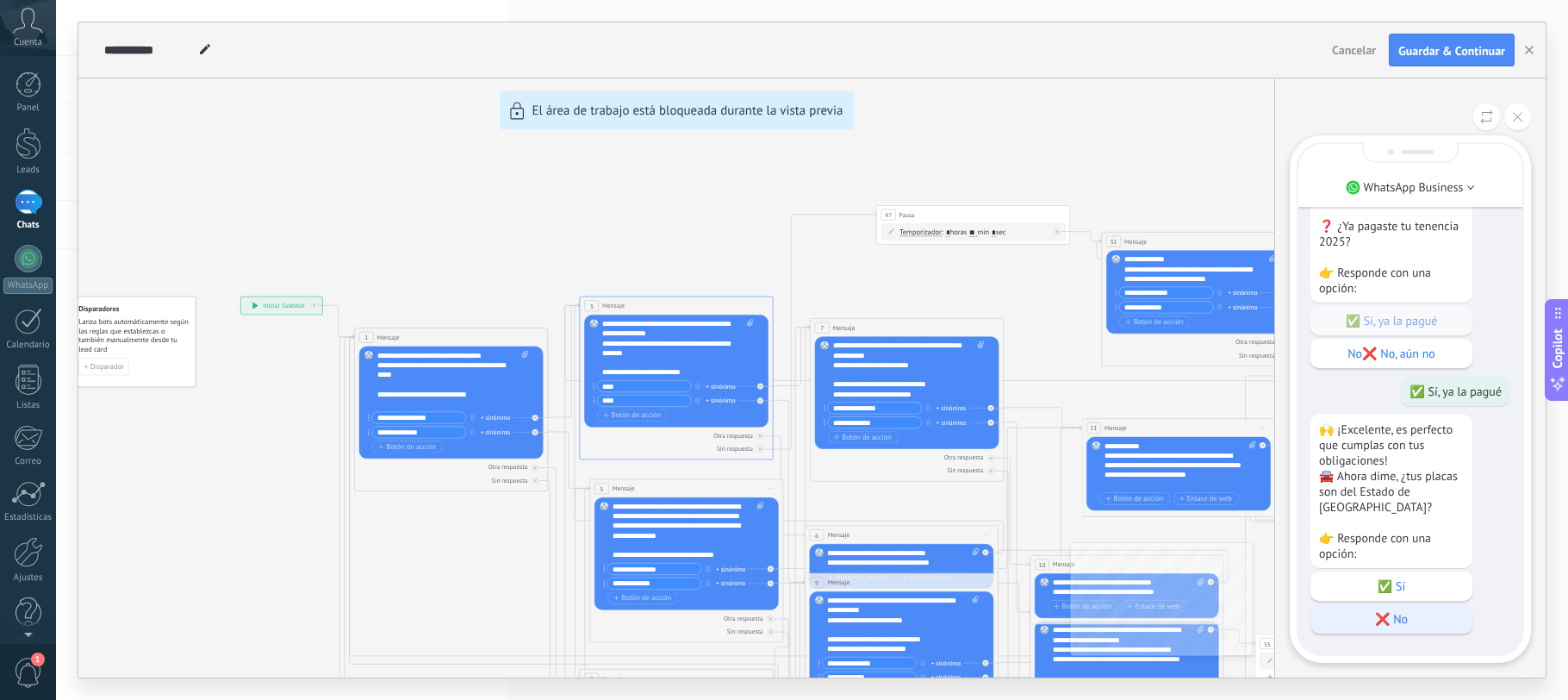
click at [1387, 613] on p "❌ No" at bounding box center [1391, 618] width 145 height 15
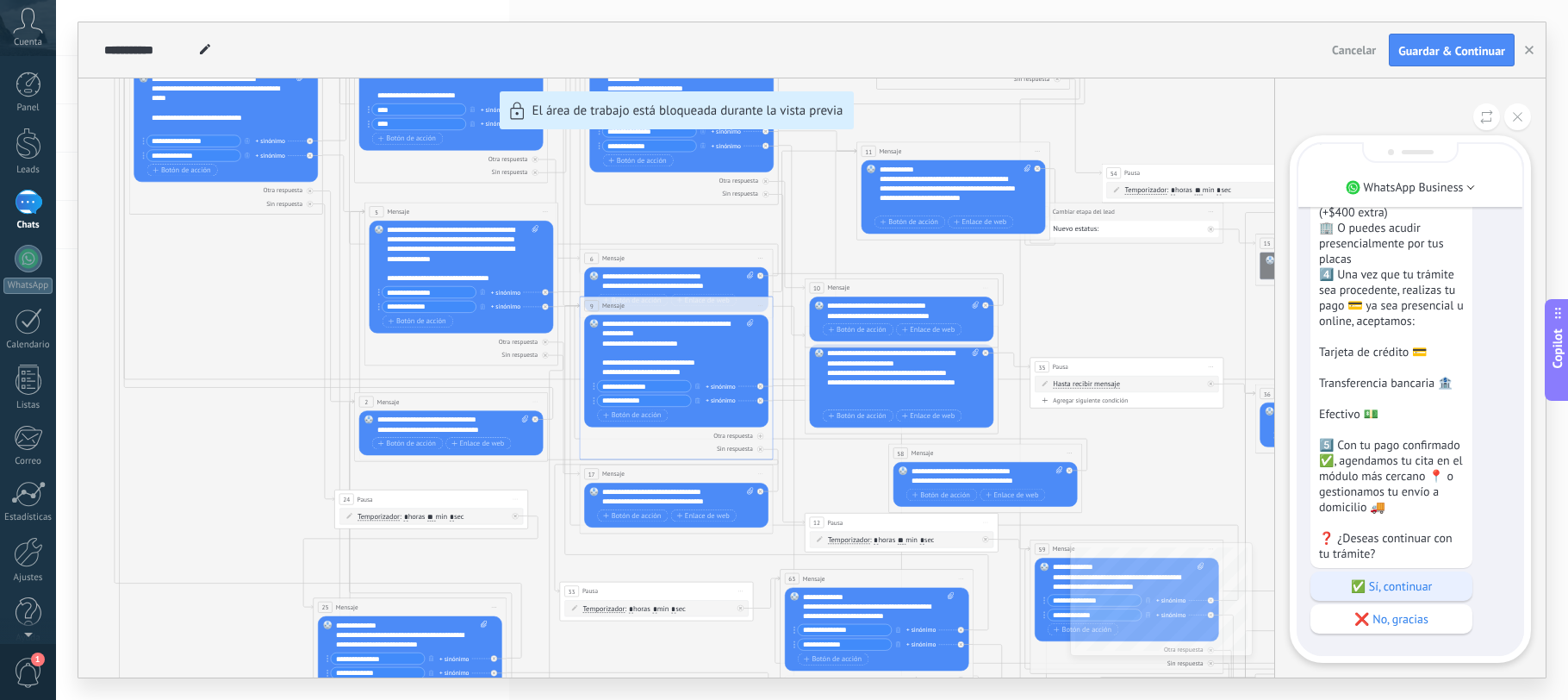
click at [1415, 582] on p "✅ Sí, continuar" at bounding box center [1391, 585] width 145 height 15
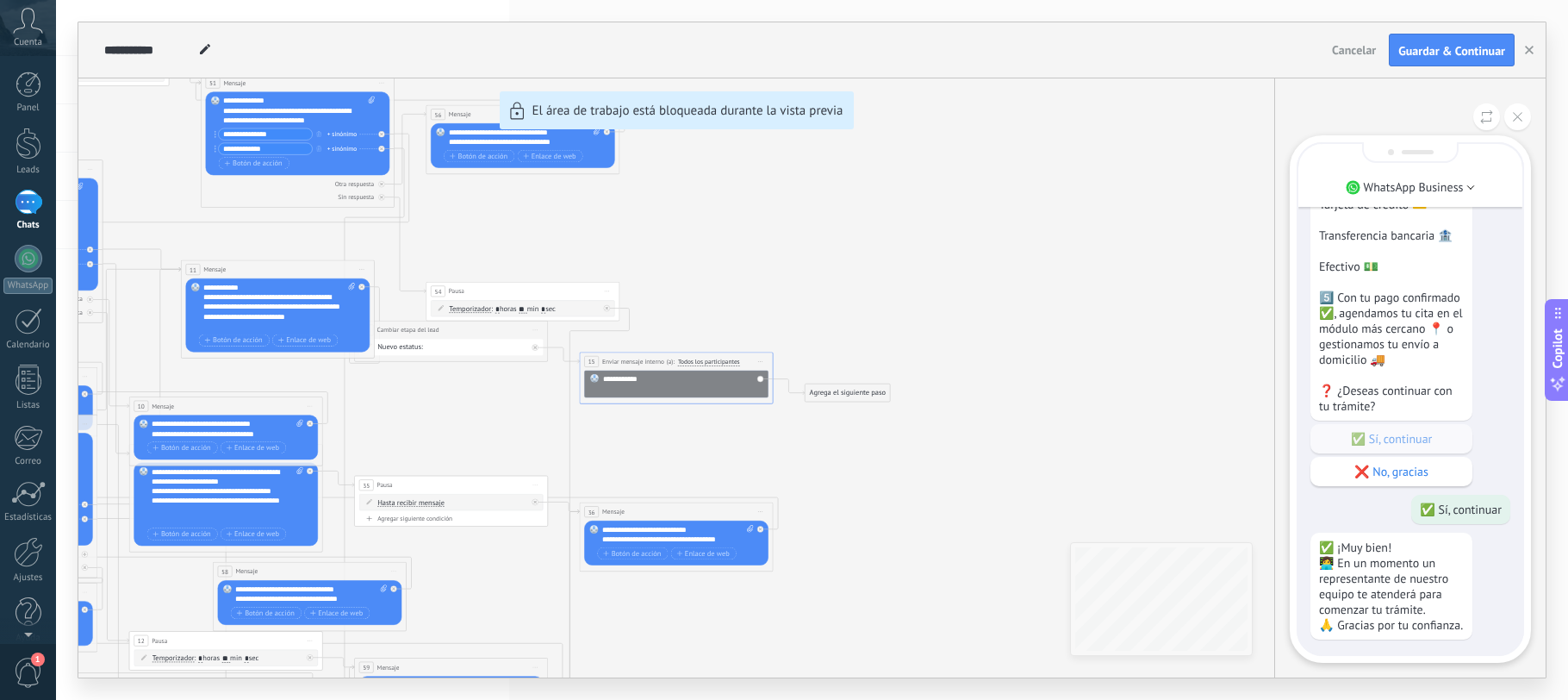
scroll to position [-330, 0]
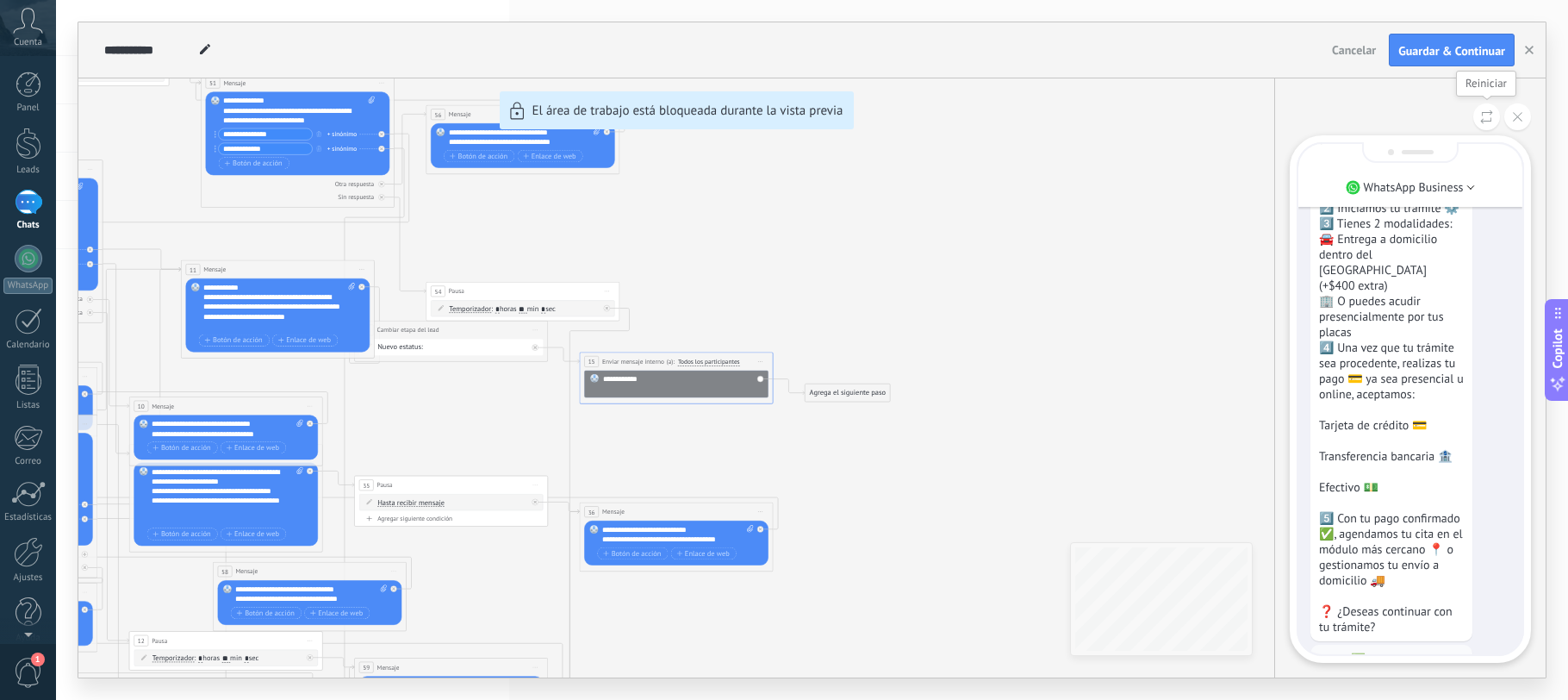
click at [1486, 120] on icon at bounding box center [1486, 117] width 13 height 14
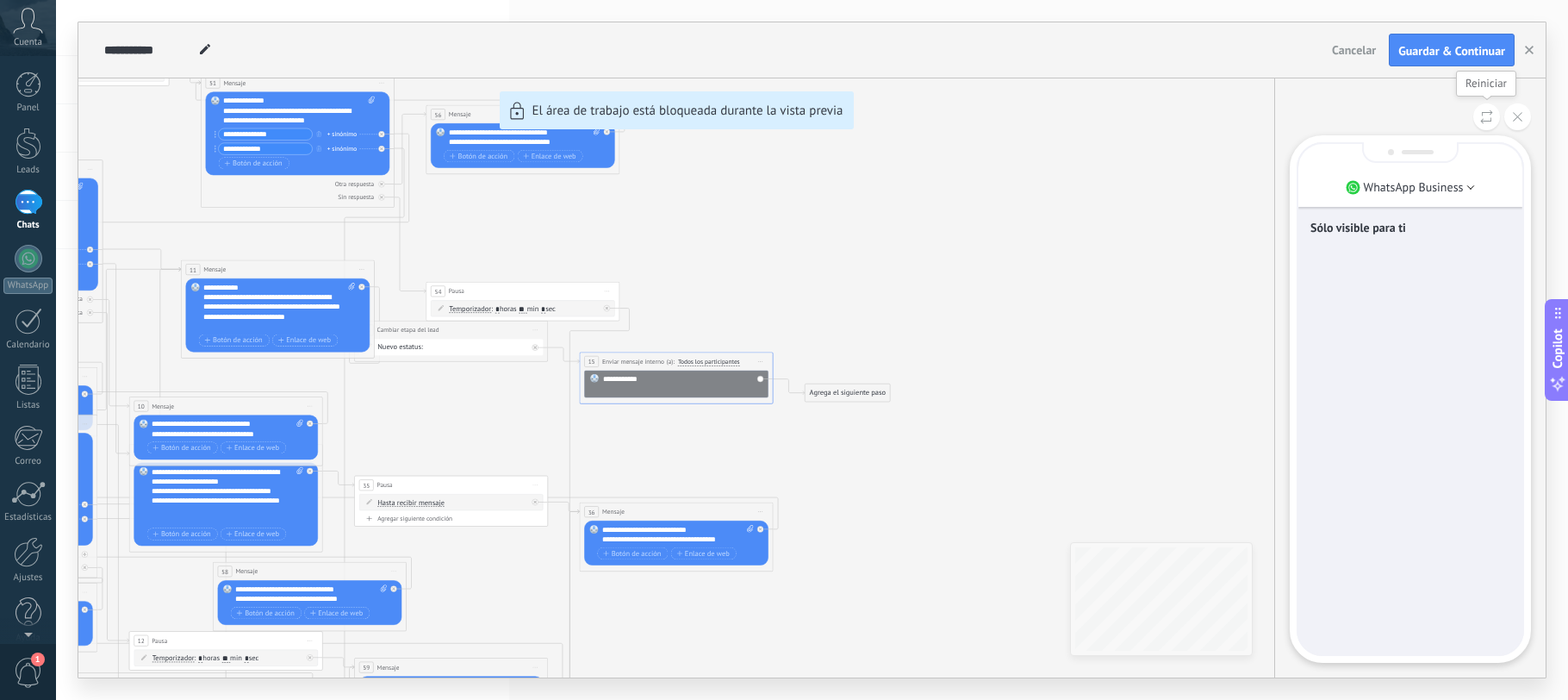
scroll to position [0, 0]
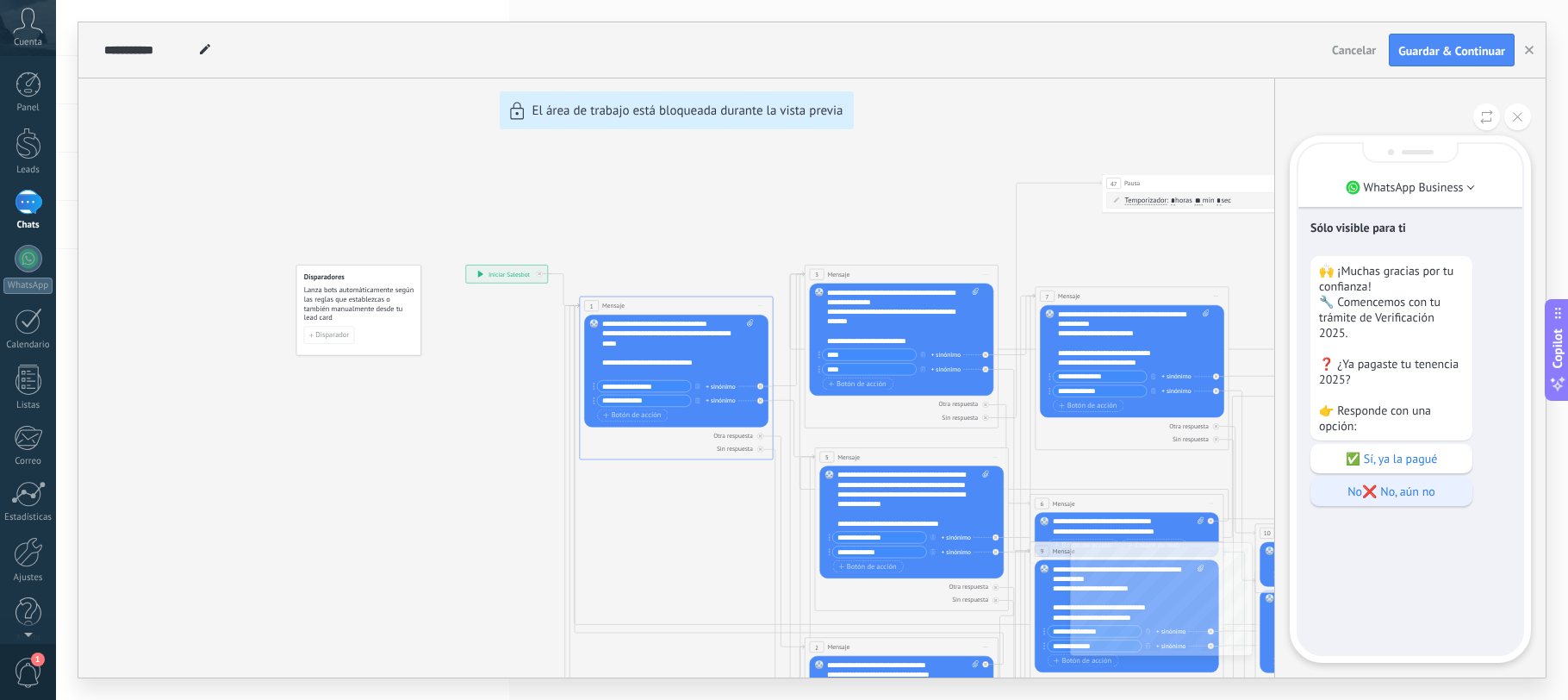
click at [1419, 499] on p "No❌ No, aún no" at bounding box center [1391, 491] width 145 height 15
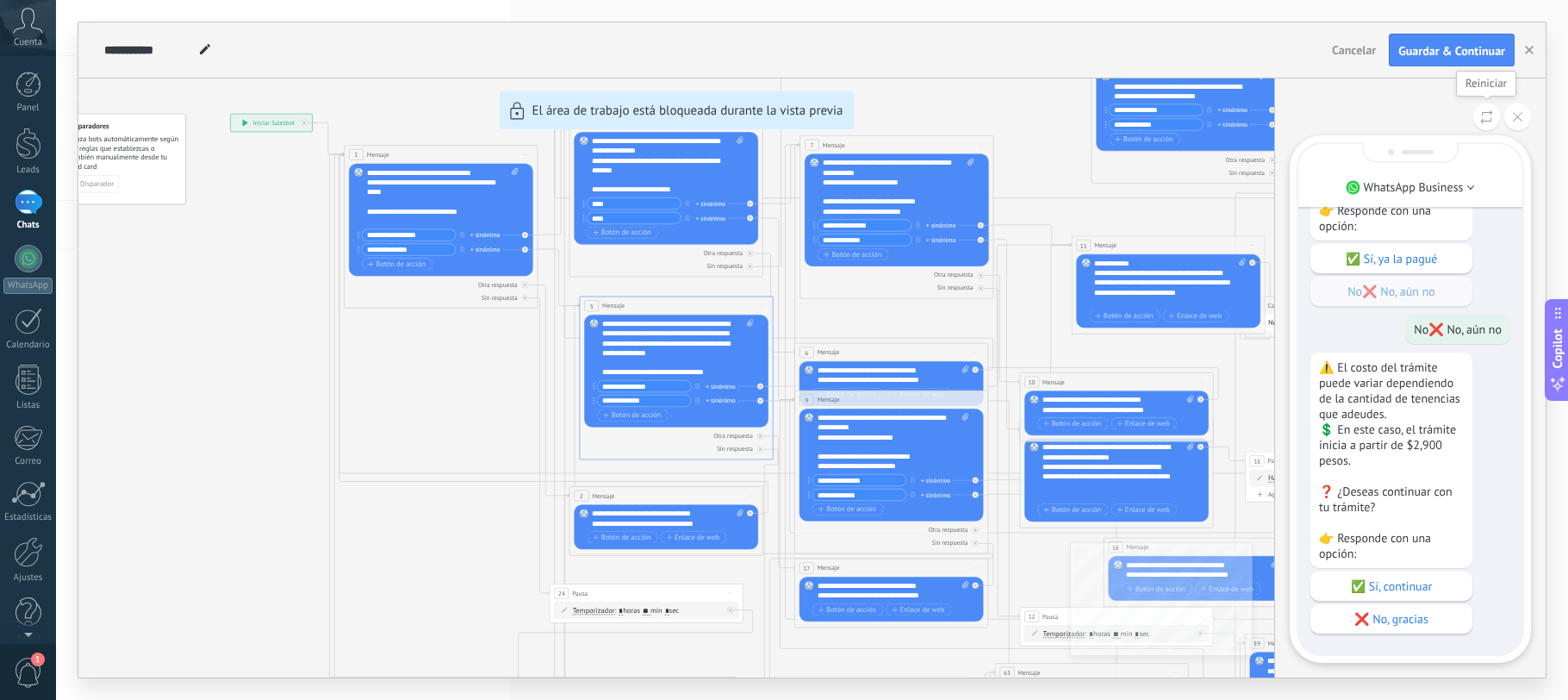
click at [1491, 109] on button at bounding box center [1487, 117] width 27 height 27
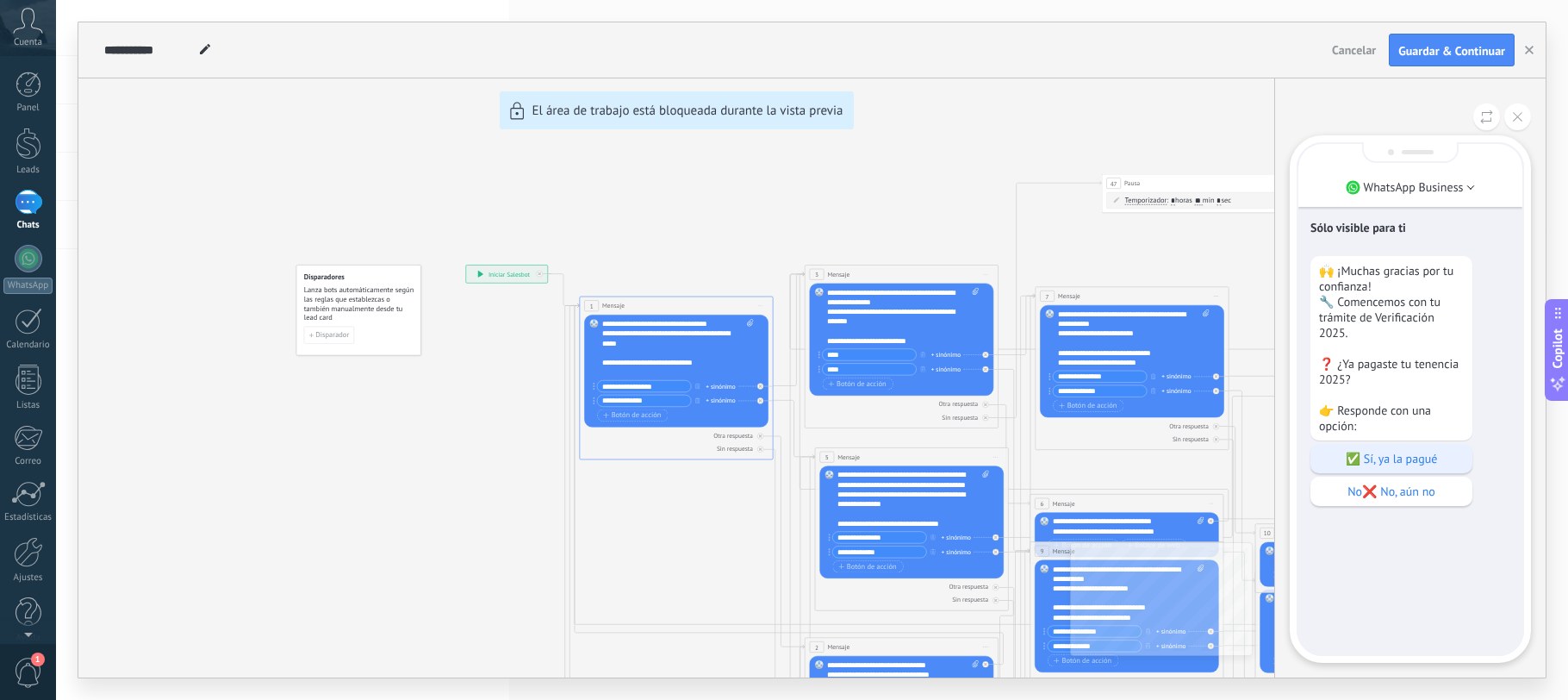
click at [1419, 466] on p "✅ Sí, ya la pagué" at bounding box center [1391, 458] width 145 height 15
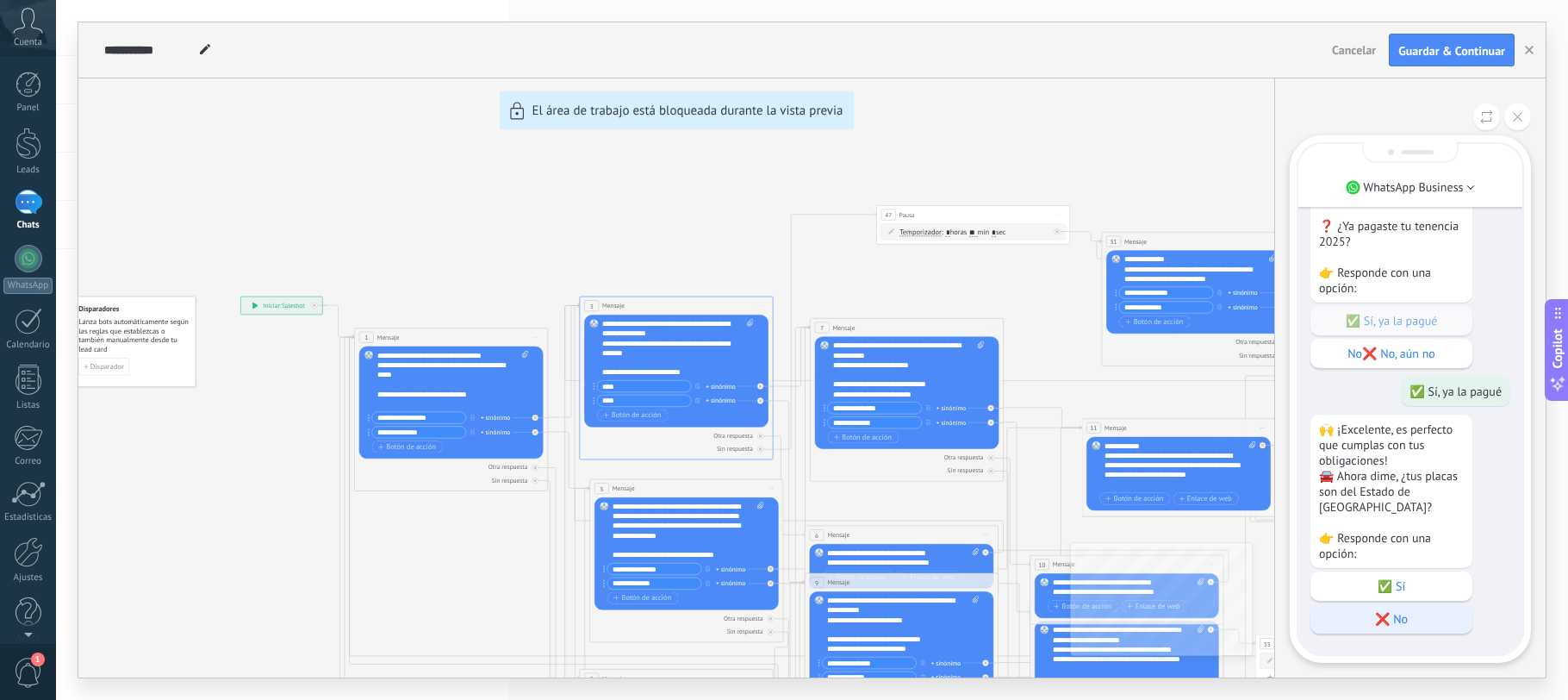
click at [1394, 612] on p "❌ No" at bounding box center [1391, 618] width 145 height 15
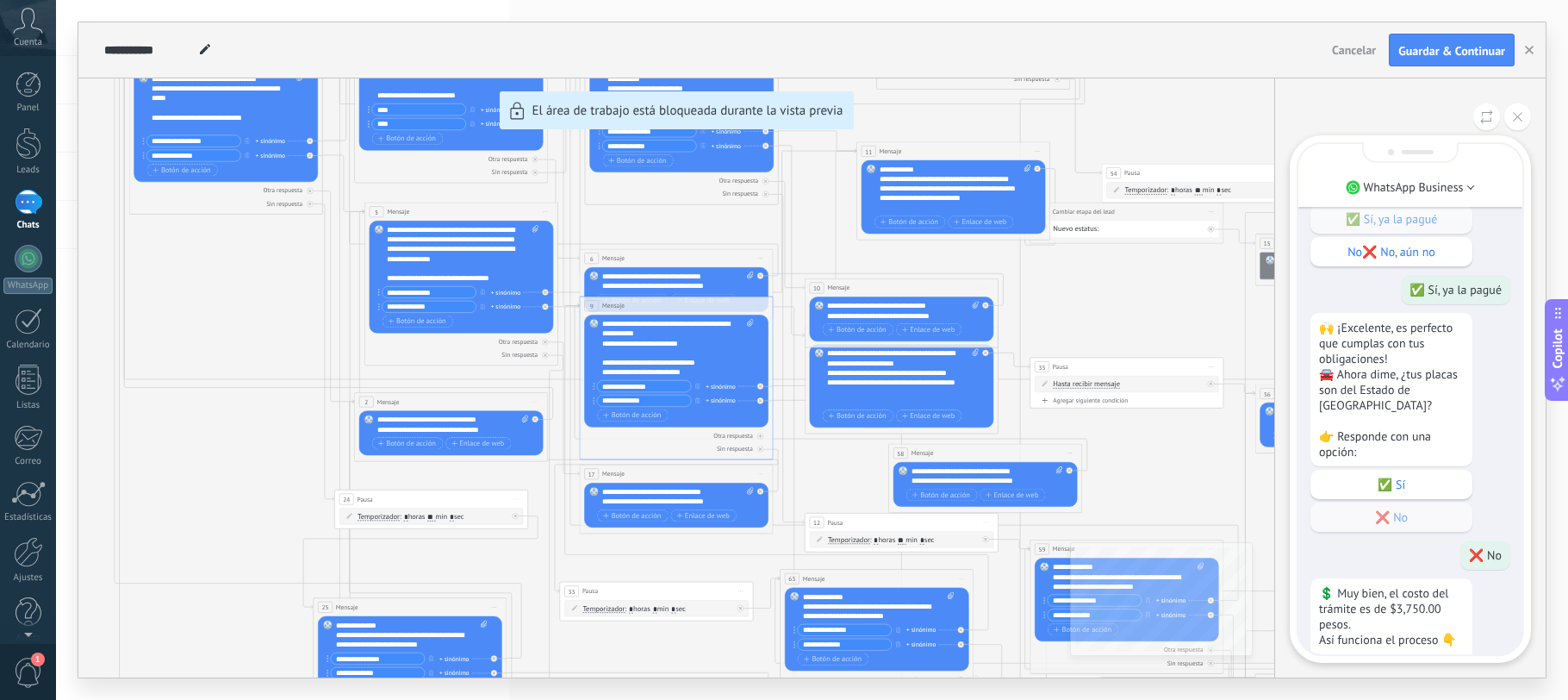
scroll to position [-564, 0]
click at [1523, 117] on button at bounding box center [1518, 117] width 27 height 27
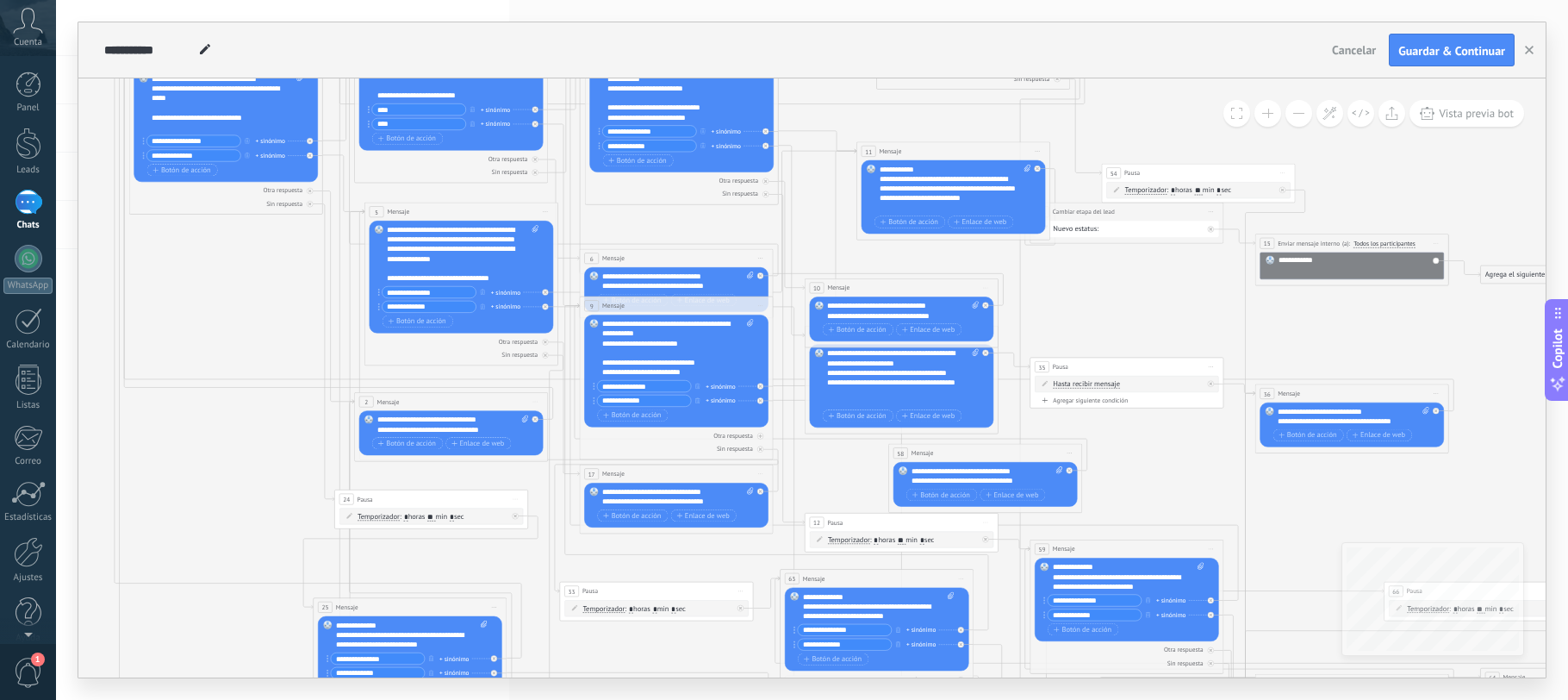
click at [436, 267] on div "**********" at bounding box center [462, 253] width 152 height 58
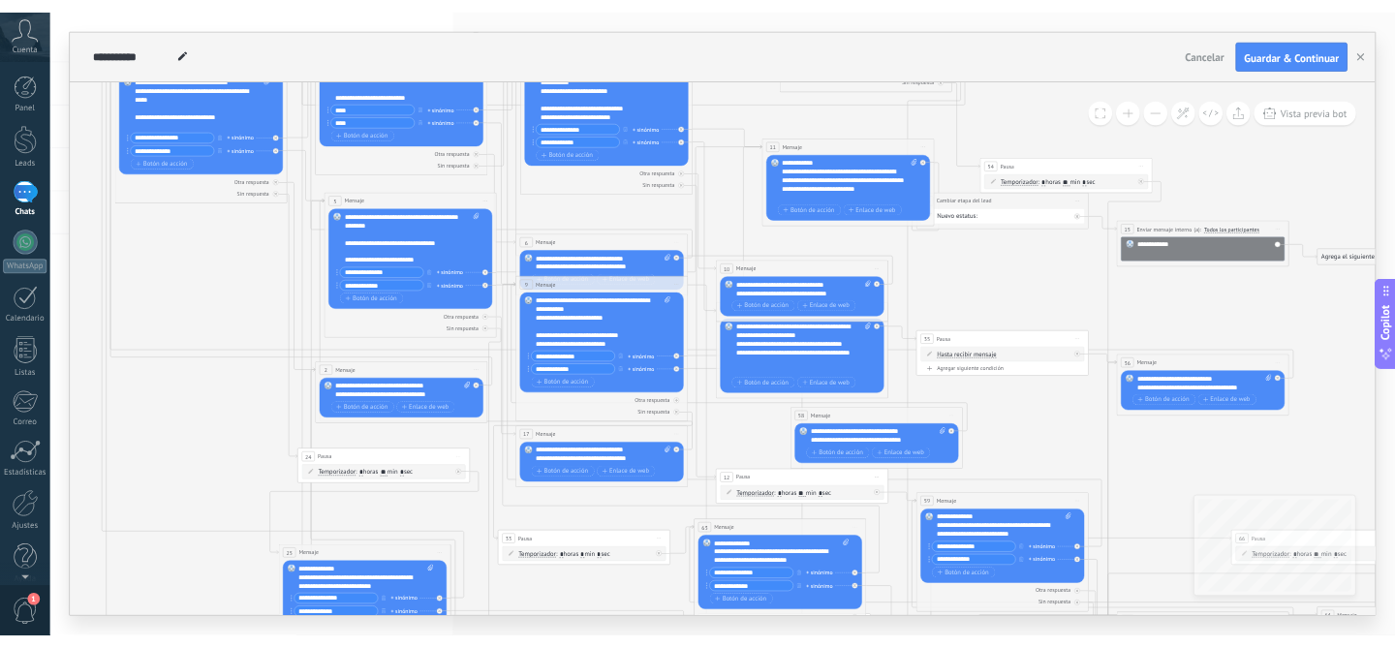
scroll to position [97, 0]
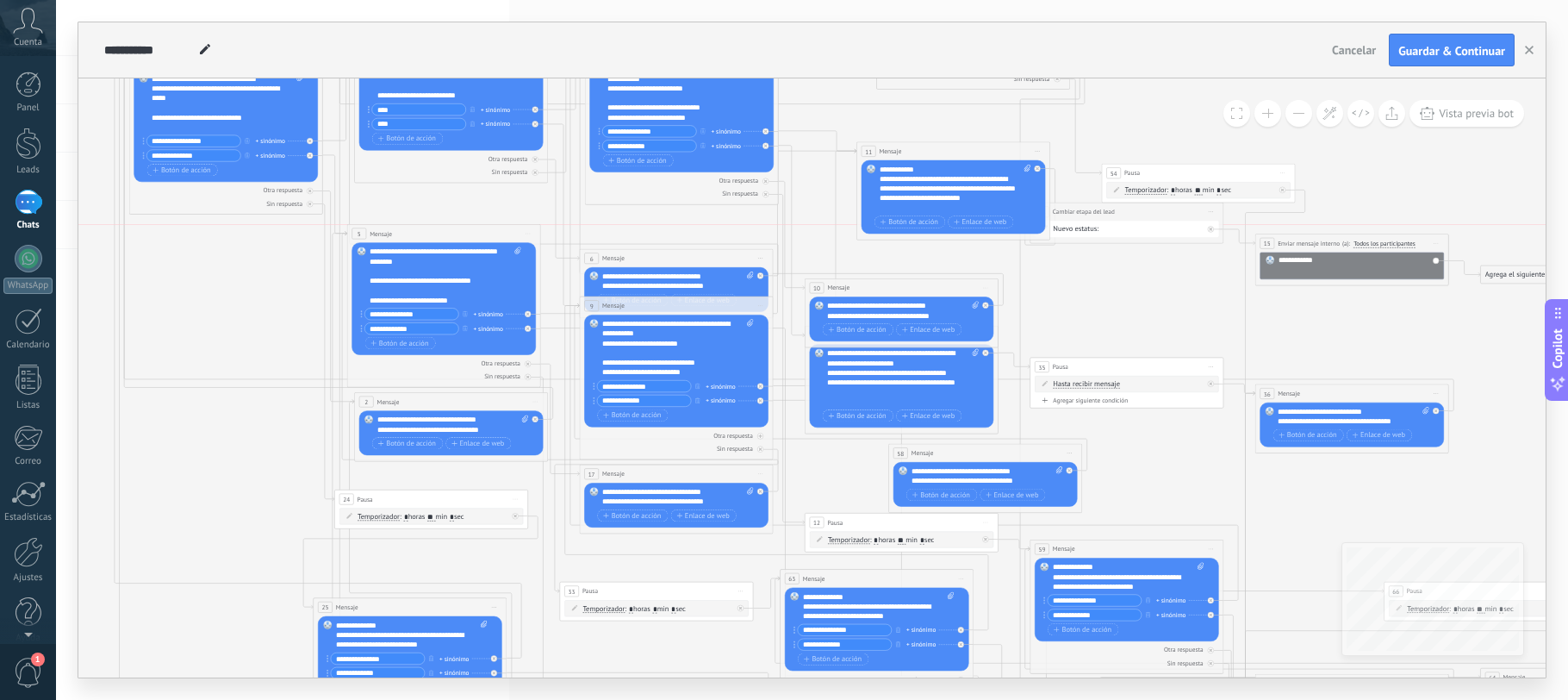
drag, startPoint x: 448, startPoint y: 210, endPoint x: 430, endPoint y: 229, distance: 26.2
click at [430, 229] on div "5 Mensaje ******* (a): Todos los contactos - canales seleccionados Todos los co…" at bounding box center [443, 234] width 193 height 18
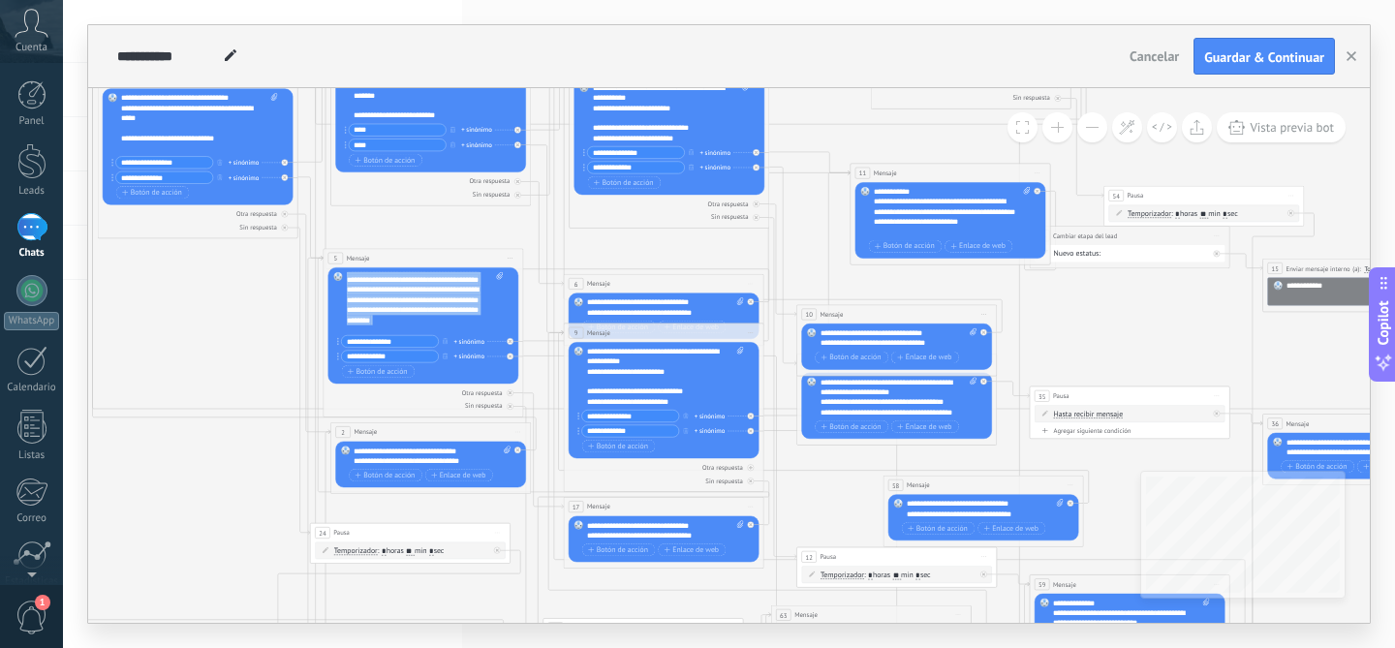
scroll to position [0, 0]
drag, startPoint x: 397, startPoint y: 293, endPoint x: 427, endPoint y: 298, distance: 30.6
click at [427, 298] on div "**********" at bounding box center [425, 302] width 157 height 60
copy div "**********"
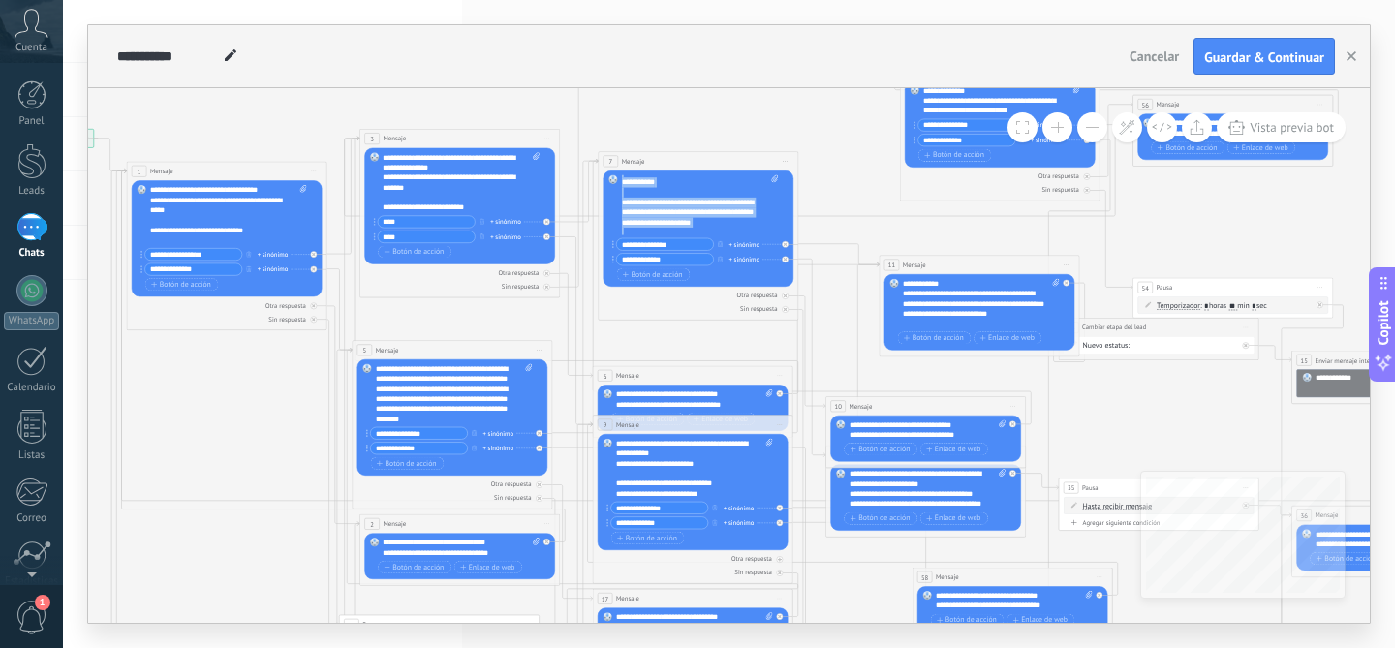
scroll to position [388, 0]
drag, startPoint x: 623, startPoint y: 206, endPoint x: 732, endPoint y: 252, distance: 118.6
click at [732, 252] on div "**********" at bounding box center [700, 229] width 156 height 109
copy div "**********"
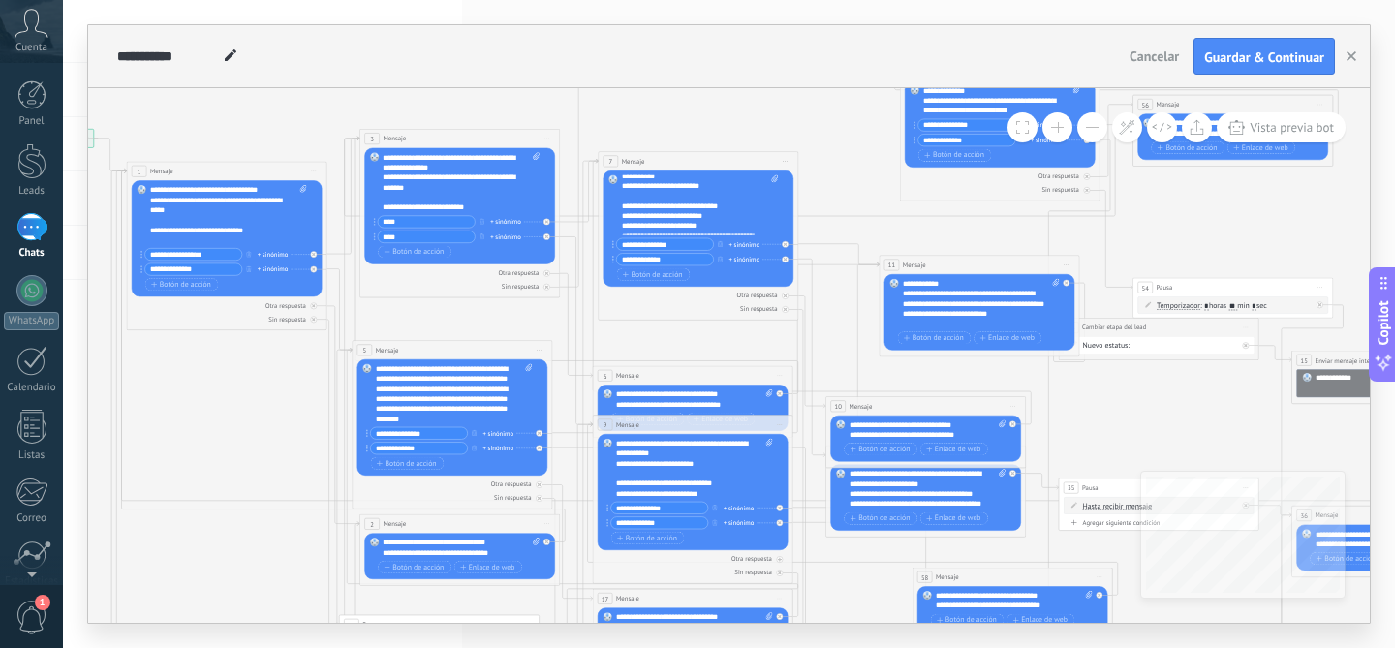
click at [475, 192] on div "**********" at bounding box center [461, 182] width 157 height 60
click at [420, 380] on div "**********" at bounding box center [454, 394] width 157 height 60
drag, startPoint x: 648, startPoint y: 470, endPoint x: 646, endPoint y: 429, distance: 40.7
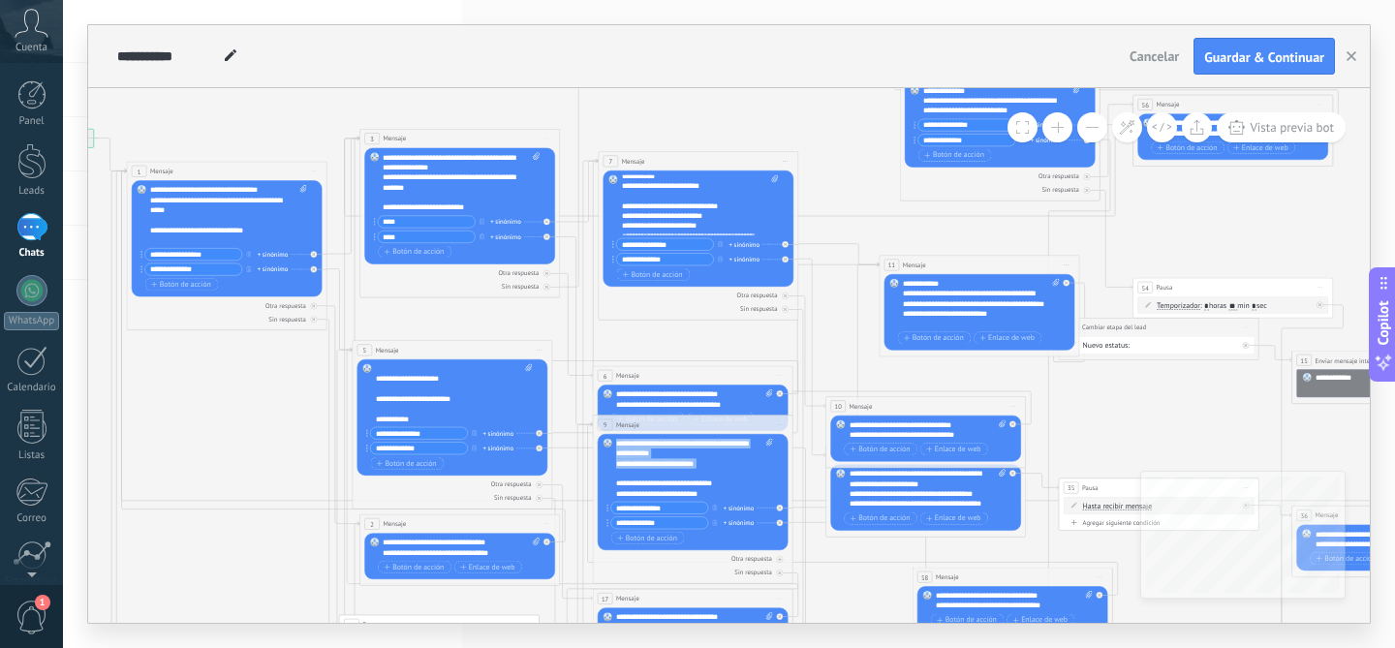
click at [646, 429] on div "9 Mensaje ******* (a): Todos los contactos - canales seleccionados Todos los co…" at bounding box center [693, 499] width 201 height 169
drag, startPoint x: 431, startPoint y: 409, endPoint x: 416, endPoint y: 443, distance: 37.3
click at [416, 443] on div "**********" at bounding box center [454, 418] width 156 height 109
click at [424, 420] on div "**********" at bounding box center [449, 419] width 147 height 10
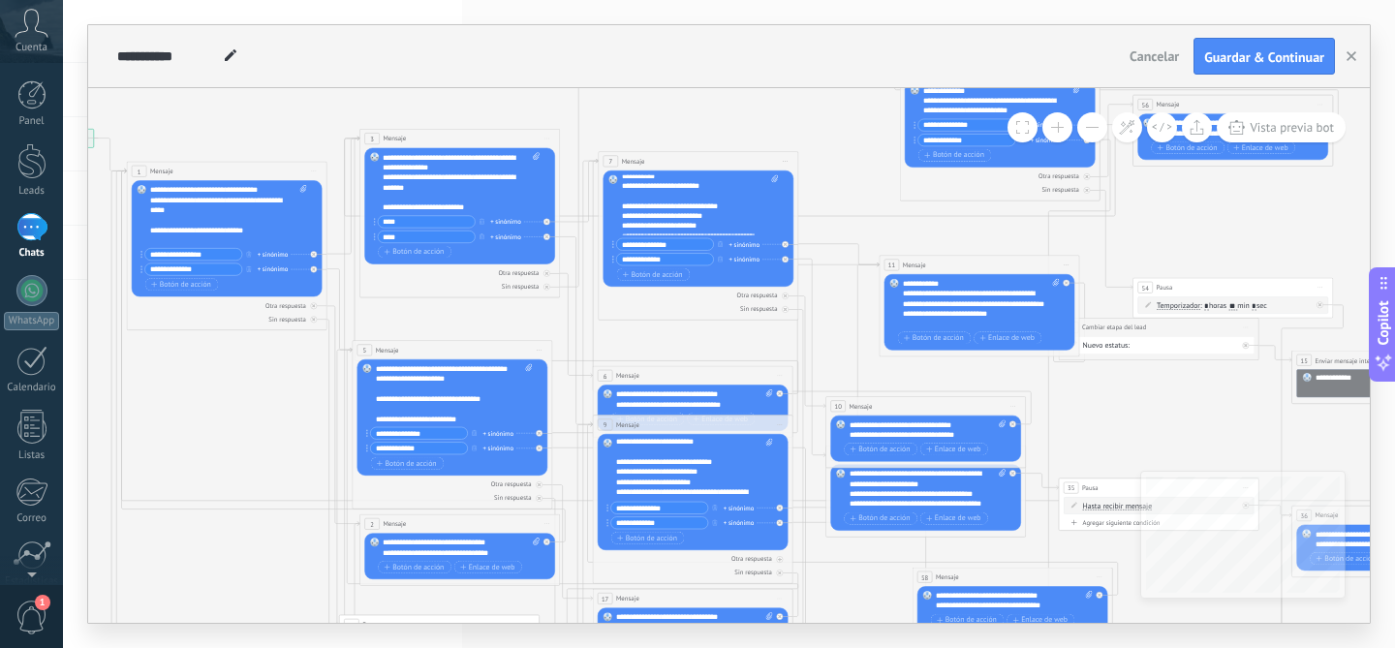
scroll to position [0, 0]
drag, startPoint x: 656, startPoint y: 451, endPoint x: 670, endPoint y: 409, distance: 44.1
click at [9, 129] on div "**********" at bounding box center [9, 129] width 0 height 0
click at [1242, 132] on icon at bounding box center [1236, 127] width 16 height 15
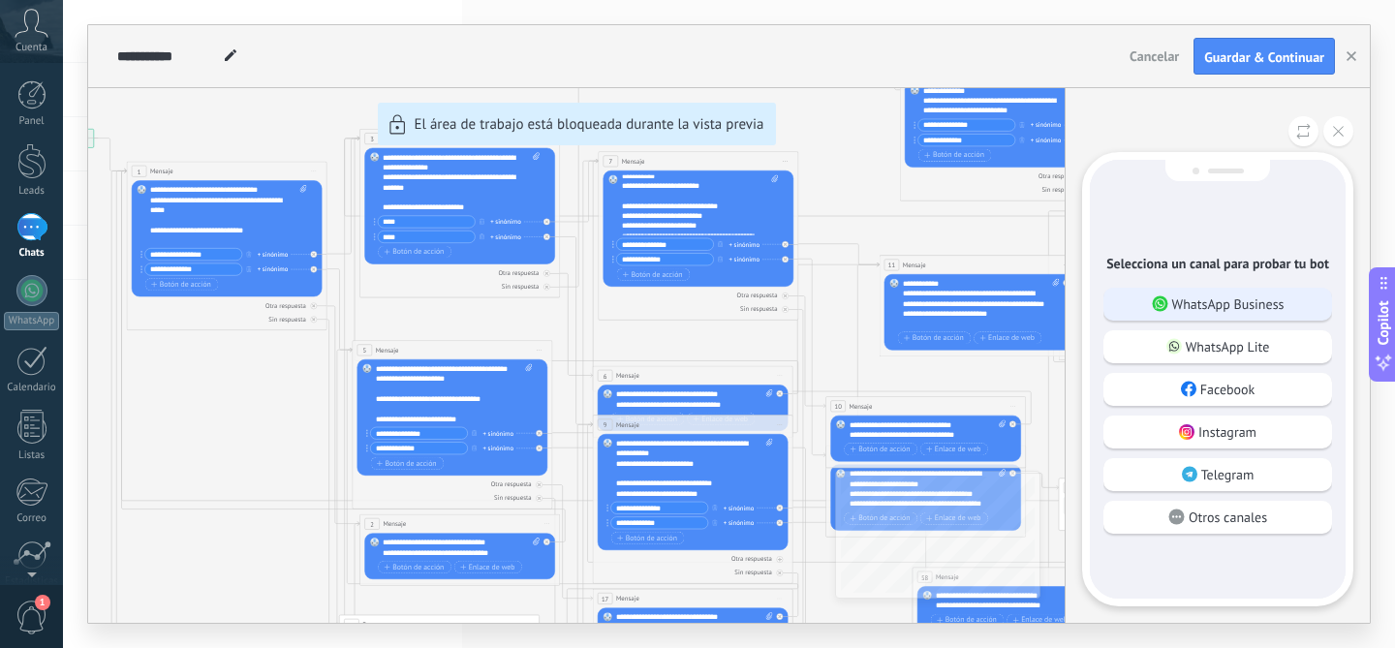
click at [1190, 297] on p "WhatsApp Business" at bounding box center [1228, 303] width 112 height 17
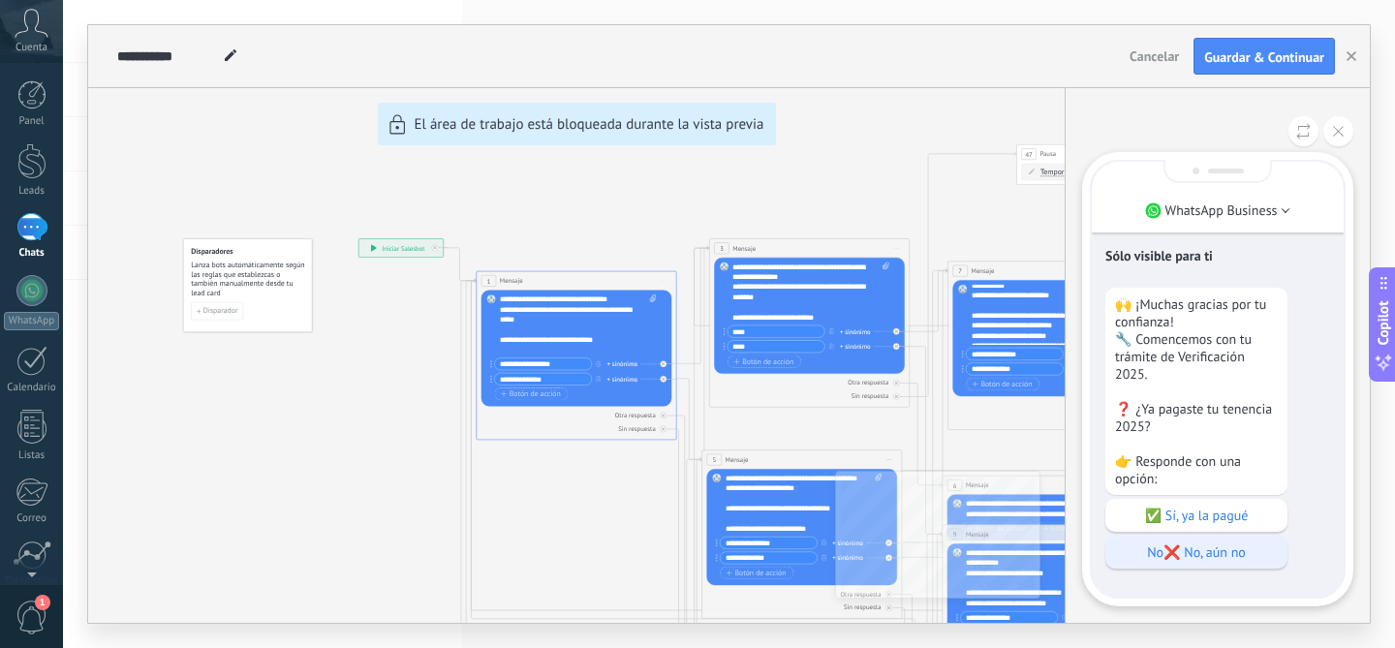
click at [1156, 561] on p "No❌ No, aún no" at bounding box center [1196, 552] width 163 height 17
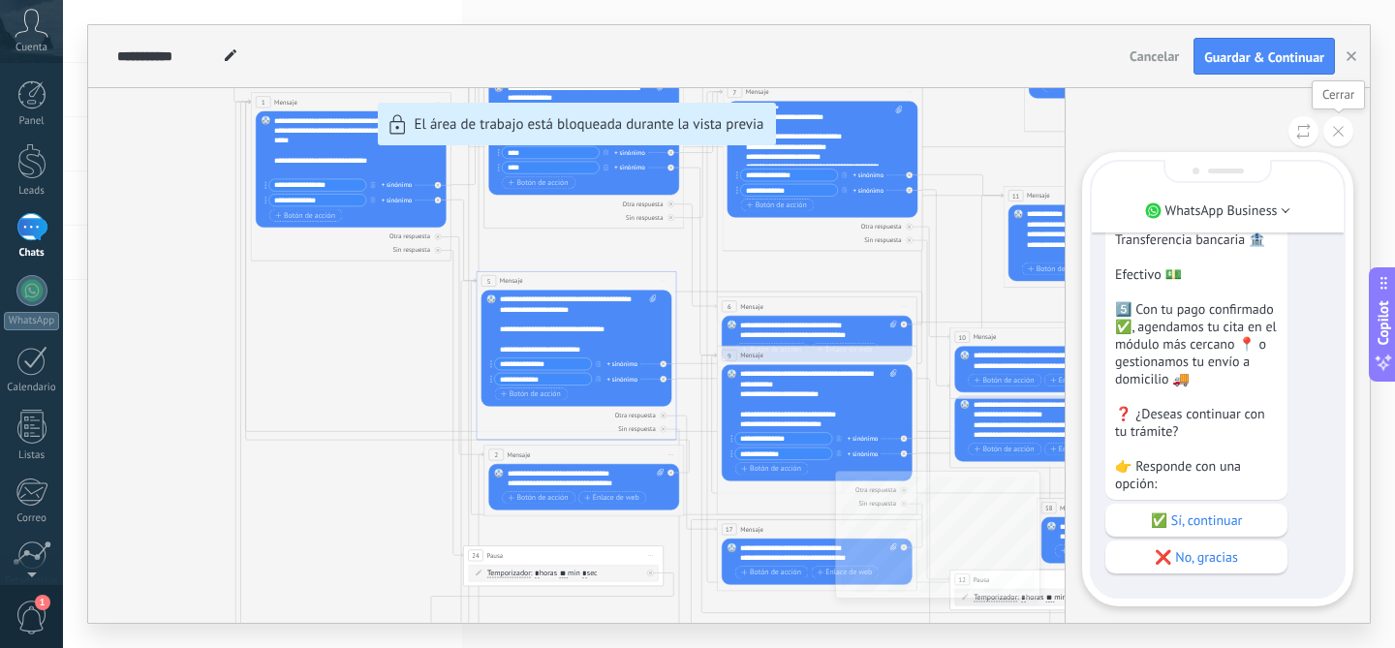
click at [1333, 129] on icon at bounding box center [1338, 131] width 11 height 11
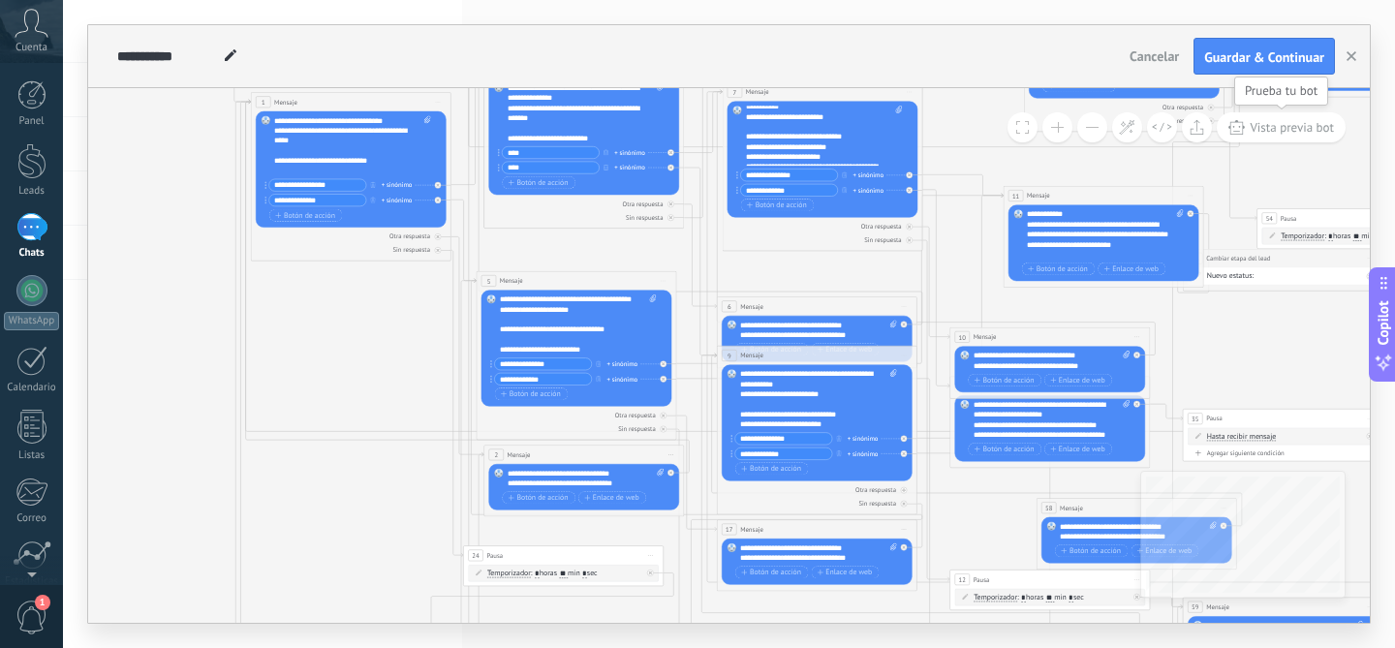
click at [1296, 124] on span "Vista previa bot" at bounding box center [1292, 127] width 84 height 16
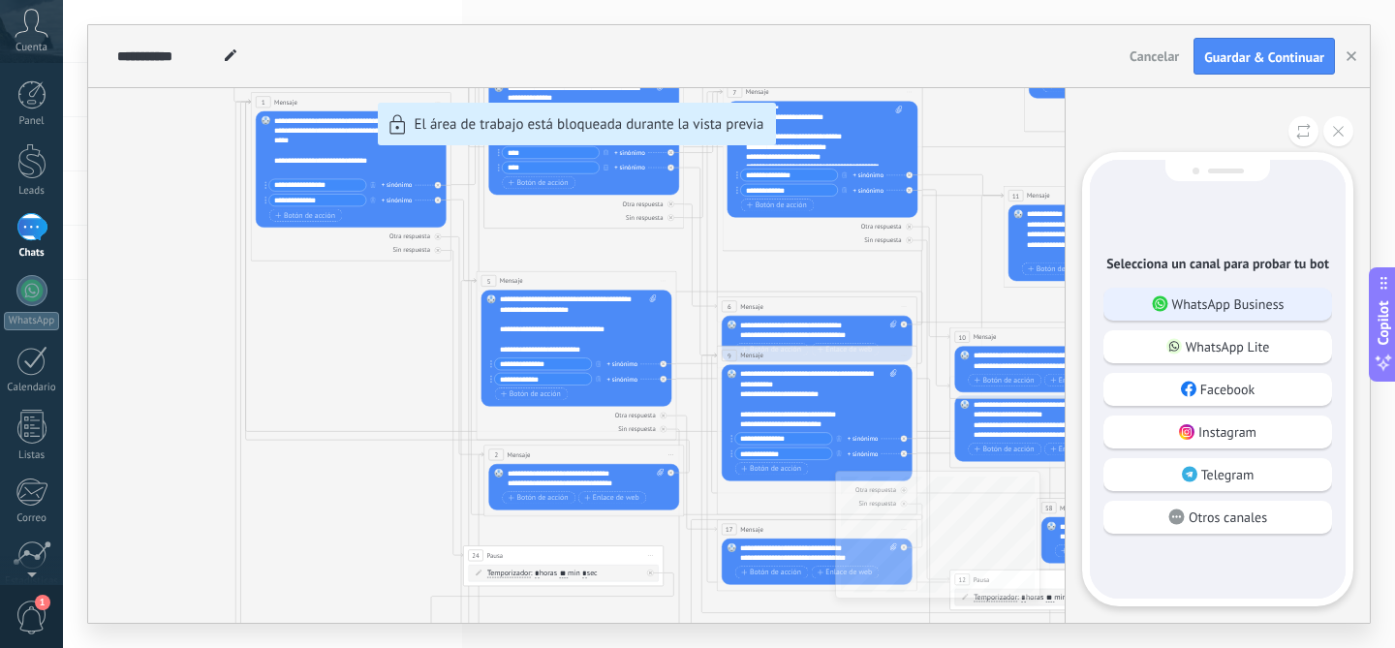
click at [1240, 307] on p "WhatsApp Business" at bounding box center [1228, 303] width 112 height 17
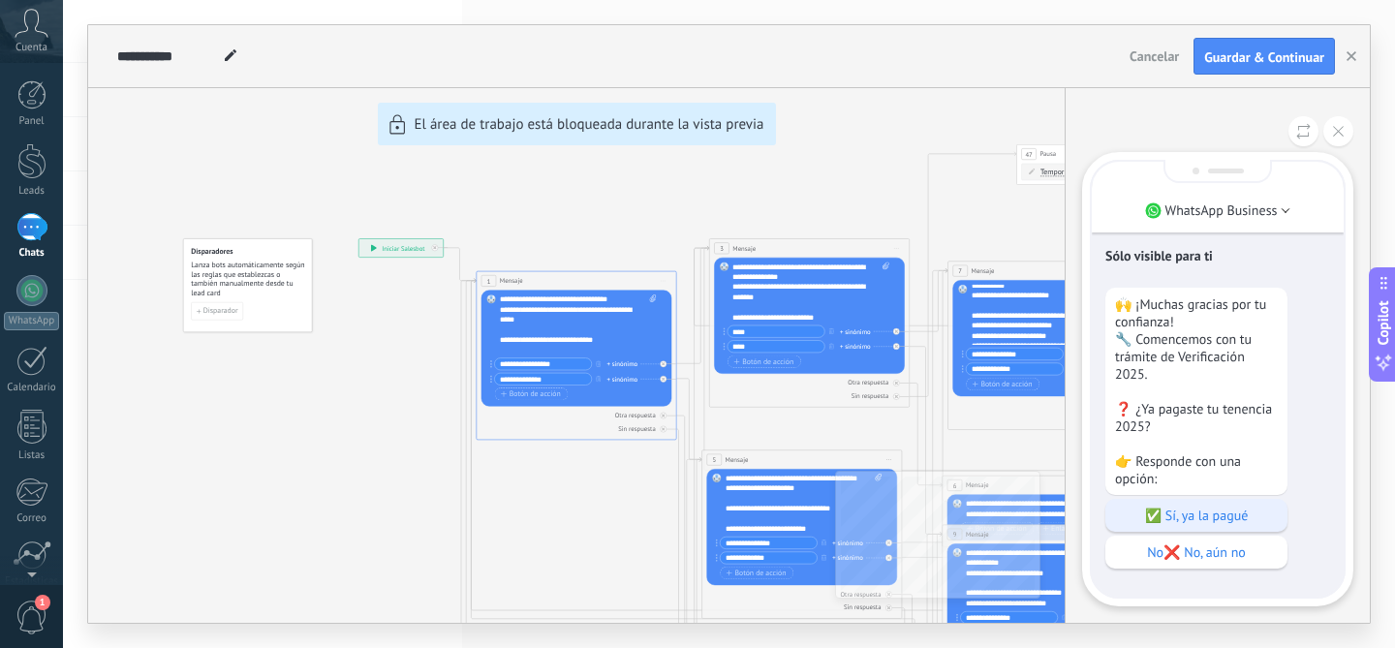
click at [1185, 524] on p "✅ Sí, ya la pagué" at bounding box center [1196, 515] width 163 height 17
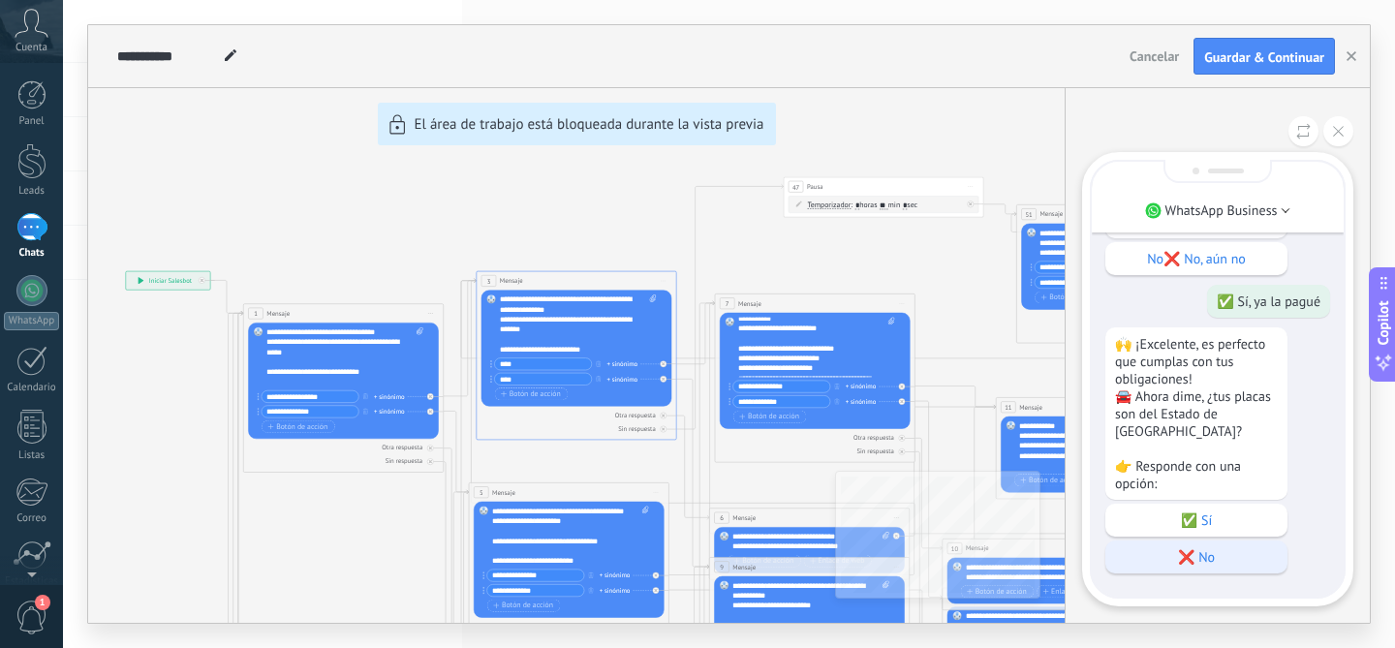
click at [1167, 545] on div "❌ No" at bounding box center [1196, 557] width 182 height 33
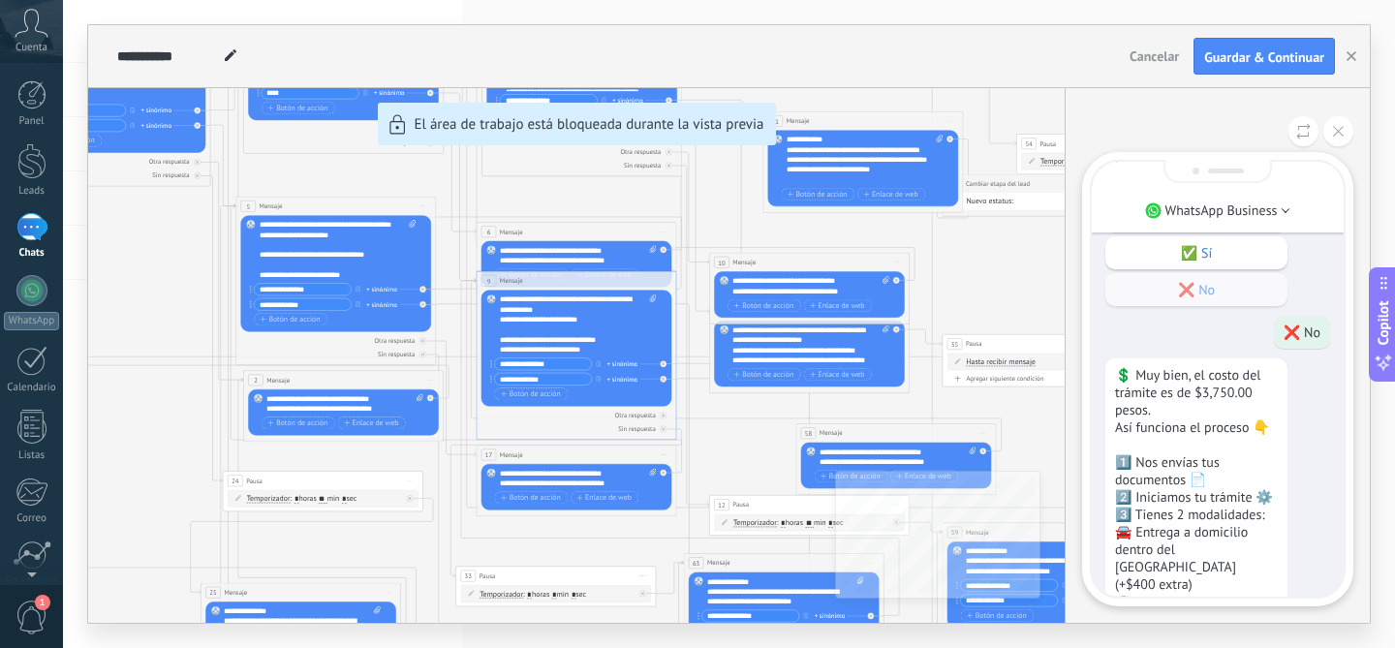
scroll to position [-486, 0]
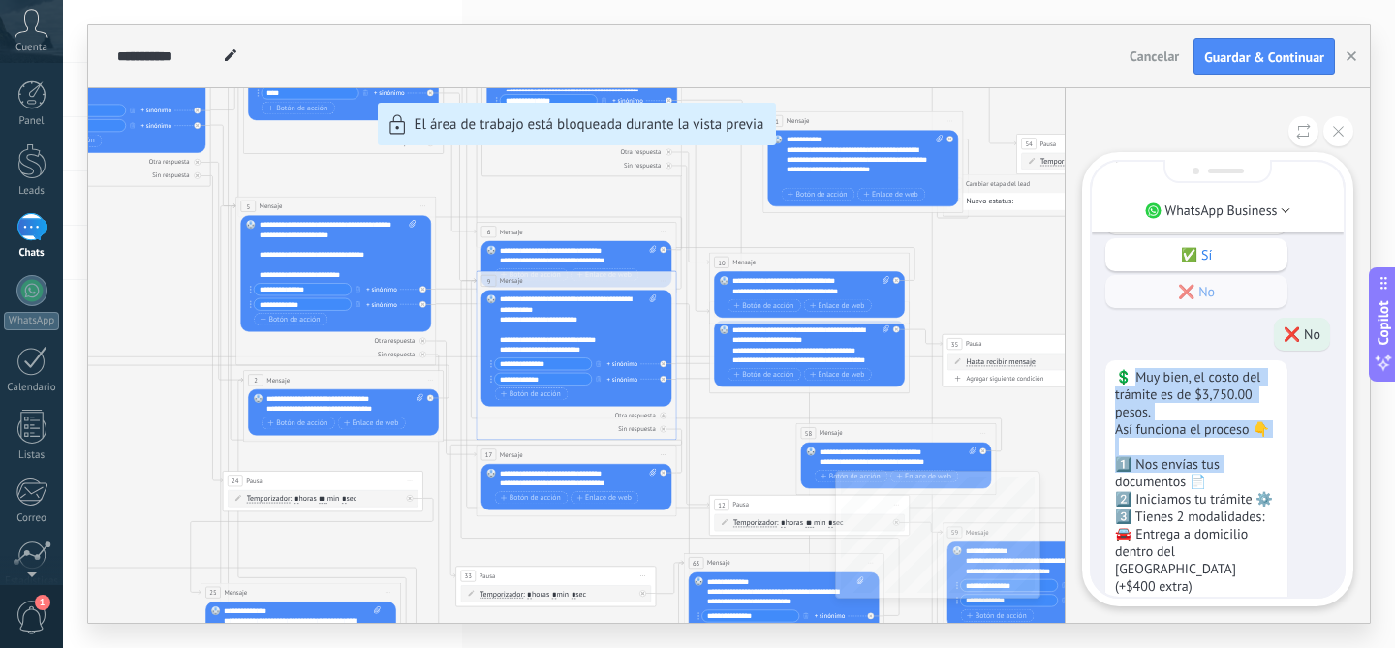
drag, startPoint x: 1135, startPoint y: 372, endPoint x: 1245, endPoint y: 452, distance: 135.8
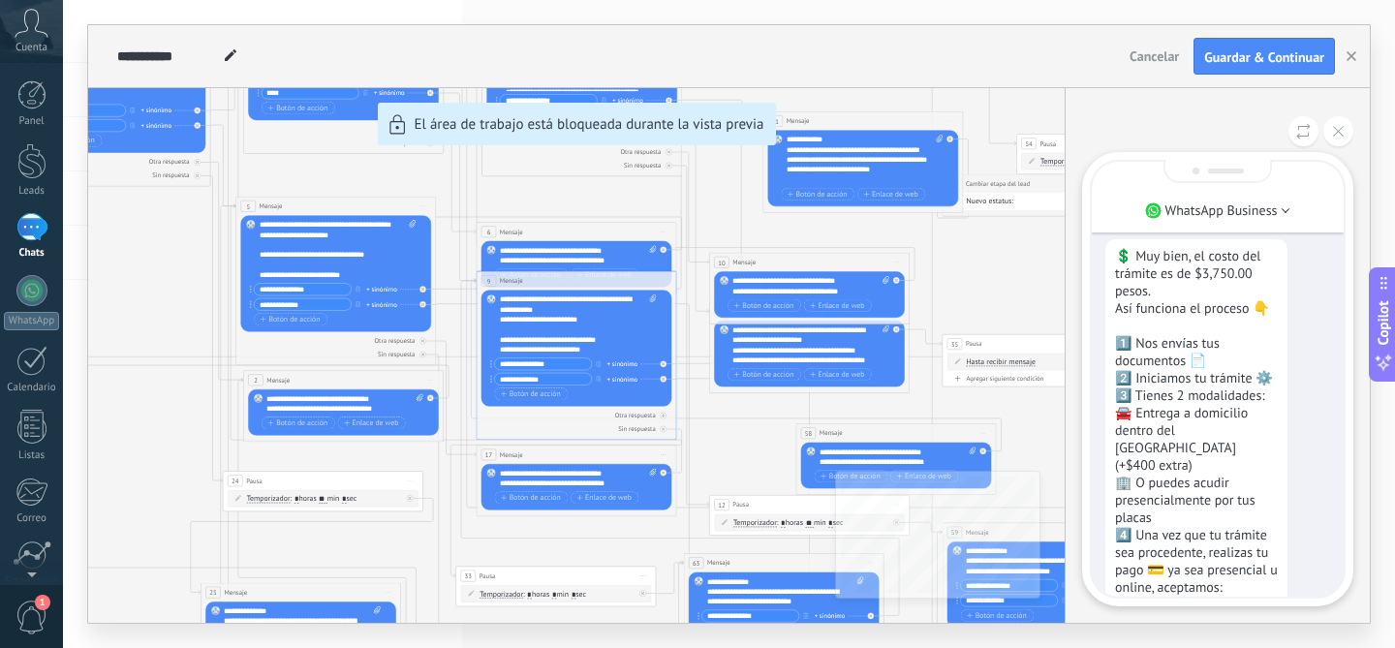
scroll to position [0, 0]
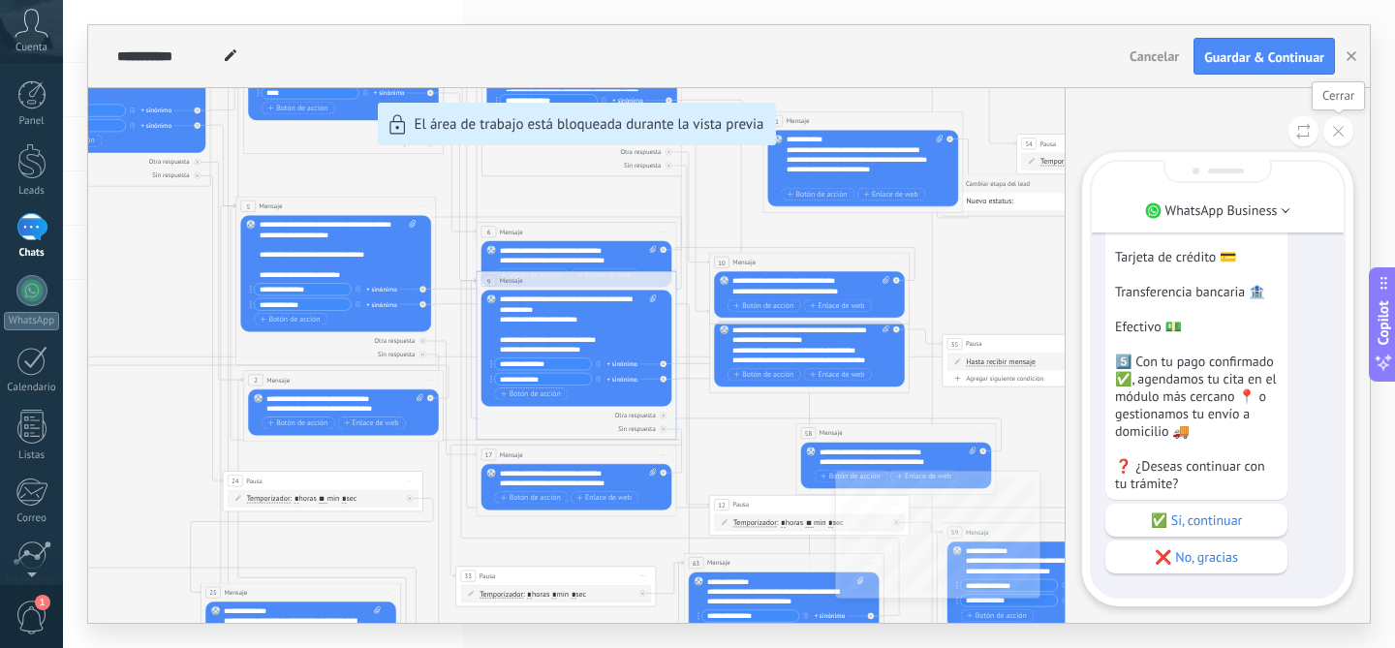
click at [1341, 140] on button at bounding box center [1338, 131] width 30 height 30
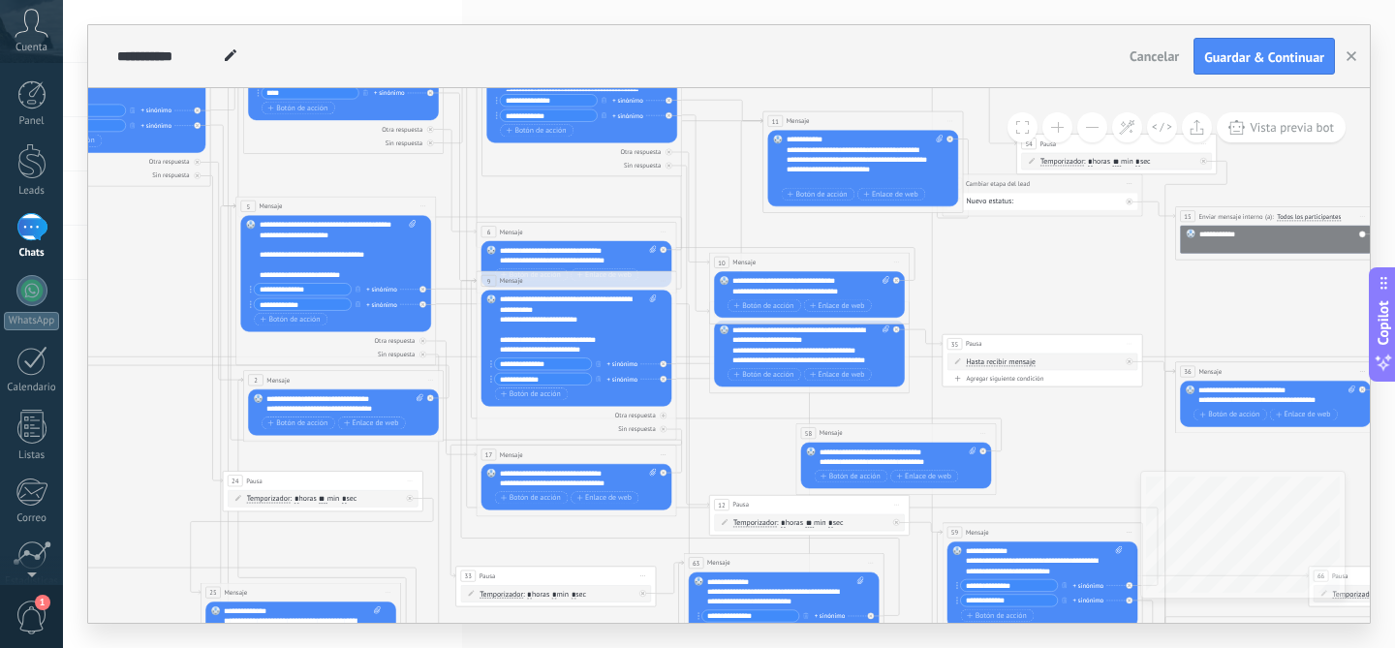
drag, startPoint x: 360, startPoint y: 262, endPoint x: 364, endPoint y: 252, distance: 10.4
click at [364, 252] on div "**********" at bounding box center [338, 250] width 157 height 60
click at [386, 260] on div at bounding box center [333, 265] width 147 height 10
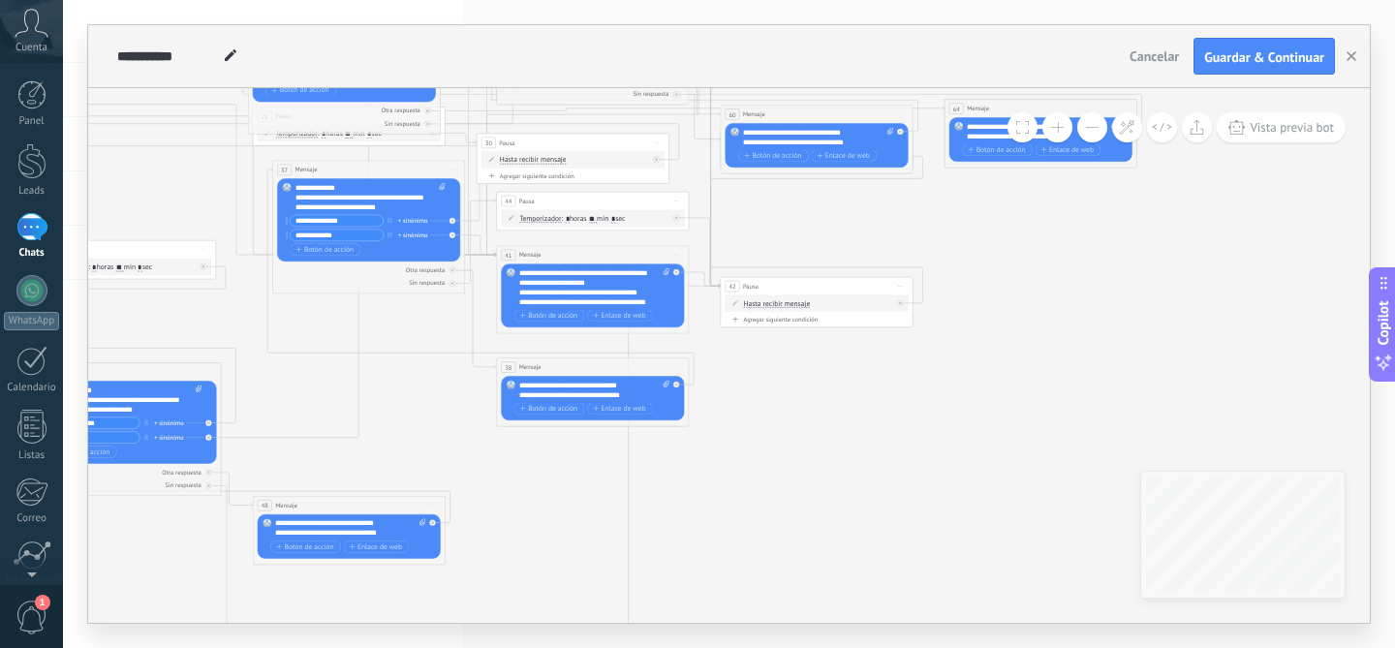
click at [982, 223] on icon at bounding box center [311, 121] width 2131 height 1996
click at [1244, 66] on button "Guardar & Continuar" at bounding box center [1264, 56] width 141 height 37
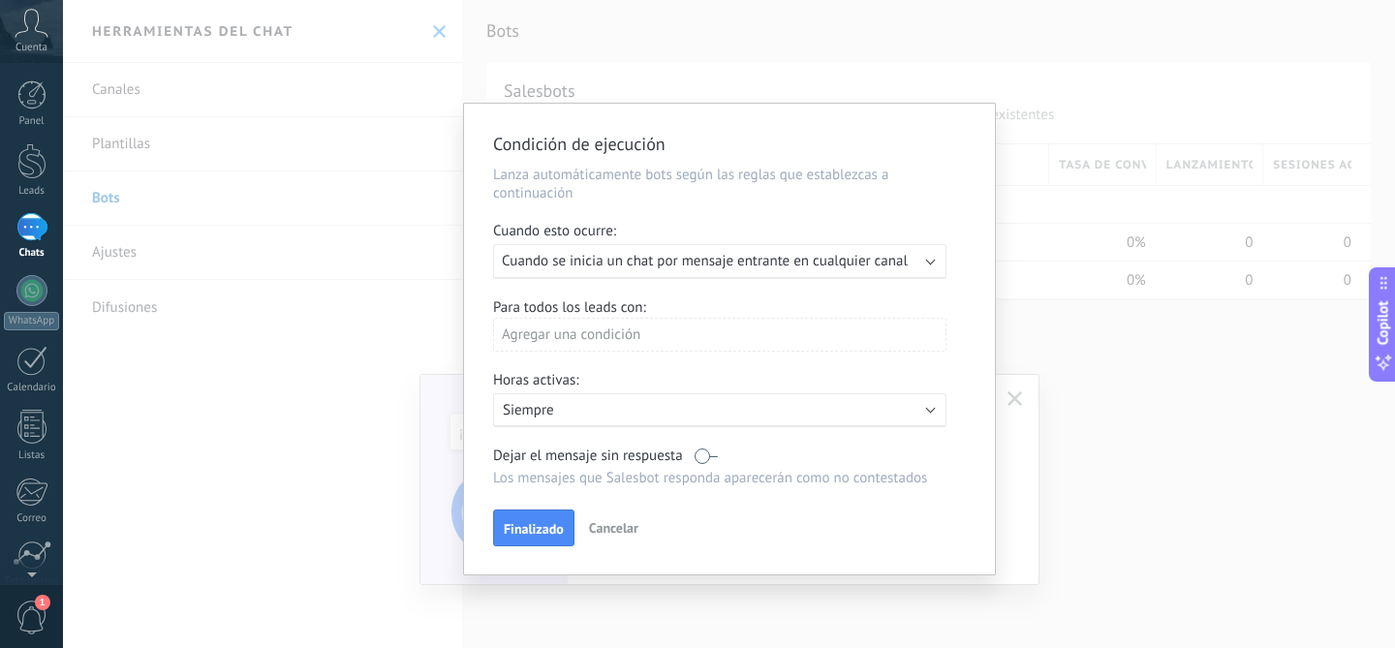
click at [844, 264] on span "Cuando se inicia un chat por mensaje entrante en cualquier canal" at bounding box center [705, 261] width 406 height 18
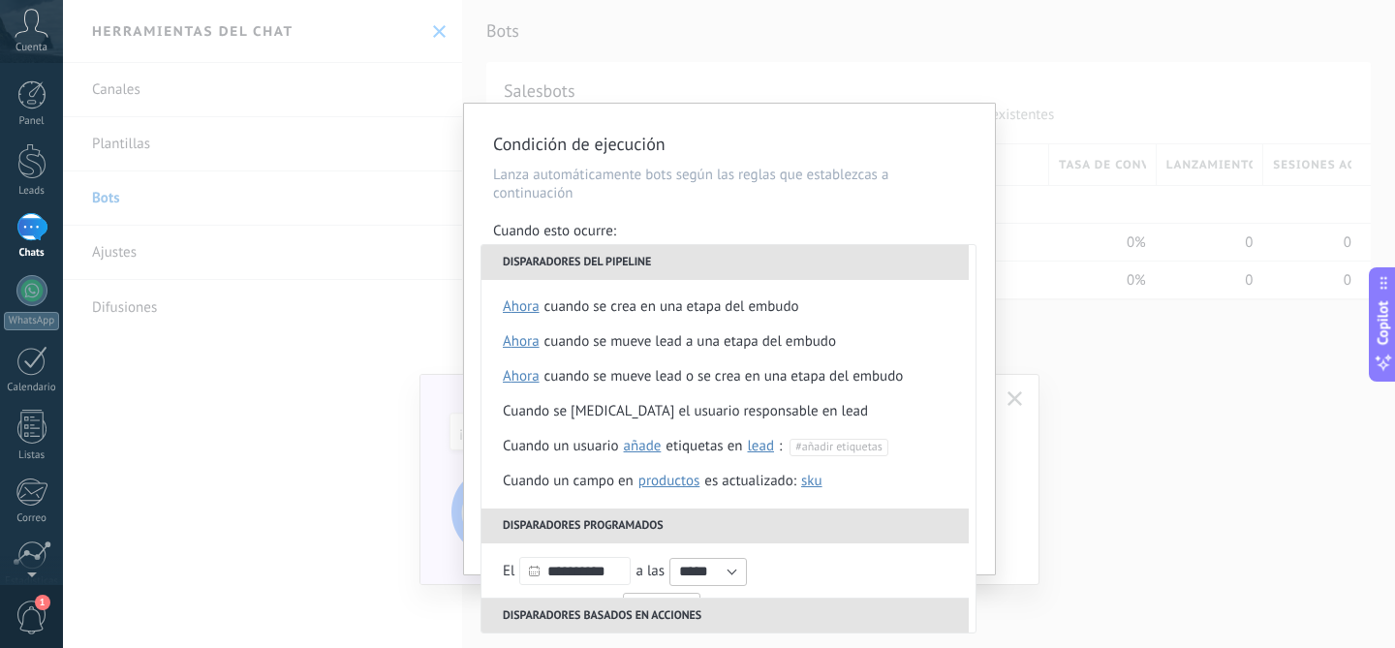
click at [790, 192] on p "Lanza automáticamente bots según las reglas que establezcas a continuación" at bounding box center [729, 184] width 473 height 37
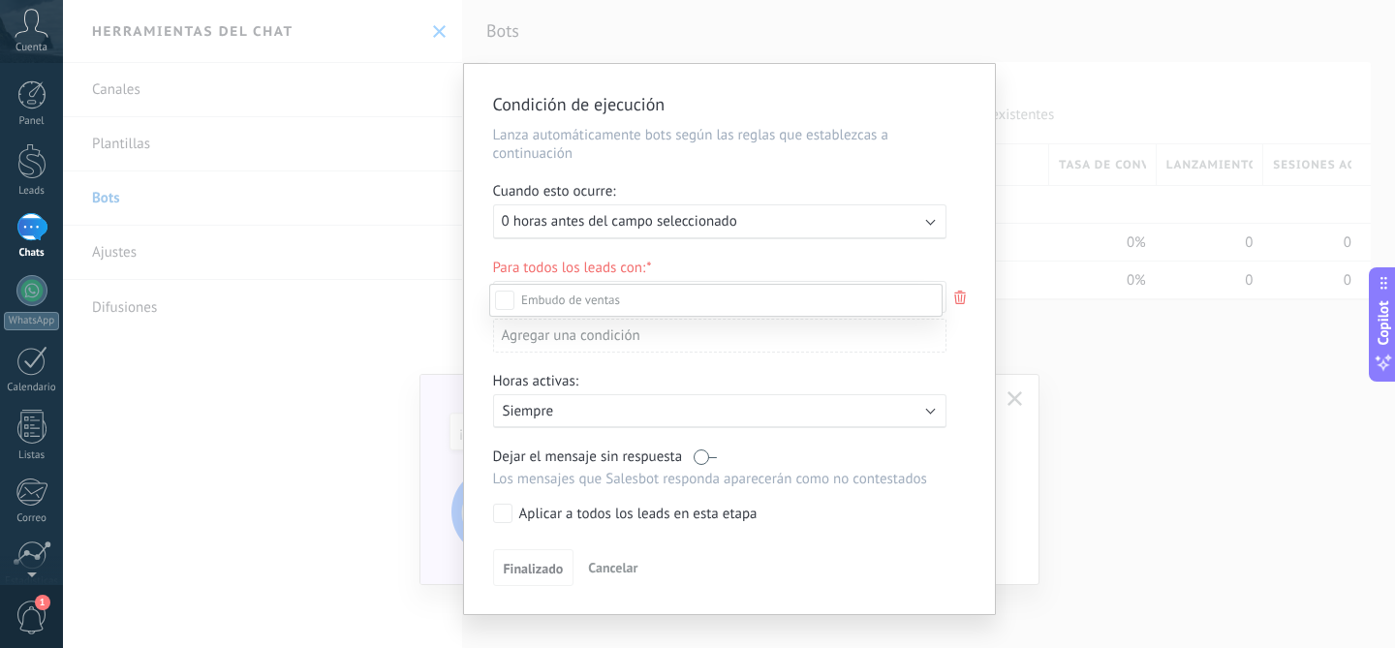
click at [790, 192] on div at bounding box center [729, 324] width 1332 height 648
click at [597, 569] on span "Cancelar" at bounding box center [612, 567] width 49 height 17
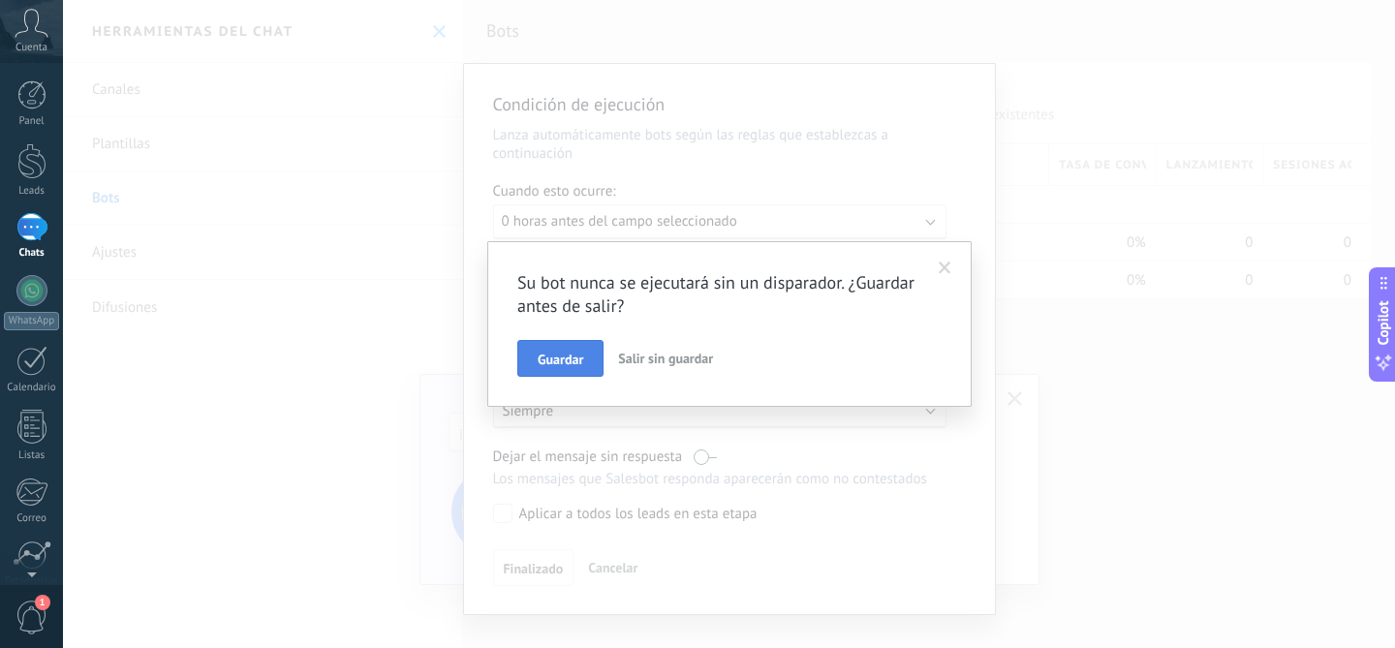
click at [574, 356] on span "Guardar" at bounding box center [561, 360] width 46 height 14
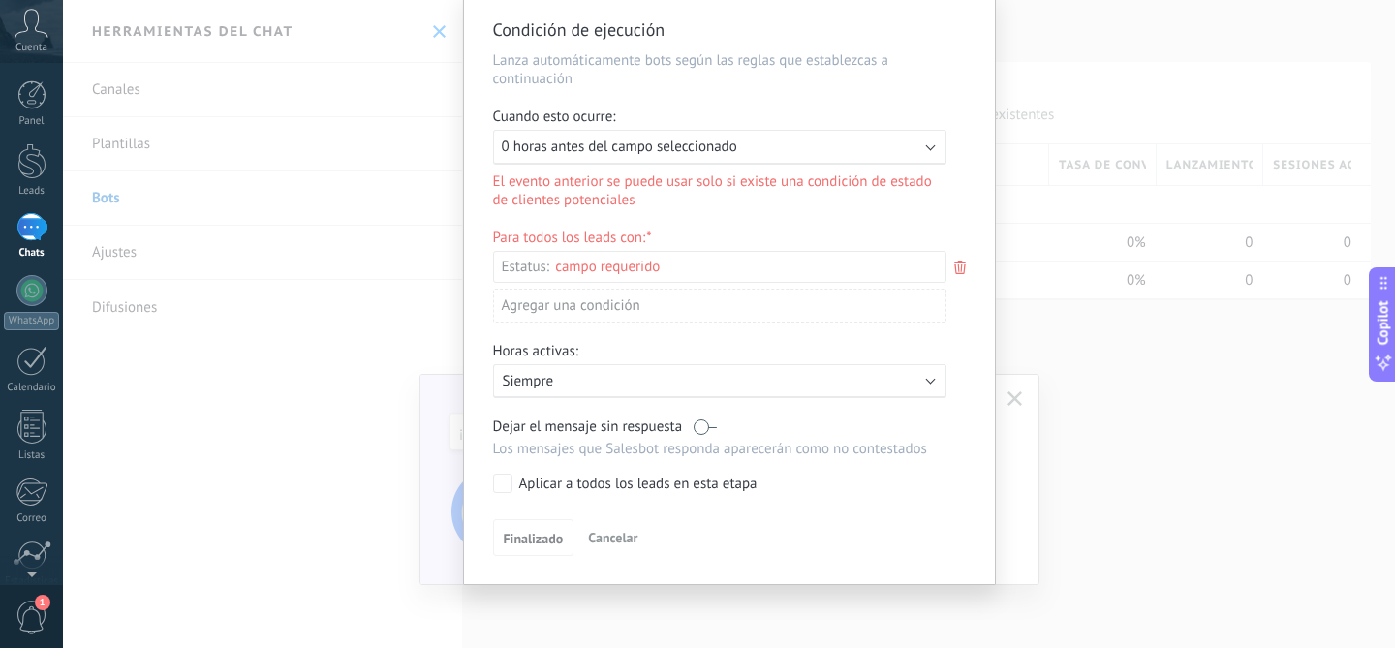
scroll to position [76, 0]
click at [617, 552] on button "Cancelar" at bounding box center [612, 537] width 65 height 29
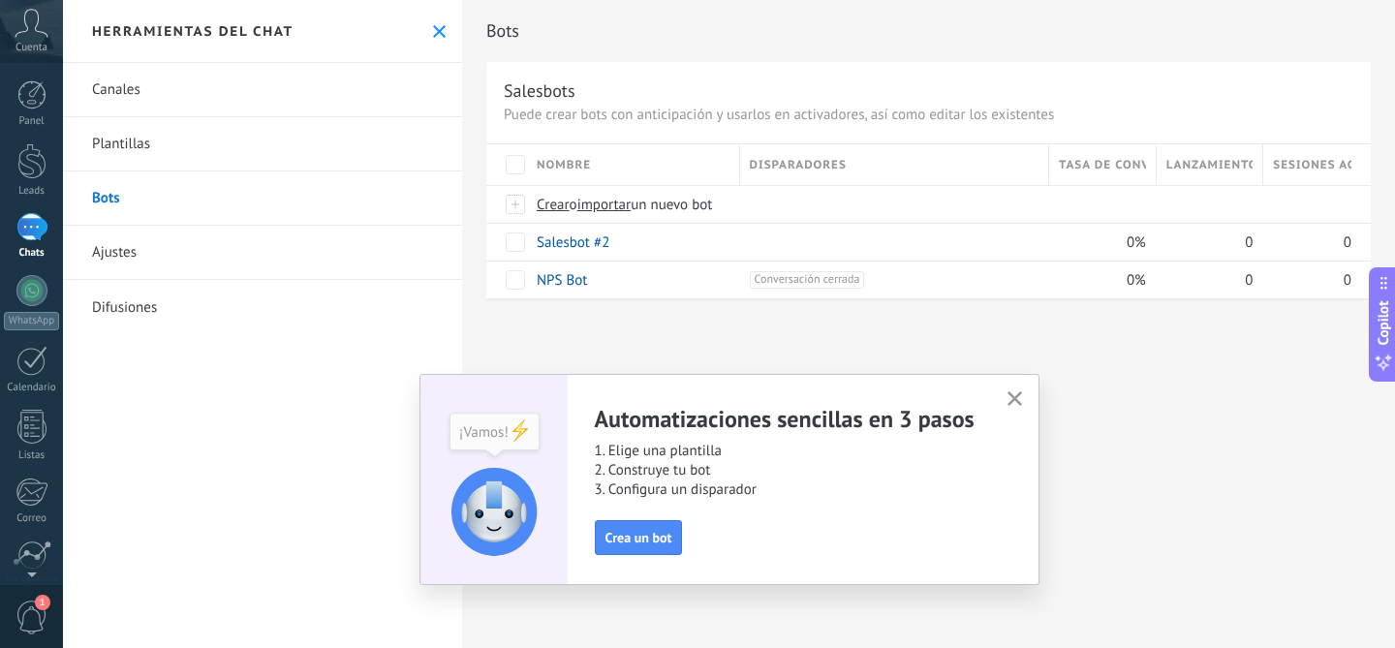
click at [1015, 398] on use "button" at bounding box center [1015, 398] width 15 height 15
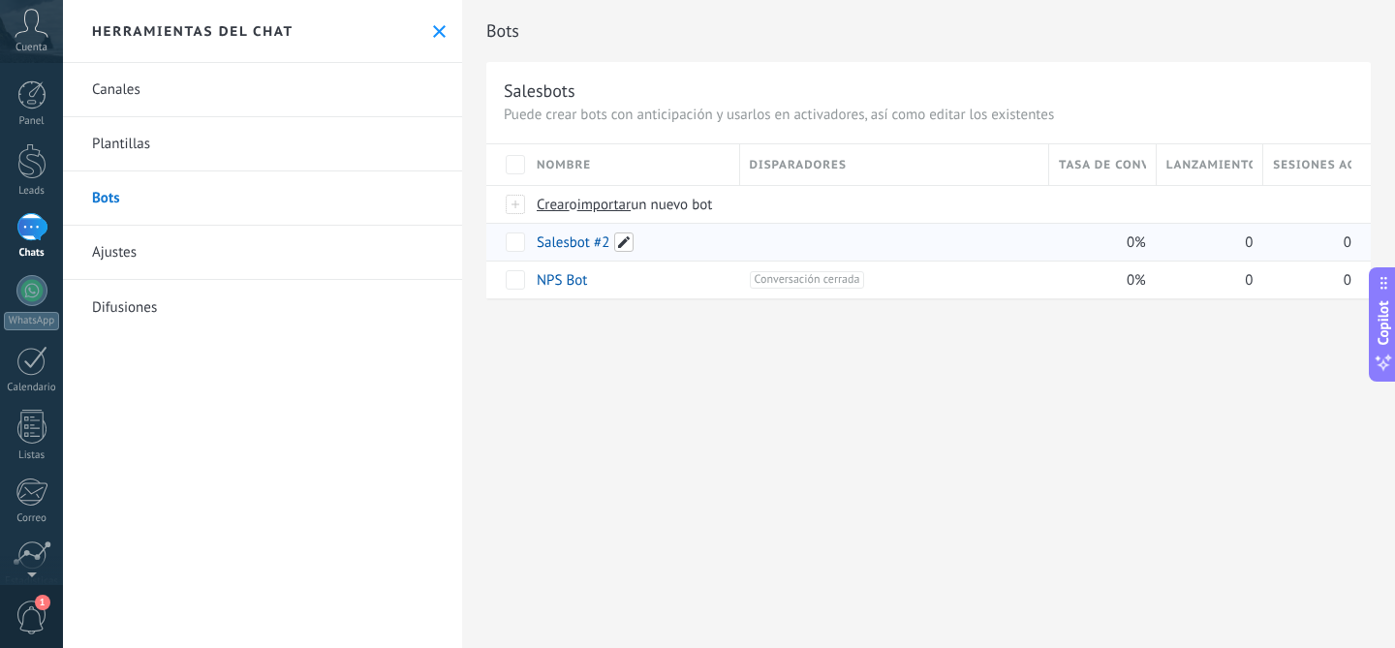
click at [628, 241] on span at bounding box center [623, 242] width 19 height 19
click at [665, 294] on span "Cancelar" at bounding box center [662, 285] width 49 height 17
click at [570, 237] on link "Salesbot #2" at bounding box center [573, 242] width 73 height 18
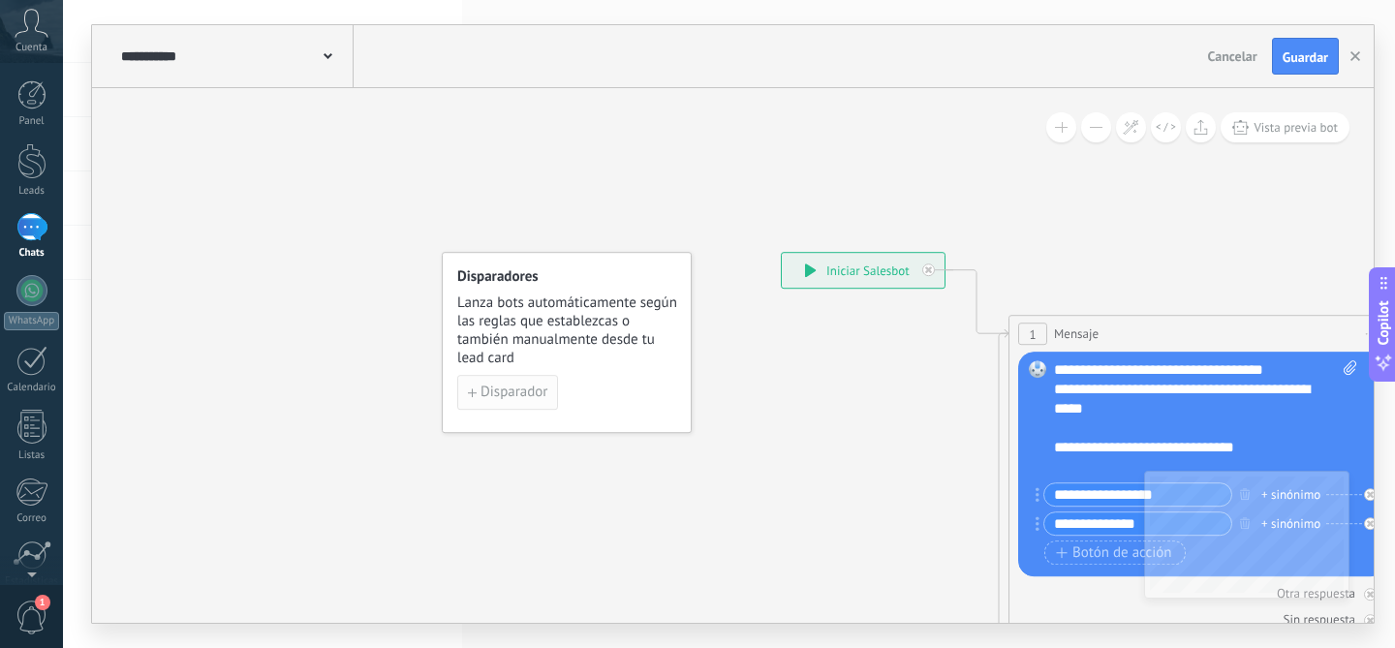
click at [501, 387] on span "Disparador" at bounding box center [514, 393] width 67 height 14
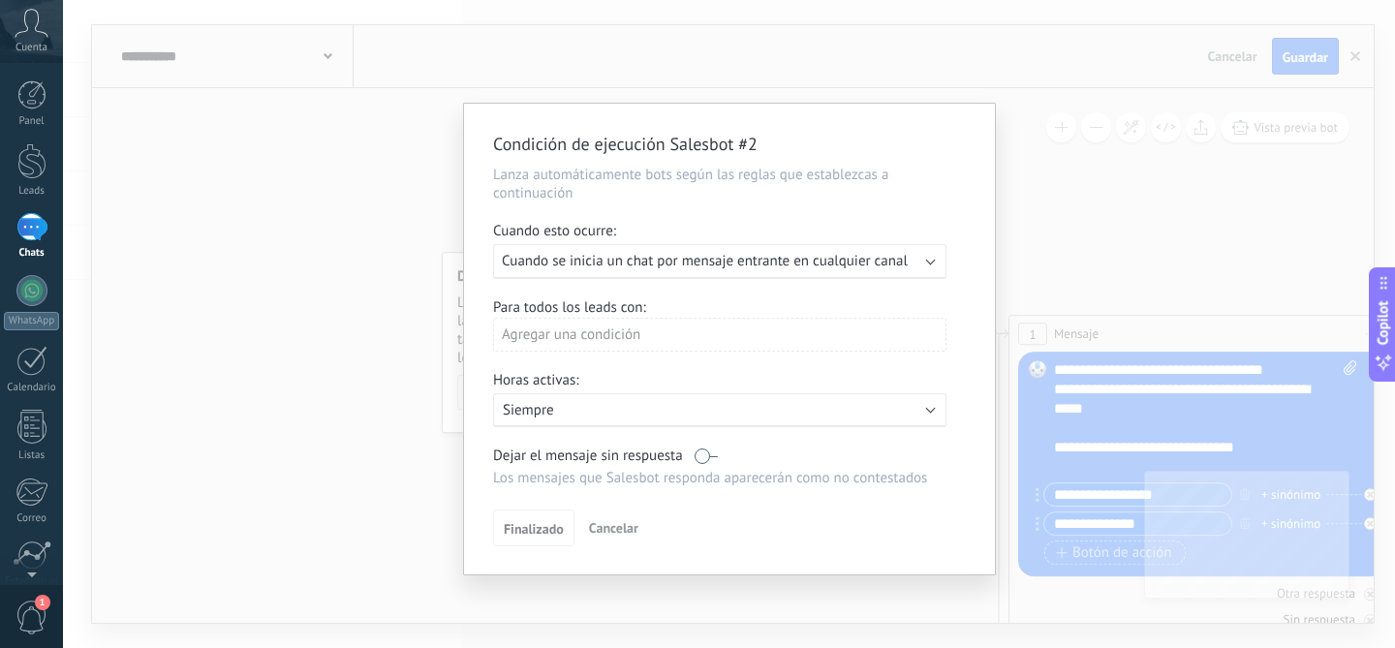
click at [589, 343] on div "Agregar una condición" at bounding box center [719, 335] width 453 height 34
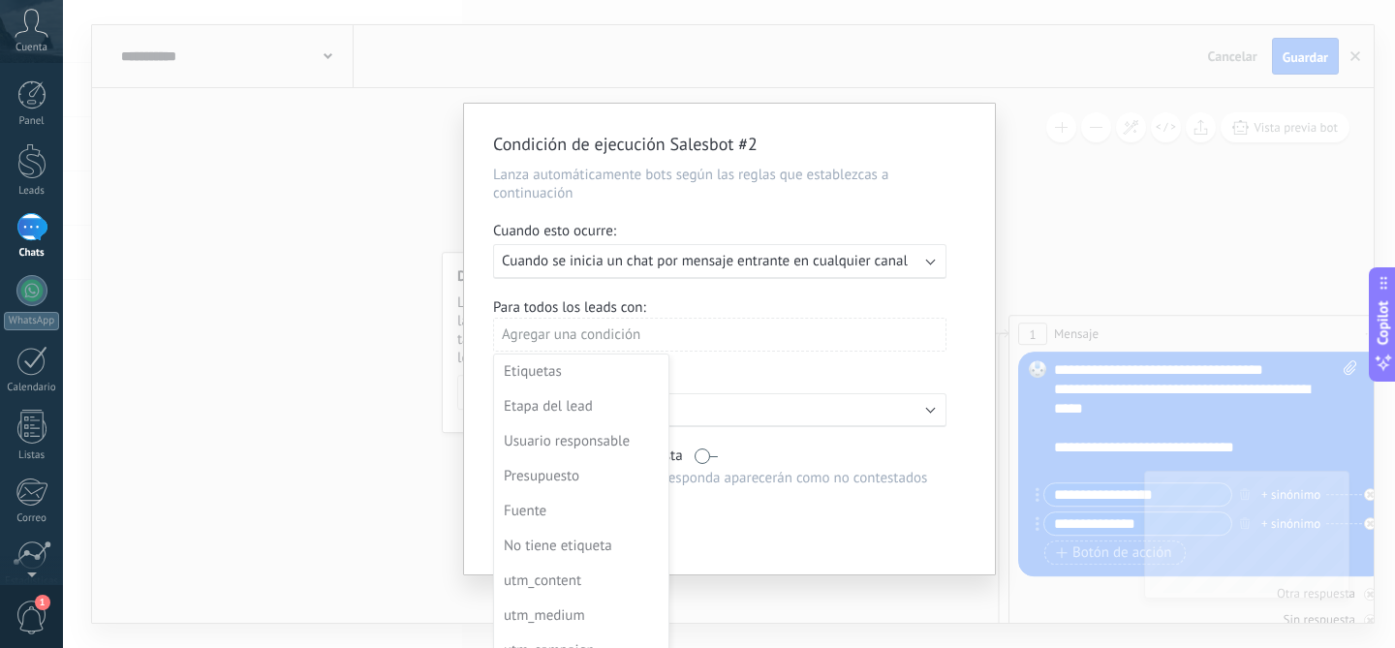
click at [571, 294] on div at bounding box center [729, 342] width 531 height 476
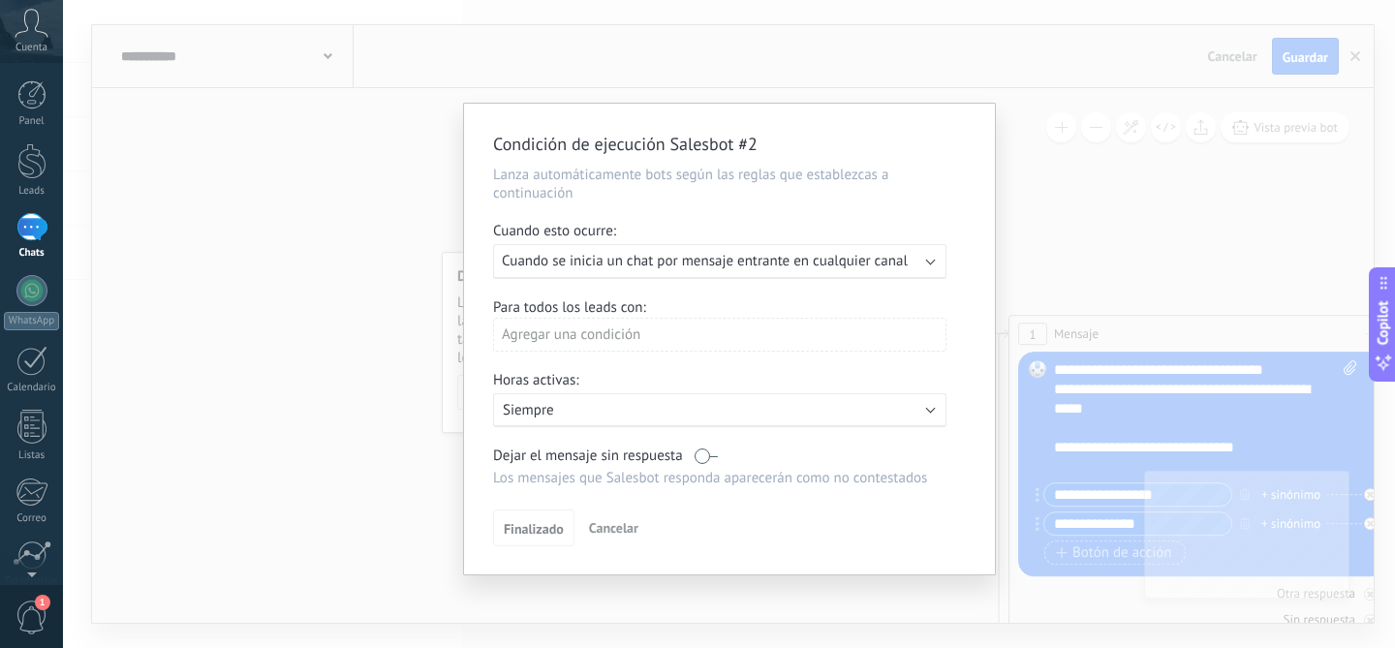
click at [552, 256] on span "Cuando se inicia un chat por mensaje entrante en cualquier canal" at bounding box center [705, 261] width 406 height 18
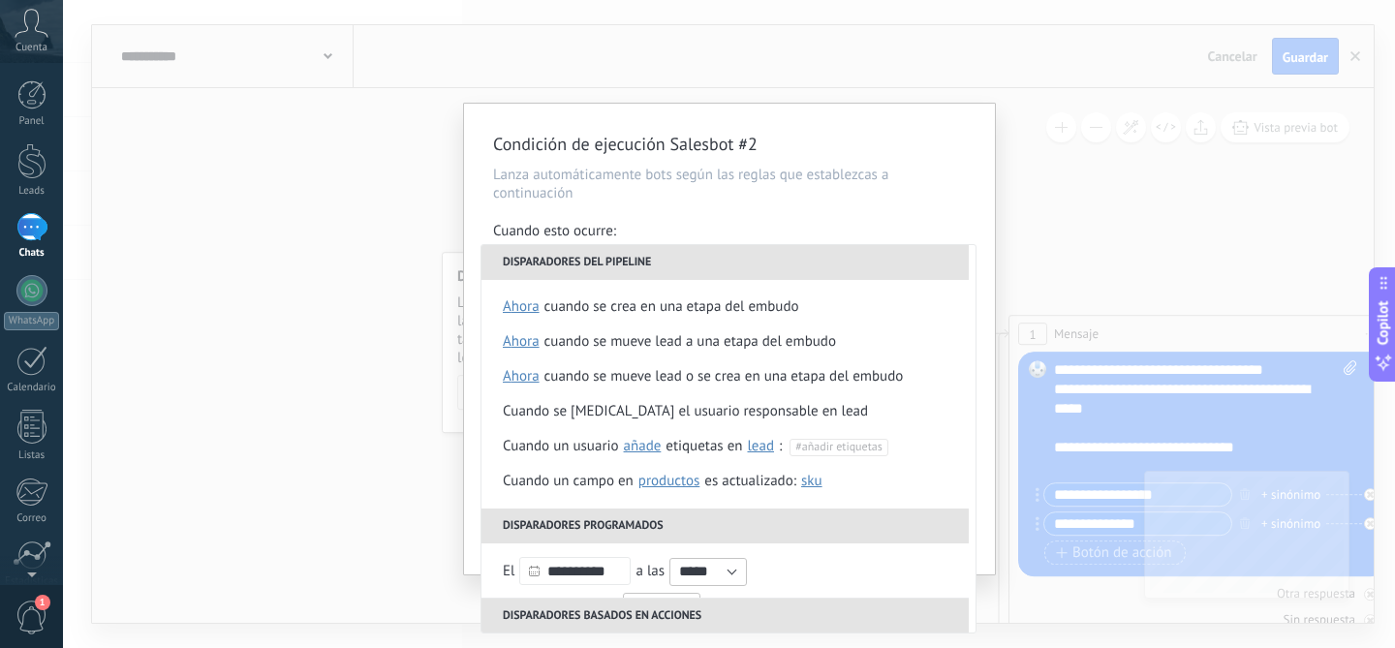
click at [602, 222] on div "Cuando esto ocurre:" at bounding box center [729, 233] width 473 height 22
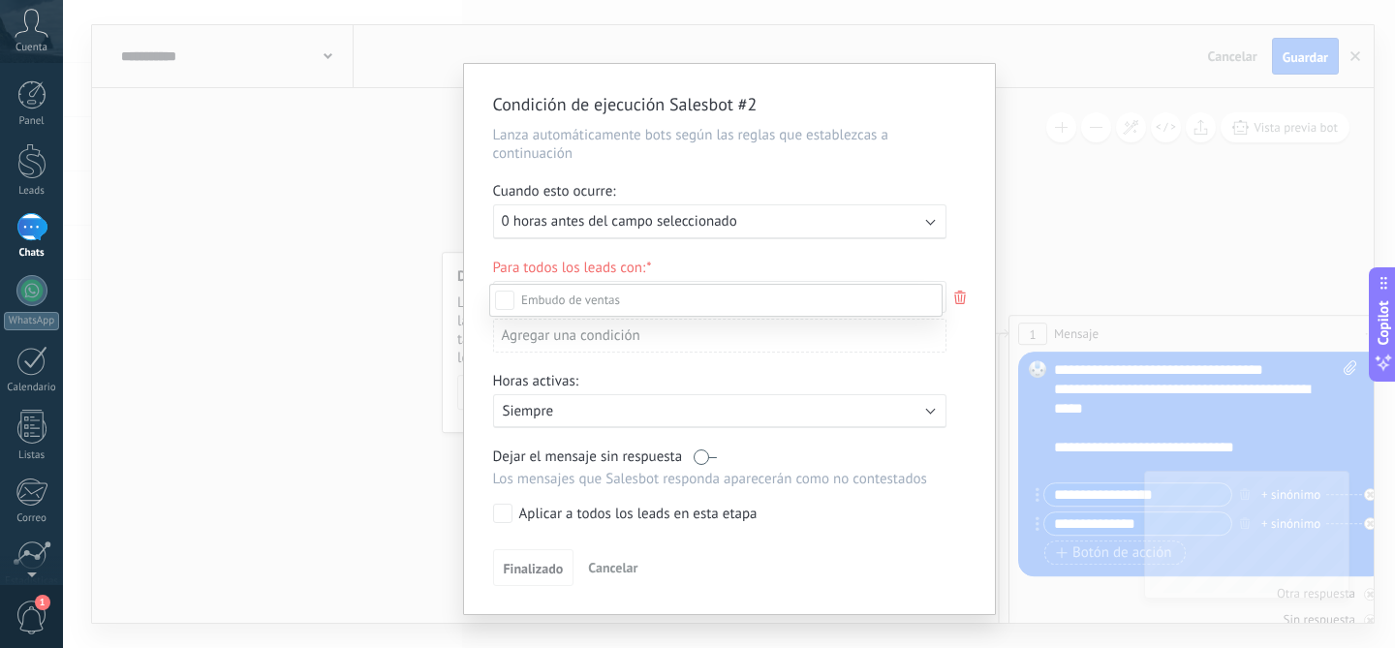
click at [613, 572] on div "Incoming leads Contacto inicial Negociación Debate contractual Discusión de con…" at bounding box center [715, 464] width 453 height 361
click at [613, 572] on span "Cancelar" at bounding box center [612, 567] width 49 height 17
